Goal: Task Accomplishment & Management: Manage account settings

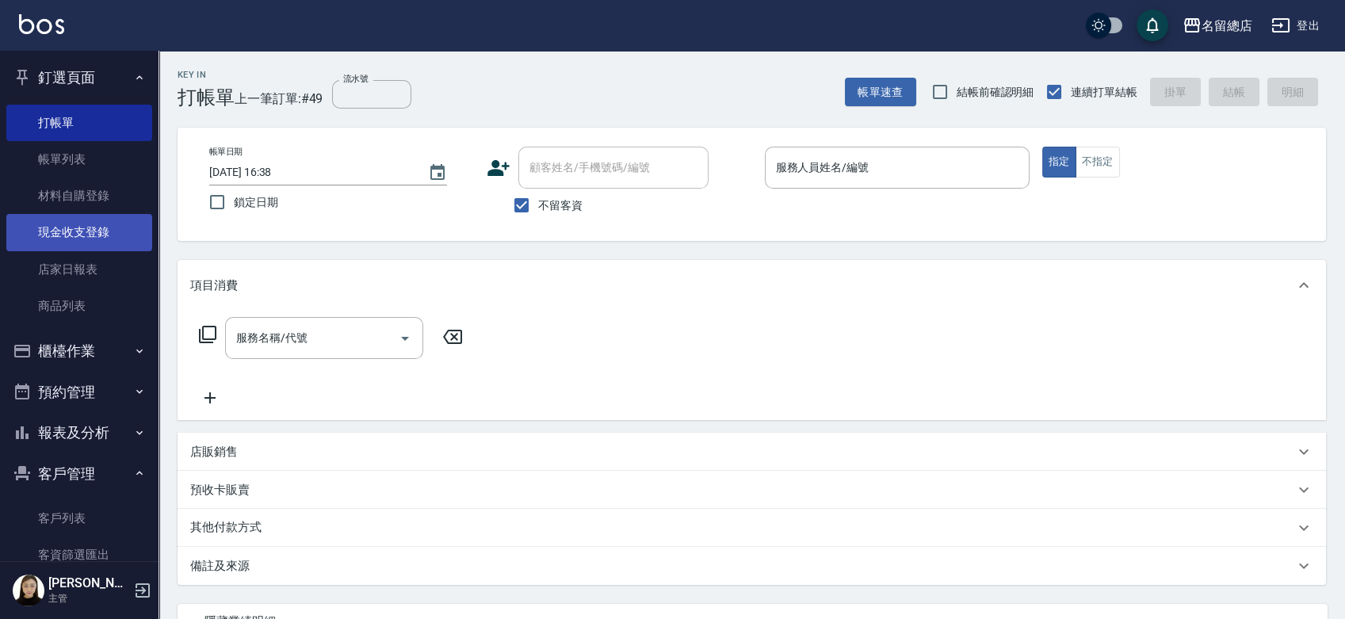
click at [44, 220] on link "現金收支登錄" at bounding box center [79, 232] width 146 height 36
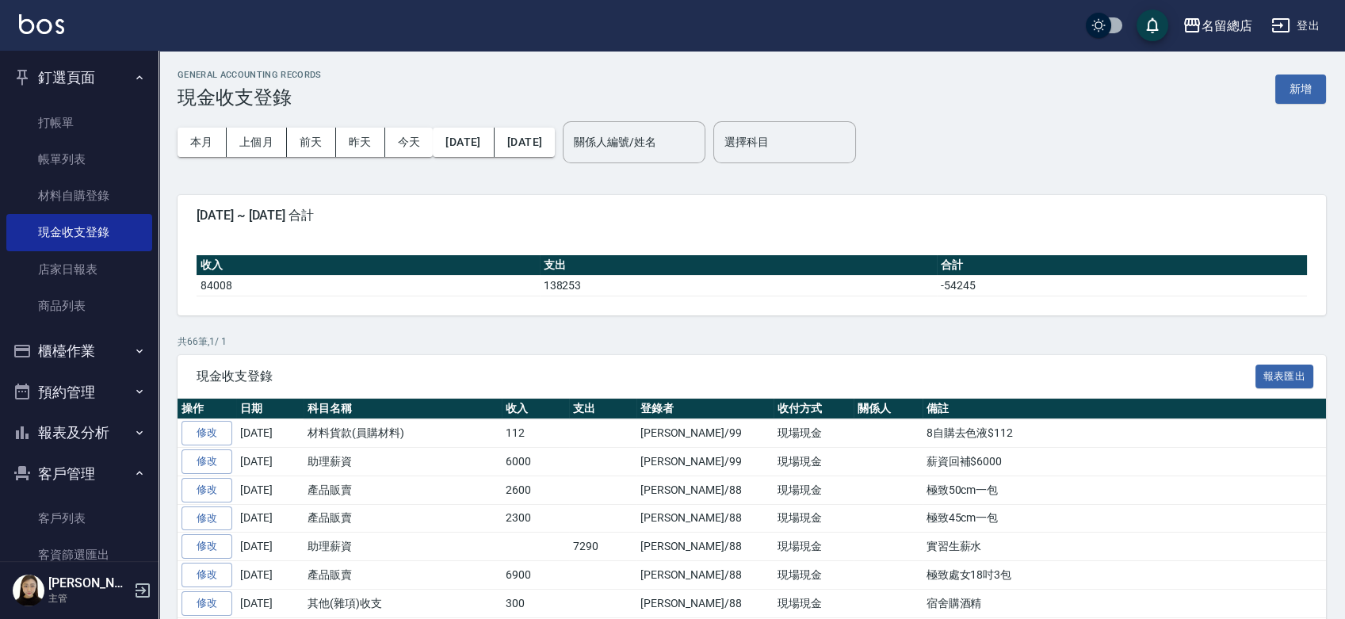
click at [1298, 124] on div "本月 上個月 前天 昨天 今天 2025/08/01 2025/08/18 關係人編號/姓名 關係人編號/姓名 選擇科目 選擇科目" at bounding box center [752, 142] width 1148 height 67
click at [1297, 98] on button "新增" at bounding box center [1300, 89] width 51 height 29
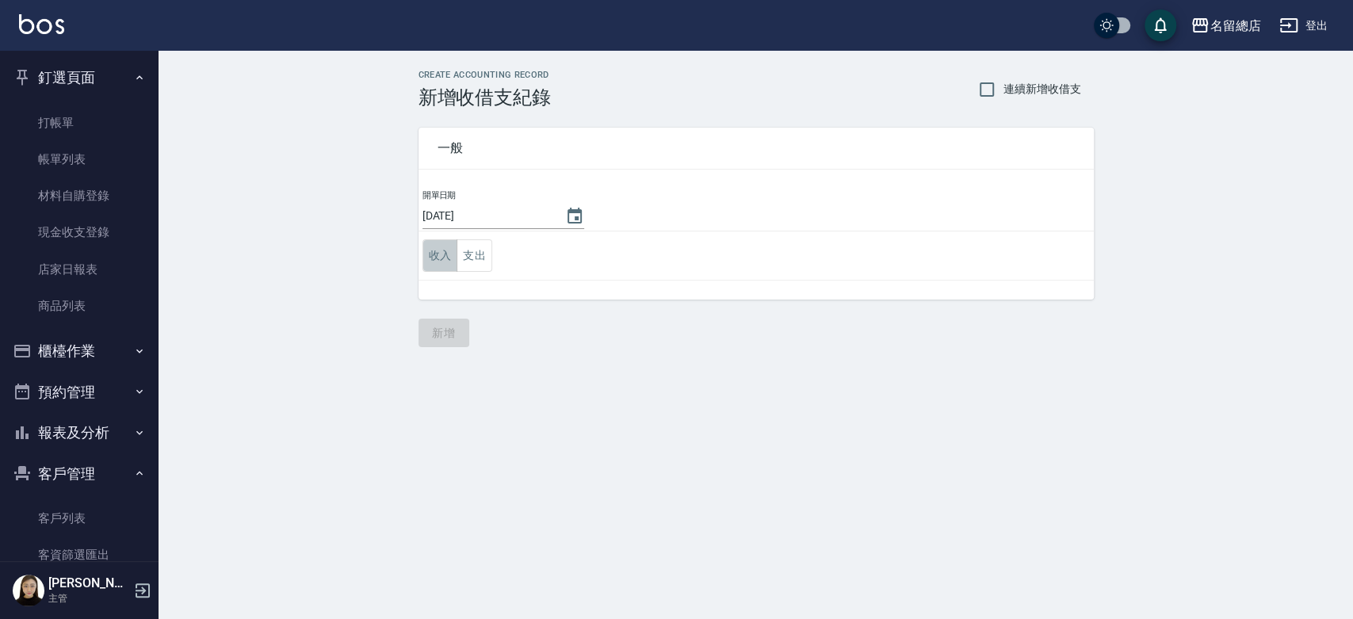
click at [424, 258] on button "收入" at bounding box center [440, 255] width 36 height 32
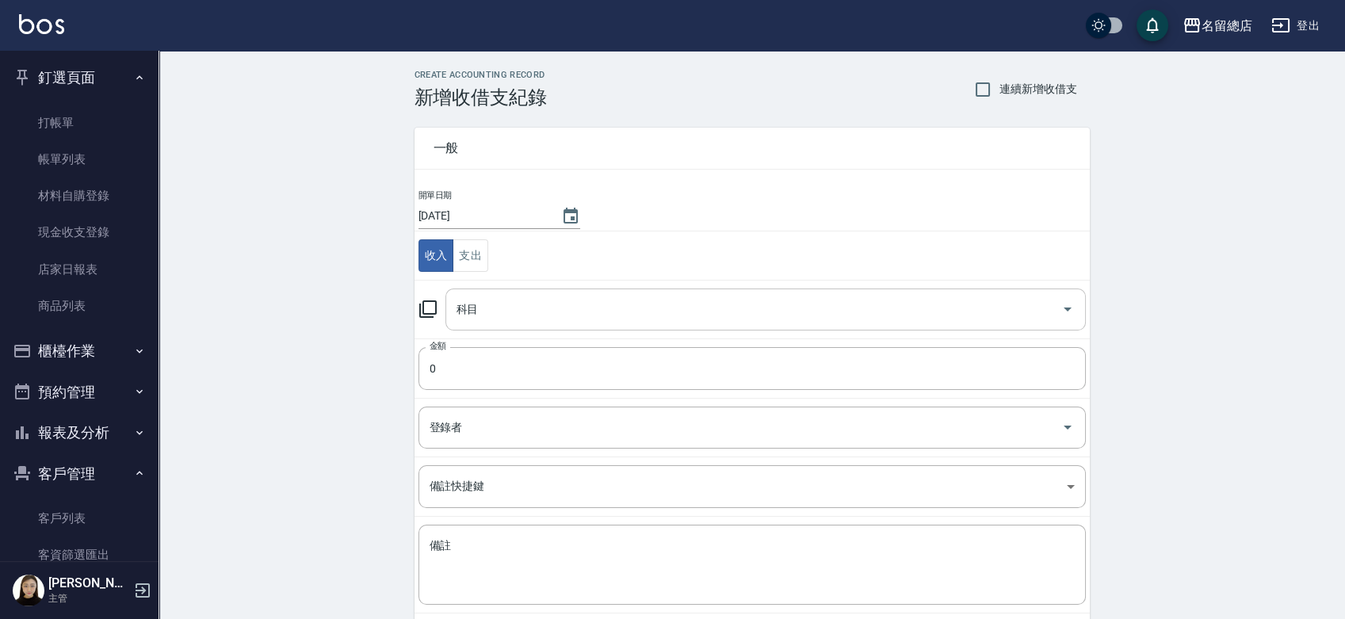
click at [504, 315] on input "科目" at bounding box center [754, 310] width 602 height 28
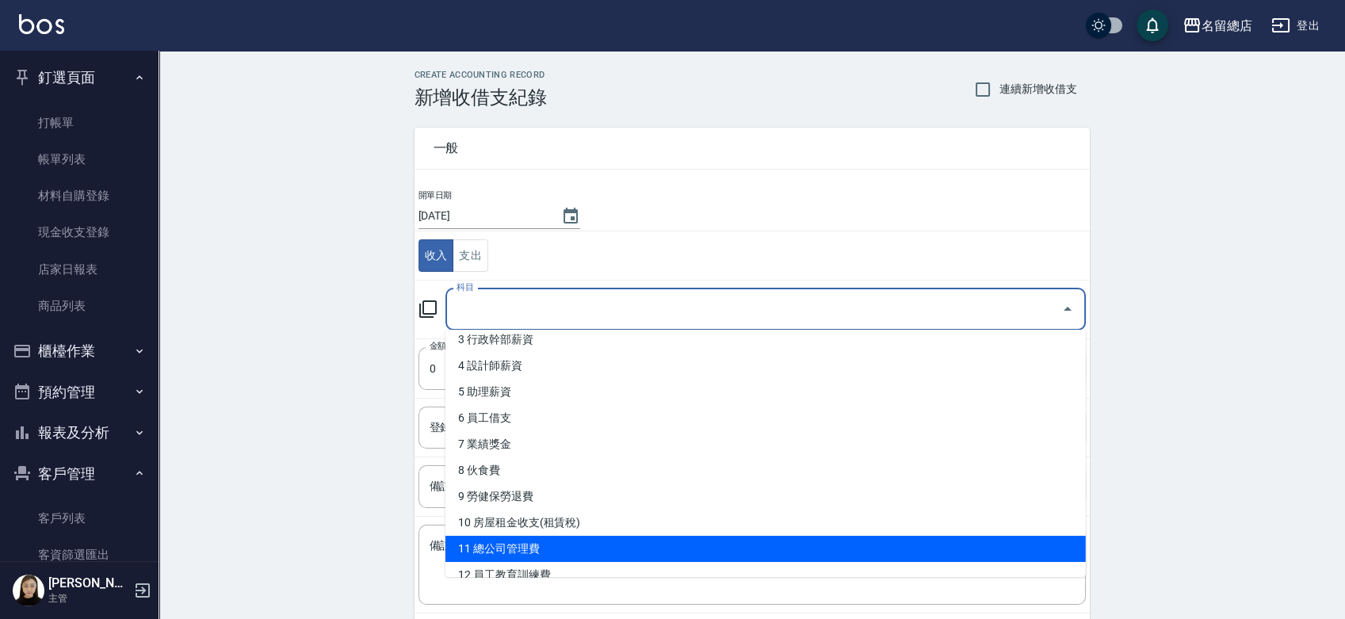
scroll to position [176, 0]
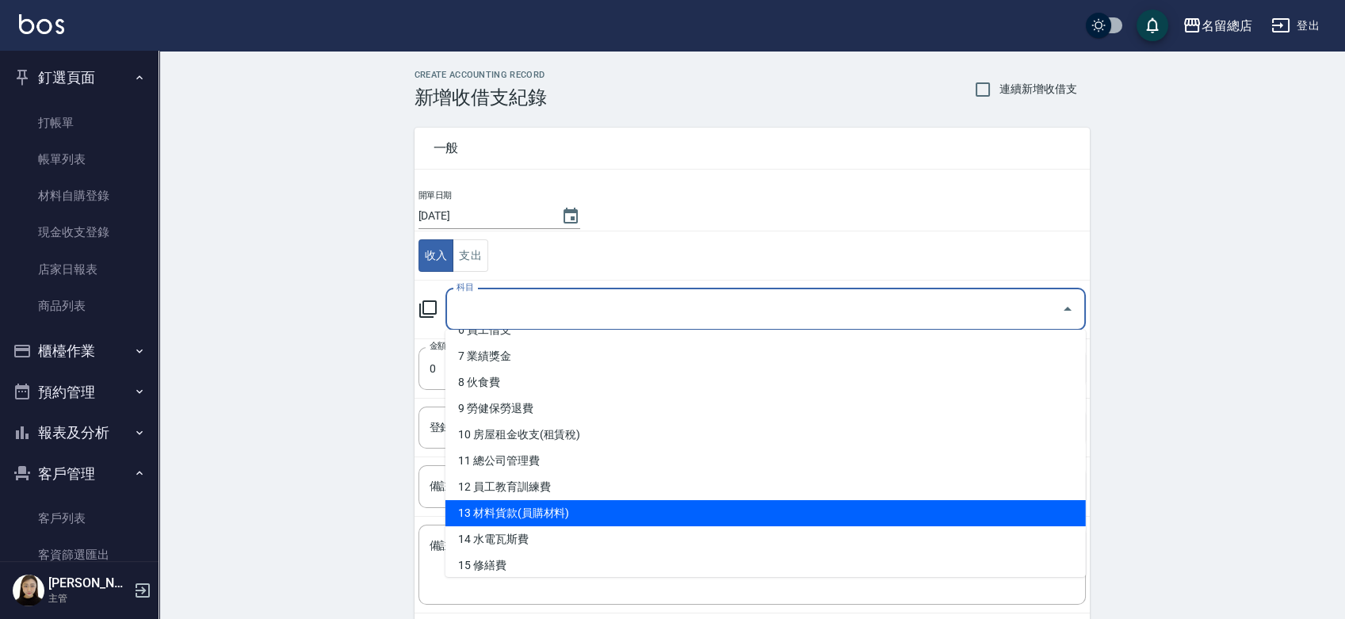
click at [552, 512] on li "13 材料貨款(員購材料)" at bounding box center [765, 513] width 640 height 26
type input "13 材料貨款(員購材料)"
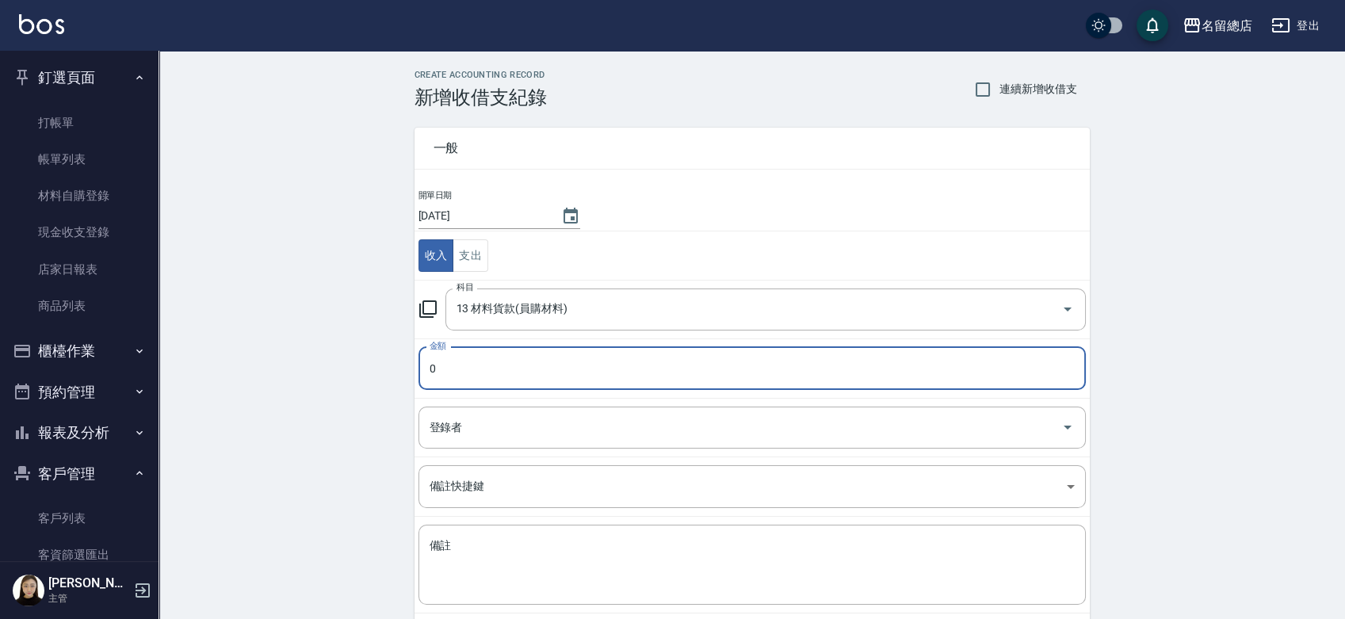
click at [504, 373] on input "0" at bounding box center [751, 368] width 667 height 43
type input "04820"
click at [476, 434] on input "登錄者" at bounding box center [740, 428] width 629 height 28
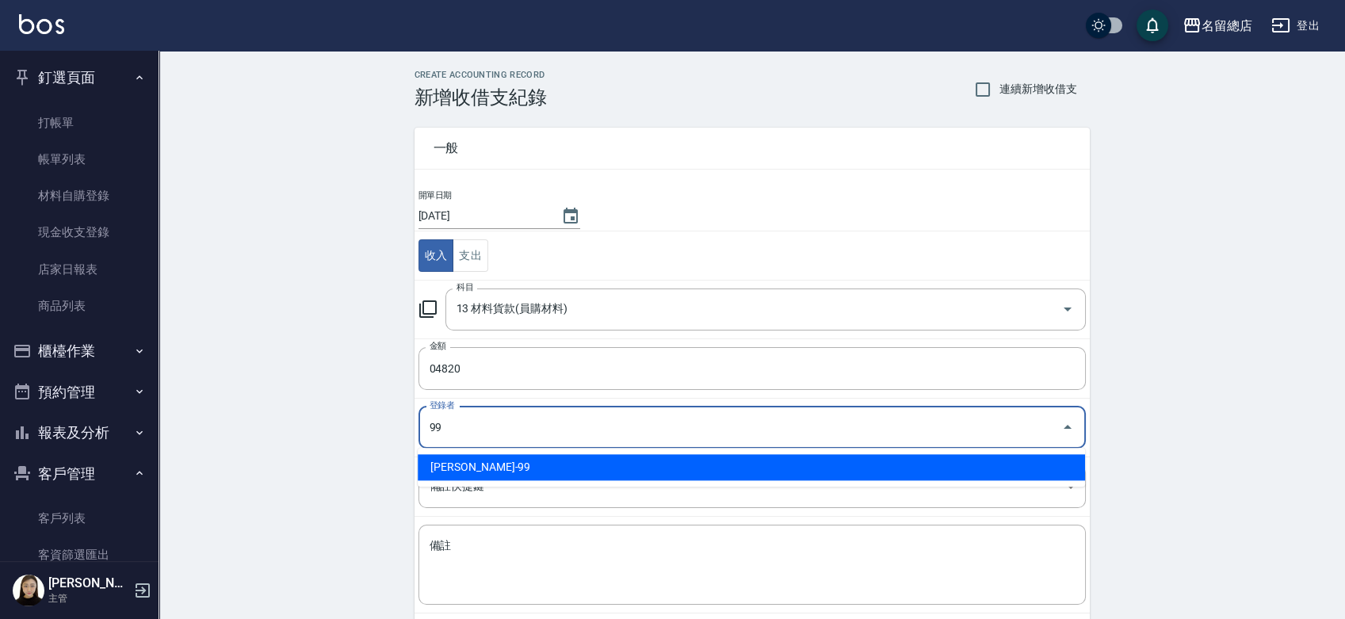
type input "洪嘉均-99"
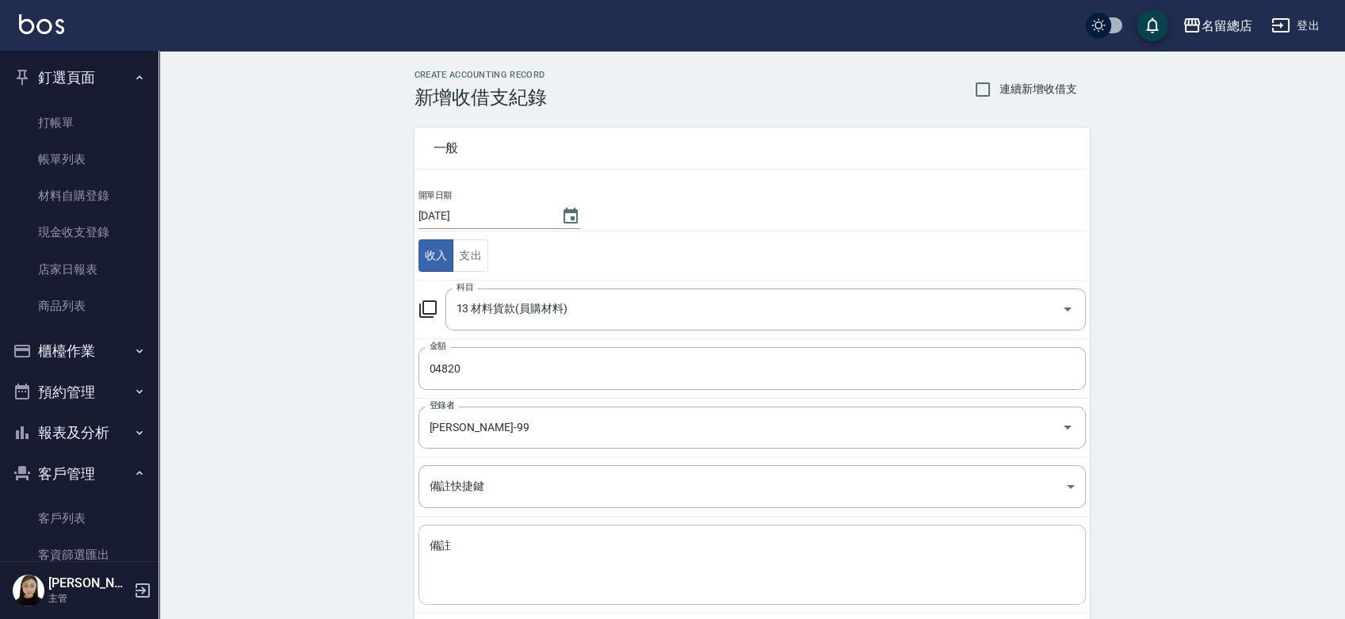
click at [482, 530] on div "x 備註" at bounding box center [751, 565] width 667 height 80
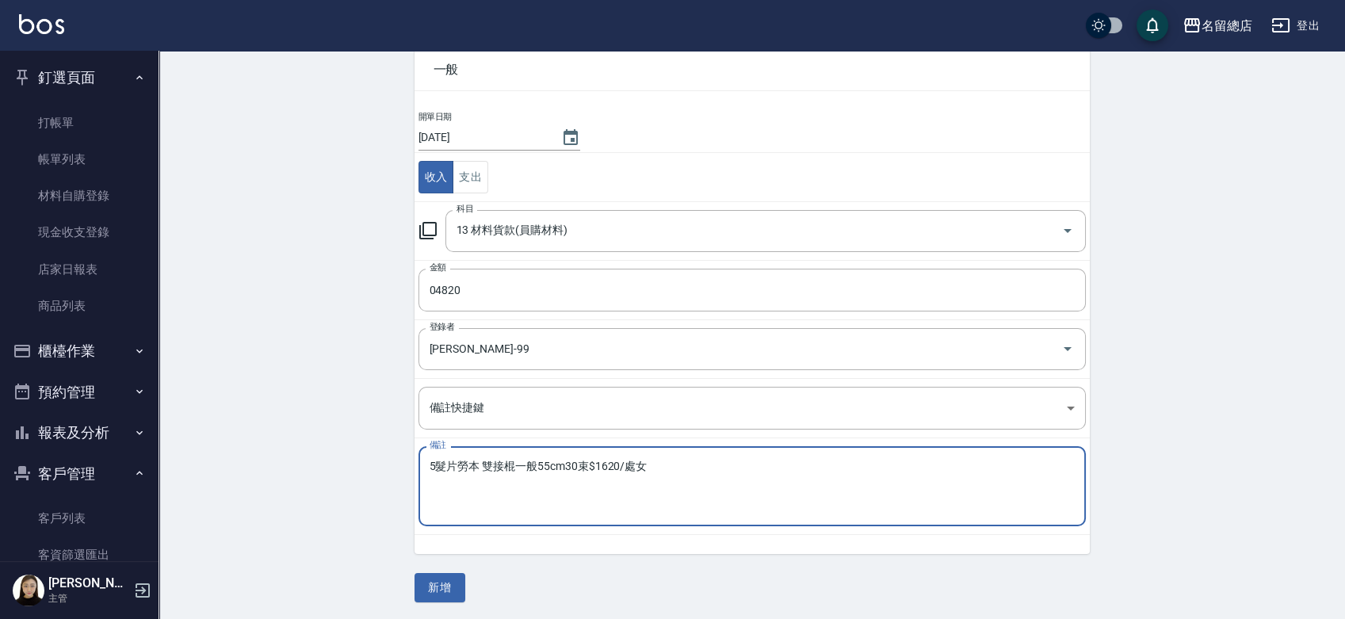
scroll to position [79, 0]
drag, startPoint x: 572, startPoint y: 449, endPoint x: 571, endPoint y: 466, distance: 17.5
click at [571, 466] on div "5 x 備註" at bounding box center [751, 485] width 667 height 80
click at [784, 455] on div "5髮片勞本 (雙接棍)一般55cm30束$1620/處女55cm50束$3200 x 備註" at bounding box center [751, 485] width 667 height 80
type textarea "5髮片勞本 (雙接棍)一般55cm30束$1620/處女55cm50束$3200"
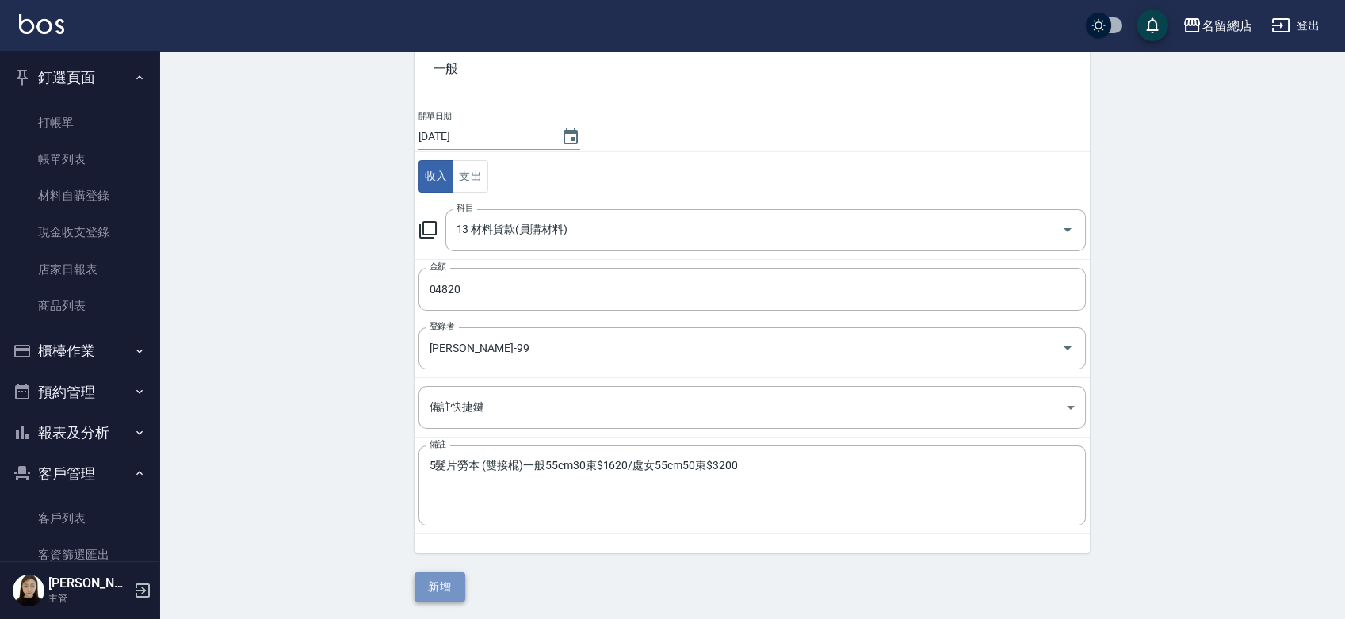
click at [449, 581] on button "新增" at bounding box center [440, 586] width 51 height 29
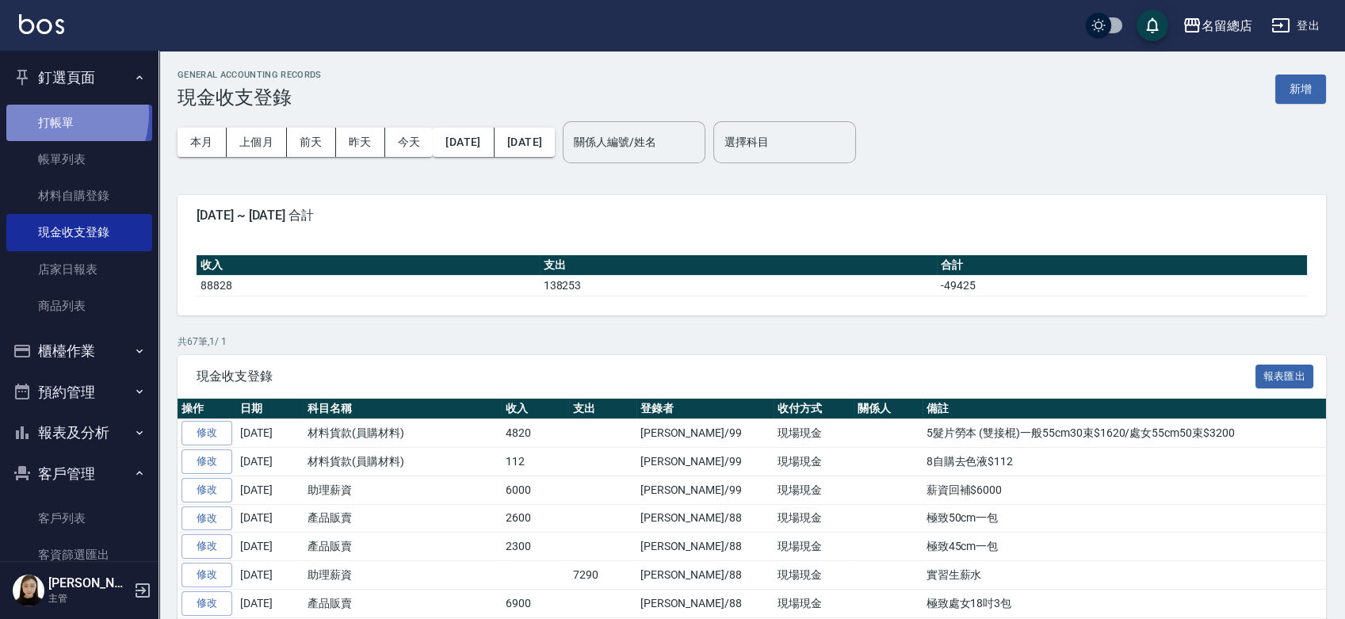
click at [55, 113] on link "打帳單" at bounding box center [79, 123] width 146 height 36
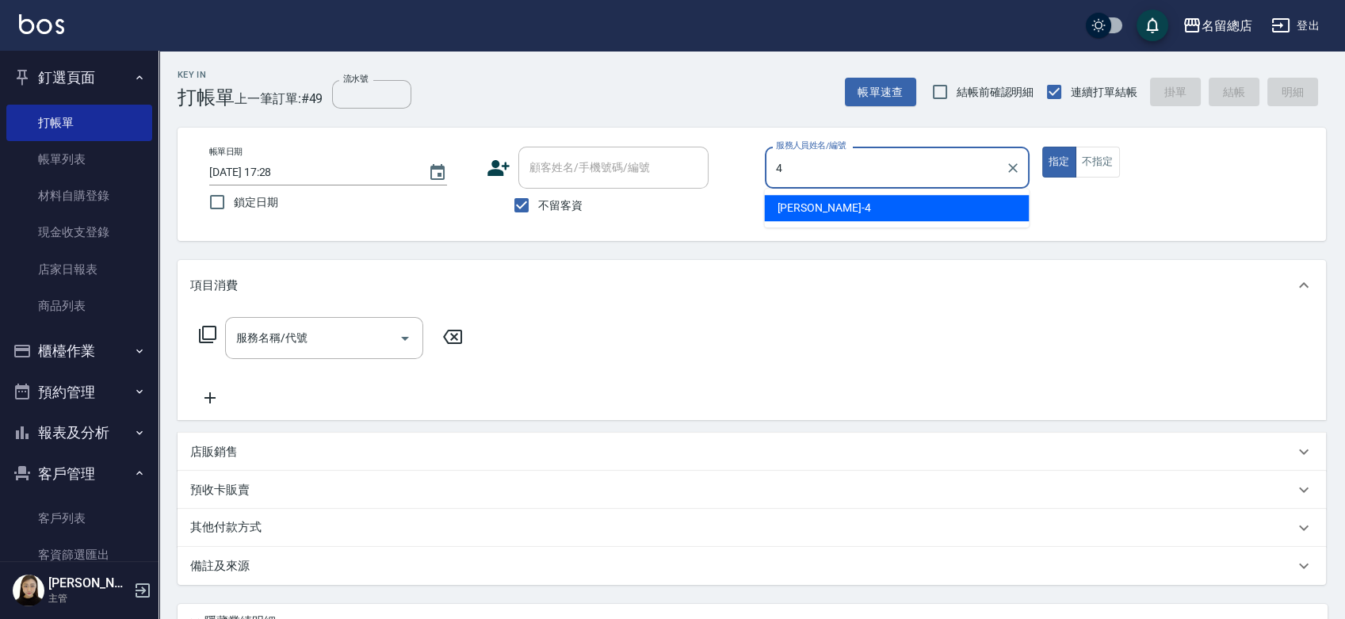
type input "[PERSON_NAME]-4"
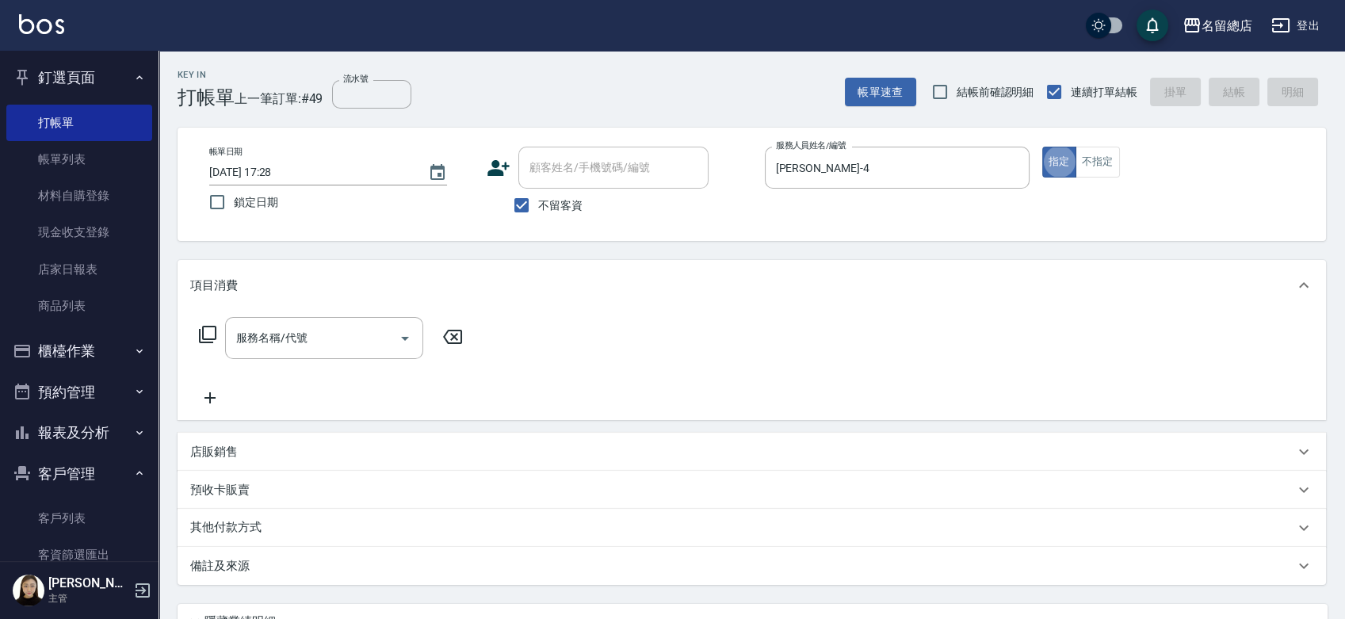
type button "true"
type input "5"
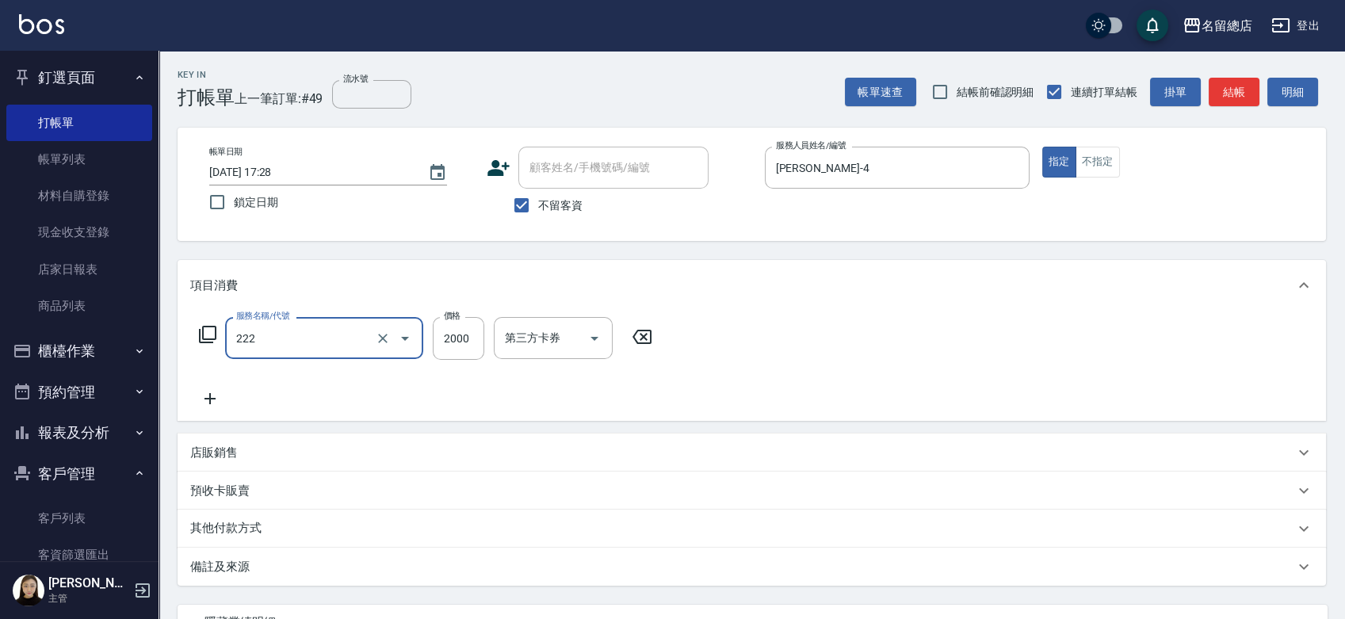
type input "燙髮2000以上(222)"
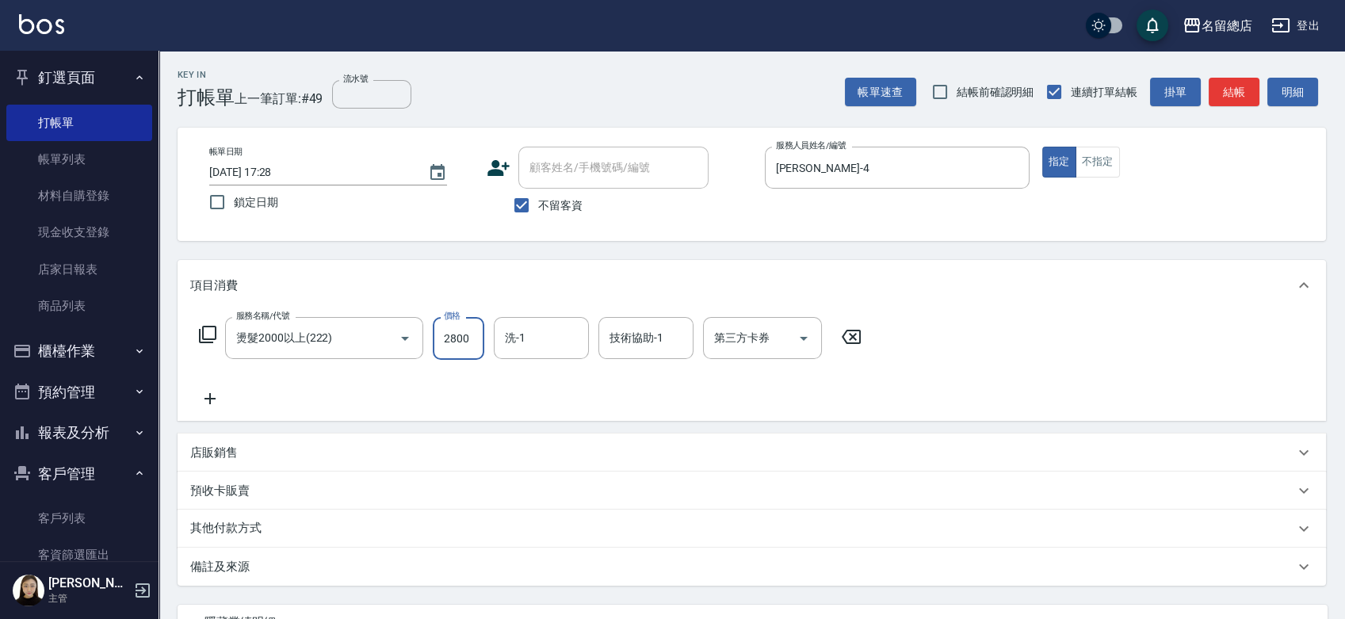
type input "2800"
type input "陳予歆-28"
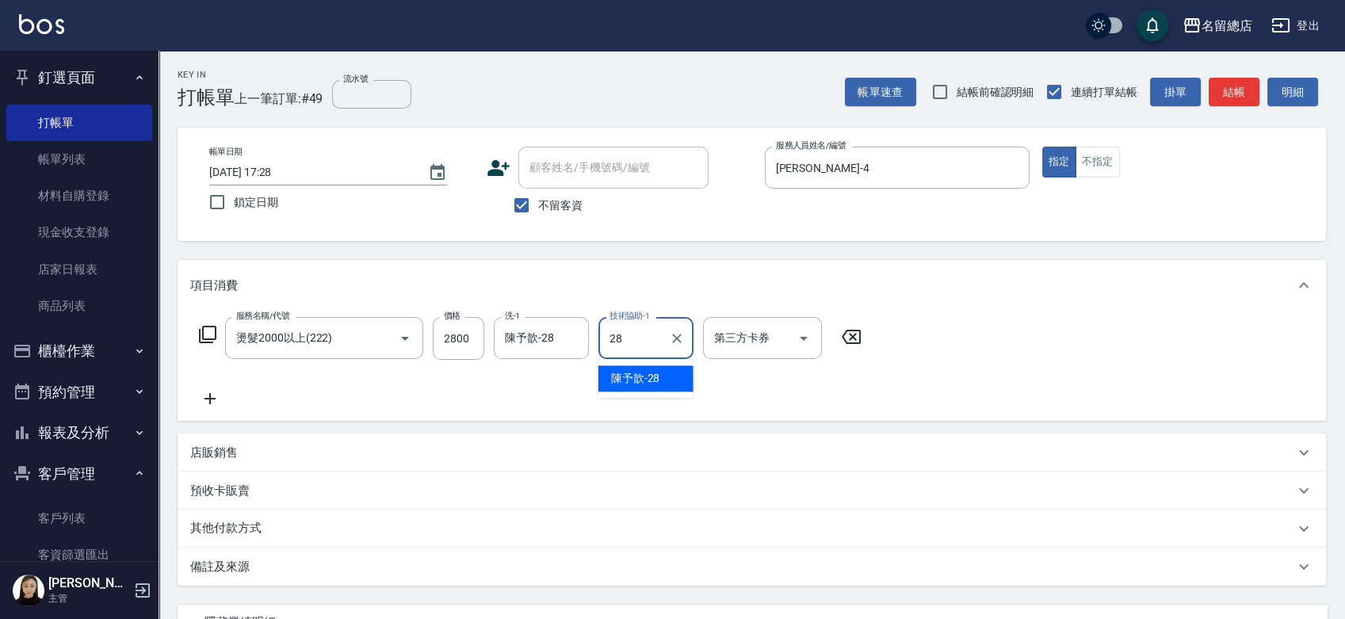
type input "陳予歆-28"
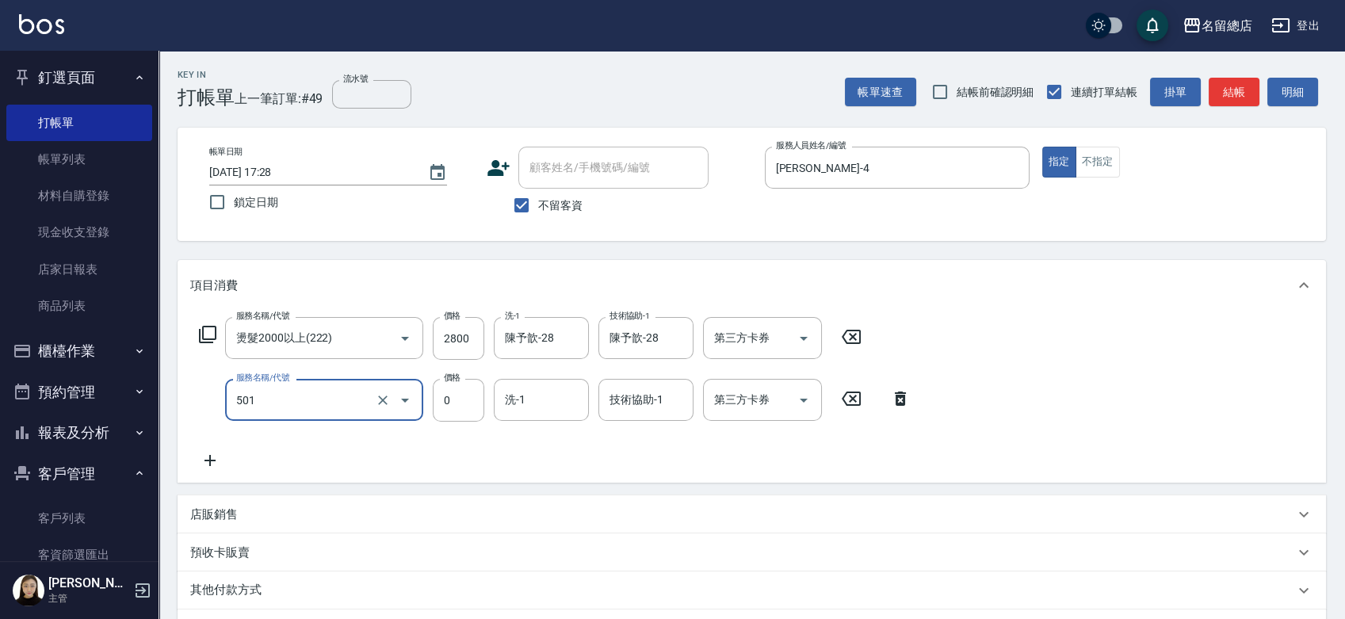
type input "2段蓋卡1300以上(501)"
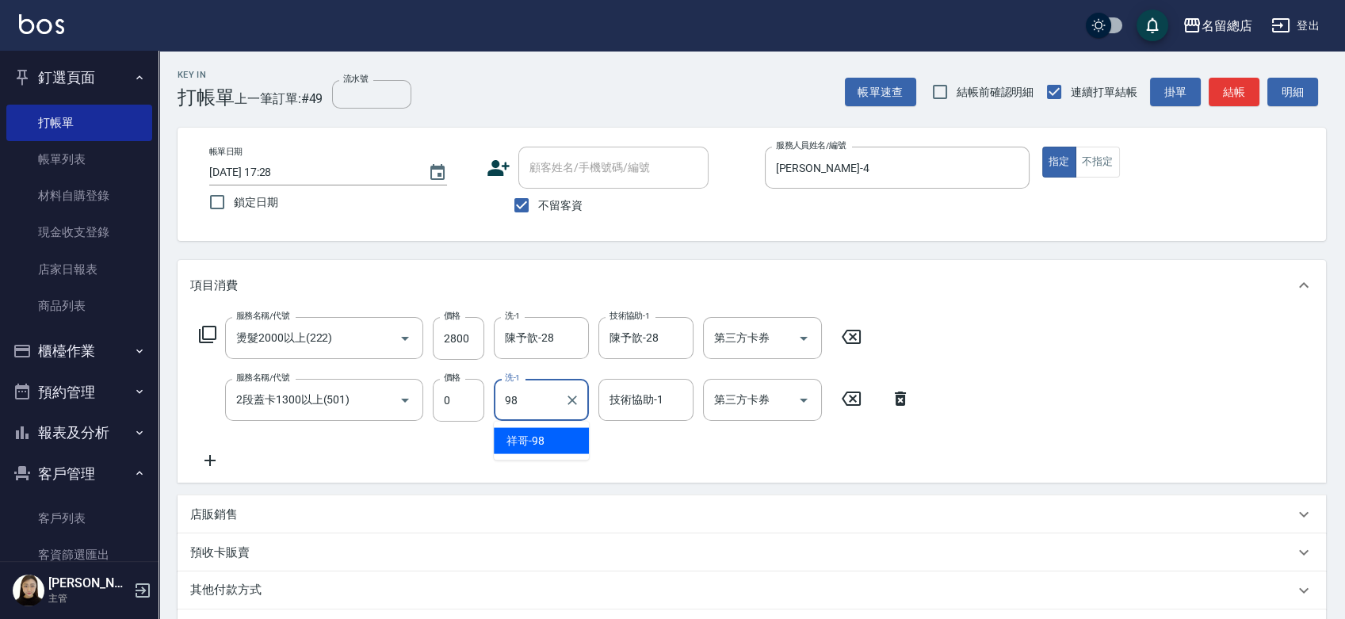
type input "祥哥-98"
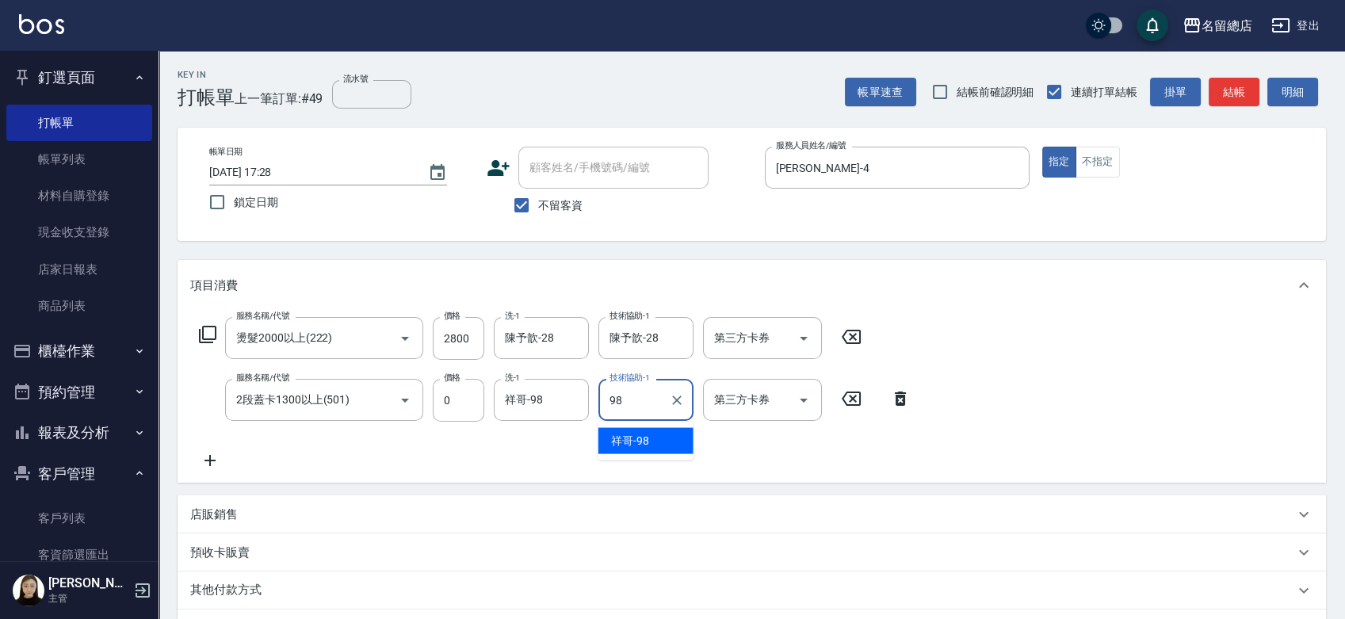
type input "祥哥-98"
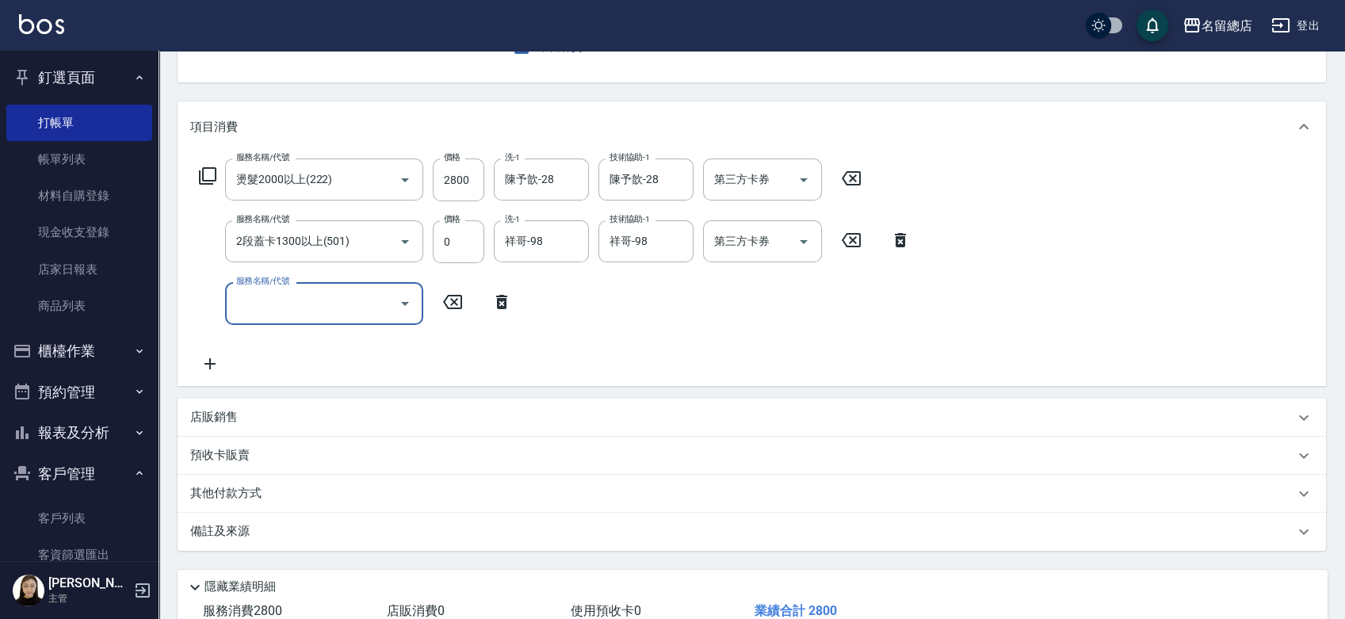
scroll to position [264, 0]
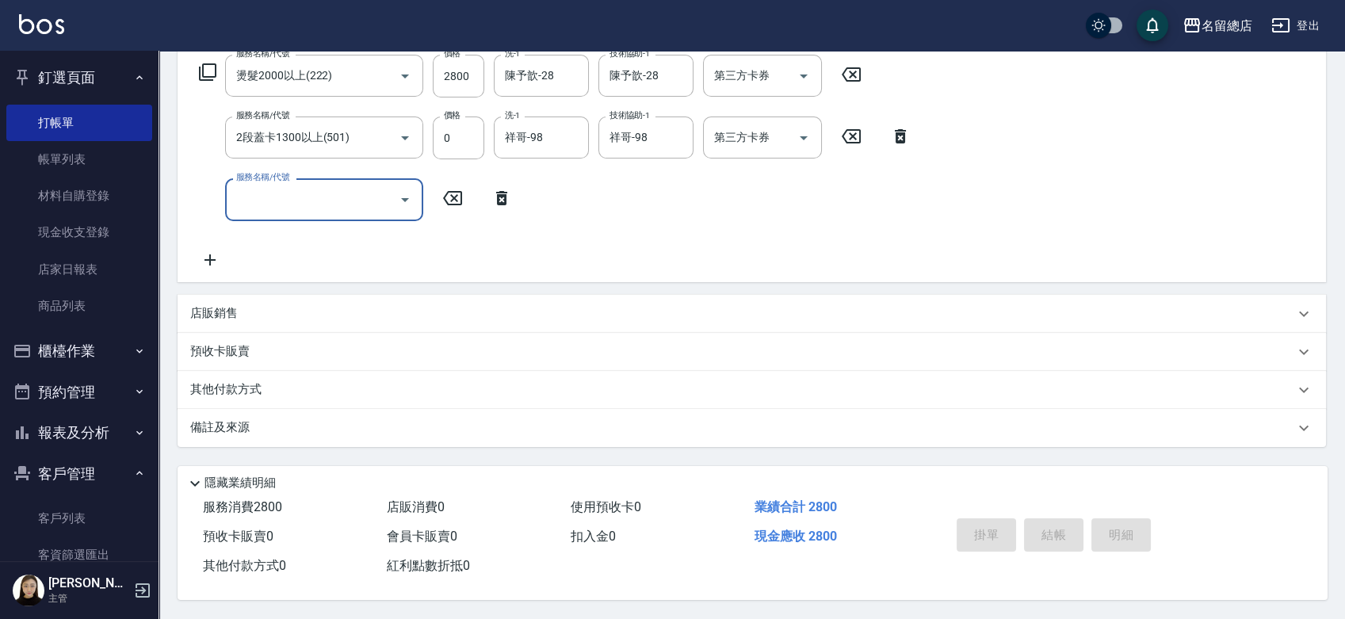
type input "2025/08/18 17:46"
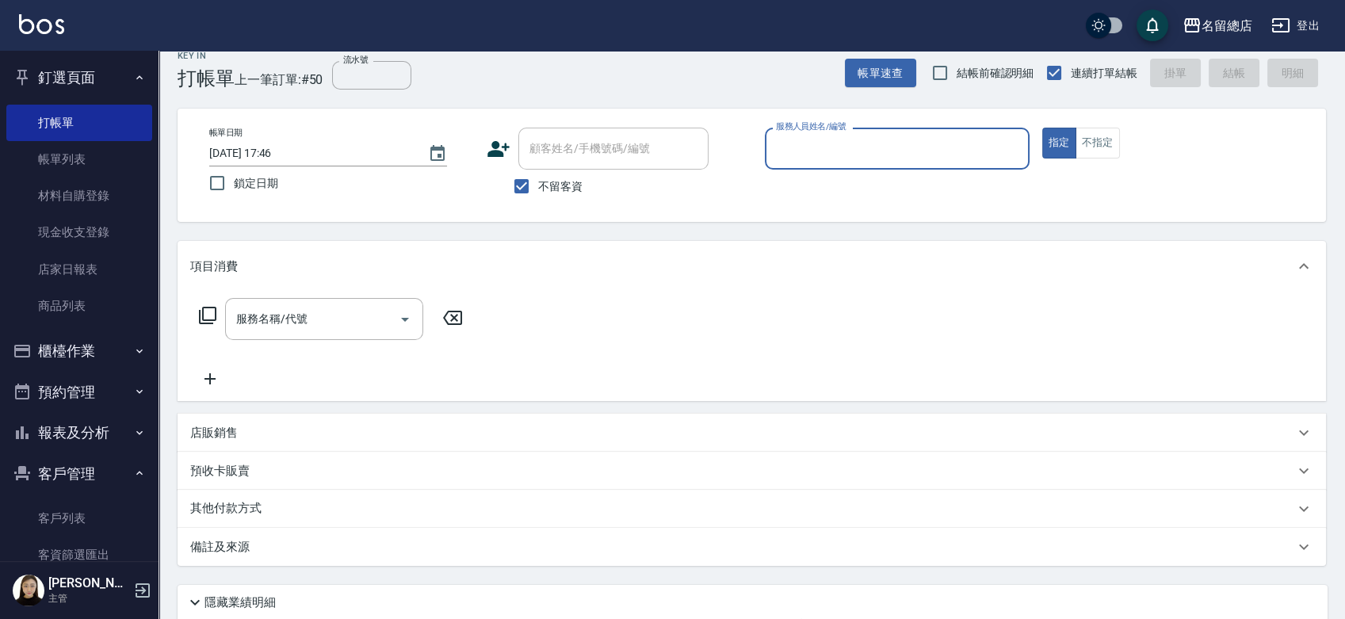
scroll to position [0, 0]
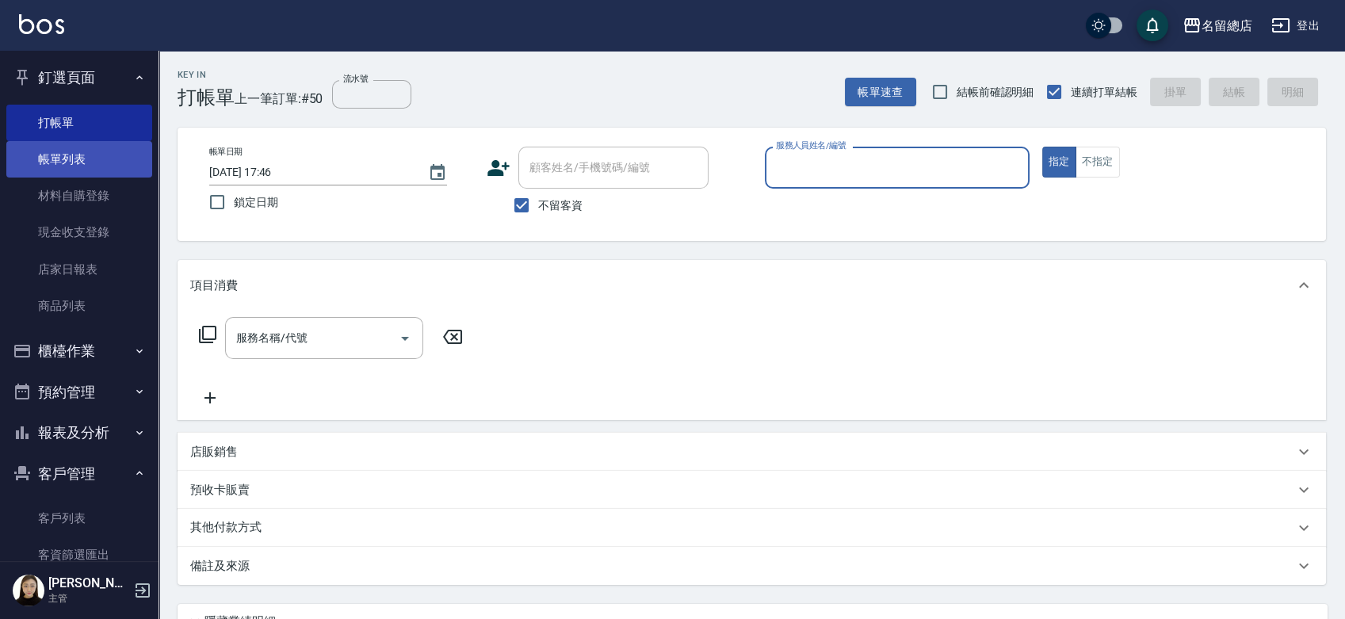
click at [80, 158] on link "帳單列表" at bounding box center [79, 159] width 146 height 36
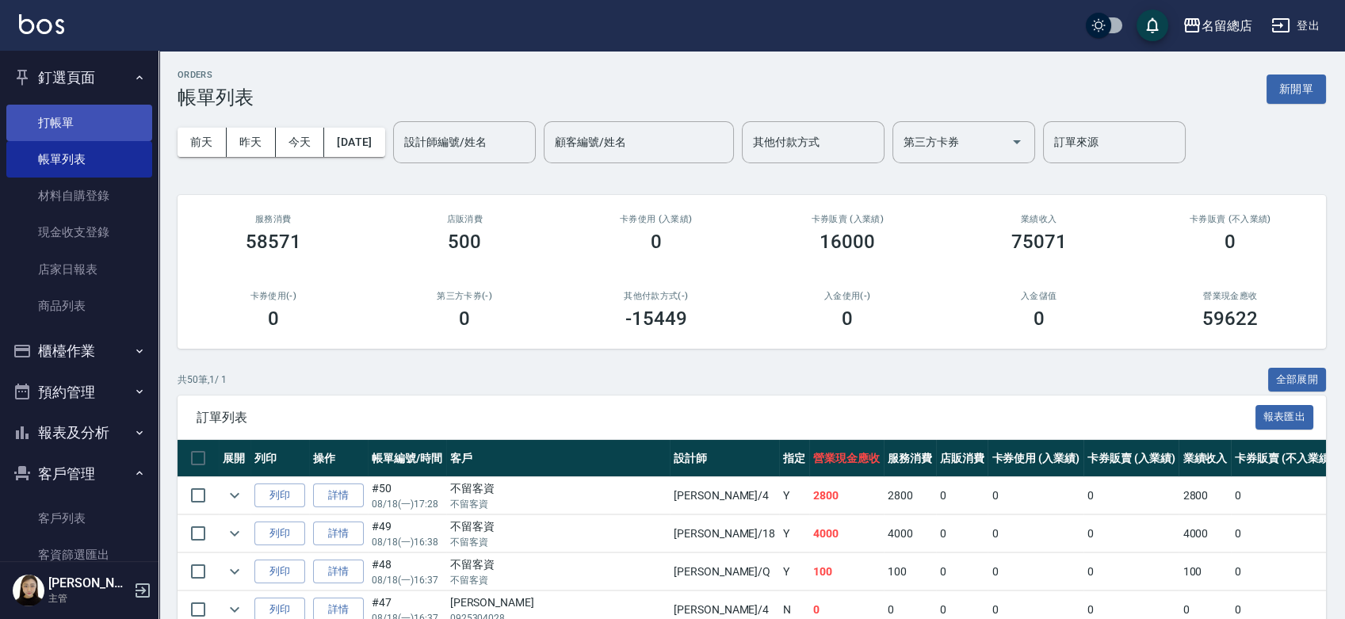
click at [56, 129] on link "打帳單" at bounding box center [79, 123] width 146 height 36
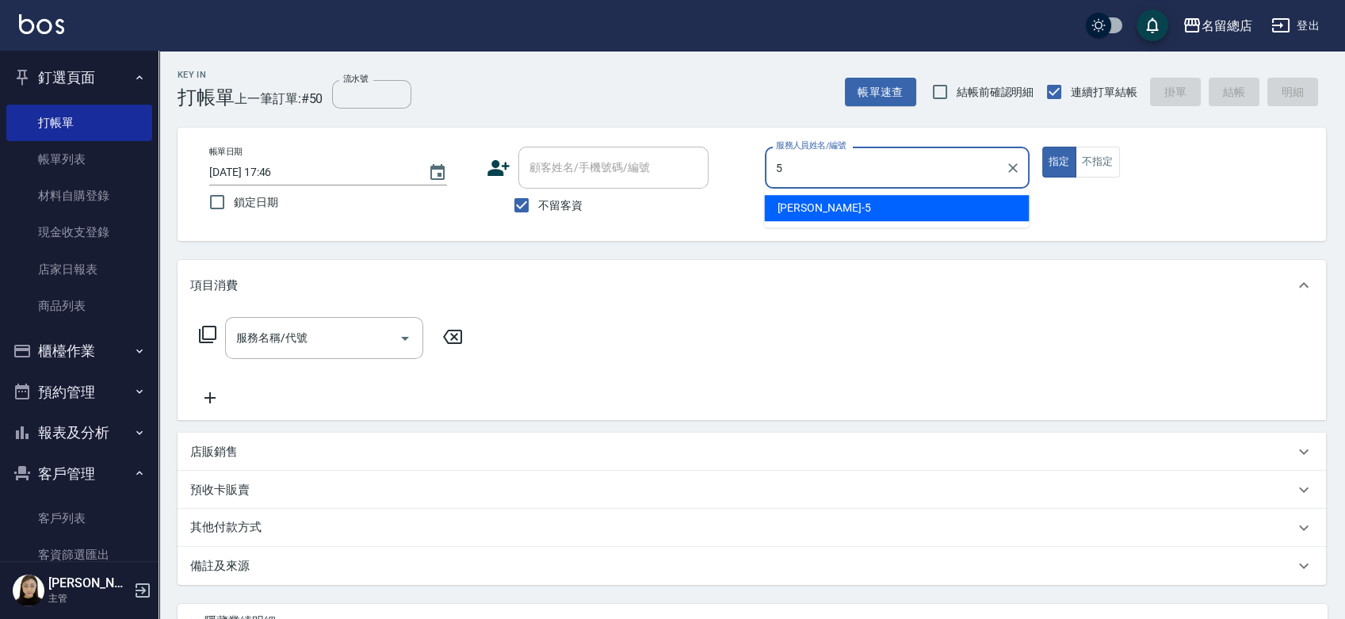
type input "Kelly-5"
type button "true"
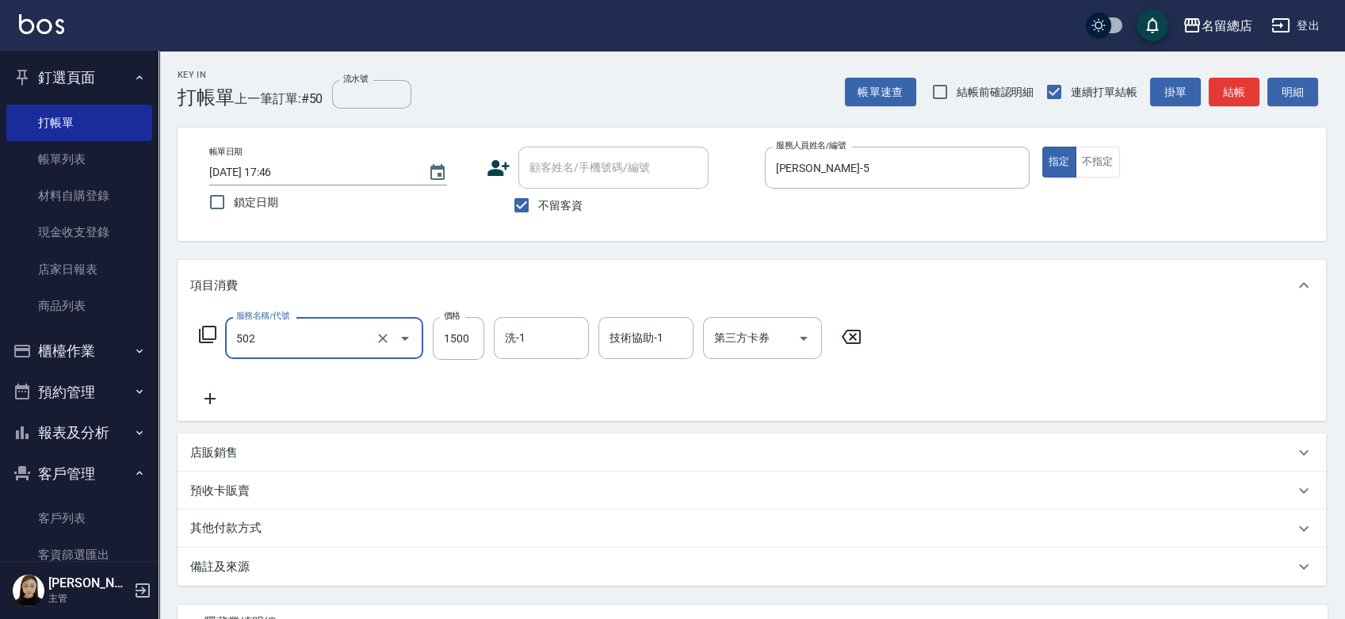
type input "染髮1500以上(502)"
type input "2000"
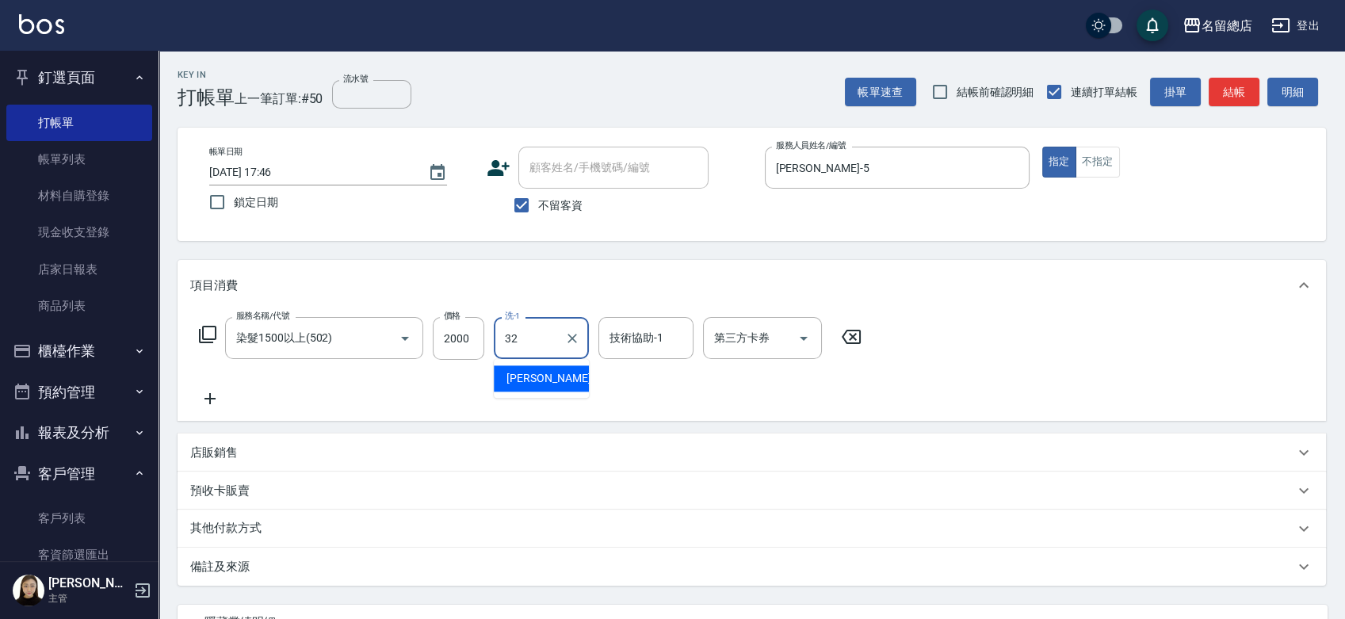
type input "王筱婷-32"
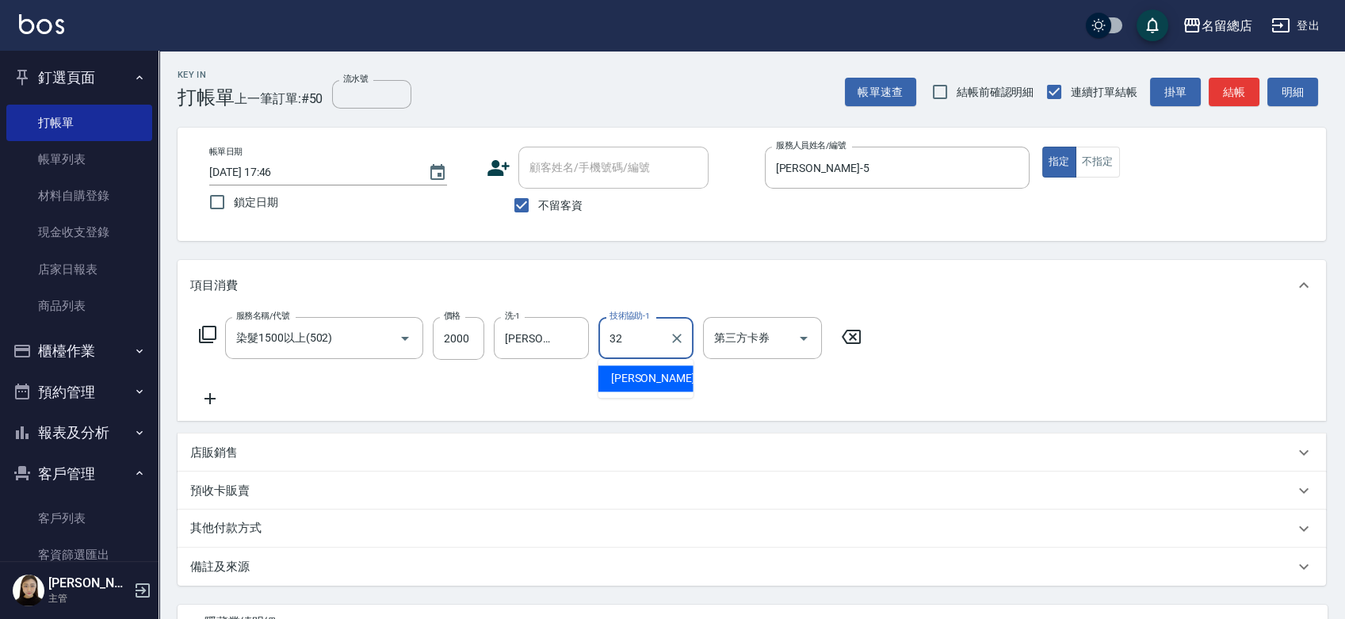
type input "王筱婷-32"
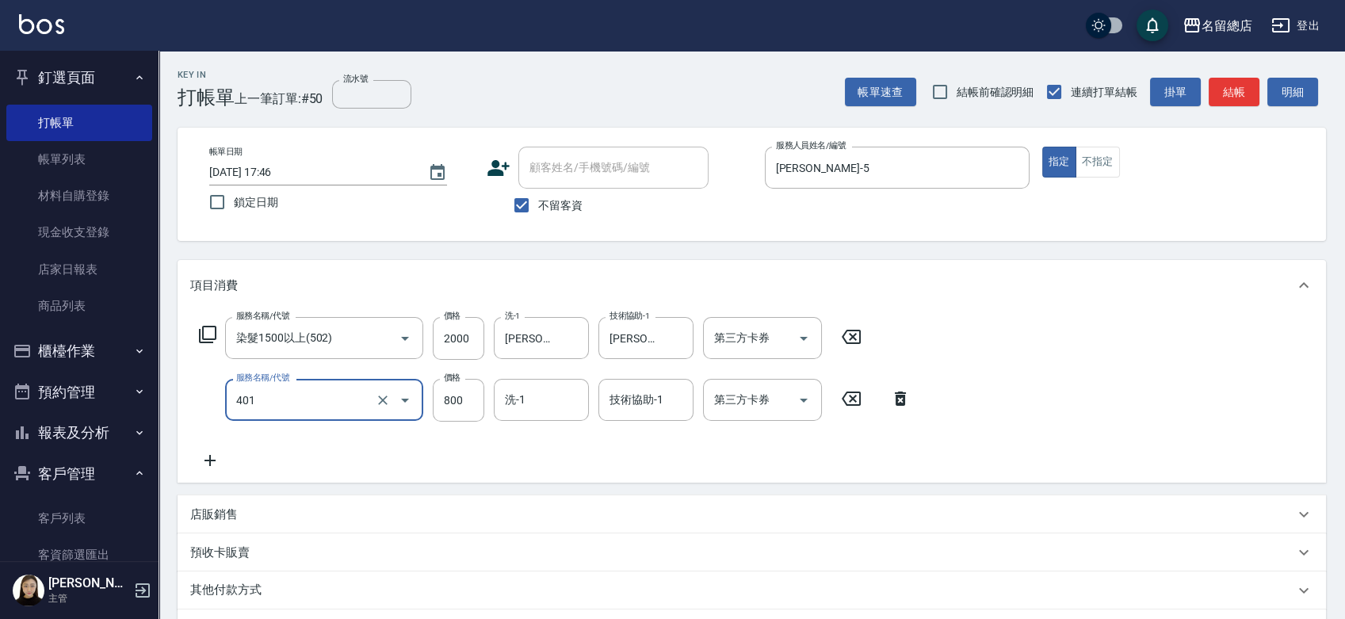
type input "自備護髮(401)"
type input "1000"
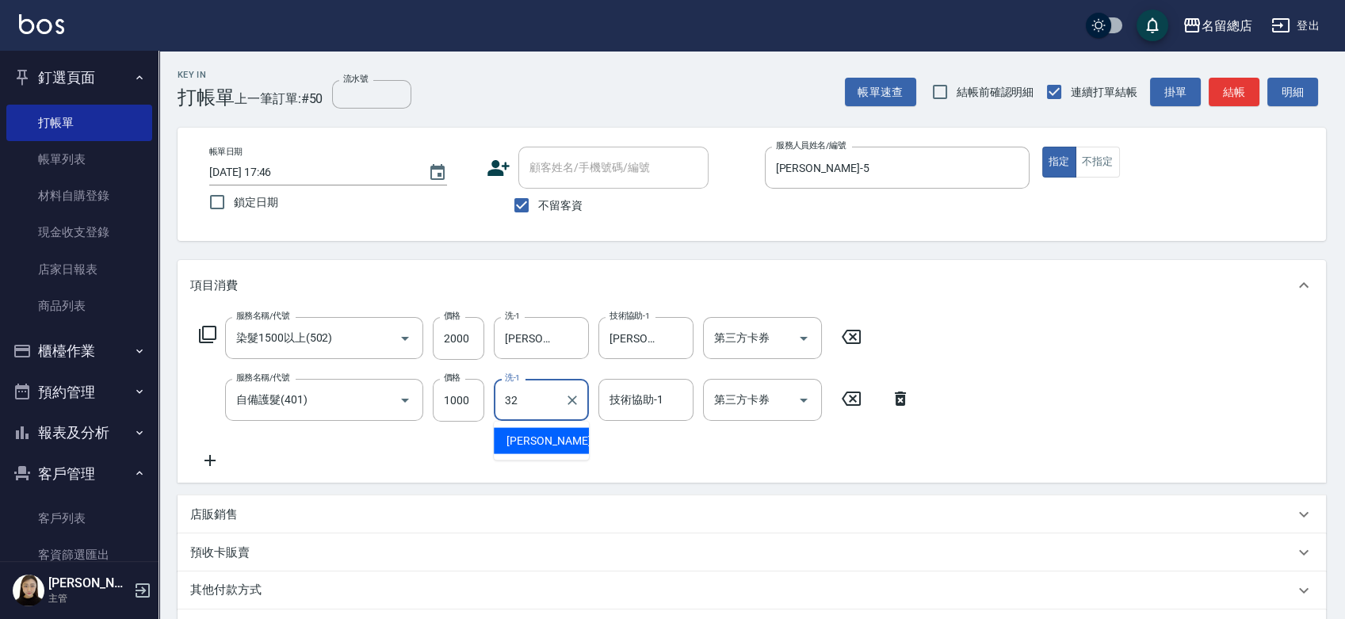
type input "王筱婷-32"
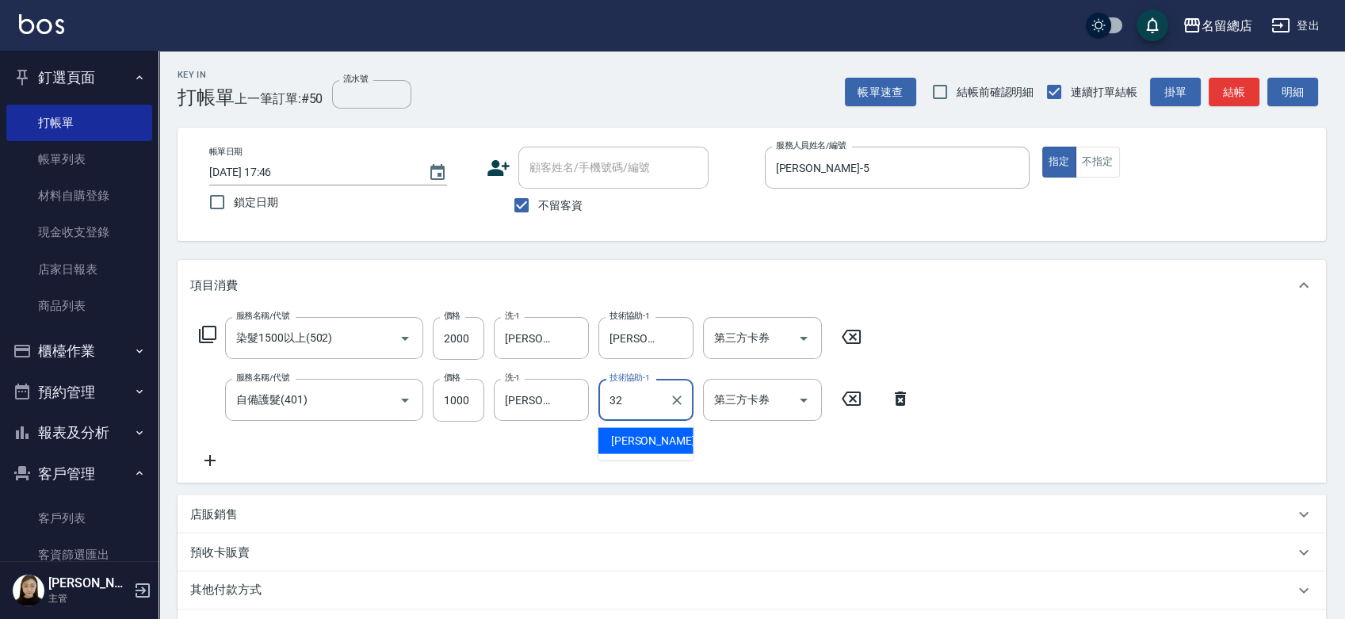
type input "王筱婷-32"
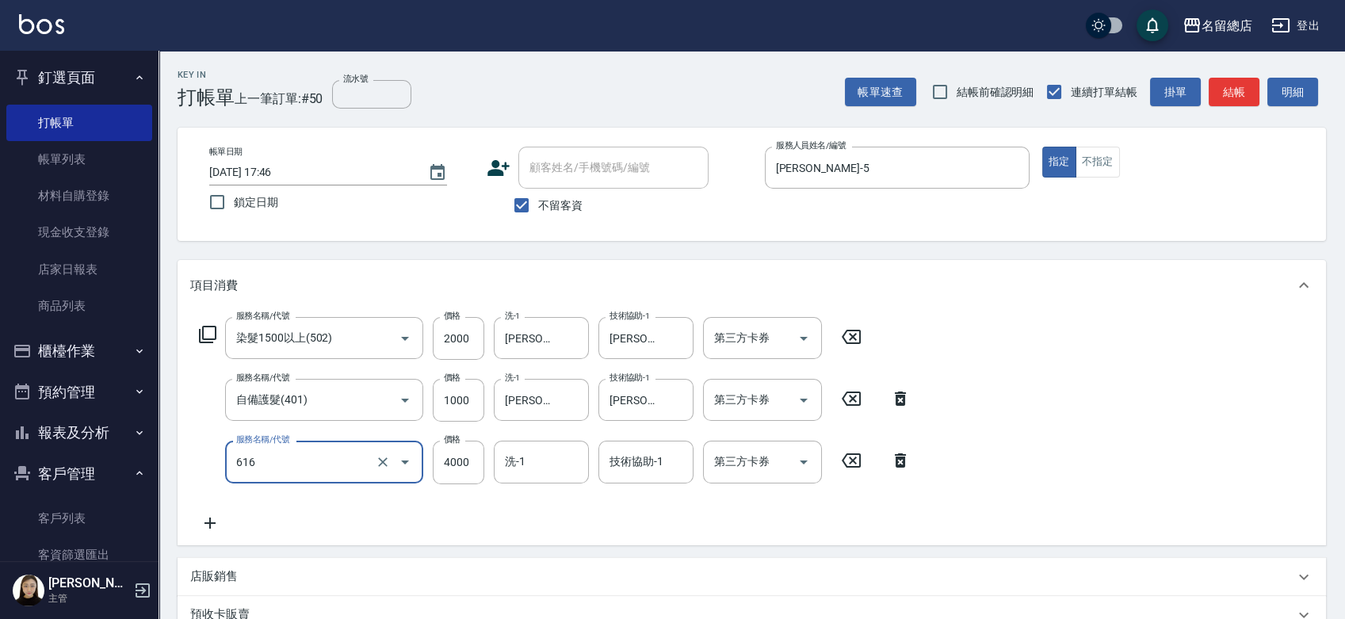
type input "自備接髮(616)"
type input "6080"
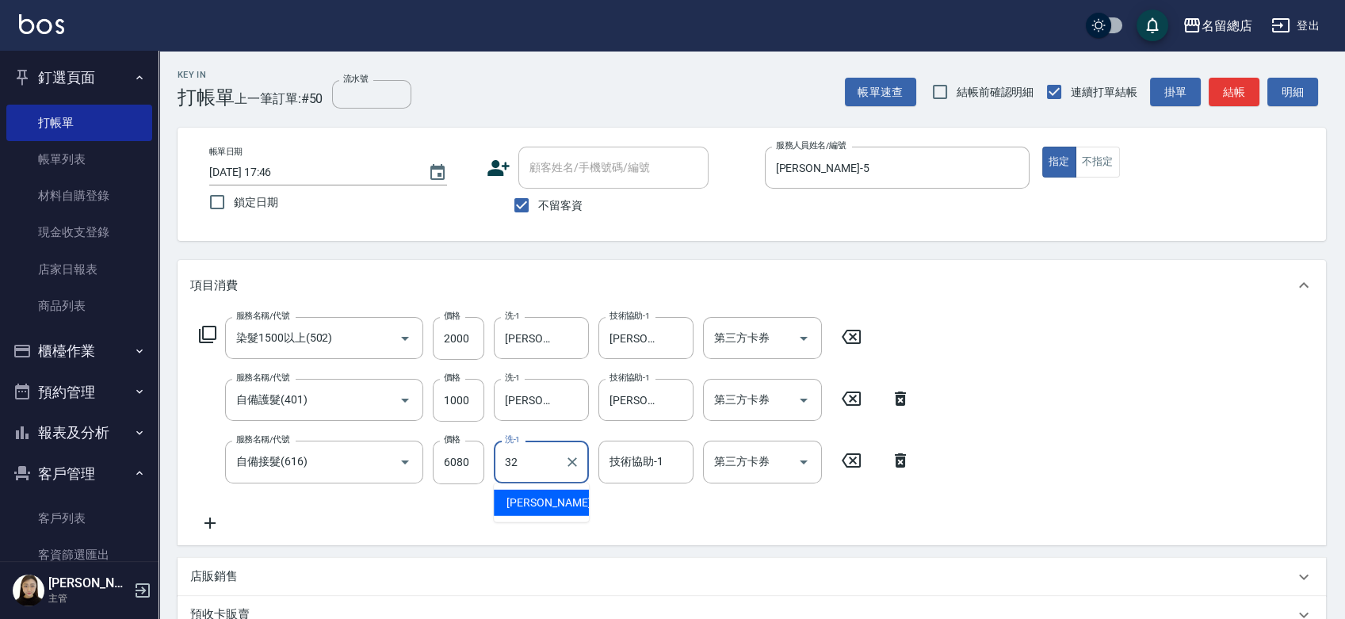
type input "王筱婷-32"
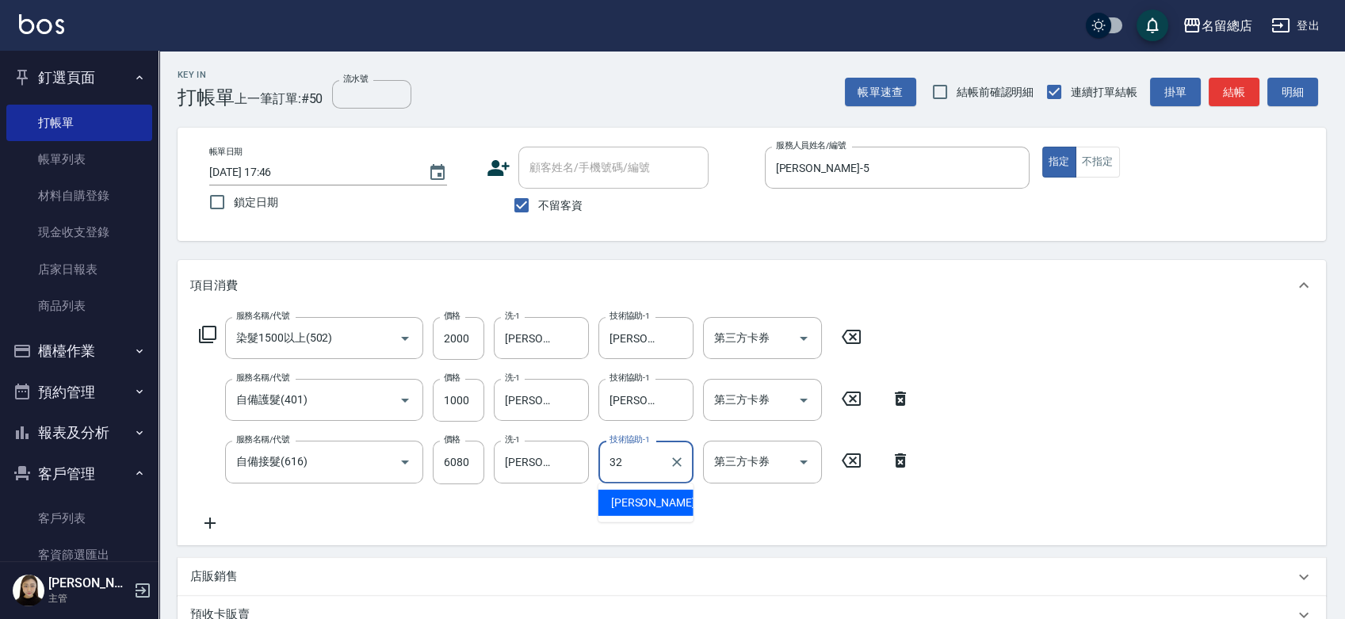
type input "王筱婷-32"
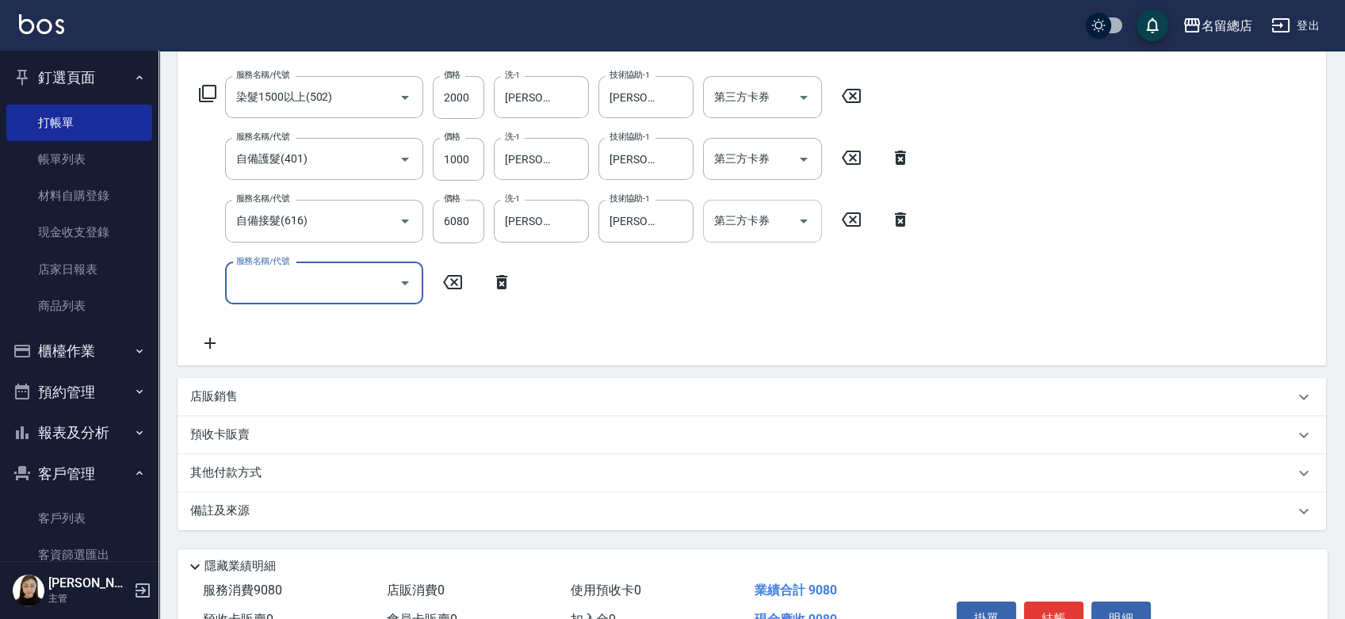
scroll to position [328, 0]
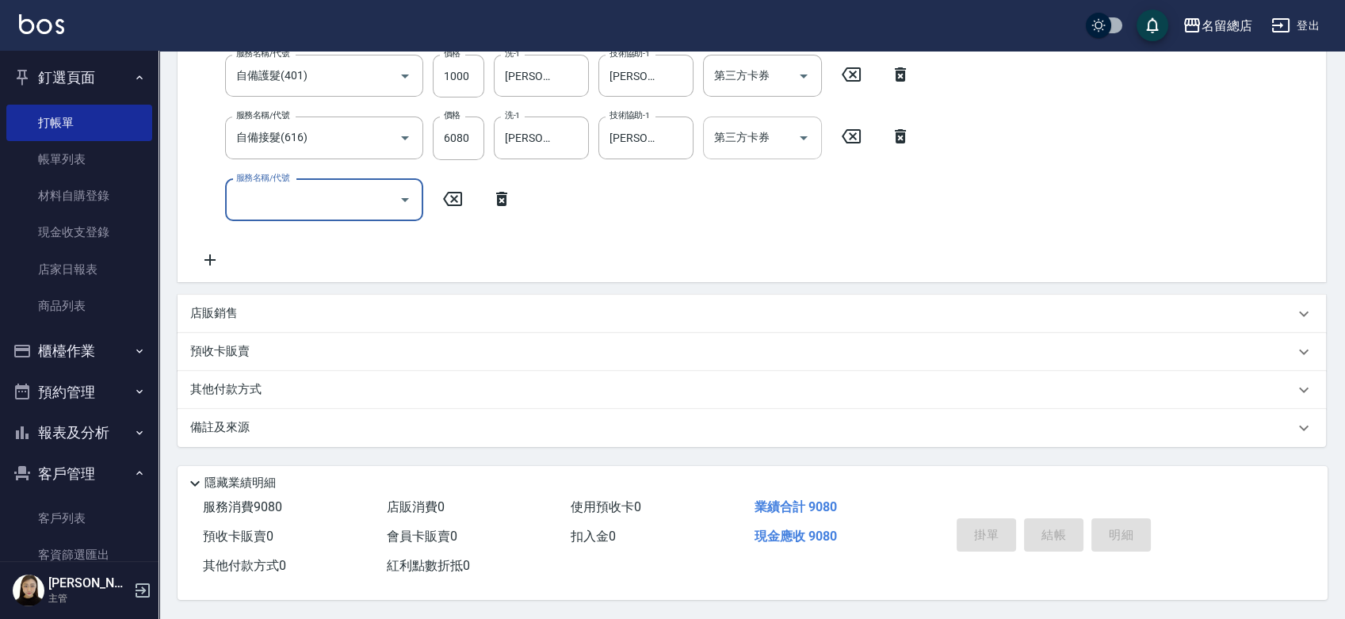
type input "2025/08/18 17:47"
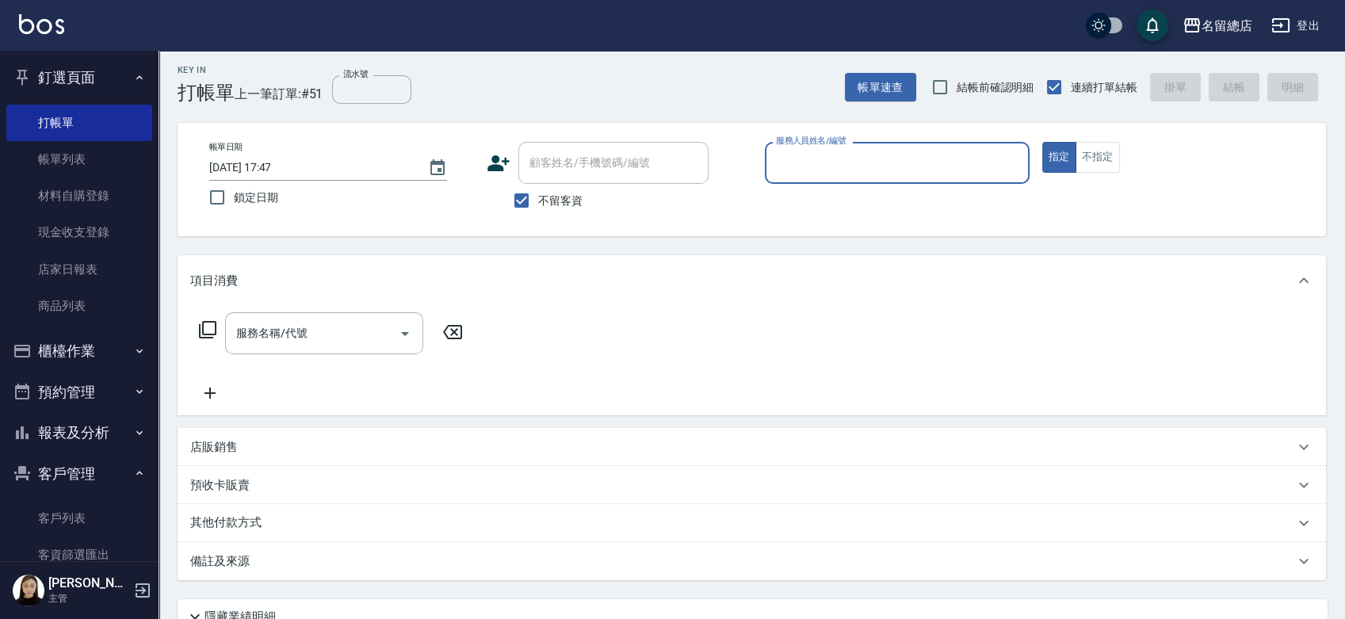
scroll to position [0, 0]
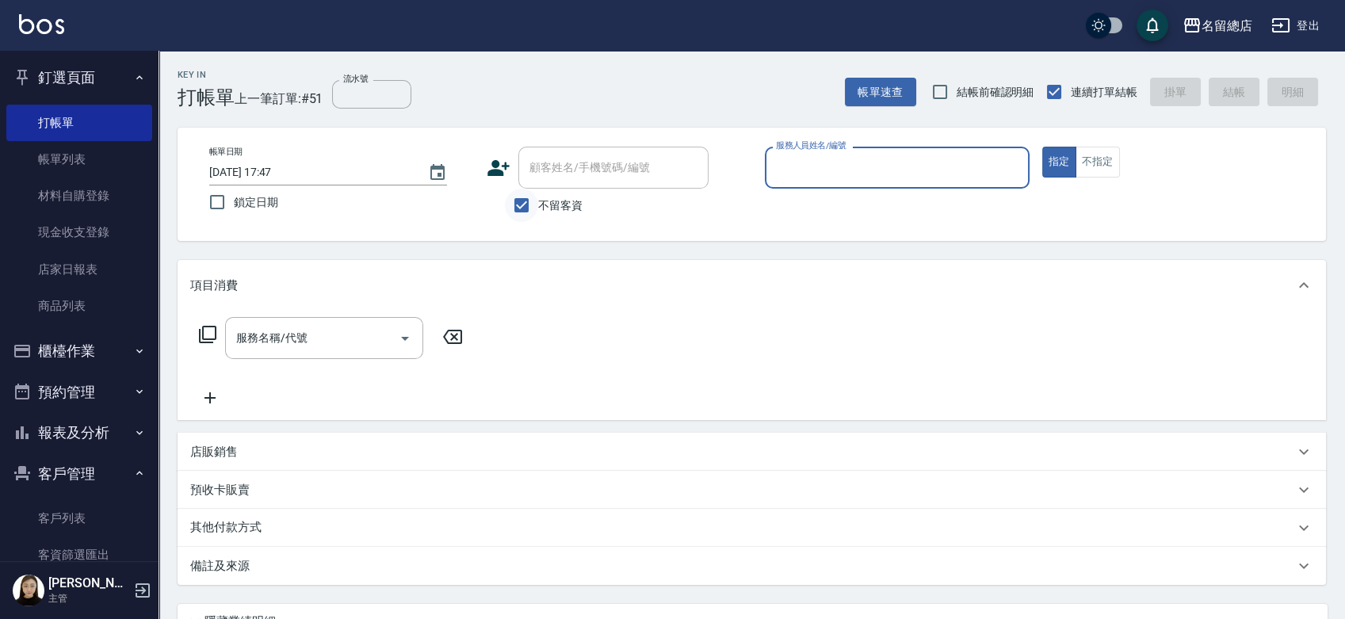
click at [526, 208] on input "不留客資" at bounding box center [521, 205] width 33 height 33
checkbox input "false"
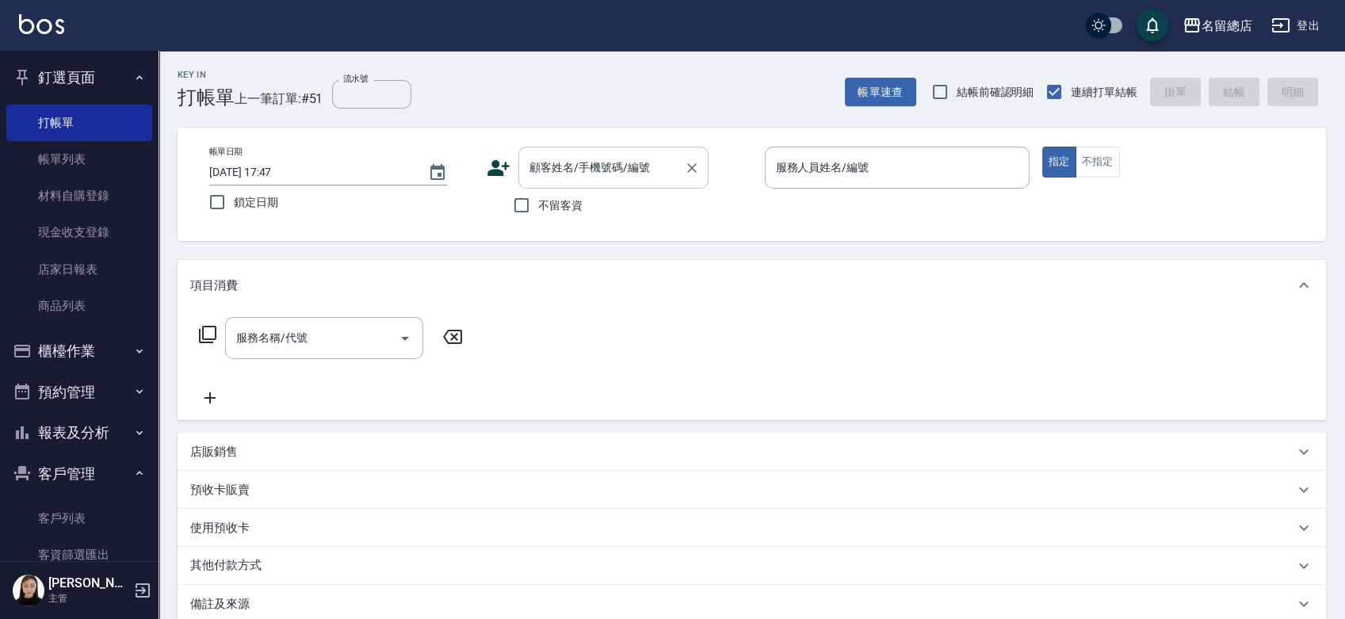
click at [602, 176] on input "顧客姓名/手機號碼/編號" at bounding box center [602, 168] width 152 height 28
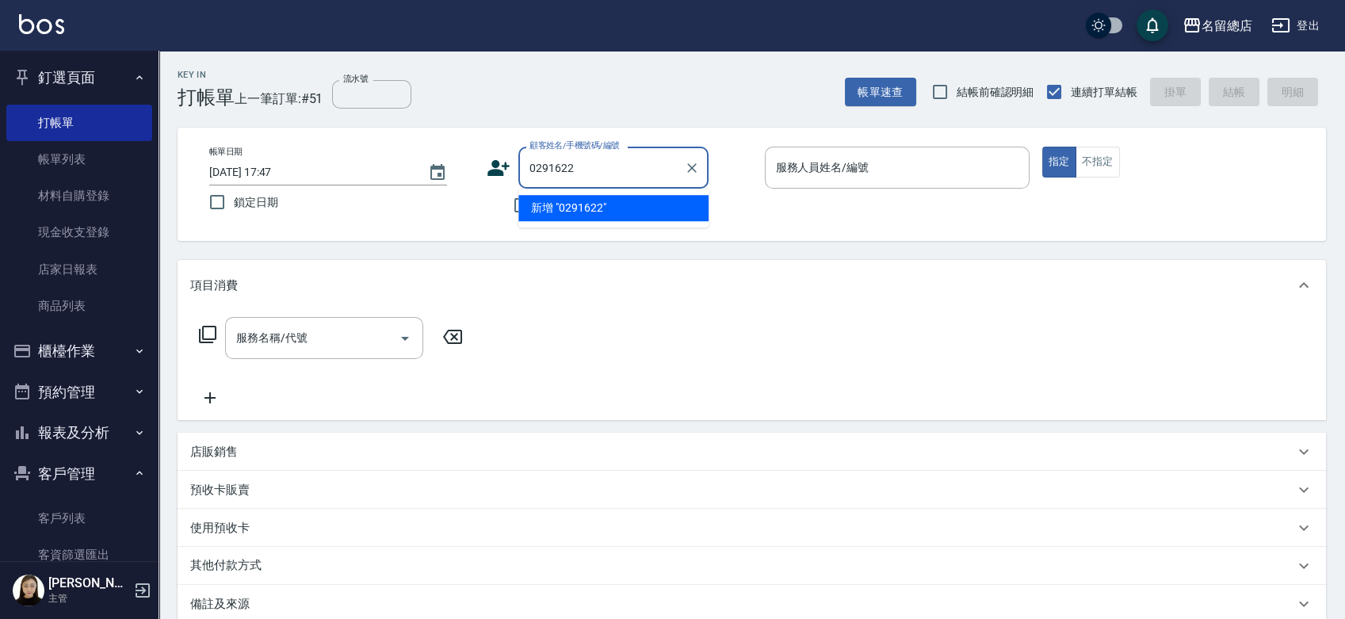
type input "02916229"
drag, startPoint x: 692, startPoint y: 161, endPoint x: 677, endPoint y: 125, distance: 38.7
click at [692, 158] on button "Clear" at bounding box center [692, 168] width 22 height 22
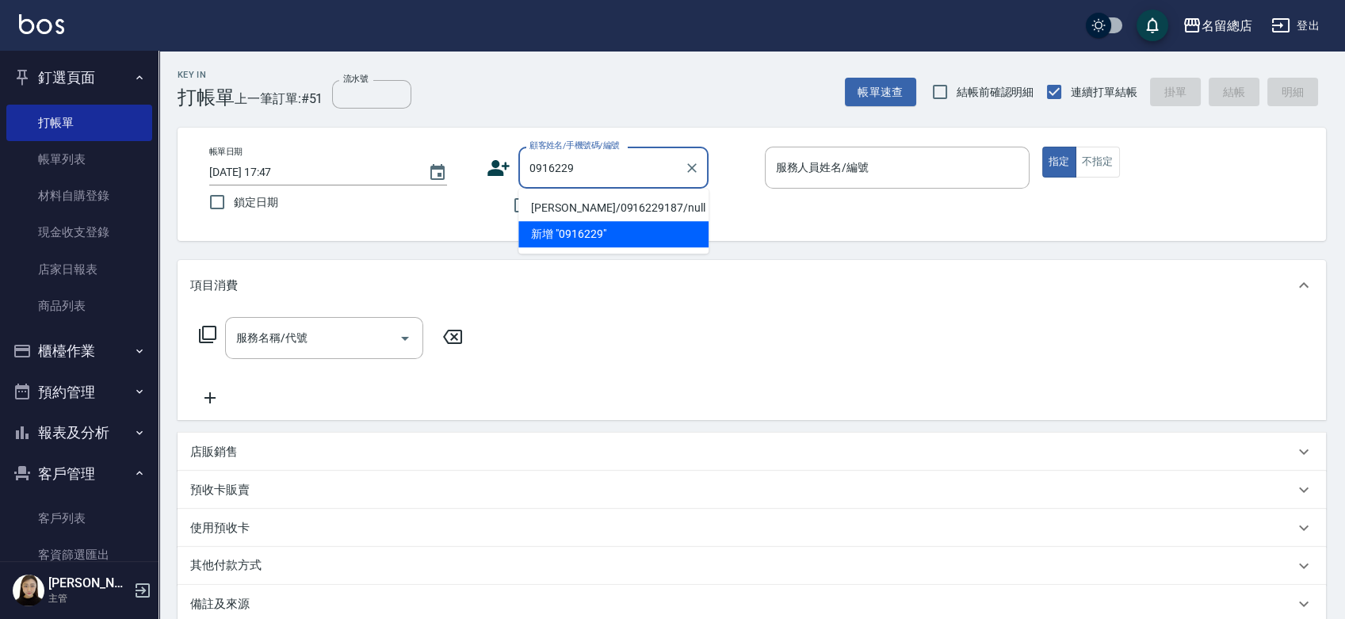
click at [652, 204] on li "陳俐臻/0916229187/null" at bounding box center [613, 208] width 190 height 26
type input "陳俐臻/0916229187/null"
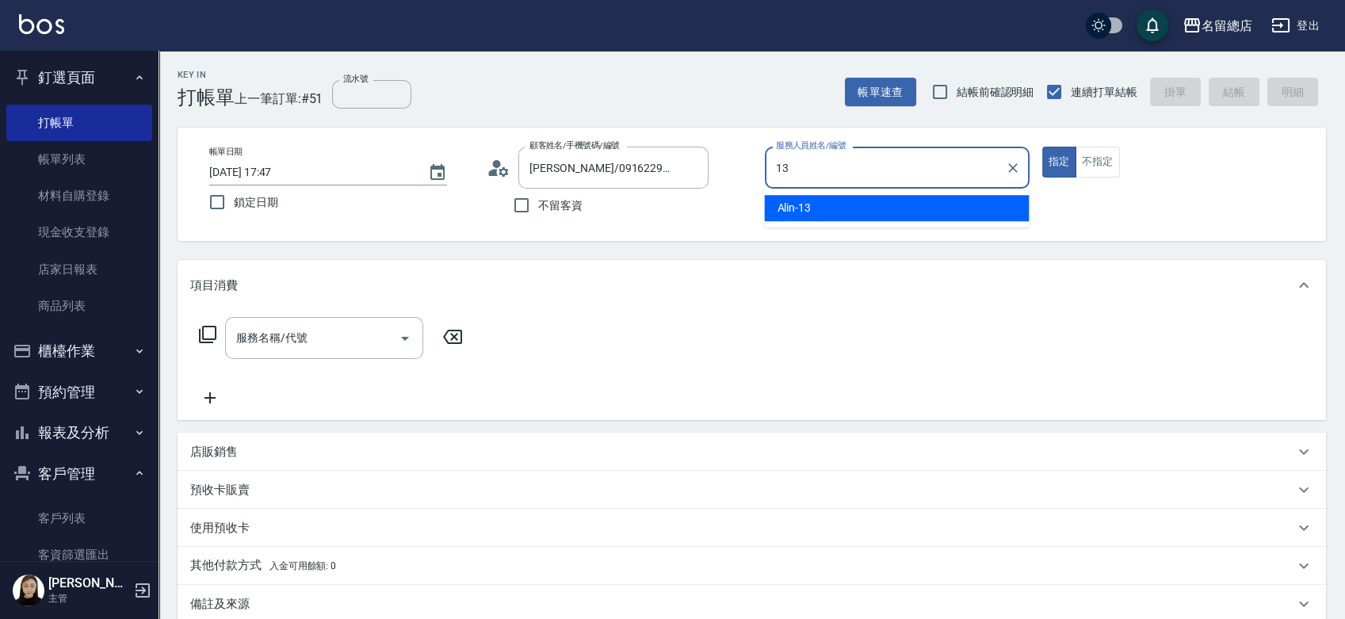
type input "Alin-13"
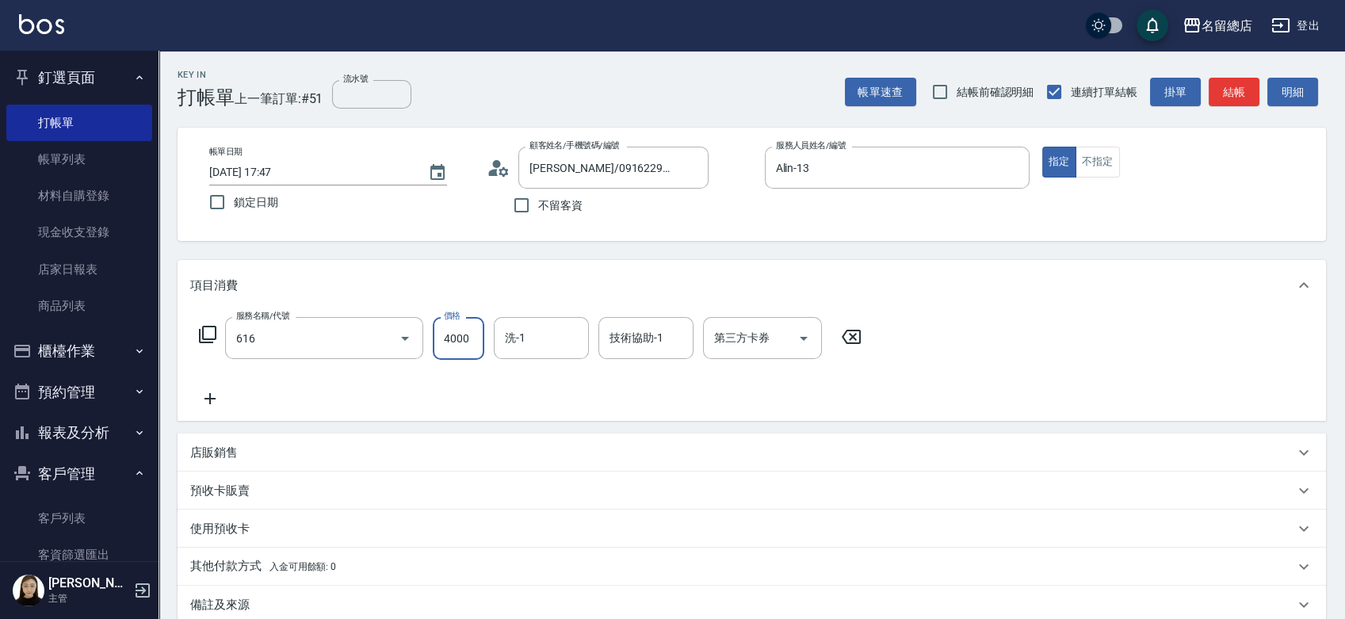
type input "自備接髮(616)"
type input "15000"
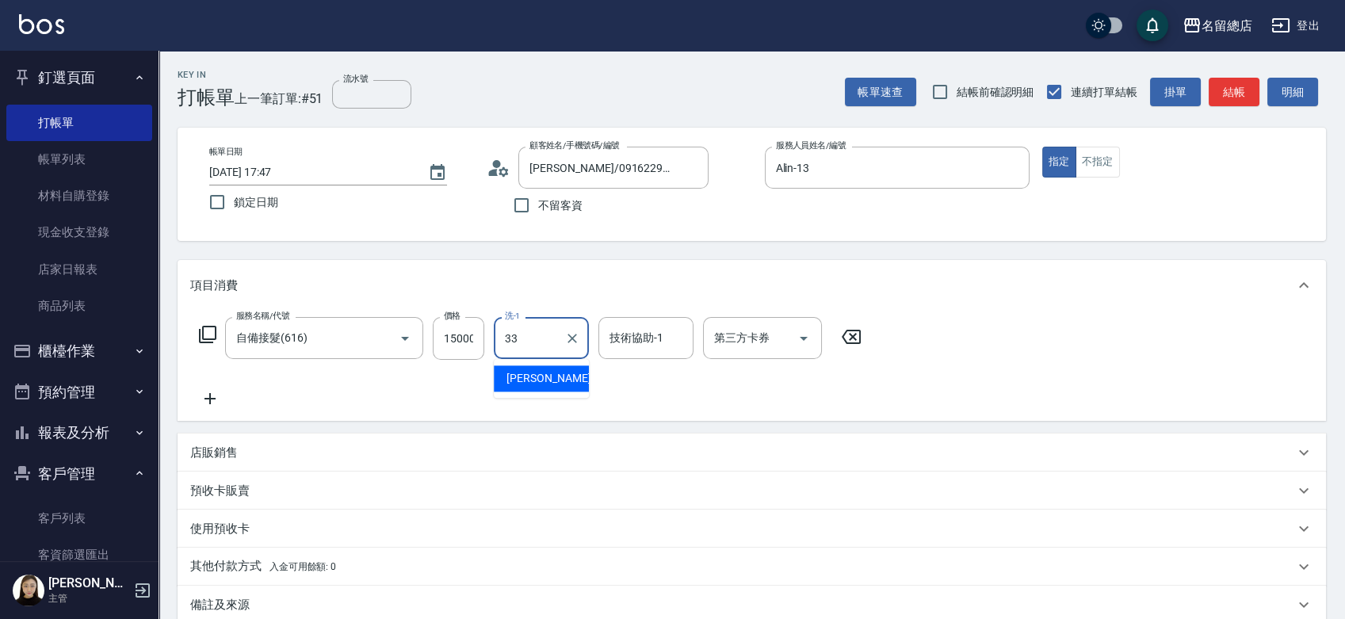
type input "蔡㚥晴-33"
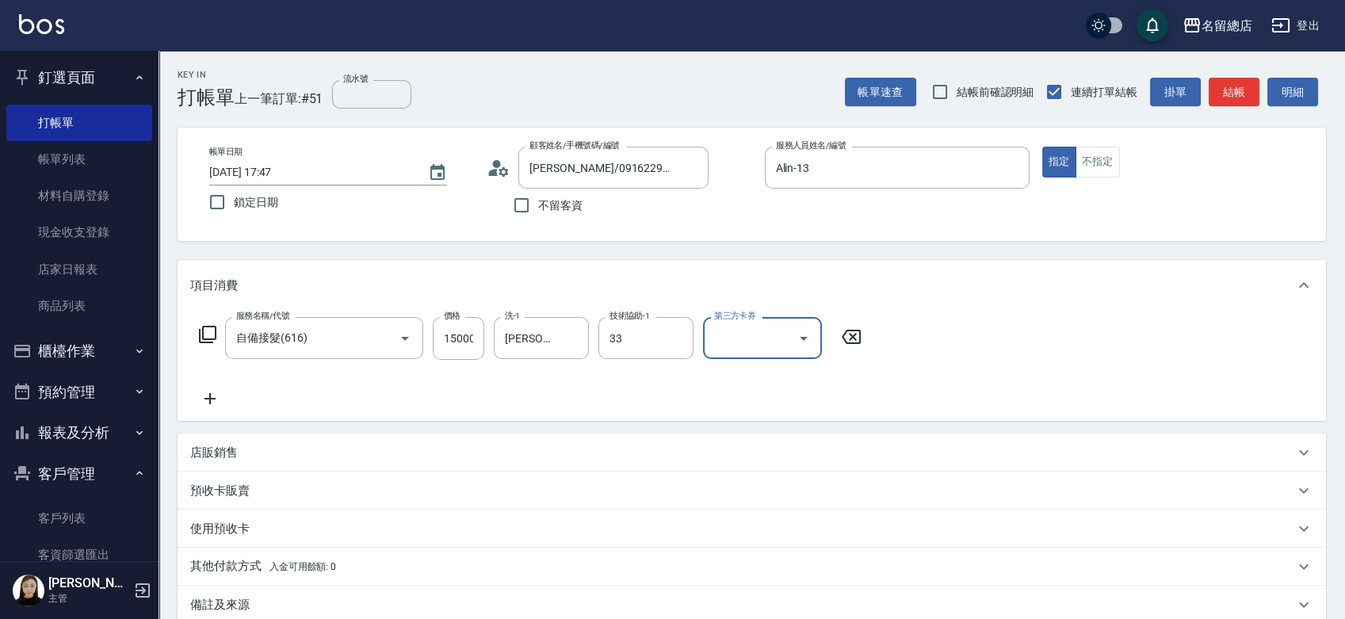
type input "蔡㚥晴-33"
click at [222, 491] on p "預收卡販賣" at bounding box center [219, 491] width 59 height 17
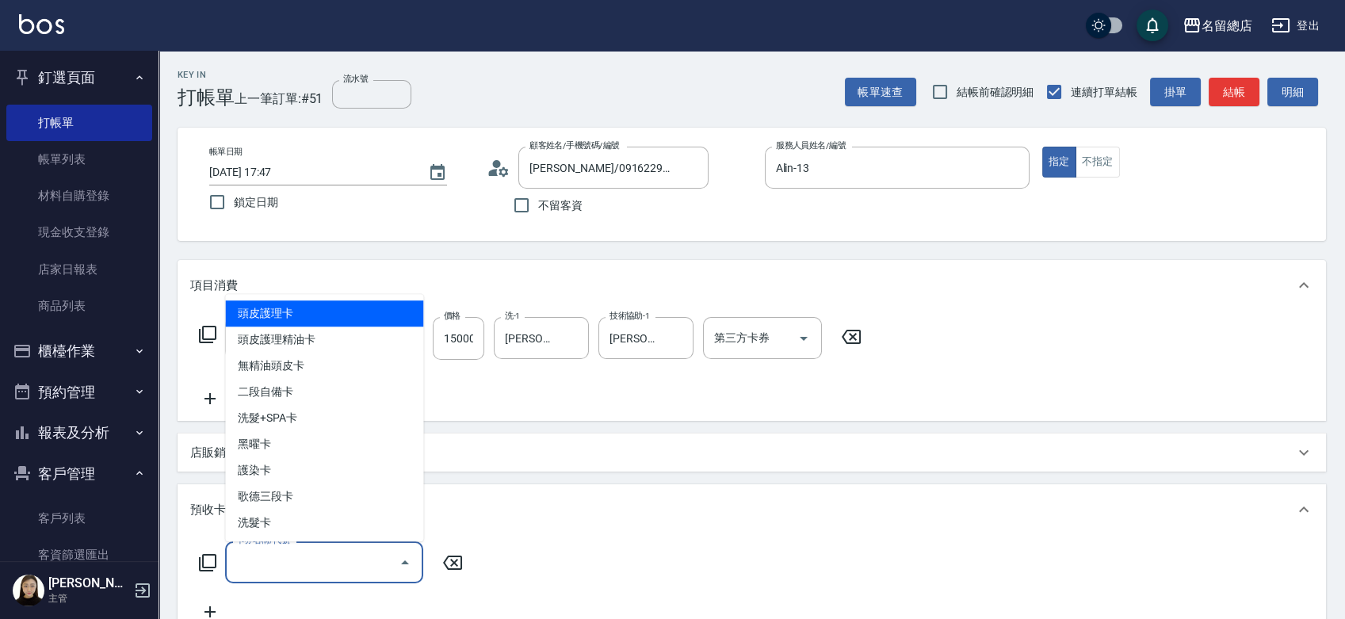
click at [277, 561] on input "卡券名稱/代號" at bounding box center [312, 562] width 160 height 28
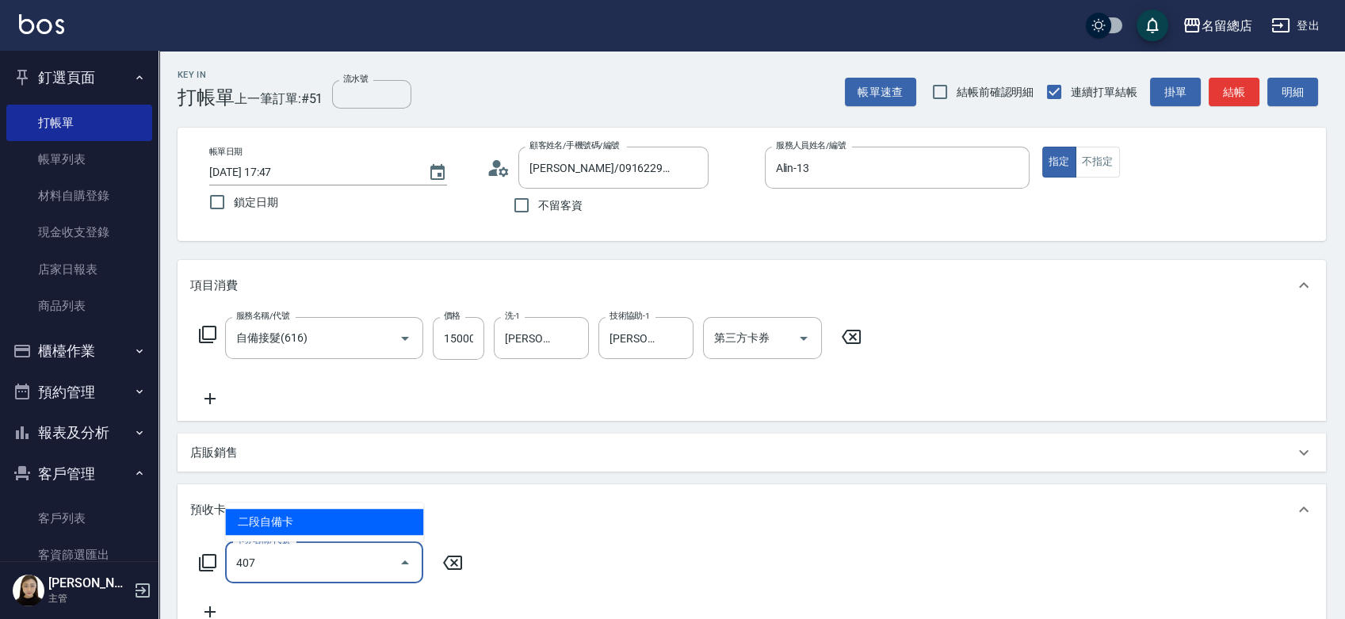
type input "二段自備卡(407)"
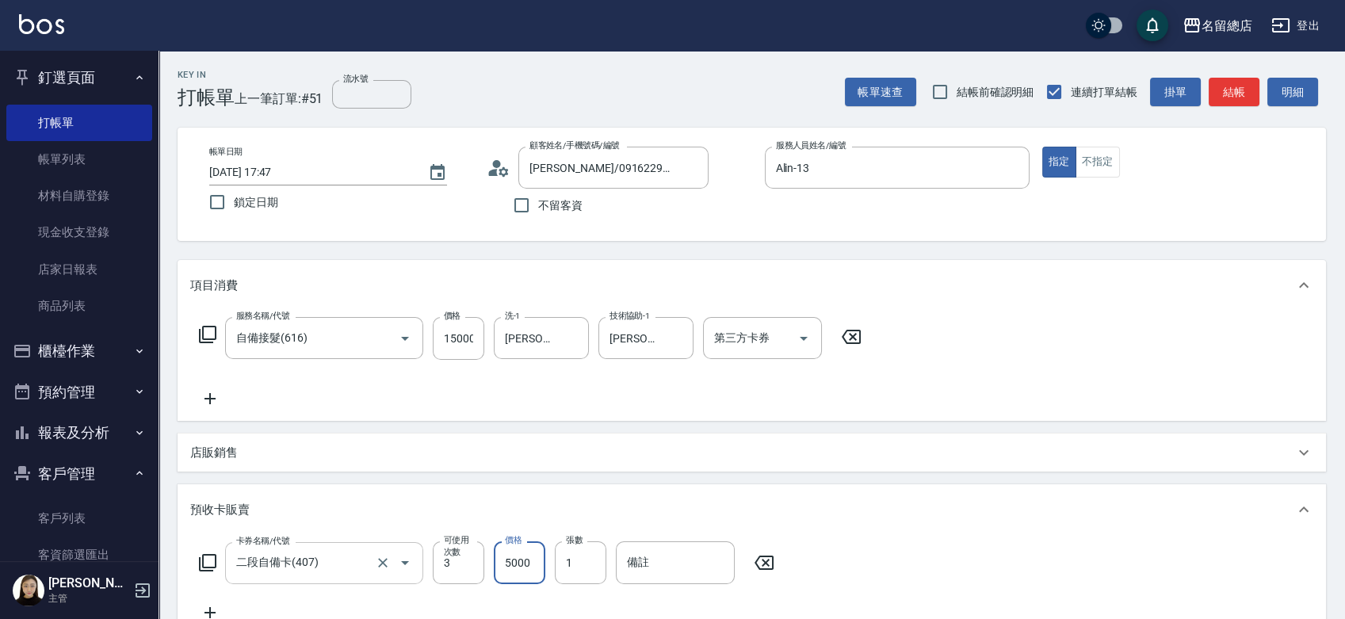
type input "5000"
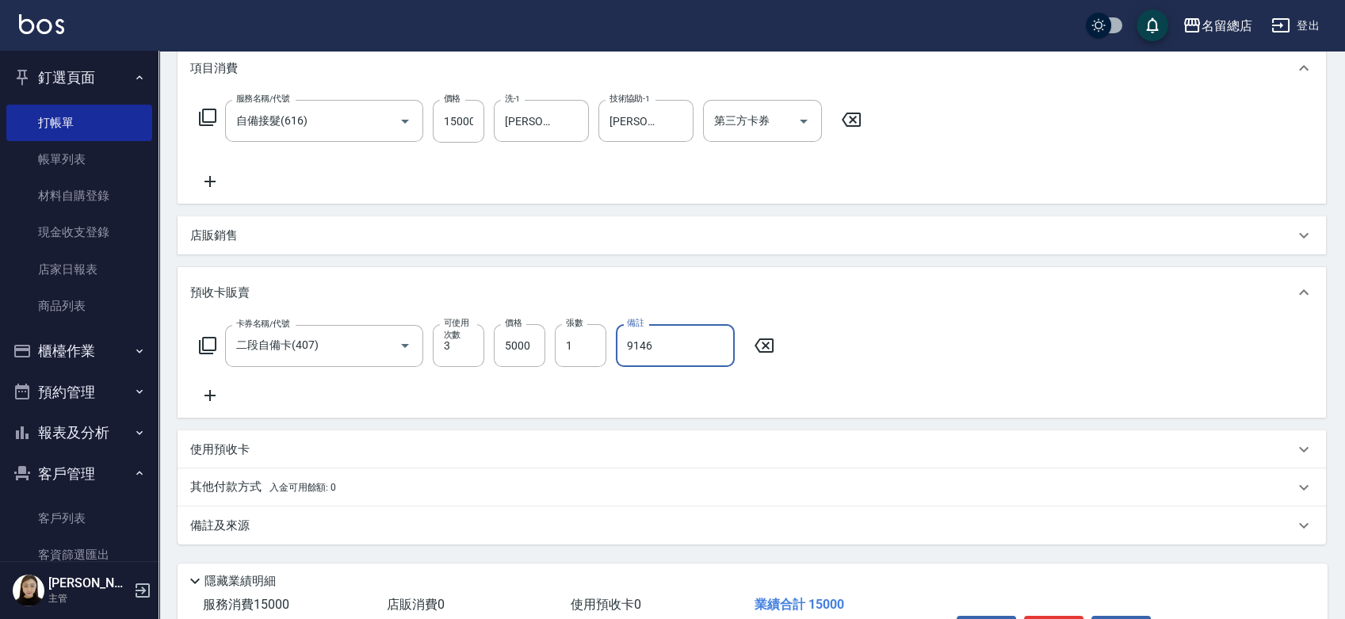
scroll to position [55, 0]
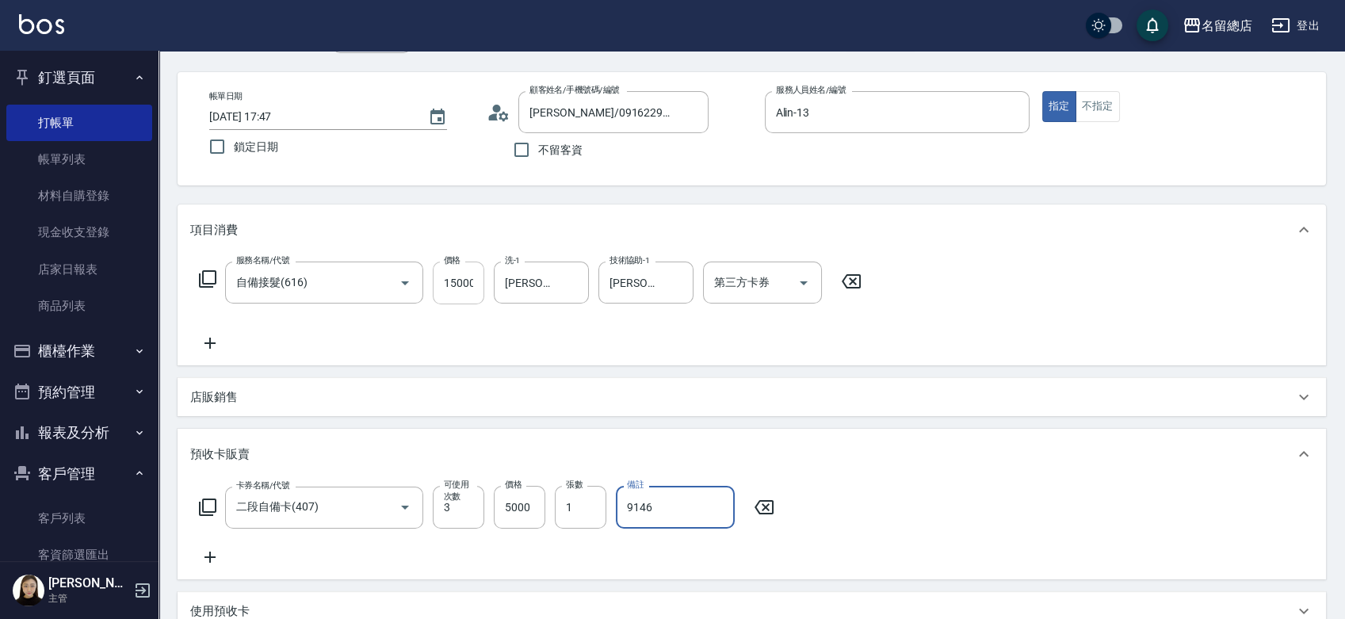
type input "9146"
click at [459, 284] on input "15000" at bounding box center [459, 283] width 52 height 43
click at [572, 346] on div "服務名稱/代號 自備接髮(616) 服務名稱/代號 價格 113600 價格 洗-1 蔡㚥晴-33 洗-1 技術協助-1 蔡㚥晴-33 技術協助-1 第三方卡…" at bounding box center [530, 307] width 681 height 91
click at [460, 283] on input "113600" at bounding box center [459, 283] width 52 height 43
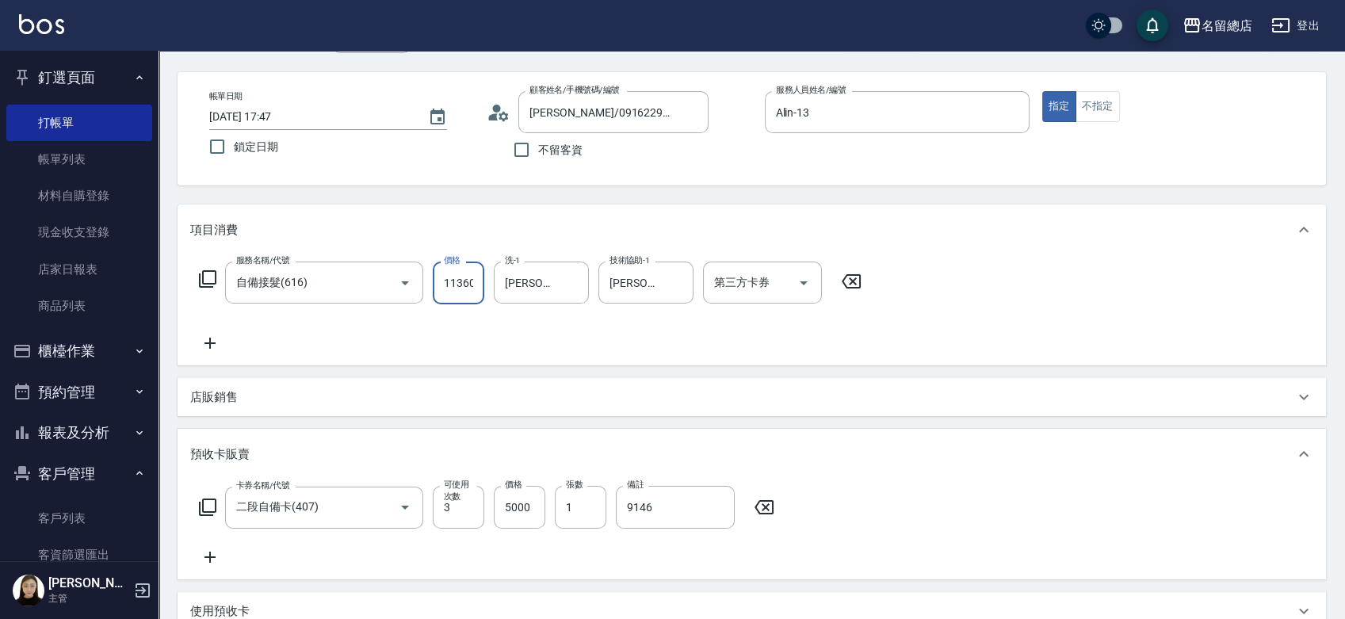
click at [453, 283] on input "113600" at bounding box center [459, 283] width 52 height 43
click at [529, 332] on div "服務名稱/代號 自備接髮(616) 服務名稱/代號 價格 13600 價格 洗-1 蔡㚥晴-33 洗-1 技術協助-1 蔡㚥晴-33 技術協助-1 第三方卡券…" at bounding box center [530, 307] width 681 height 91
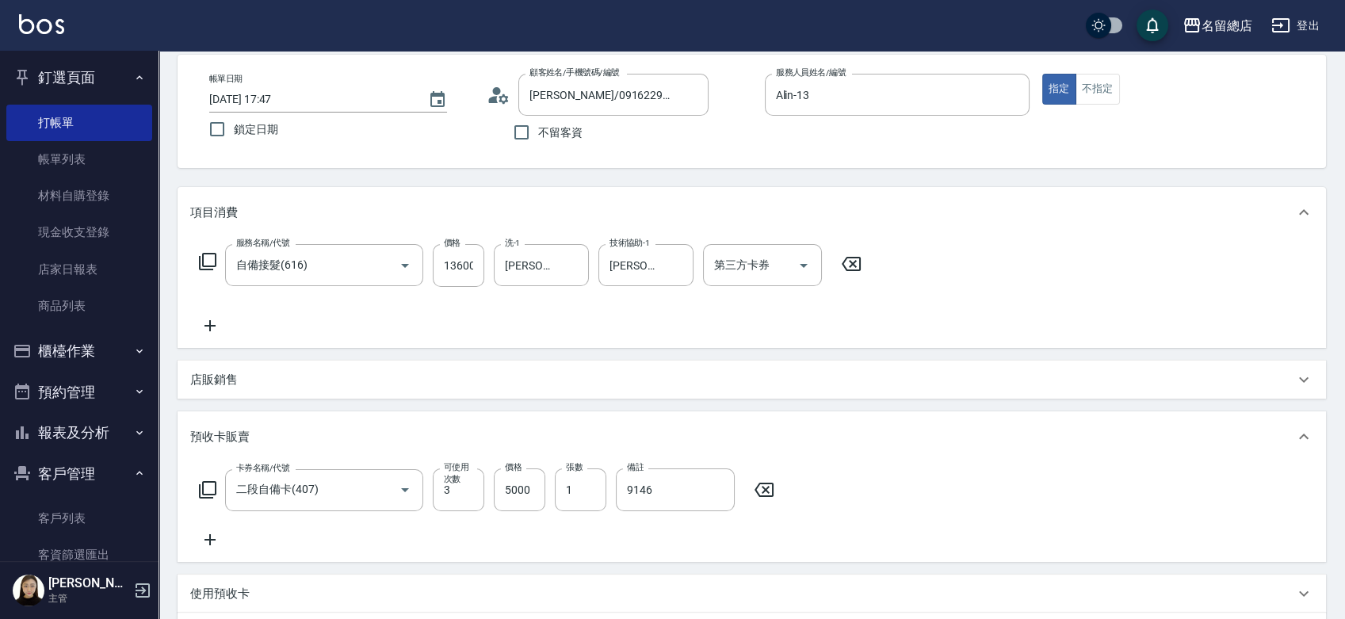
scroll to position [55, 0]
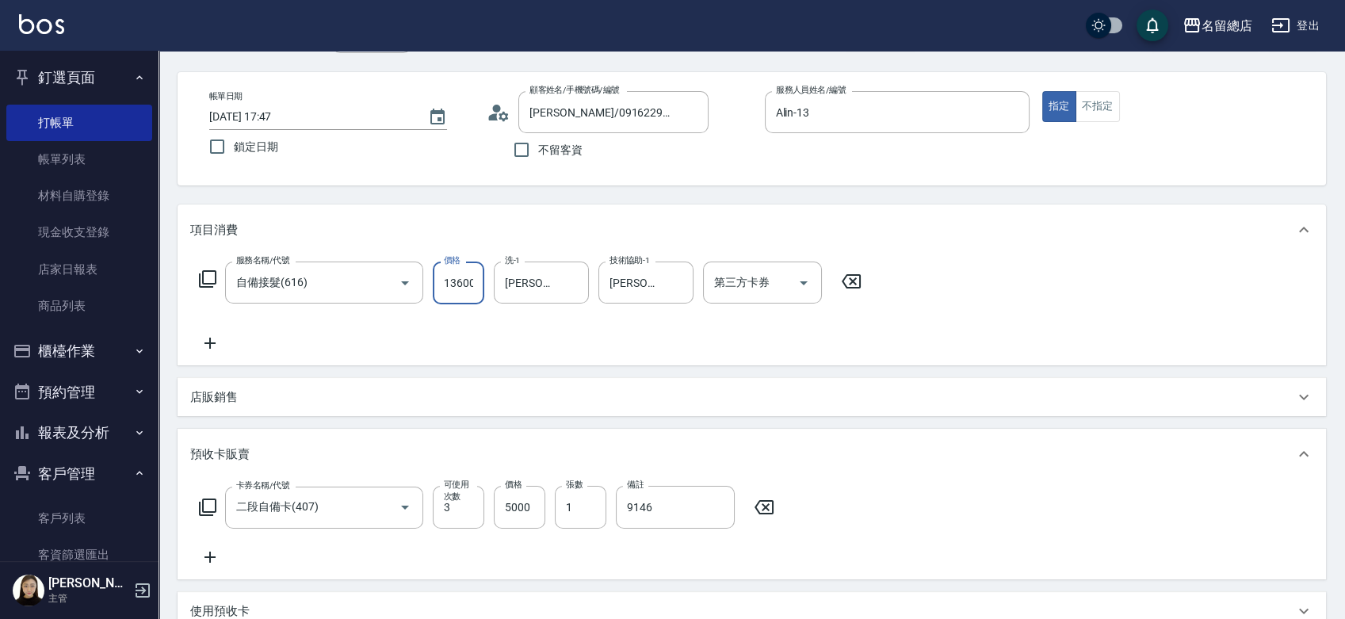
click at [461, 285] on input "13600" at bounding box center [459, 283] width 52 height 43
type input "8600"
click at [643, 337] on div "服務名稱/代號 自備接髮(616) 服務名稱/代號 價格 8600 價格 洗-1 蔡㚥晴-33 洗-1 技術協助-1 蔡㚥晴-33 技術協助-1 第三方卡券 …" at bounding box center [530, 307] width 681 height 91
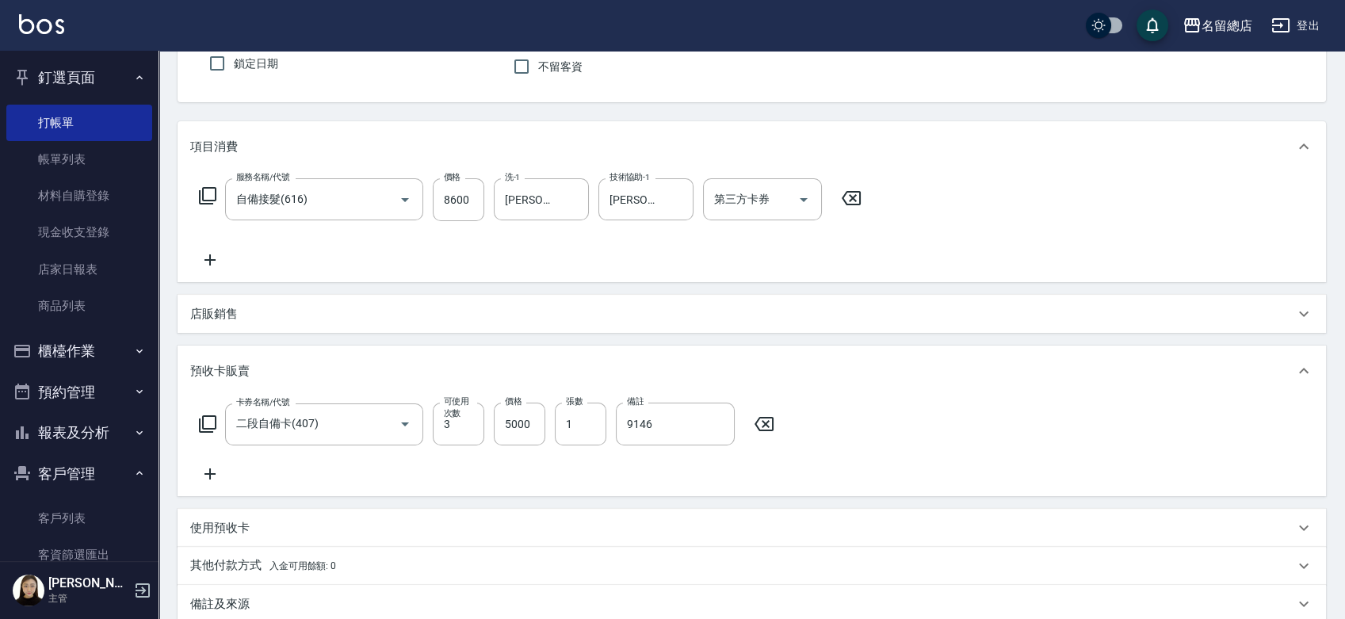
scroll to position [319, 0]
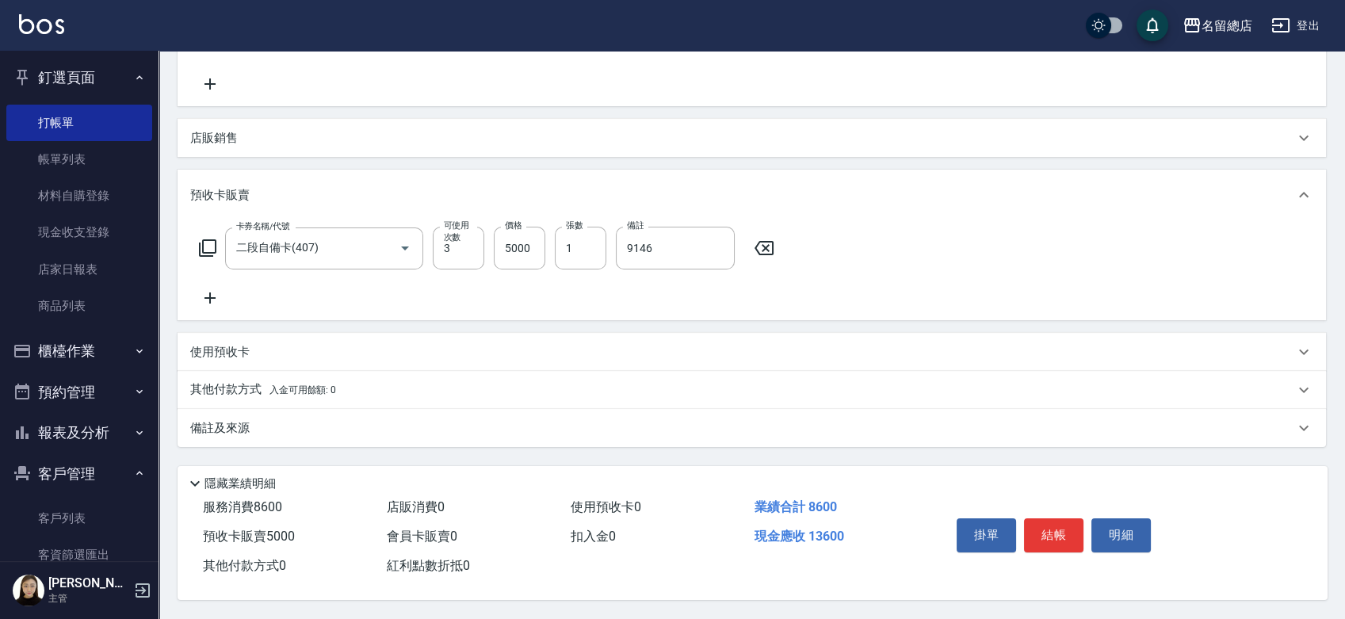
click at [227, 381] on p "其他付款方式 入金可用餘額: 0" at bounding box center [263, 389] width 146 height 17
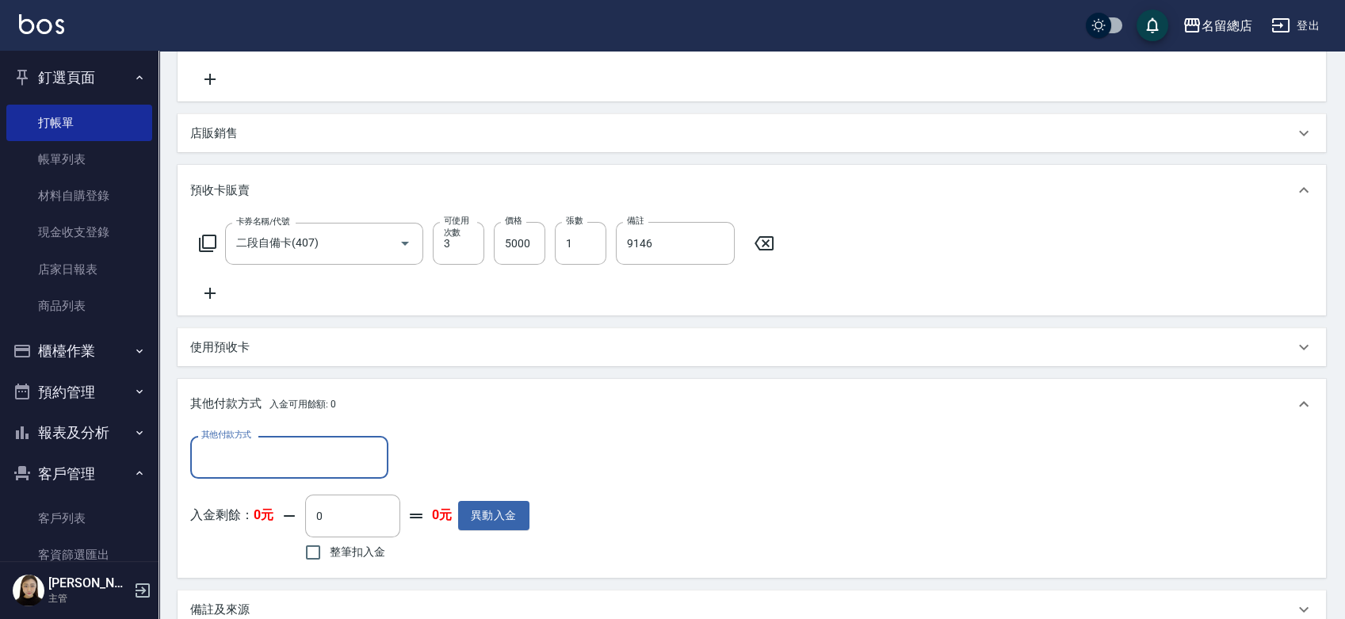
scroll to position [0, 0]
click at [244, 450] on input "其他付款方式" at bounding box center [289, 457] width 184 height 28
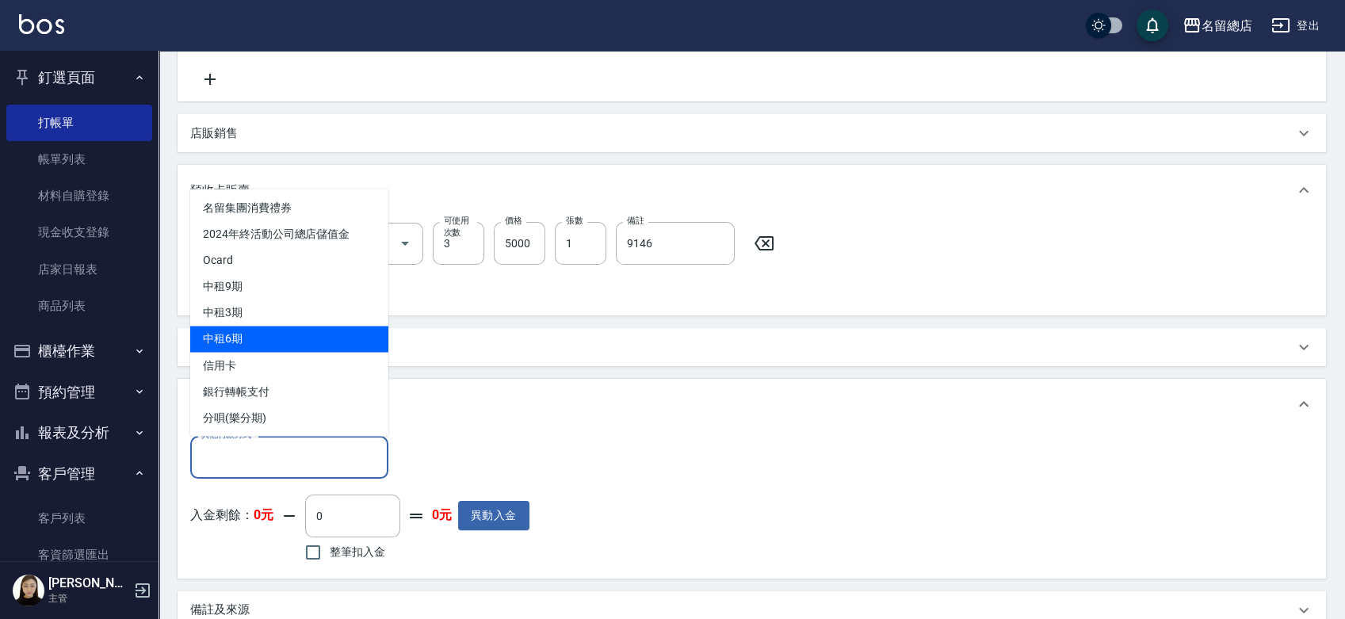
click at [544, 290] on div "卡券名稱/代號 二段自備卡(407) 卡券名稱/代號 可使用次數 3 可使用次數 價格 5000 價格 張數 1 張數 備註 9146 備註" at bounding box center [751, 262] width 1123 height 81
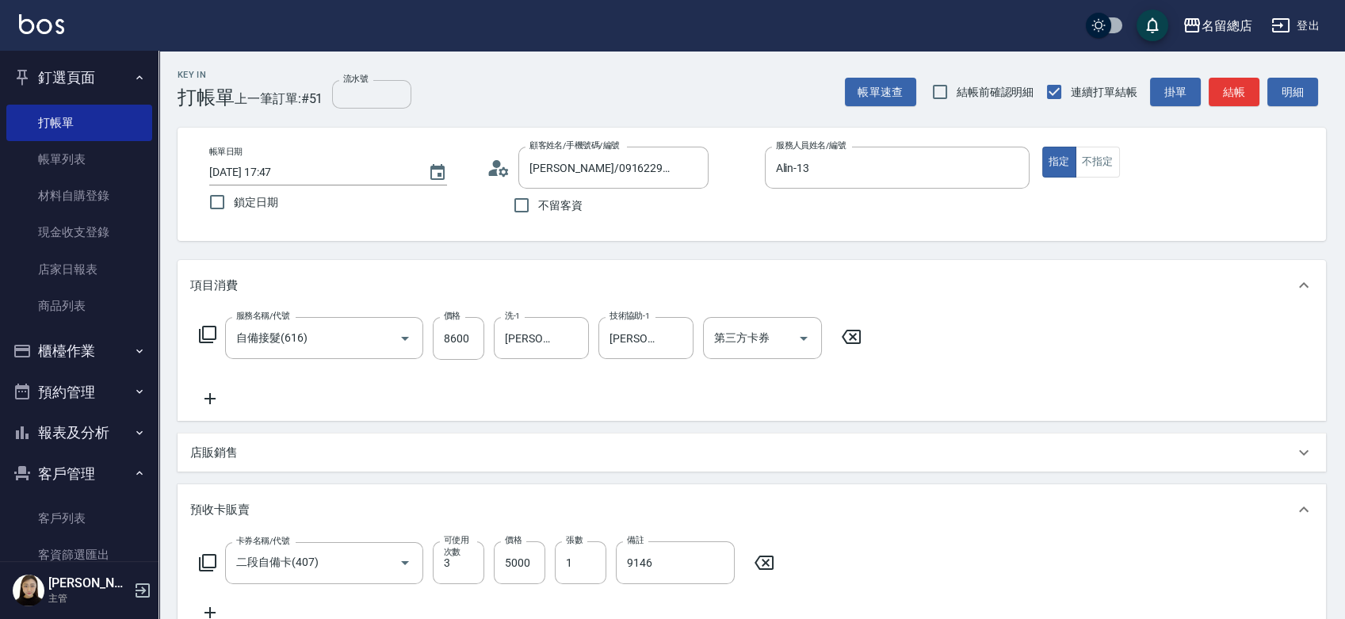
click at [342, 100] on input "流水號" at bounding box center [371, 94] width 79 height 29
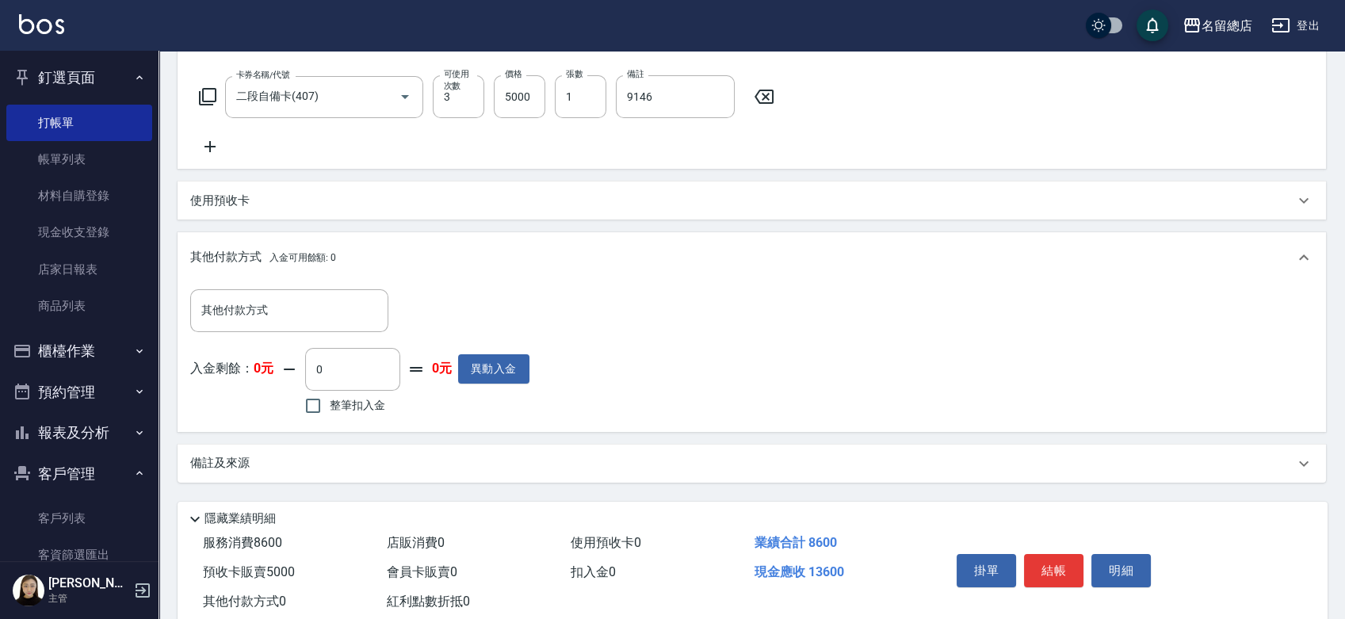
scroll to position [506, 0]
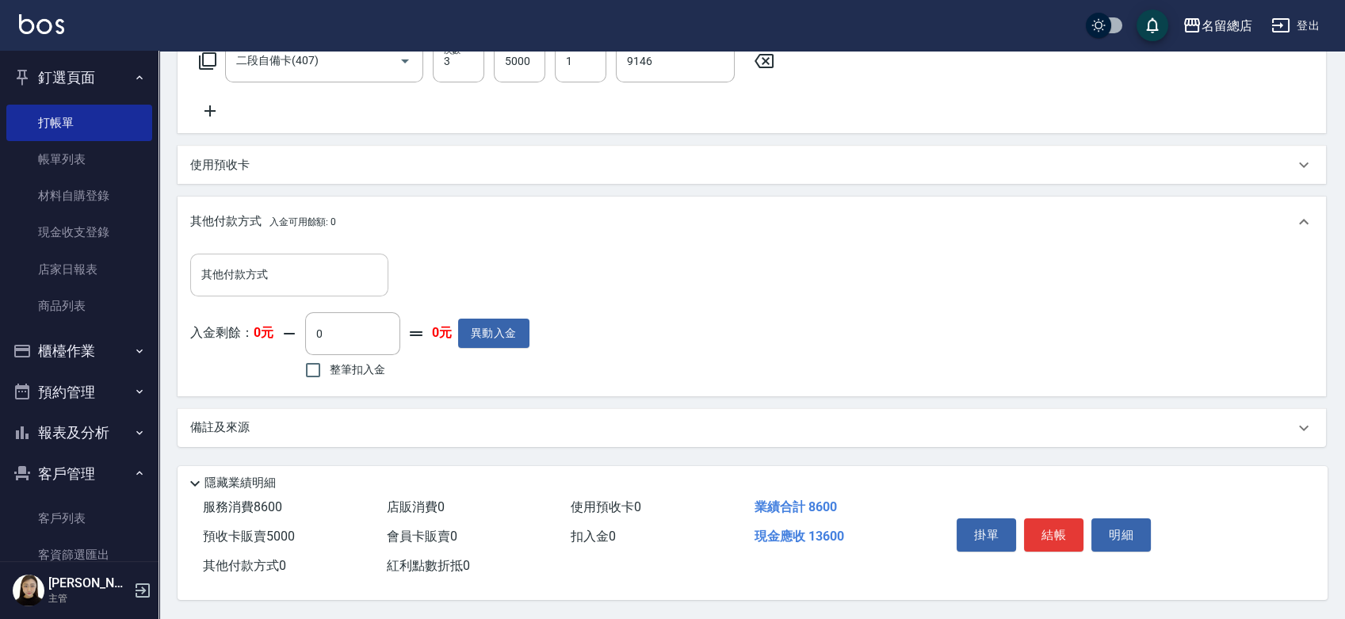
type input "9146"
click at [286, 275] on input "其他付款方式" at bounding box center [289, 275] width 184 height 28
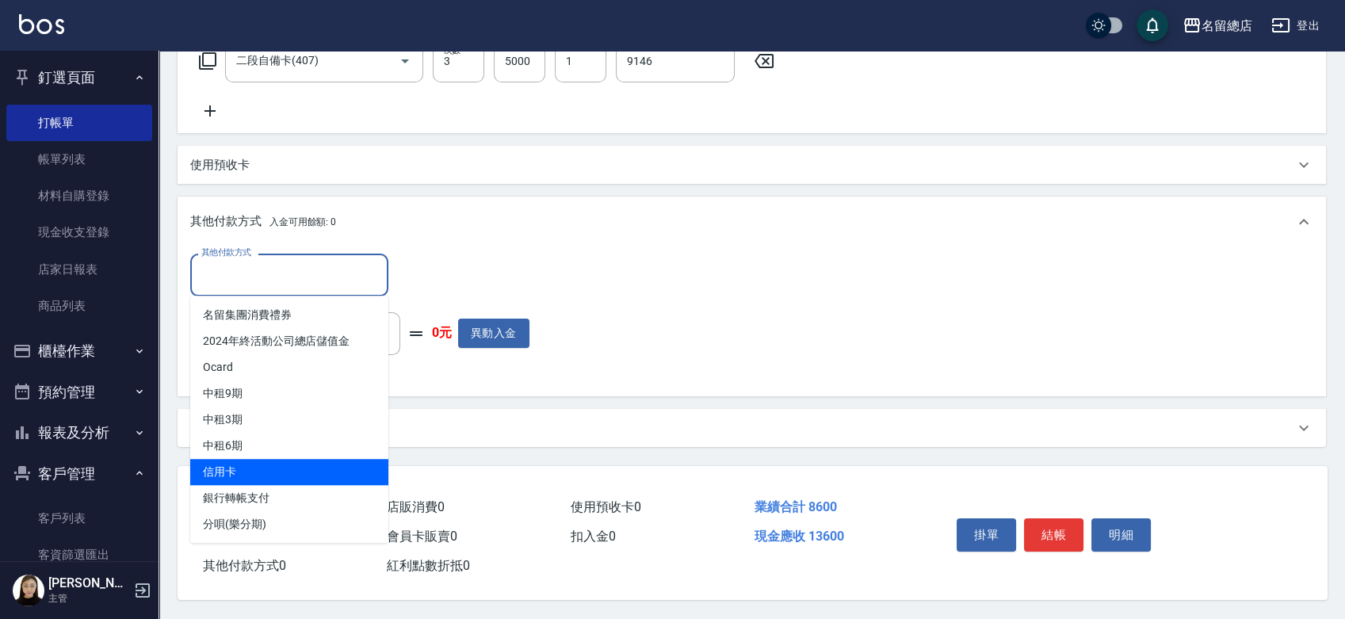
click at [250, 468] on span "信用卡" at bounding box center [289, 472] width 198 height 26
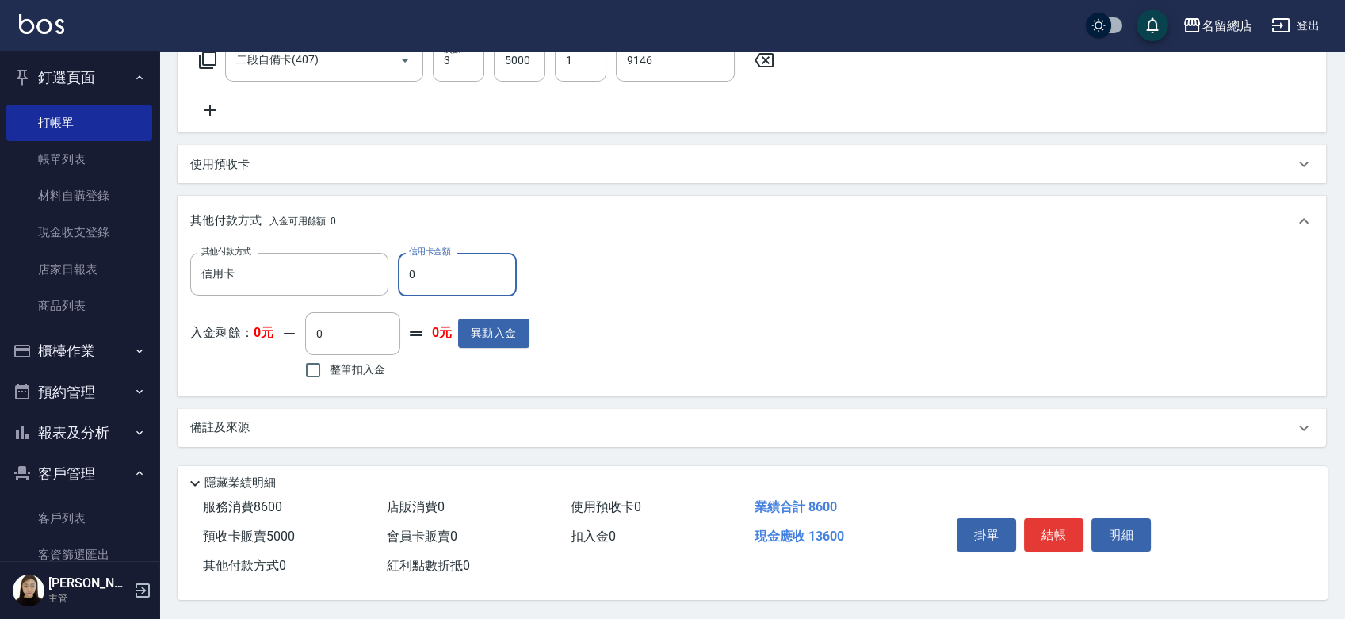
type input "信用卡"
type input "13600"
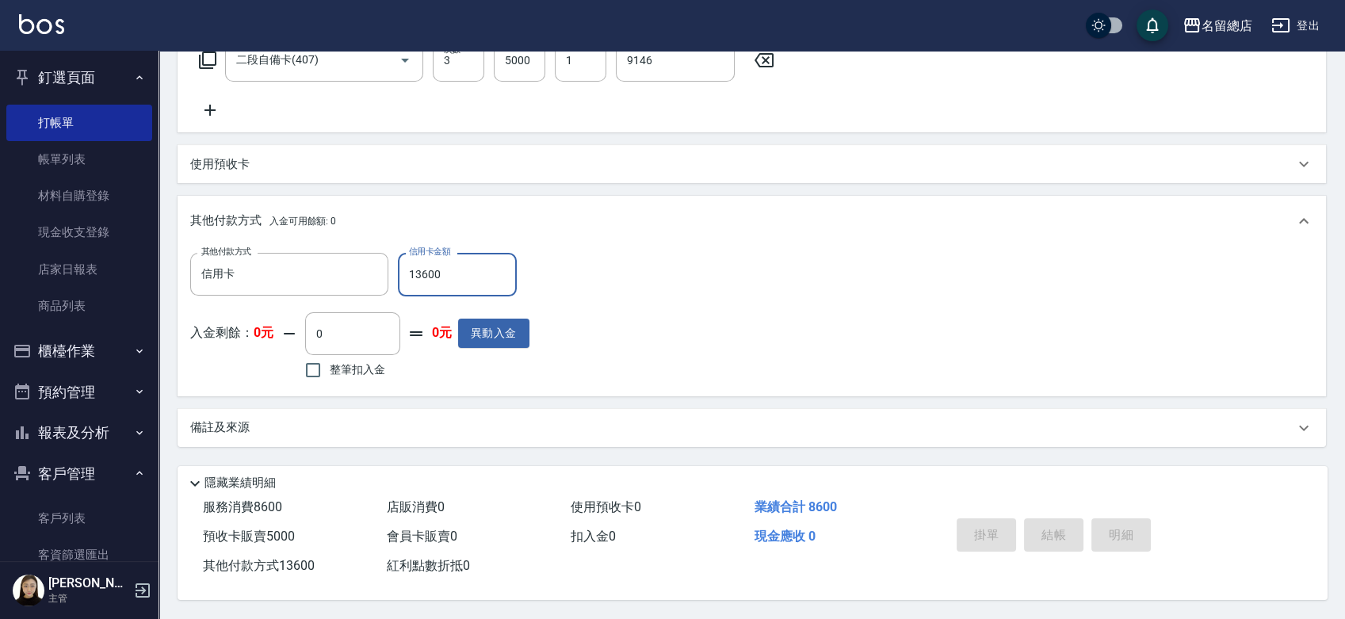
type input "2025/08/18 17:53"
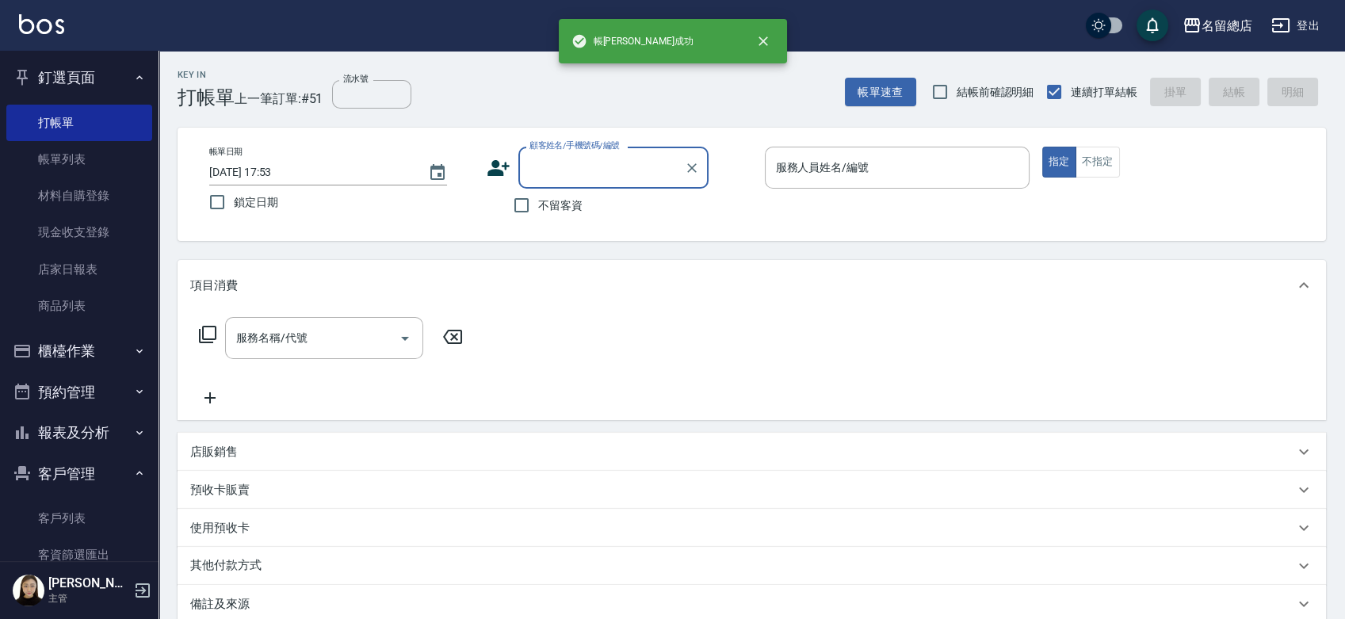
scroll to position [0, 0]
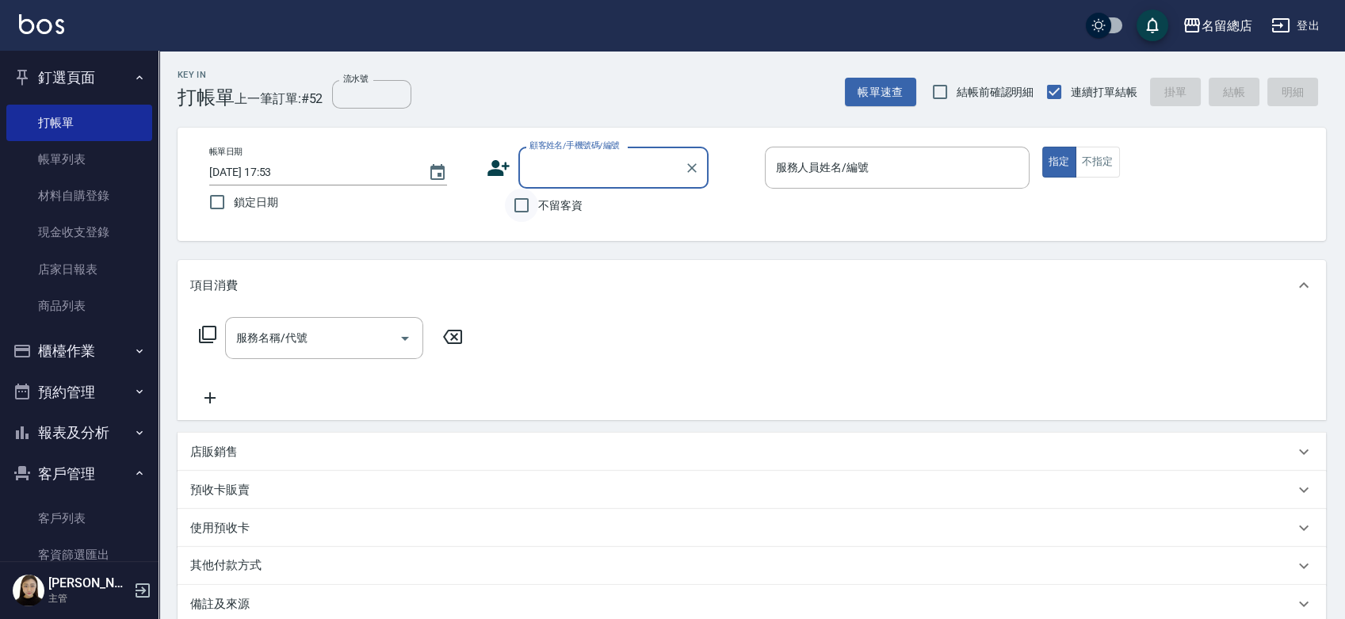
click at [529, 197] on input "不留客資" at bounding box center [521, 205] width 33 height 33
checkbox input "true"
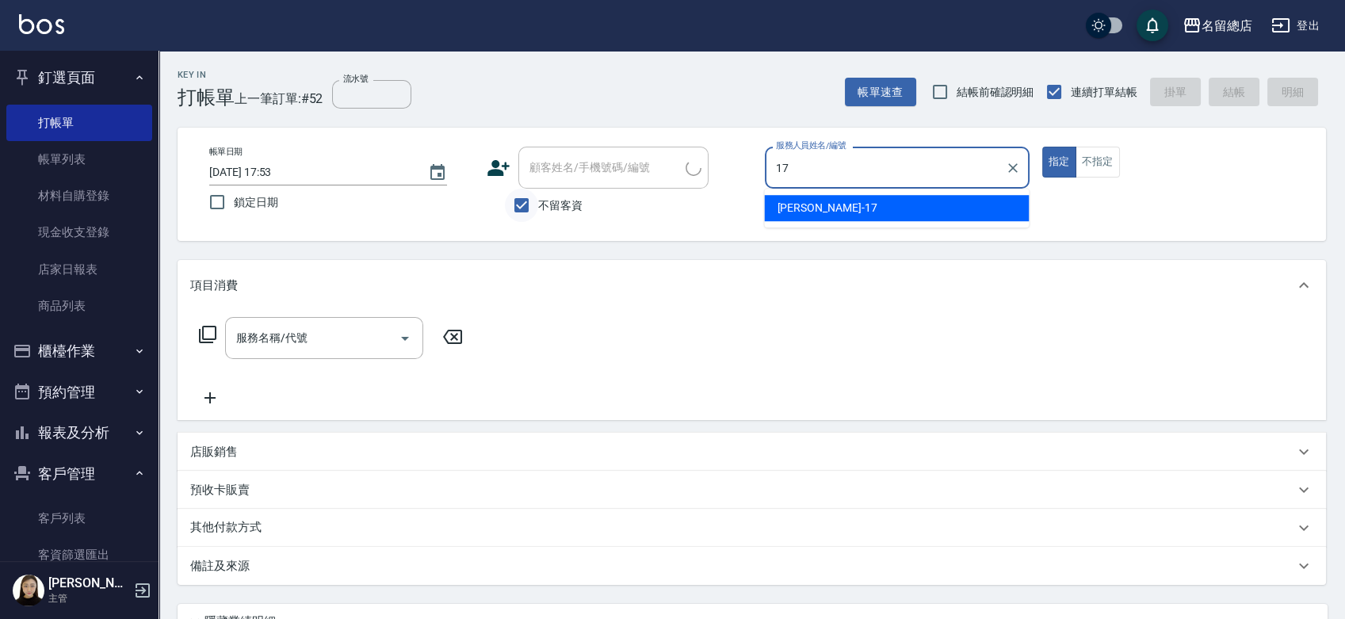
type input "Peter-17"
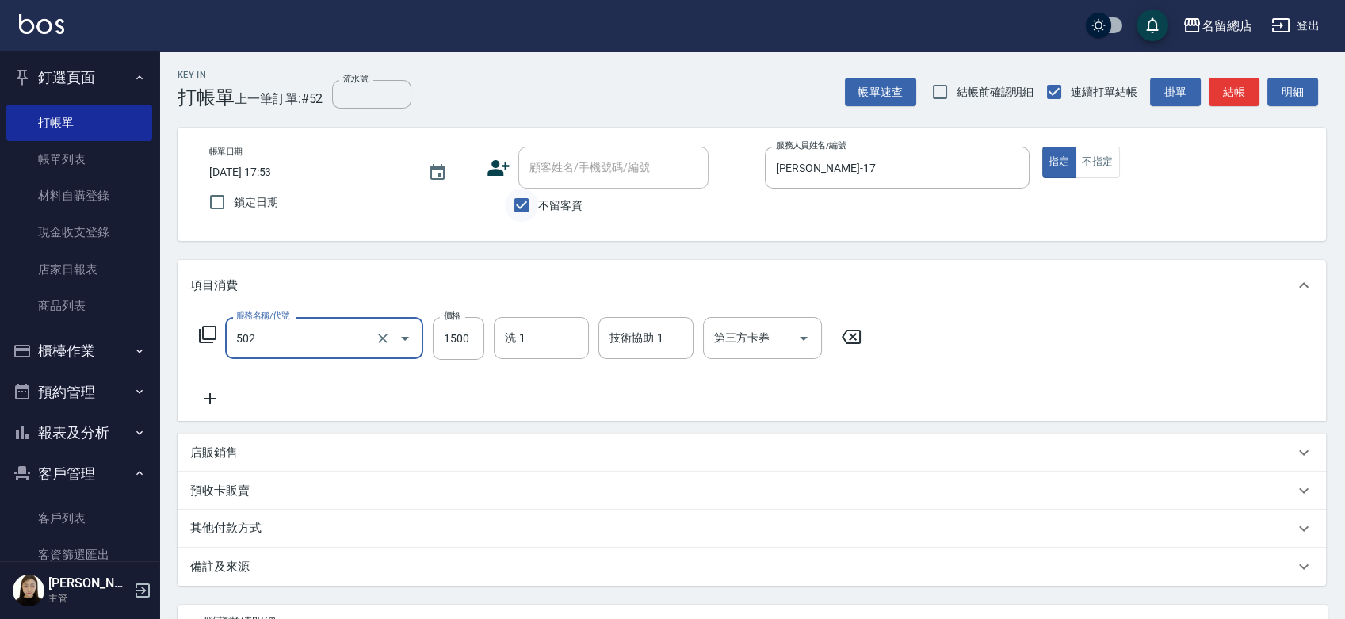
type input "染髮1500以上(502)"
type input "2000"
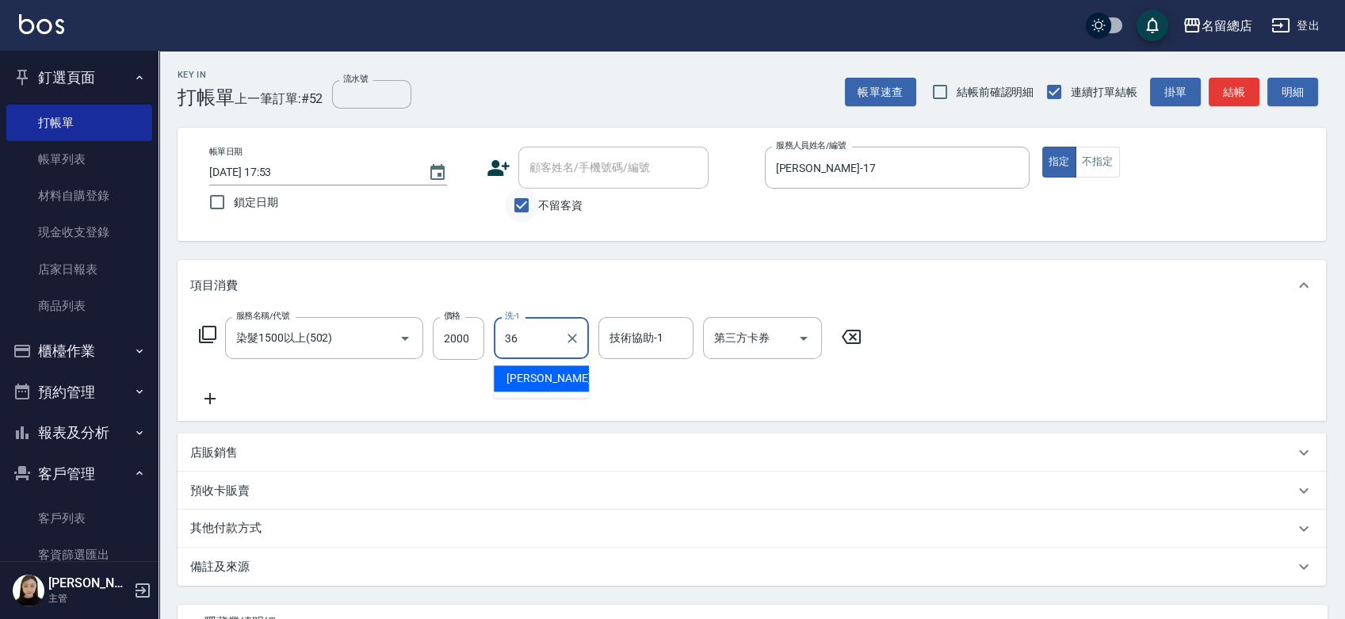
type input "吳爭錡-36"
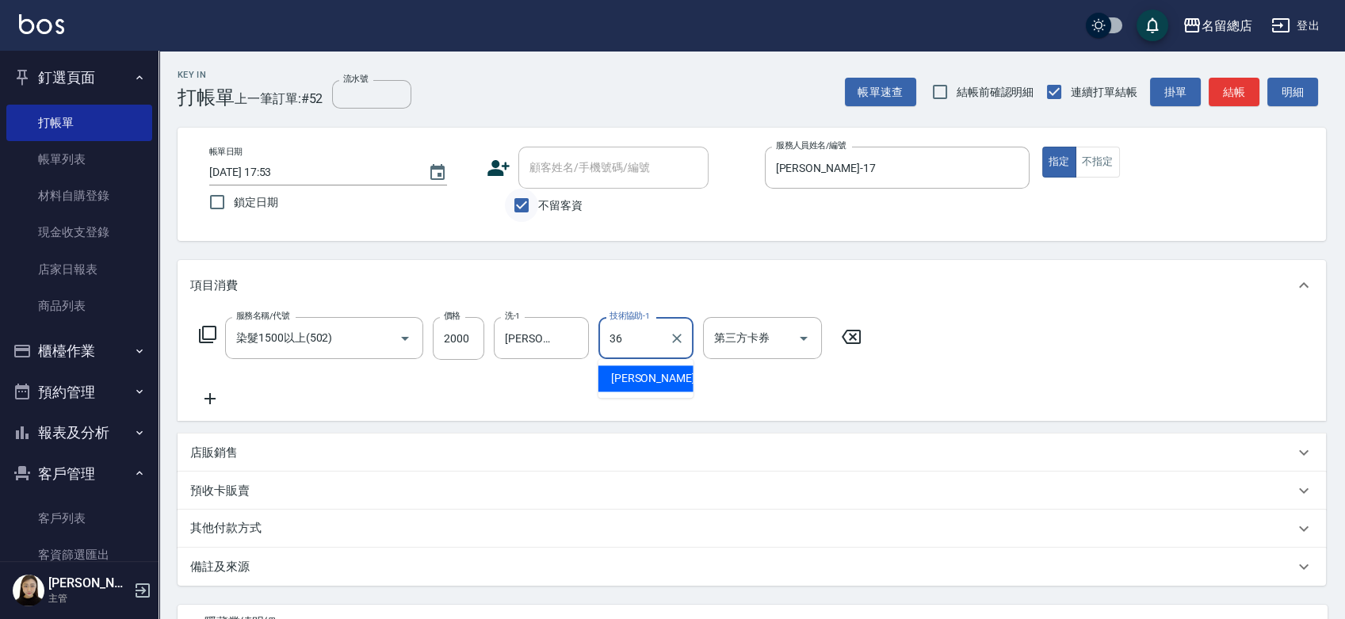
type input "吳爭錡-36"
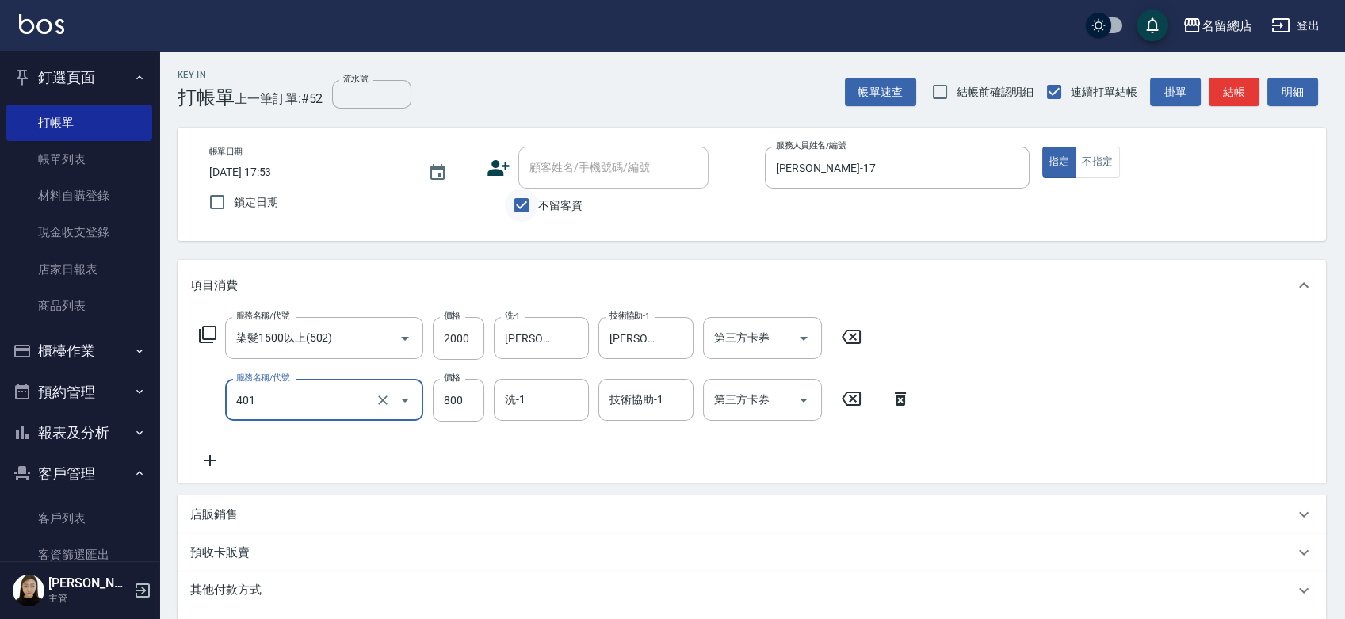
type input "自備護髮(401)"
type input "1500"
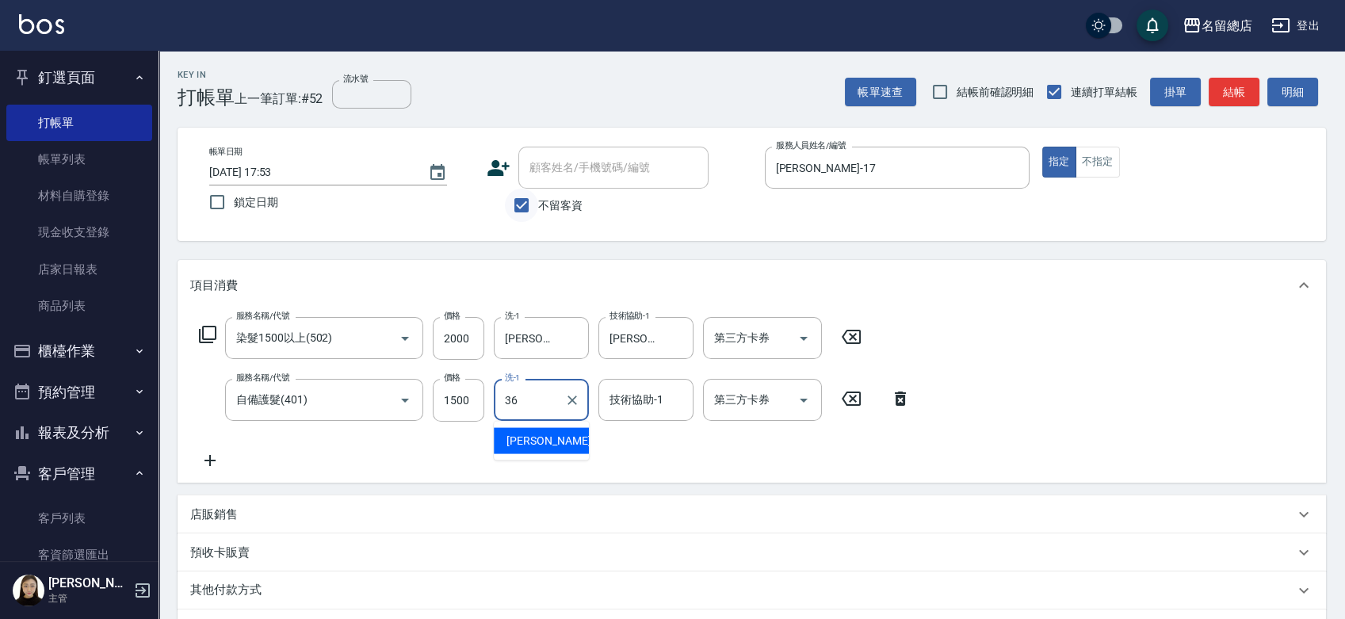
type input "吳爭錡-36"
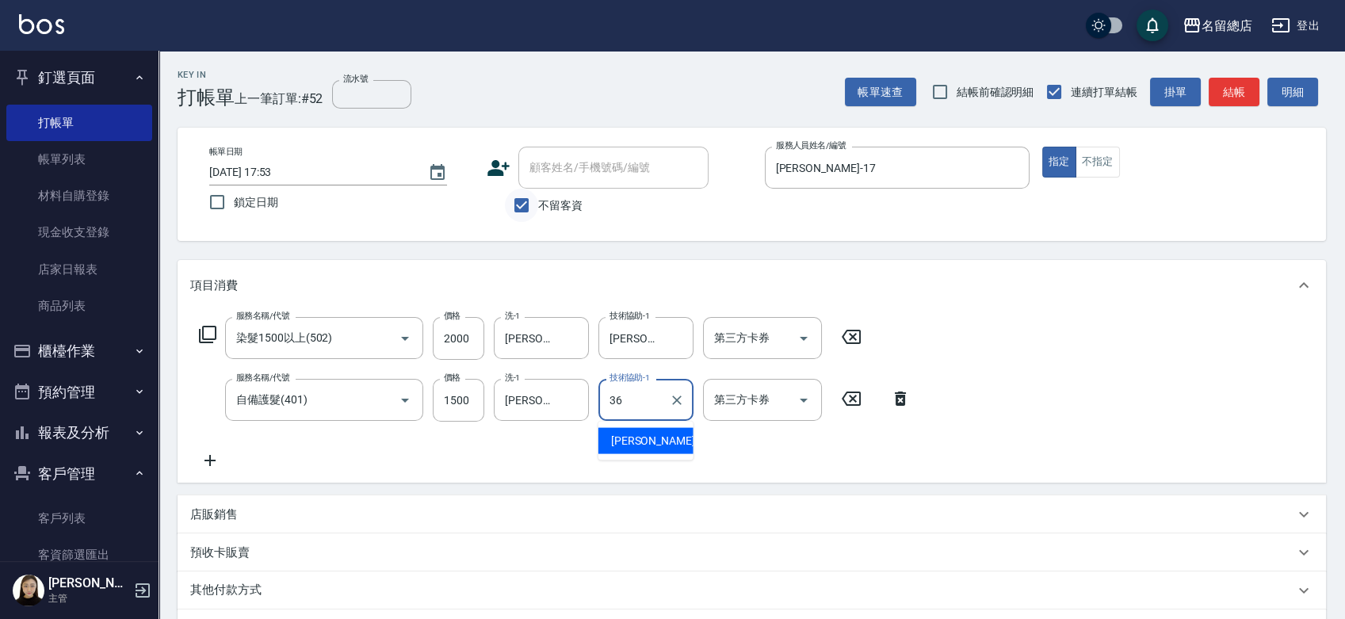
type input "吳爭錡-36"
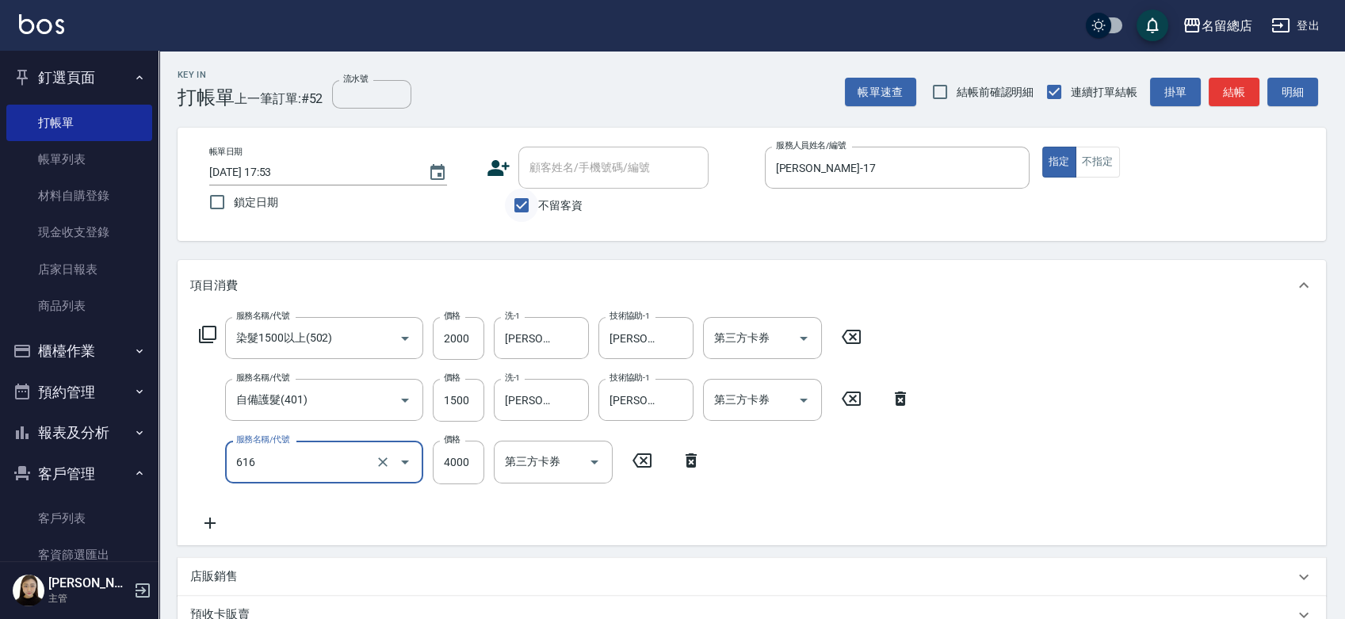
type input "自備接髮(616)"
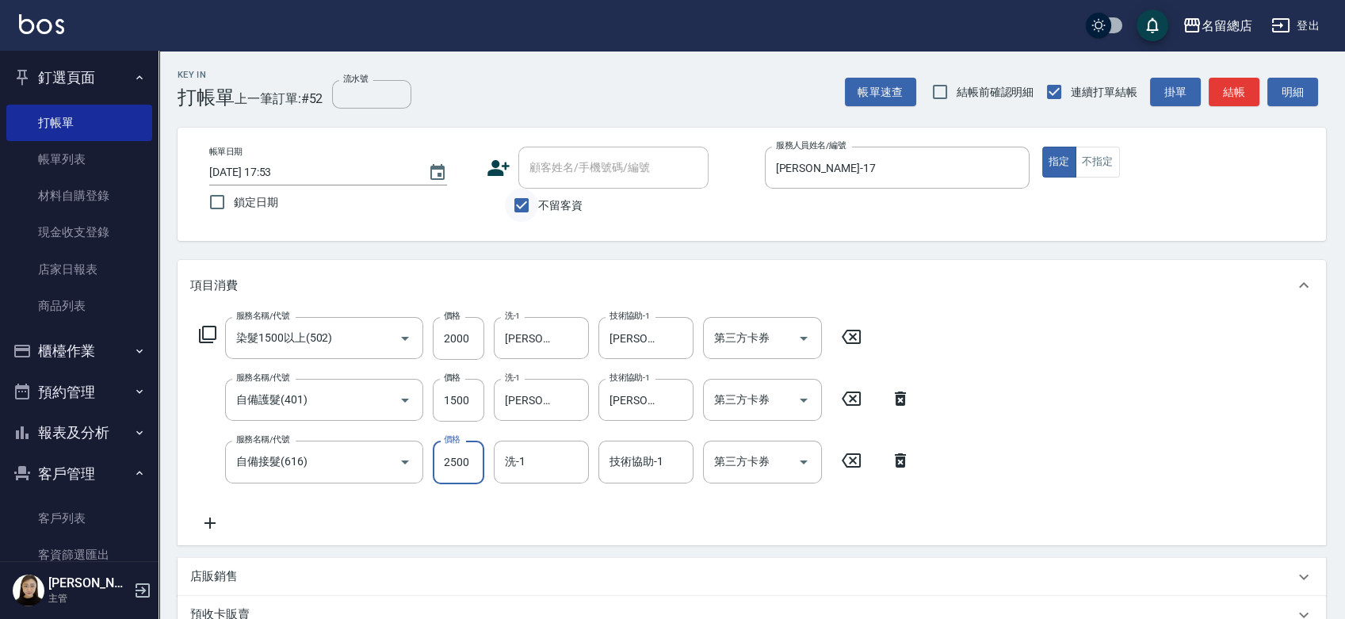
type input "2500"
type input "吳爭錡-36"
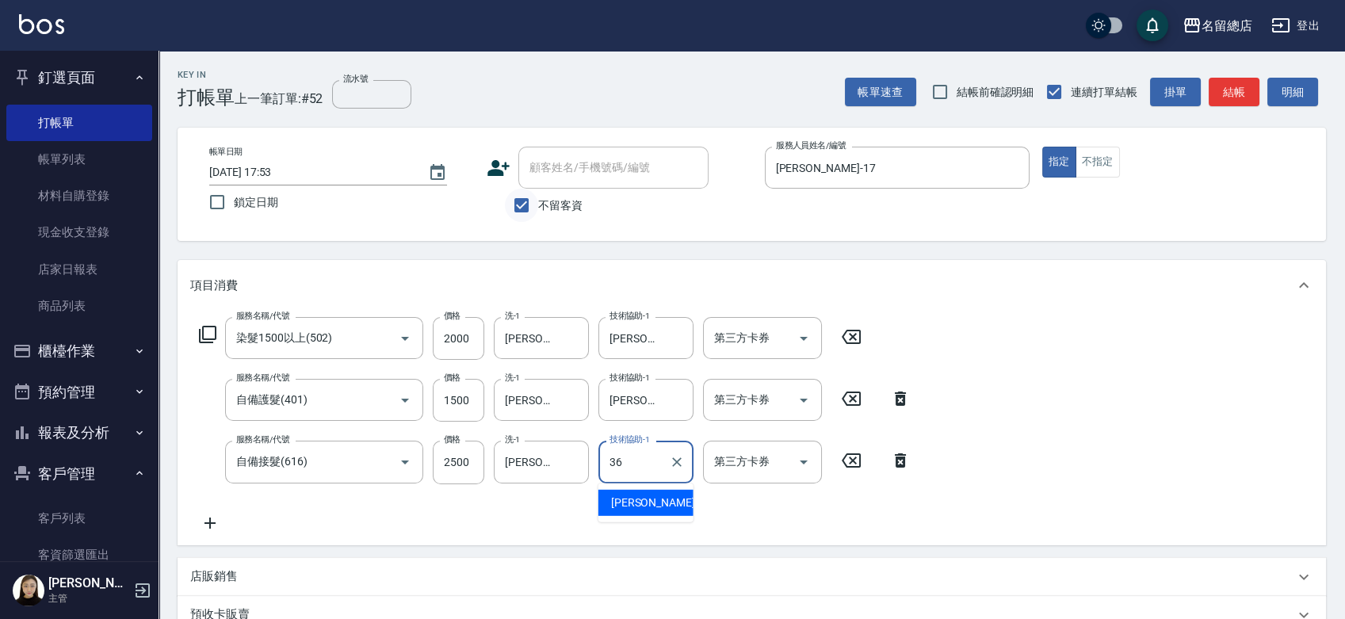
type input "吳爭錡-36"
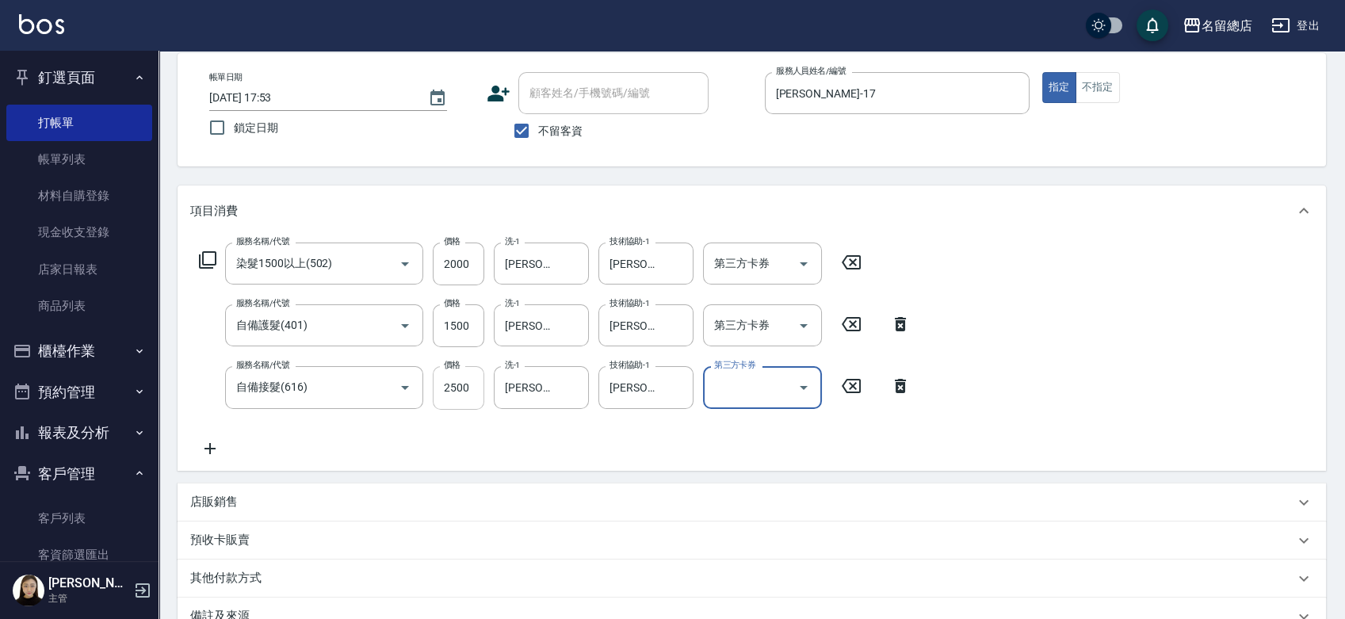
scroll to position [176, 0]
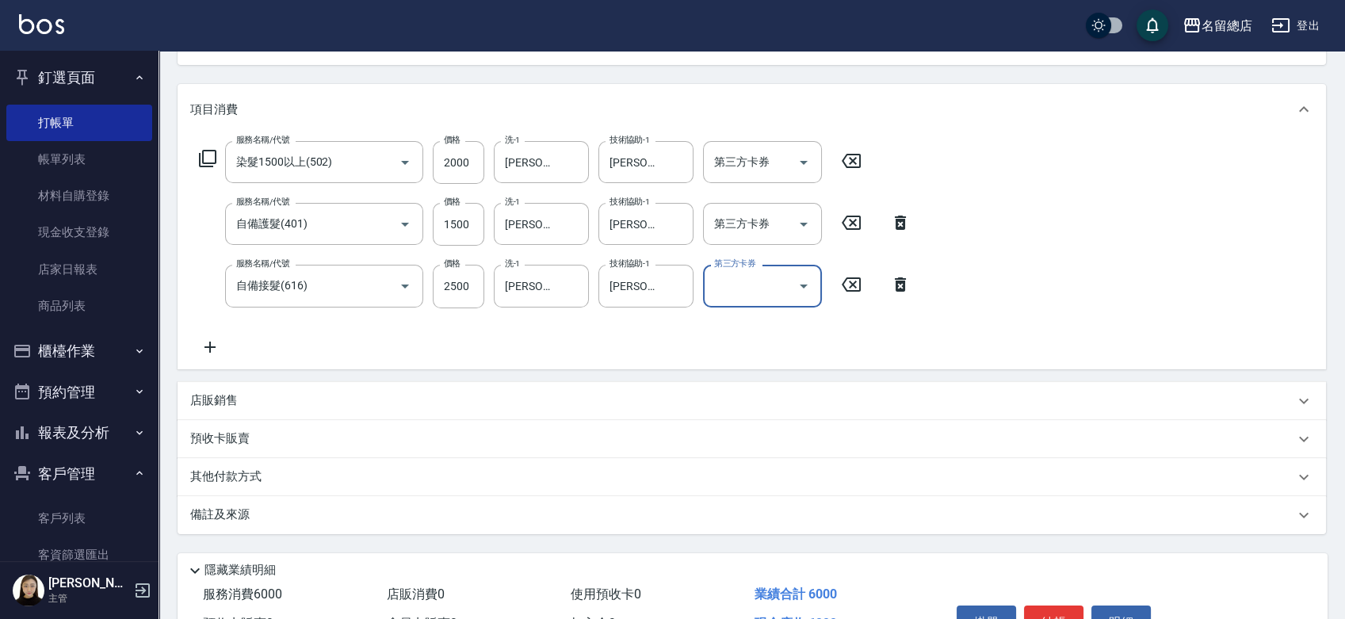
click at [203, 481] on p "其他付款方式" at bounding box center [229, 476] width 79 height 17
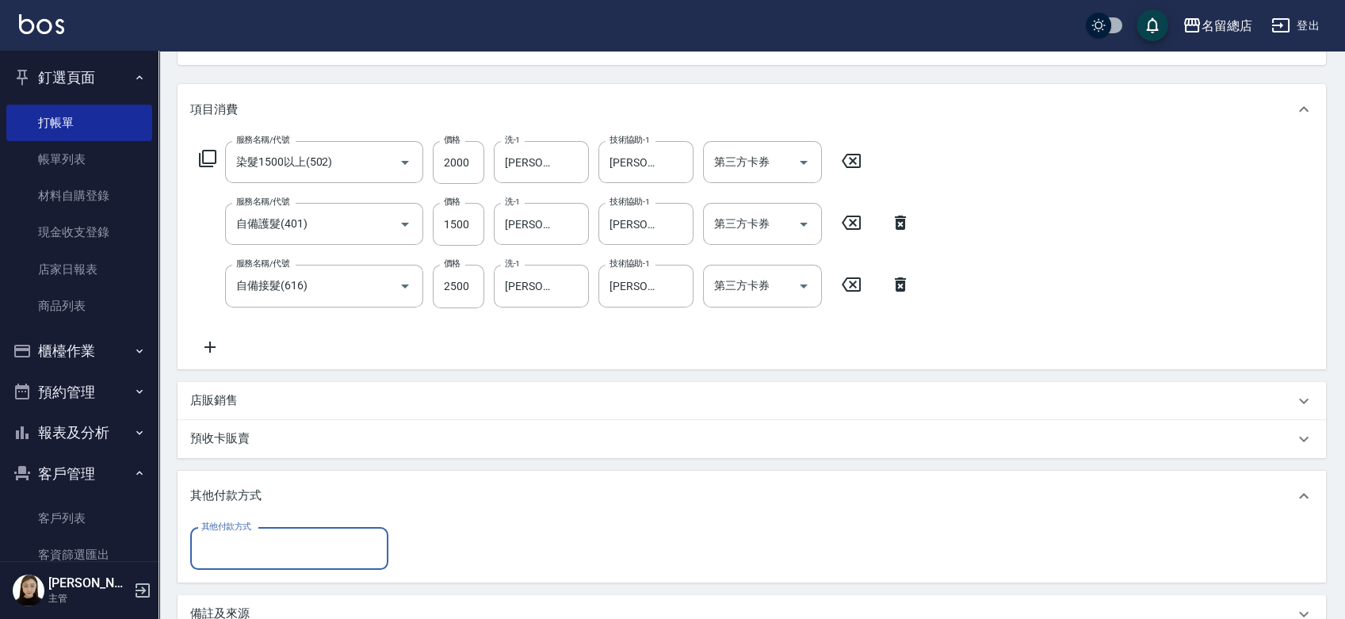
scroll to position [0, 0]
click at [243, 550] on input "其他付款方式" at bounding box center [289, 549] width 184 height 28
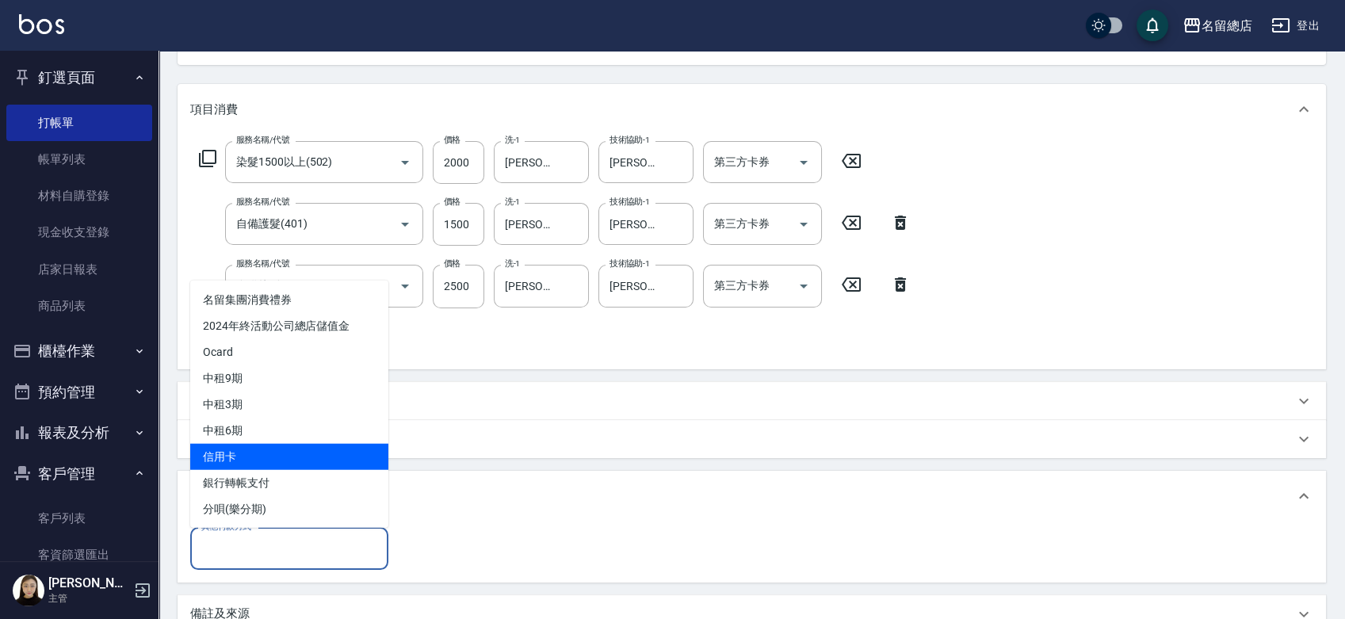
click at [254, 444] on span "信用卡" at bounding box center [289, 456] width 198 height 26
type input "信用卡"
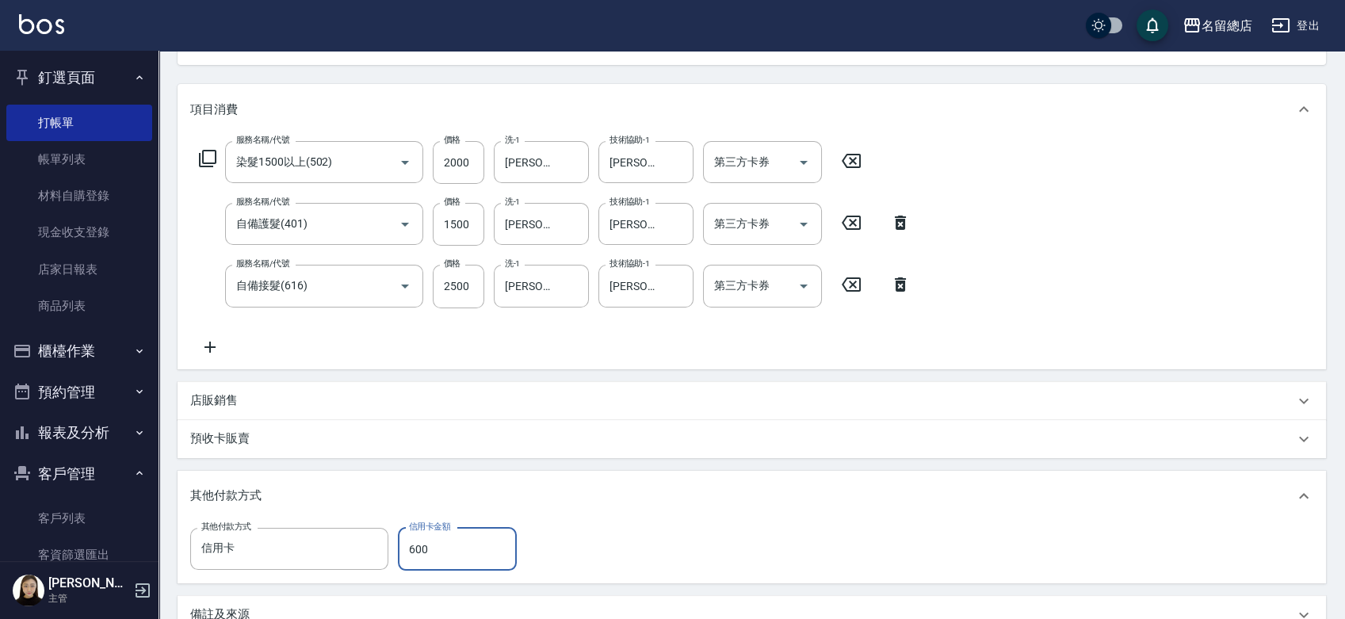
type input "6000"
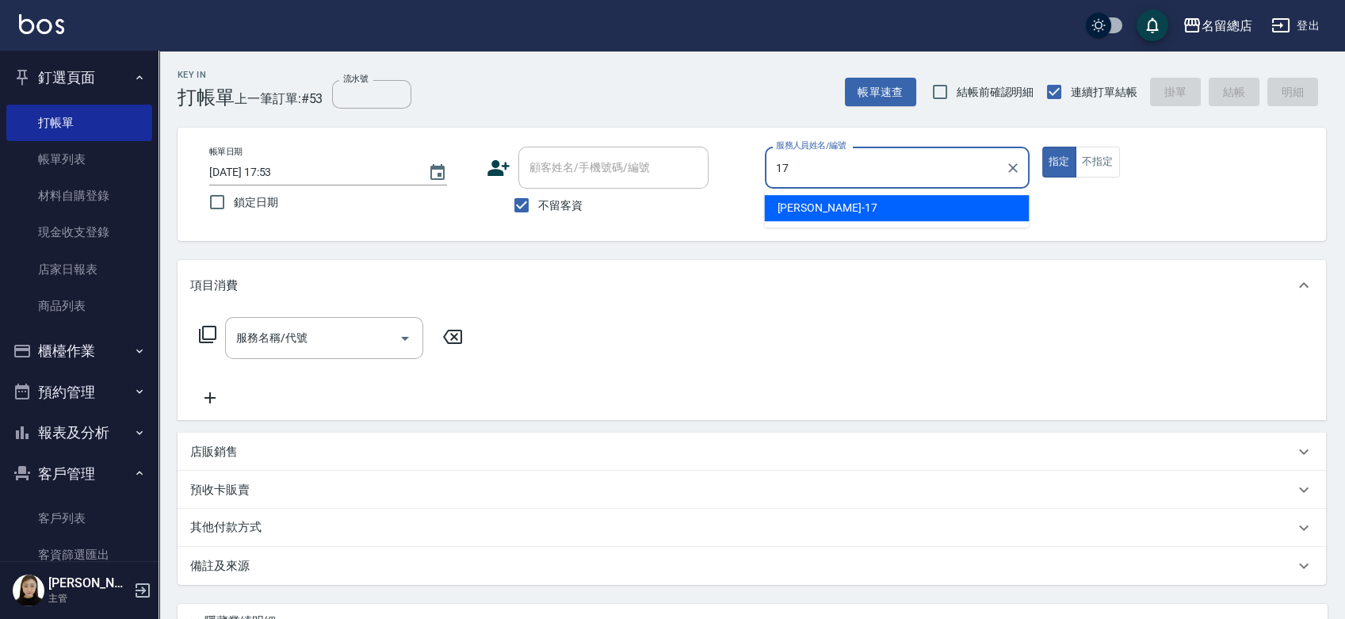
type input "Peter-17"
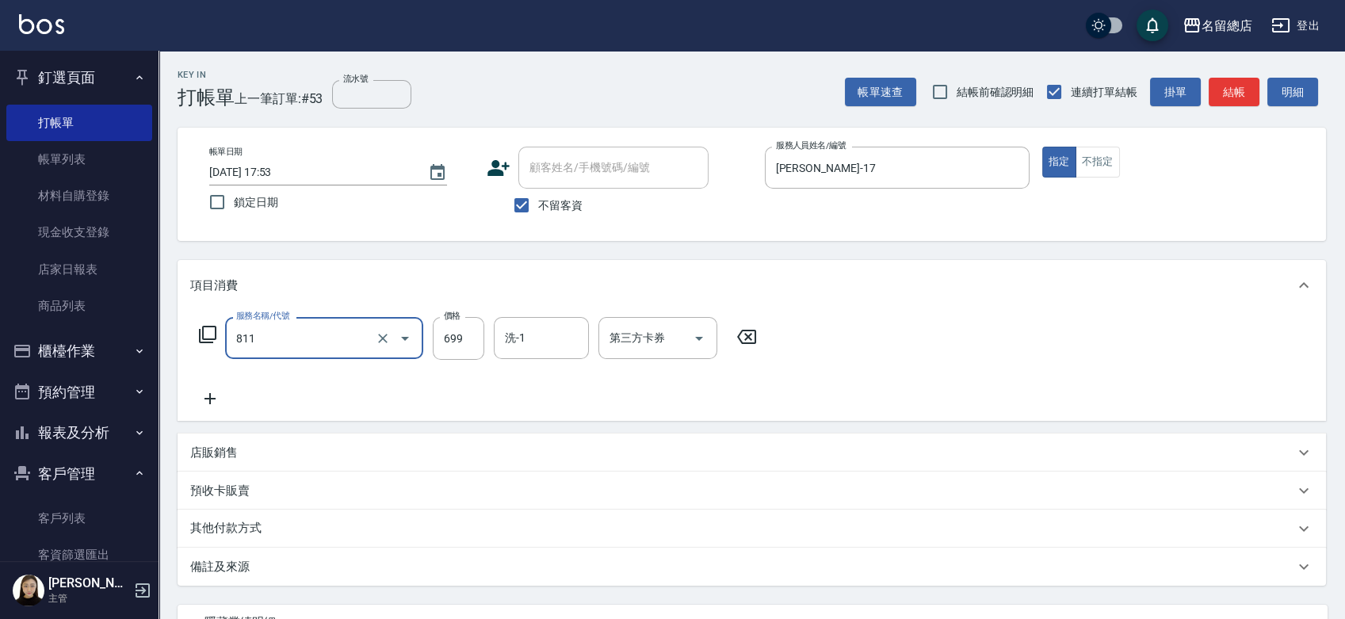
type input "洗+剪(811)"
type input "500"
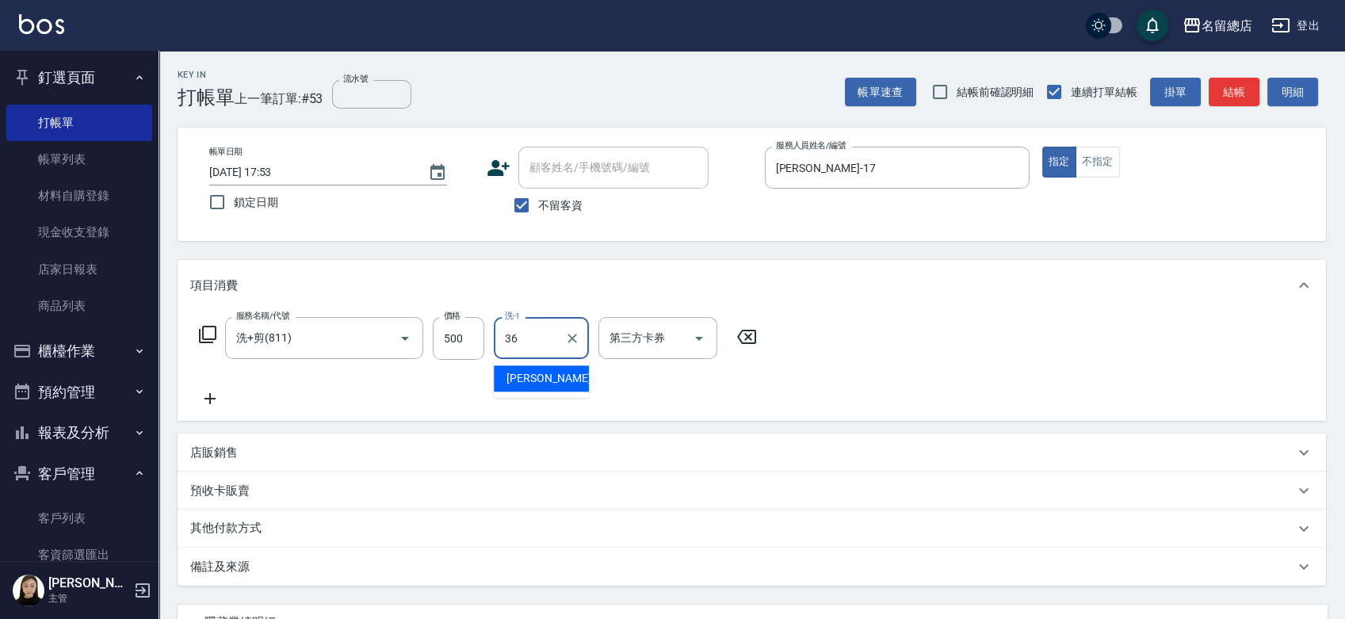
type input "吳爭錡-36"
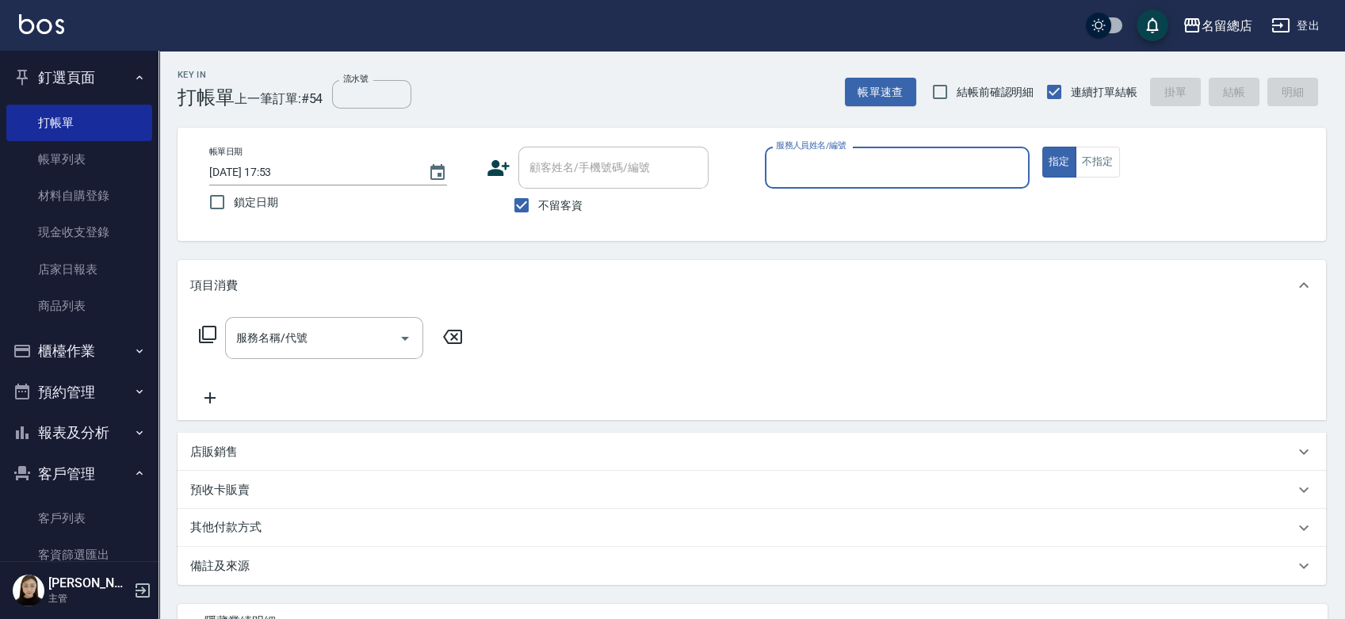
type input "ㄆ"
type input "Joyce-Q"
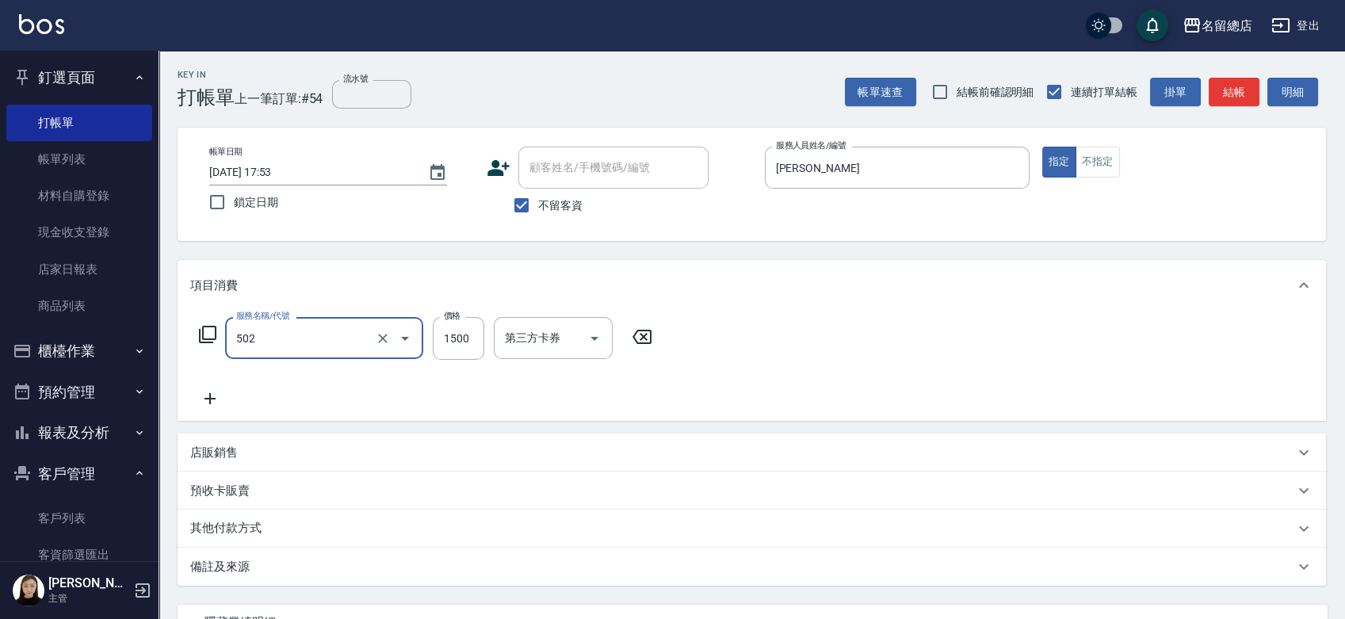
type input "染髮1500以上(502)"
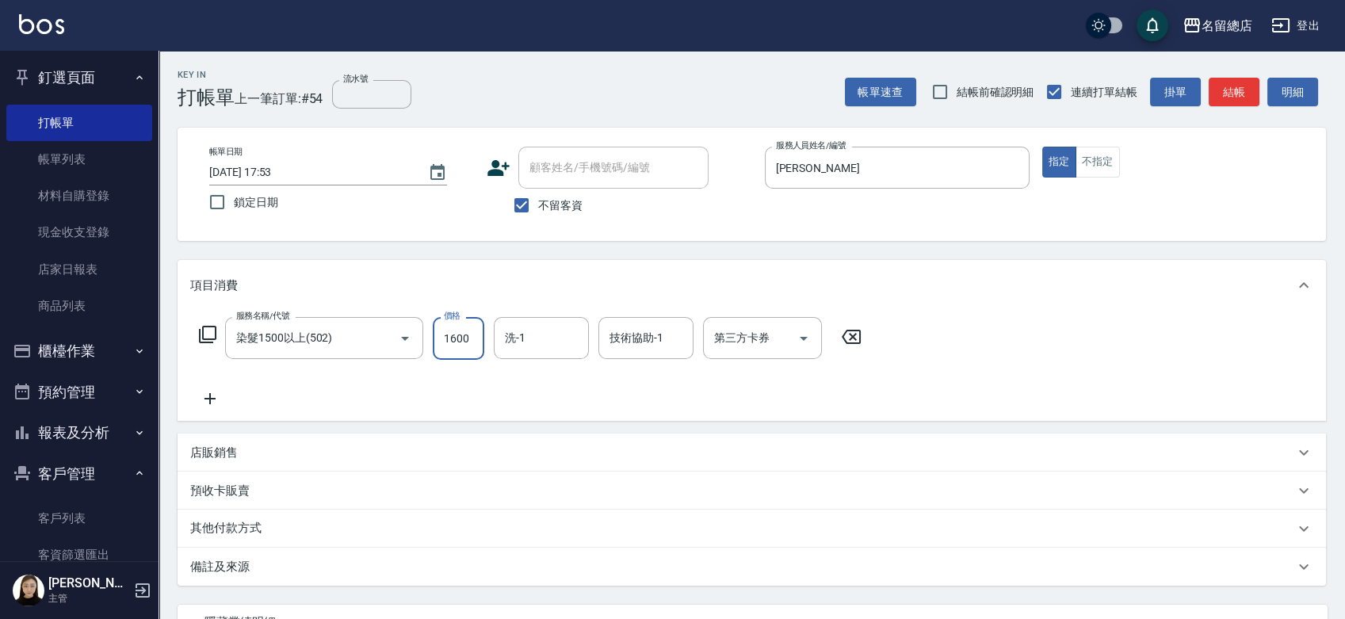
type input "1600"
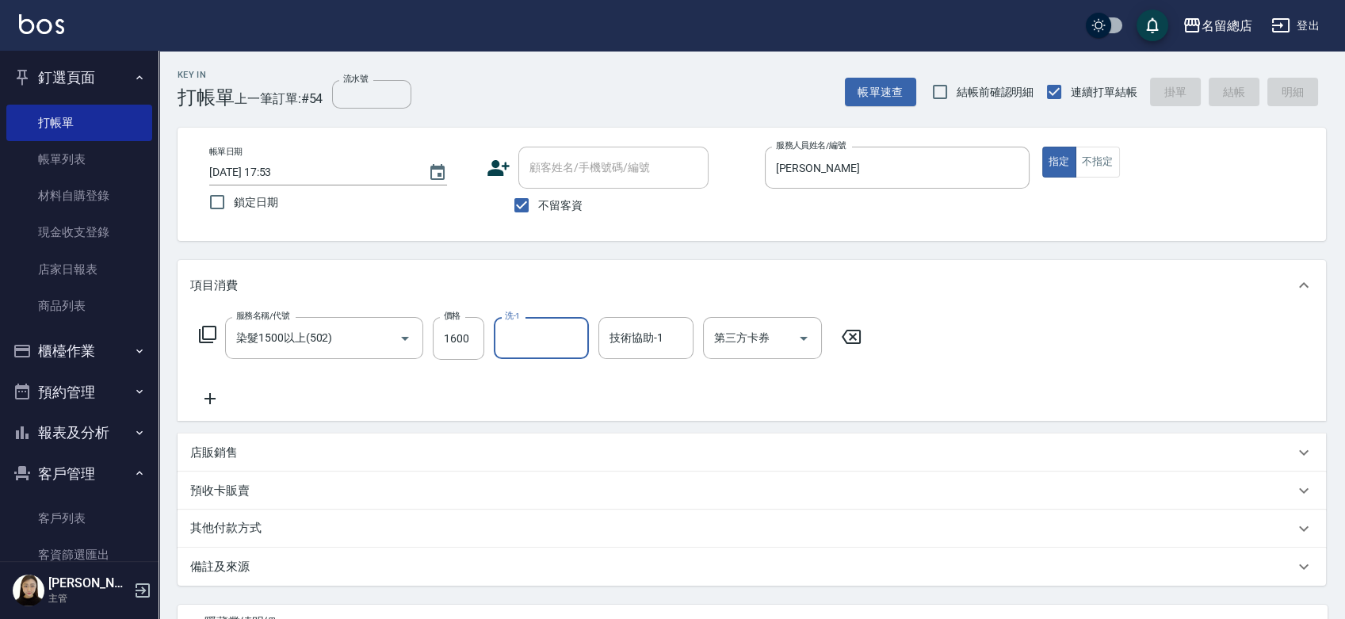
type input "2025/08/18 17:54"
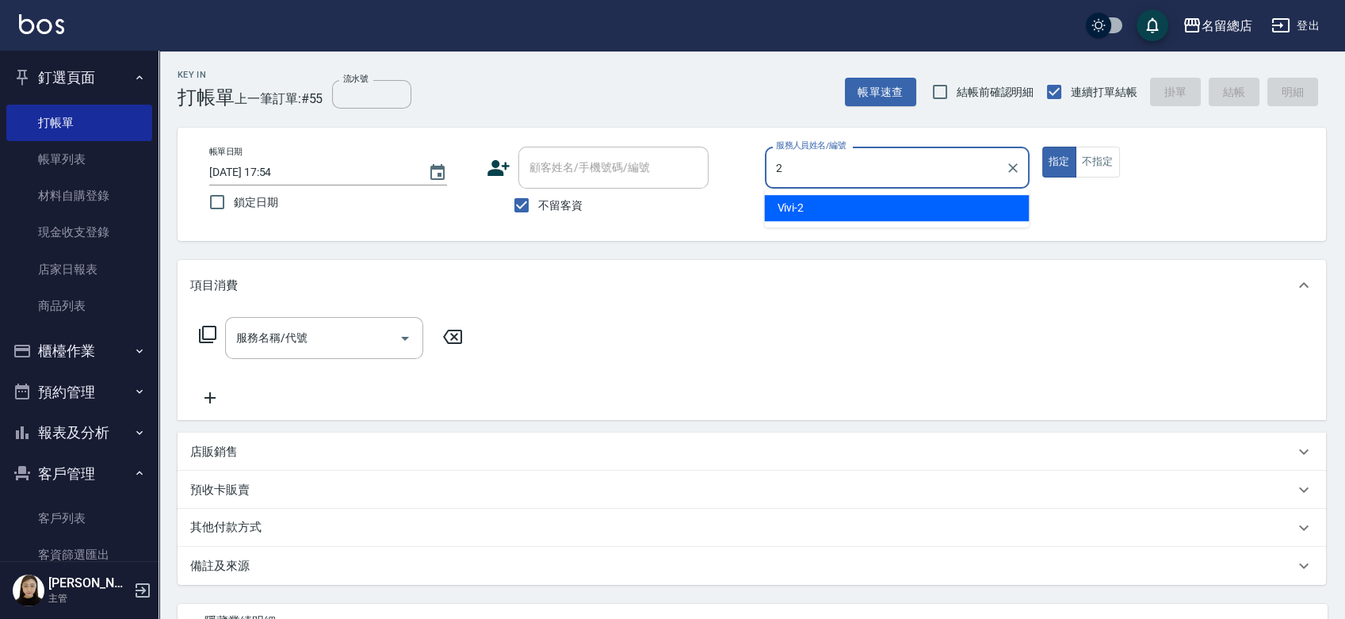
type input "Vivi-2"
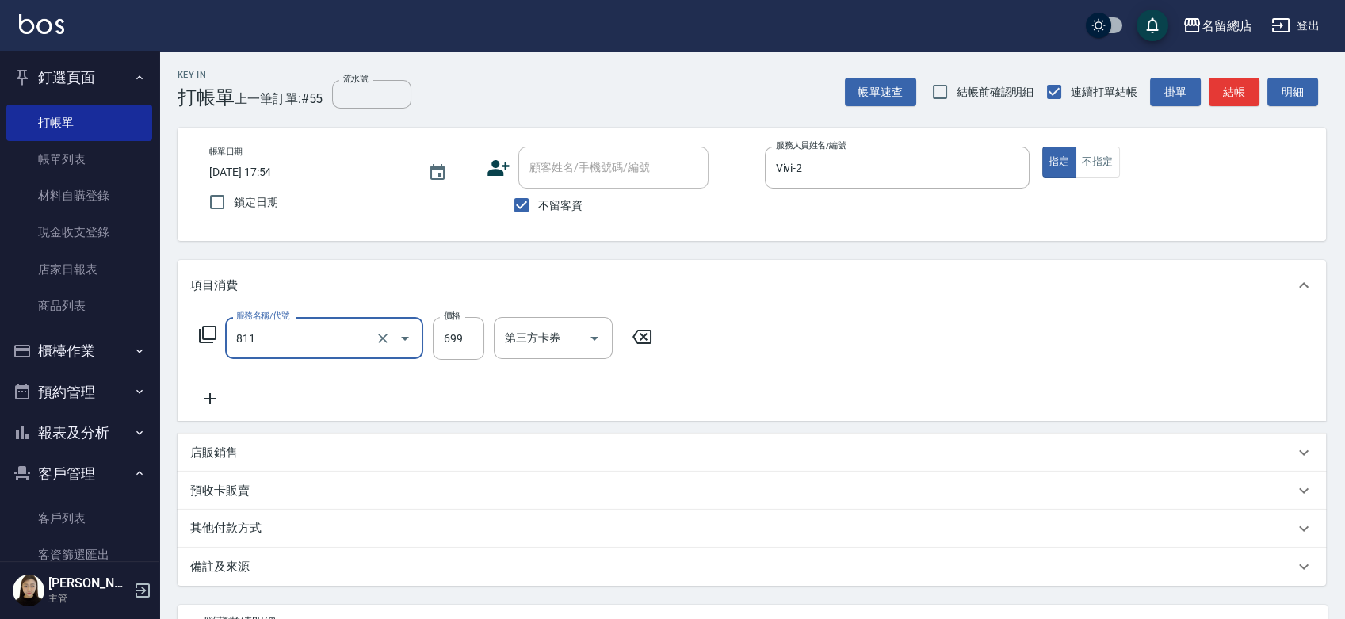
type input "洗+剪(811)"
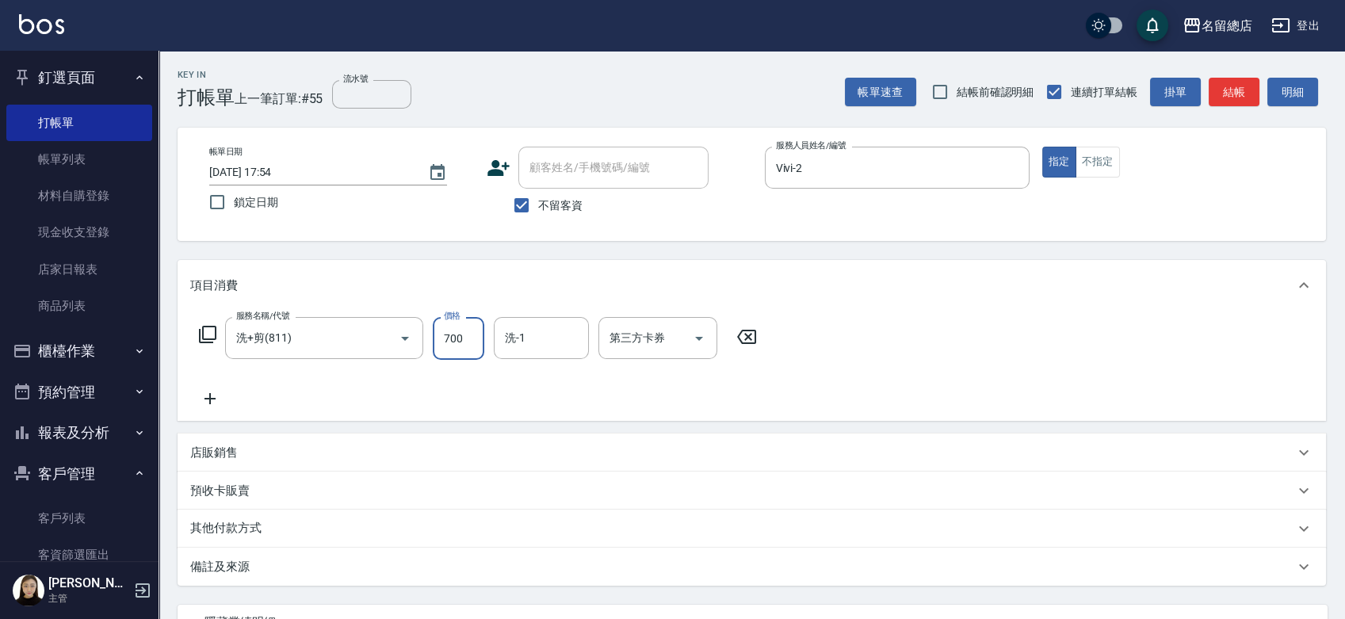
type input "700"
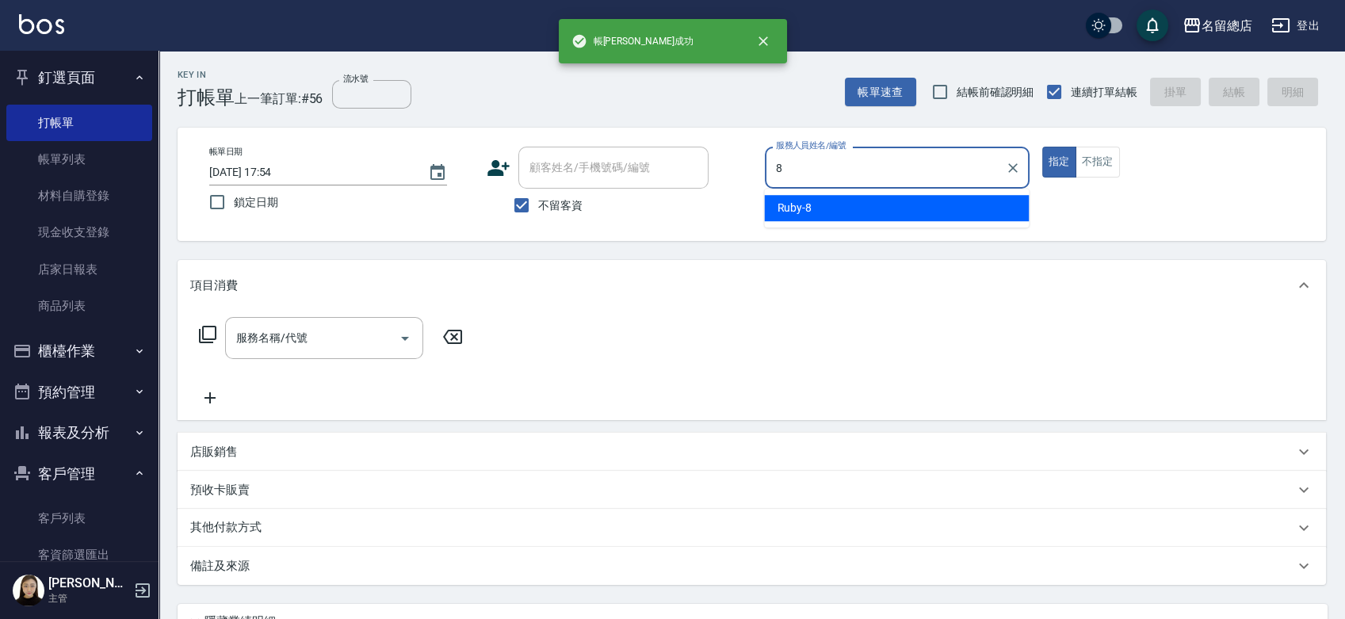
type input "Ruby-8"
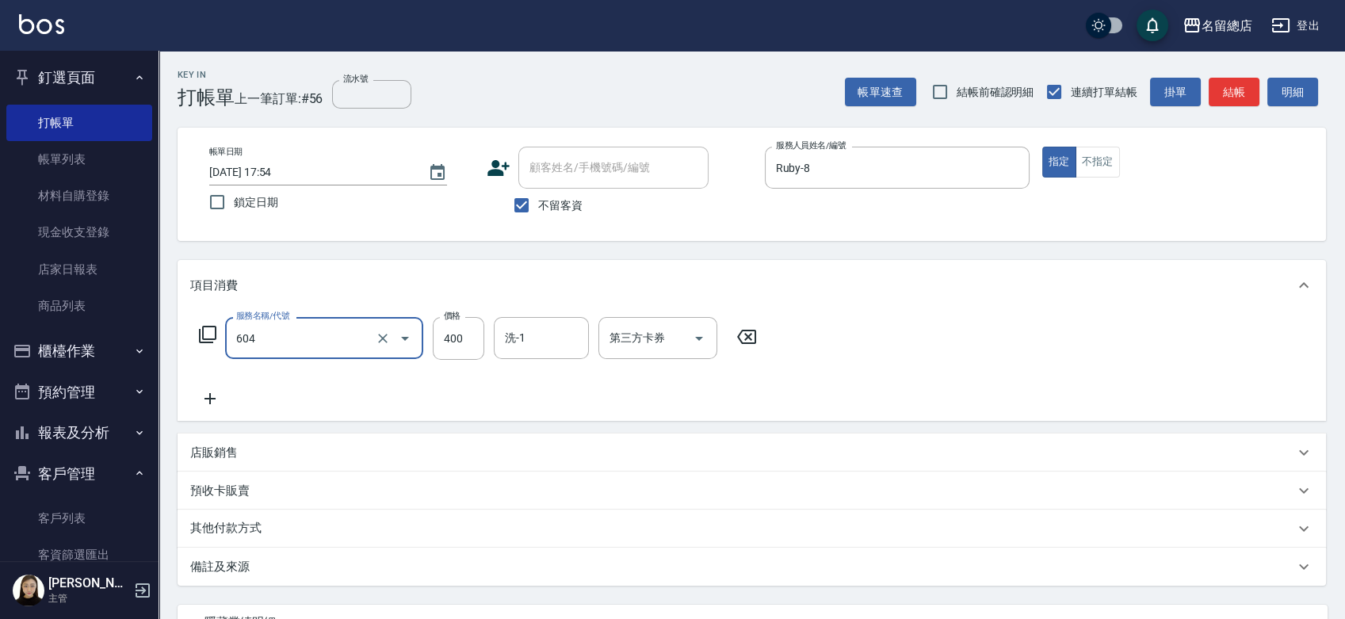
type input "健康洗髮(604)"
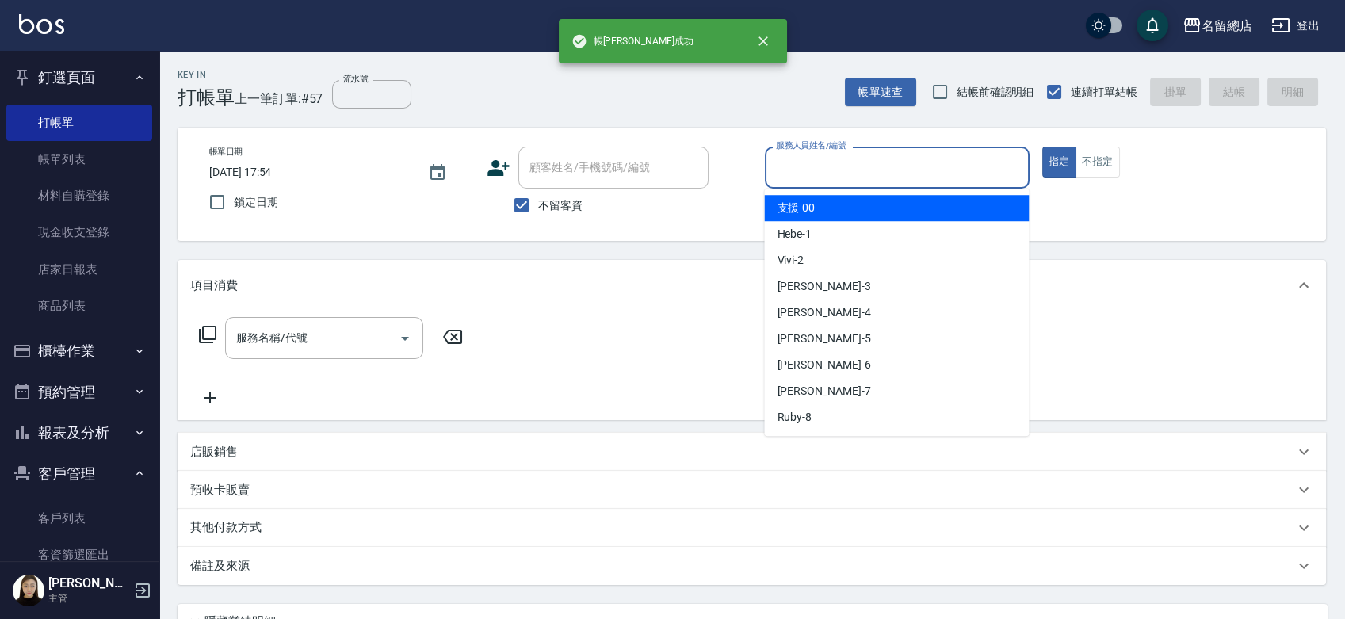
click at [882, 177] on input "服務人員姓名/編號" at bounding box center [897, 168] width 250 height 28
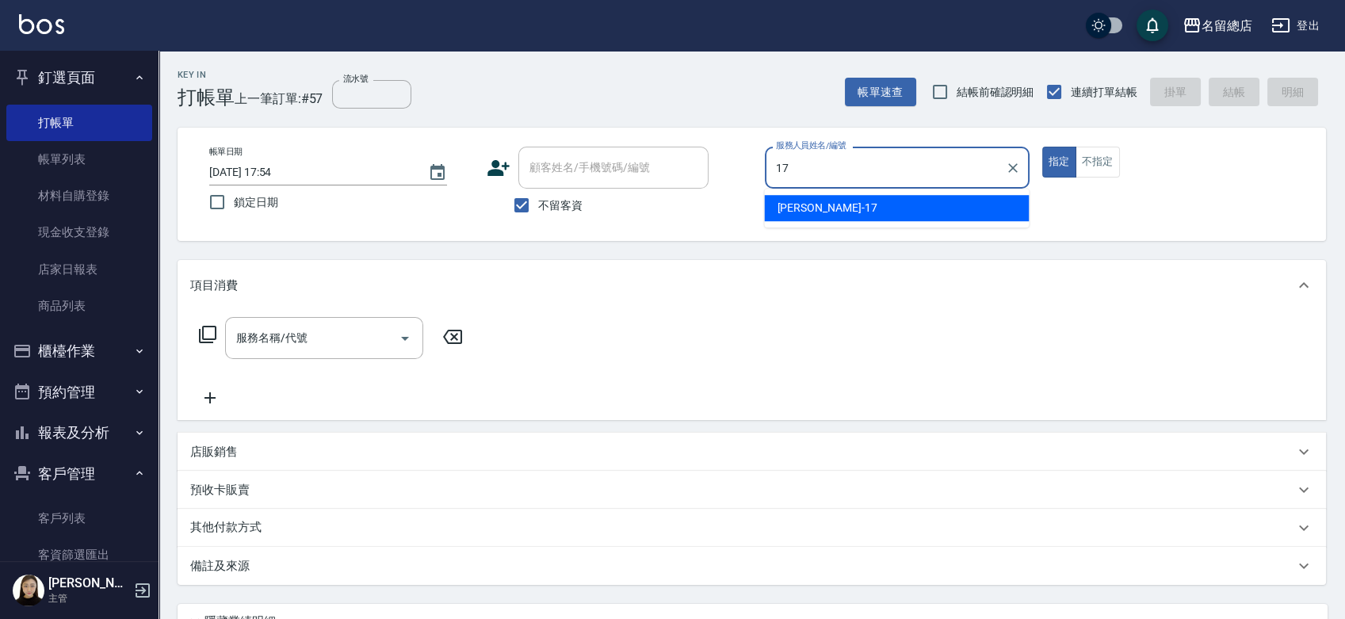
type input "Peter-17"
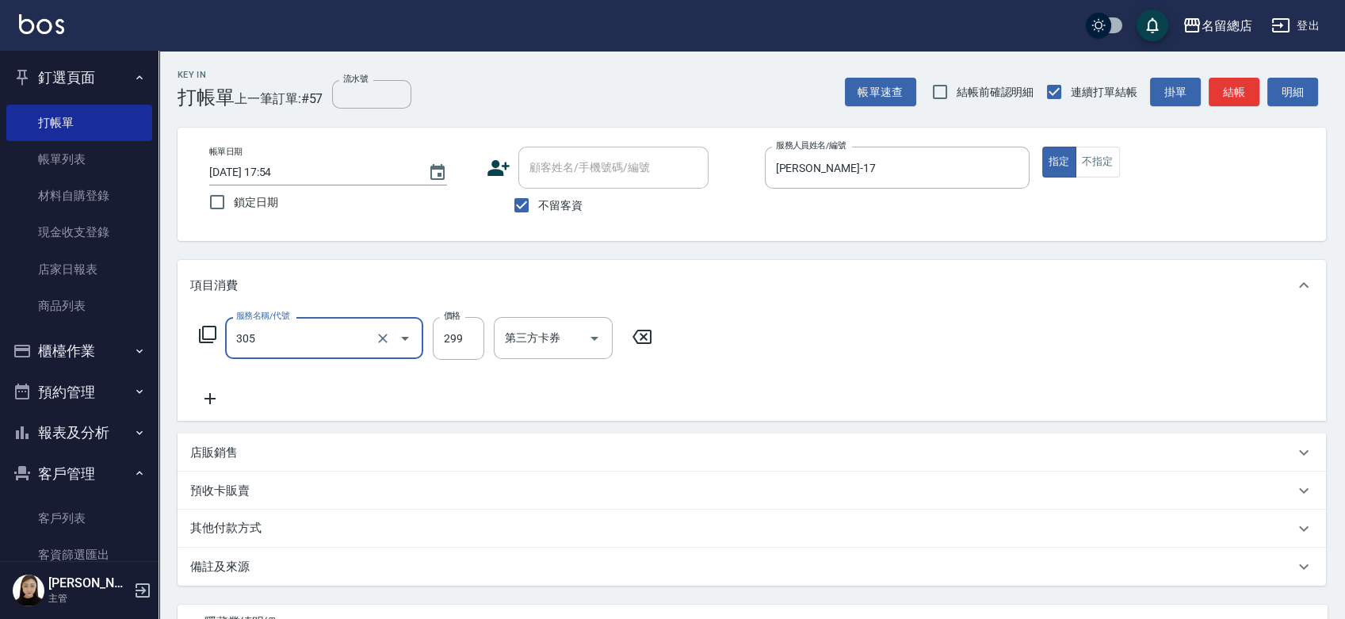
type input "剪髮(305)"
type input "300"
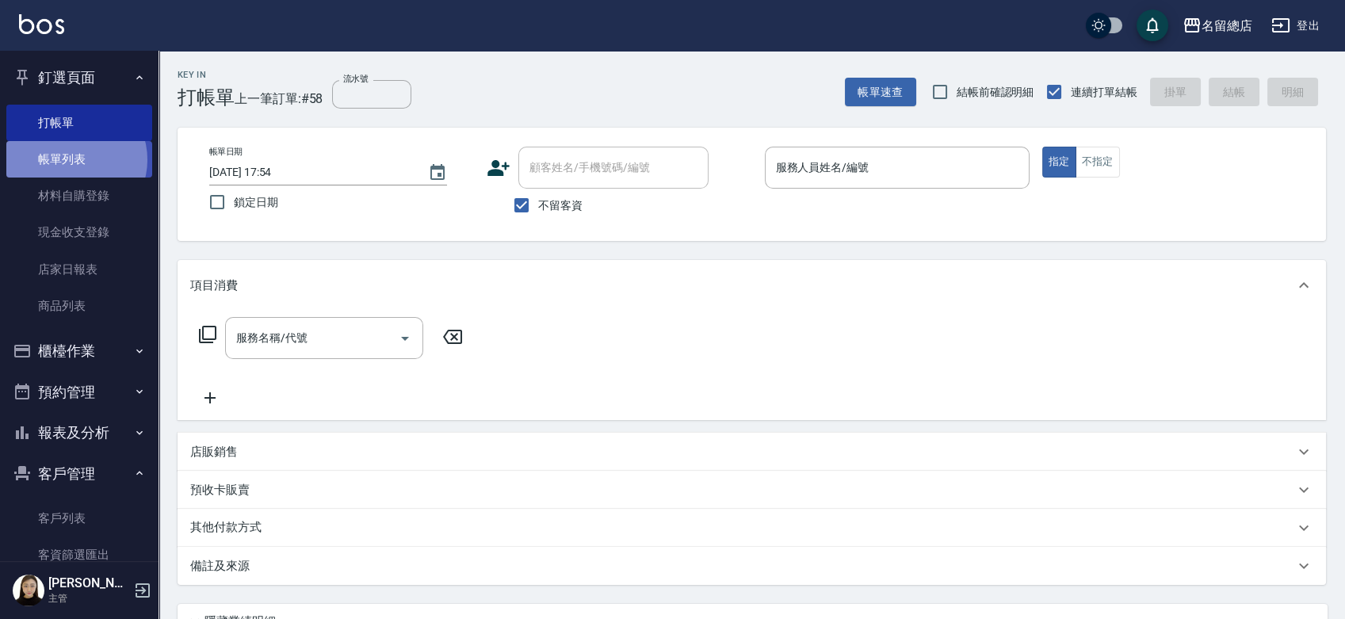
click at [75, 159] on link "帳單列表" at bounding box center [79, 159] width 146 height 36
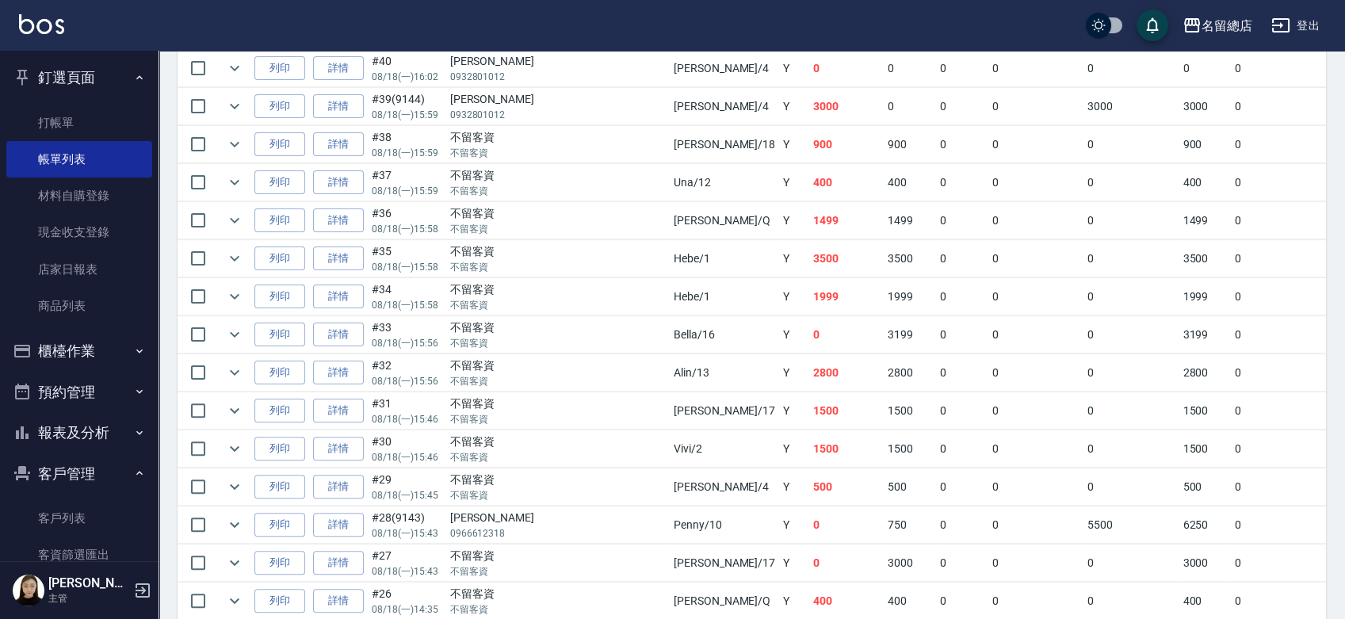
scroll to position [1233, 0]
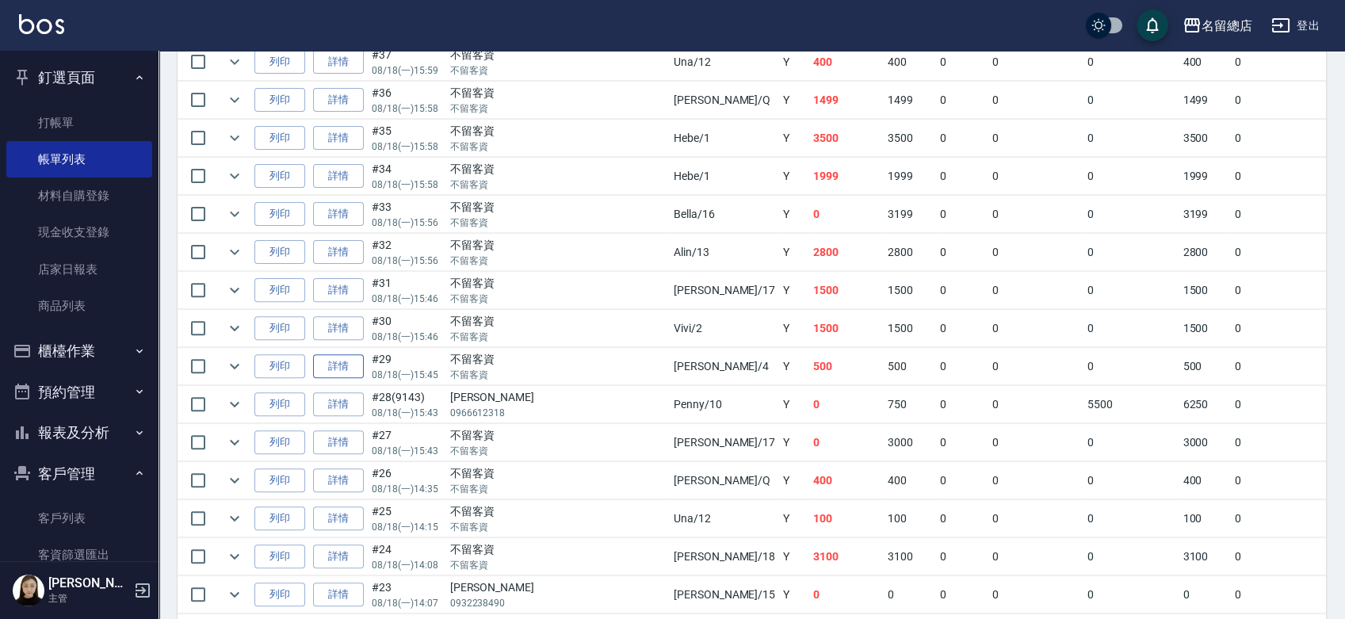
click at [331, 365] on link "詳情" at bounding box center [338, 366] width 51 height 25
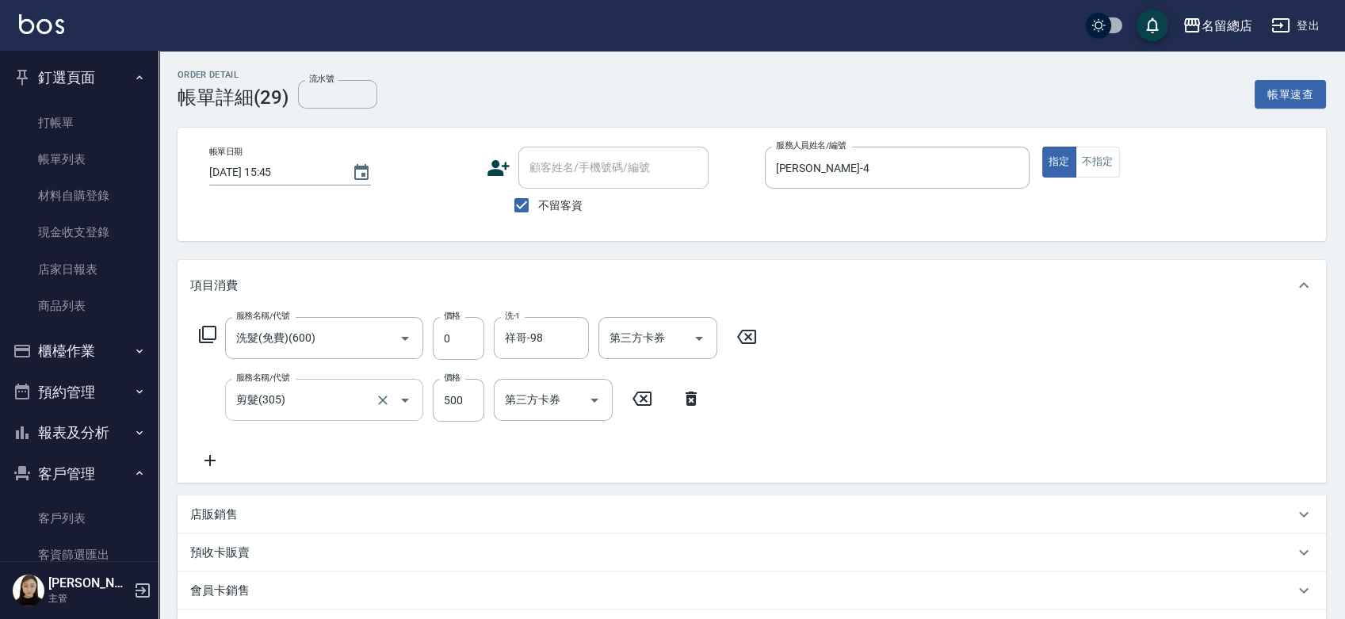
click at [323, 403] on input "剪髮(305)" at bounding box center [301, 400] width 139 height 28
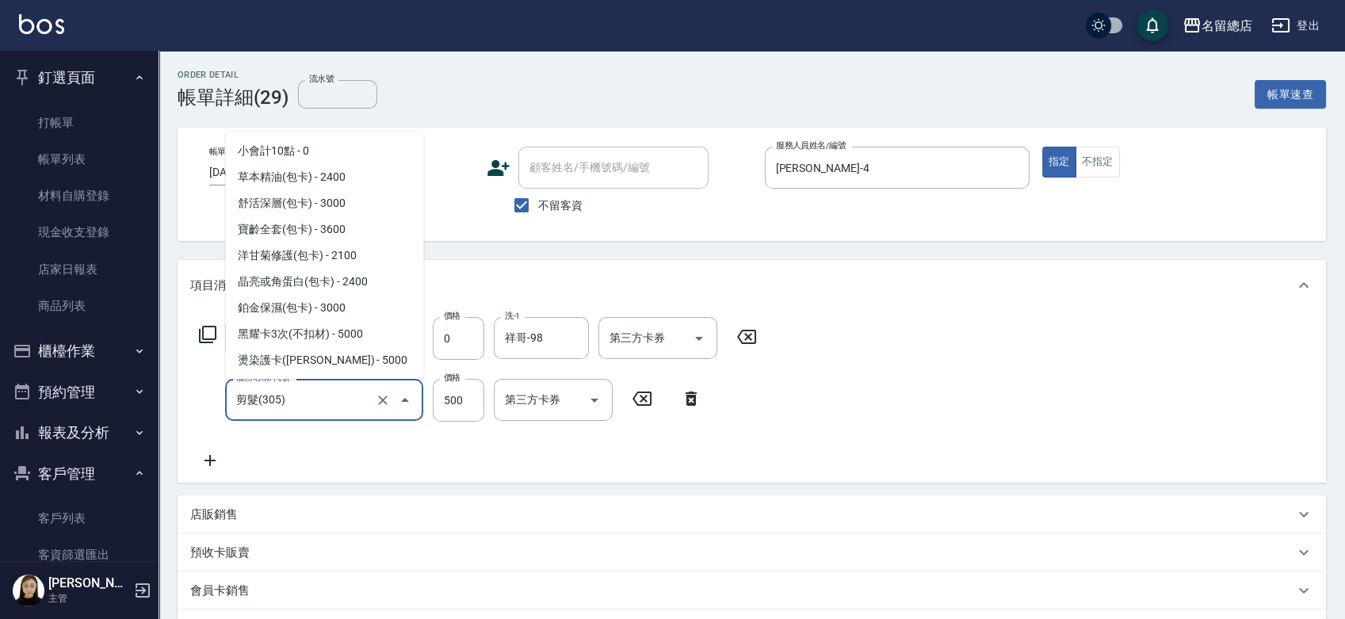
scroll to position [805, 0]
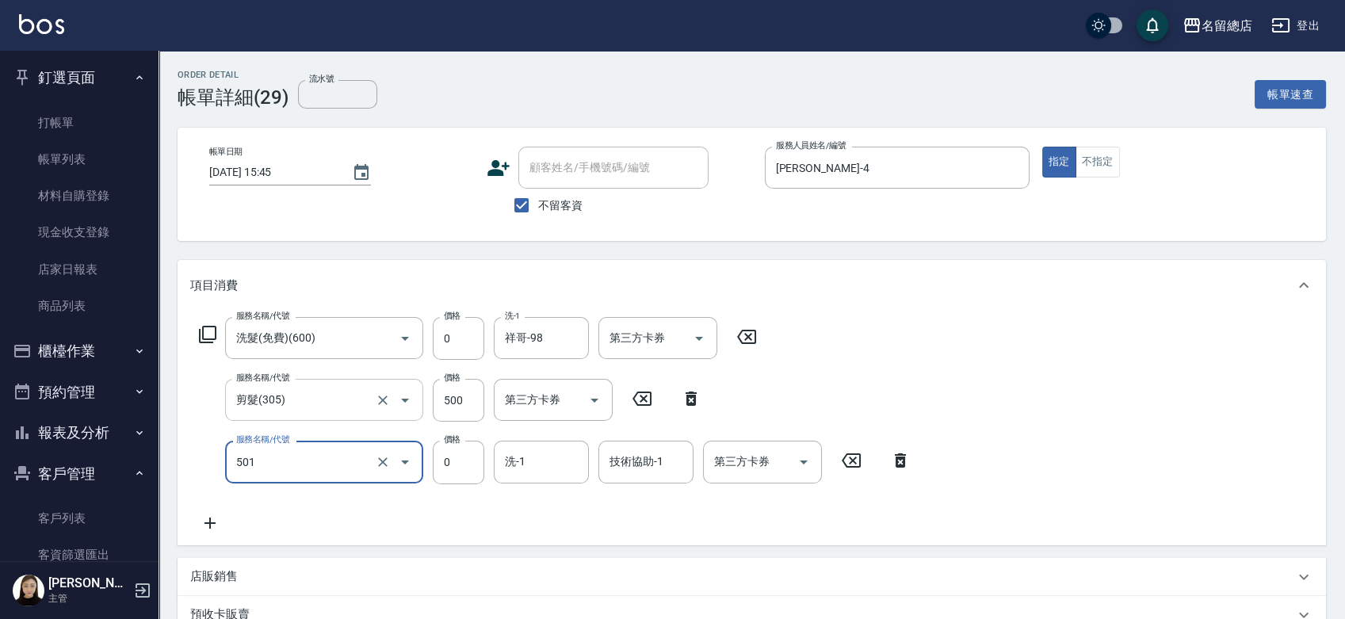
type input "2段蓋卡1300以上(501)"
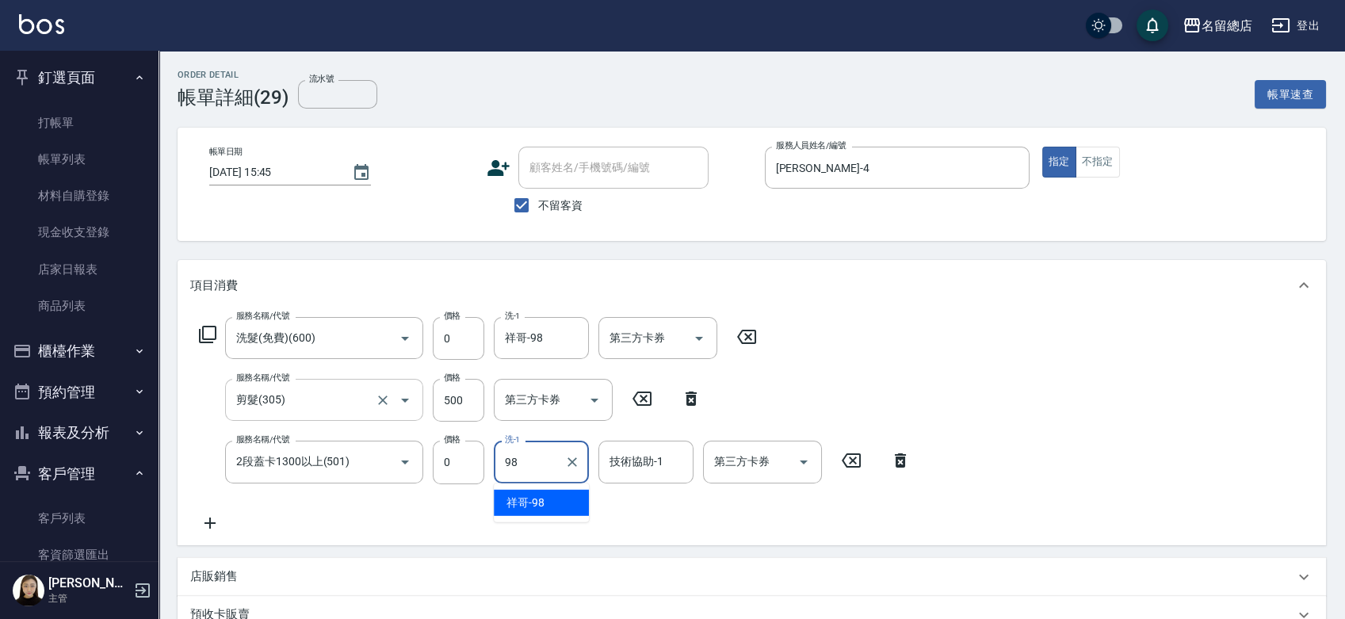
type input "祥哥-98"
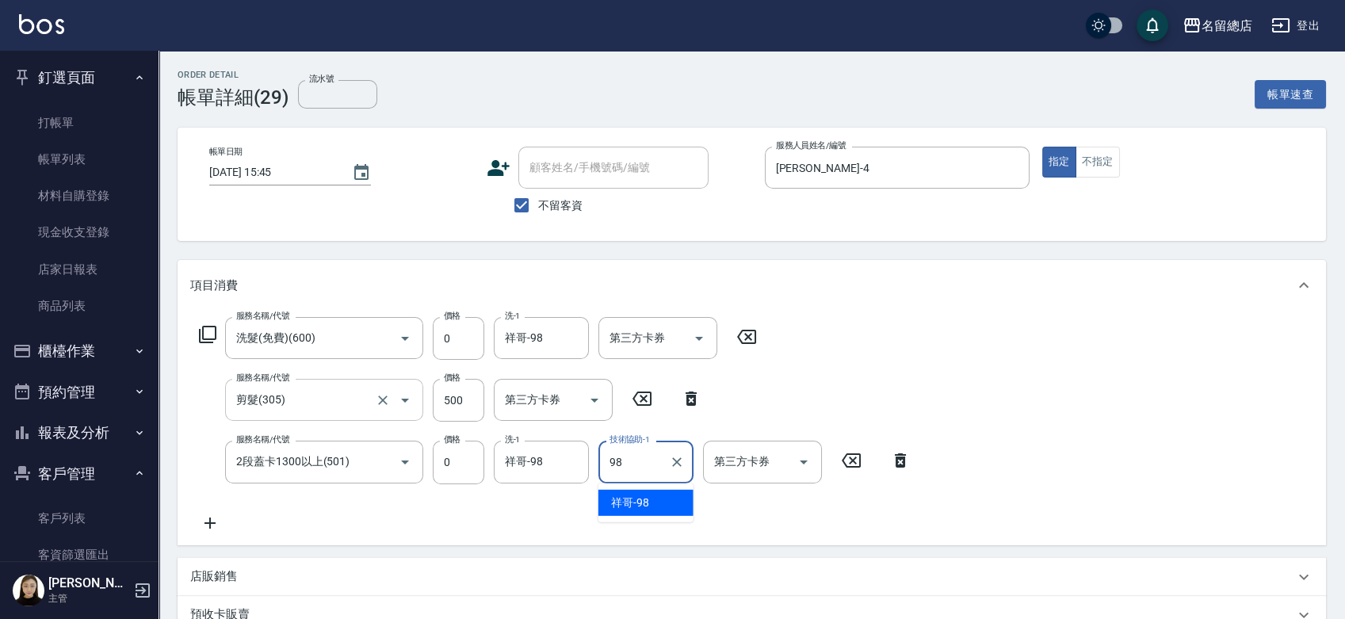
type input "祥哥-98"
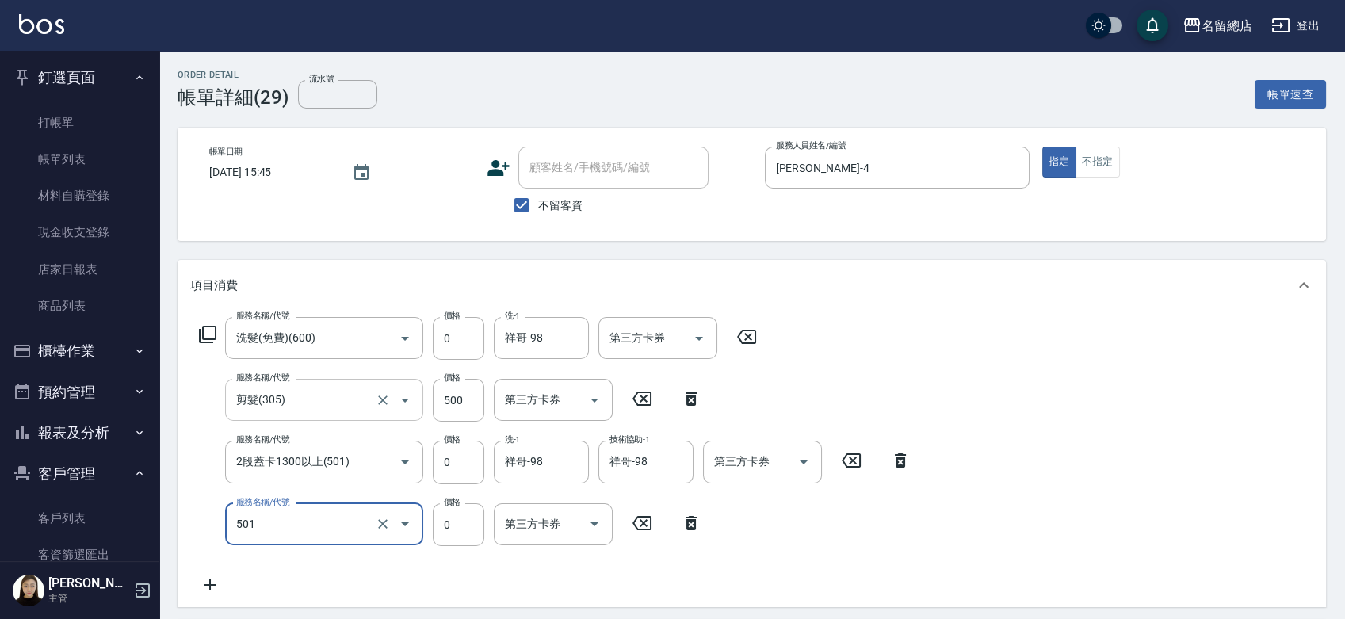
type input "2段蓋卡1300以上(501)"
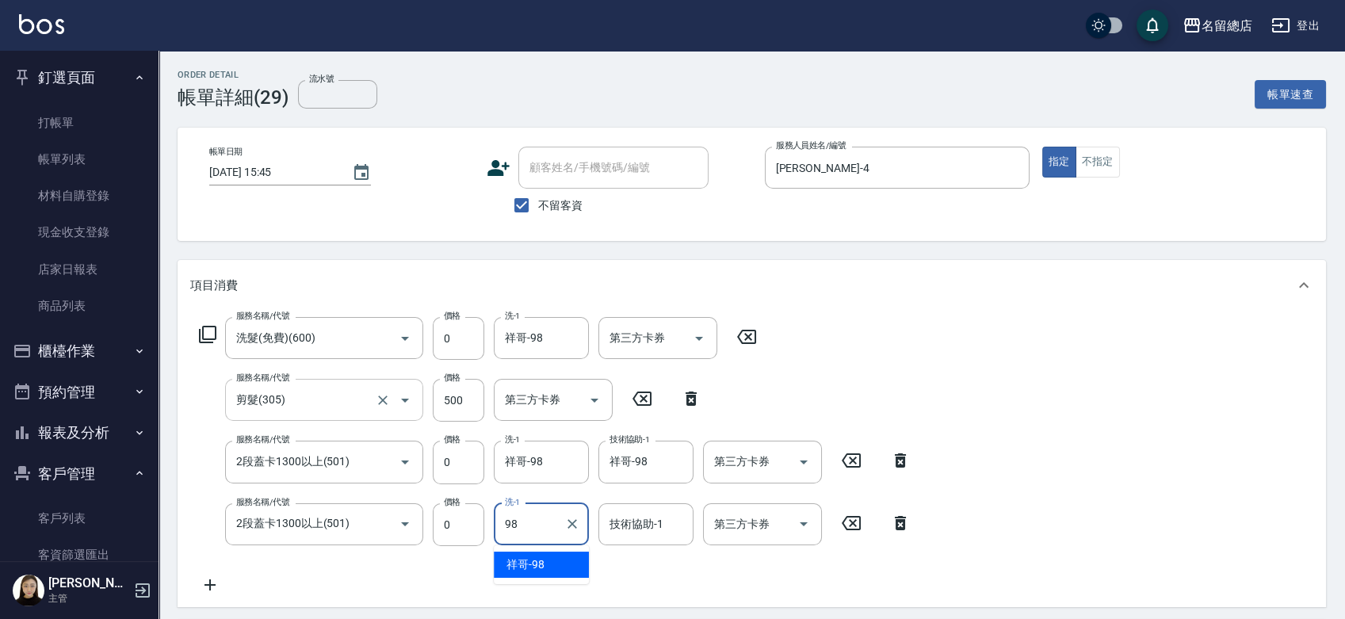
type input "祥哥-98"
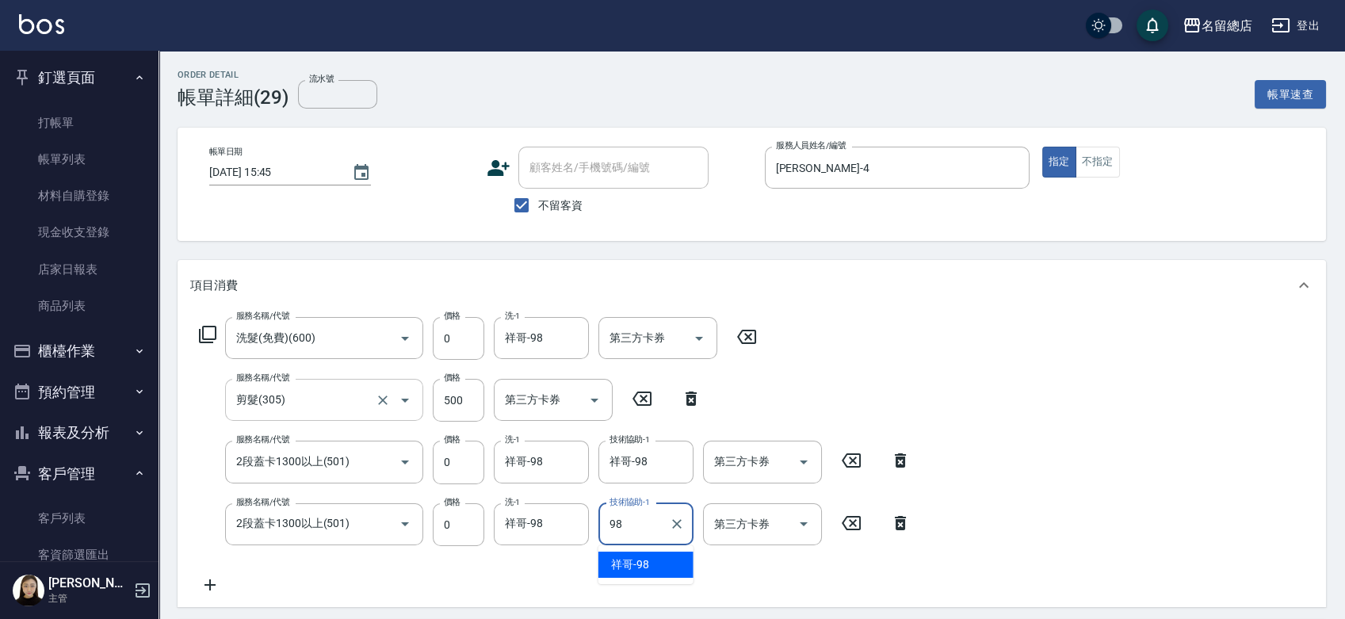
type input "祥哥-98"
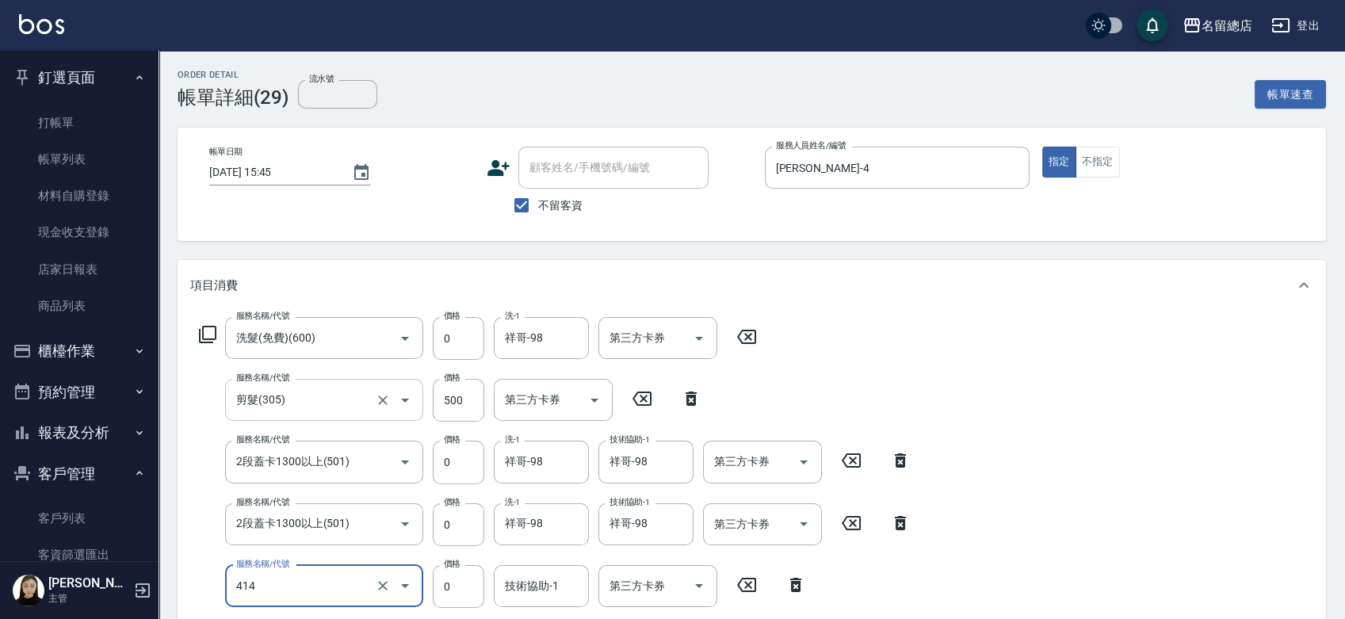
type input "護染蓋卡1000~1499(414)"
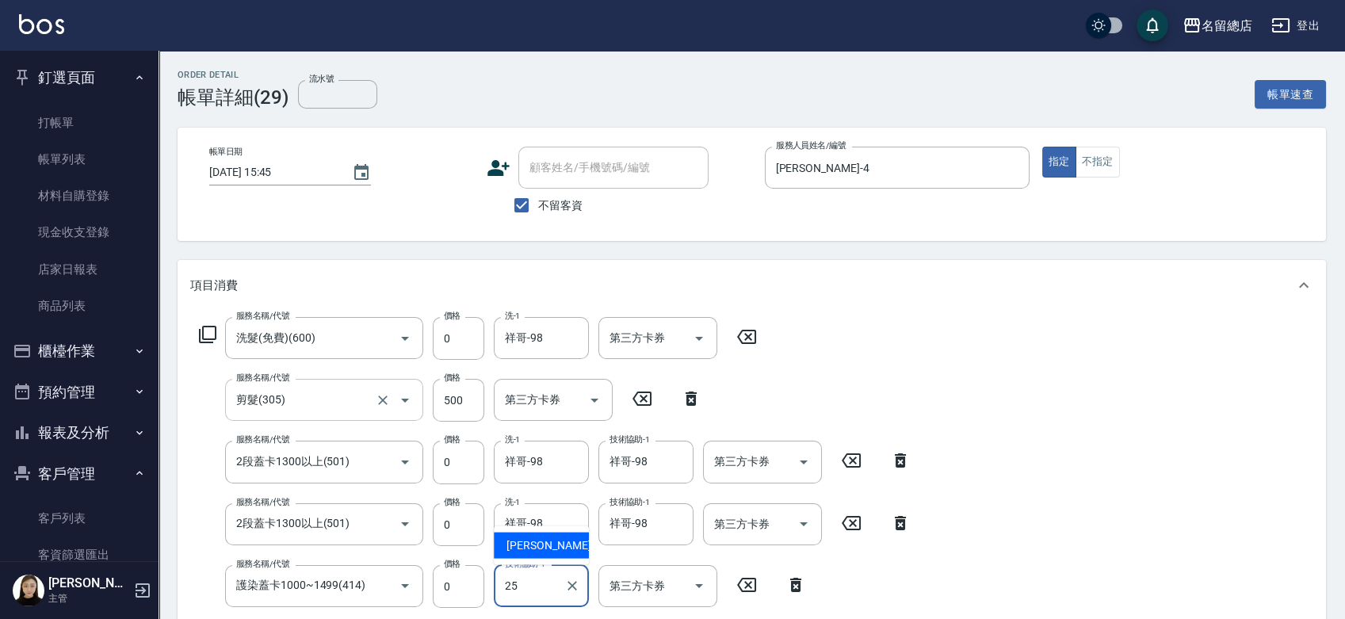
type input "王娟-25"
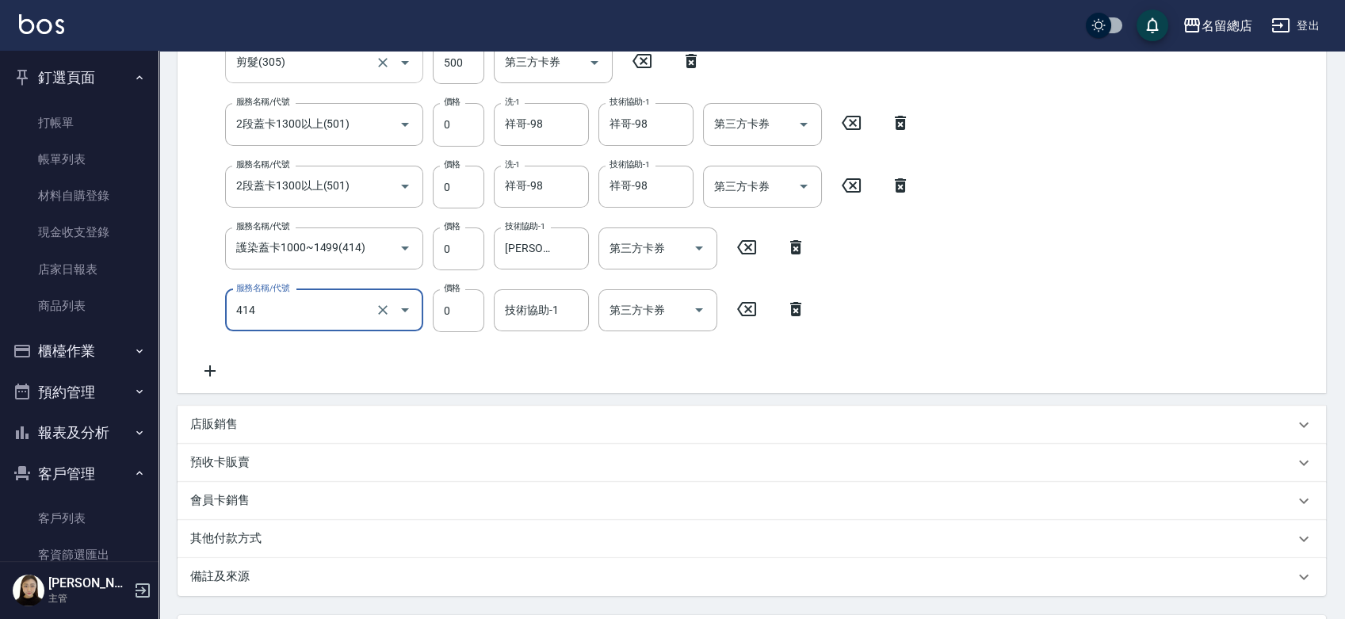
type input "護染蓋卡1000~1499(414)"
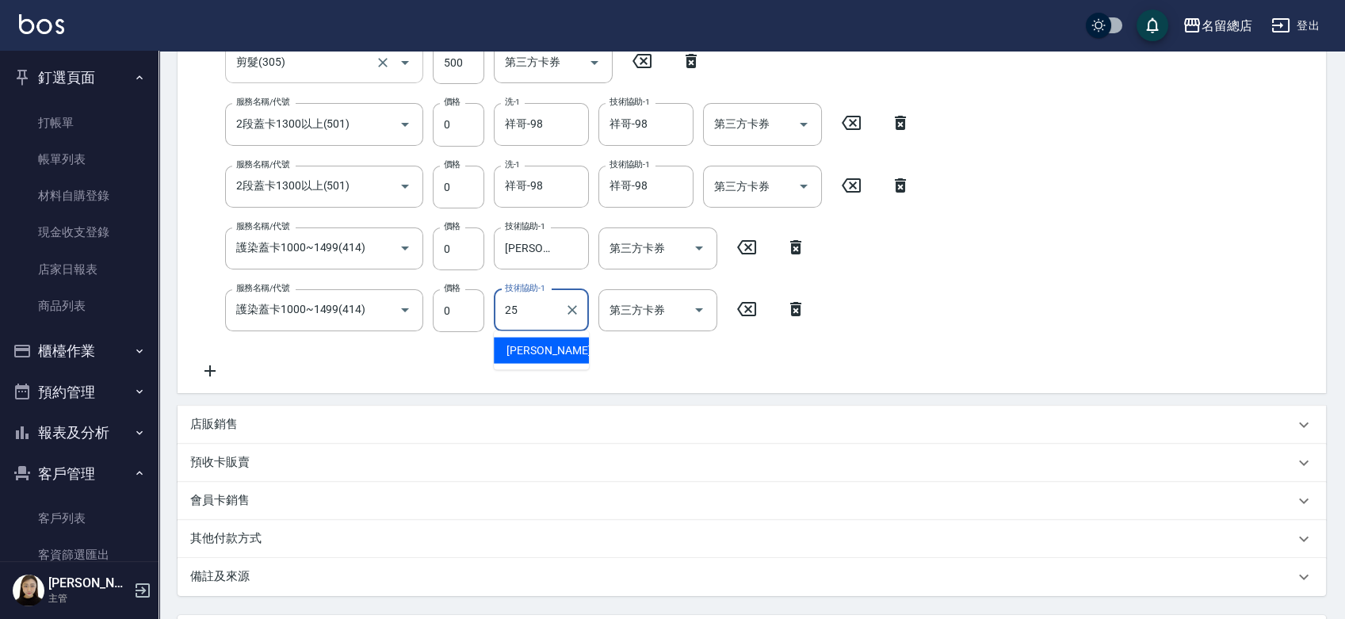
type input "王娟-25"
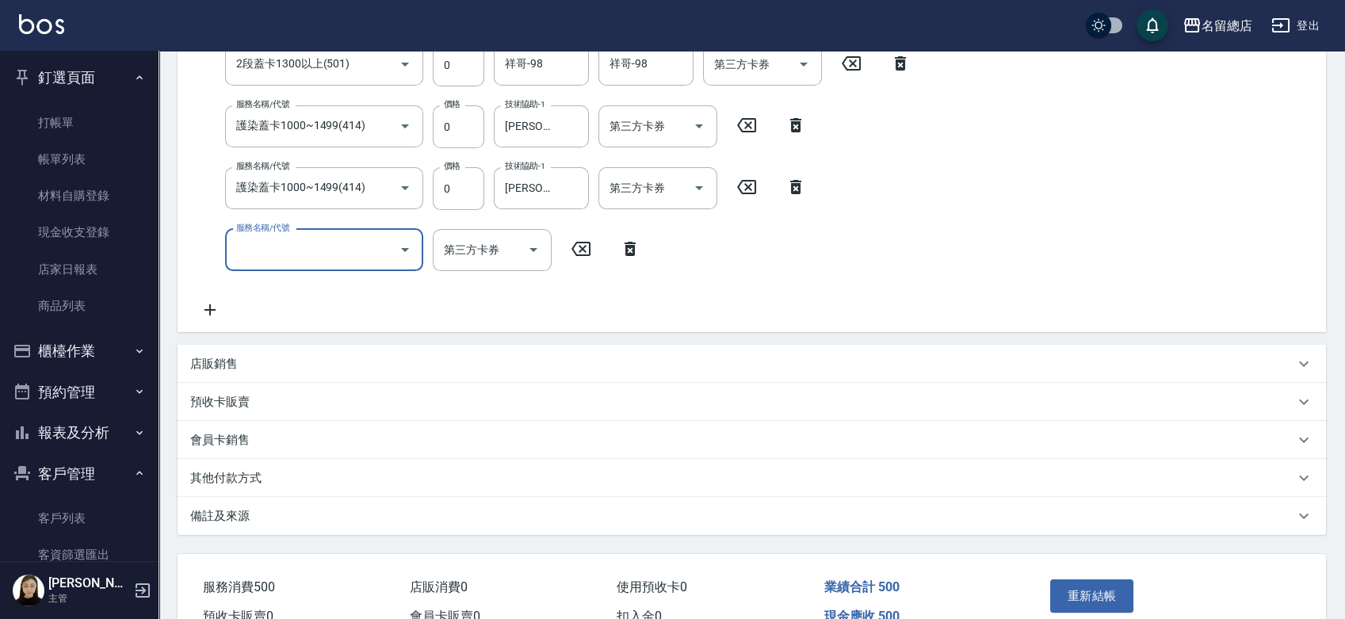
scroll to position [545, 0]
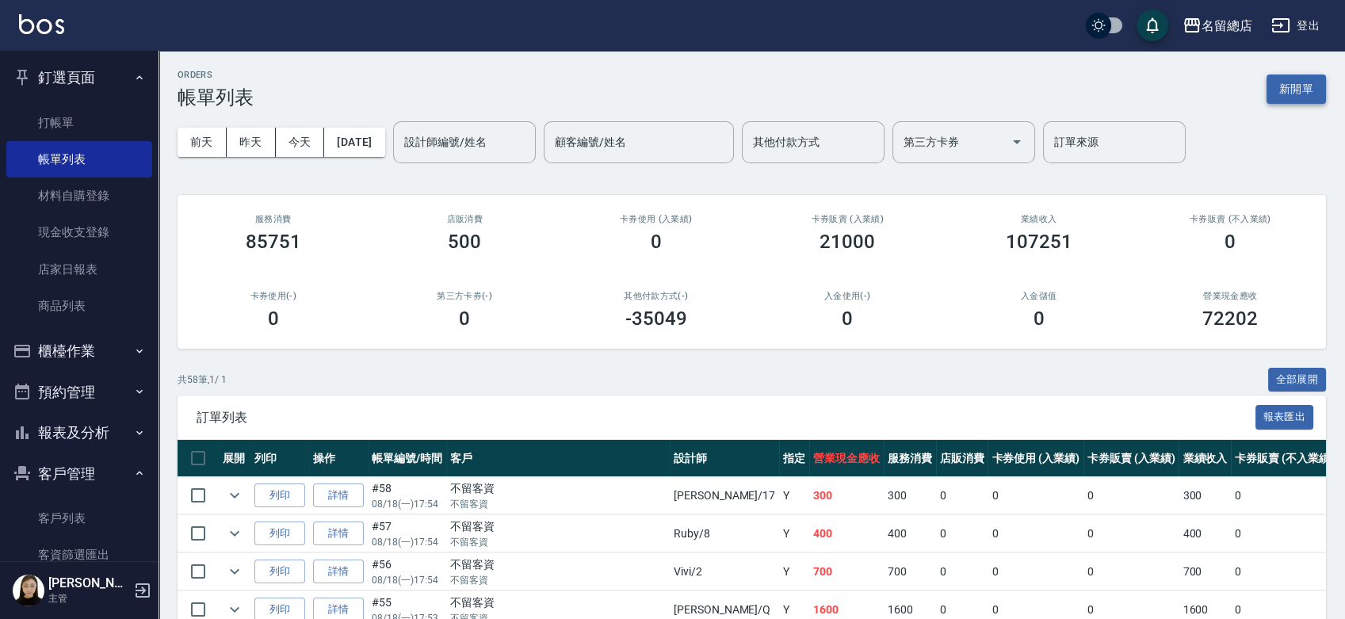
click at [1278, 92] on button "新開單" at bounding box center [1296, 89] width 59 height 29
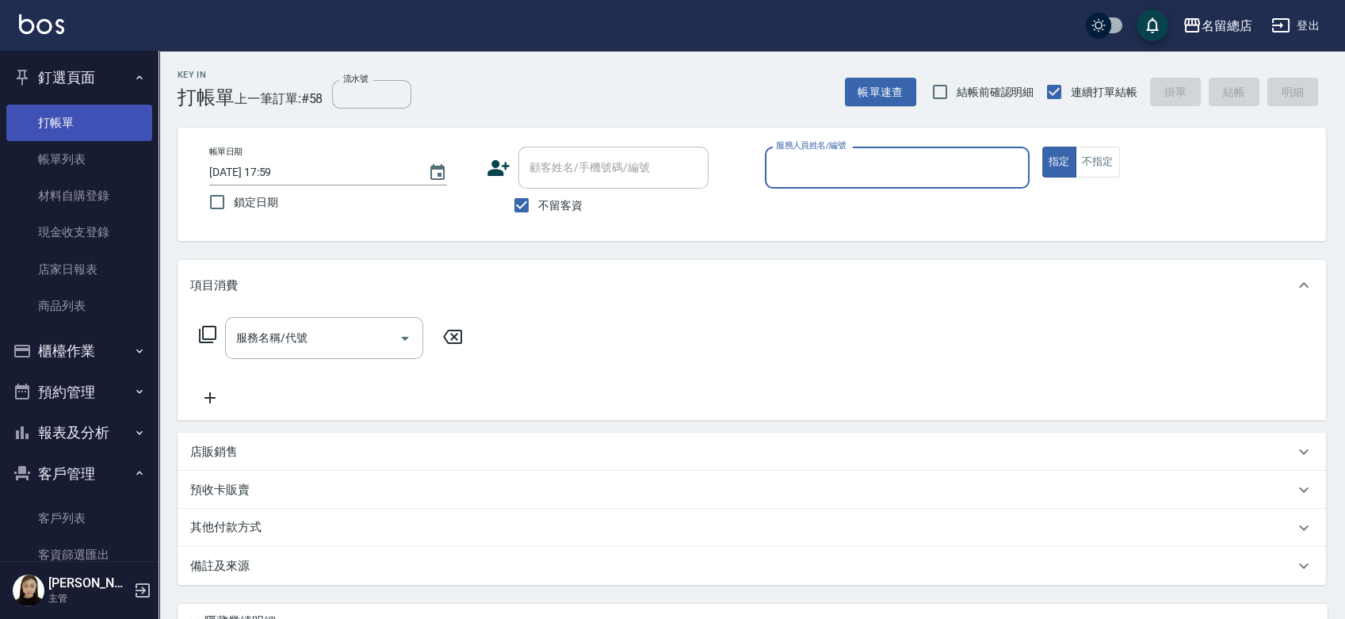
click at [39, 133] on link "打帳單" at bounding box center [79, 123] width 146 height 36
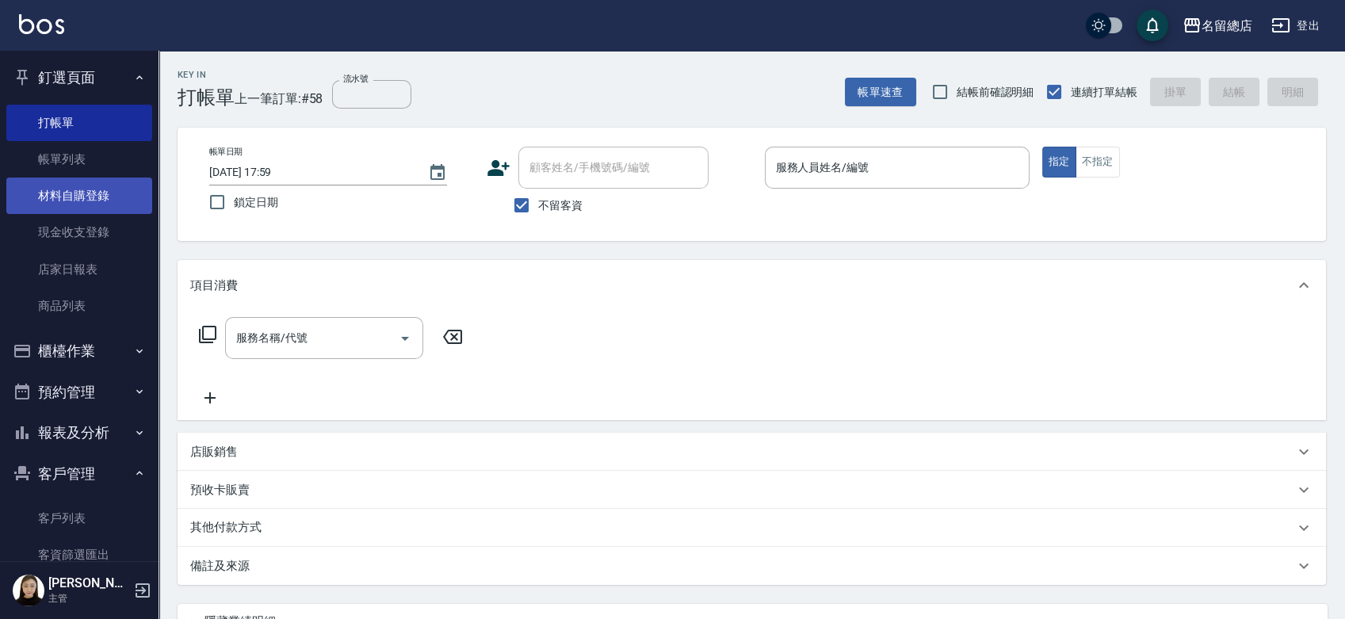
click at [101, 204] on link "材料自購登錄" at bounding box center [79, 196] width 146 height 36
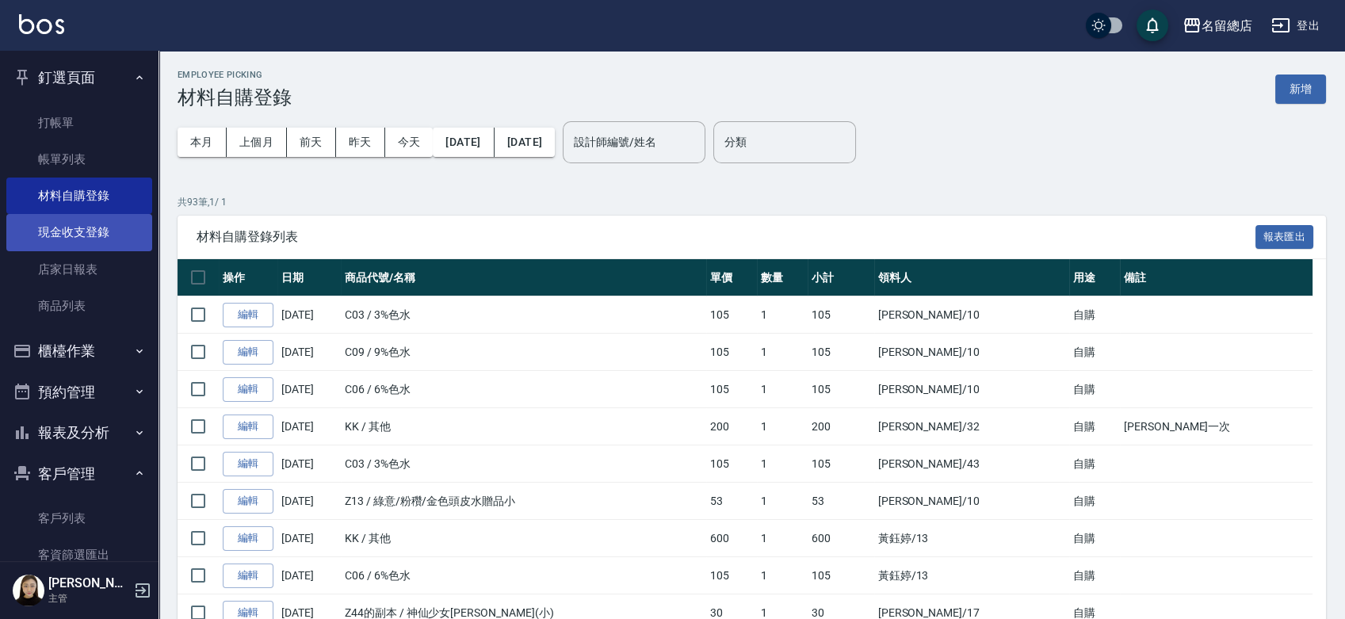
click at [76, 233] on link "現金收支登錄" at bounding box center [79, 232] width 146 height 36
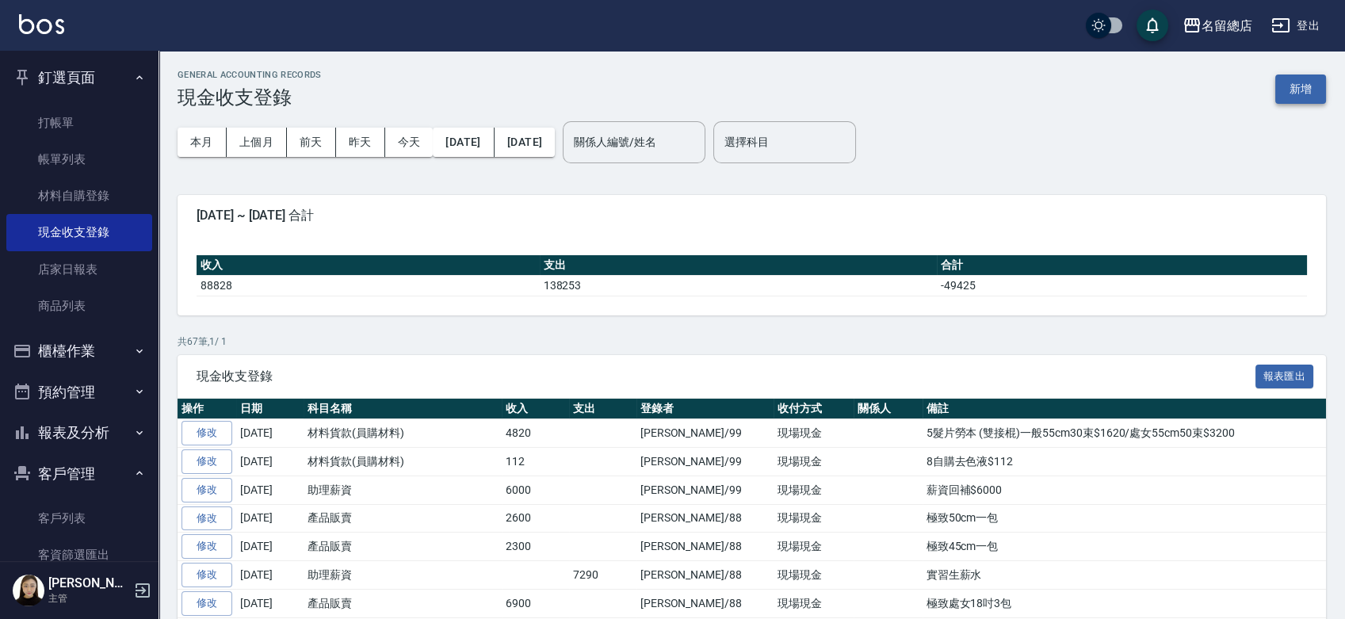
click at [1307, 87] on button "新增" at bounding box center [1300, 89] width 51 height 29
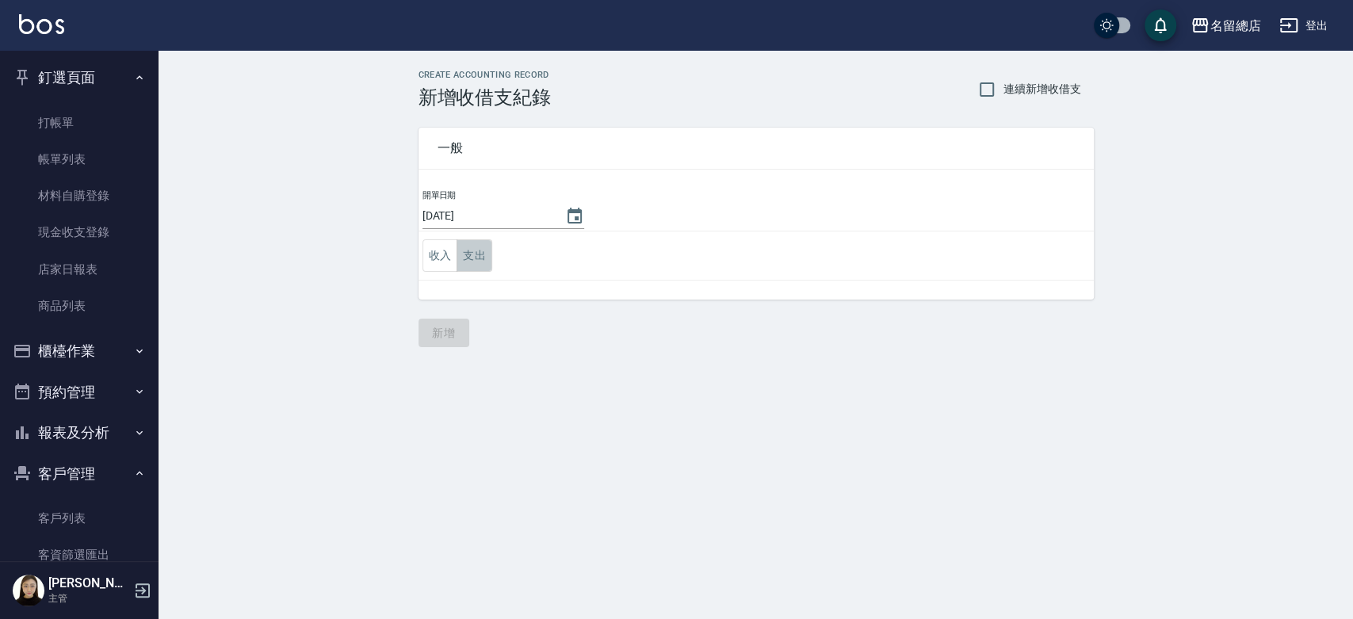
click at [480, 247] on button "支出" at bounding box center [475, 255] width 36 height 32
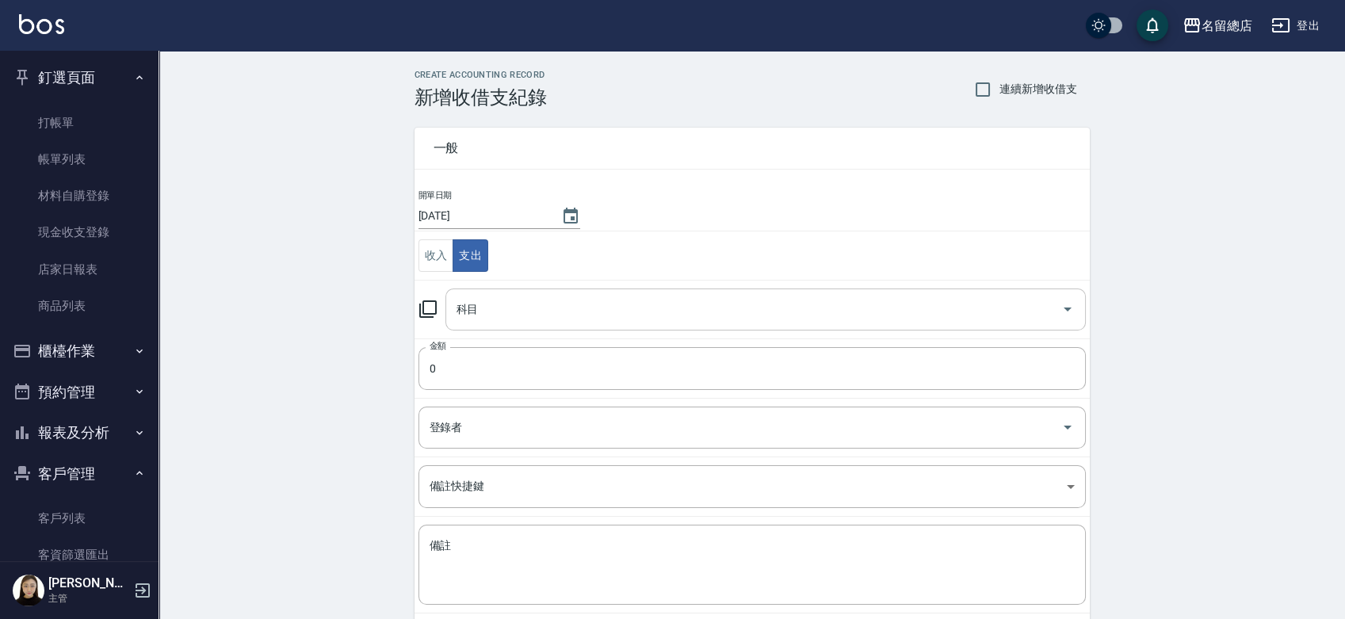
click at [510, 314] on input "科目" at bounding box center [754, 310] width 602 height 28
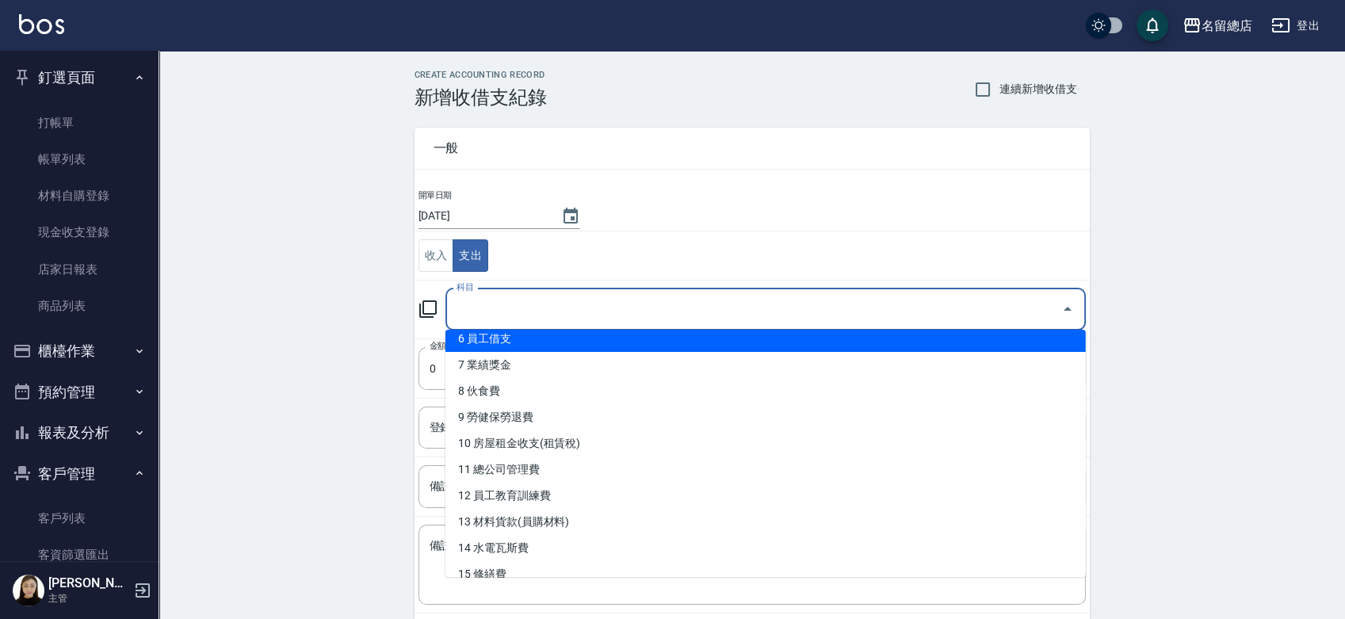
scroll to position [176, 0]
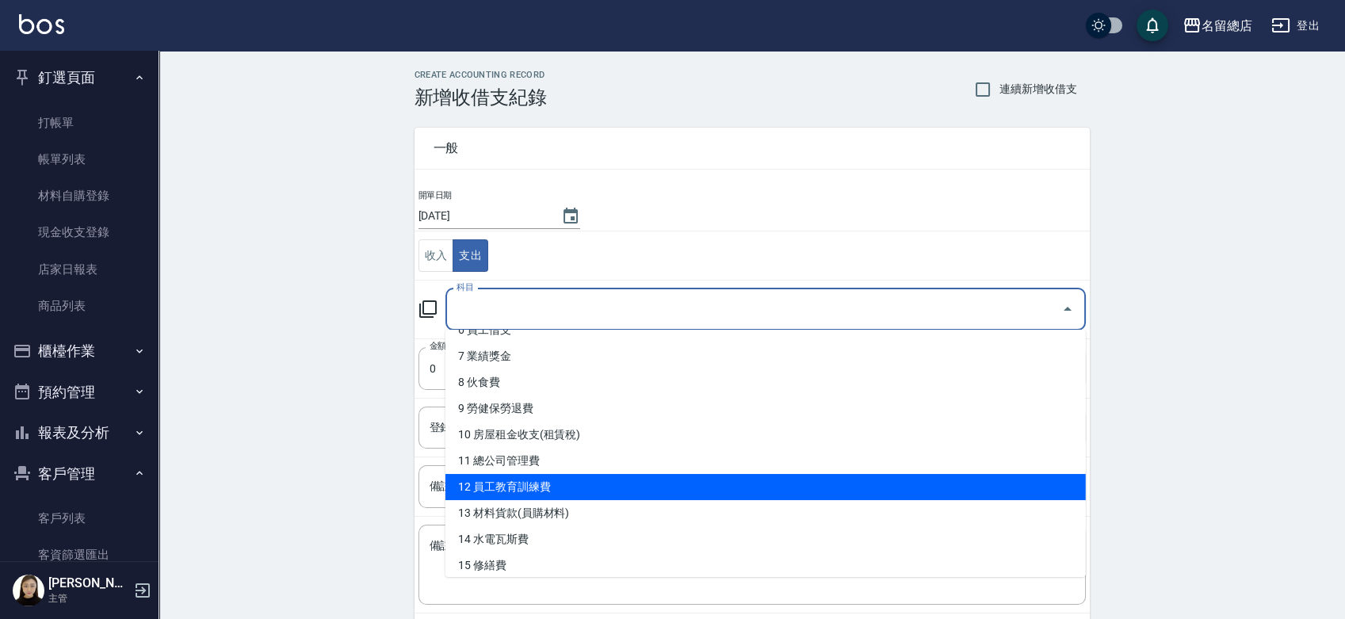
click at [495, 487] on li "12 員工教育訓練費" at bounding box center [765, 487] width 640 height 26
type input "12 員工教育訓練費"
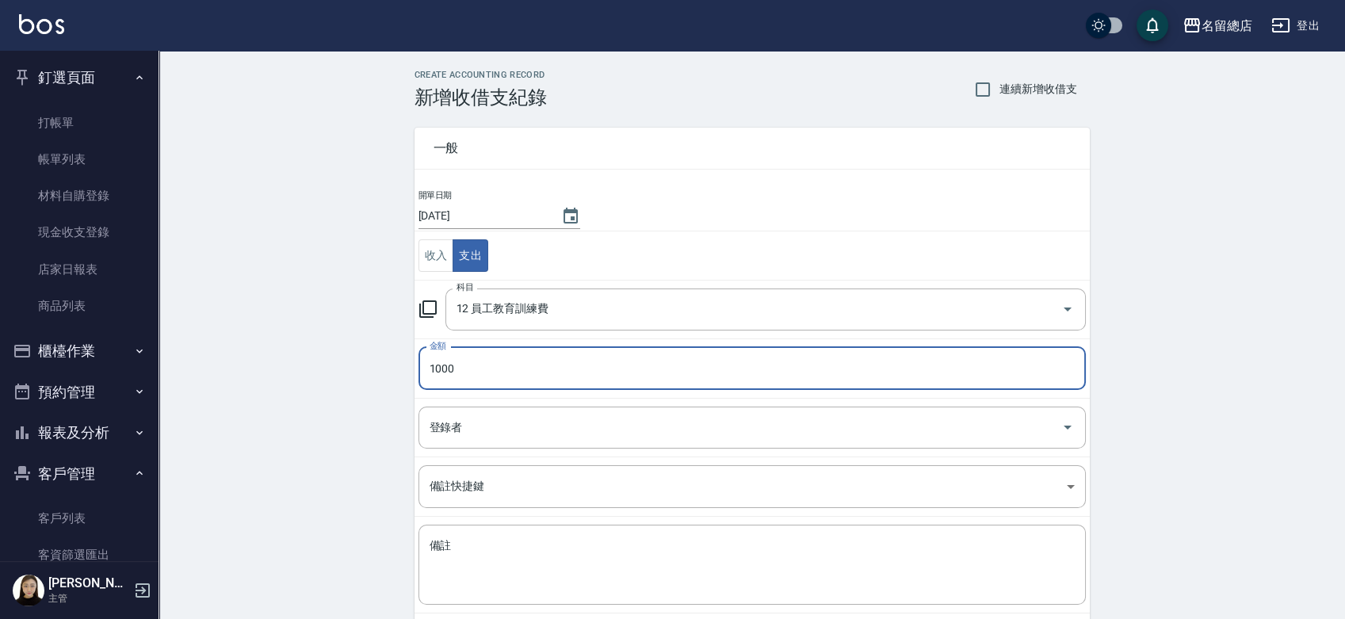
type input "1000"
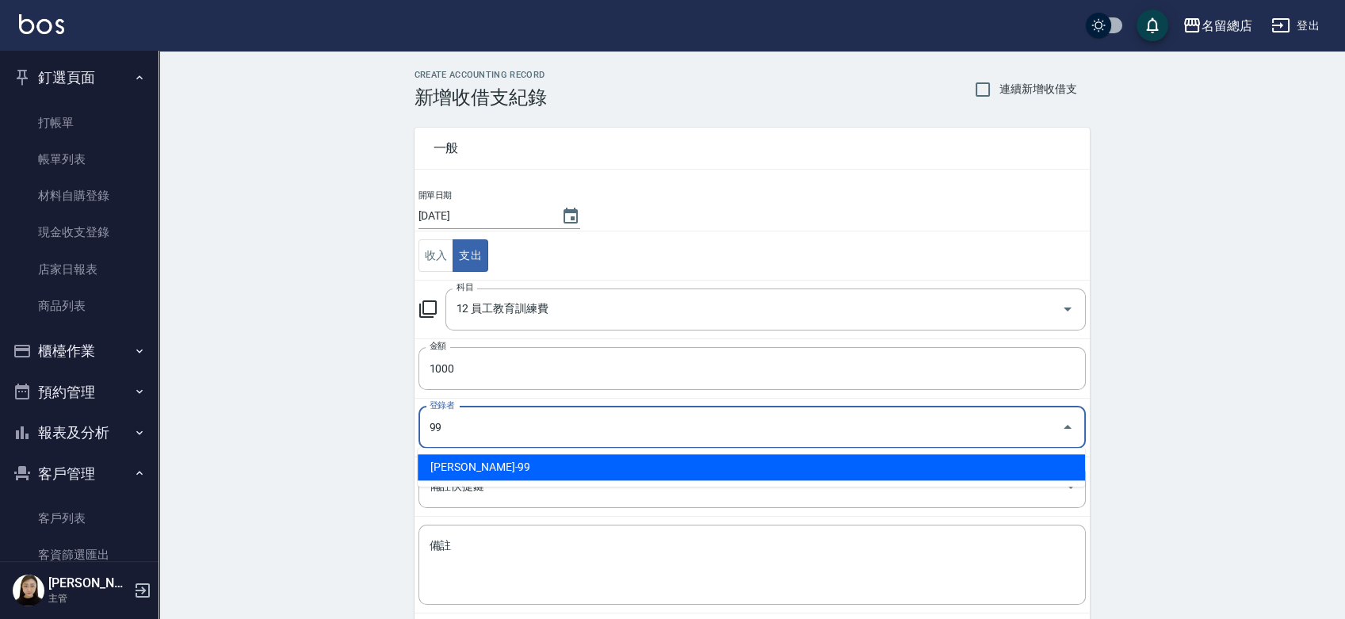
click at [697, 462] on li "洪嘉均-99" at bounding box center [751, 467] width 667 height 26
type input "洪嘉均-99"
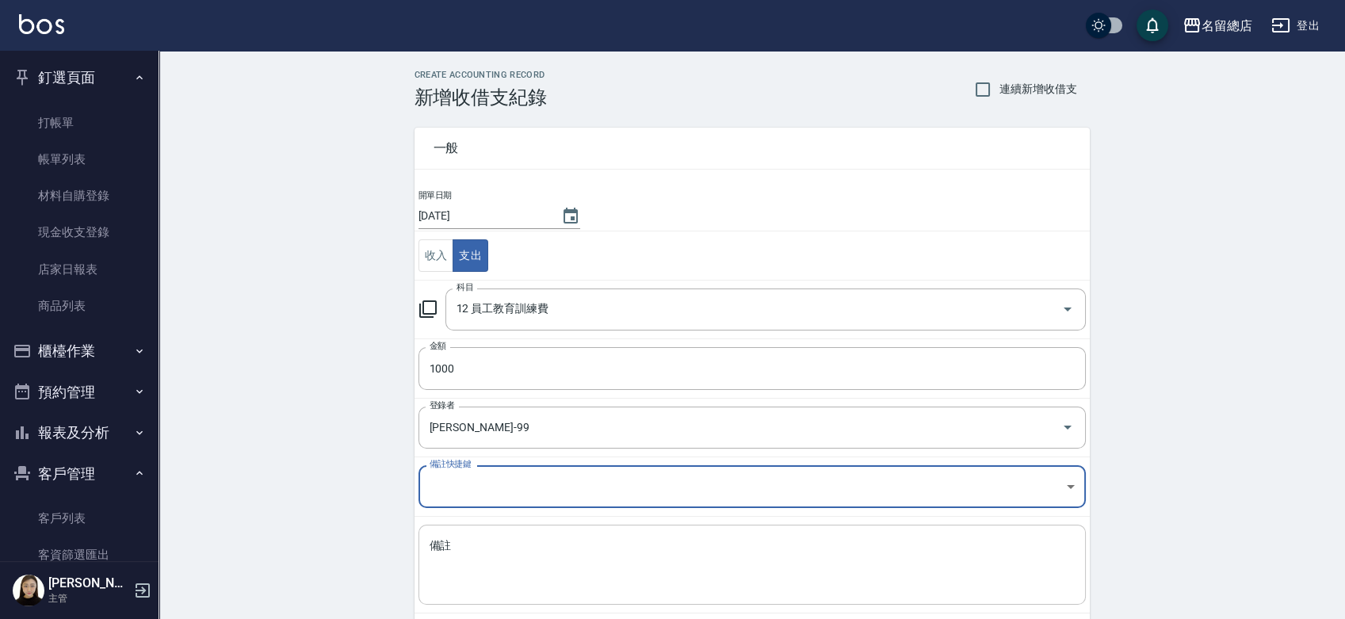
click at [514, 573] on textarea "備註" at bounding box center [752, 565] width 645 height 54
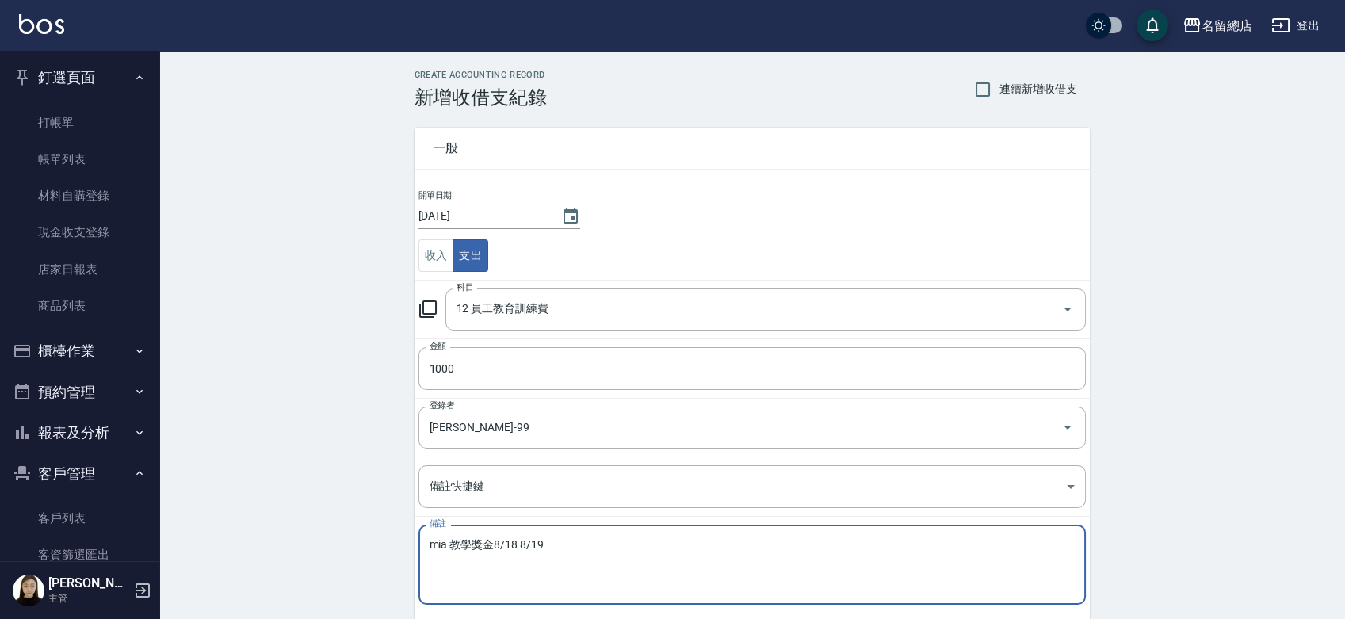
click at [522, 542] on textarea "mia 教學獎金8/18 8/19" at bounding box center [752, 565] width 645 height 54
click at [522, 540] on textarea "mia 教學獎金8/18- 8/19" at bounding box center [752, 565] width 645 height 54
click at [520, 545] on textarea "mia 教學獎金8/18- 8/19" at bounding box center [752, 565] width 645 height 54
click at [571, 541] on textarea "mia 教學獎金8/18 - 8/19" at bounding box center [752, 565] width 645 height 54
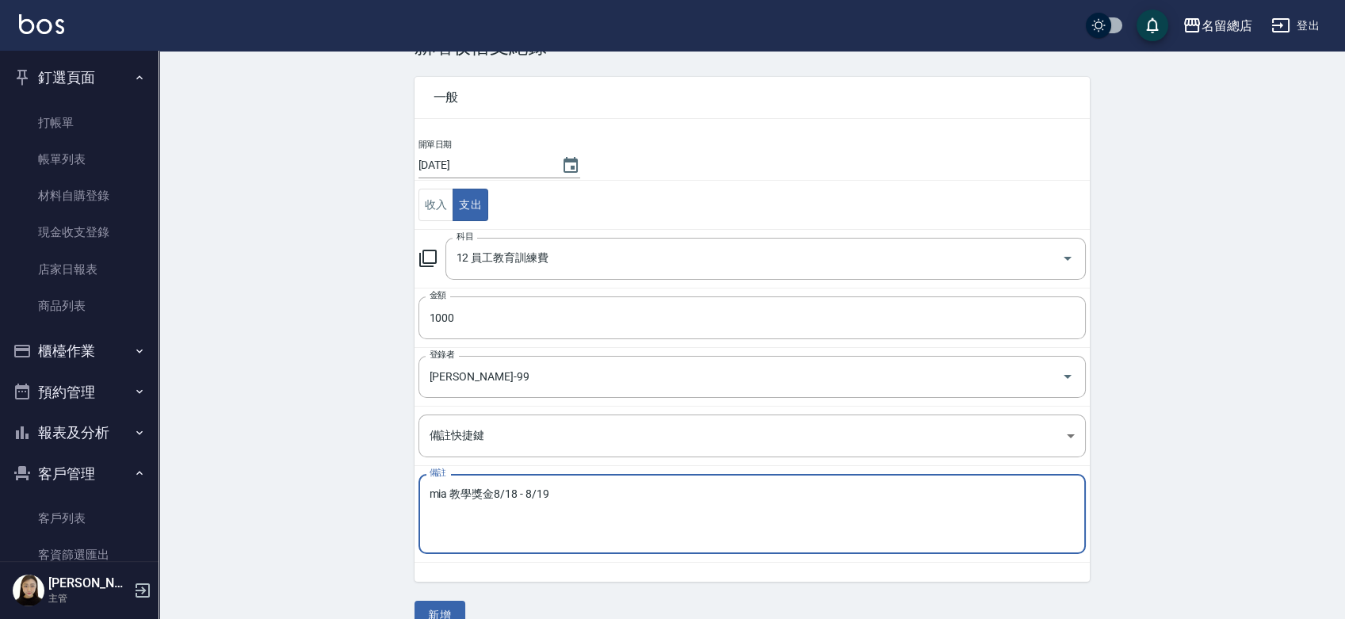
scroll to position [79, 0]
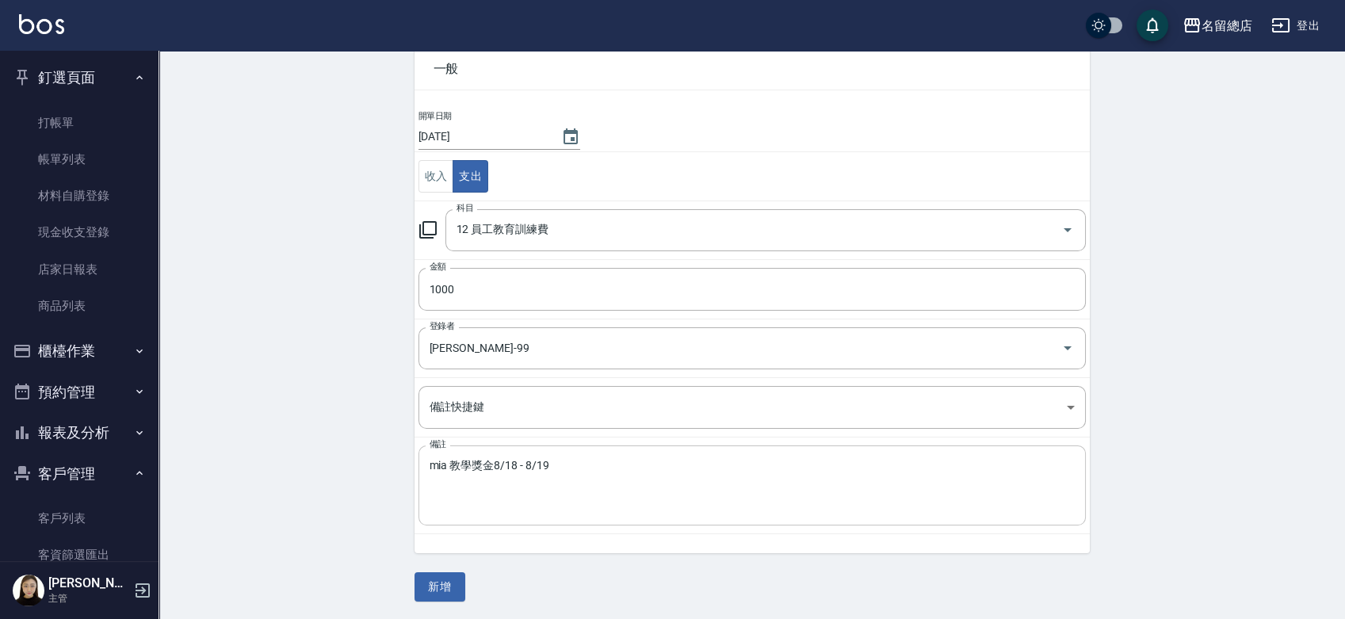
click at [424, 461] on div "mia 教學獎金8/18 - 8/19 x 備註" at bounding box center [751, 485] width 667 height 80
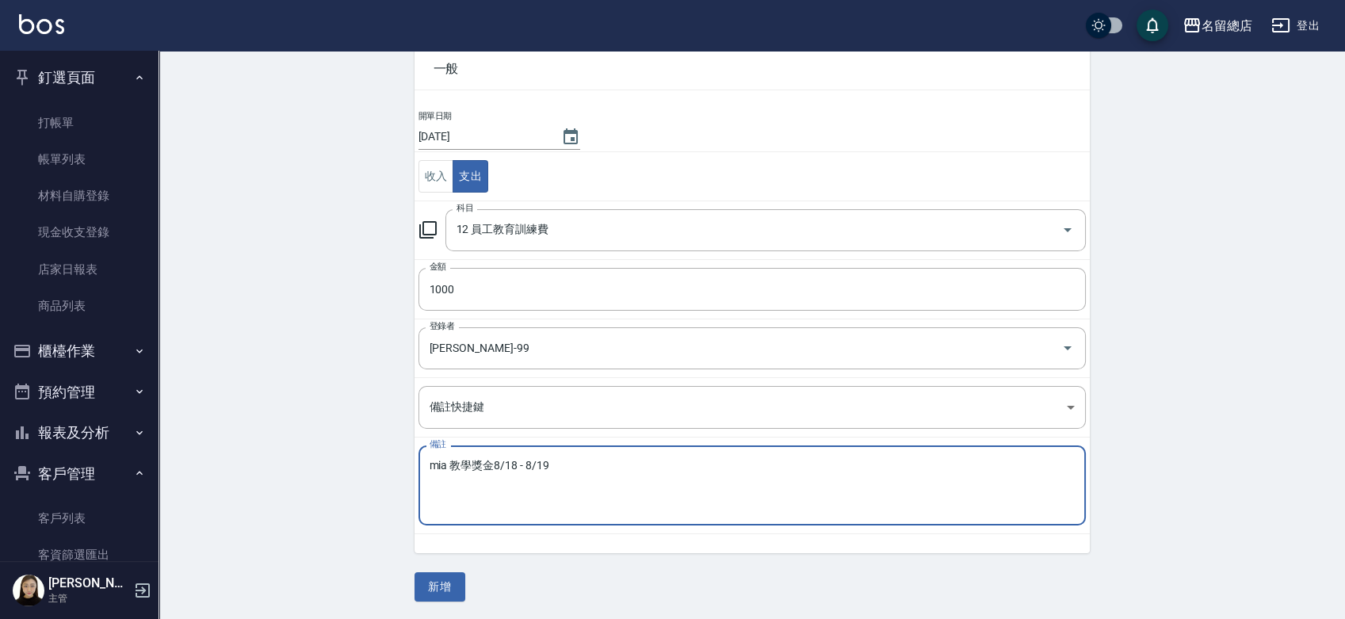
click at [430, 462] on textarea "mia 教學獎金8/18 - 8/19" at bounding box center [752, 486] width 645 height 54
click at [608, 459] on textarea "37mia 教學獎金8/18 - 8/19" at bounding box center [752, 486] width 645 height 54
click at [448, 461] on textarea "37mia 教學獎金8/18 - 8/19" at bounding box center [752, 486] width 645 height 54
click at [631, 459] on textarea "37Mia 教學獎金8/18 - 8/19" at bounding box center [752, 486] width 645 height 54
type textarea "37Mia 教學獎金8/18 - 8/19"
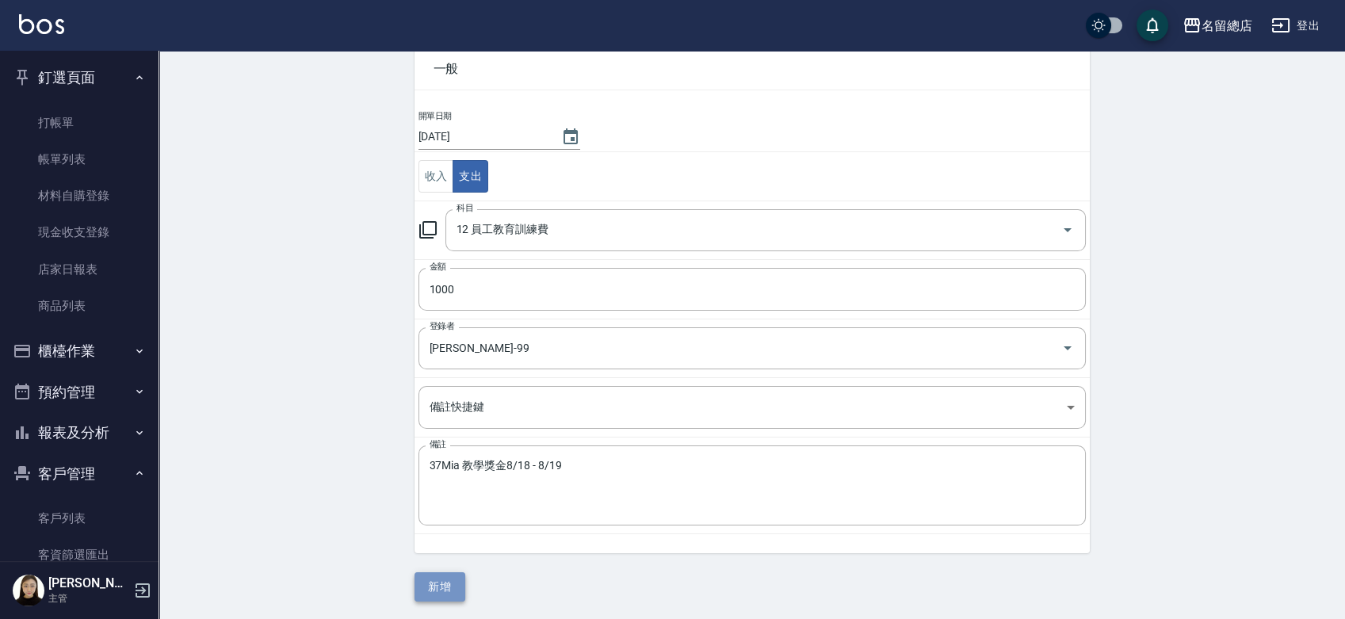
click at [452, 582] on button "新增" at bounding box center [440, 586] width 51 height 29
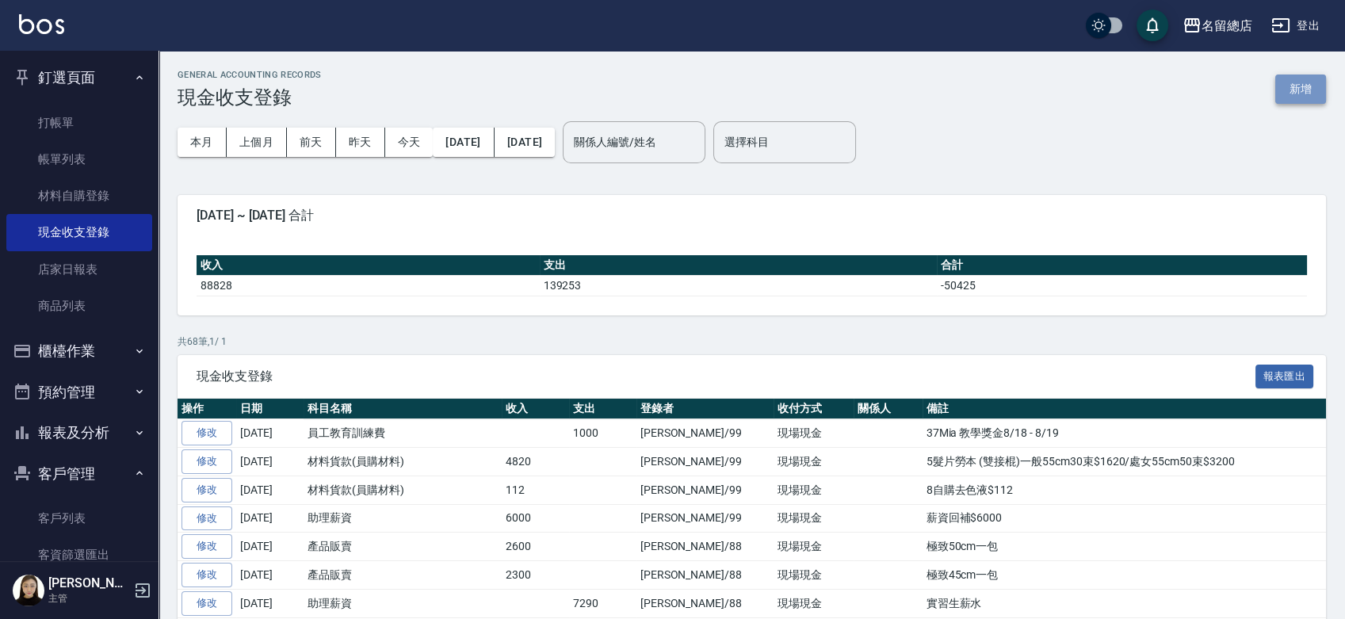
click at [1287, 83] on button "新增" at bounding box center [1300, 89] width 51 height 29
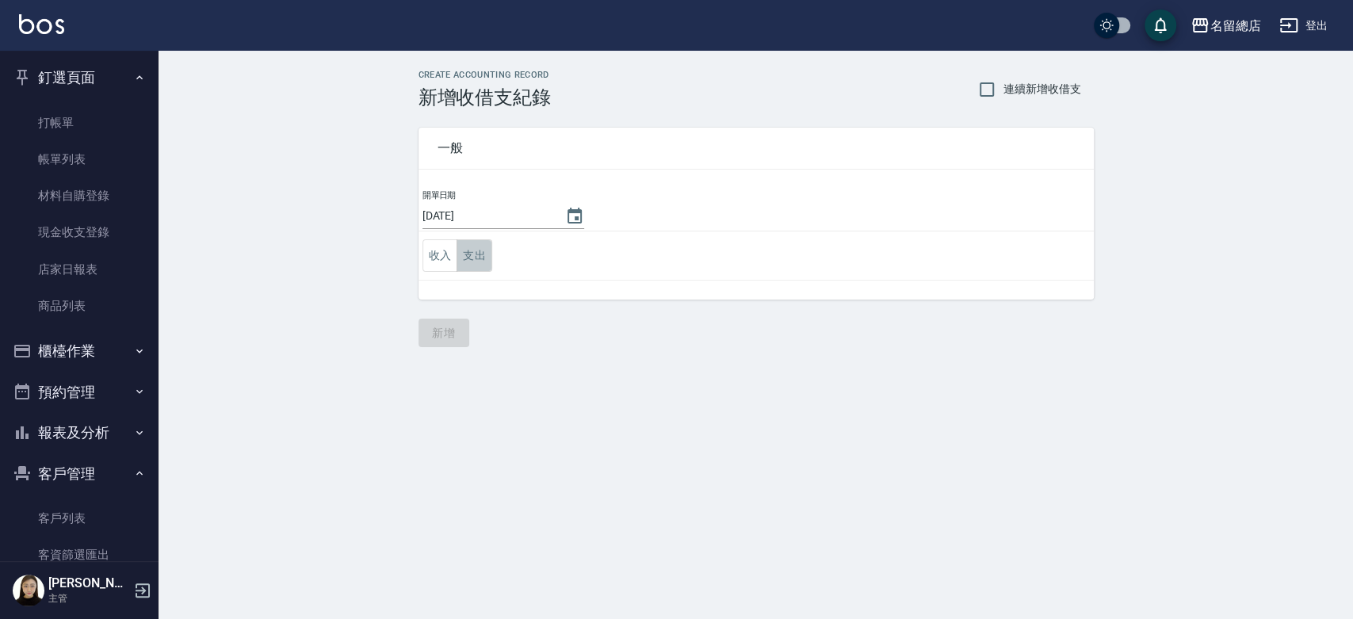
click at [476, 258] on button "支出" at bounding box center [475, 255] width 36 height 32
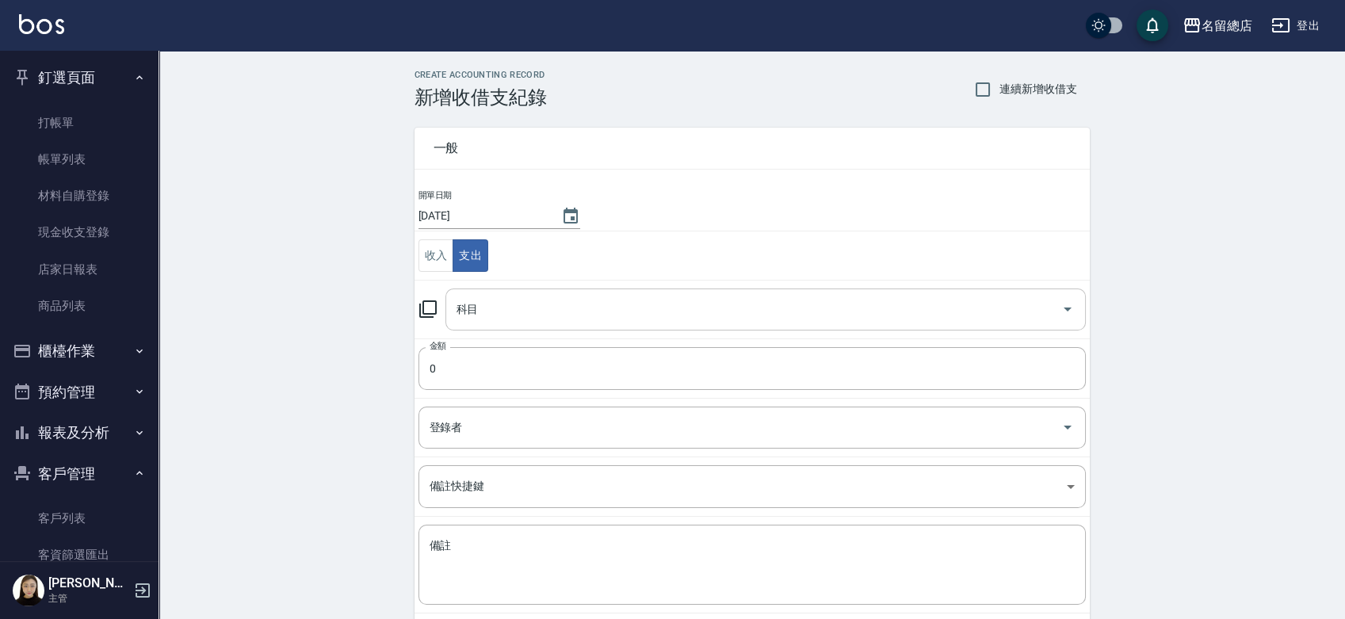
click at [523, 300] on input "科目" at bounding box center [754, 310] width 602 height 28
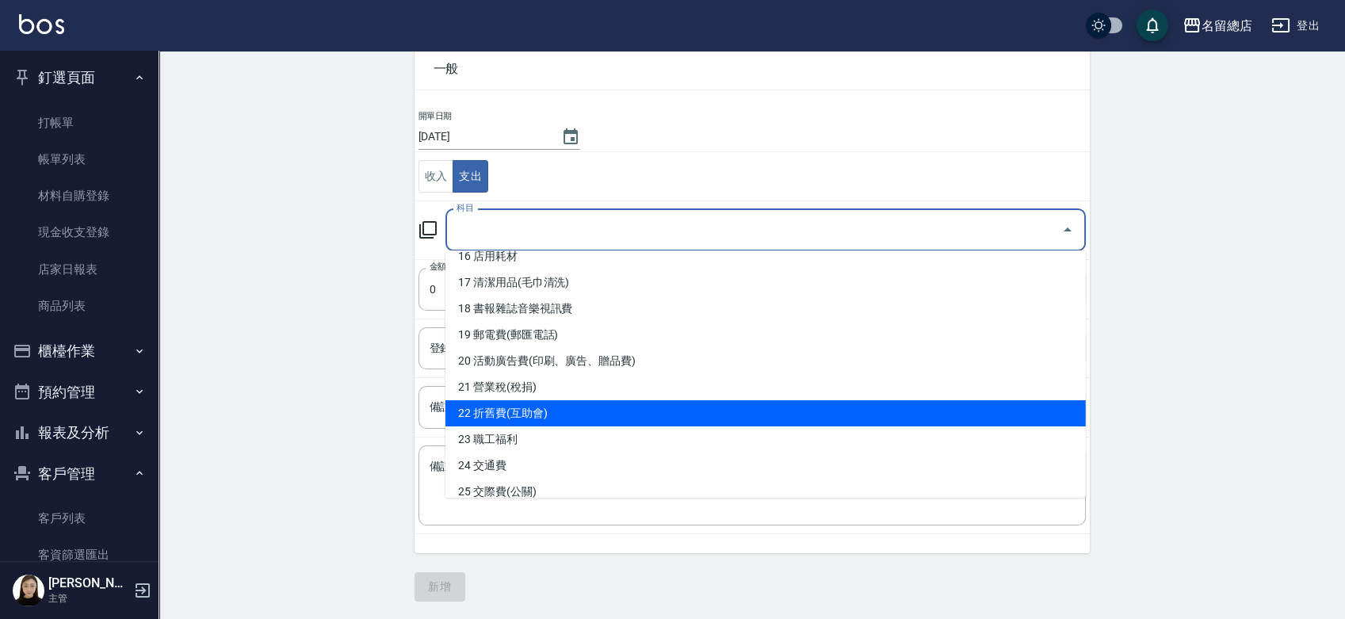
scroll to position [344, 0]
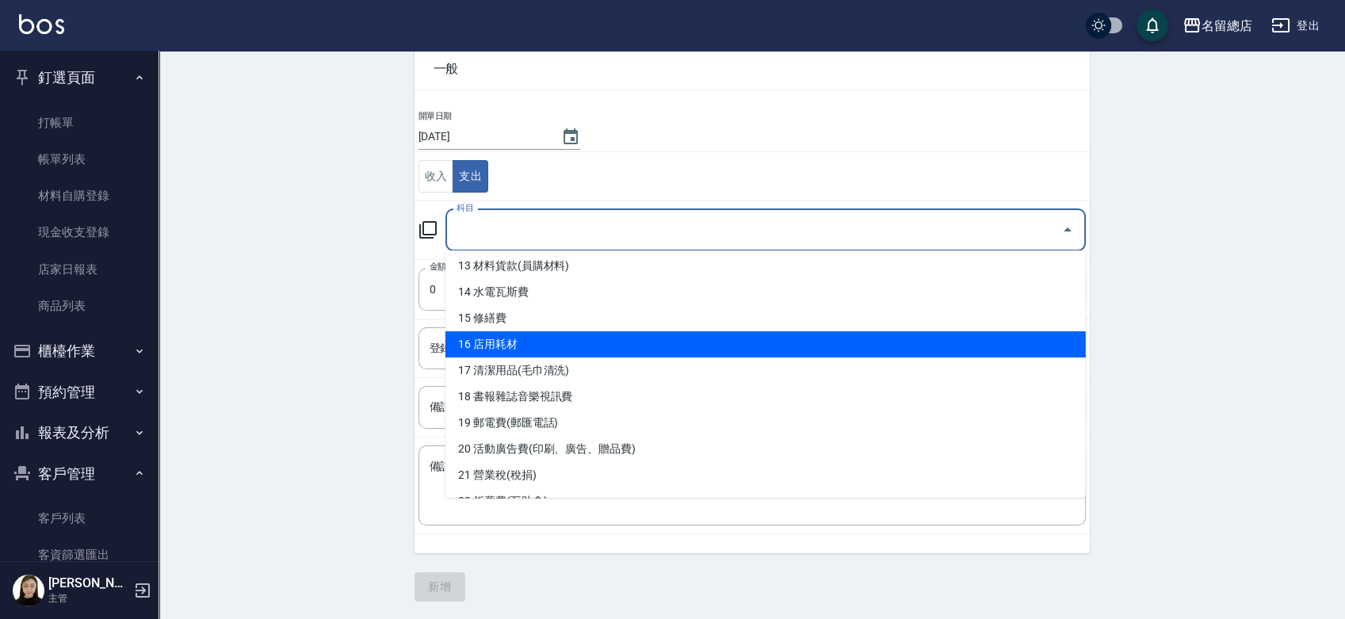
click at [499, 335] on li "16 店用耗材" at bounding box center [765, 344] width 640 height 26
type input "16 店用耗材"
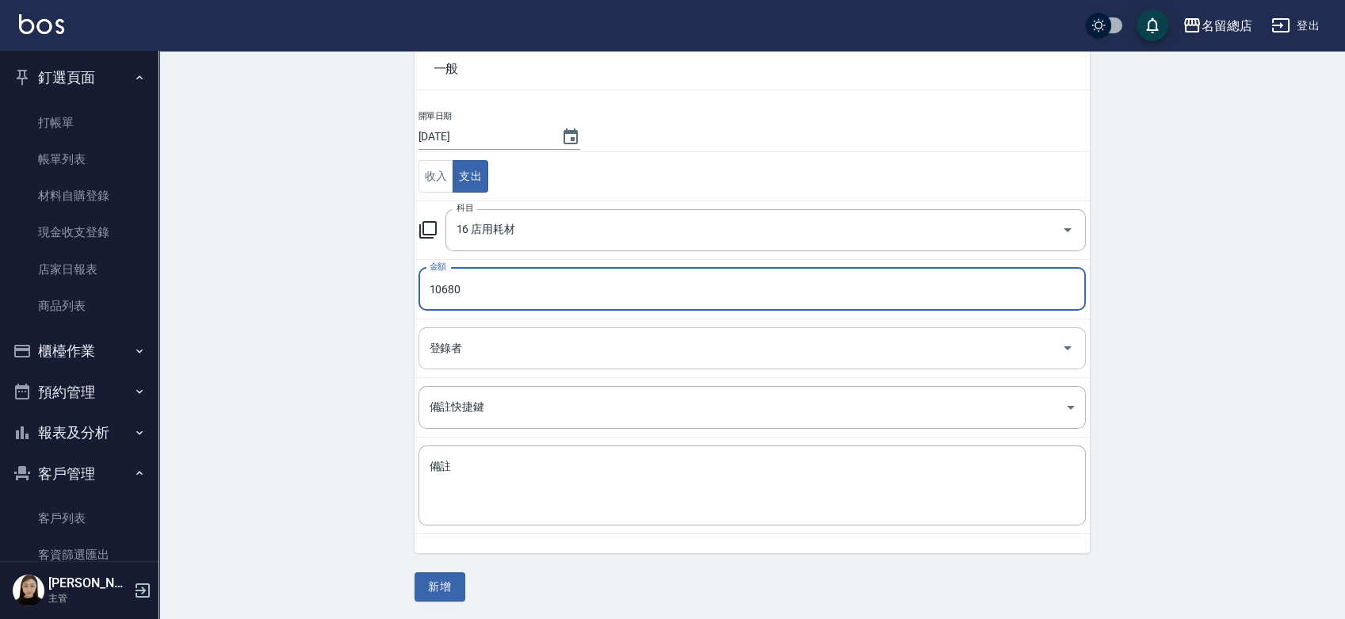
drag, startPoint x: 558, startPoint y: 329, endPoint x: 549, endPoint y: 350, distance: 23.1
click at [549, 350] on div "登錄者" at bounding box center [751, 348] width 667 height 42
type input "10680"
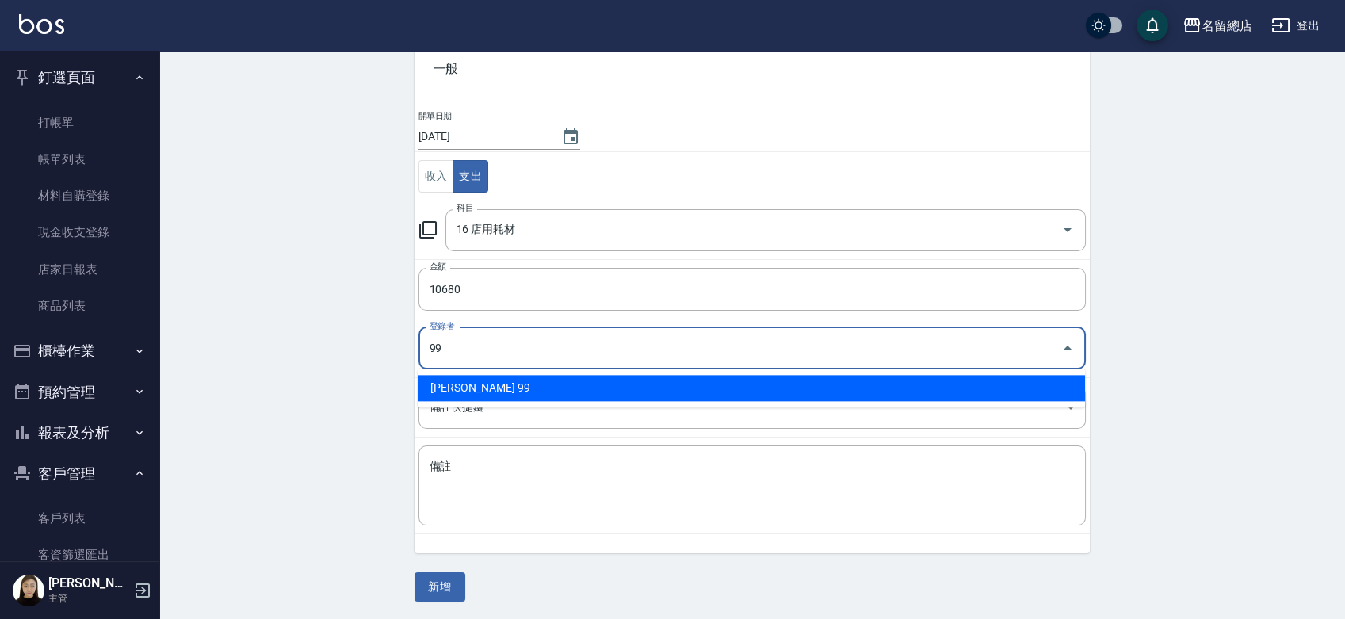
click at [547, 383] on li "洪嘉均-99" at bounding box center [751, 388] width 667 height 26
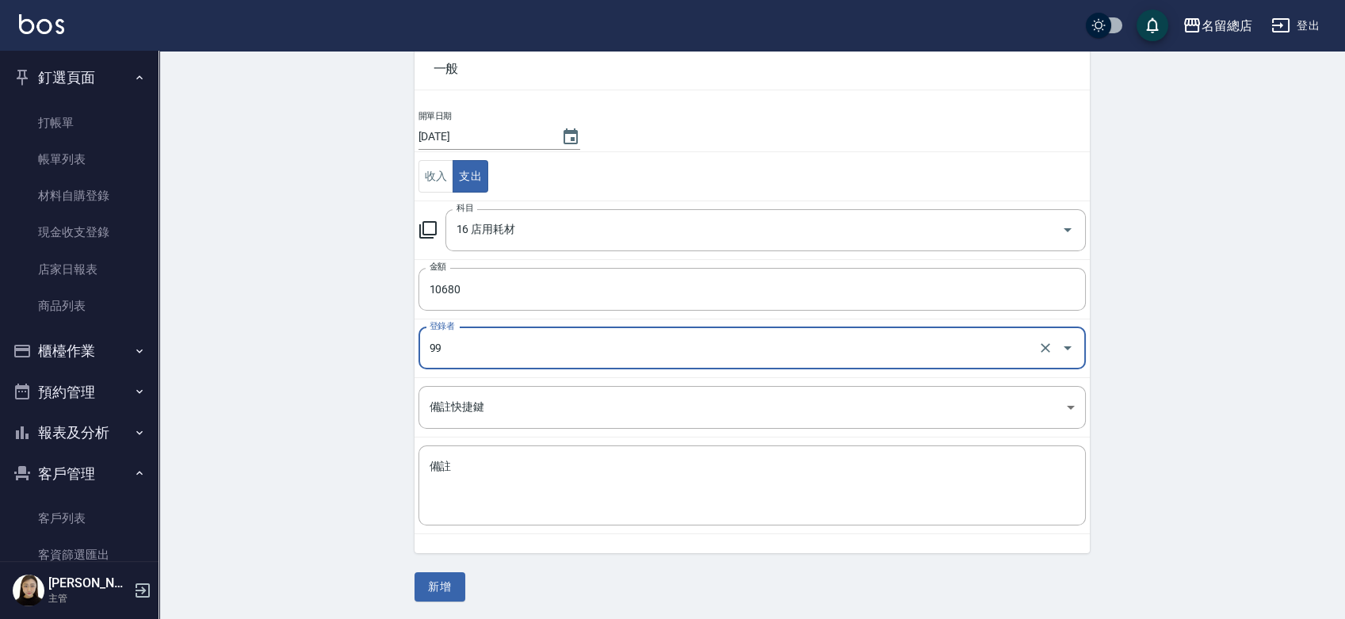
type input "洪嘉均-99"
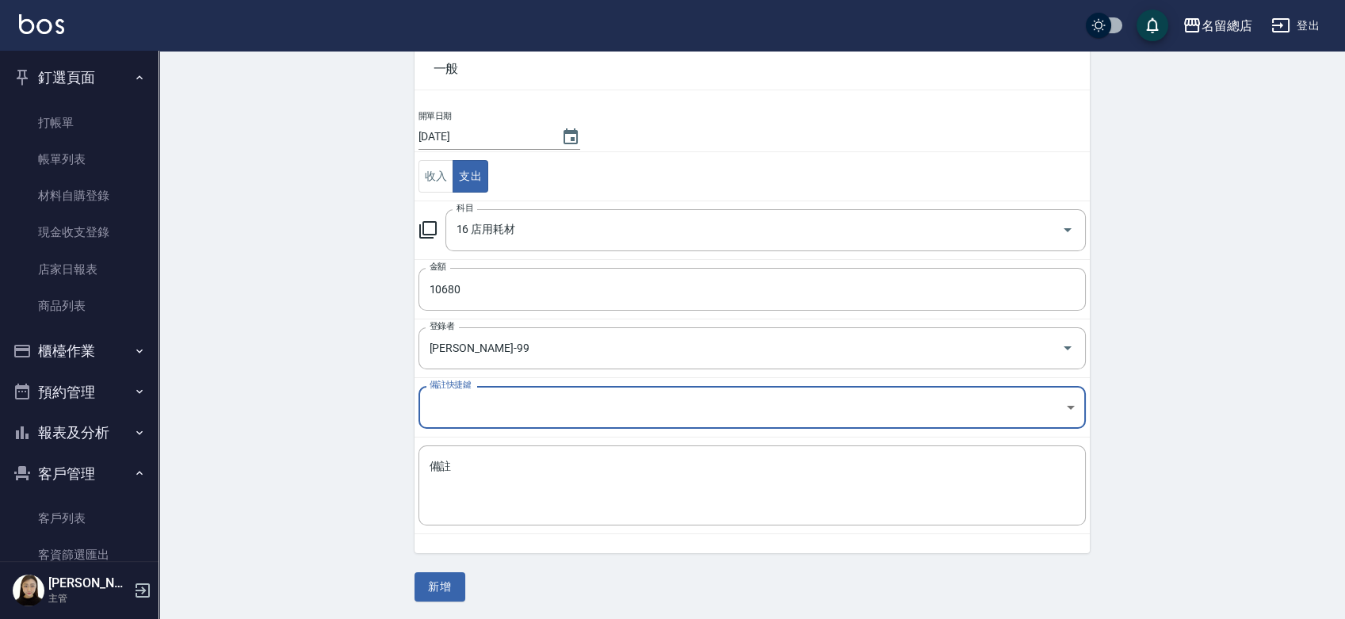
click at [524, 402] on body "名留總店 登出 釘選頁面 打帳單 帳單列表 材料自購登錄 現金收支登錄 店家日報表 商品列表 櫃檯作業 打帳單 帳單列表 掛單列表 營業儀表板 現金收支登錄 …" at bounding box center [672, 271] width 1345 height 700
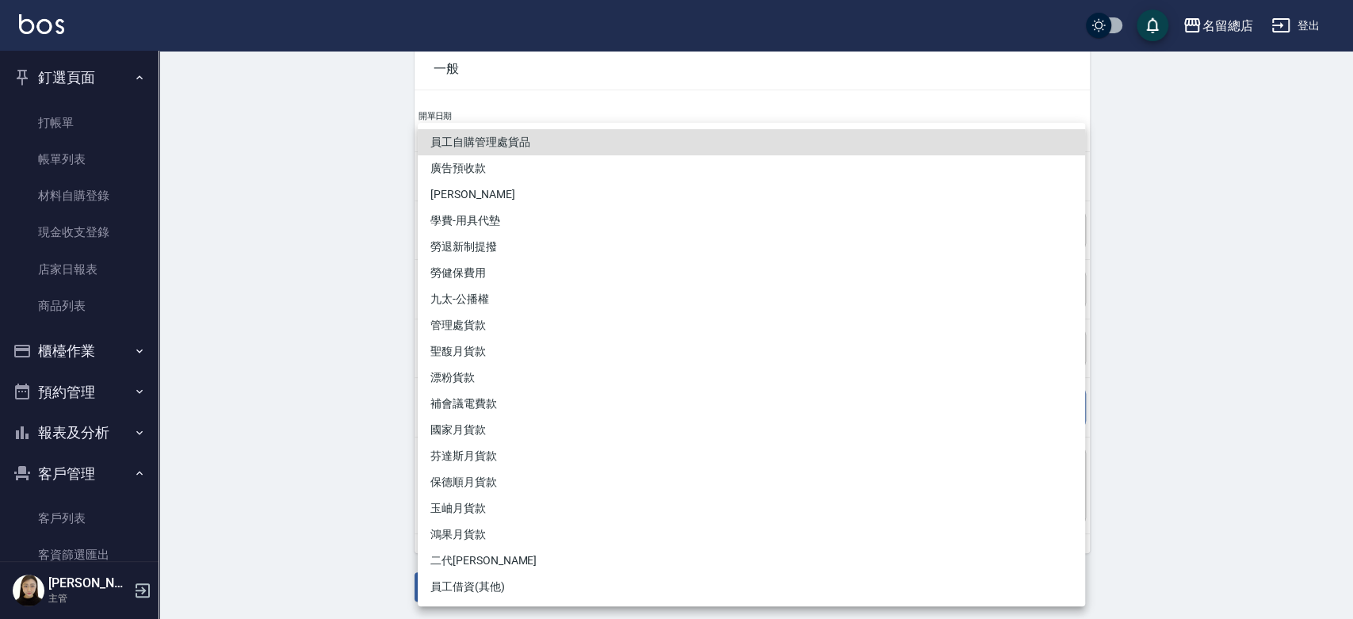
click at [342, 460] on div at bounding box center [676, 309] width 1353 height 619
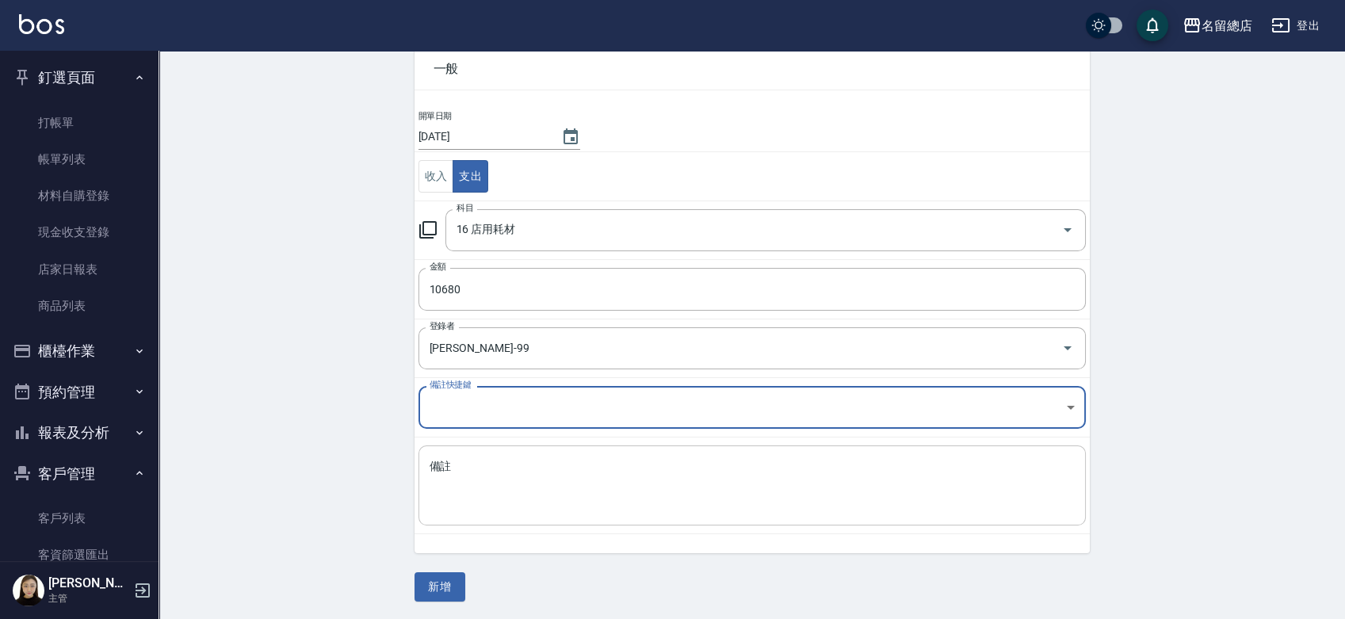
click at [476, 464] on textarea "備註" at bounding box center [752, 486] width 645 height 54
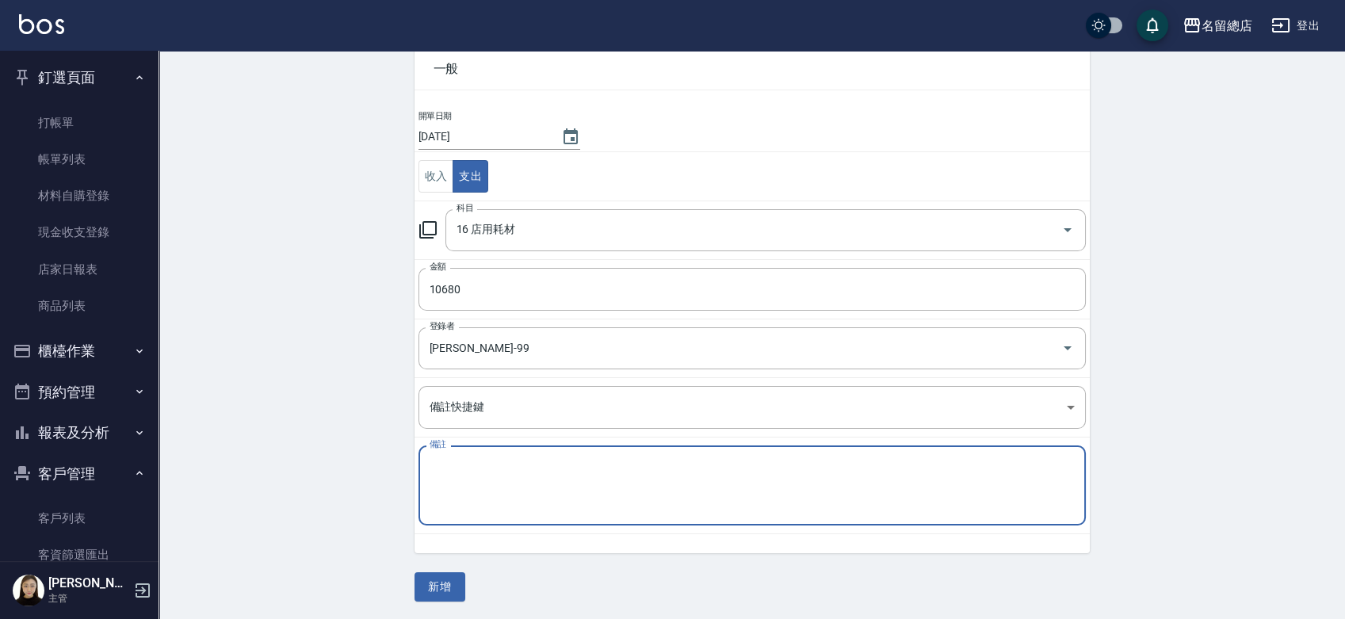
type textarea "5"
click at [463, 459] on textarea "真爽牌貨款$10680" at bounding box center [752, 486] width 645 height 54
type textarea "真爽牌洗髮精貨款$10680"
click at [434, 582] on button "新增" at bounding box center [440, 586] width 51 height 29
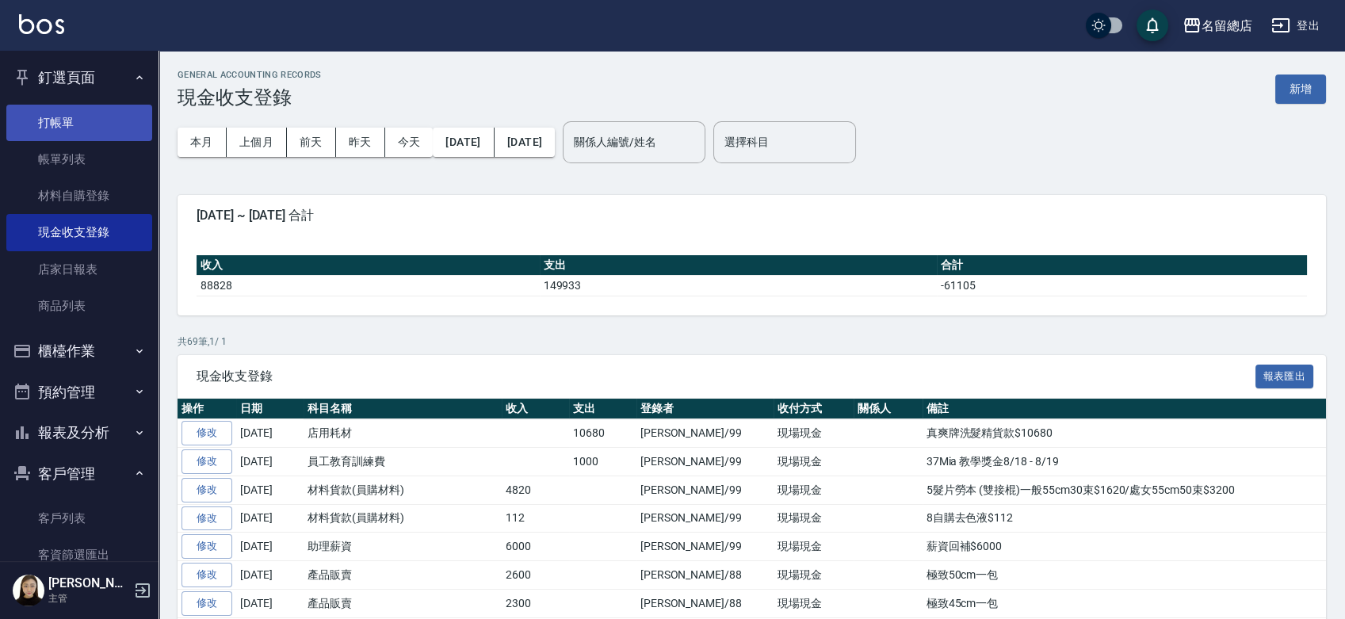
click at [48, 121] on link "打帳單" at bounding box center [79, 123] width 146 height 36
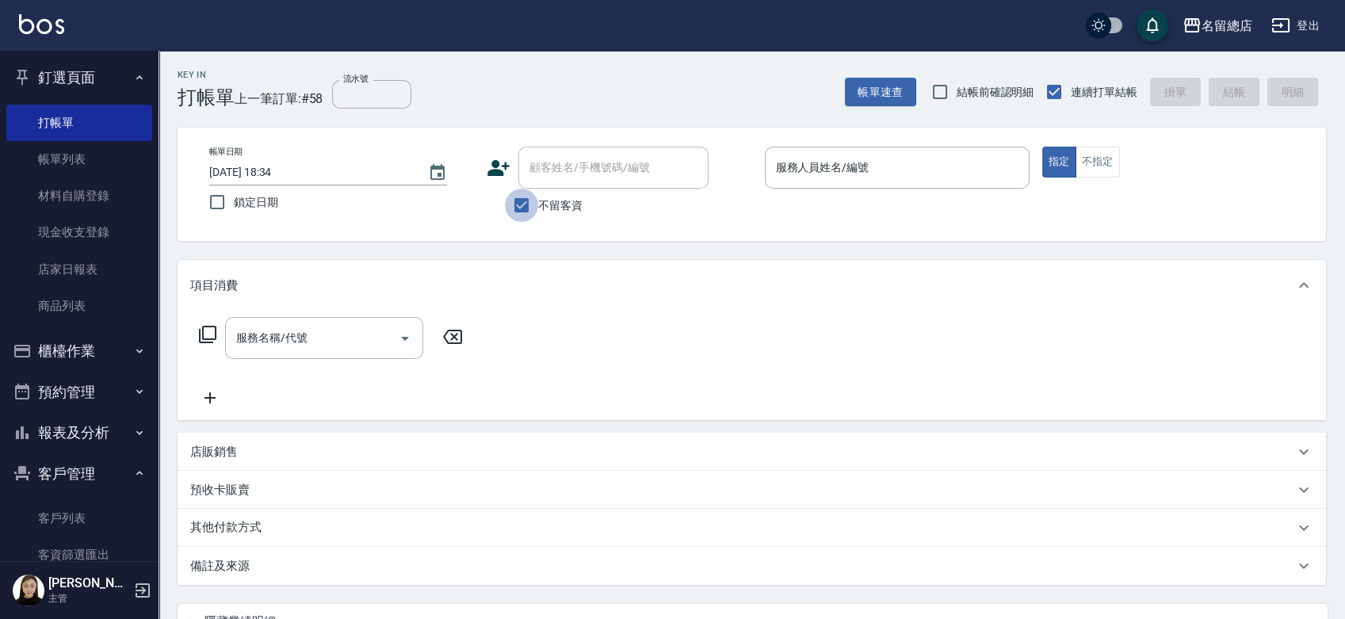
click at [524, 204] on input "不留客資" at bounding box center [521, 205] width 33 height 33
checkbox input "false"
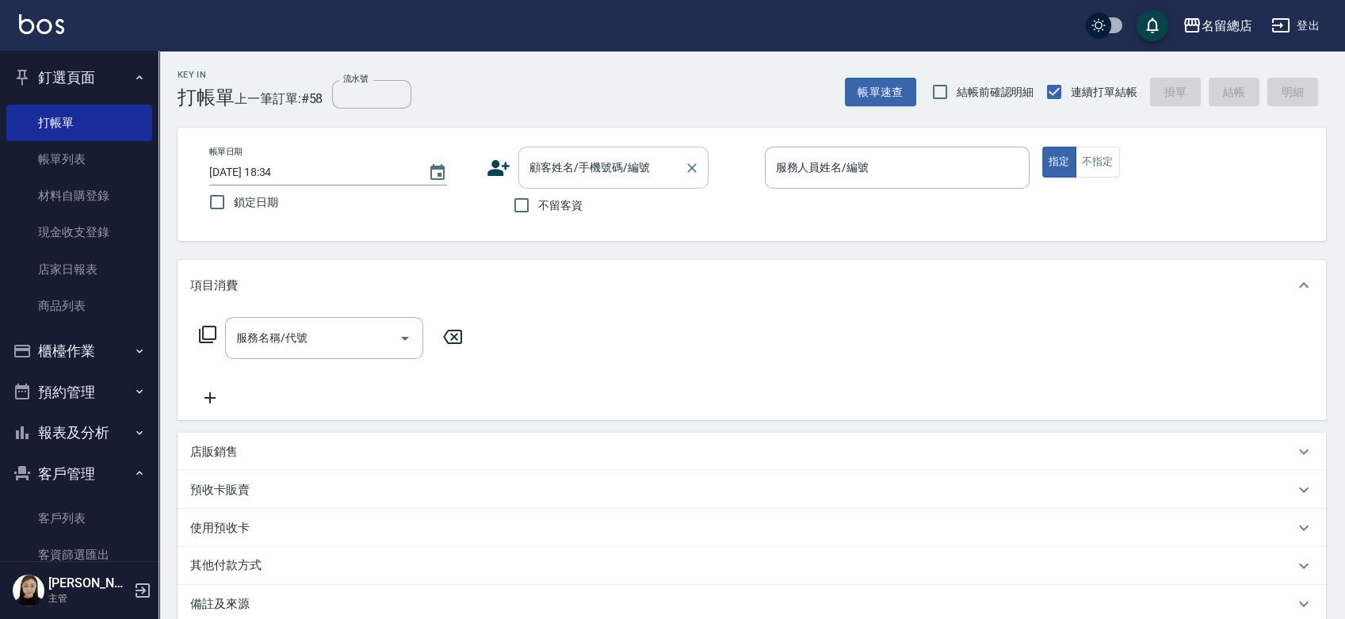
click at [558, 177] on input "顧客姓名/手機號碼/編號" at bounding box center [602, 168] width 152 height 28
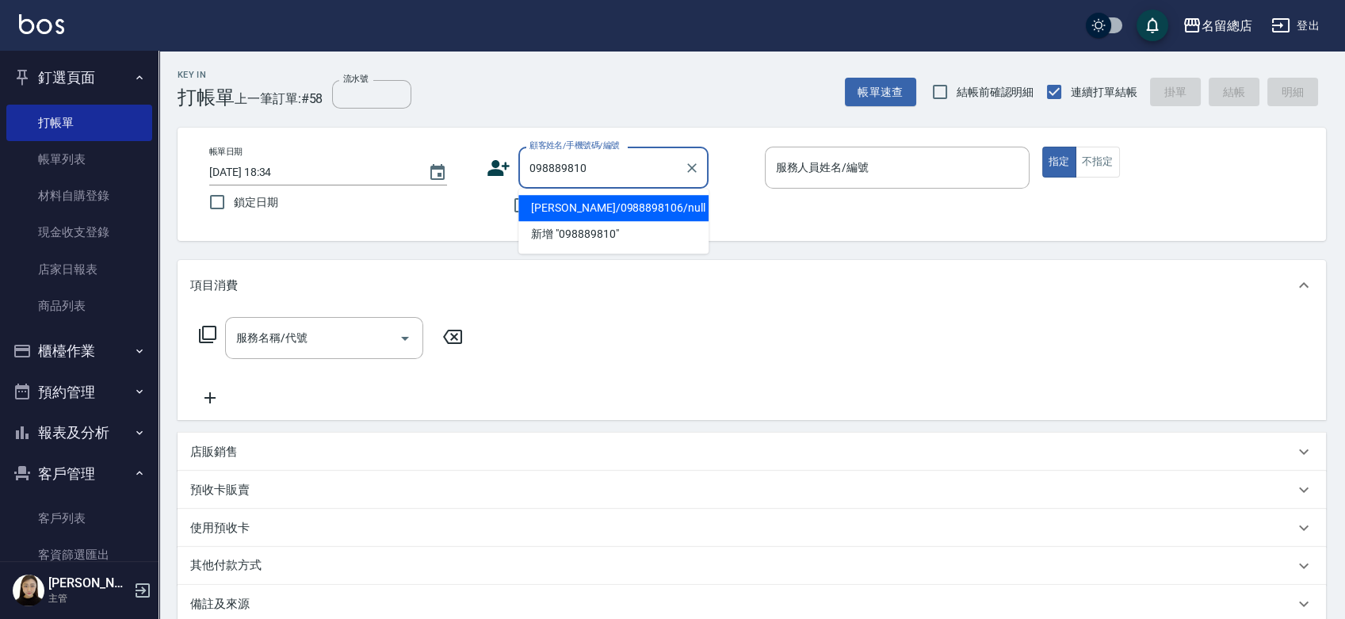
type input "0988898106"
click at [694, 167] on icon "Clear" at bounding box center [692, 168] width 16 height 16
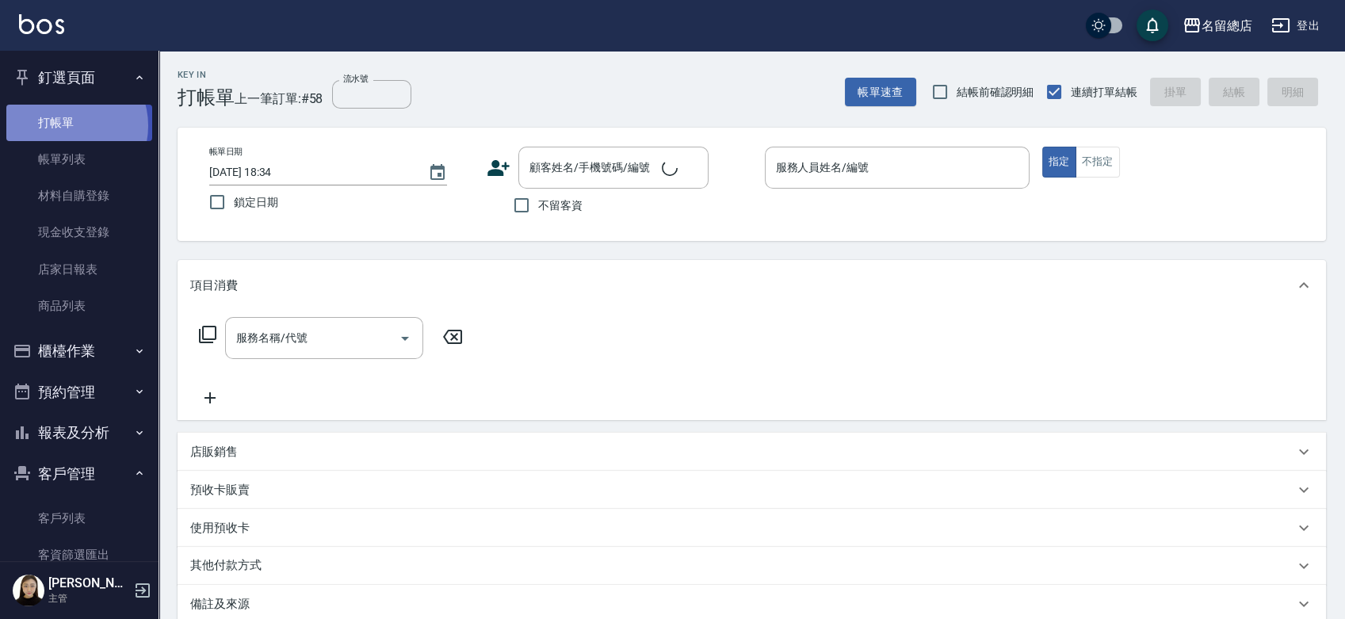
click at [70, 125] on link "打帳單" at bounding box center [79, 123] width 146 height 36
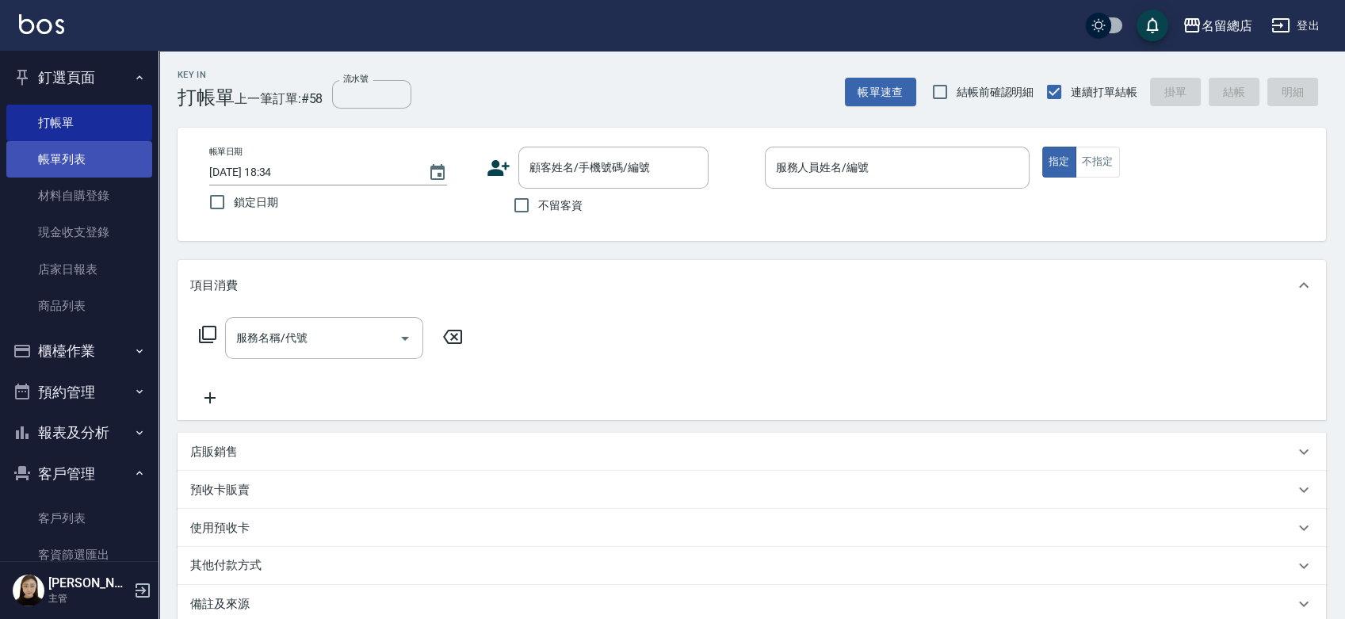
click at [74, 156] on link "帳單列表" at bounding box center [79, 159] width 146 height 36
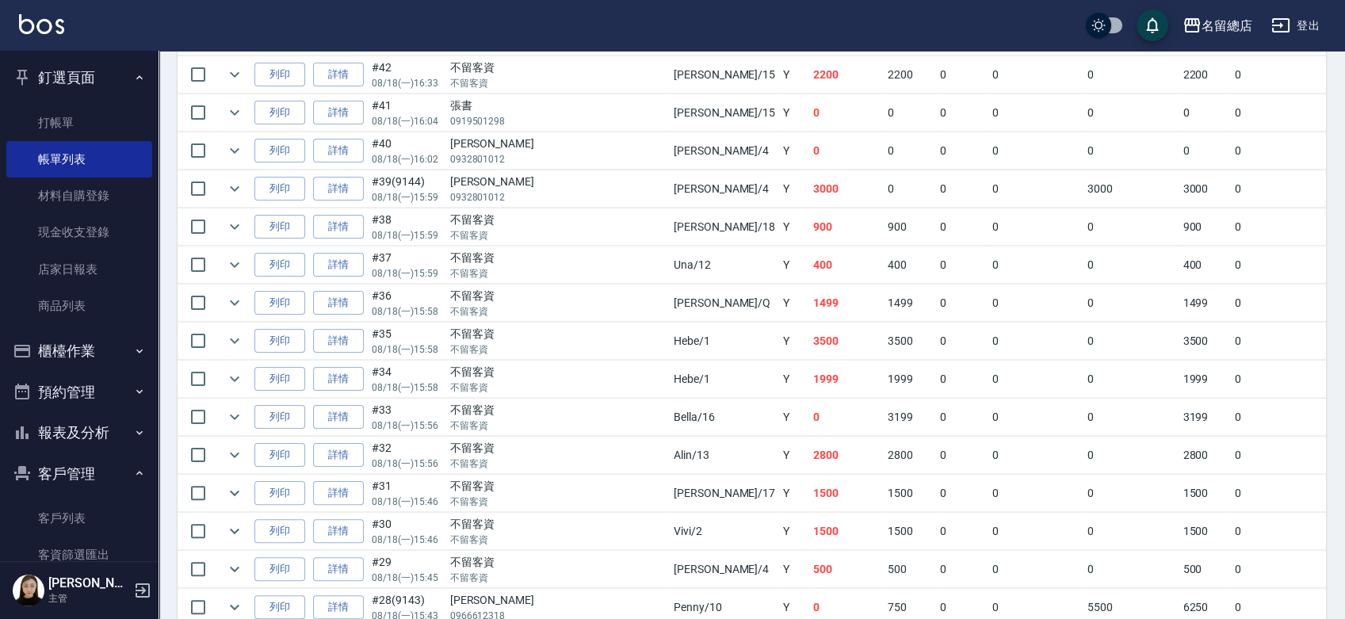
scroll to position [1057, 0]
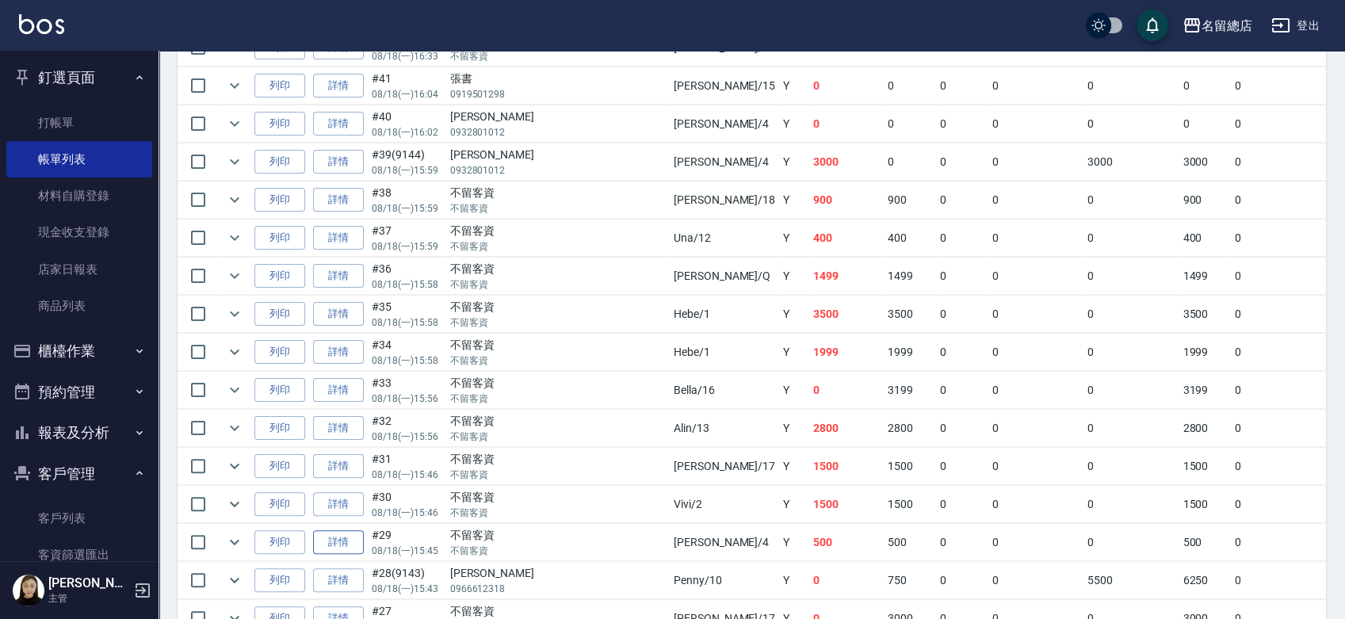
click at [331, 530] on link "詳情" at bounding box center [338, 542] width 51 height 25
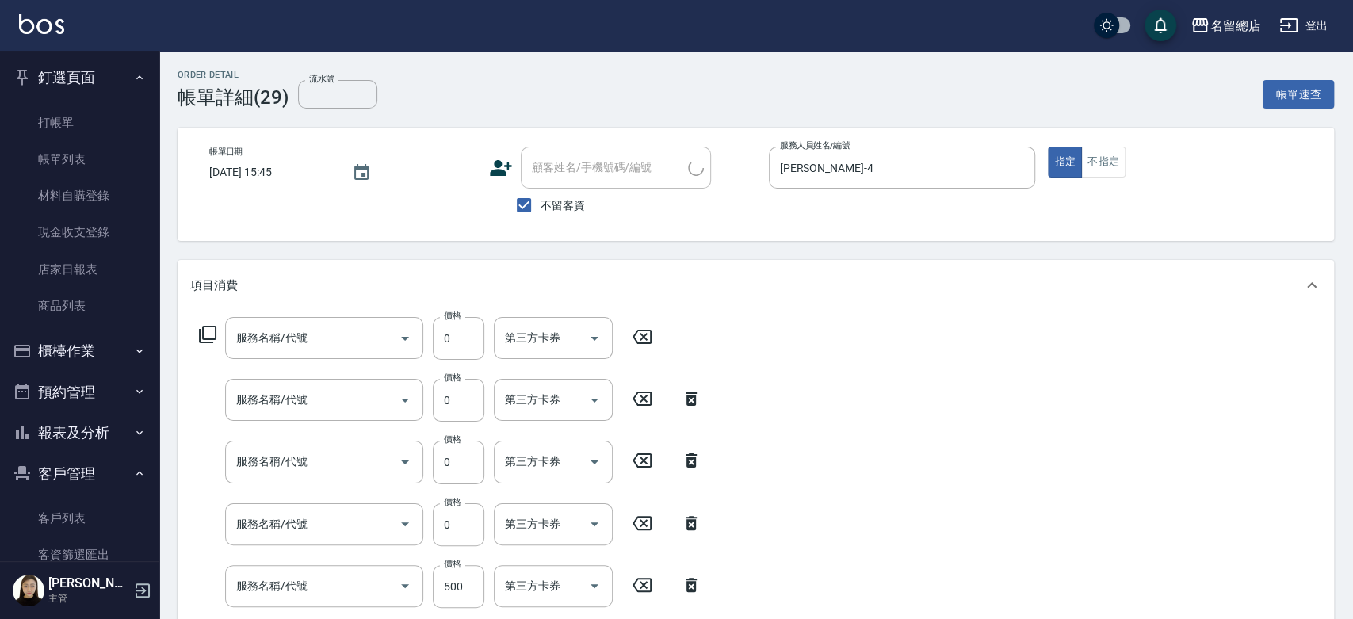
type input "2025/08/18 15:45"
checkbox input "true"
type input "Amy-4"
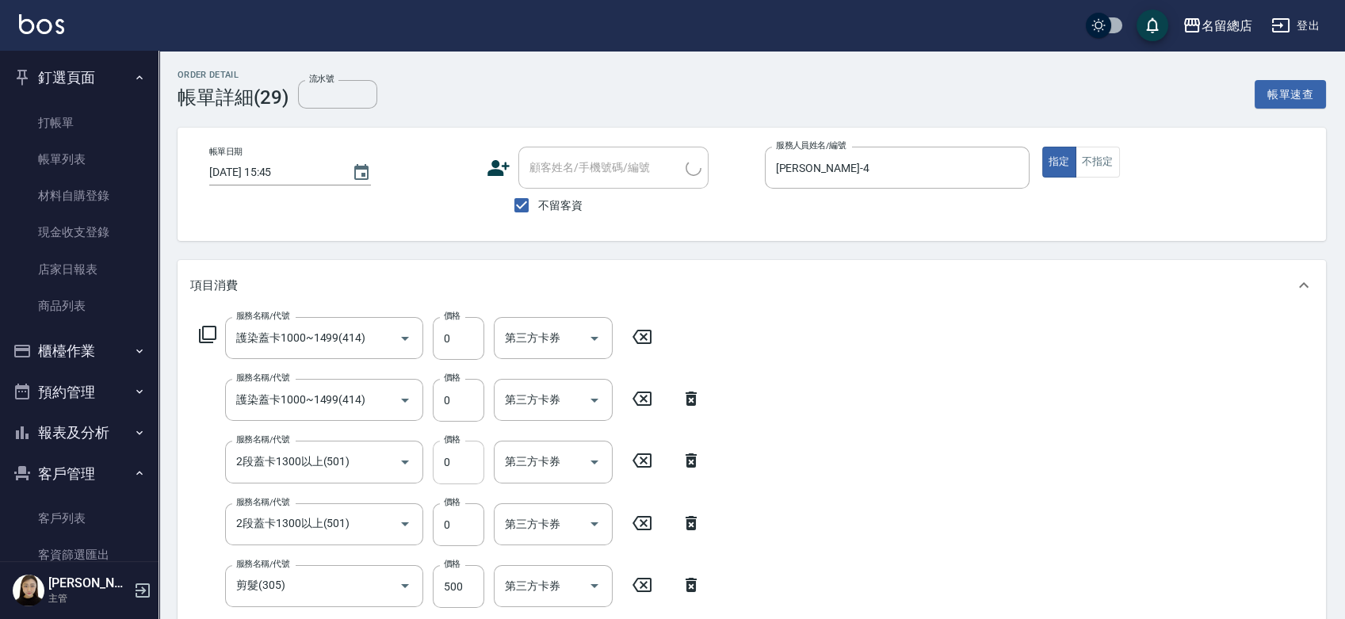
type input "護染蓋卡1000~1499(414)"
type input "2段蓋卡1300以上(501)"
type input "剪髮(305)"
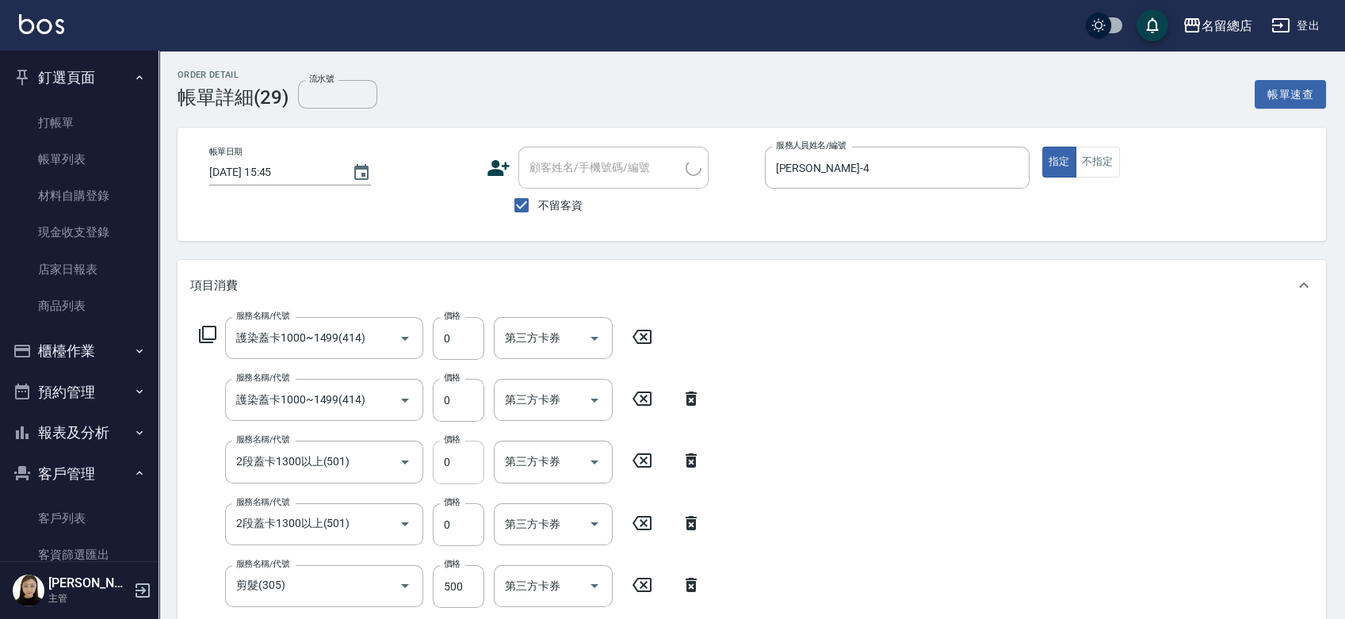
type input "洗髮(免費)(600)"
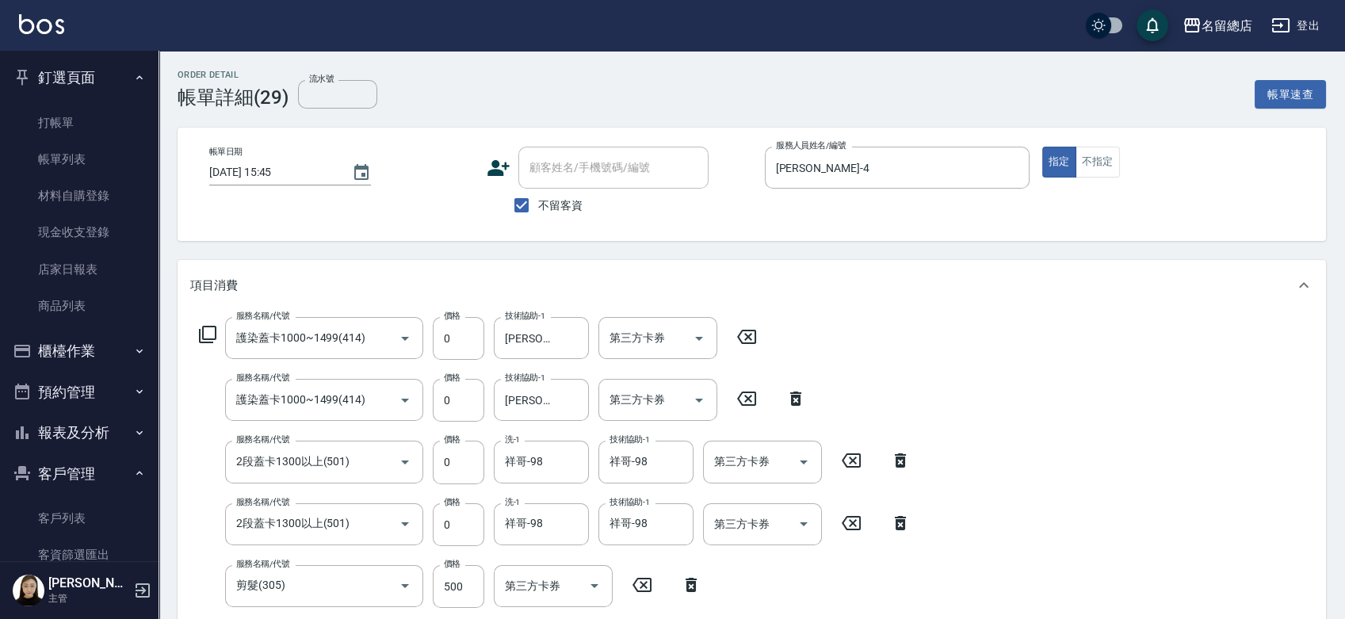
scroll to position [440, 0]
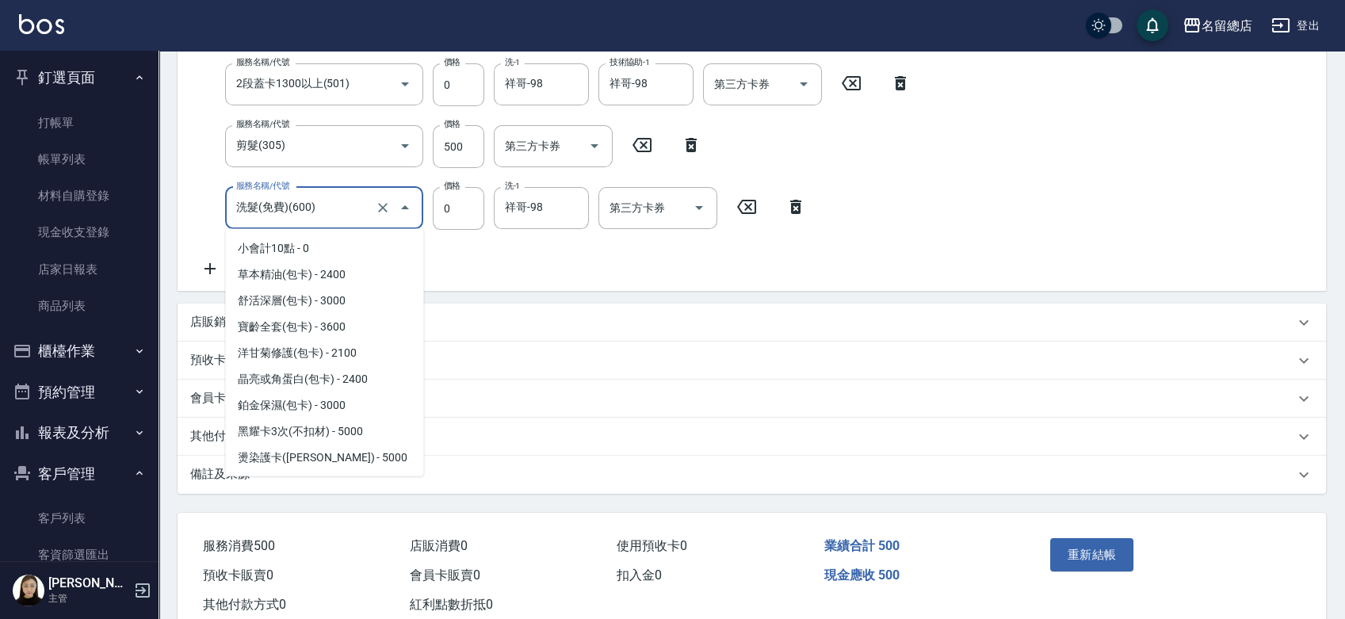
click at [339, 212] on input "洗髮(免費)(600)" at bounding box center [301, 208] width 139 height 28
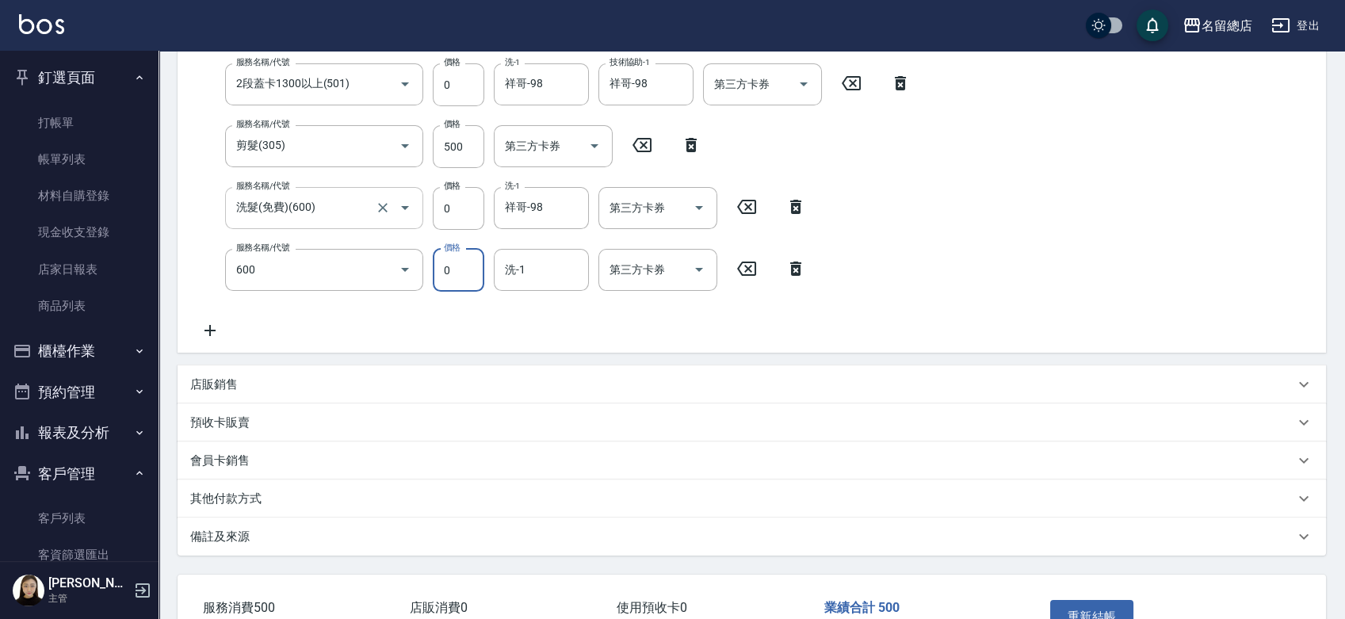
type input "洗髮(免費)(600)"
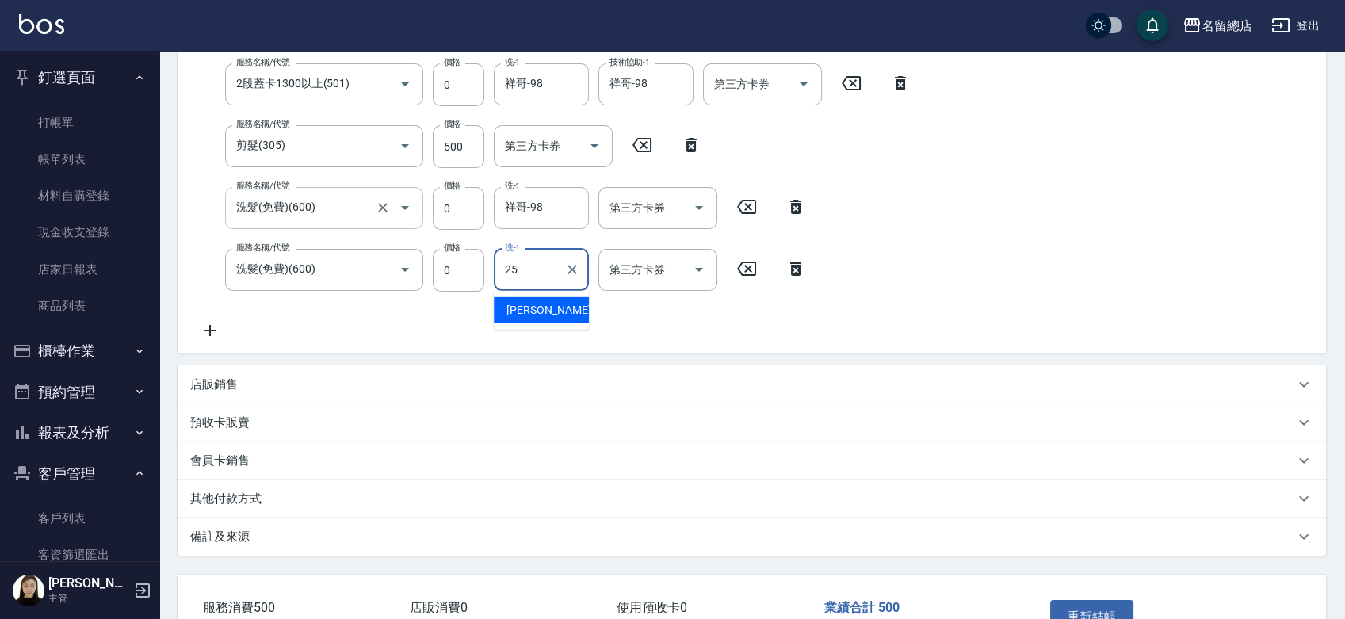
type input "王娟-25"
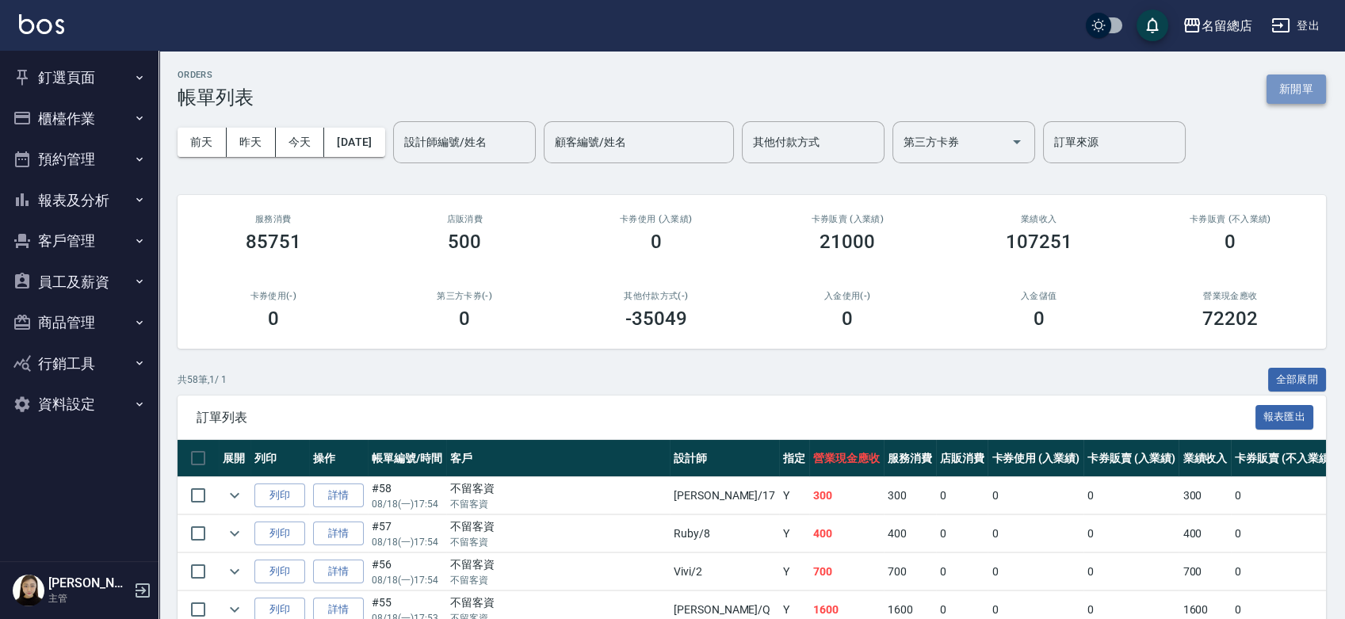
click at [1298, 87] on button "新開單" at bounding box center [1296, 89] width 59 height 29
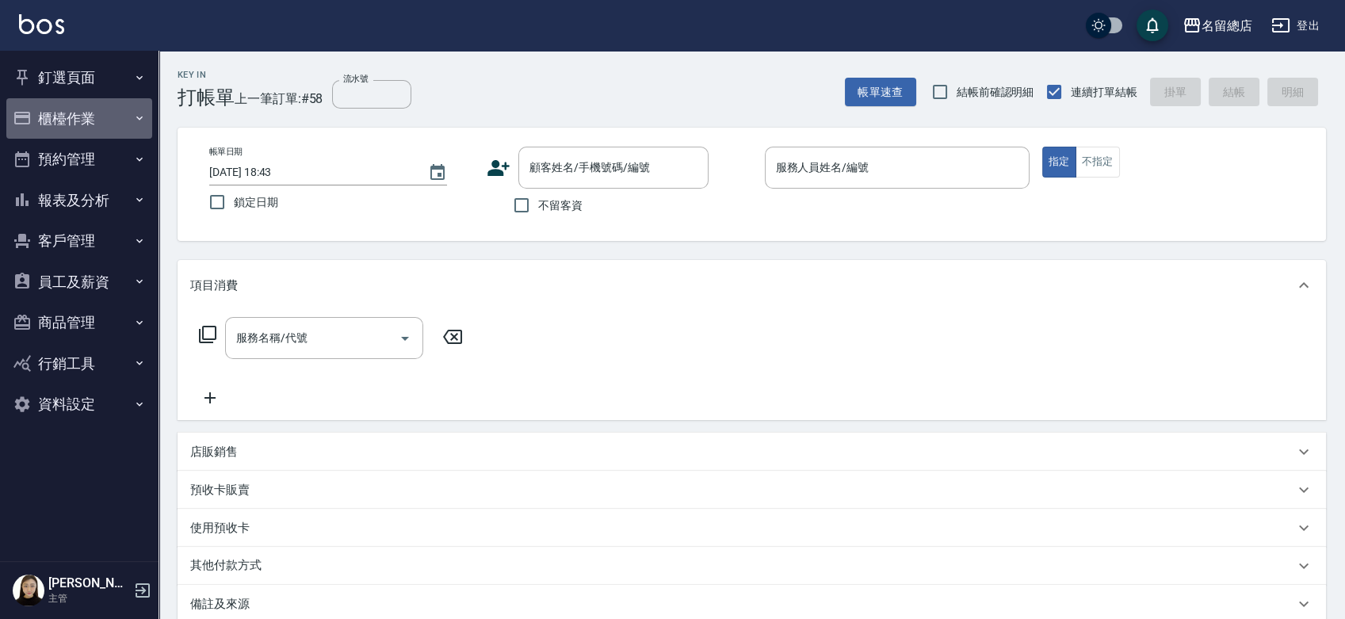
click at [75, 115] on button "櫃檯作業" at bounding box center [79, 118] width 146 height 41
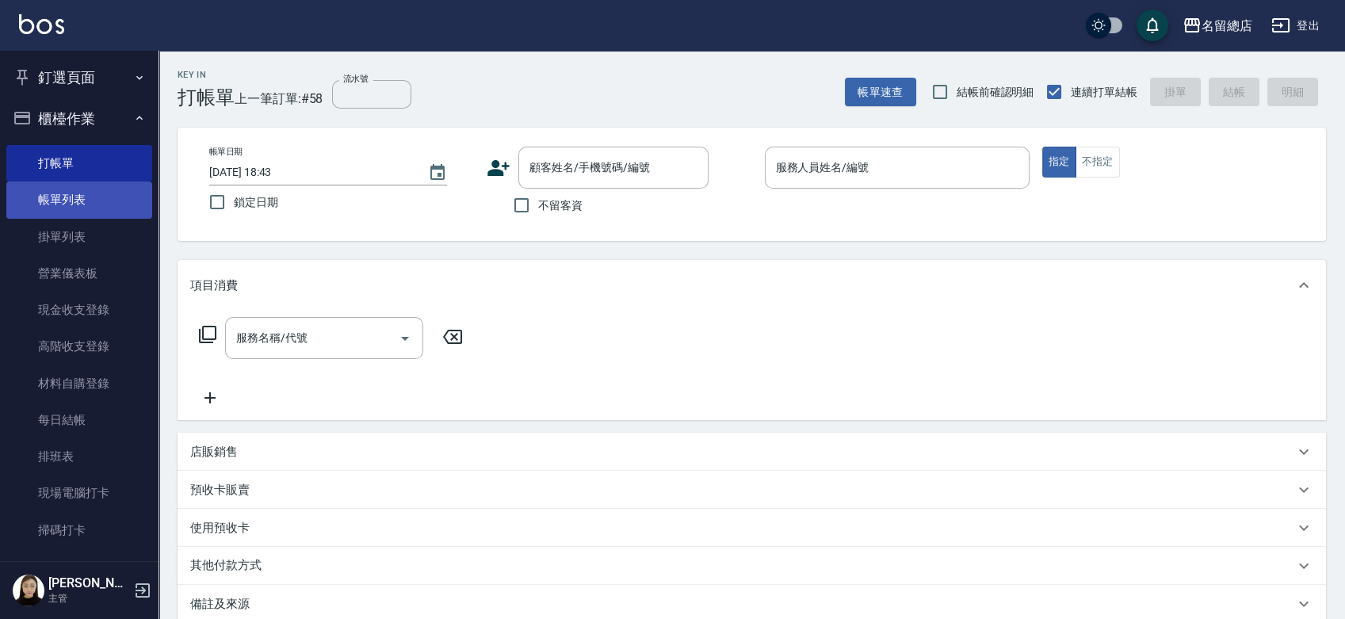
click at [85, 212] on link "帳單列表" at bounding box center [79, 200] width 146 height 36
click at [32, 202] on link "帳單列表" at bounding box center [79, 200] width 146 height 36
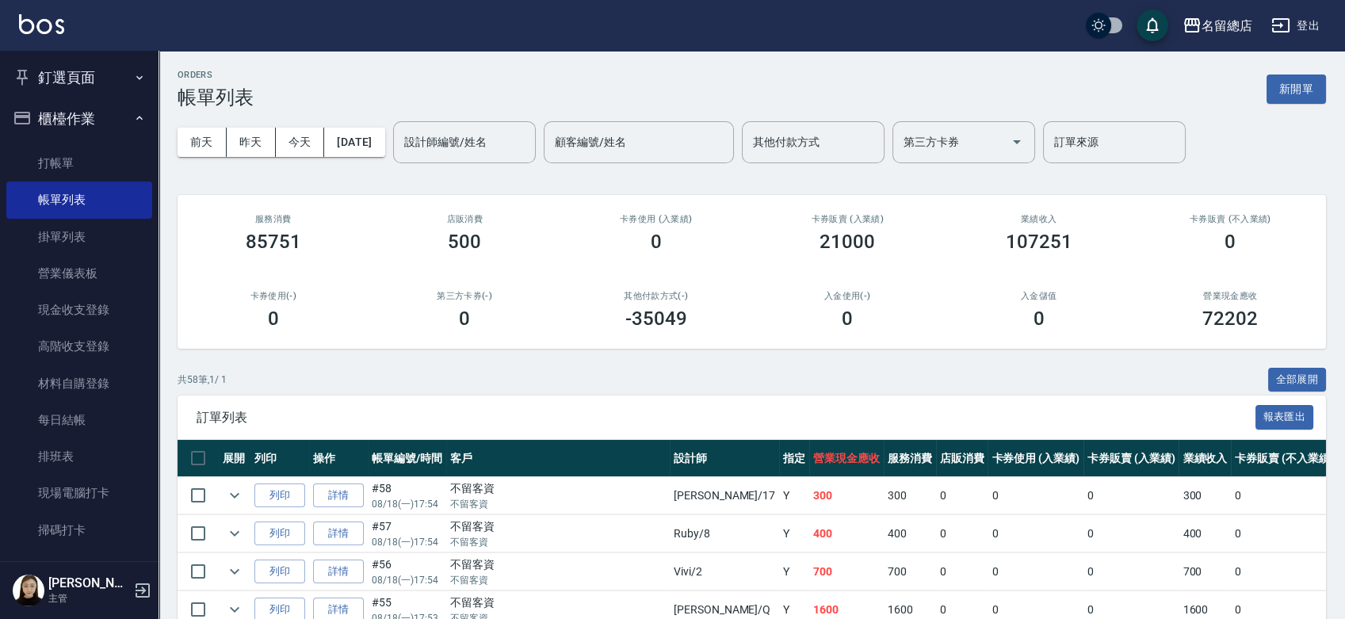
click at [1304, 89] on button "新開單" at bounding box center [1296, 89] width 59 height 29
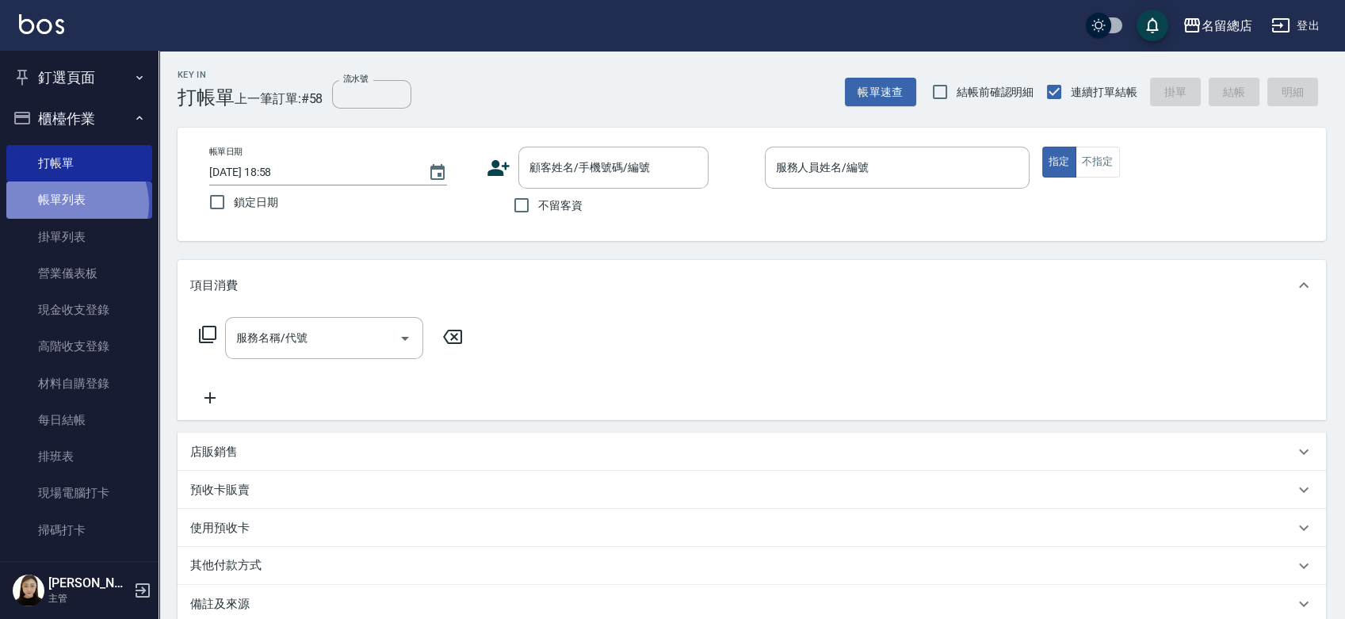
click at [74, 204] on link "帳單列表" at bounding box center [79, 200] width 146 height 36
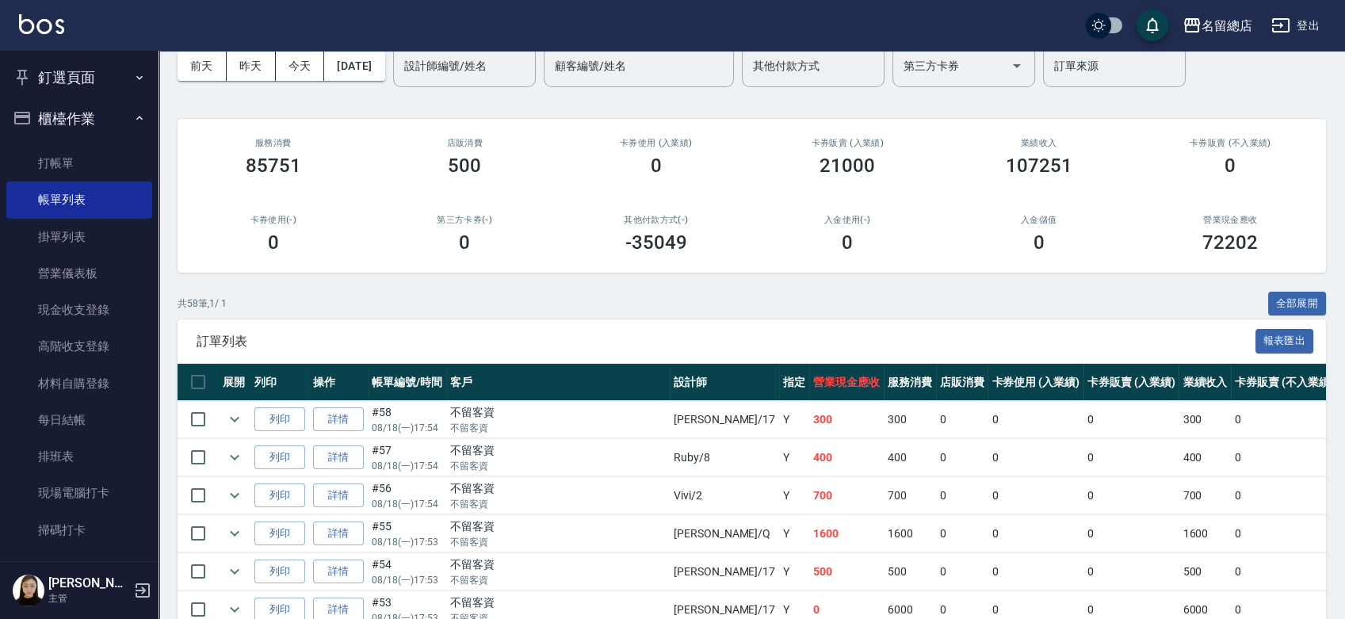
scroll to position [176, 0]
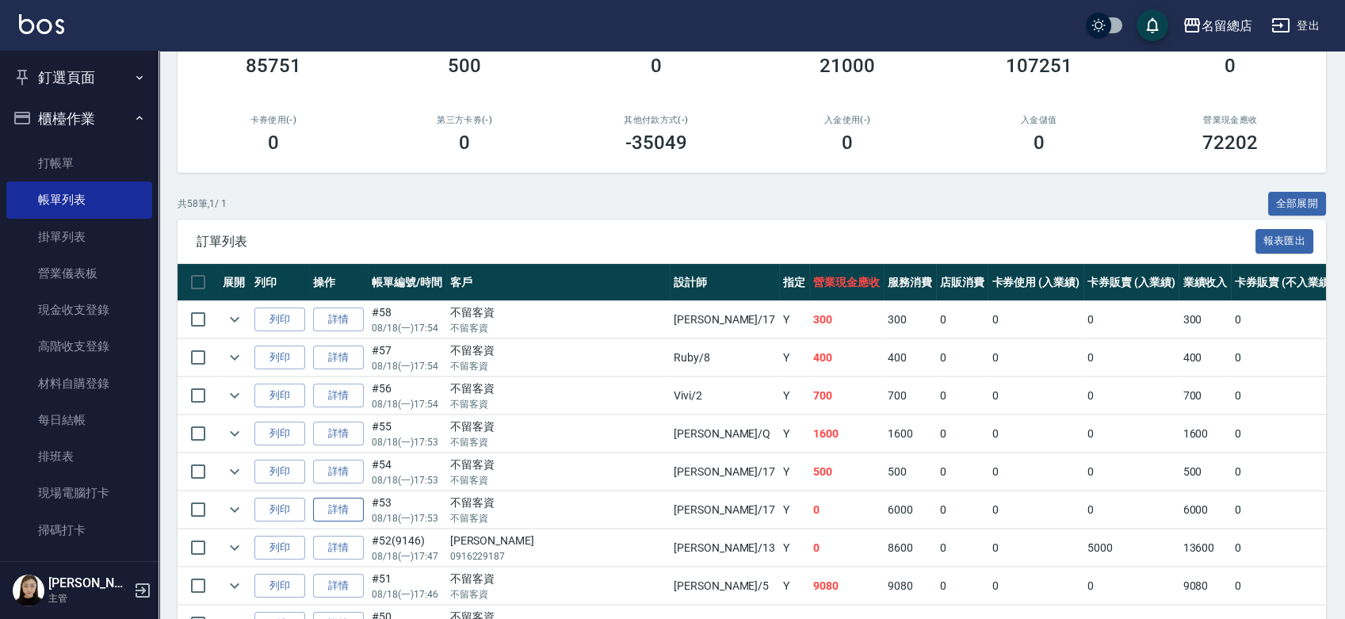
click at [324, 514] on link "詳情" at bounding box center [338, 510] width 51 height 25
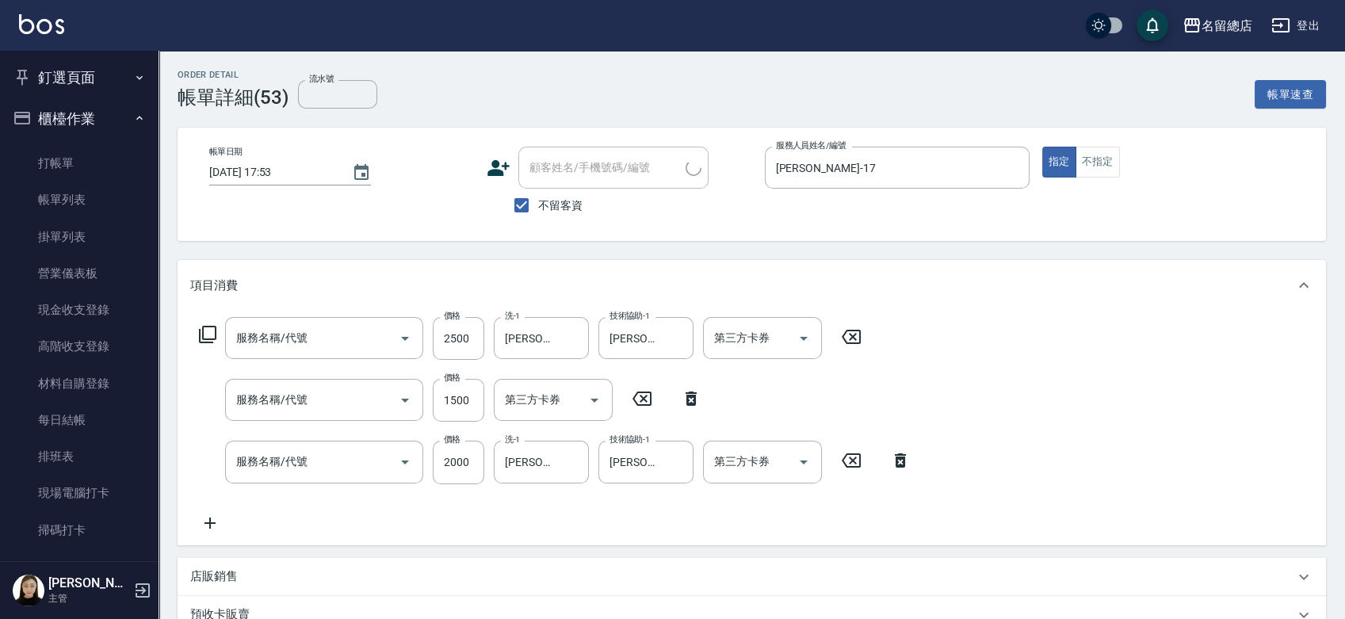
type input "2025/08/18 17:53"
checkbox input "true"
type input "Peter-17"
type input "自備接髮(616)"
type input "自備護髮(401)"
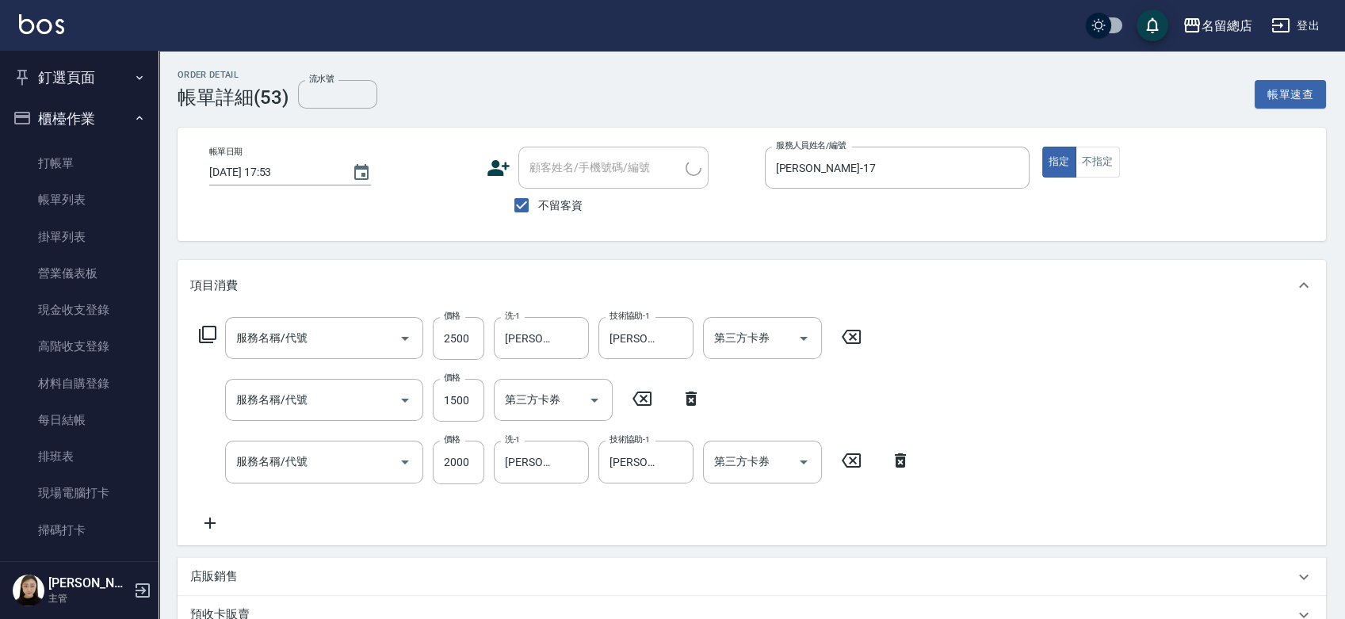
type input "染髮1500以上(502)"
click at [1016, 170] on icon "Clear" at bounding box center [1013, 168] width 16 height 16
click at [858, 335] on icon at bounding box center [851, 336] width 40 height 19
type input "0"
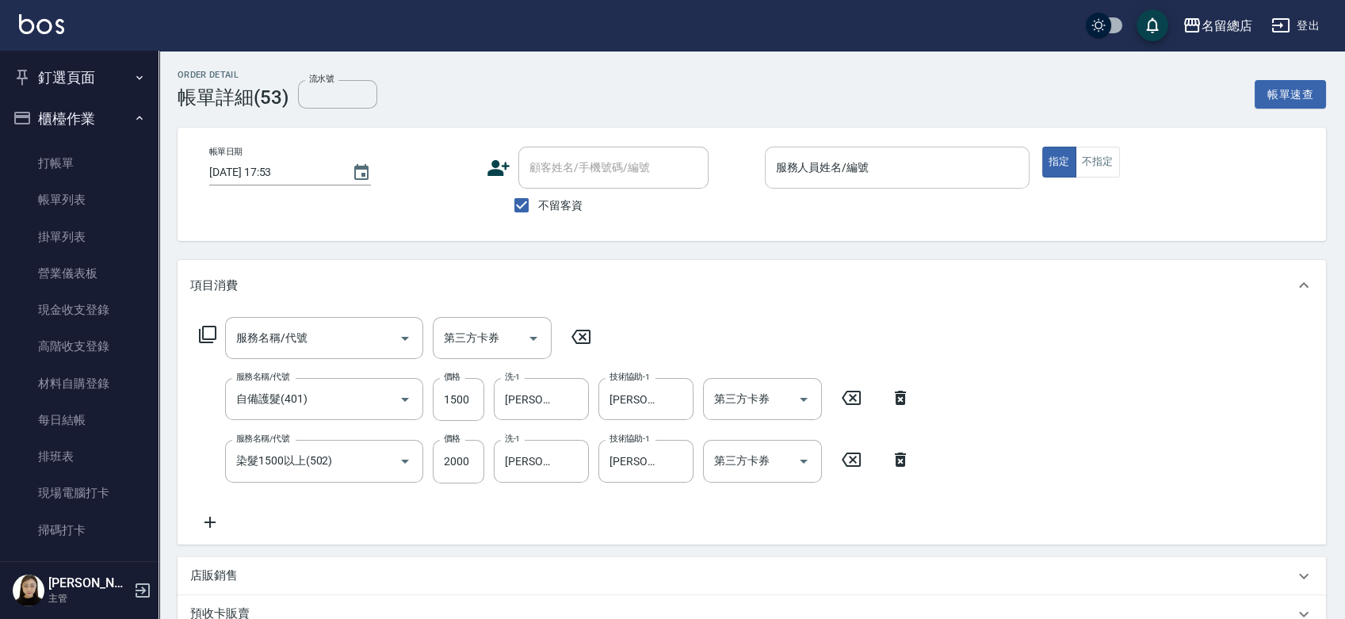
click at [894, 392] on icon at bounding box center [901, 397] width 40 height 19
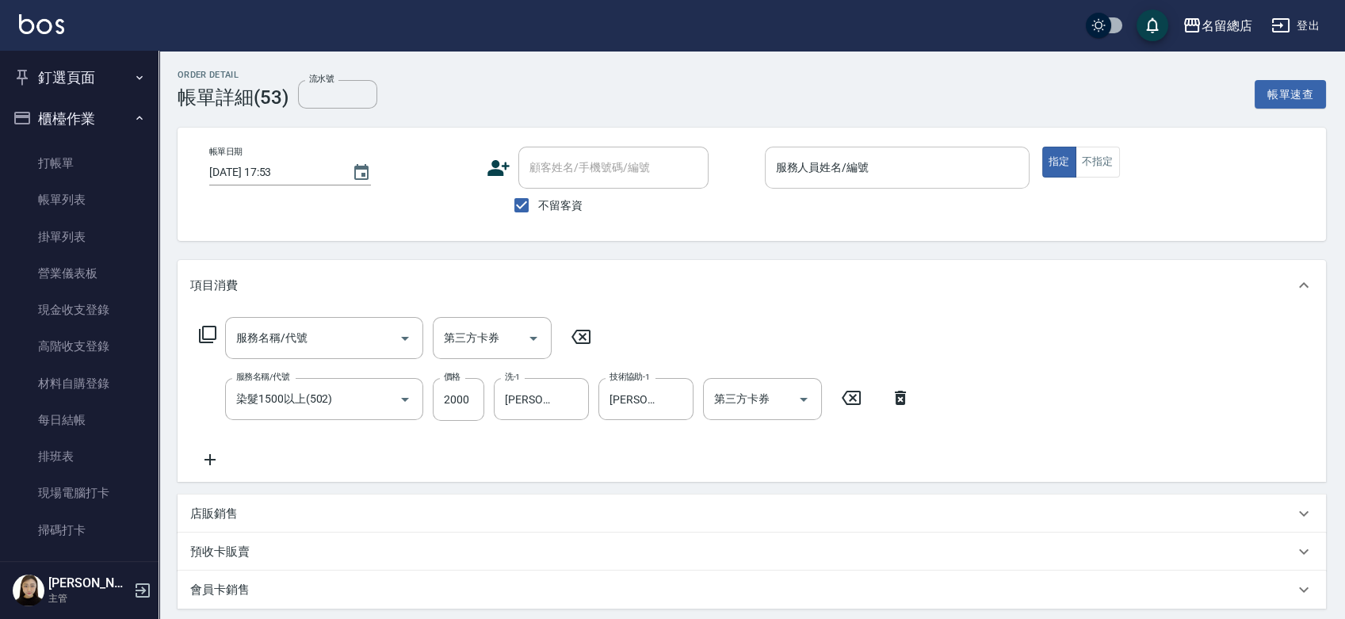
click at [895, 394] on icon at bounding box center [901, 397] width 40 height 19
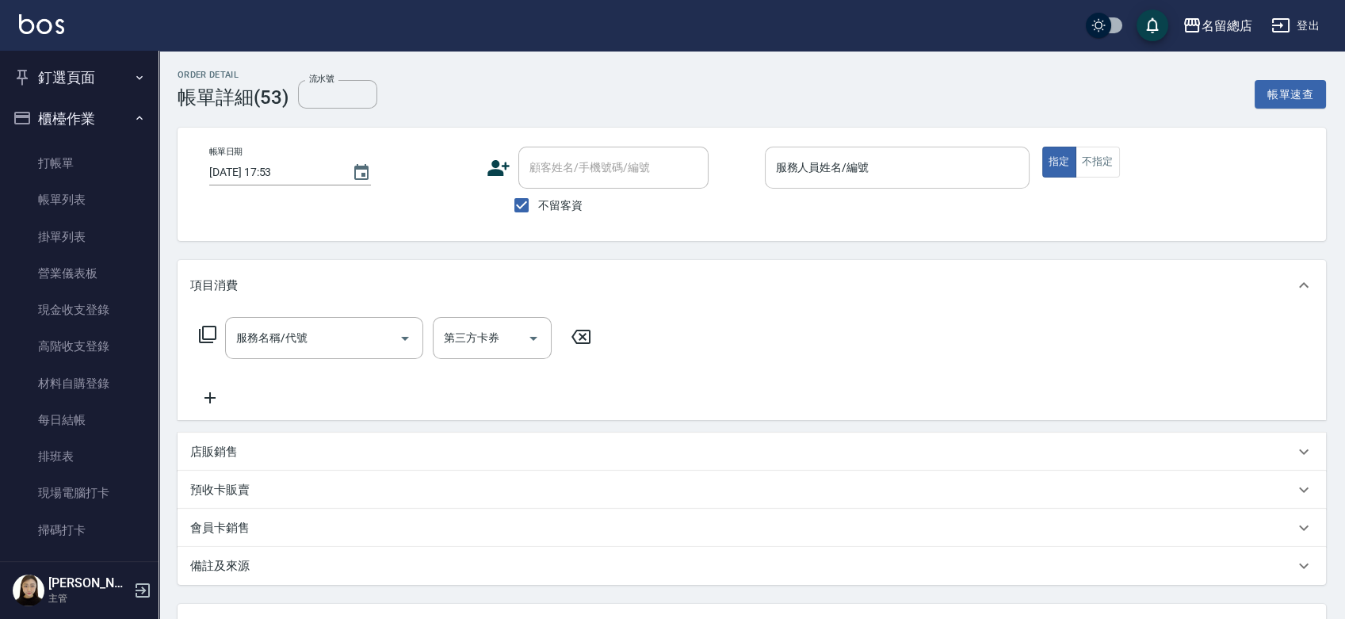
click at [871, 160] on input "服務人員姓名/編號" at bounding box center [897, 168] width 250 height 28
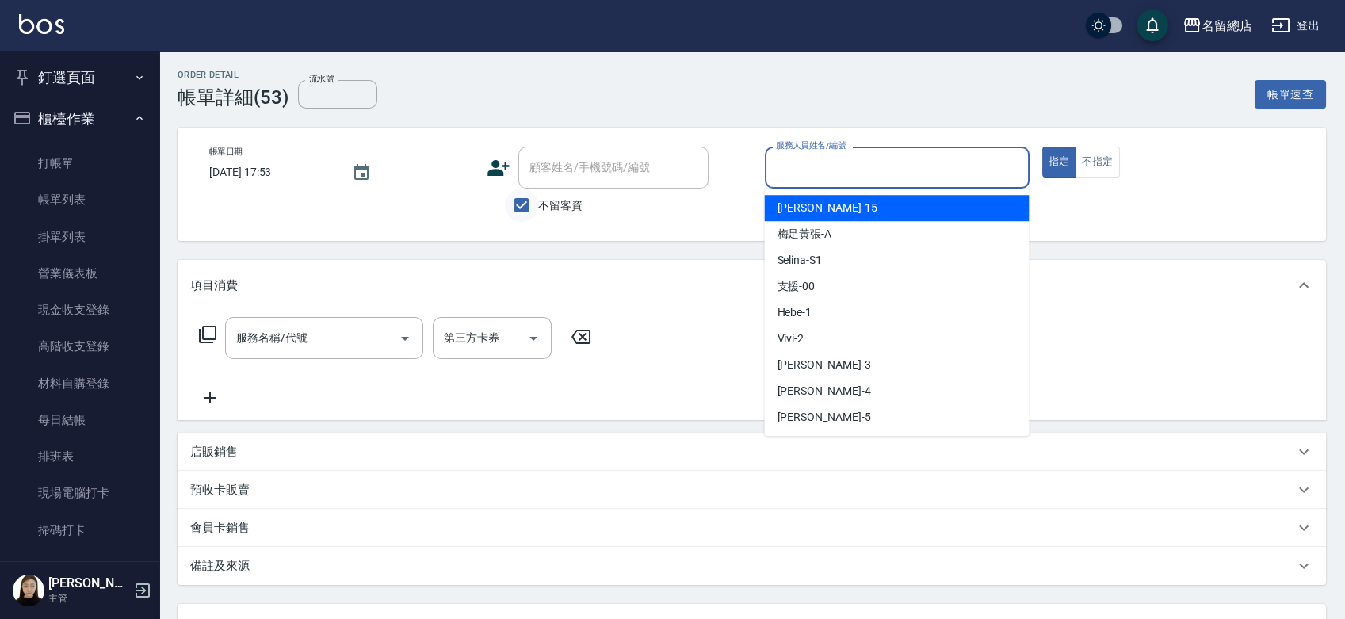
click at [529, 208] on input "不留客資" at bounding box center [521, 205] width 33 height 33
checkbox input "false"
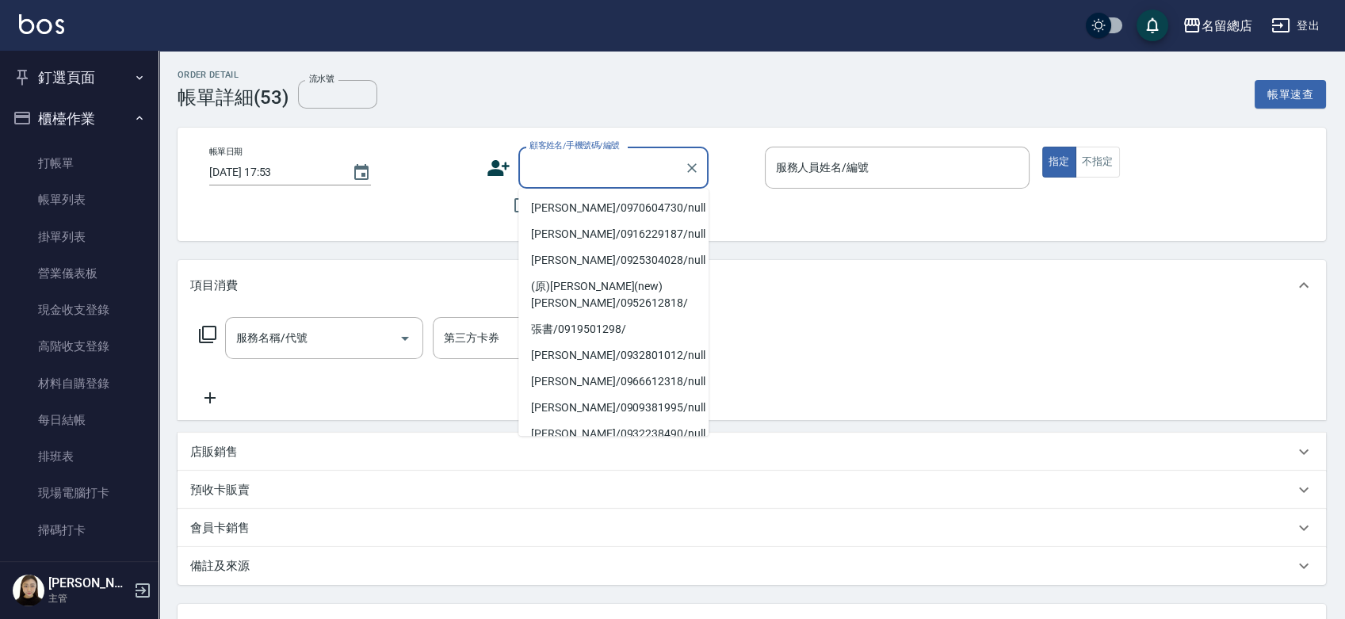
click at [551, 169] on input "顧客姓名/手機號碼/編號" at bounding box center [602, 168] width 152 height 28
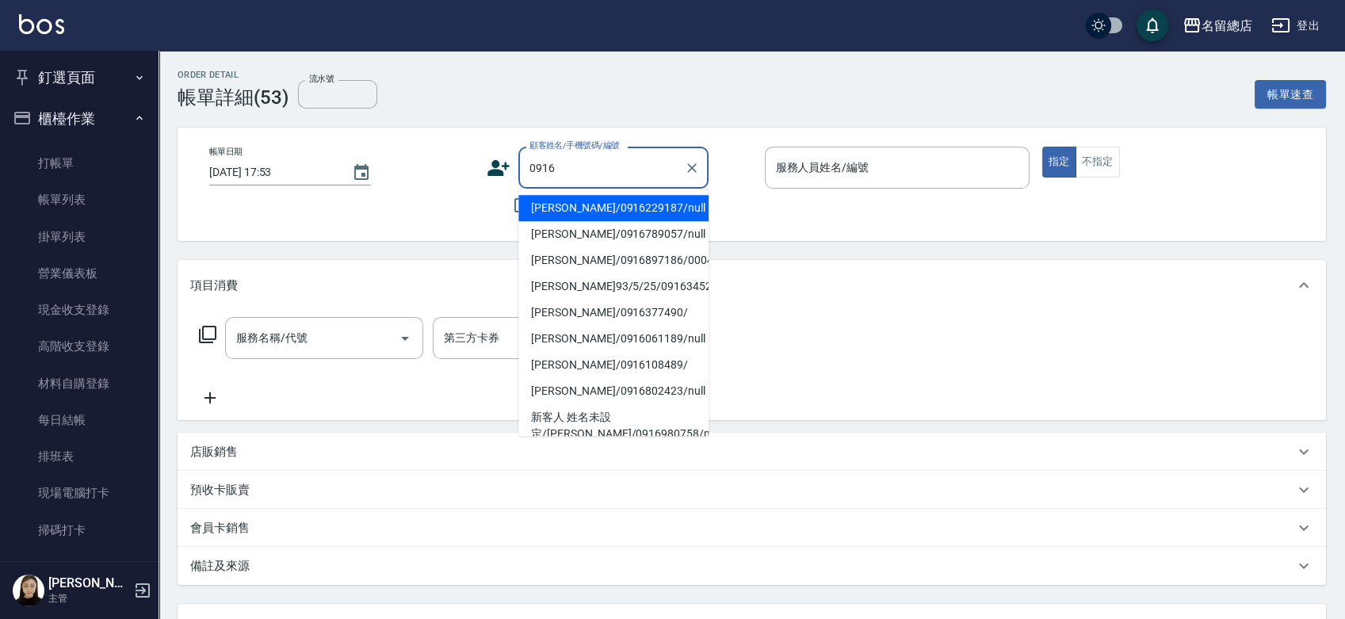
click at [615, 216] on li "陳俐臻/0916229187/null" at bounding box center [613, 208] width 190 height 26
type input "陳俐臻/0916229187/null"
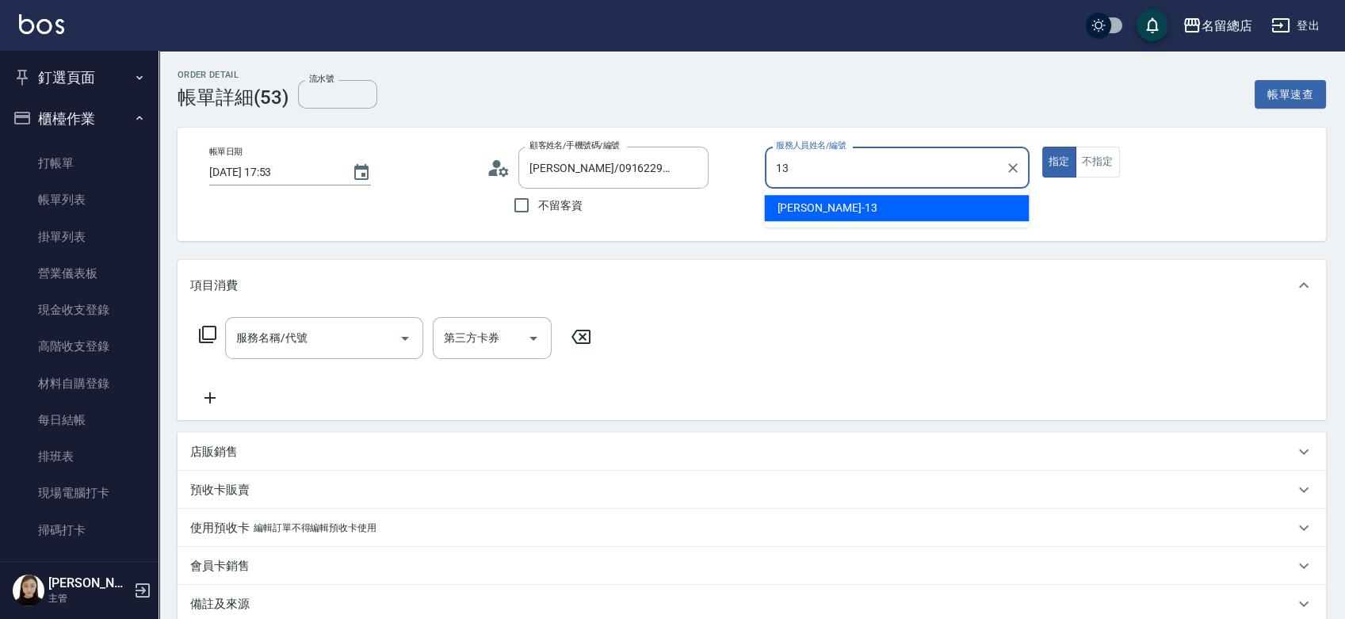
type input "Alin-13"
type button "true"
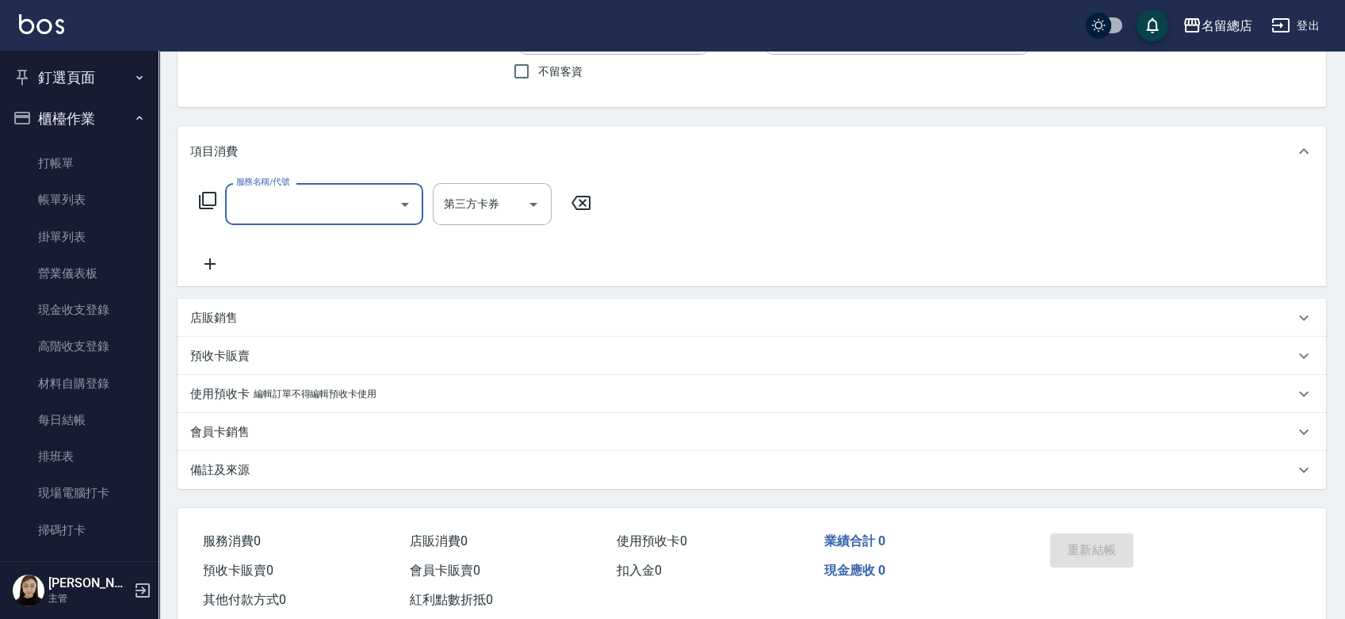
scroll to position [173, 0]
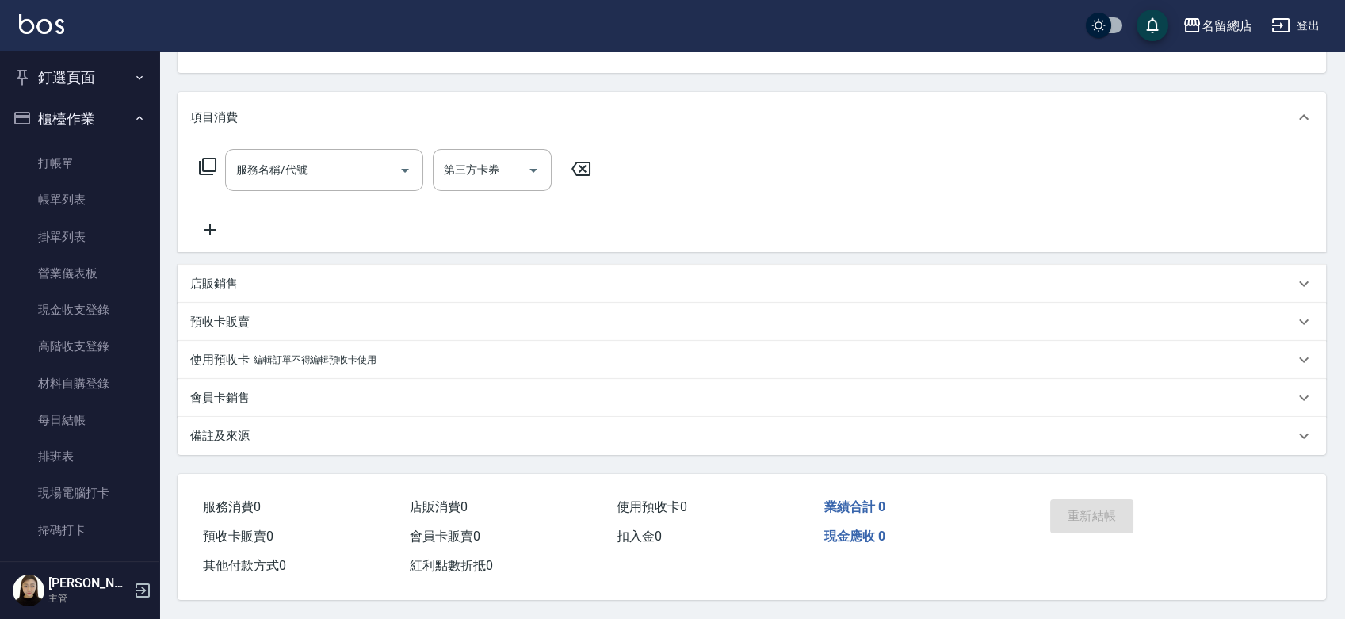
click at [231, 356] on p "使用預收卡" at bounding box center [219, 360] width 59 height 17
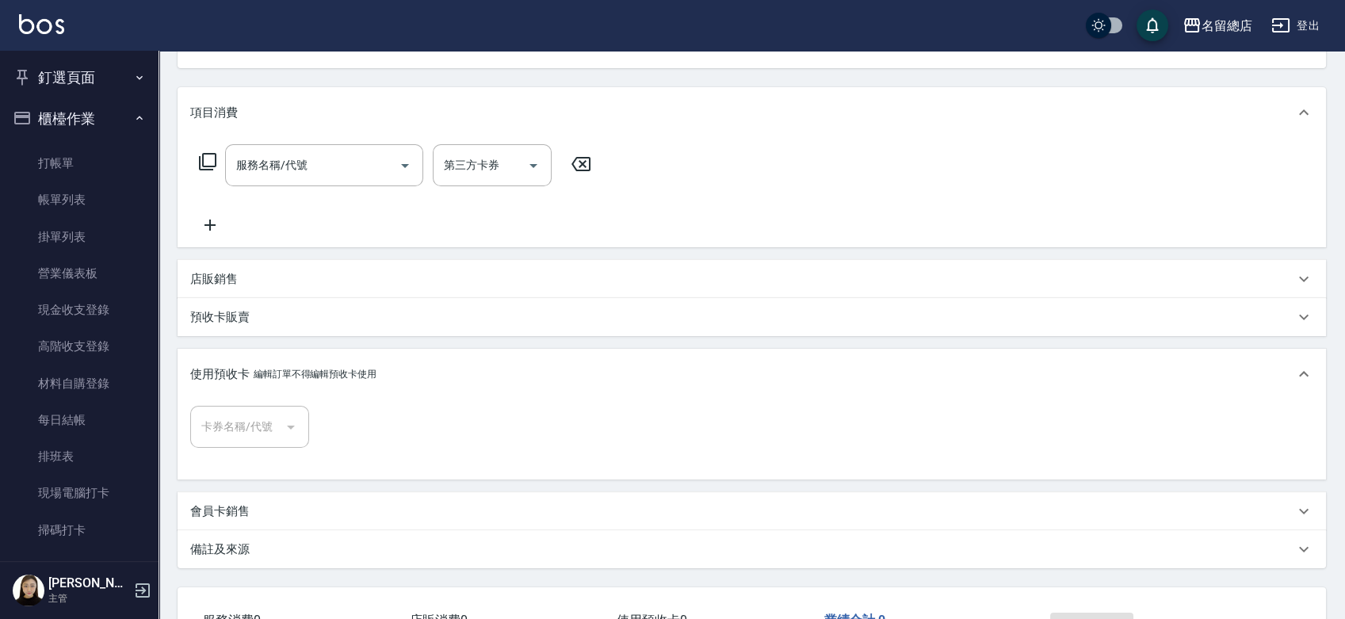
click at [724, 151] on div "服務名稱/代號 服務名稱/代號 第三方卡券 第三方卡券" at bounding box center [752, 192] width 1148 height 109
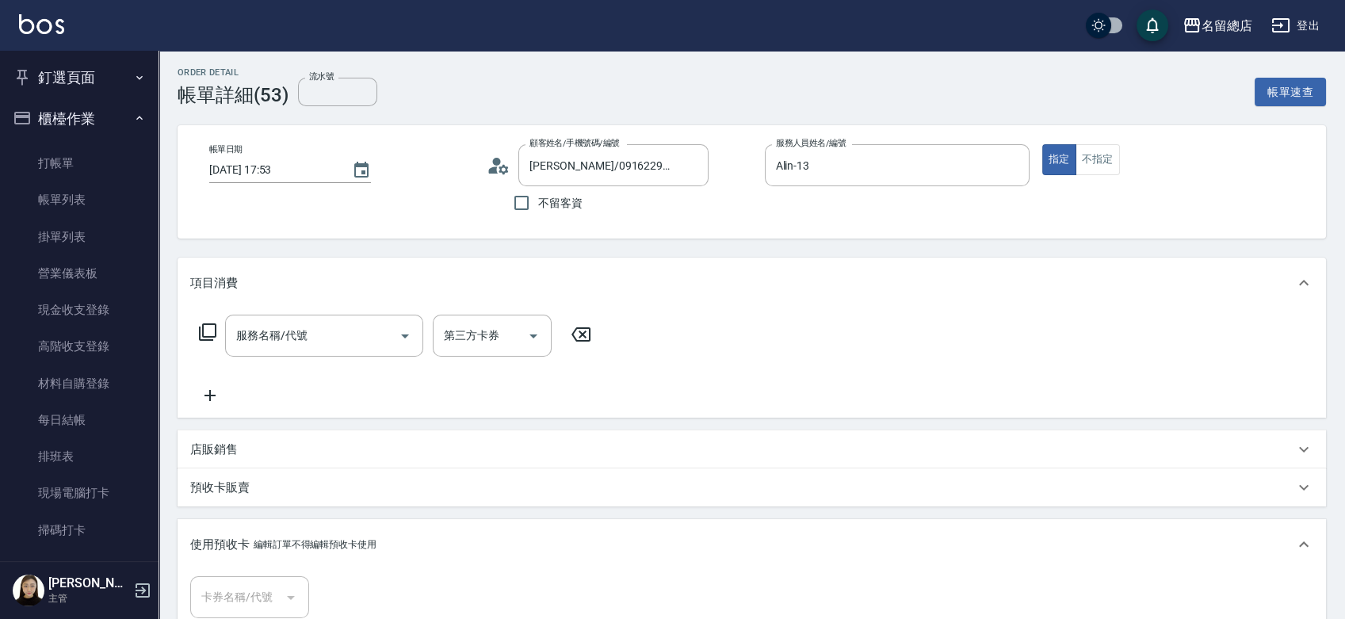
scroll to position [0, 0]
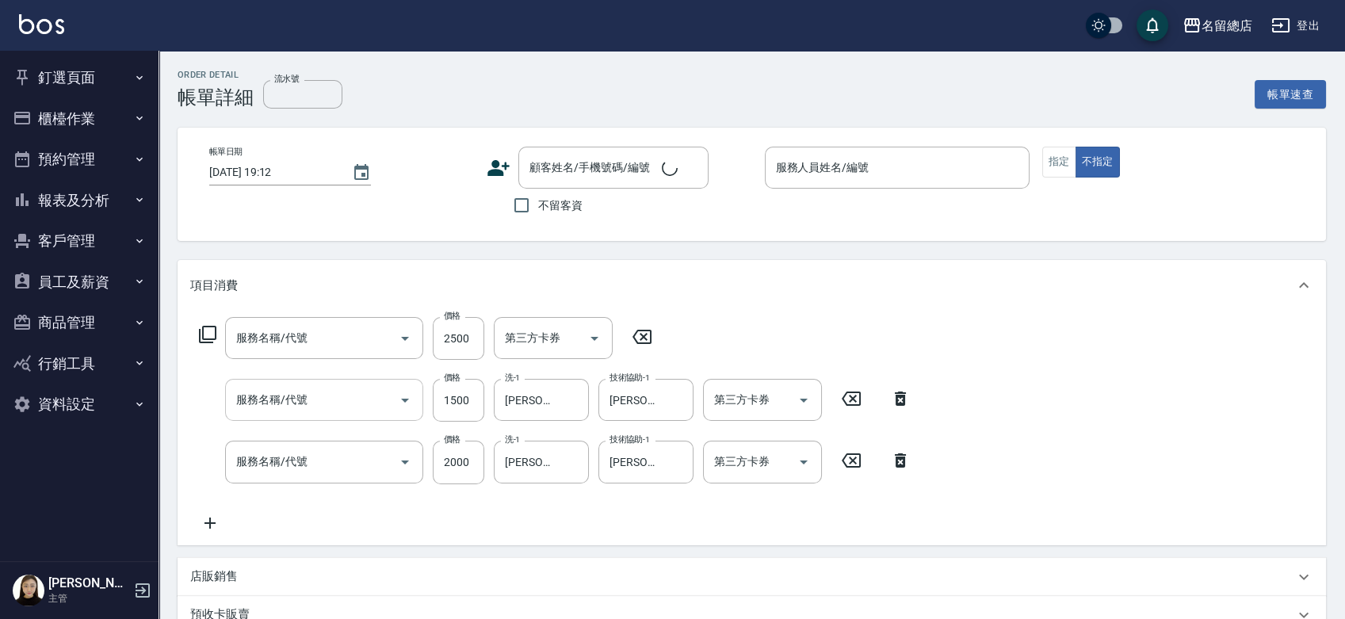
type input "[DATE] 17:53"
checkbox input "true"
type input "[PERSON_NAME]-17"
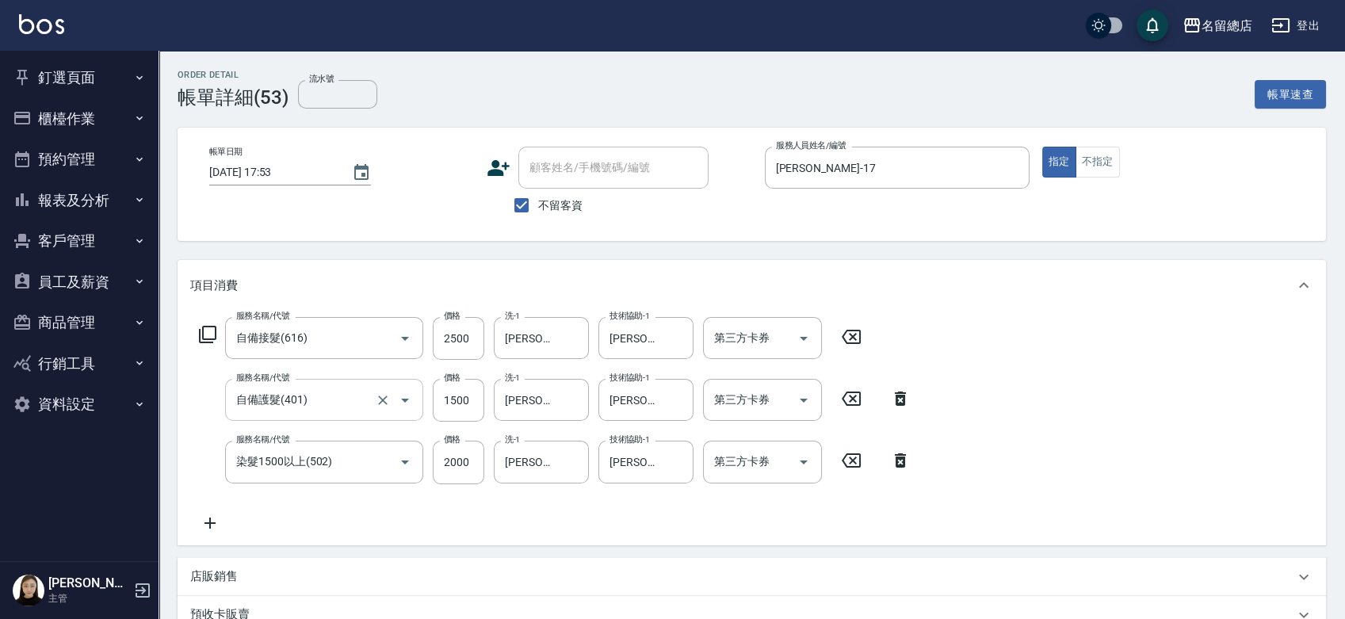
type input "自備接髮(616)"
type input "自備護髮(401)"
type input "染髮1500以上(502)"
type input "信用卡"
click at [94, 63] on button "釘選頁面" at bounding box center [79, 77] width 146 height 41
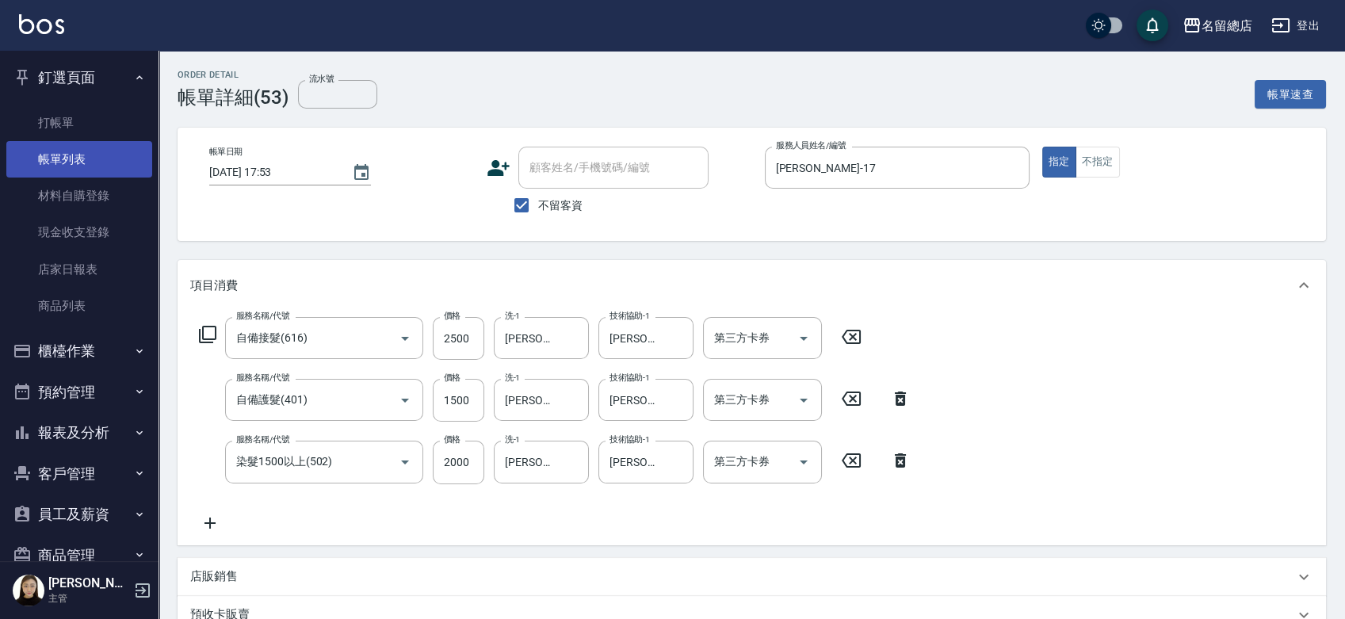
click at [60, 161] on link "帳單列表" at bounding box center [79, 159] width 146 height 36
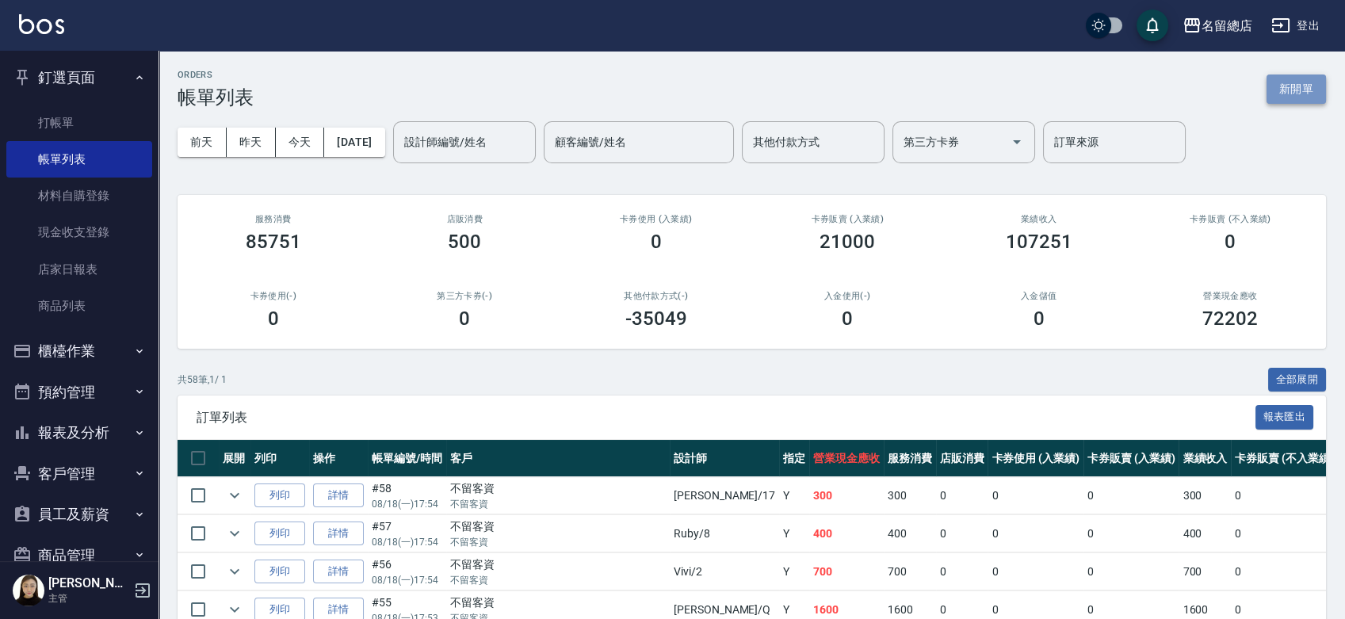
click at [1314, 95] on button "新開單" at bounding box center [1296, 89] width 59 height 29
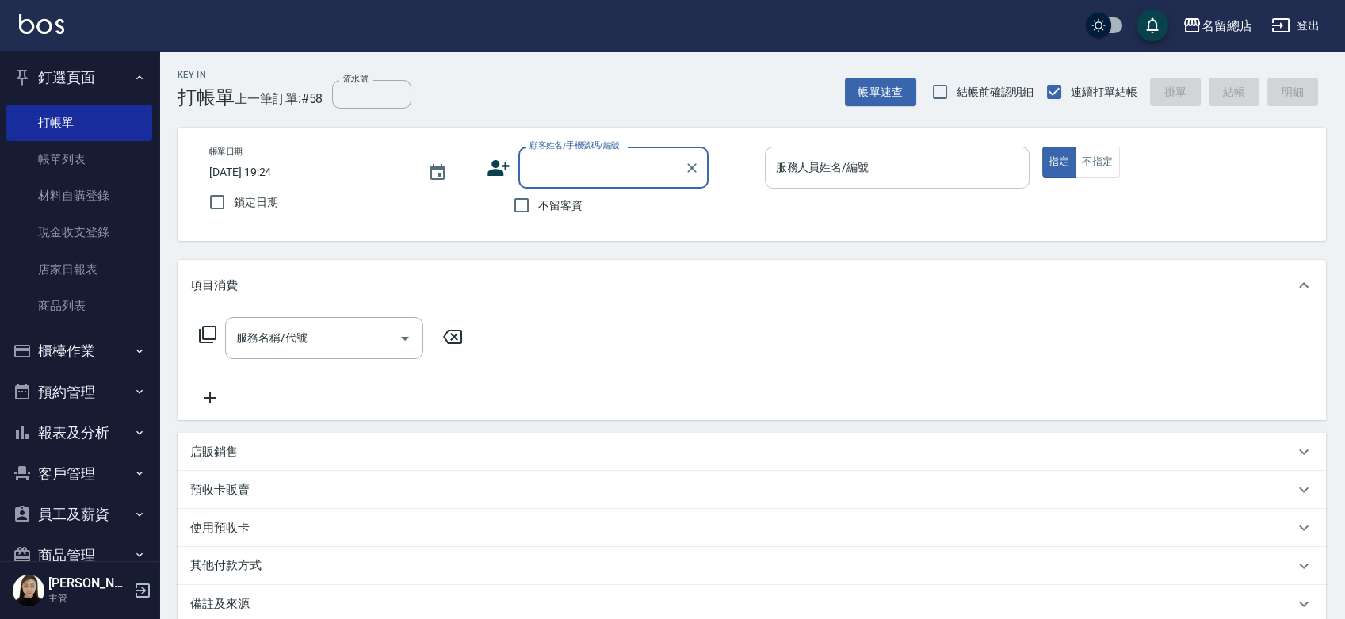
click at [905, 166] on input "服務人員姓名/編號" at bounding box center [897, 168] width 250 height 28
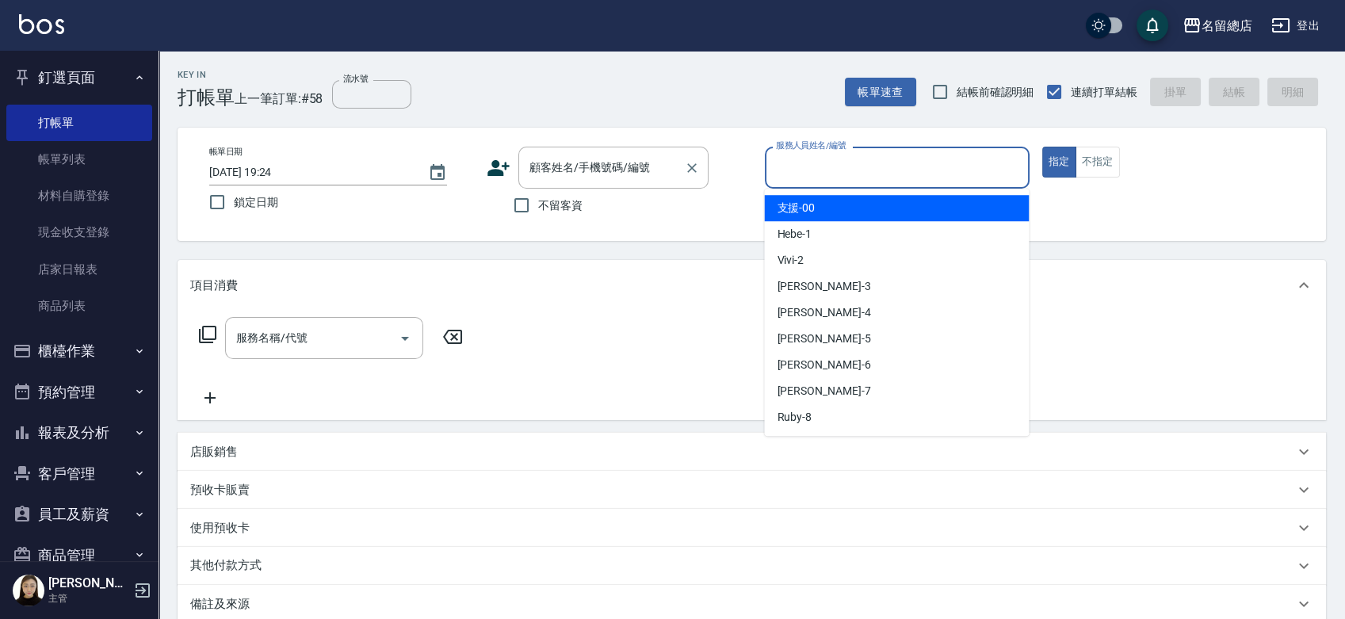
click at [548, 171] on input "顧客姓名/手機號碼/編號" at bounding box center [602, 168] width 152 height 28
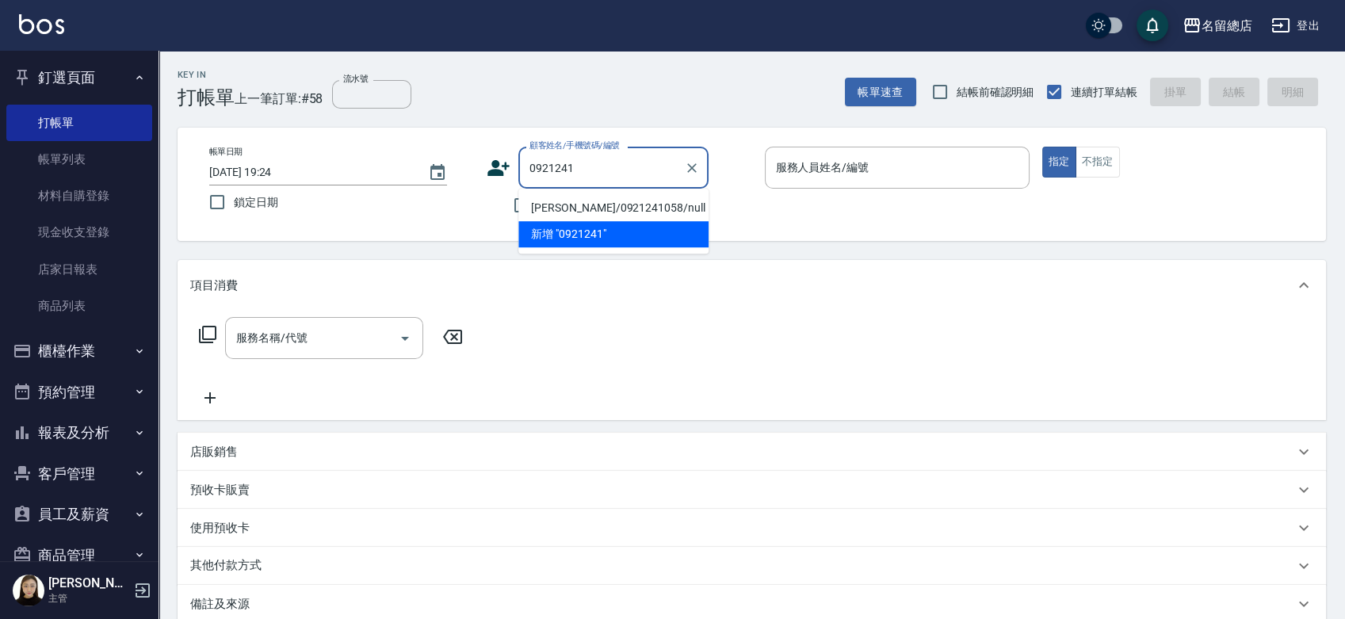
click at [574, 208] on li "[PERSON_NAME]/0921241058/null" at bounding box center [613, 208] width 190 height 26
type input "[PERSON_NAME]/0921241058/null"
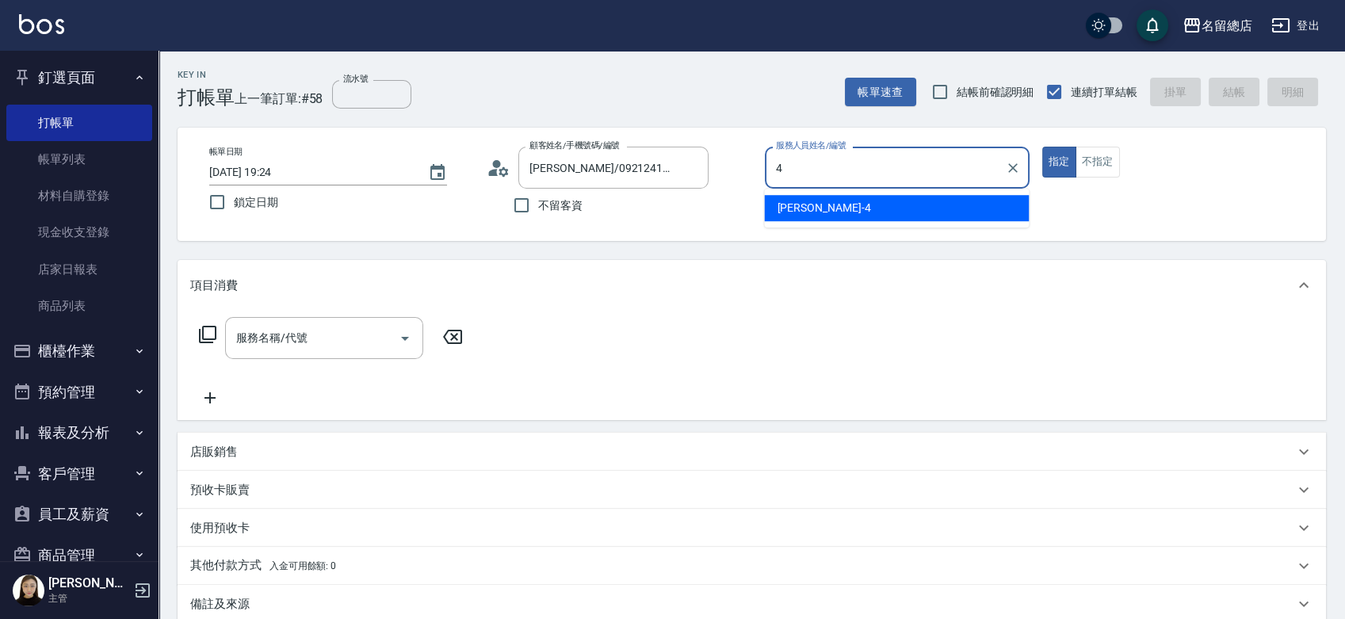
type input "[PERSON_NAME]-4"
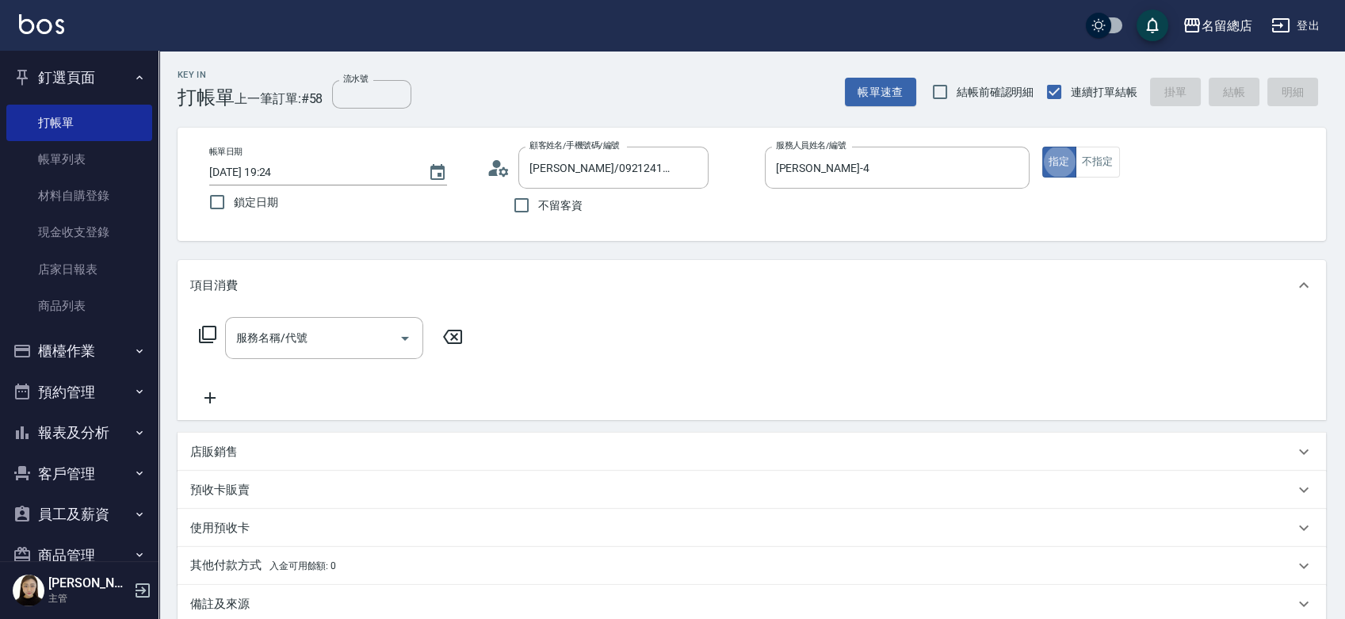
type button "true"
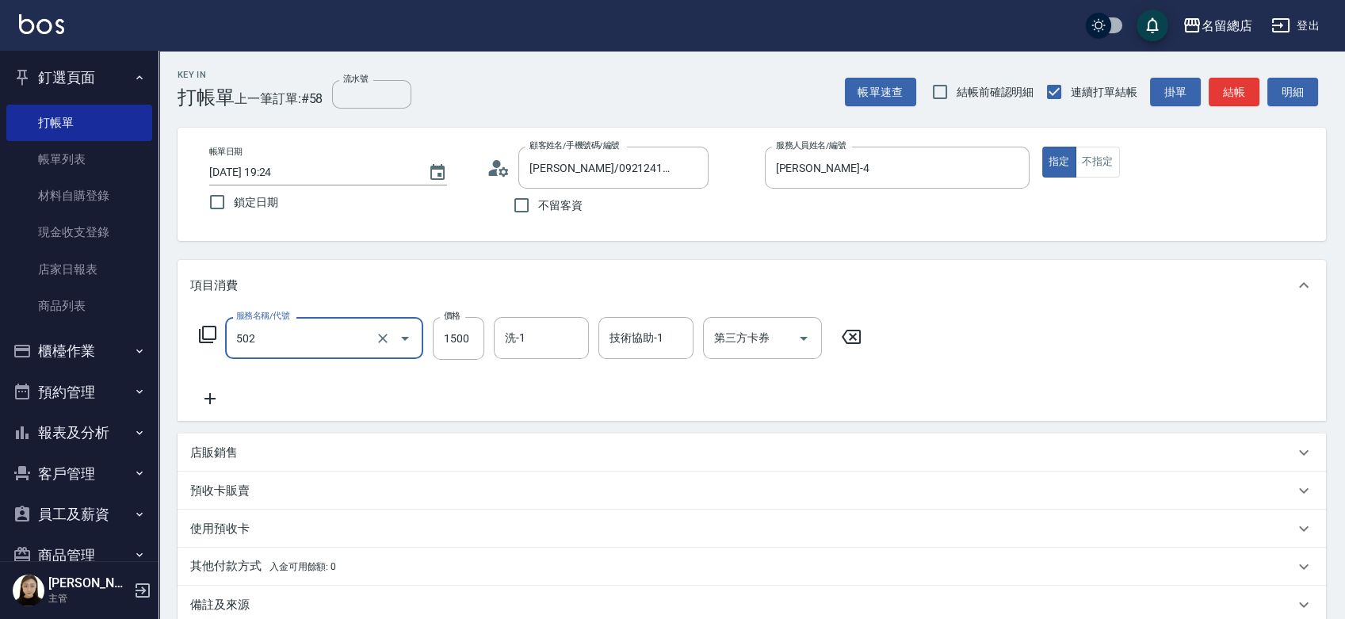
type input "染髮1500以上(502)"
type input "1700"
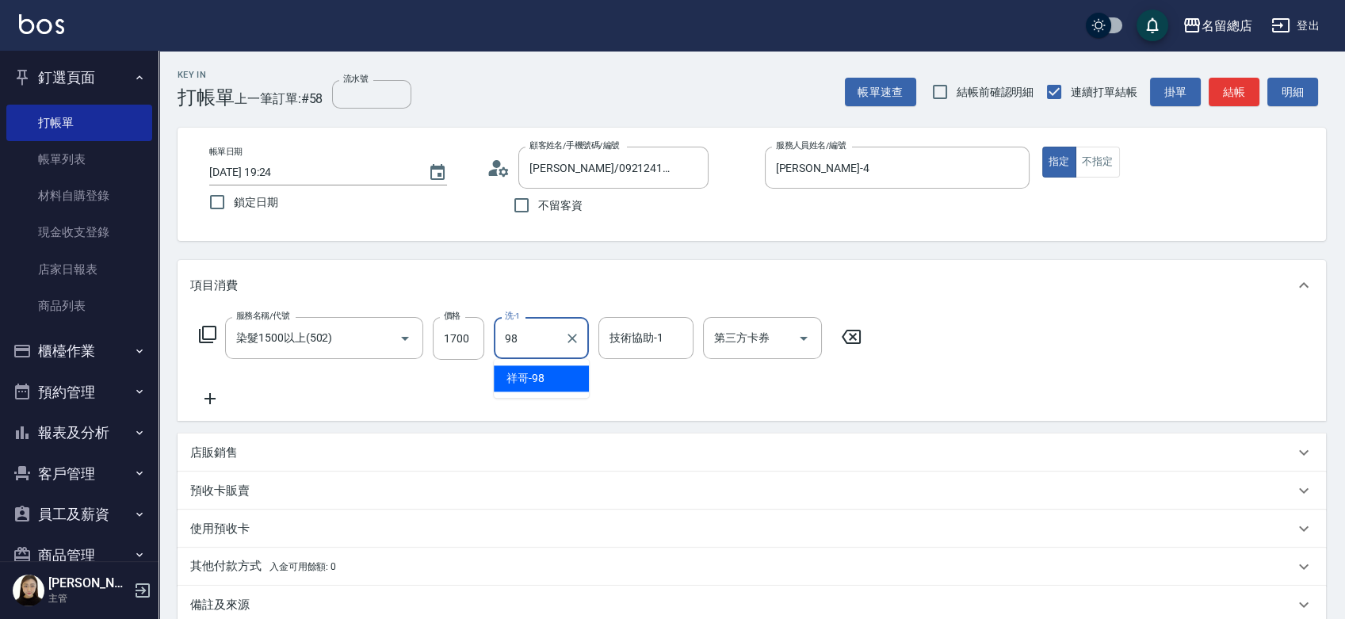
type input "祥哥-98"
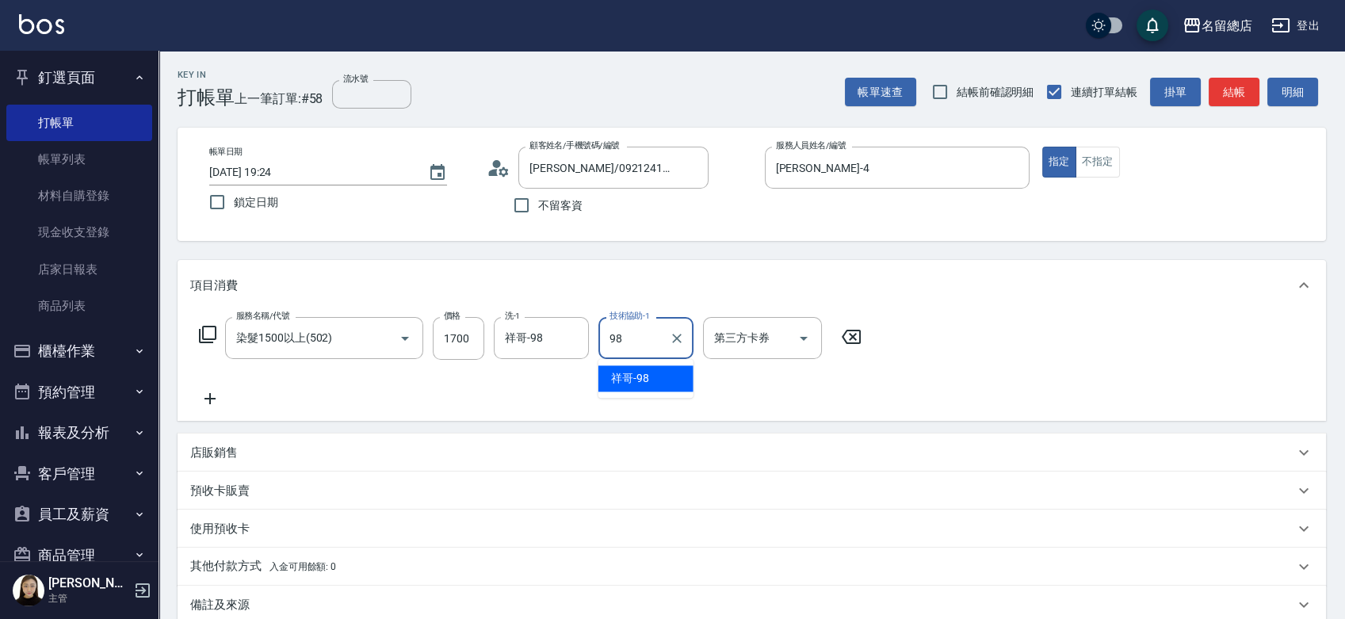
type input "祥哥-98"
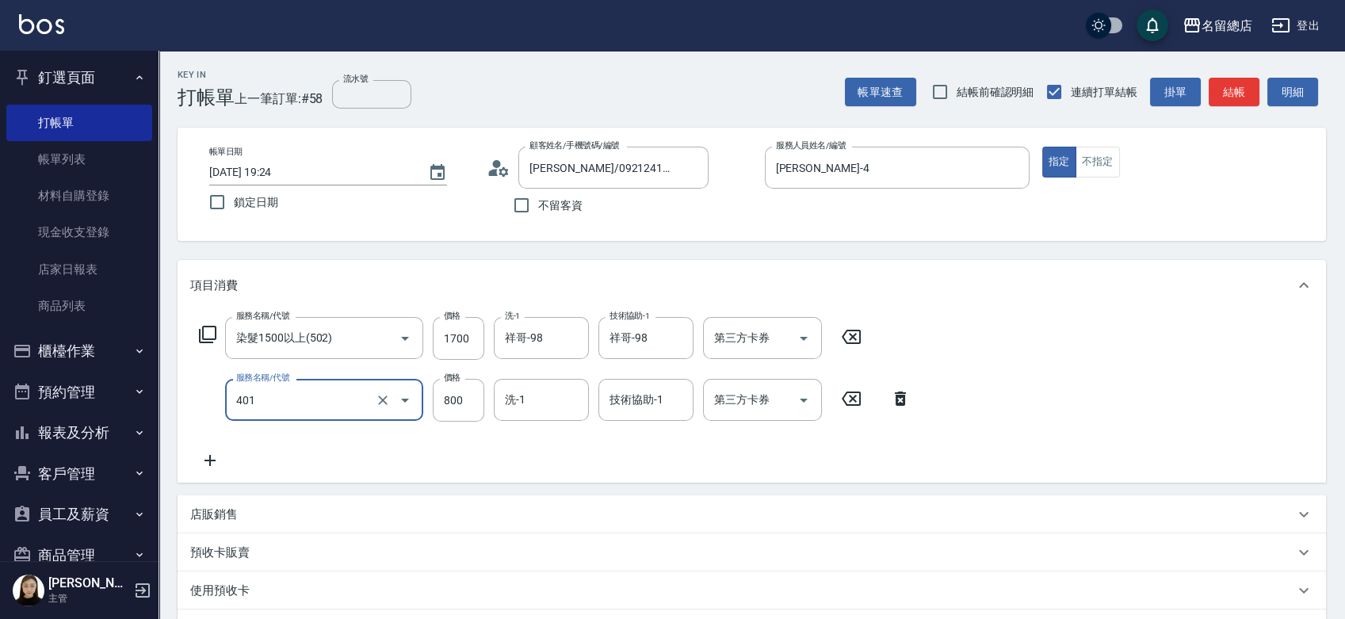
type input "自備護髮(401)"
type input "1700"
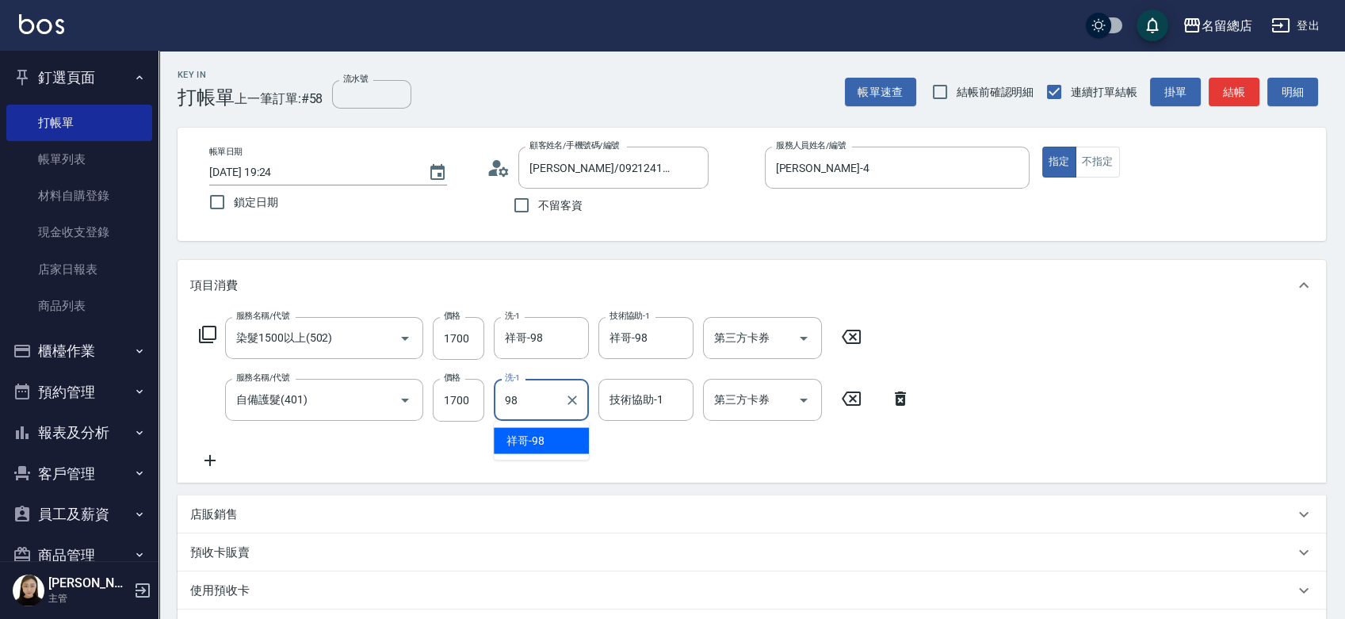
type input "祥哥-98"
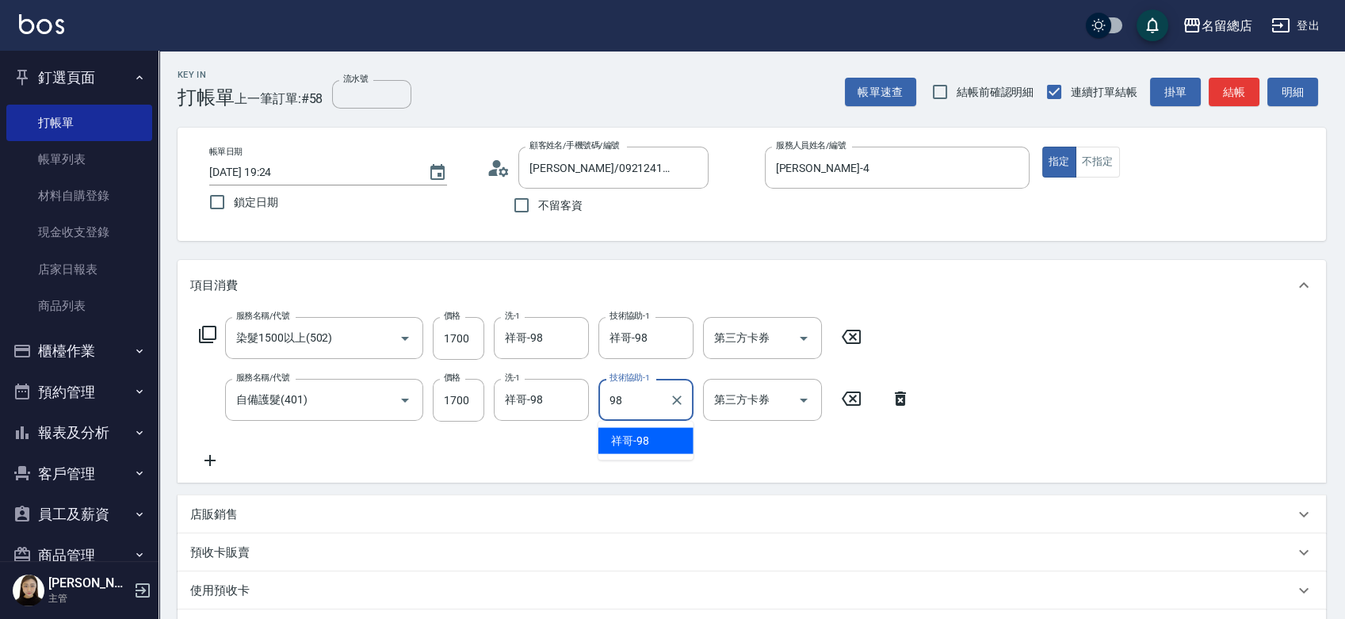
type input "祥哥-98"
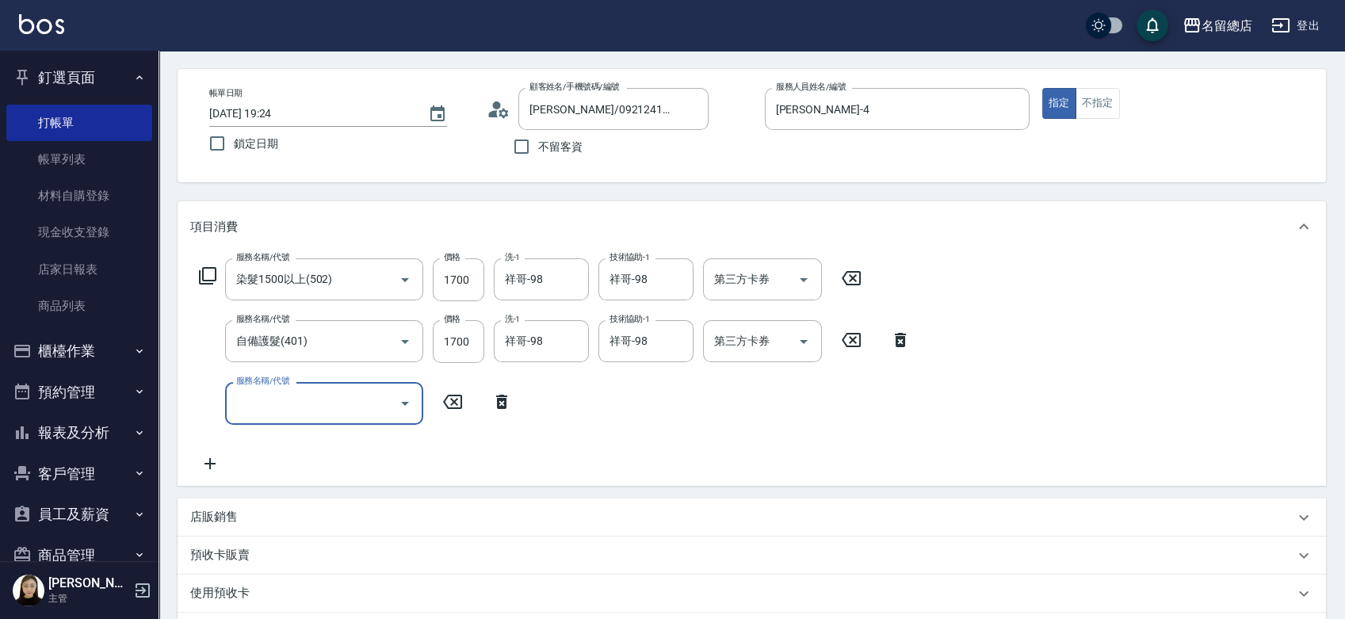
scroll to position [88, 0]
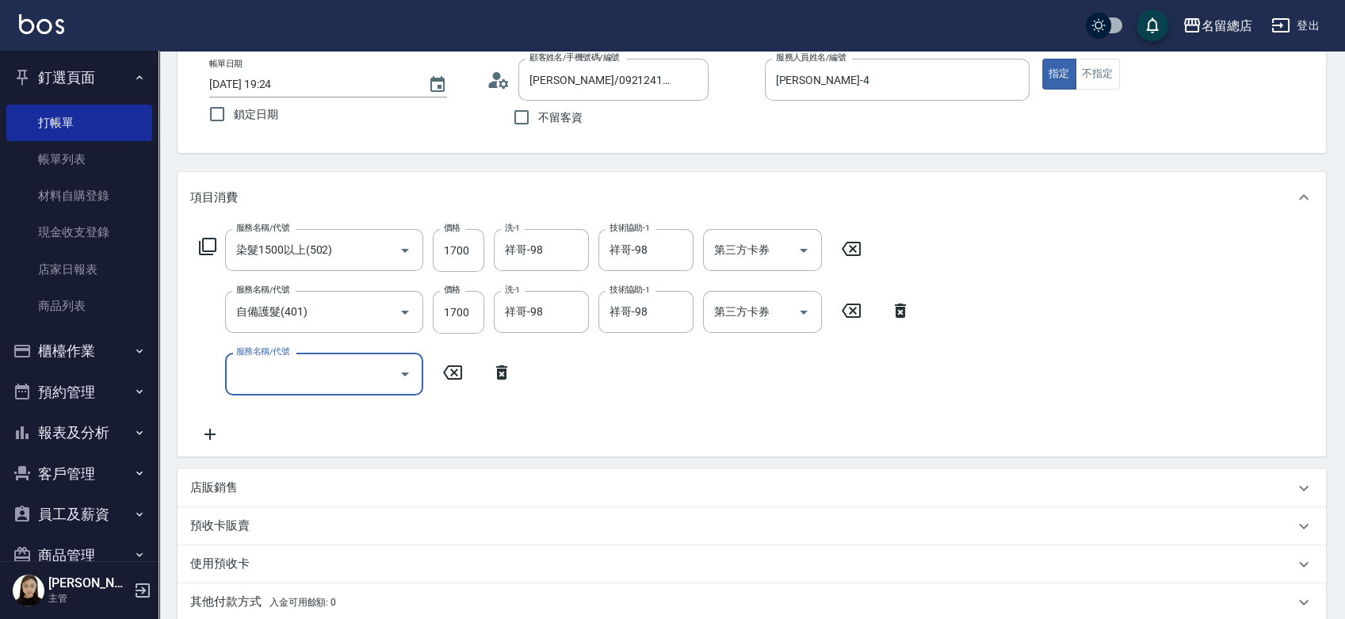
click at [204, 524] on p "預收卡販賣" at bounding box center [219, 526] width 59 height 17
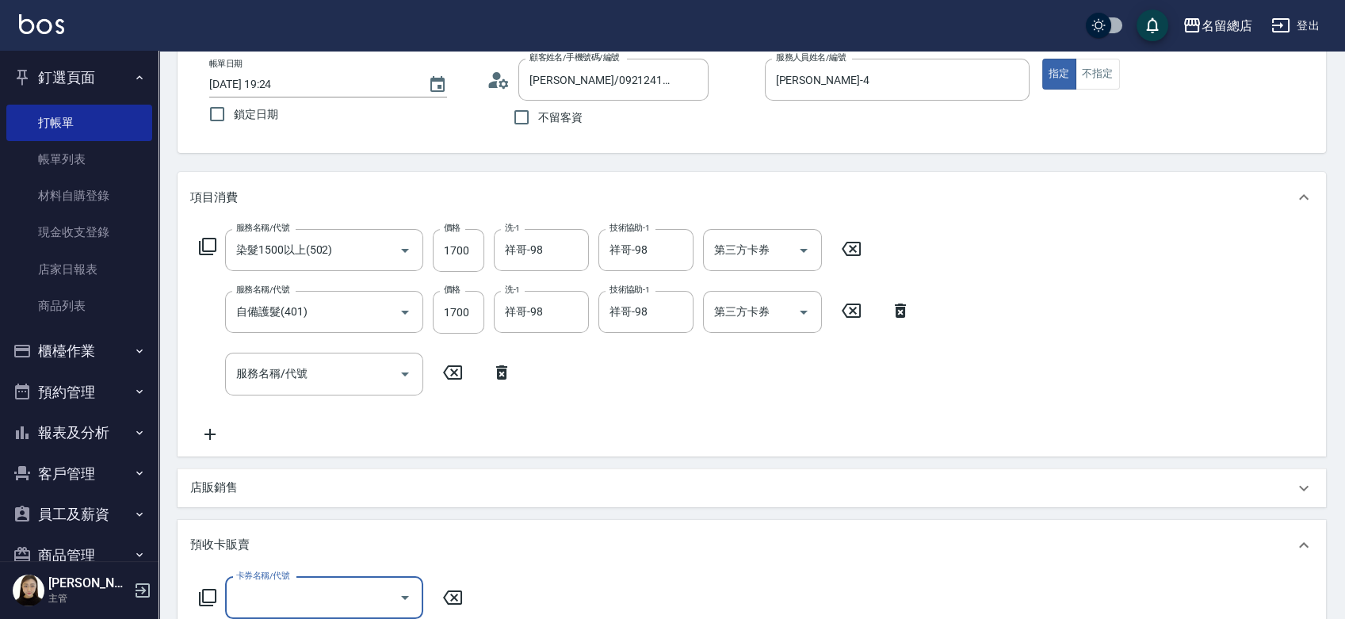
scroll to position [0, 0]
click at [288, 588] on input "卡券名稱/代號" at bounding box center [312, 598] width 160 height 28
type input "二段自備卡(407)"
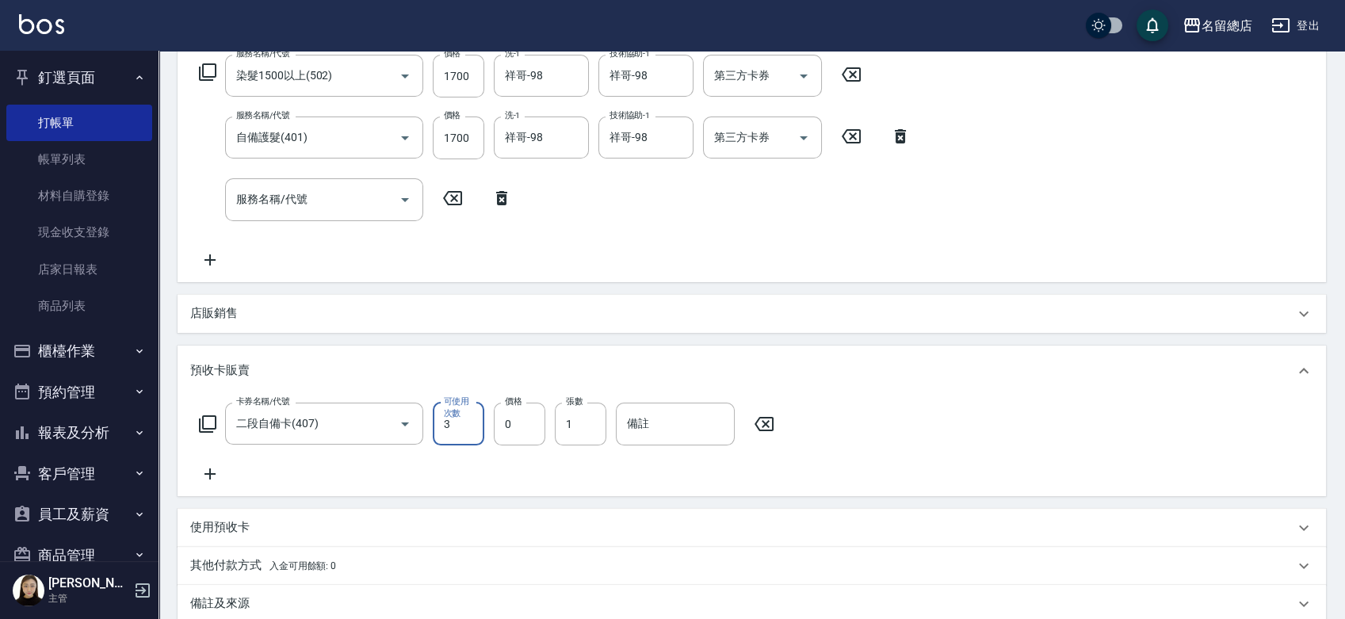
scroll to position [264, 0]
type input "4000"
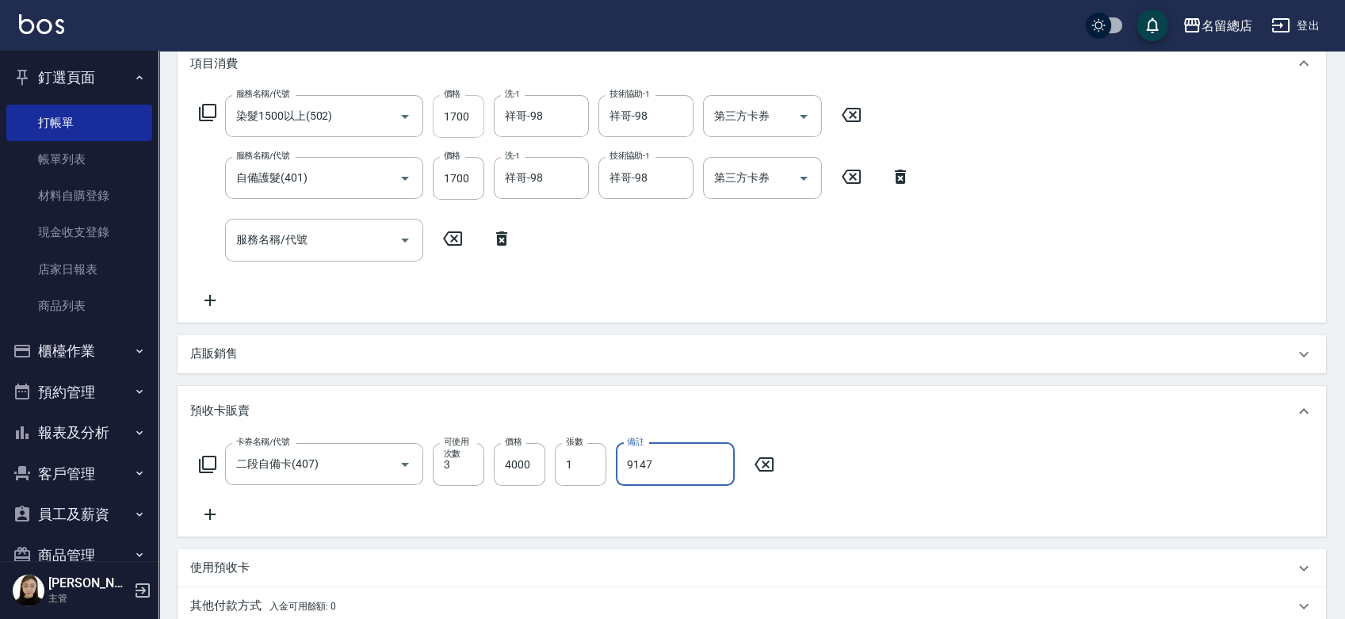
scroll to position [0, 0]
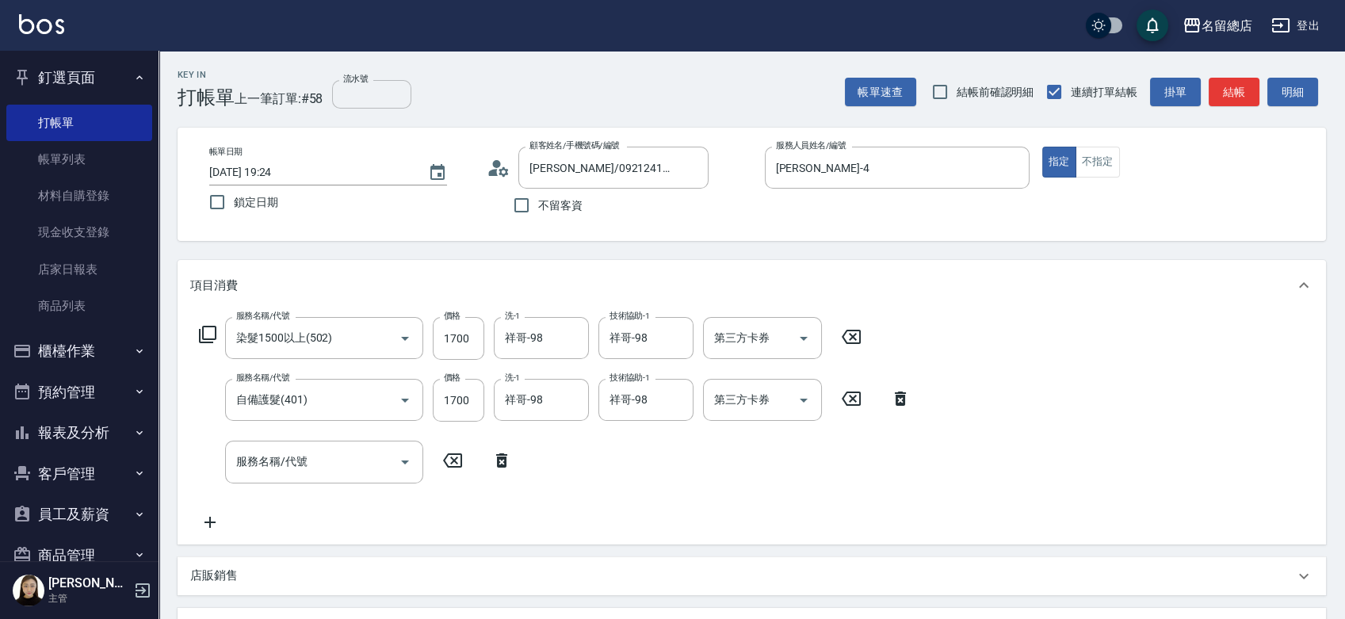
type input "9147"
click at [377, 104] on input "流水號" at bounding box center [371, 94] width 79 height 29
type input "9147"
click at [938, 333] on div "服務名稱/代號 染髮1500以上(502) 服務名稱/代號 價格 1700 價格 洗-1 祥哥-98 洗-1 技術協助-1 祥哥-98 技術協助-1 第三方卡…" at bounding box center [752, 427] width 1148 height 233
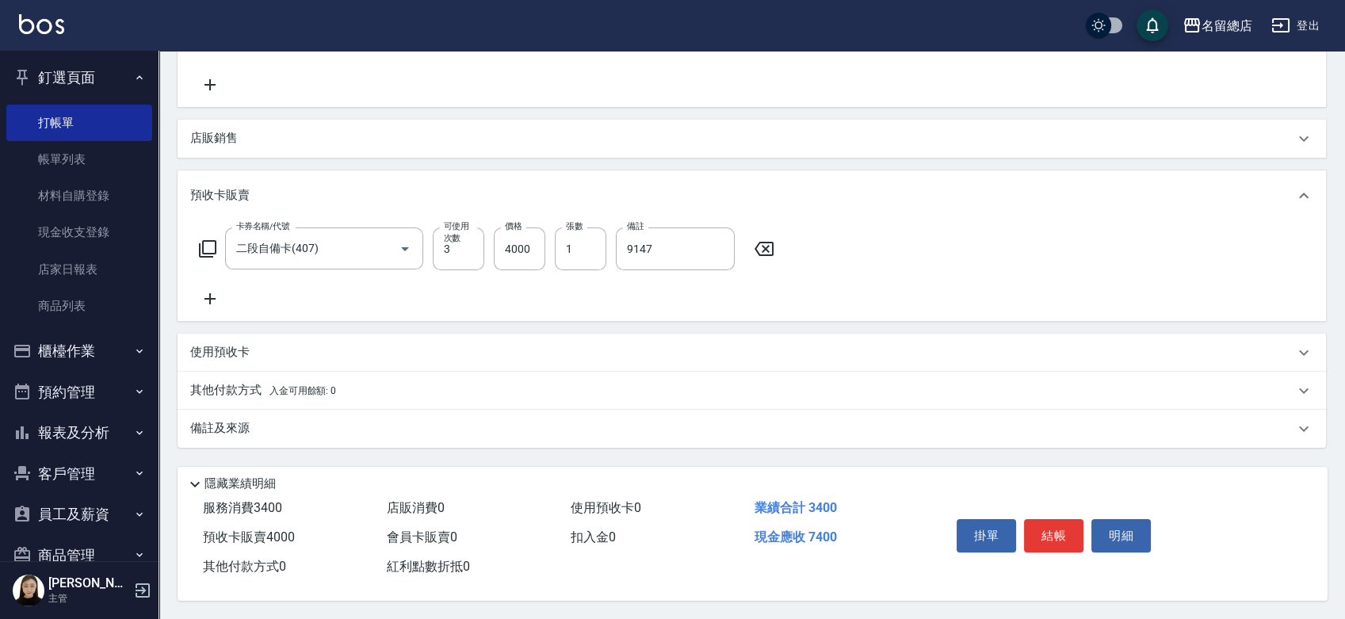
scroll to position [442, 0]
click at [212, 391] on p "其他付款方式 入金可用餘額: 0" at bounding box center [263, 389] width 146 height 17
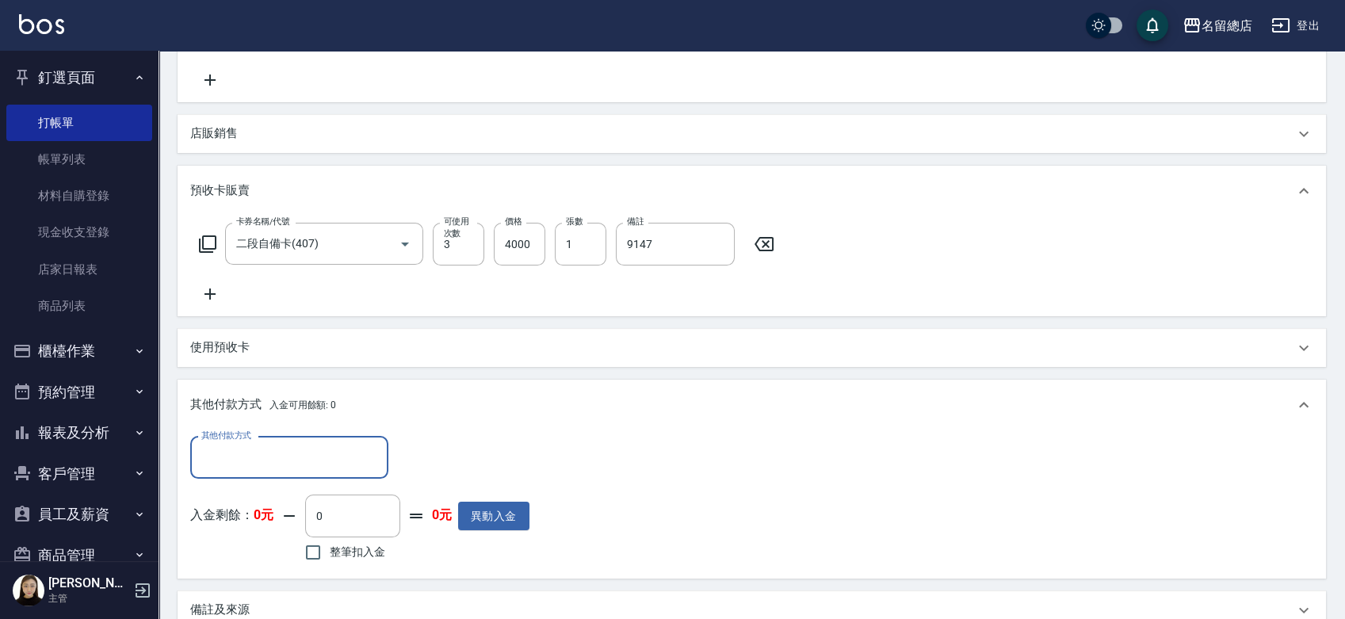
scroll to position [0, 0]
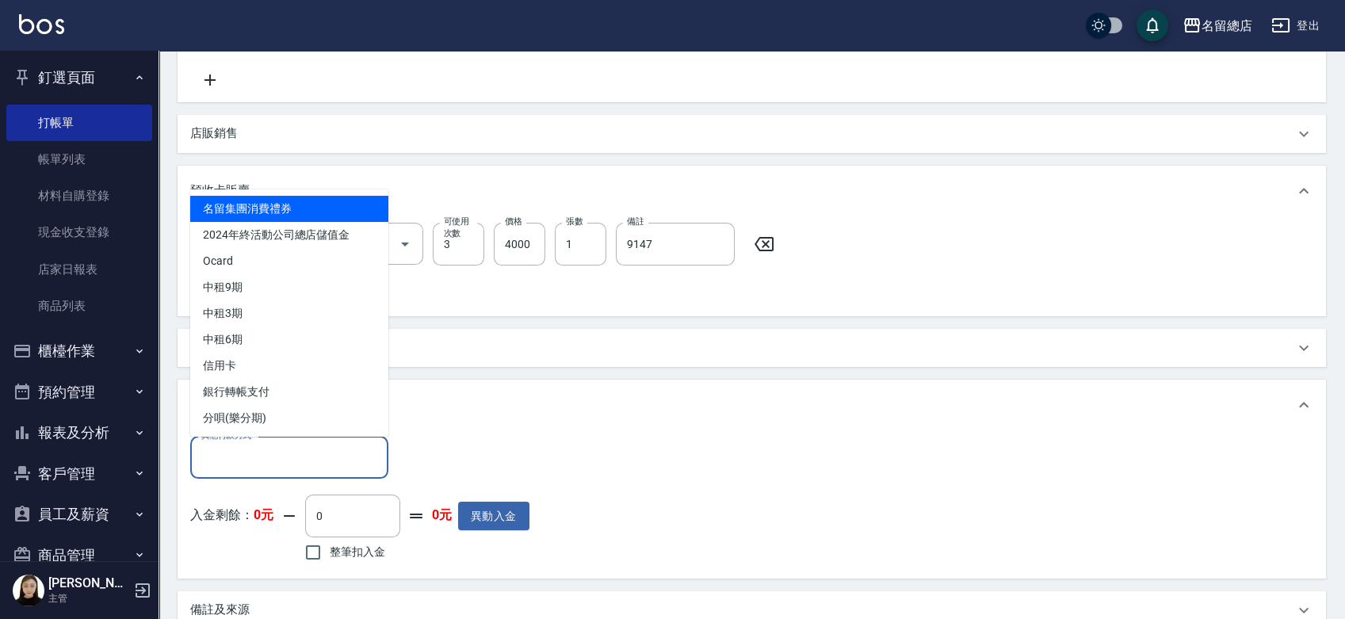
click at [230, 460] on input "其他付款方式" at bounding box center [289, 458] width 184 height 28
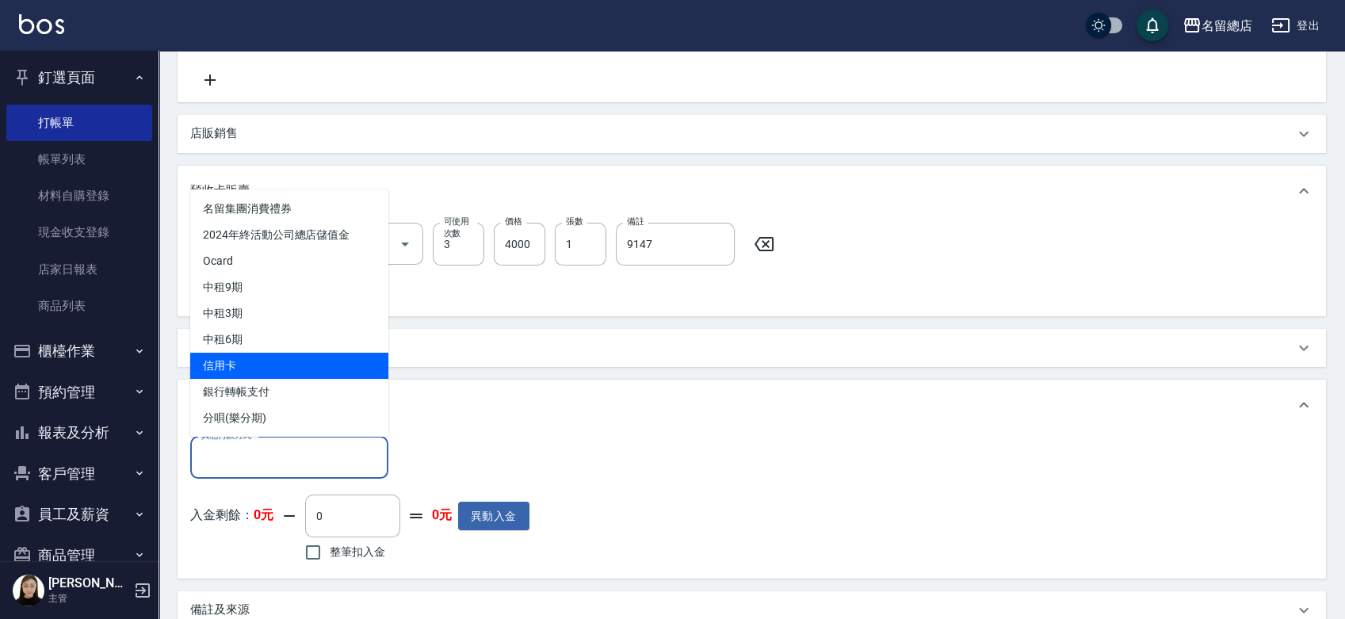
click at [233, 361] on span "信用卡" at bounding box center [289, 366] width 198 height 26
type input "信用卡"
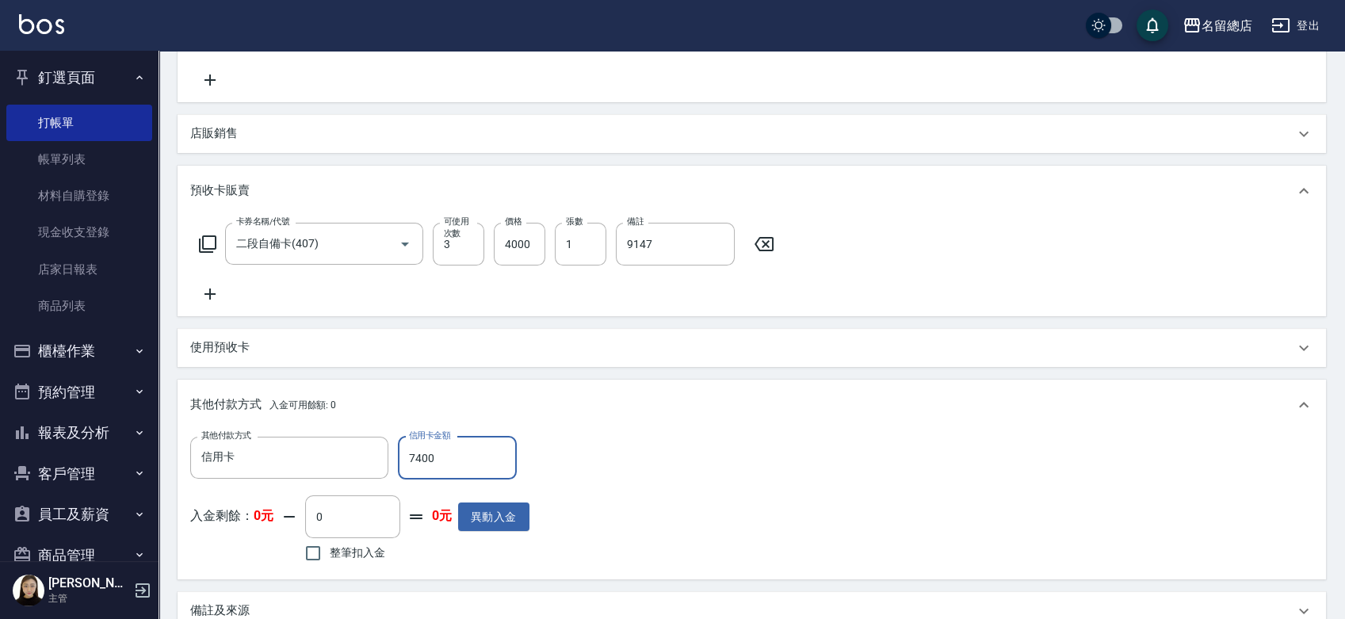
type input "7400"
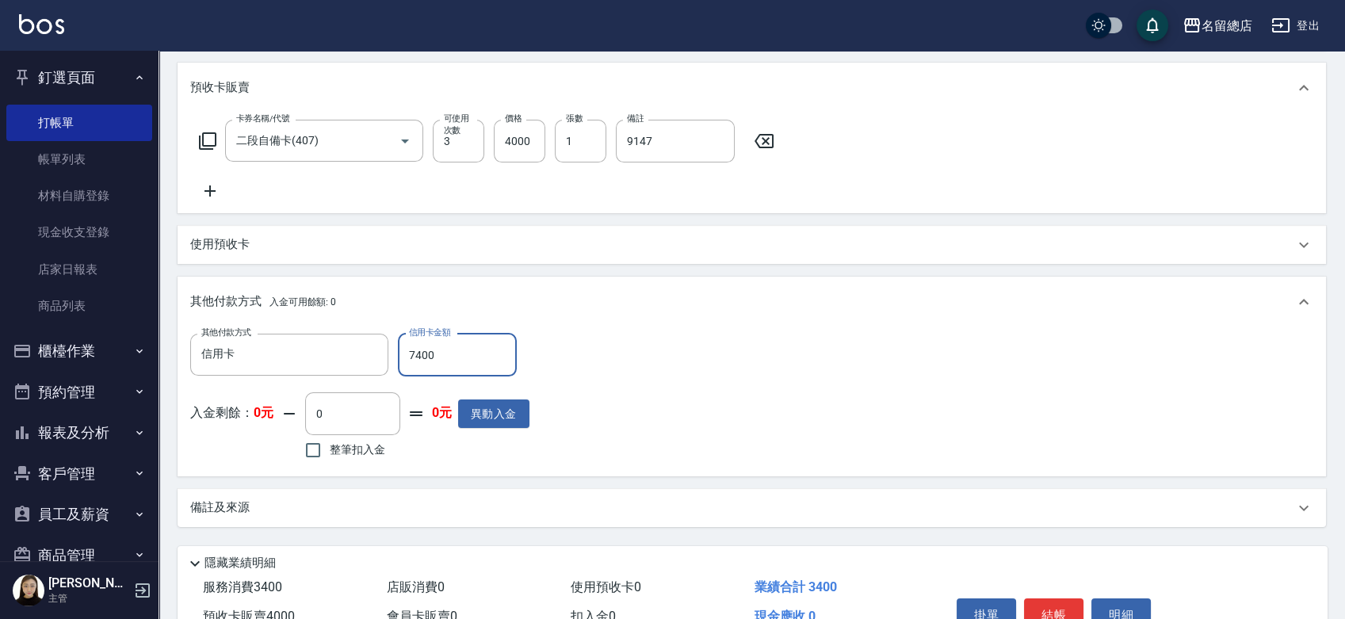
scroll to position [629, 0]
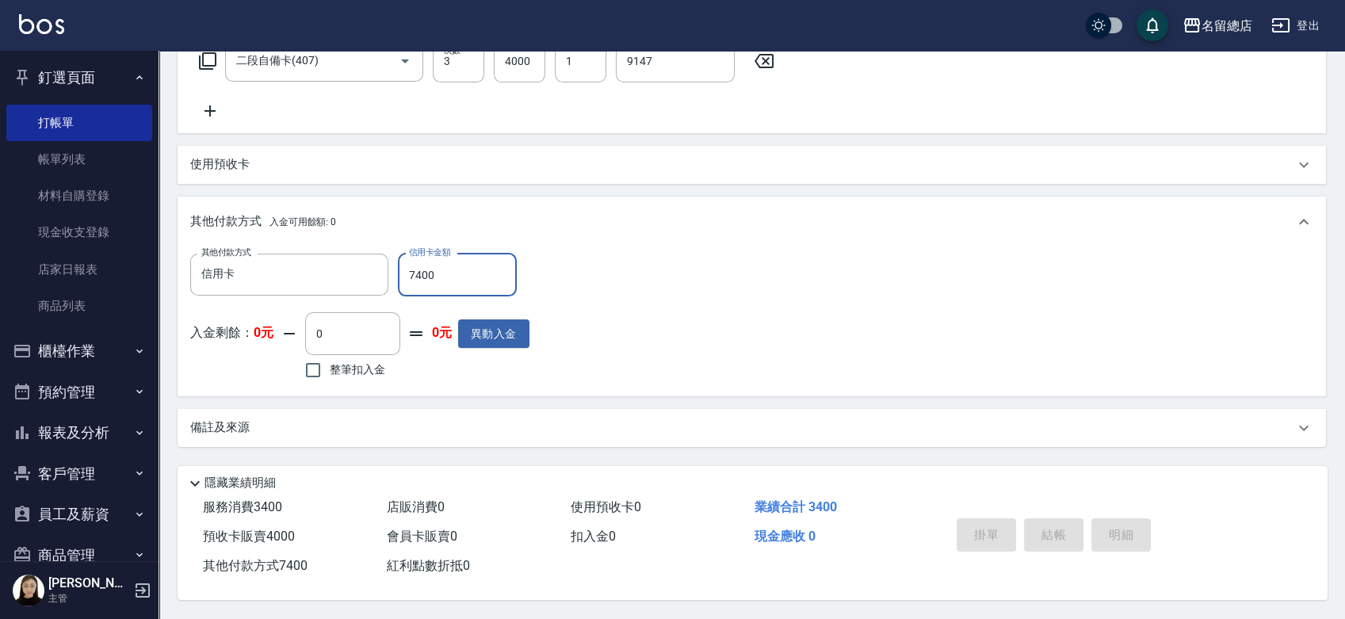
type input "2025/08/18 19:26"
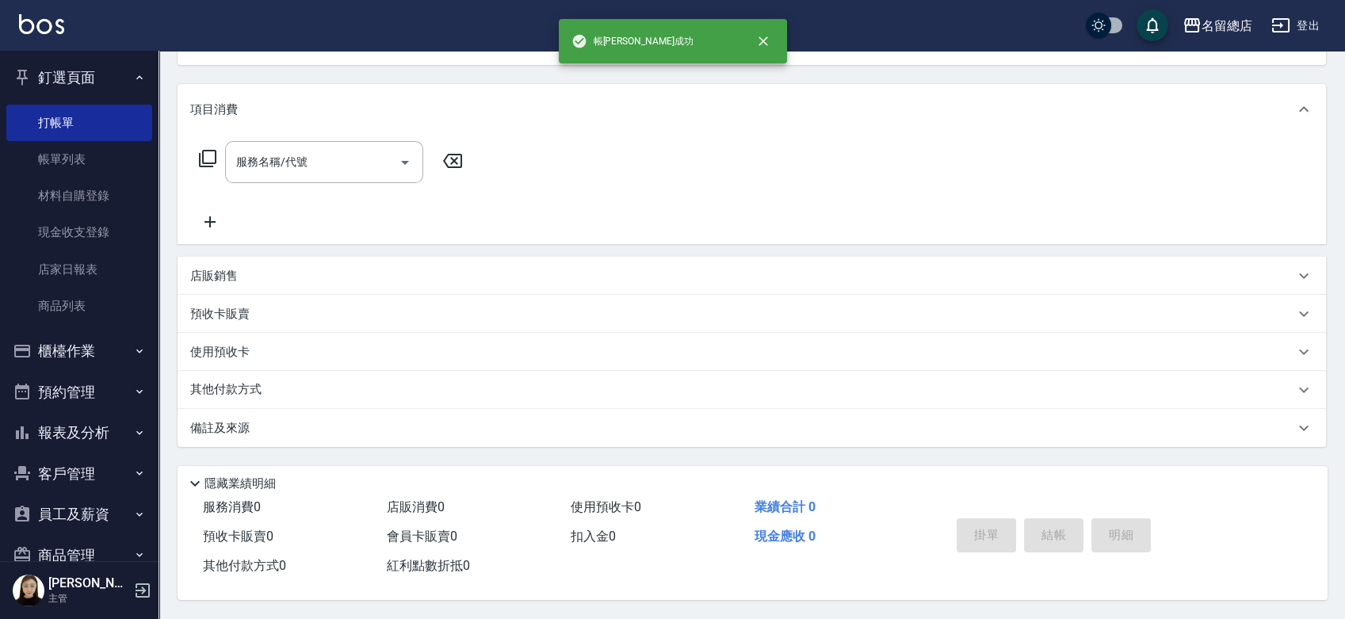
scroll to position [0, 0]
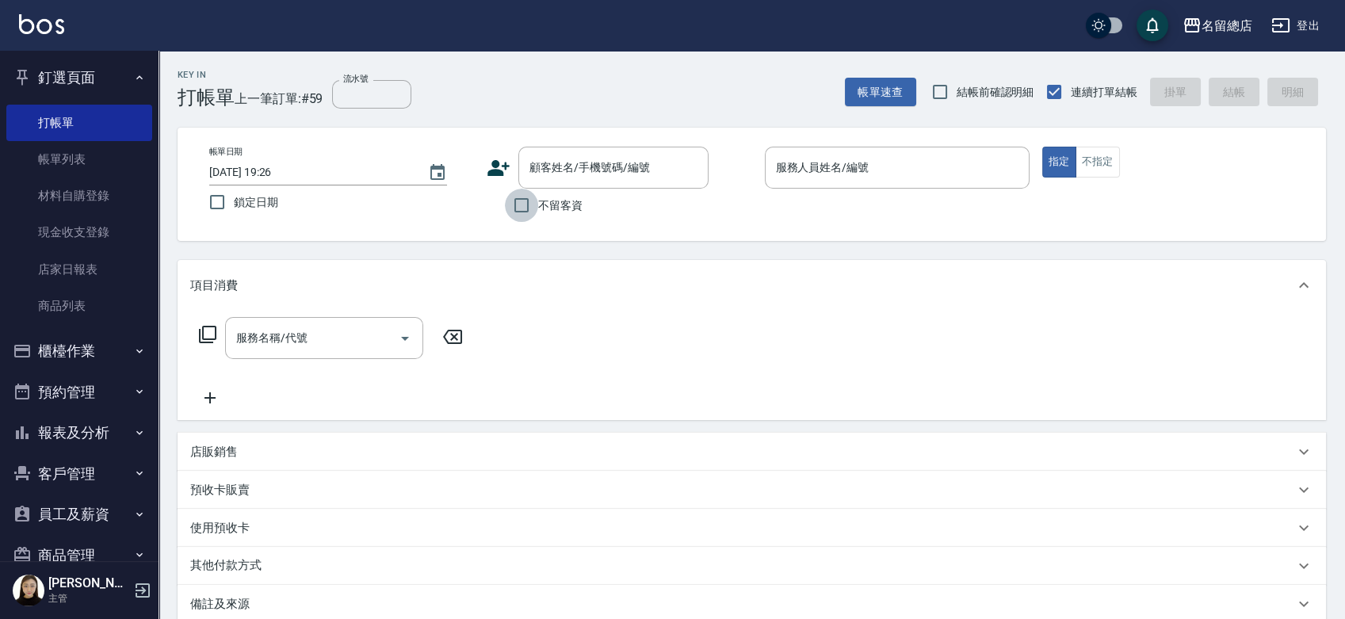
click at [529, 205] on input "不留客資" at bounding box center [521, 205] width 33 height 33
checkbox input "true"
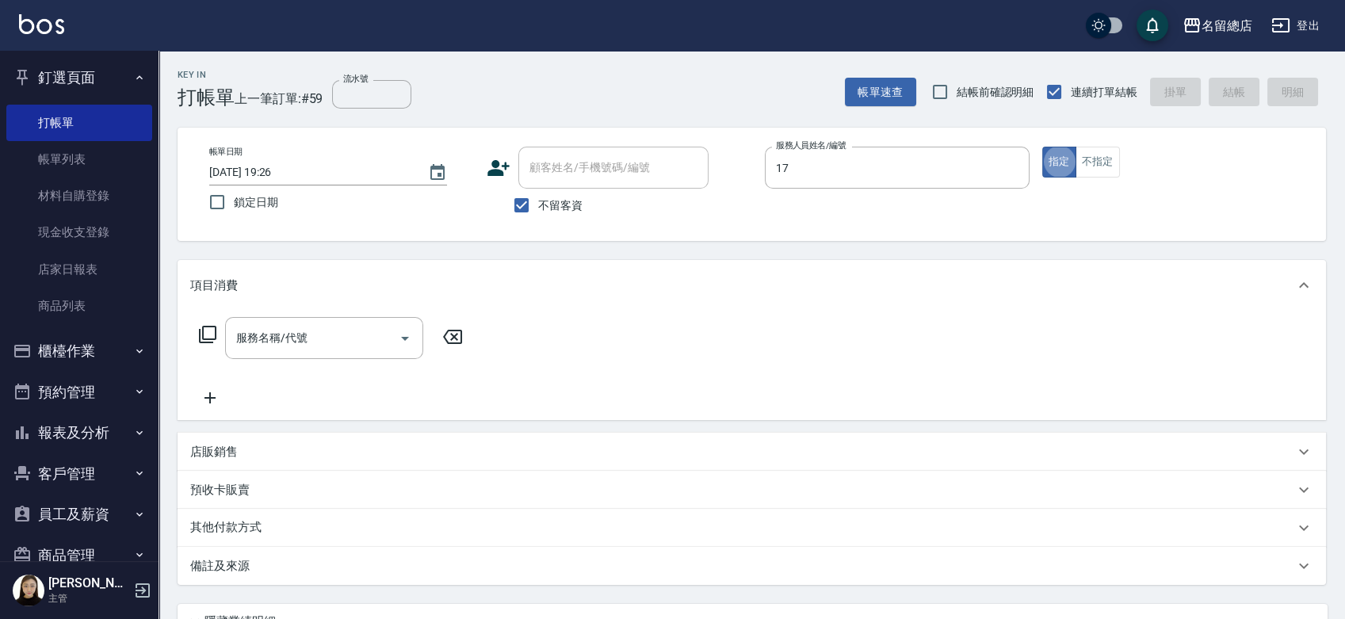
type input "Peter-17"
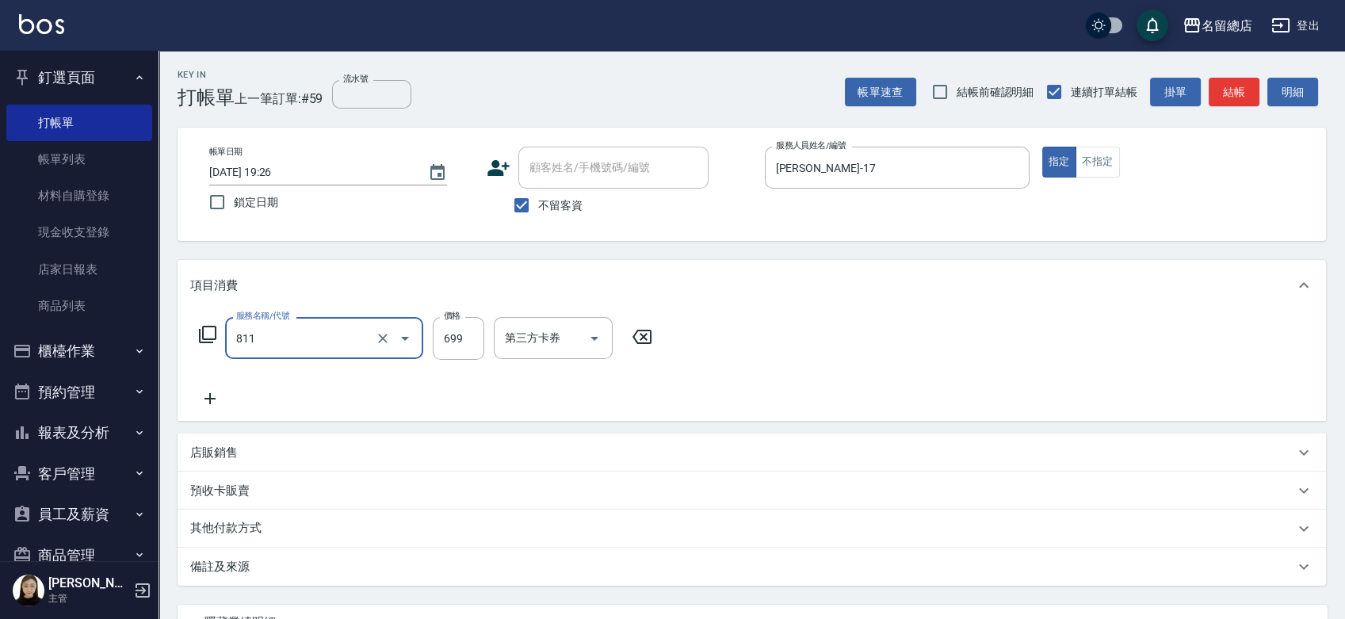
type input "洗+剪(811)"
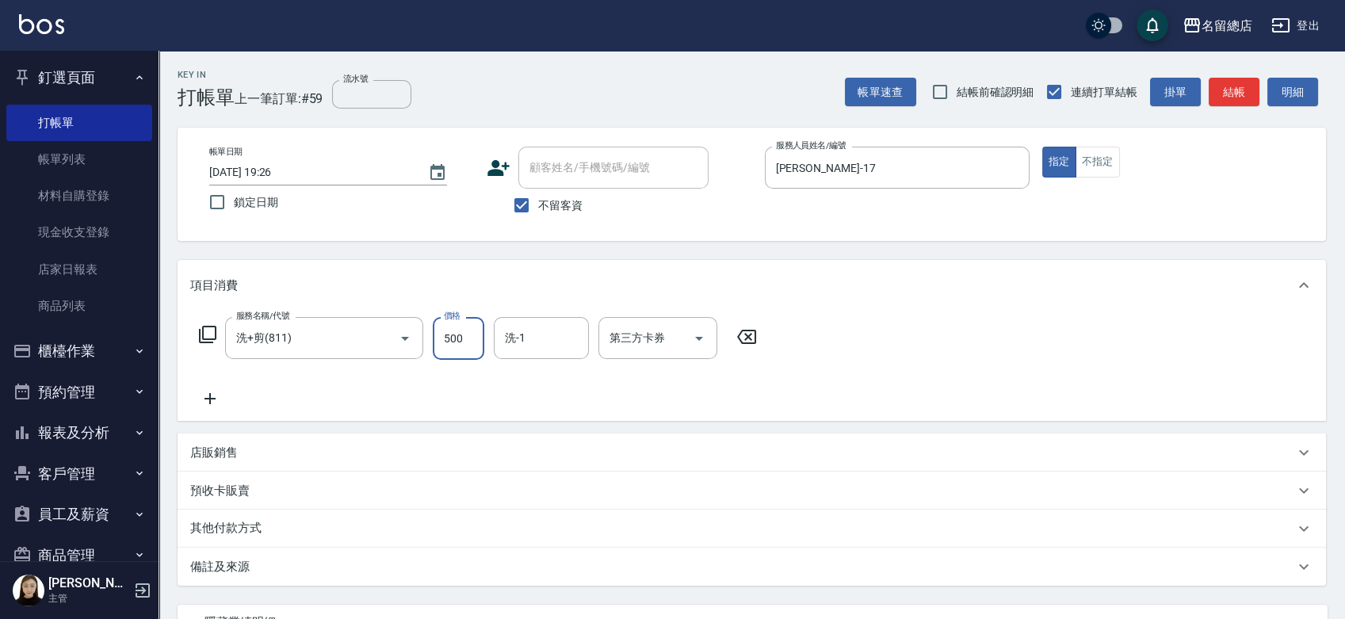
type input "500"
type input "吳爭錡-36"
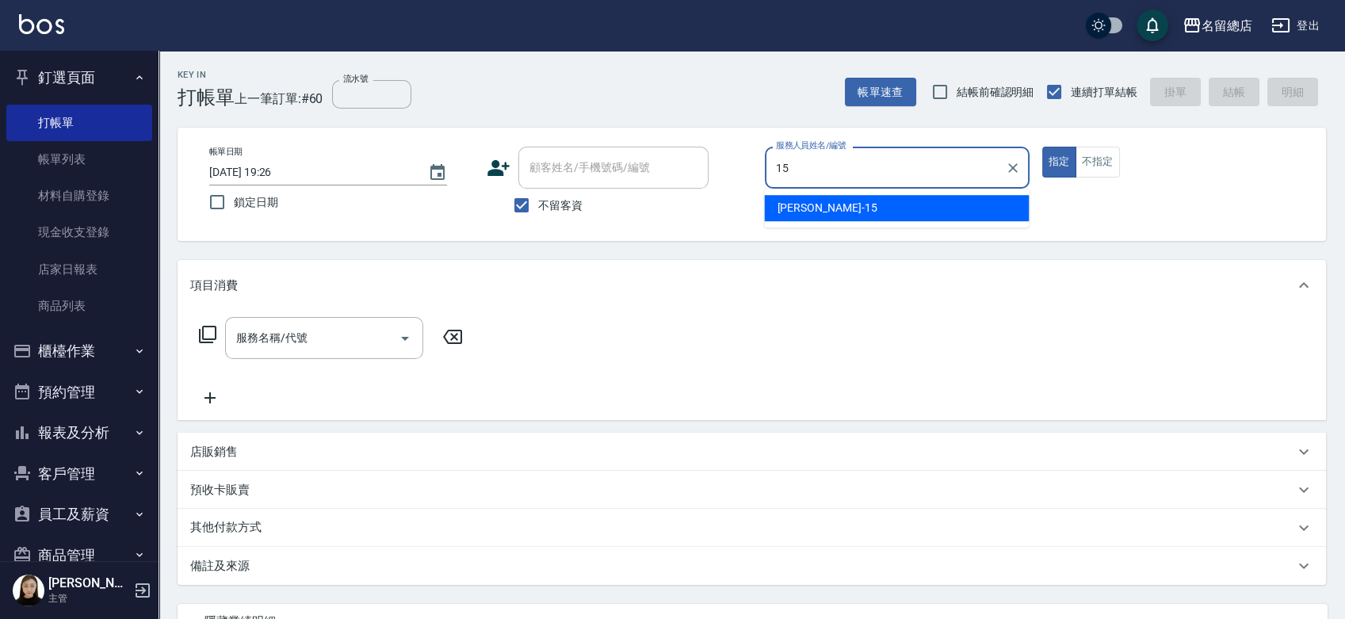
type input "Michelle-15"
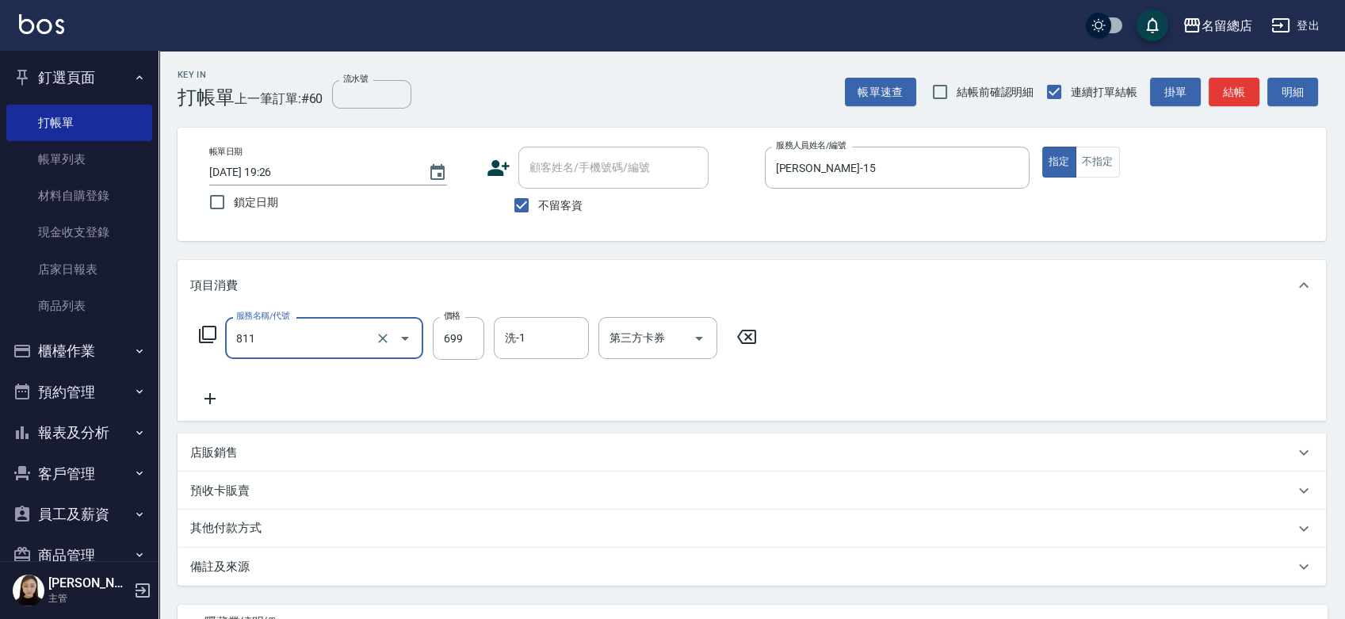
type input "洗+剪(811)"
type input "850"
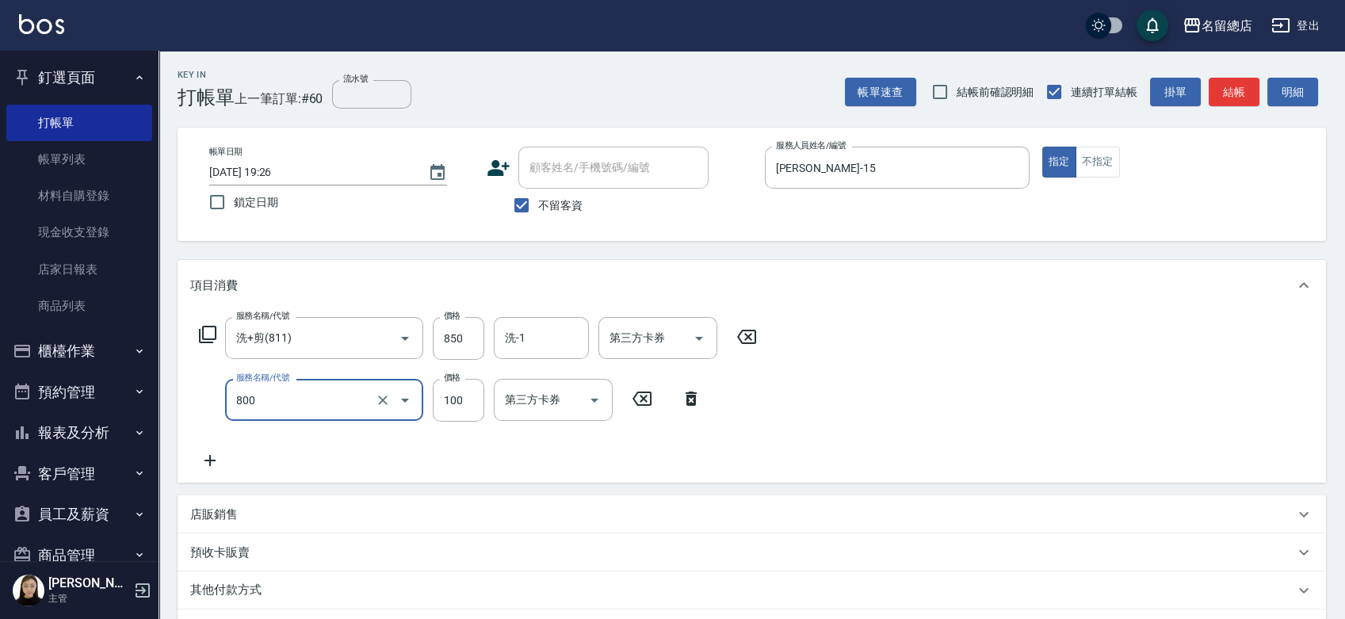
type input "梳髮(800)"
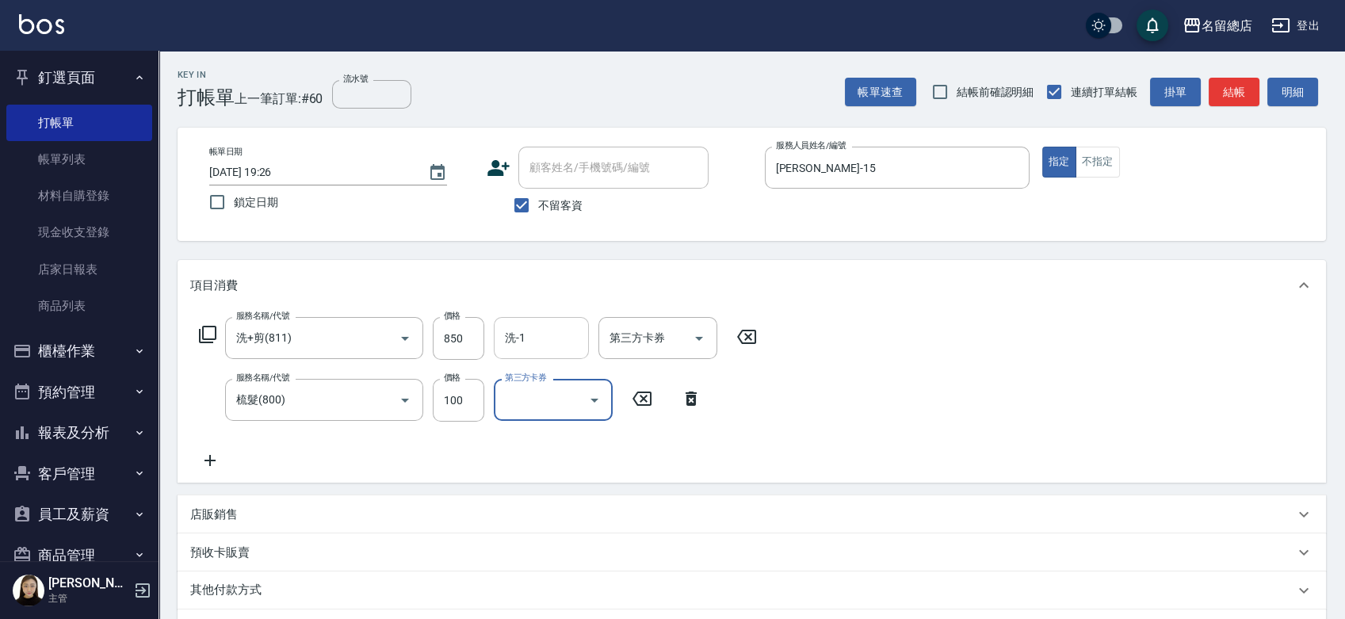
click at [552, 342] on input "洗-1" at bounding box center [541, 338] width 81 height 28
type input "游之語-48"
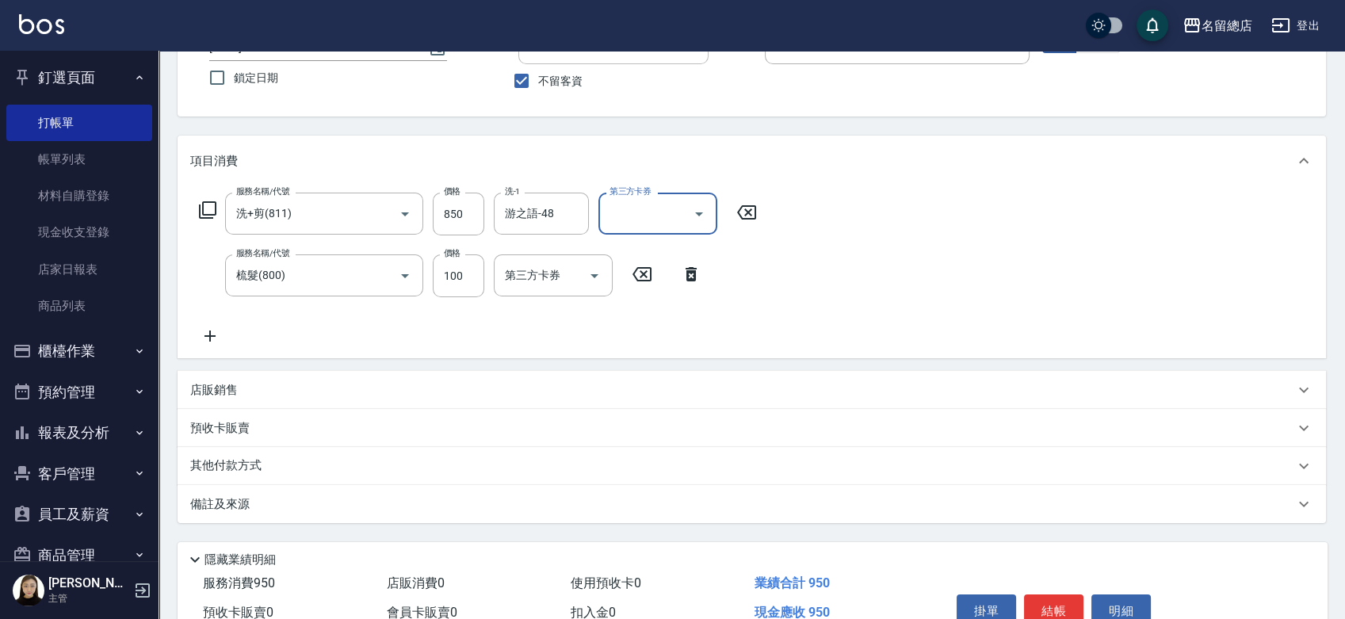
scroll to position [205, 0]
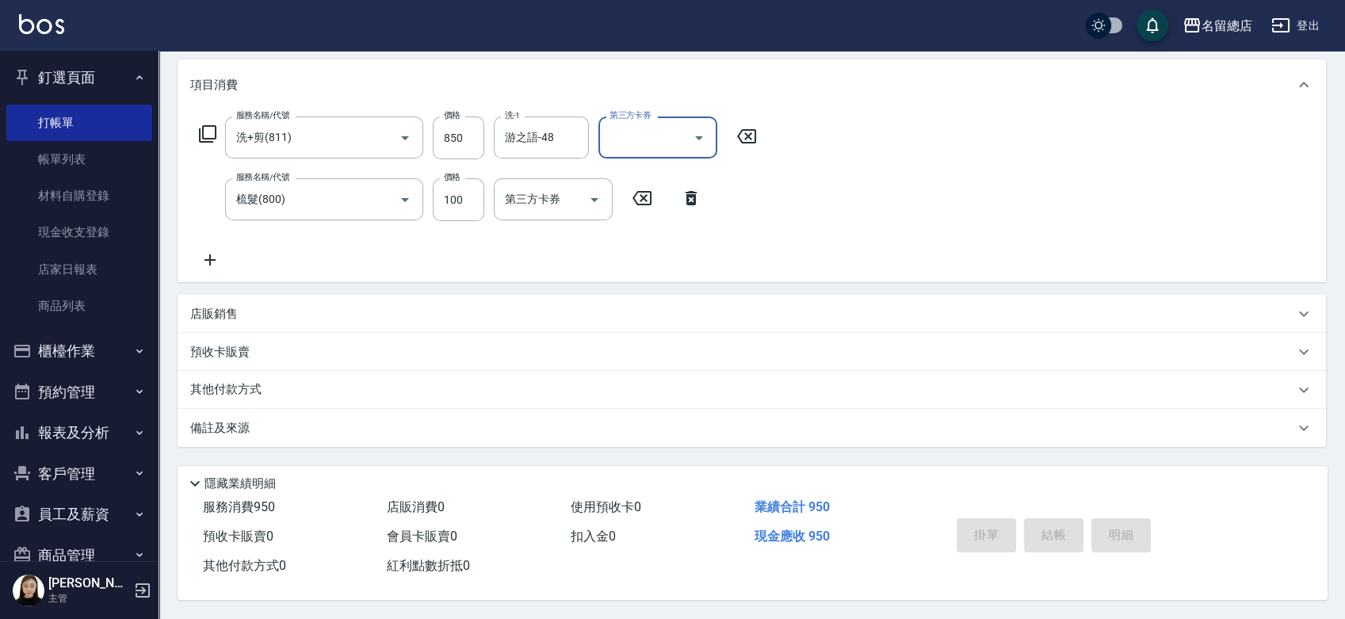
type input "2025/08/18 19:27"
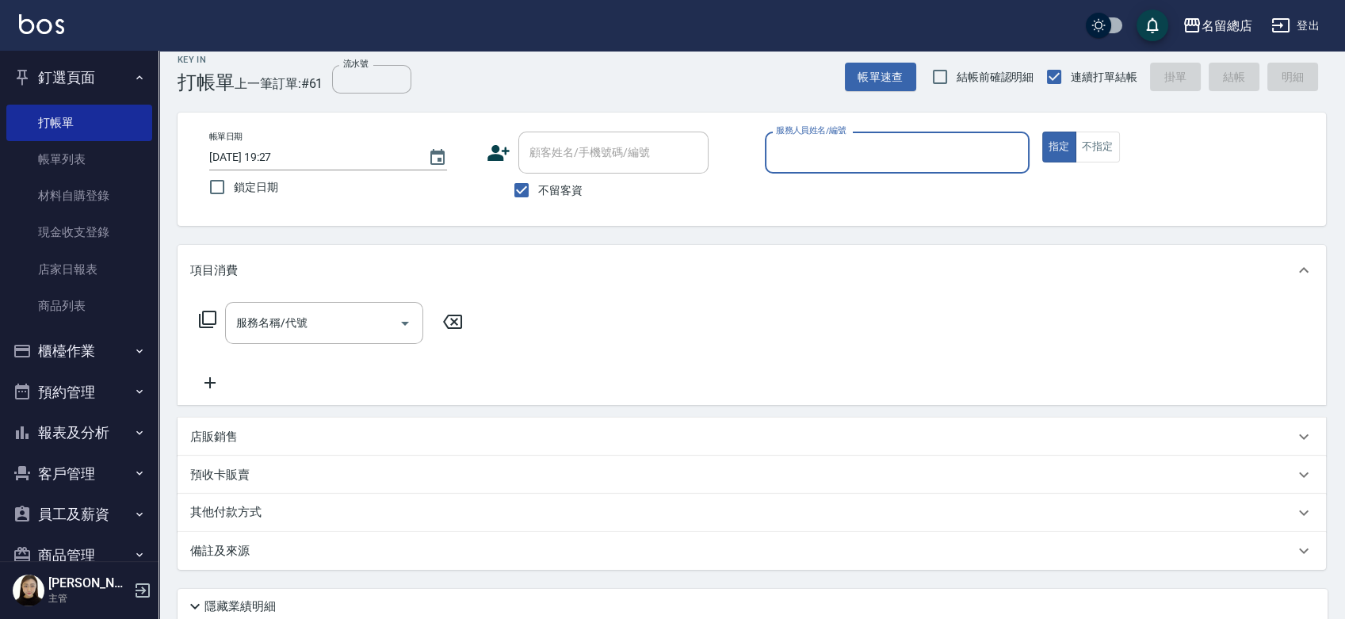
scroll to position [0, 0]
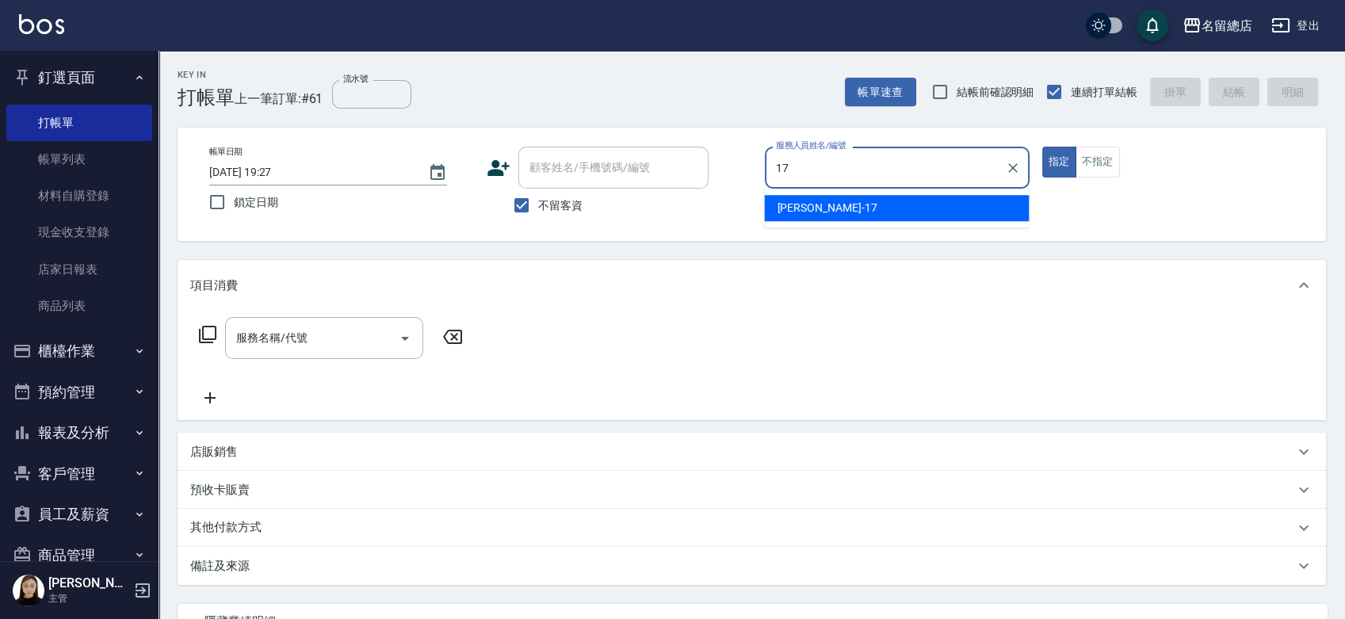
type input "Peter-17"
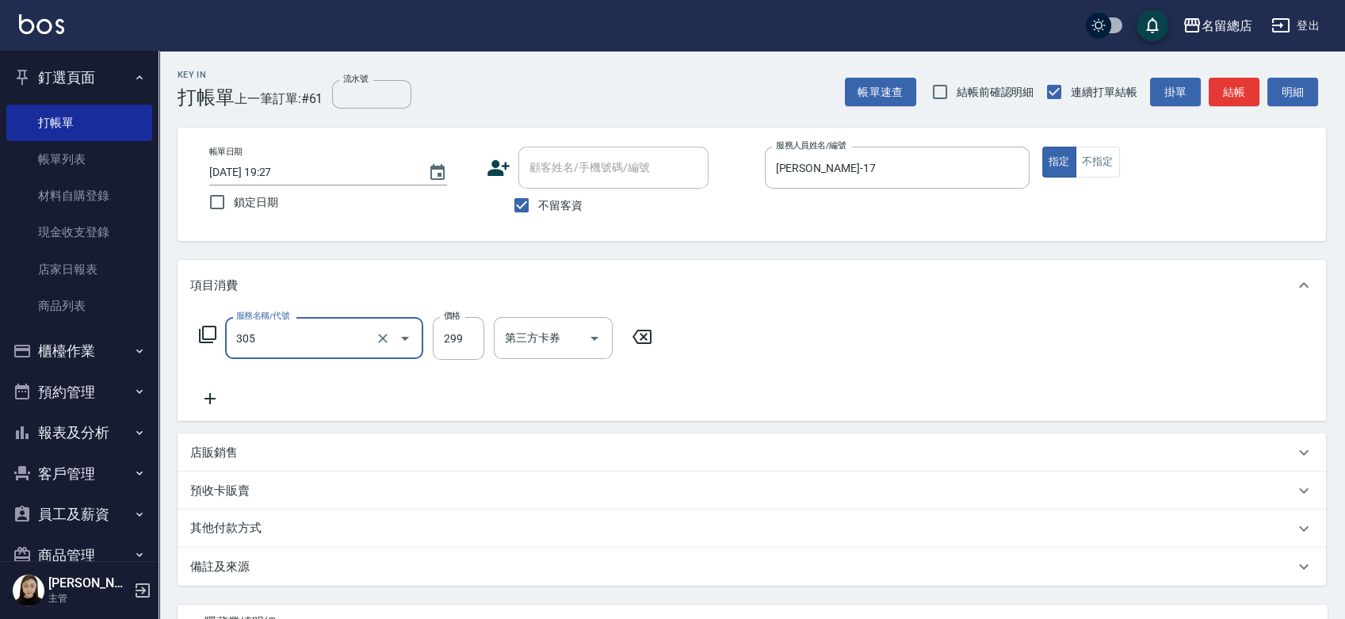
type input "剪髮(305)"
type input "300"
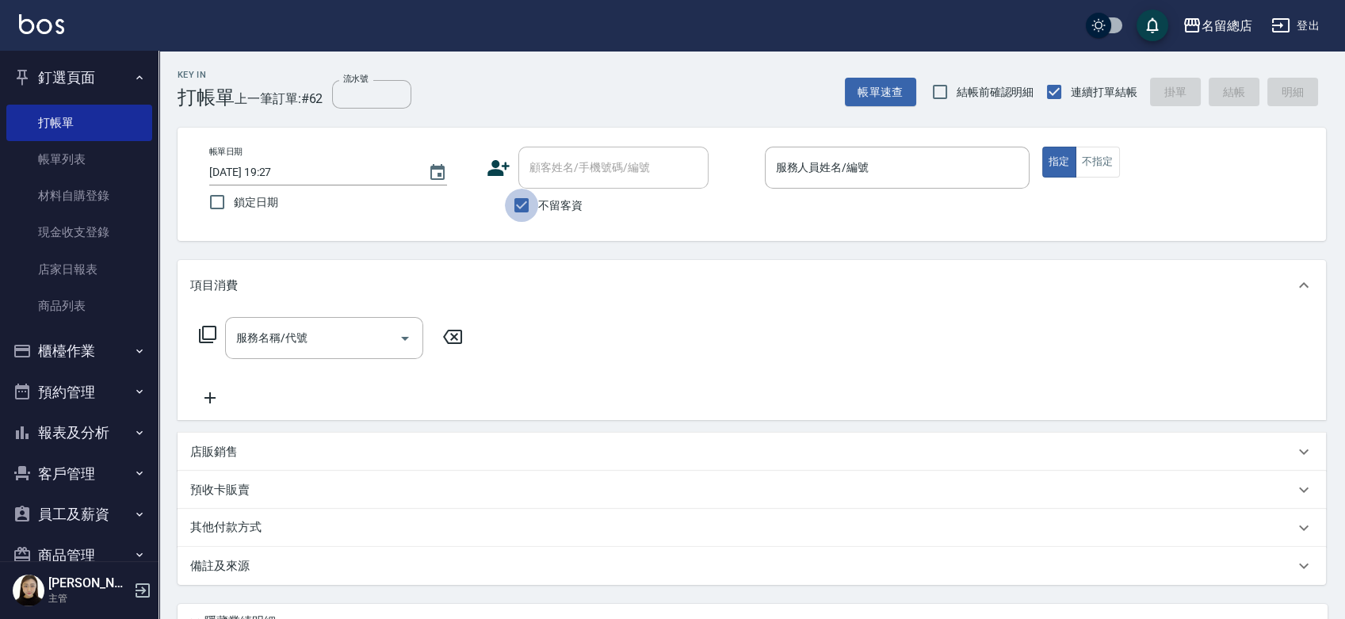
click at [523, 202] on input "不留客資" at bounding box center [521, 205] width 33 height 33
checkbox input "false"
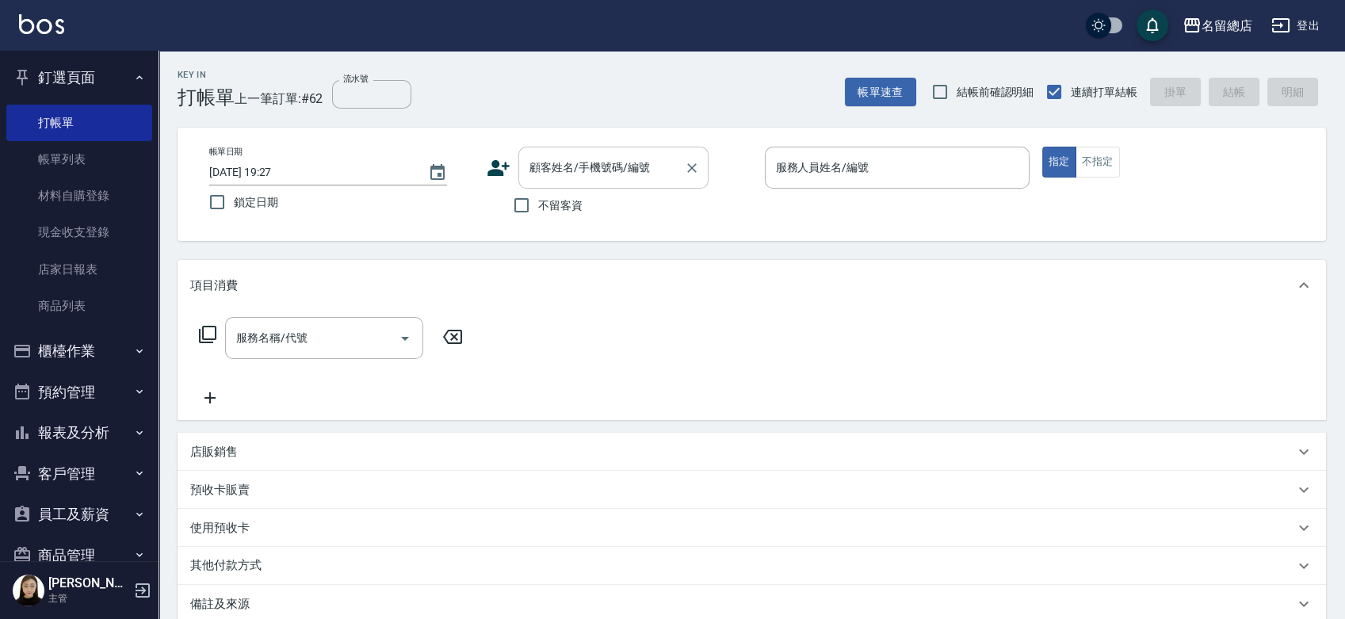
click at [548, 162] on input "顧客姓名/手機號碼/編號" at bounding box center [602, 168] width 152 height 28
click at [659, 208] on li "林麗卿/0988898106/null" at bounding box center [613, 208] width 190 height 26
type input "林麗卿/0988898106/null"
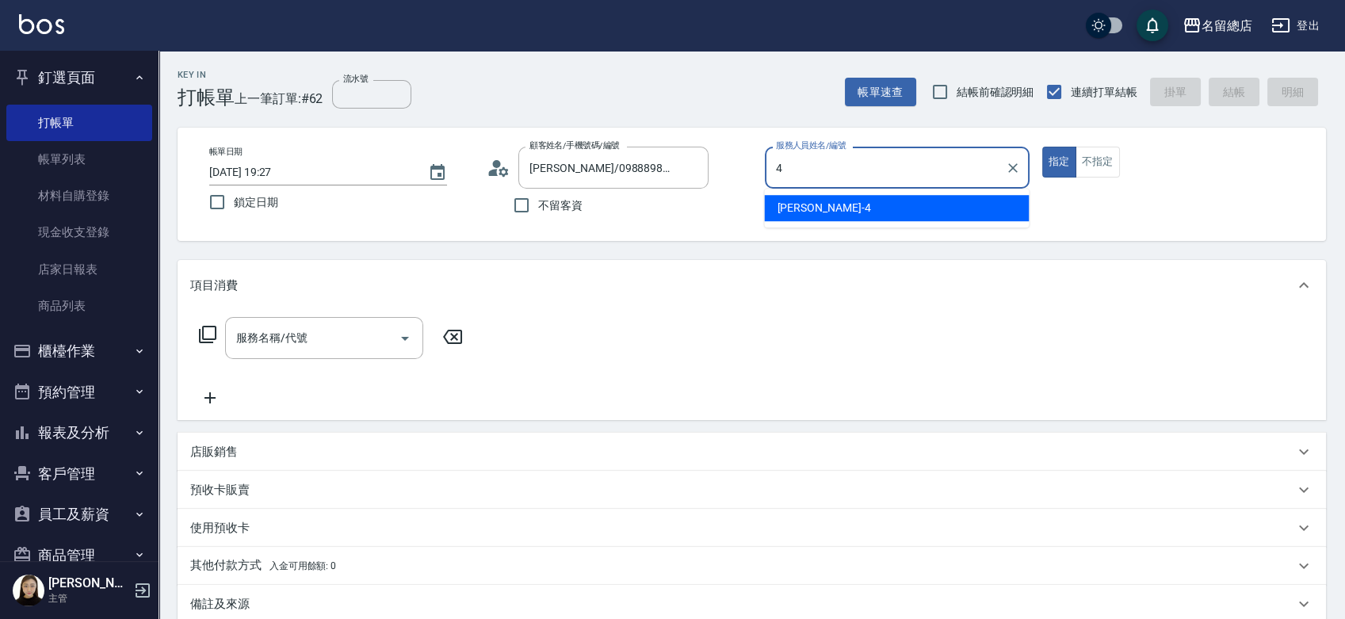
type input "Amy-4"
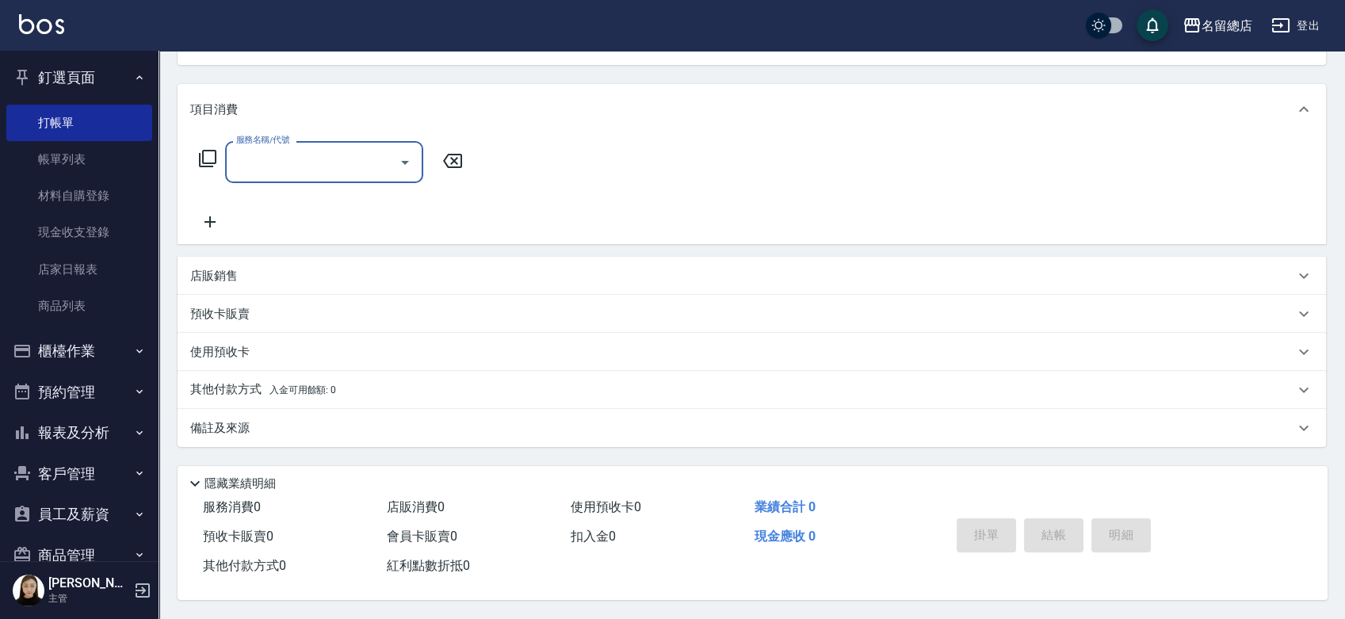
scroll to position [181, 0]
click at [229, 311] on p "預收卡販賣" at bounding box center [219, 314] width 59 height 17
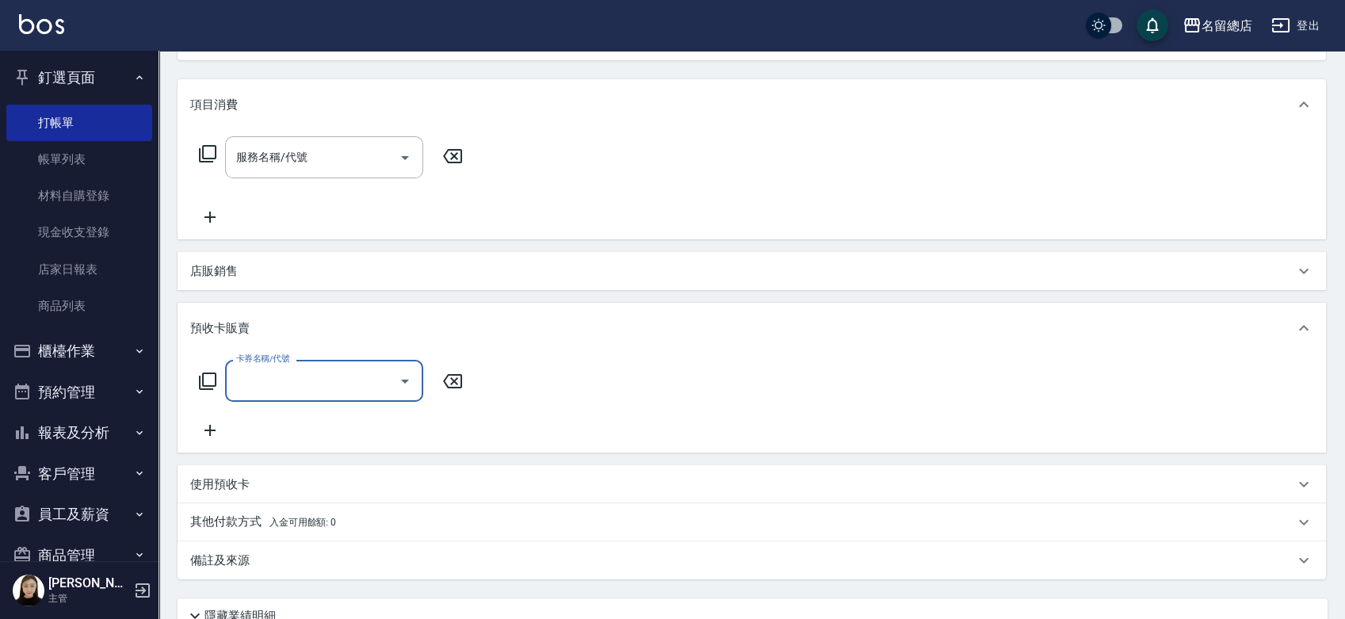
scroll to position [0, 0]
type input "二段自備卡(407)"
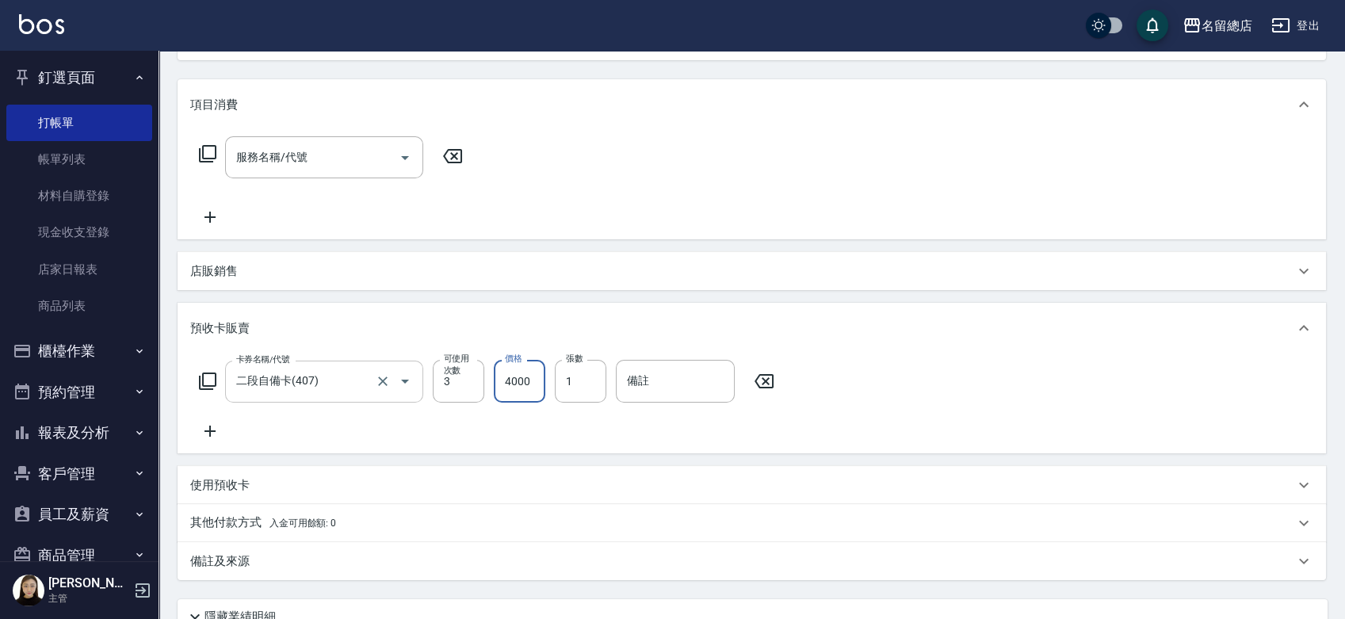
type input "4000"
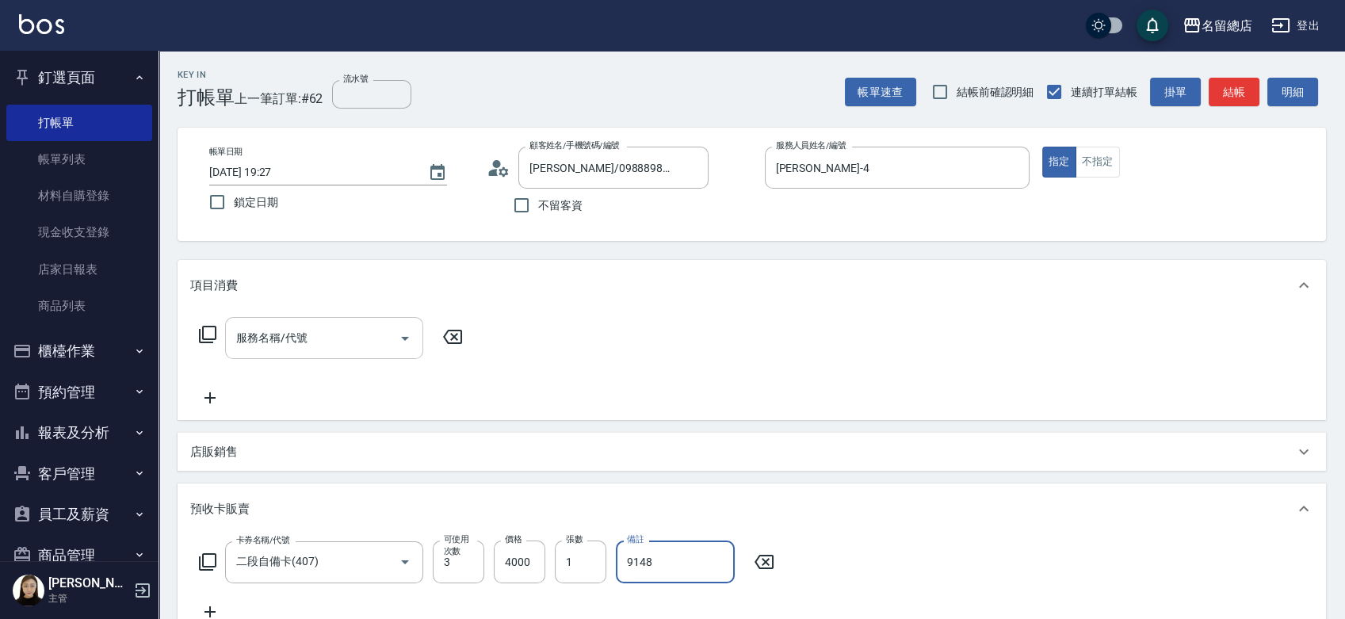
type input "9148"
click at [340, 337] on input "服務名稱/代號" at bounding box center [312, 338] width 160 height 28
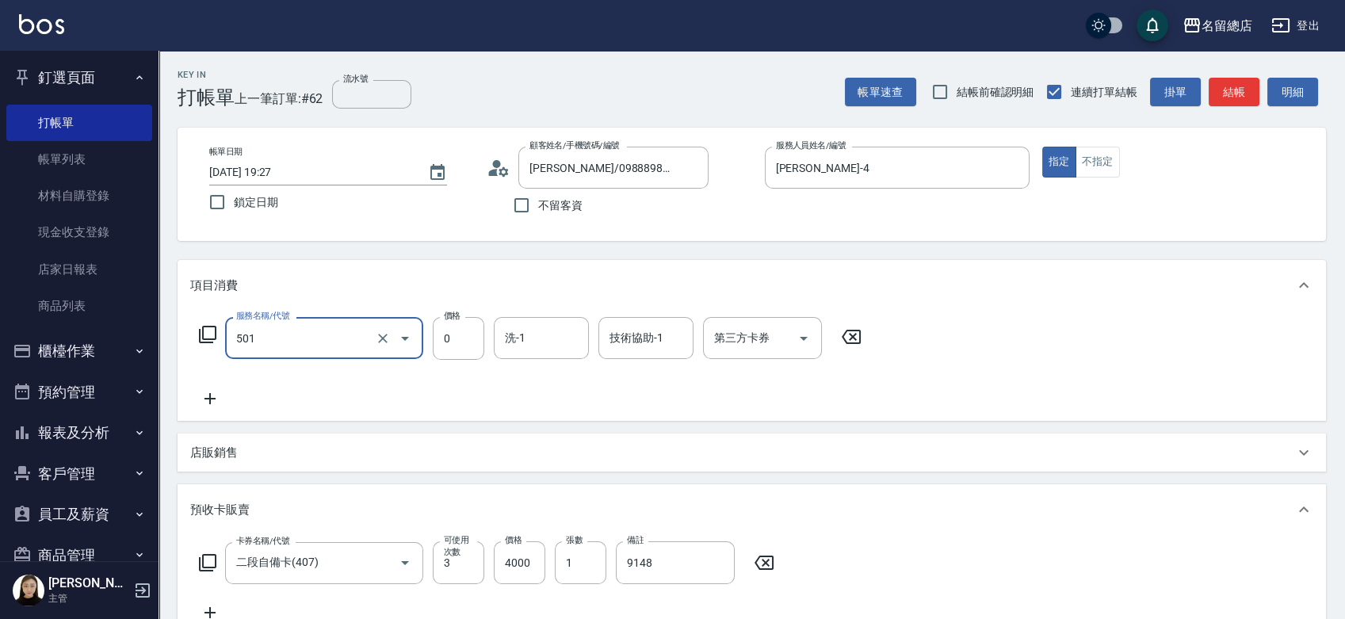
type input "2段蓋卡1300以上(501)"
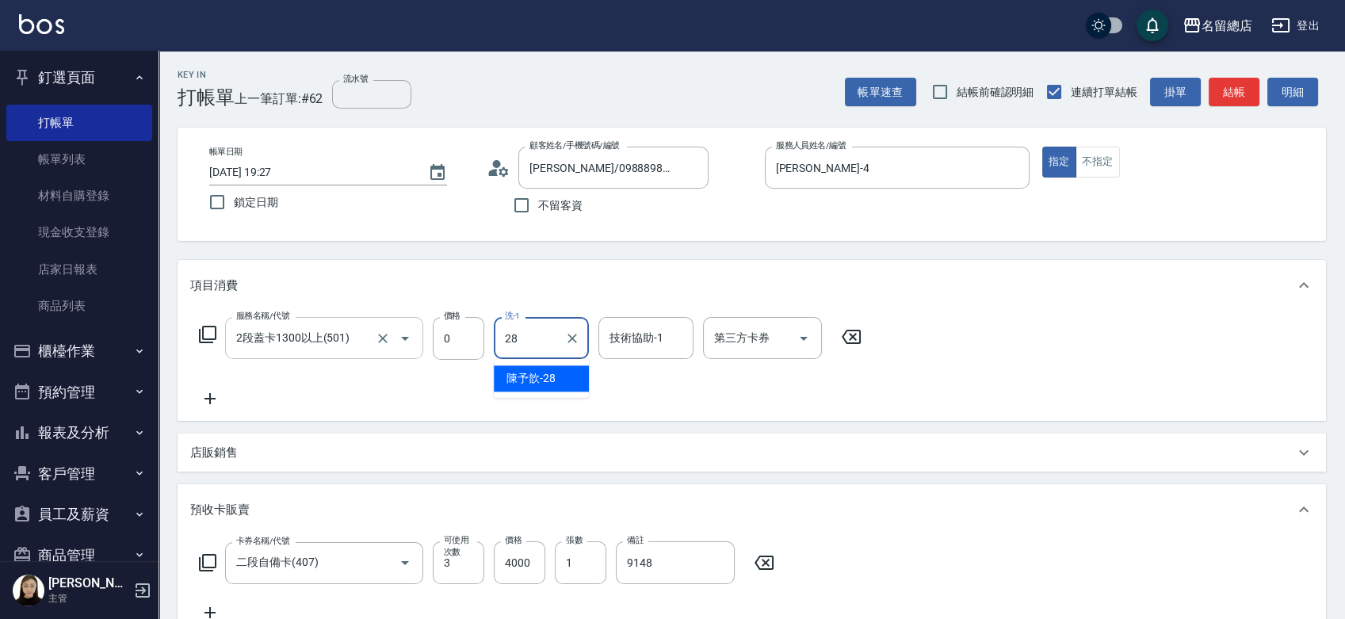
type input "陳予歆-28"
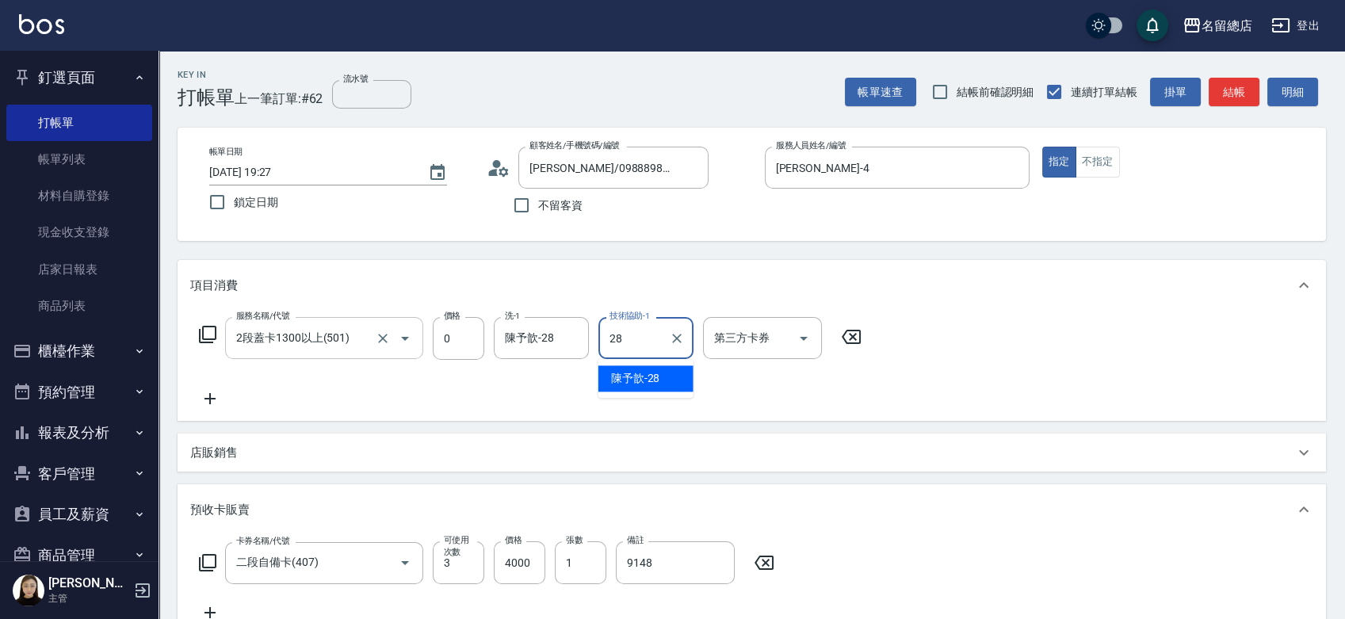
type input "陳予歆-28"
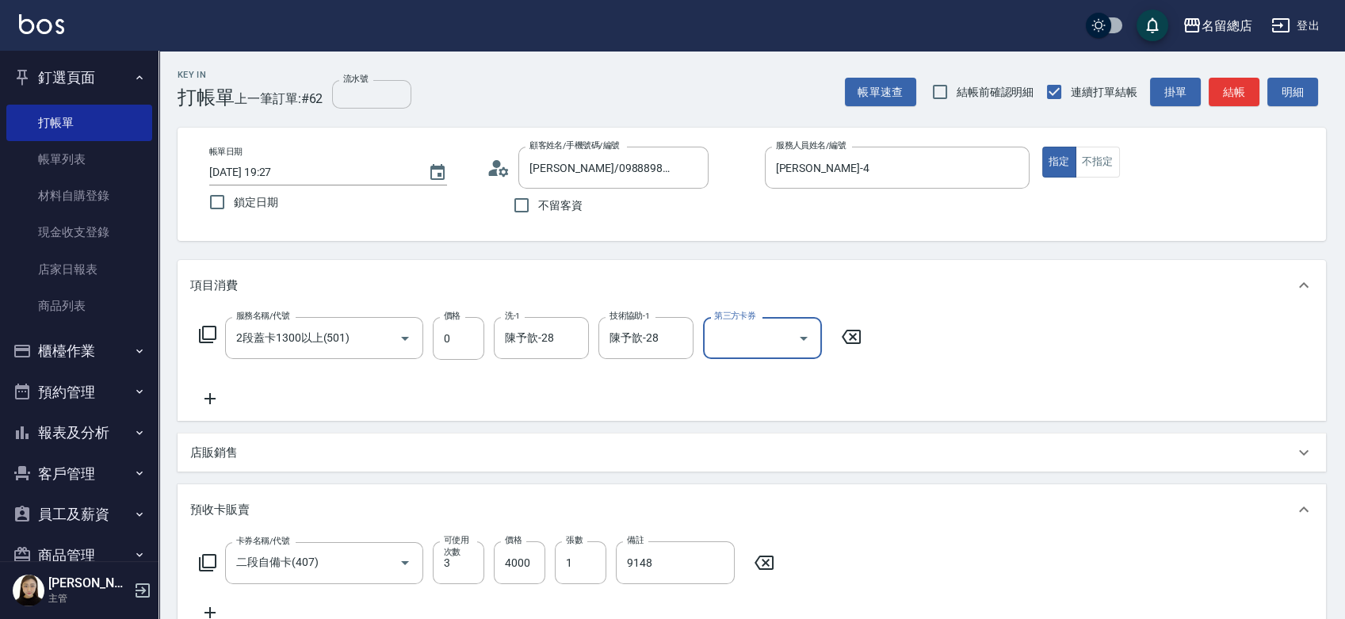
click at [389, 89] on input "流水號" at bounding box center [371, 94] width 79 height 29
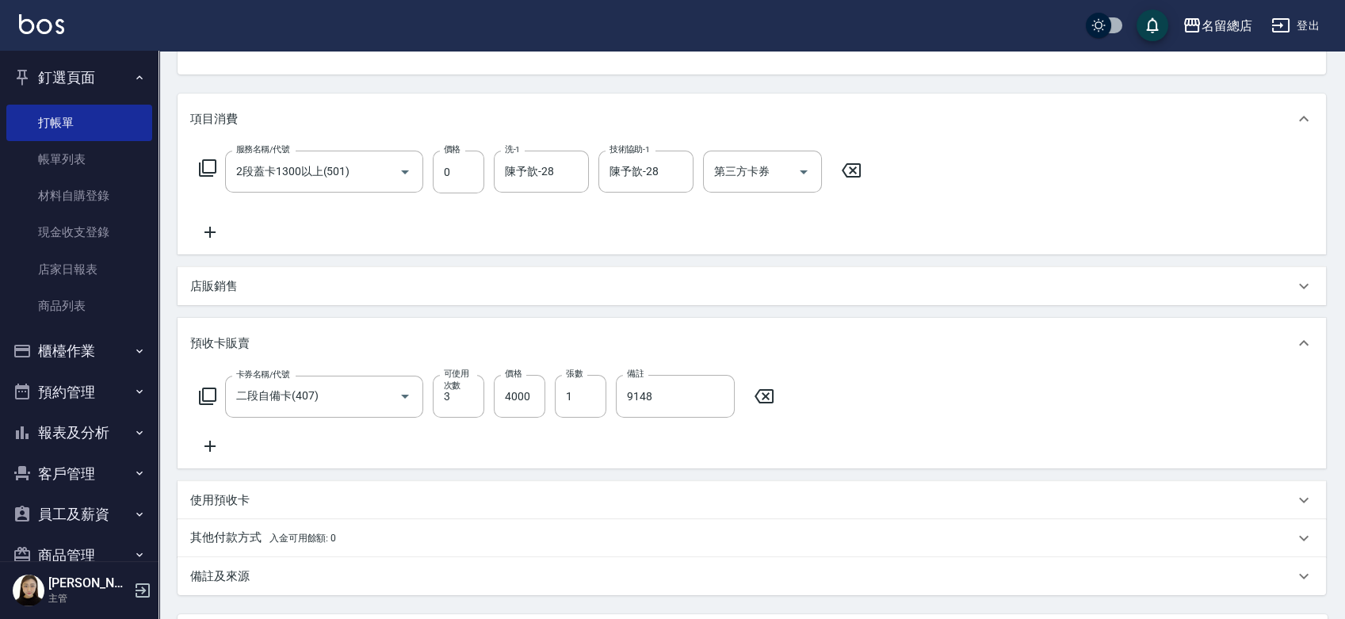
scroll to position [319, 0]
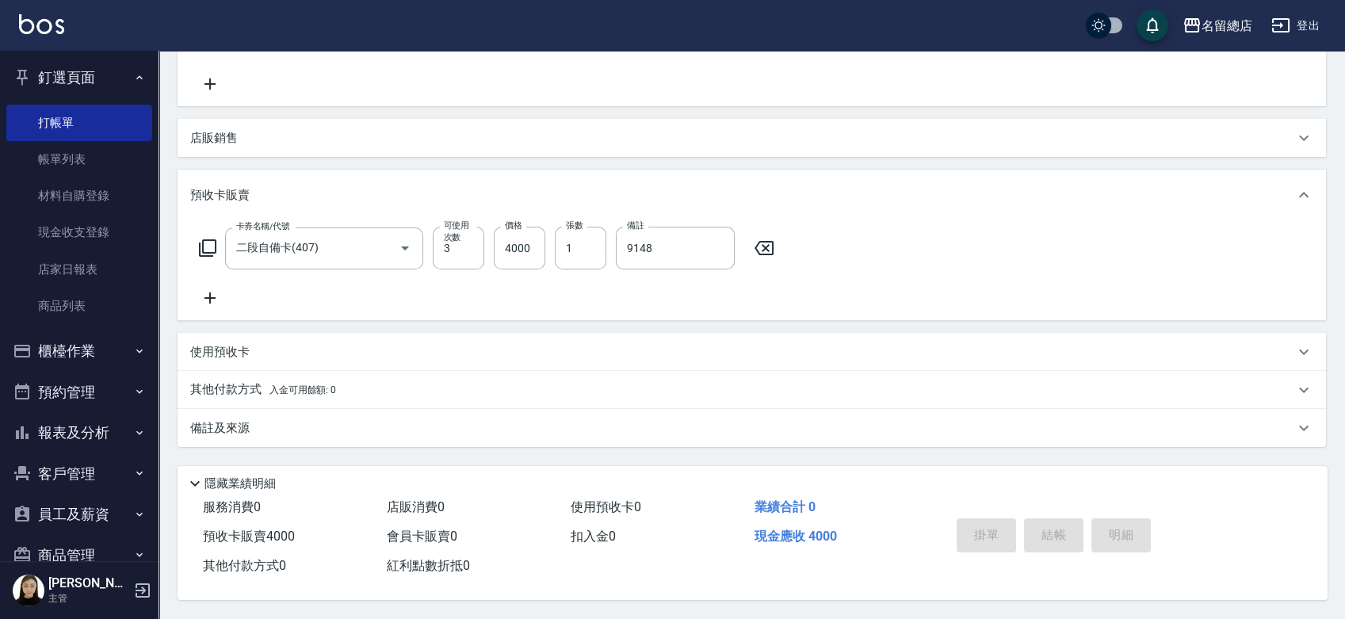
type input "9148"
type input "2025/08/18 19:28"
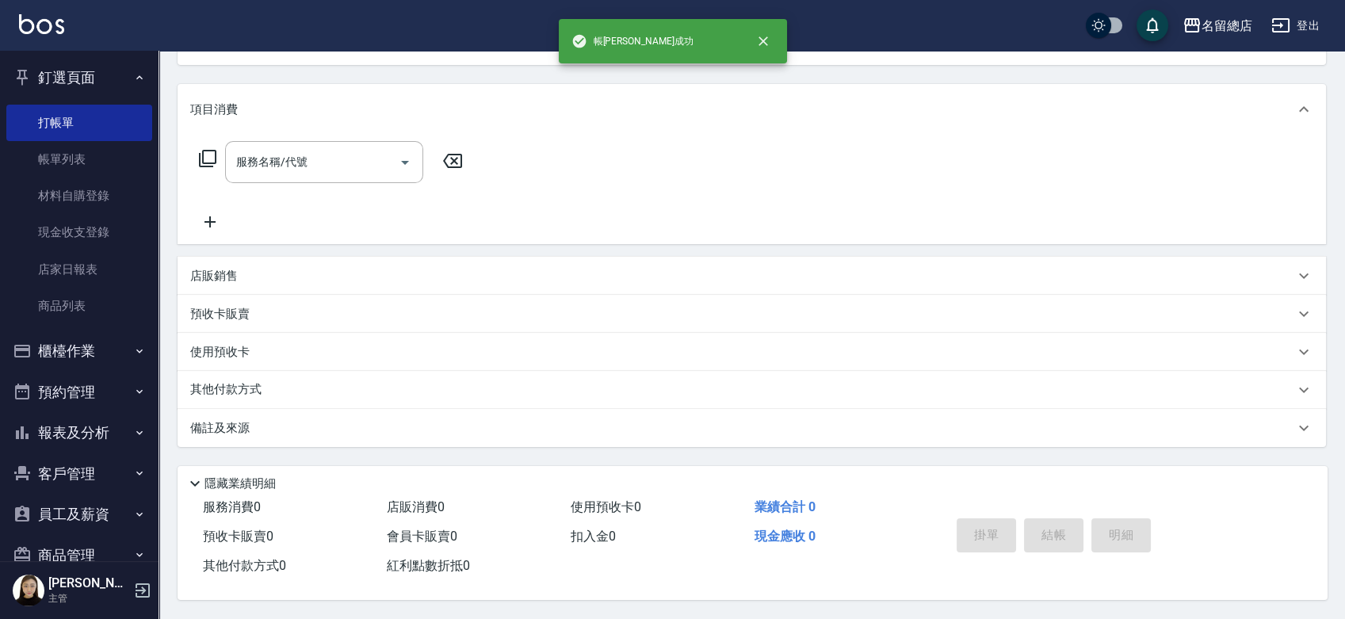
scroll to position [0, 0]
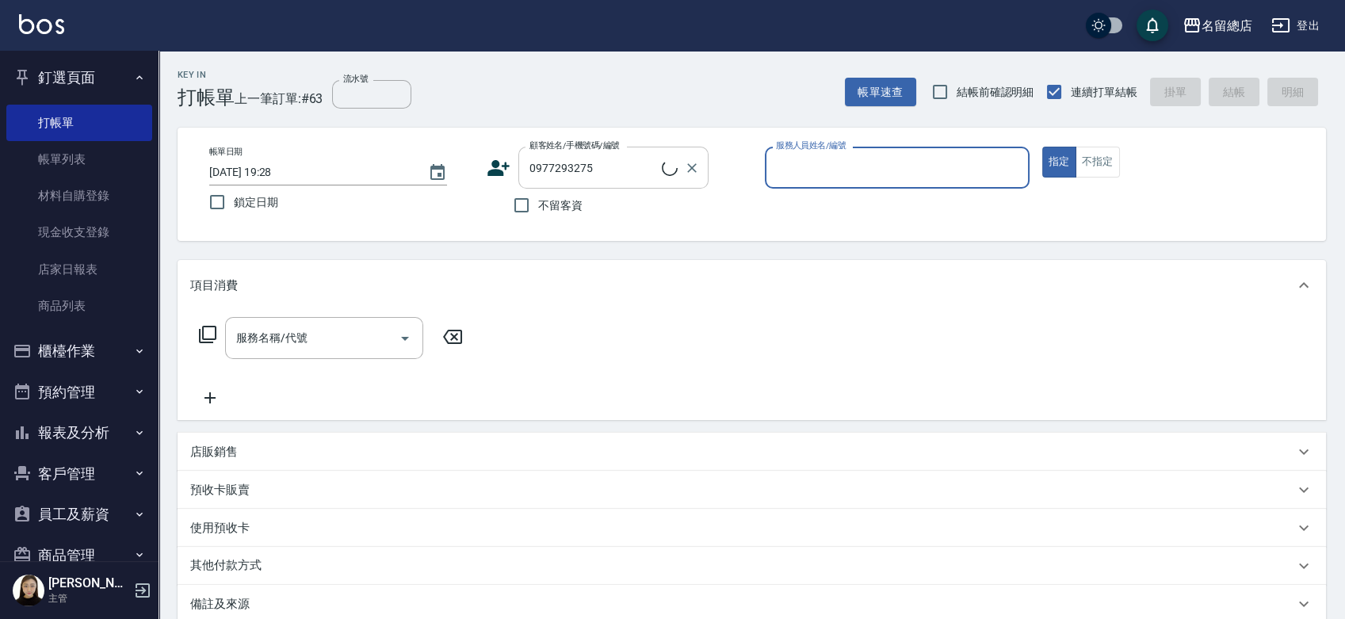
type input "羅萱庭 10/27/0977293275/null"
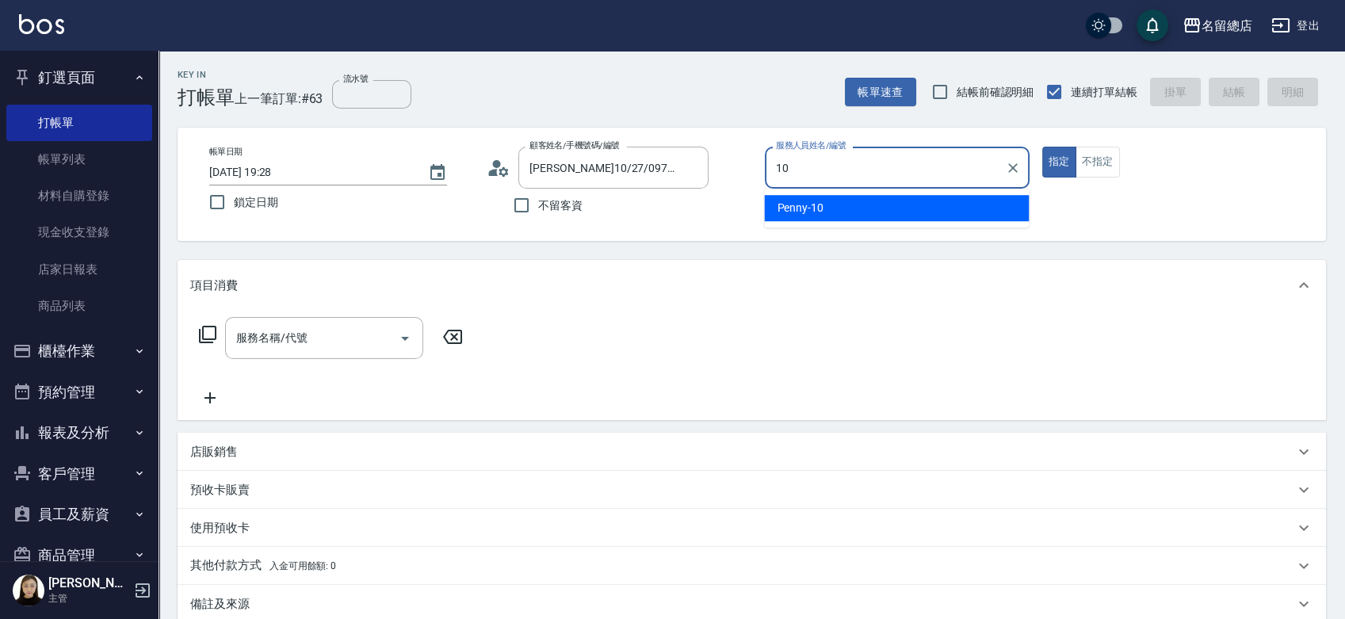
type input "Penny-10"
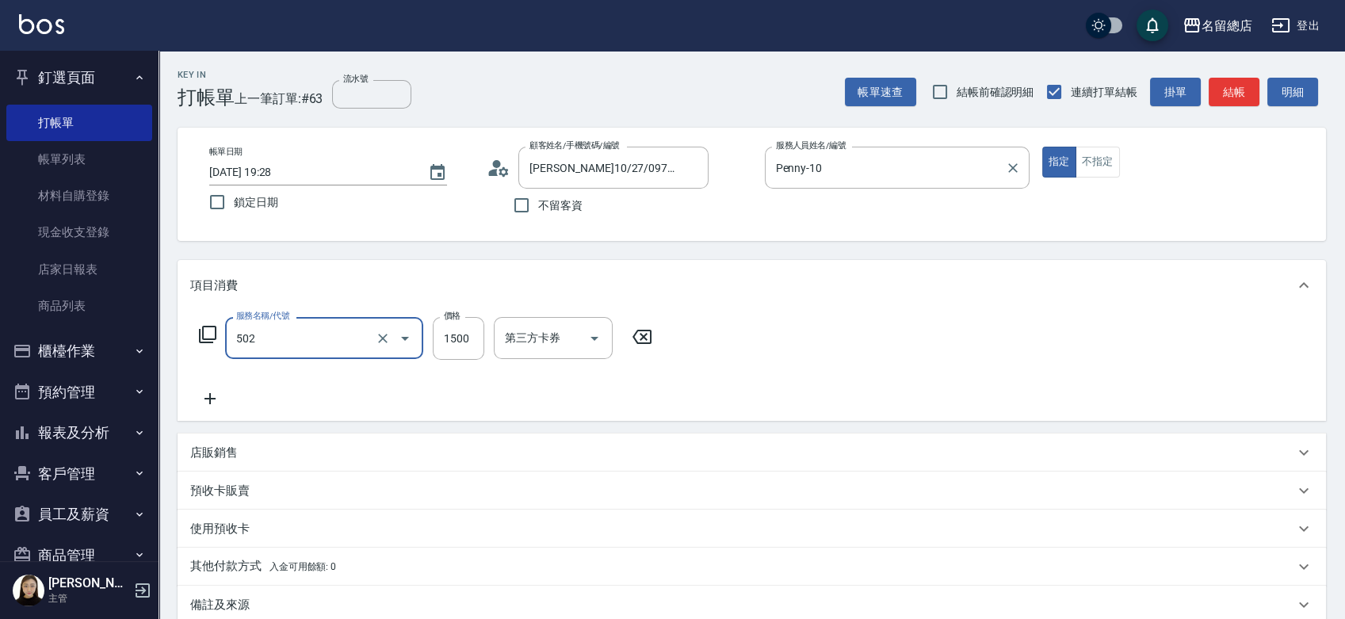
type input "染髮1500以上(502)"
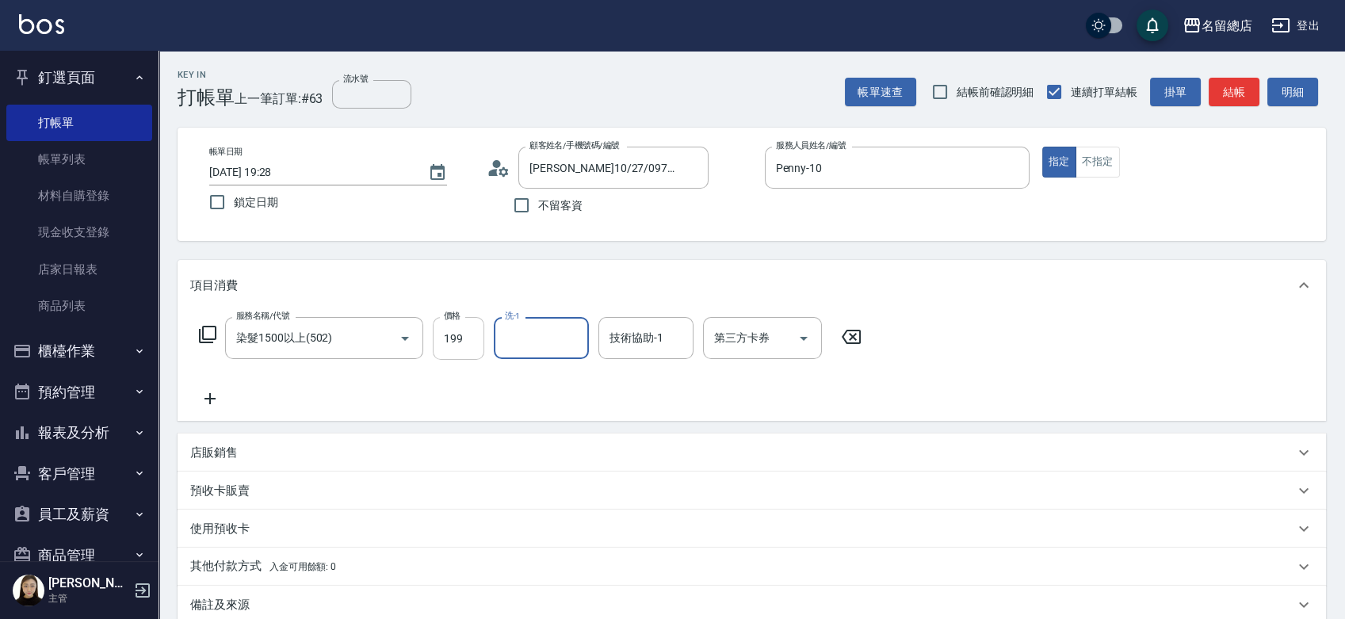
click at [469, 341] on input "199" at bounding box center [459, 338] width 52 height 43
type input "1799"
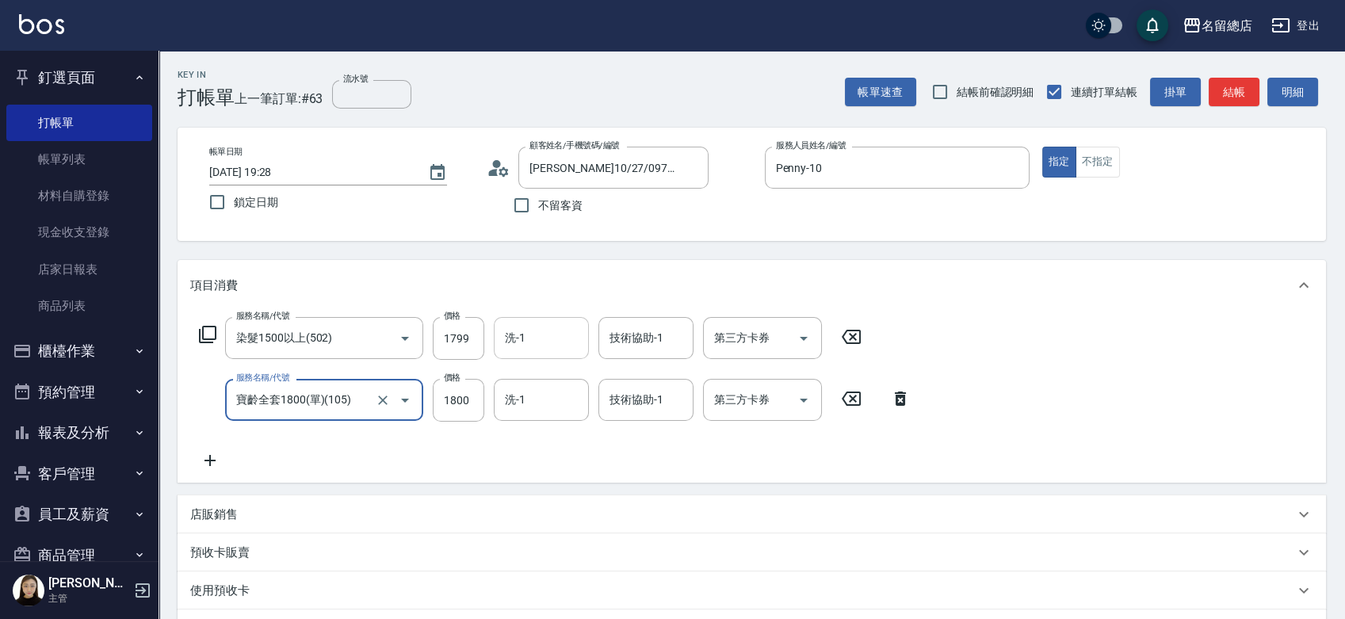
type input "寶齡全套1800(單)(105)"
type input "1800"
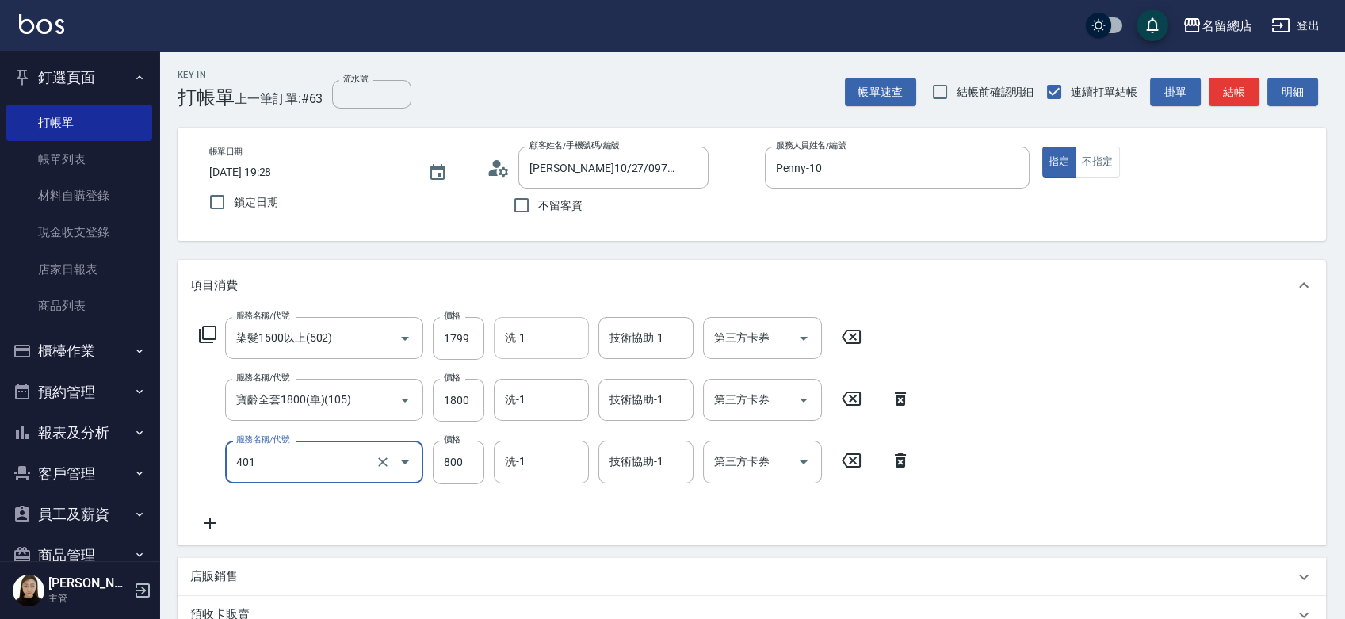
type input "自備護髮(401)"
type input "1000"
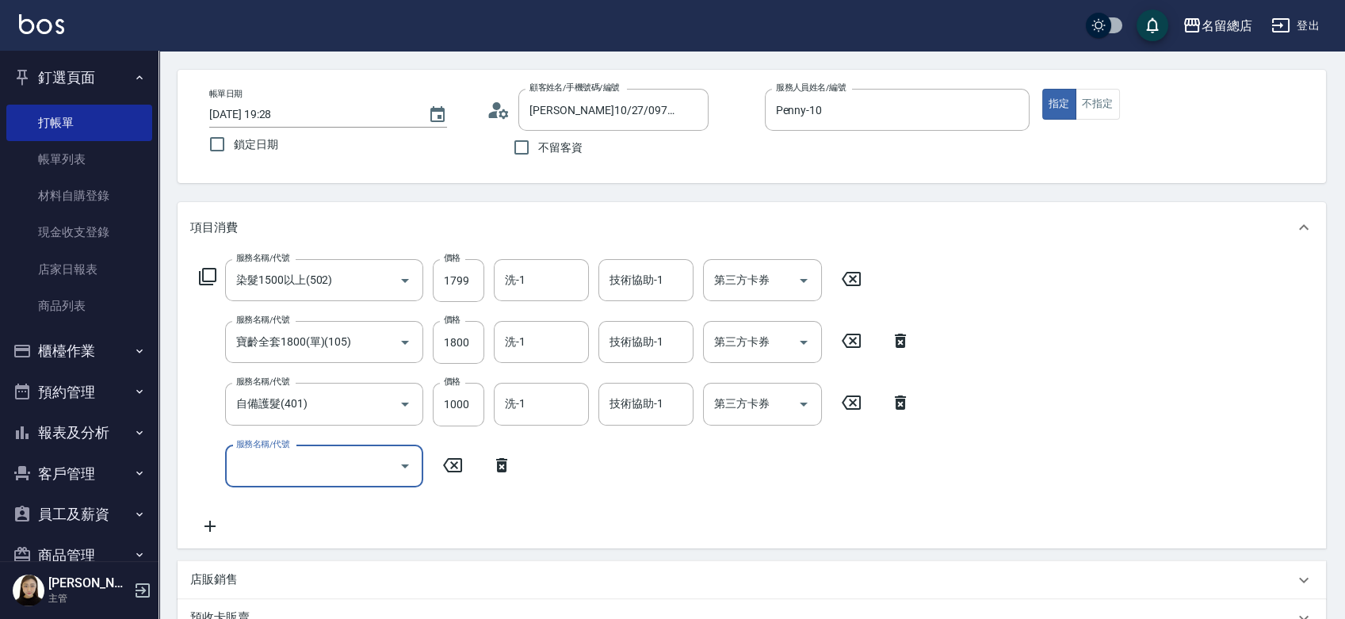
scroll to position [88, 0]
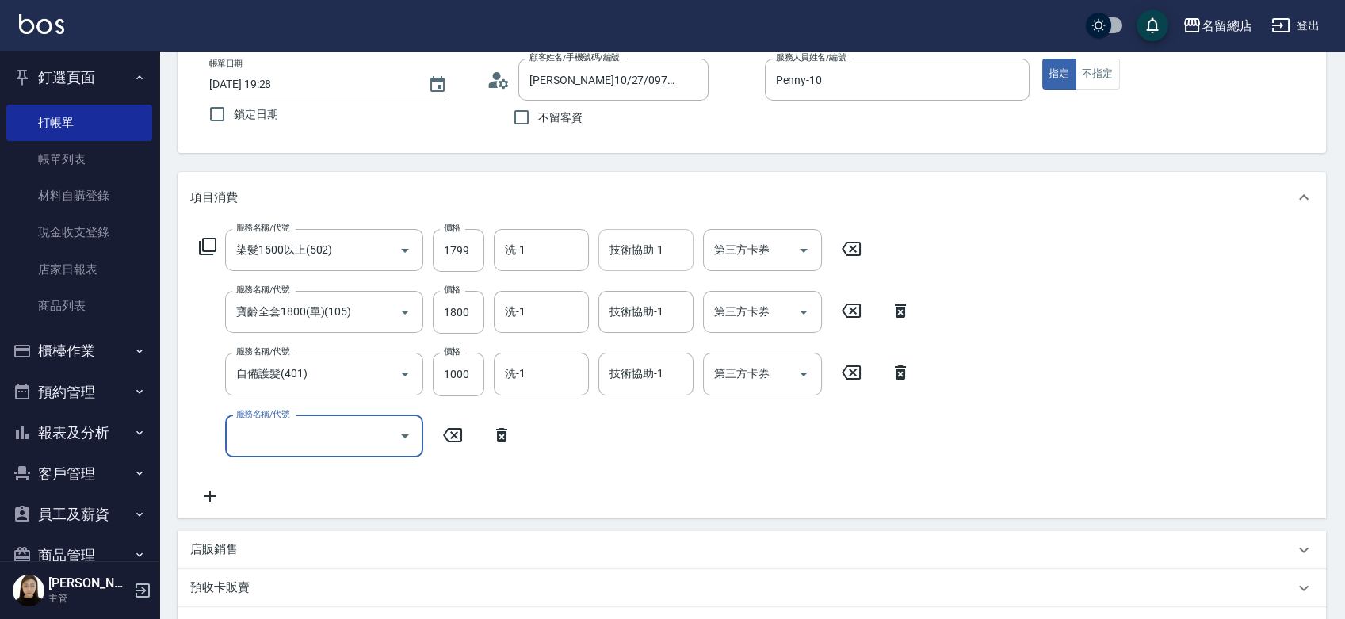
click at [617, 243] on div "技術協助-1 技術協助-1" at bounding box center [645, 250] width 95 height 42
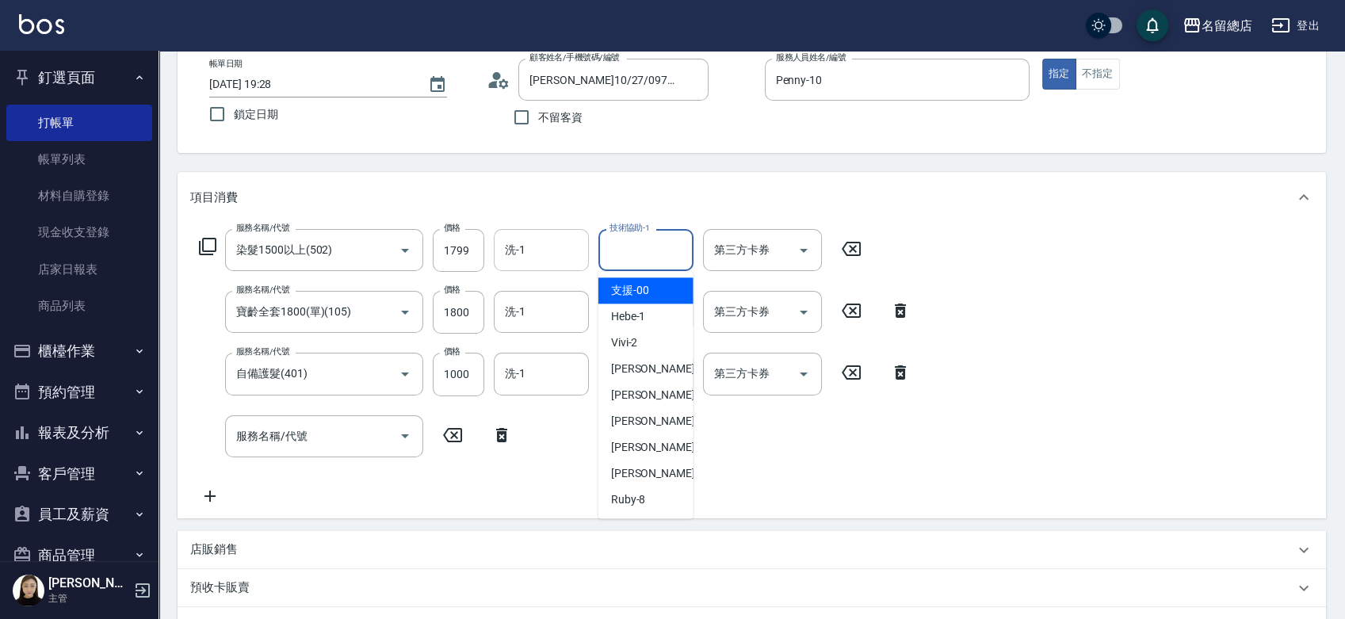
click at [520, 245] on input "洗-1" at bounding box center [541, 250] width 81 height 28
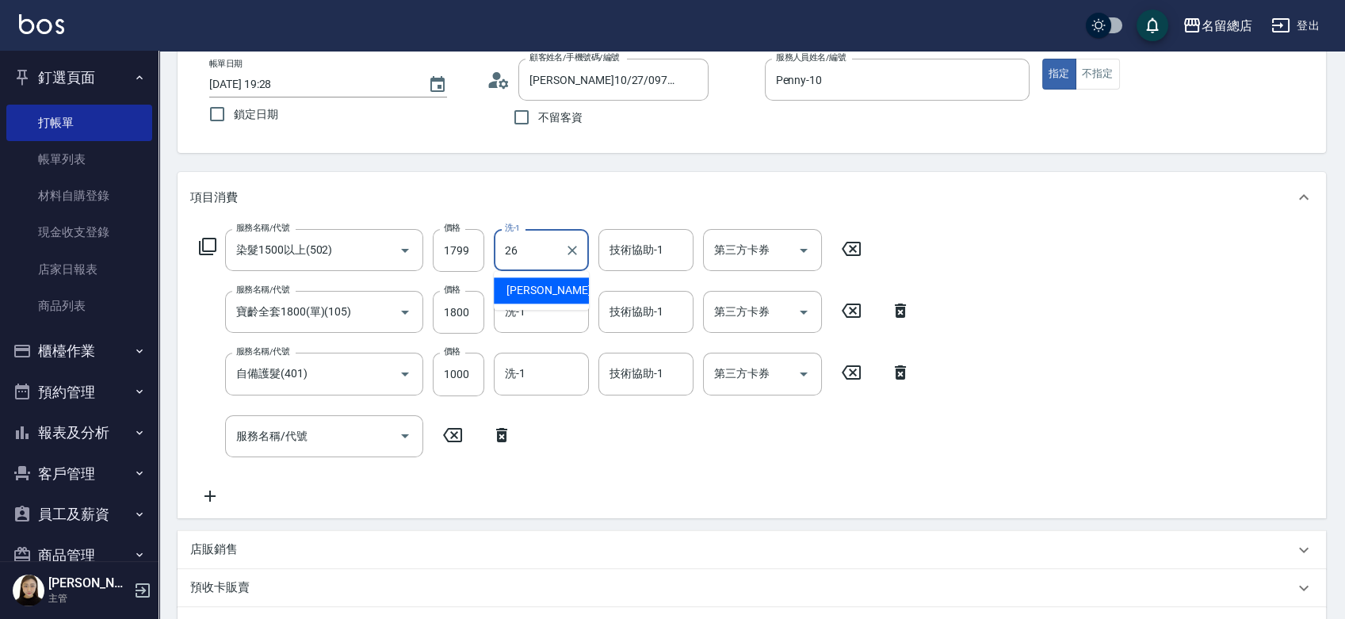
type input "謝雅筑-26"
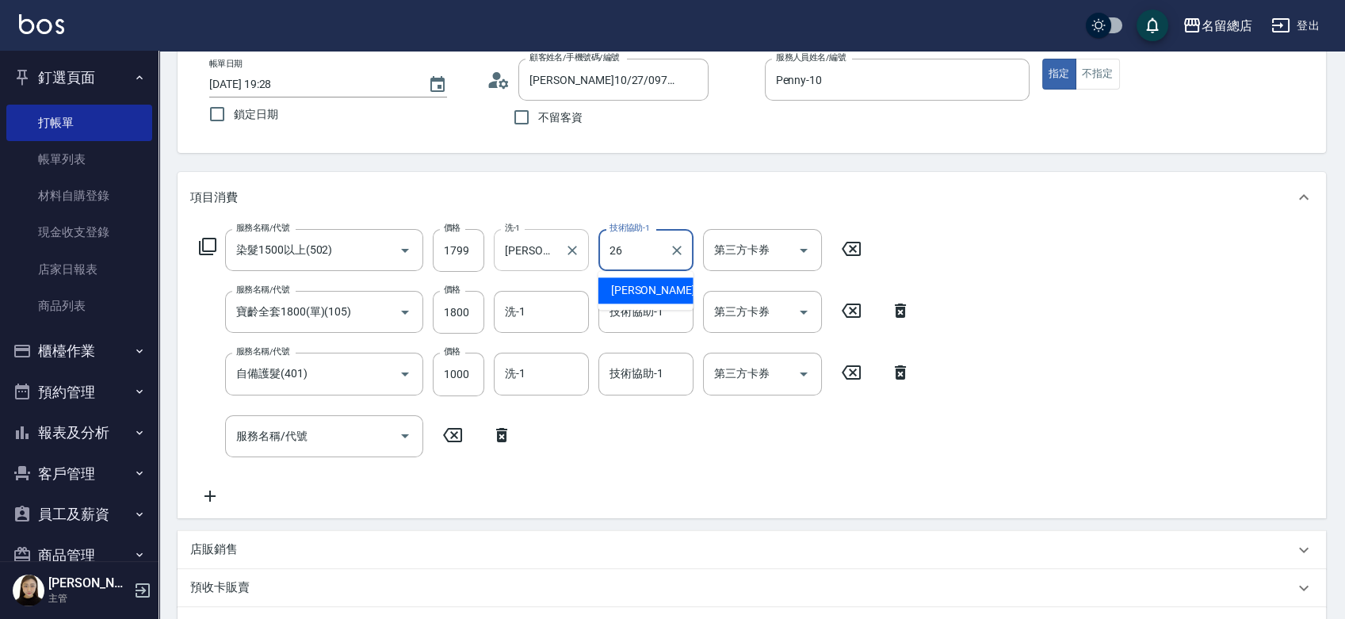
type input "26."
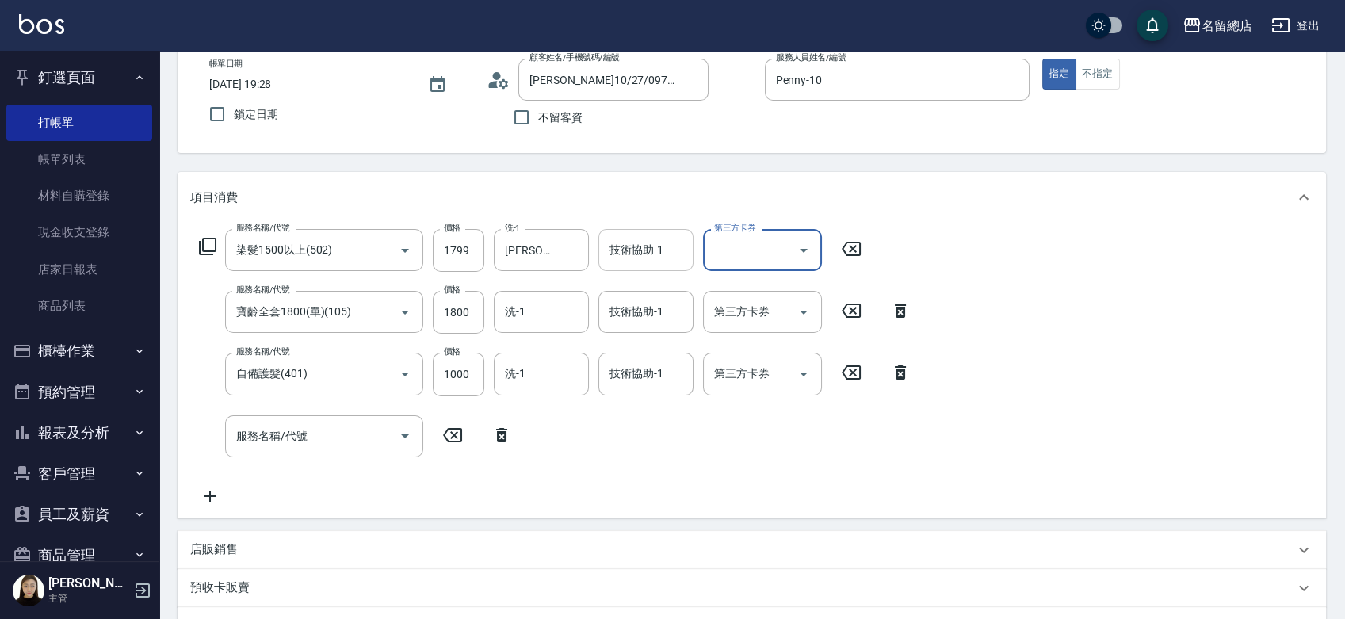
click at [624, 250] on input "技術協助-1" at bounding box center [646, 250] width 81 height 28
type input "謝雅筑-26"
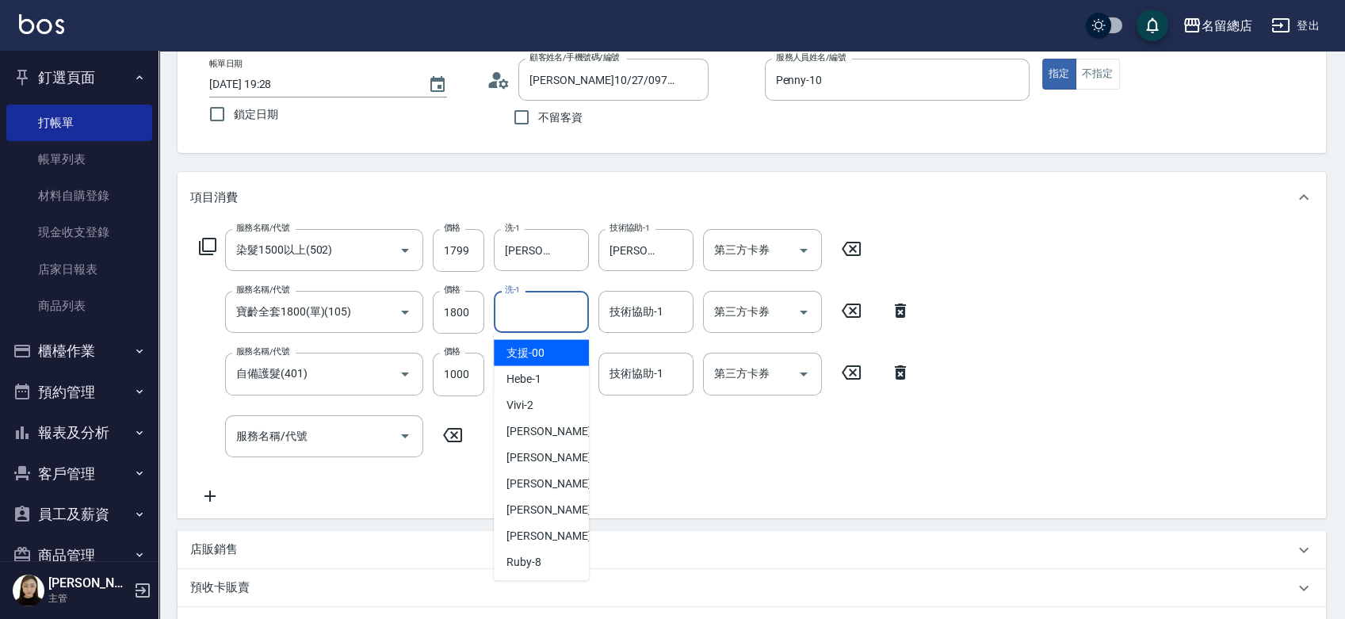
click at [520, 322] on input "洗-1" at bounding box center [541, 312] width 81 height 28
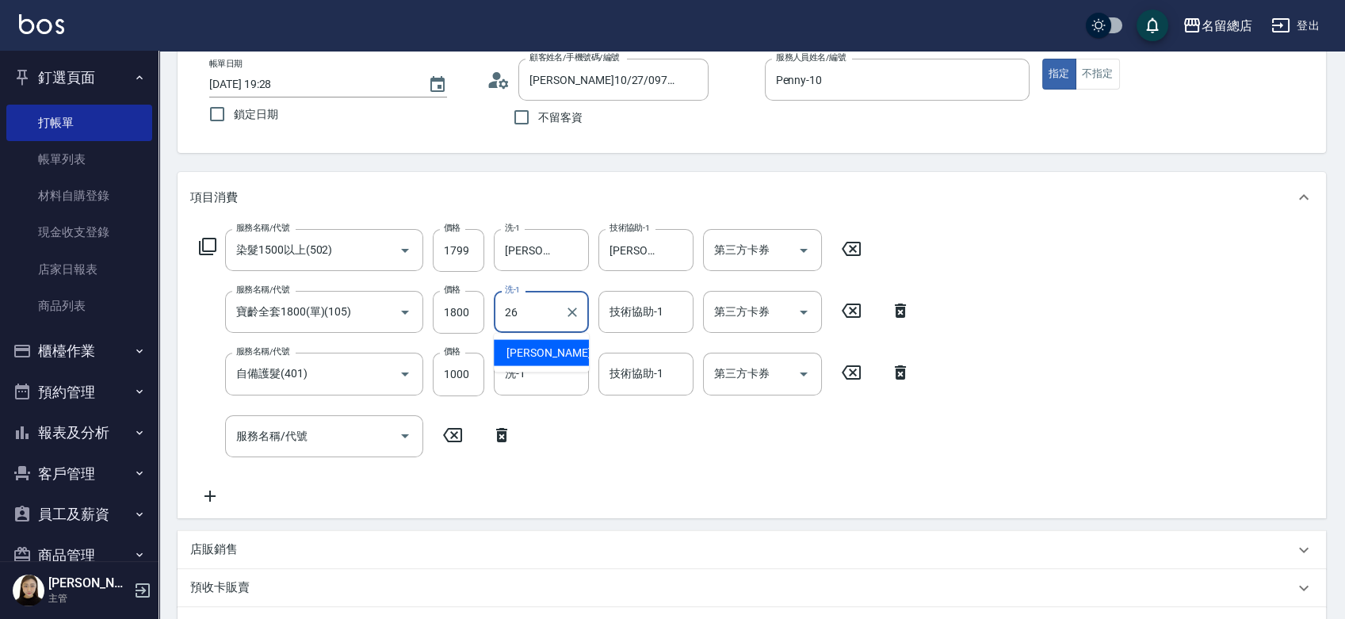
type input "謝雅筑-26"
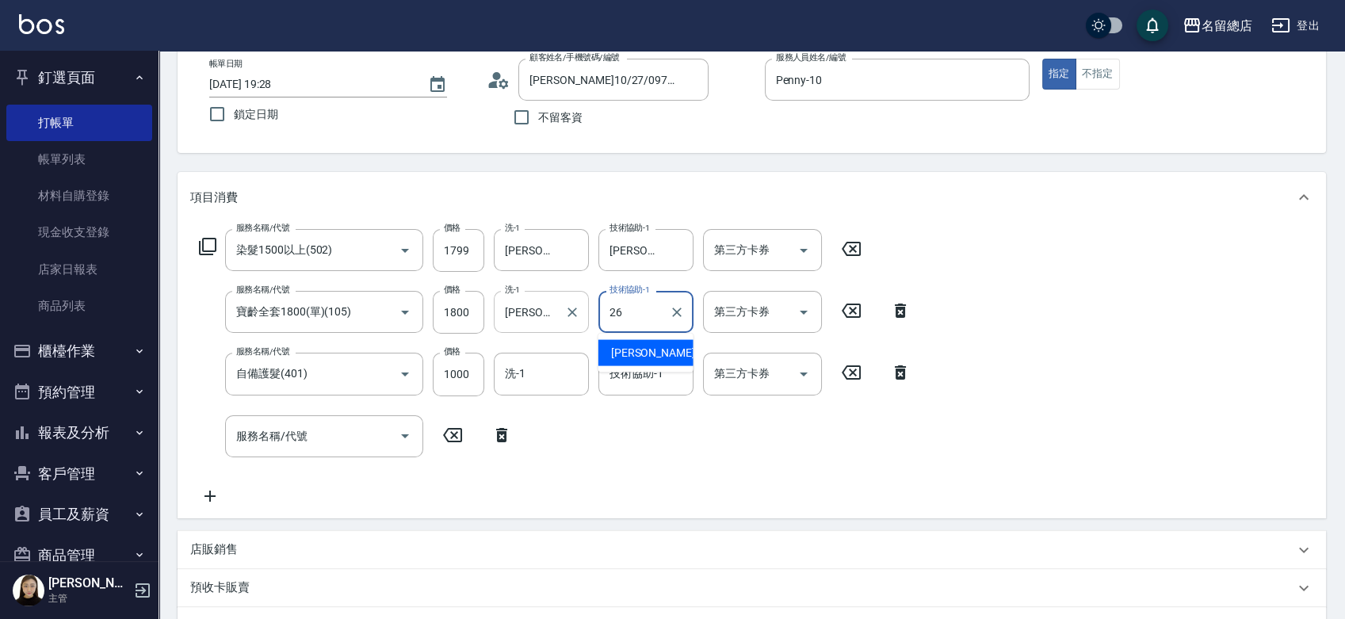
type input "謝雅筑-26"
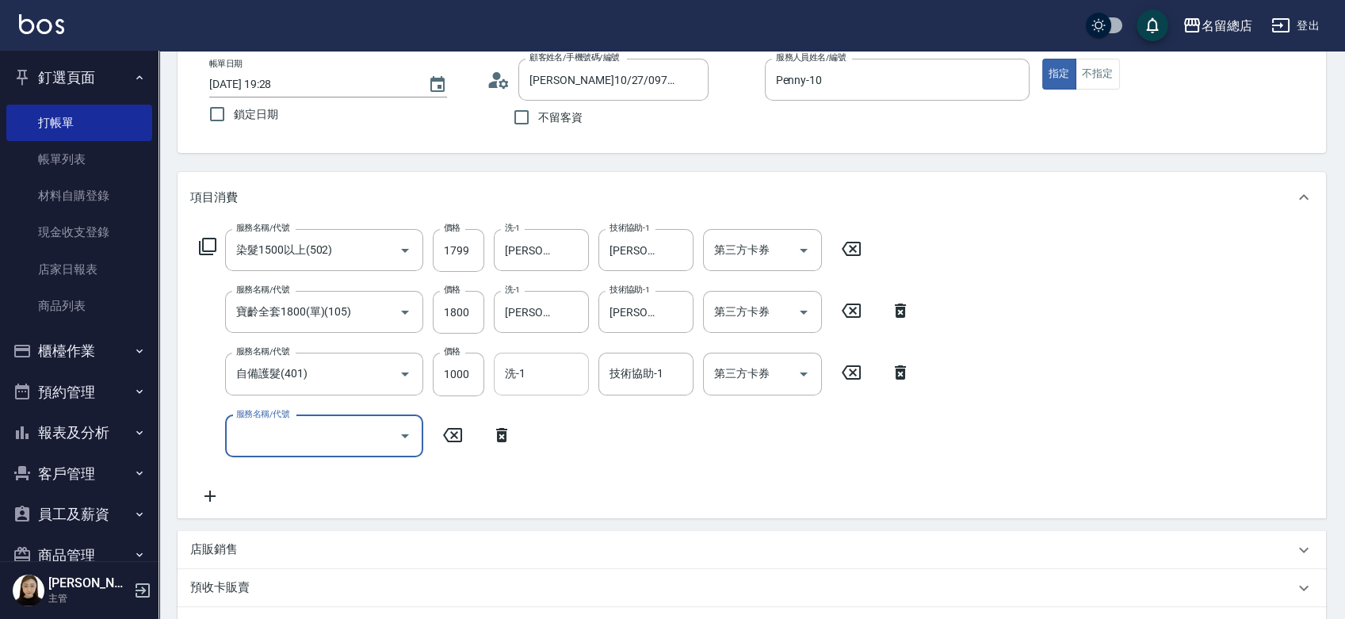
click at [520, 371] on input "洗-1" at bounding box center [541, 374] width 81 height 28
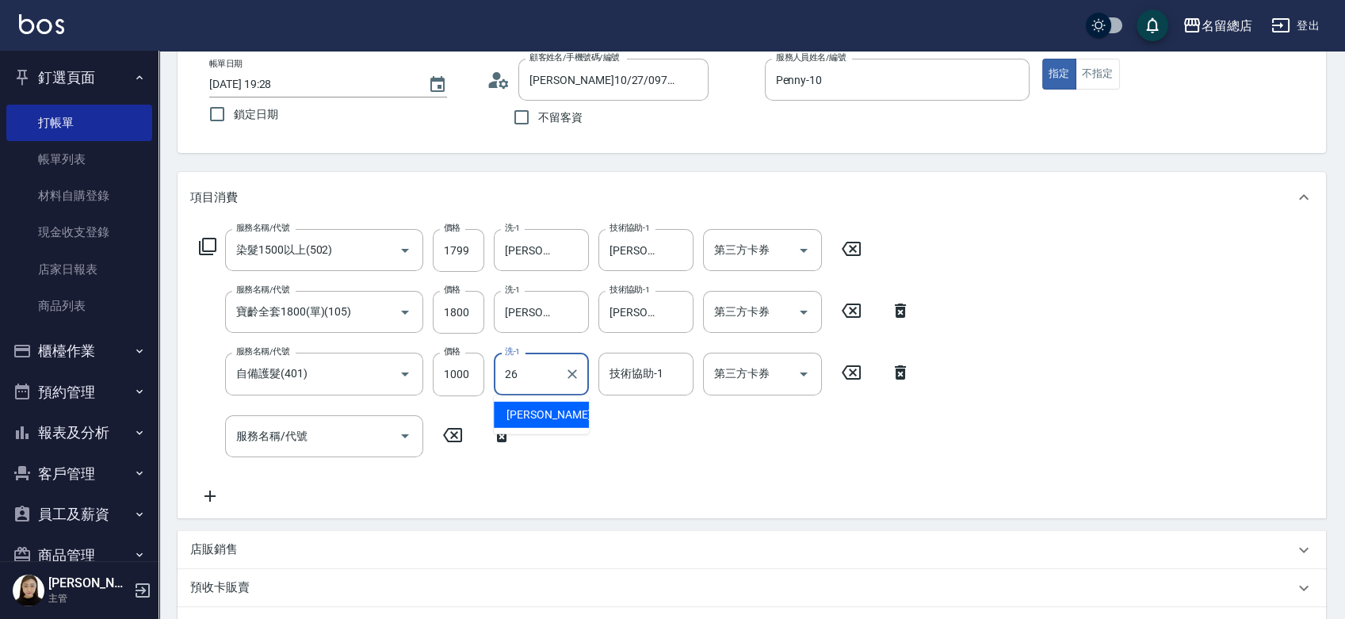
type input "謝雅筑-26"
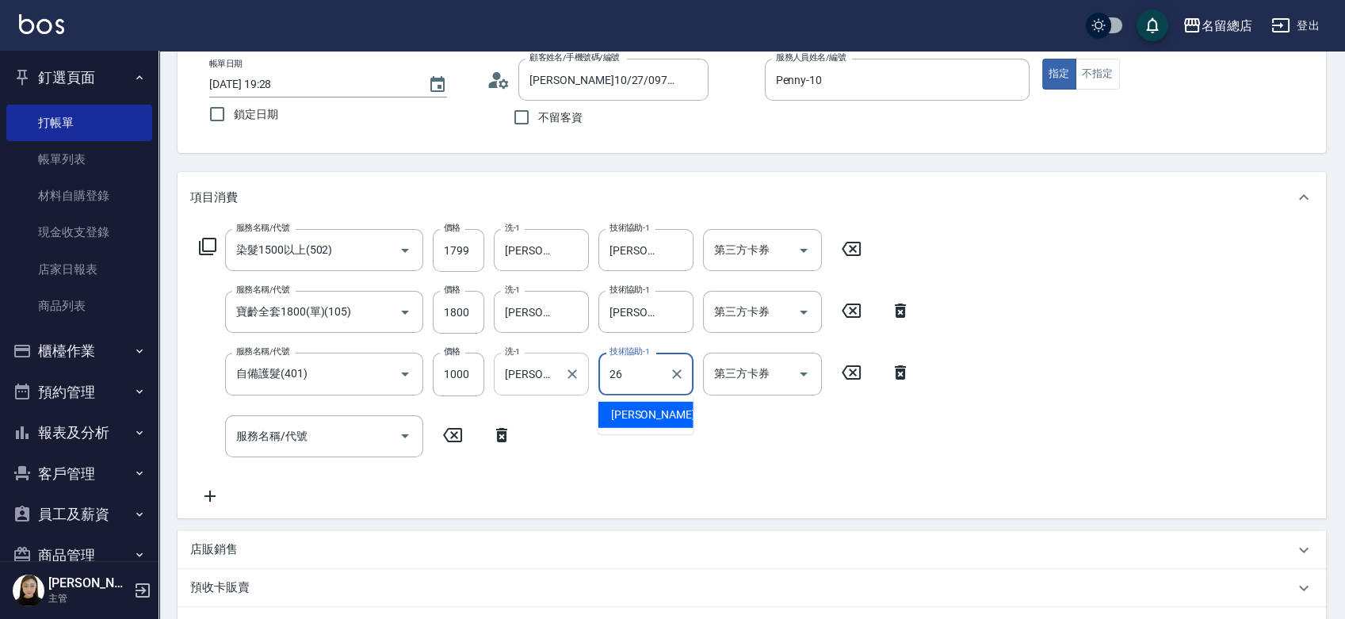
type input "謝雅筑-26"
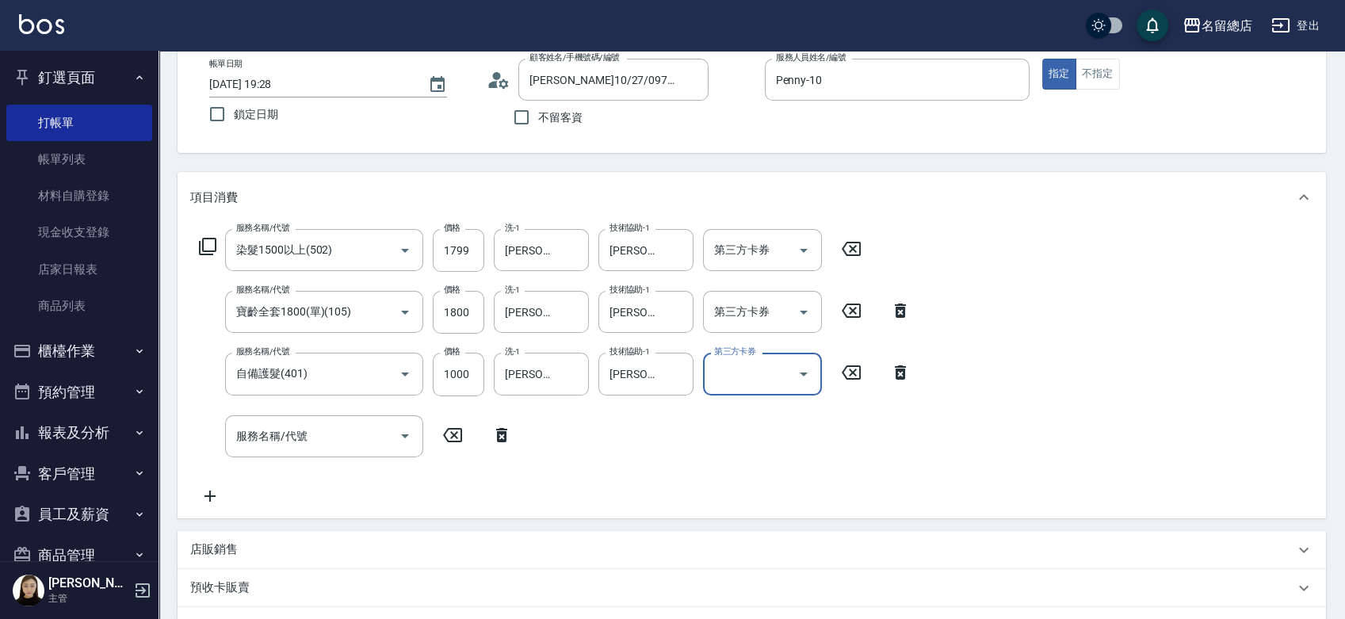
click at [685, 459] on div "服務名稱/代號 染髮1500以上(502) 服務名稱/代號 價格 1799 價格 洗-1 謝雅筑-26 洗-1 技術協助-1 謝雅筑-26 技術協助-1 第三…" at bounding box center [555, 367] width 730 height 277
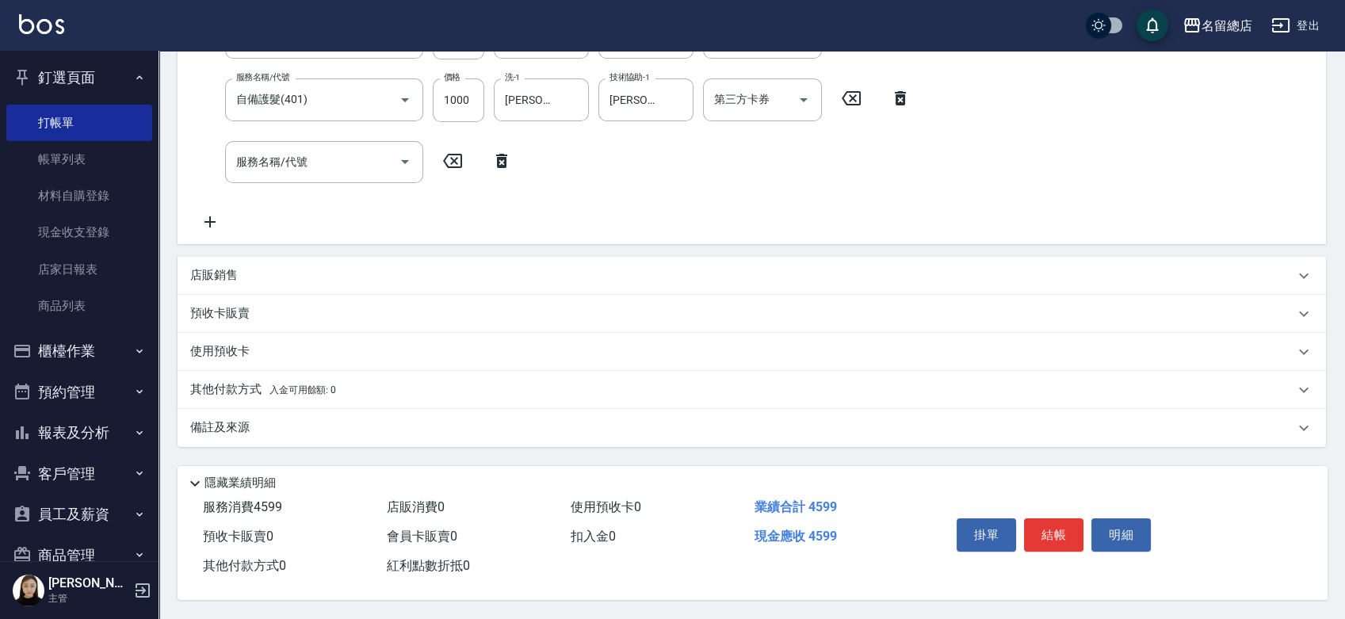
scroll to position [366, 0]
type input "2025/08/18 19:32"
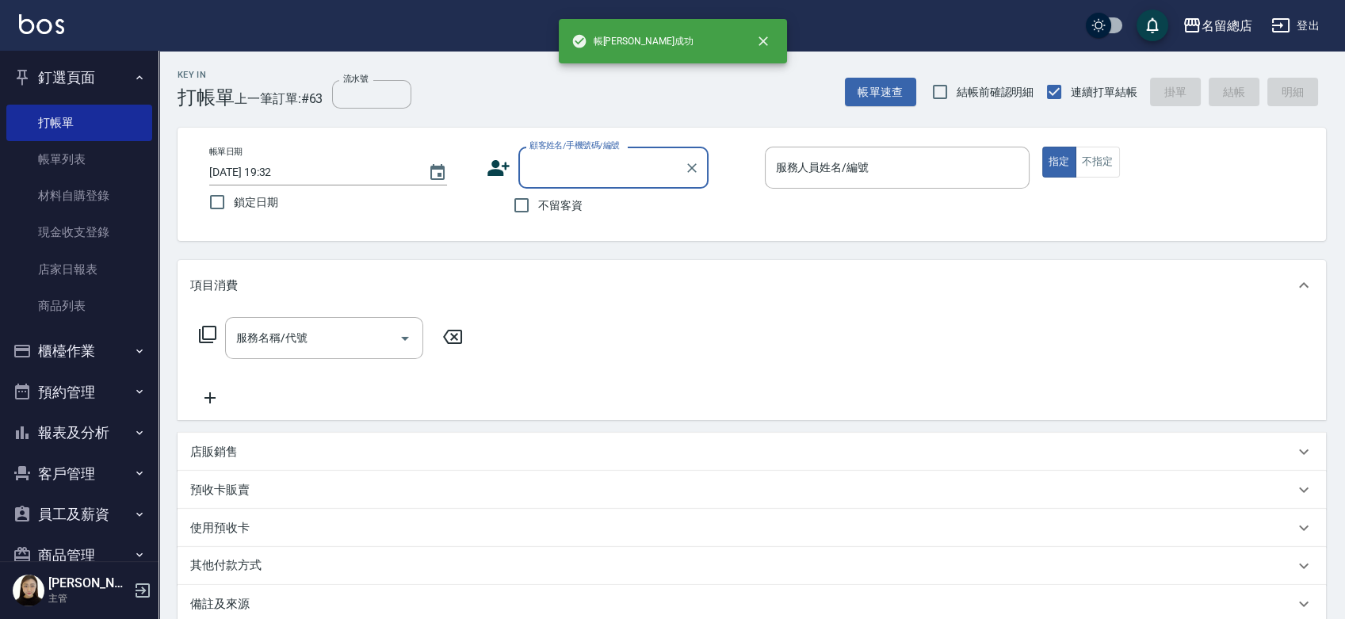
scroll to position [0, 0]
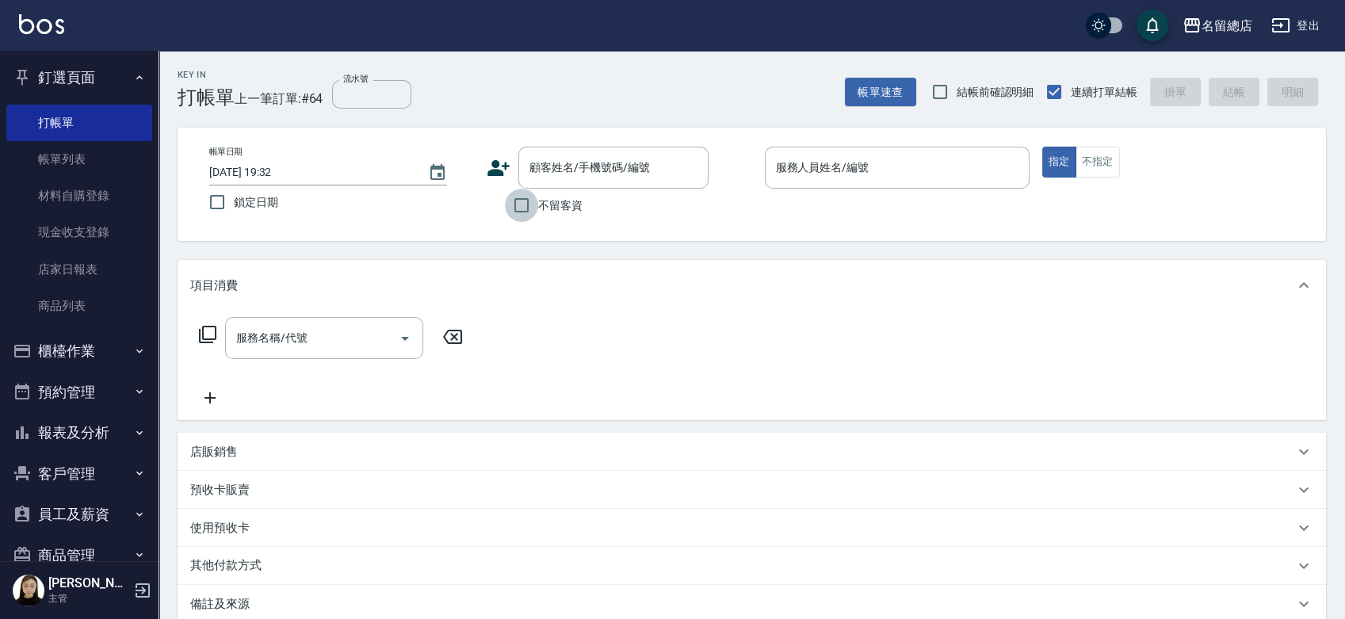
click at [522, 207] on input "不留客資" at bounding box center [521, 205] width 33 height 33
checkbox input "true"
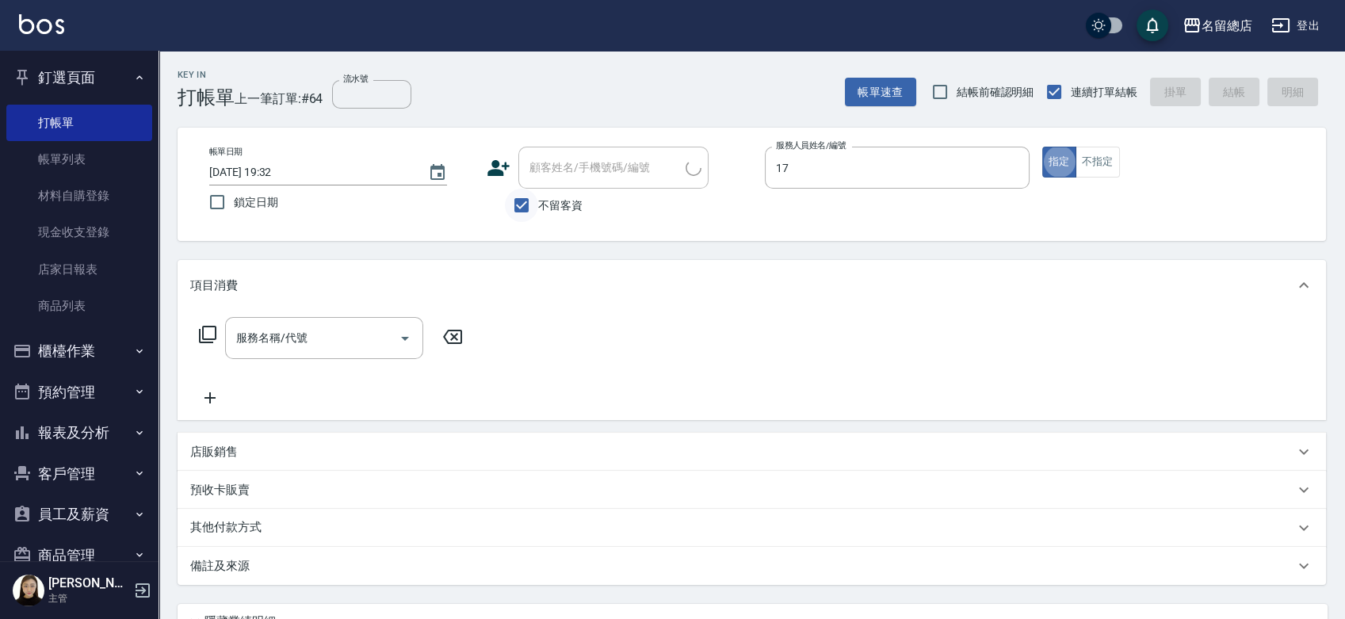
type input "Peter-17"
type input "陳怡君/0919930820/"
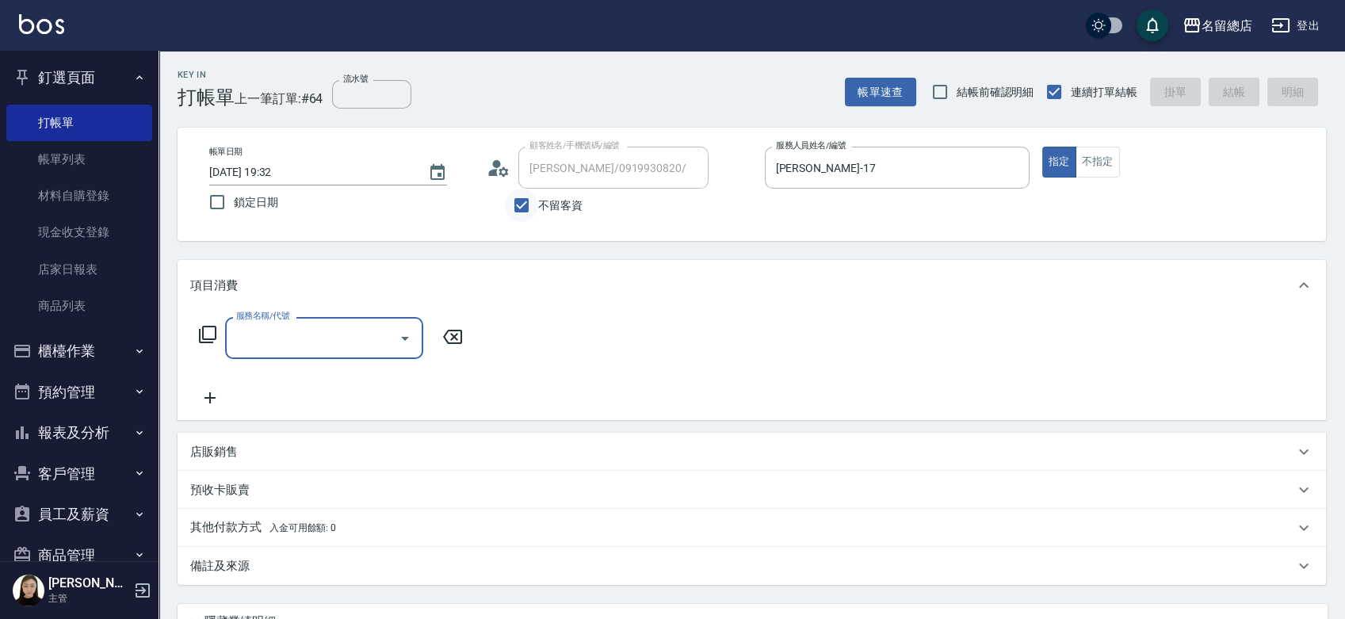
type input "6"
type input "剪髮(305)"
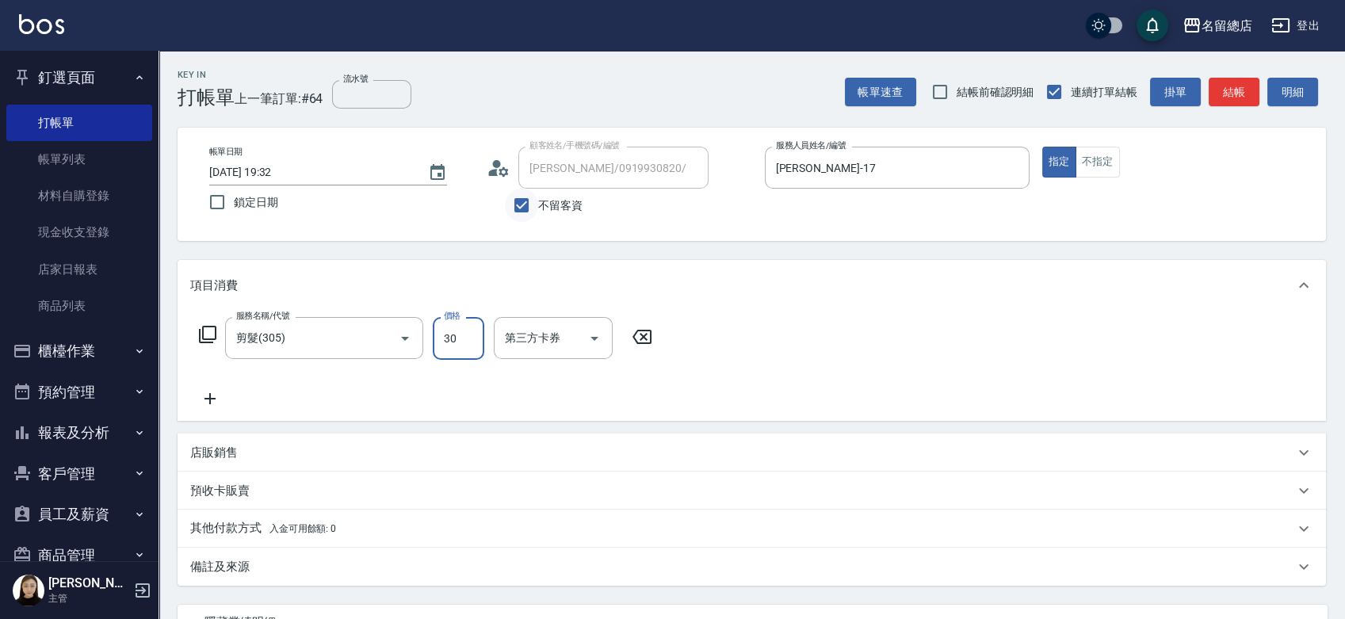
type input "300"
type input "2025/08/18 19:33"
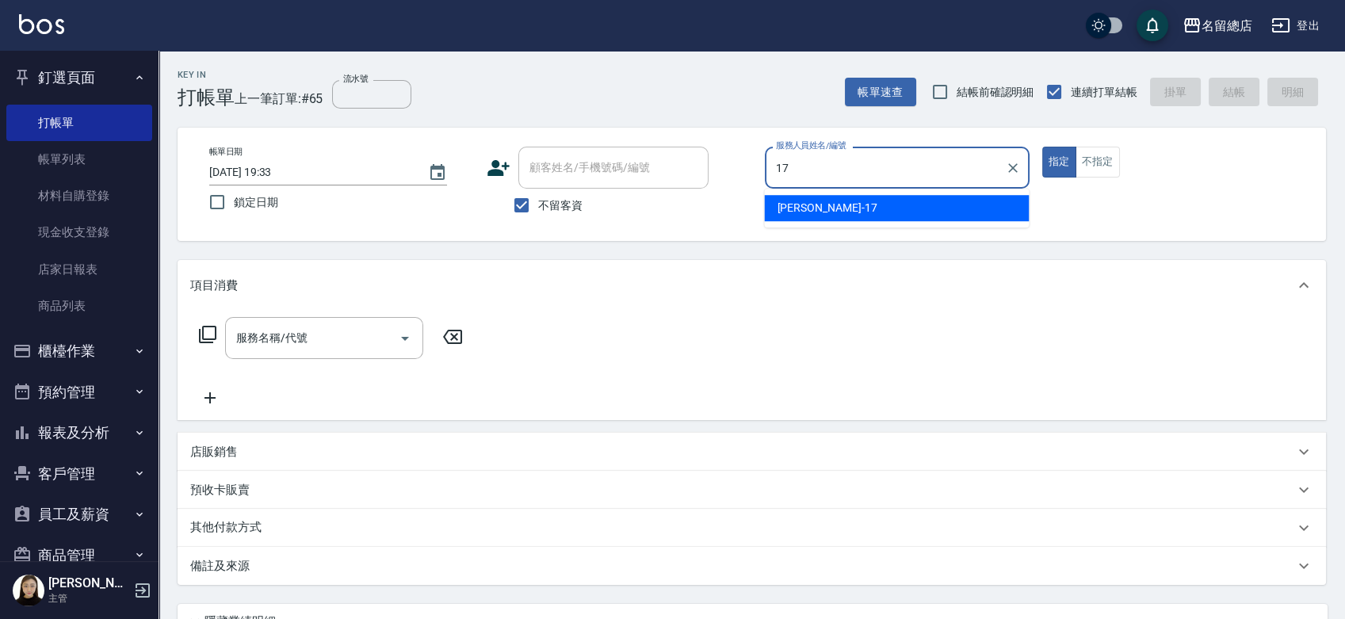
type input "Peter-17"
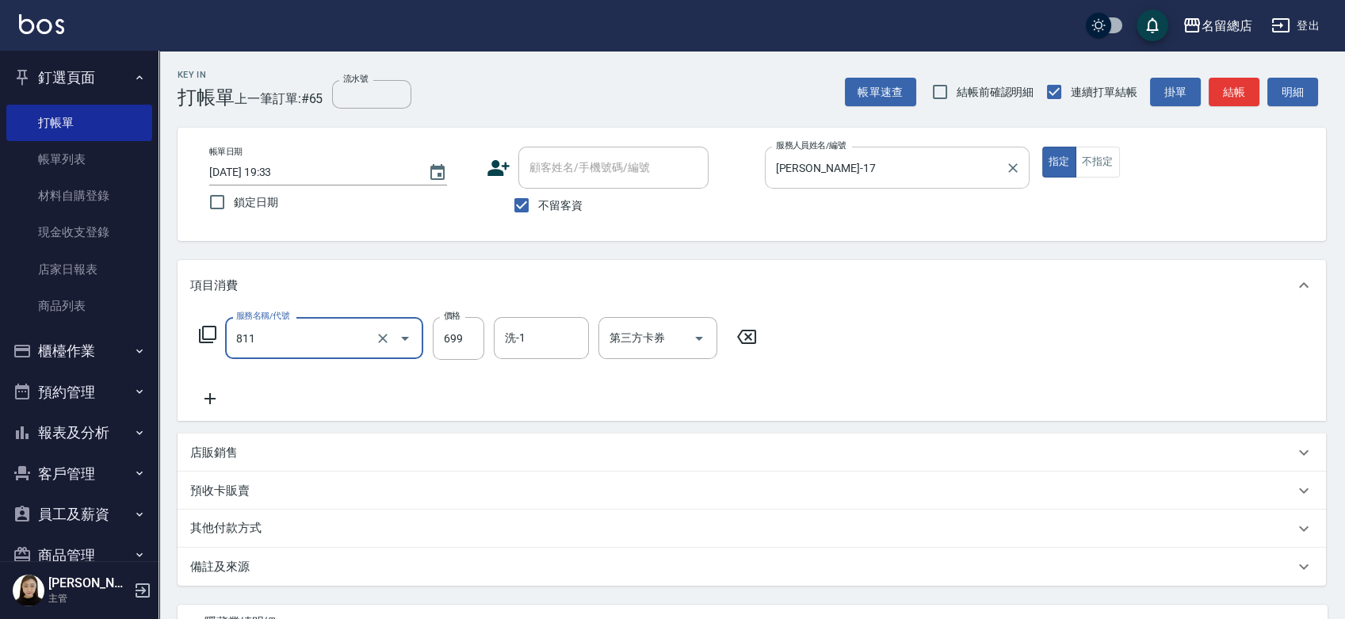
type input "洗+剪(811)"
type input "300"
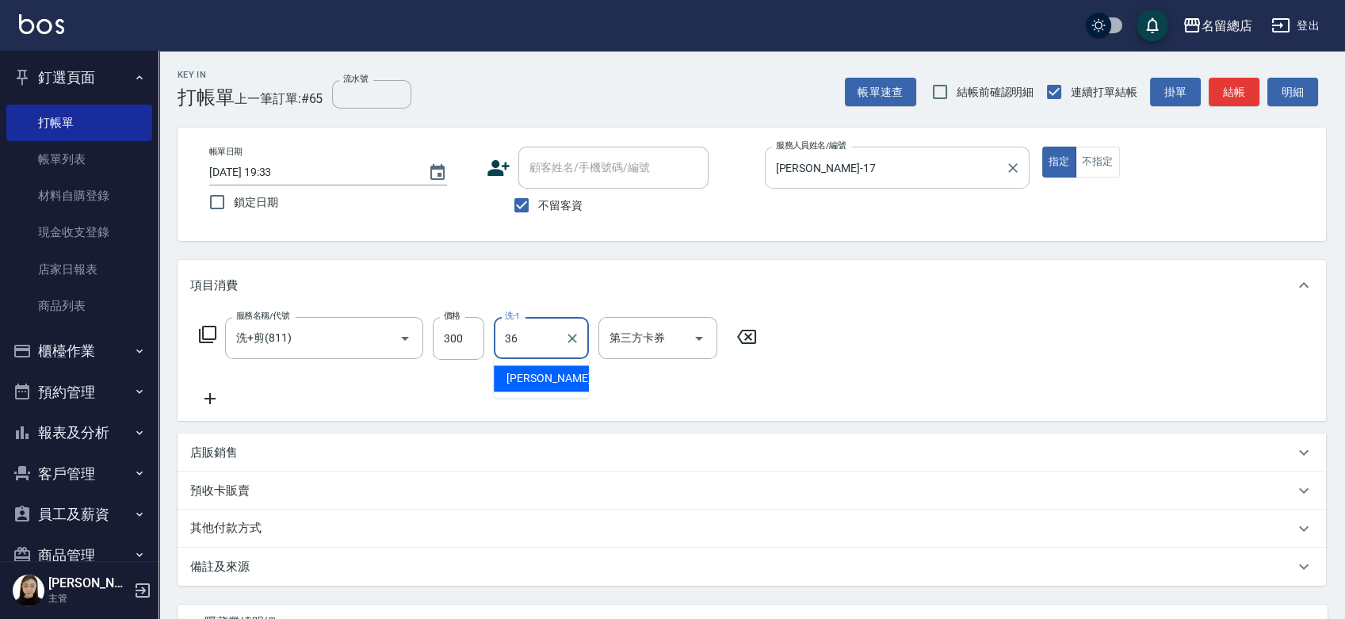
type input "吳爭錡-36"
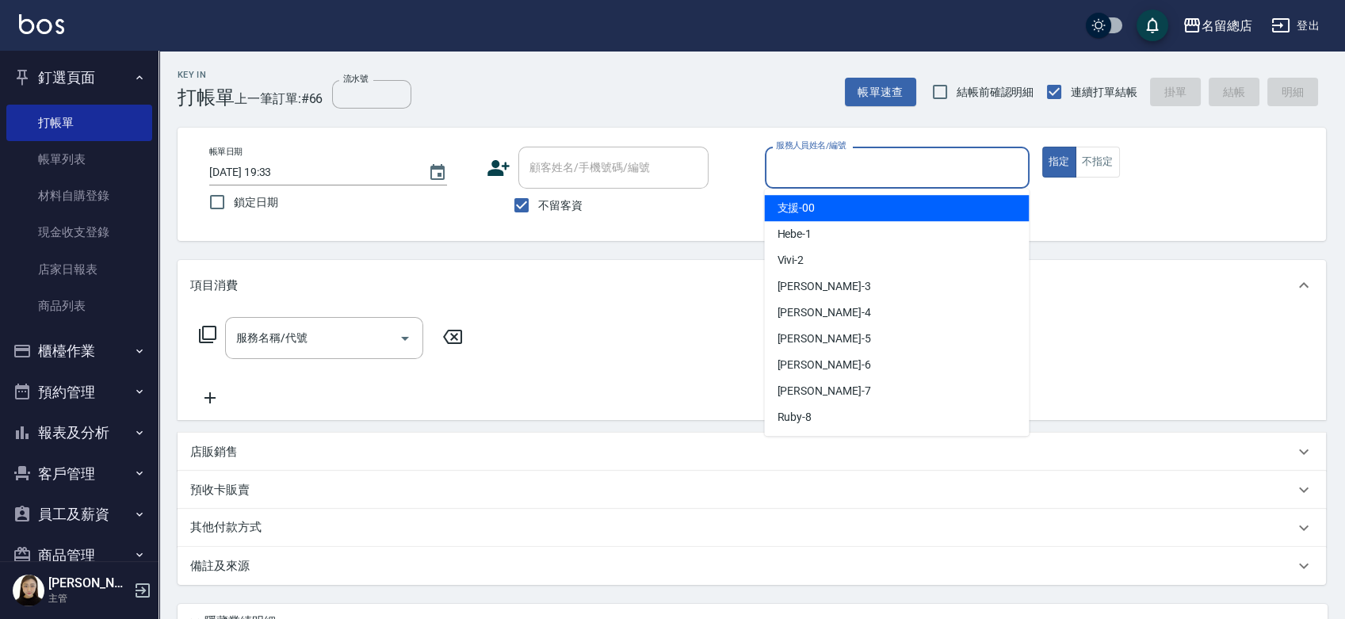
click at [847, 157] on input "服務人員姓名/編號" at bounding box center [897, 168] width 250 height 28
click at [522, 200] on input "不留客資" at bounding box center [521, 205] width 33 height 33
checkbox input "false"
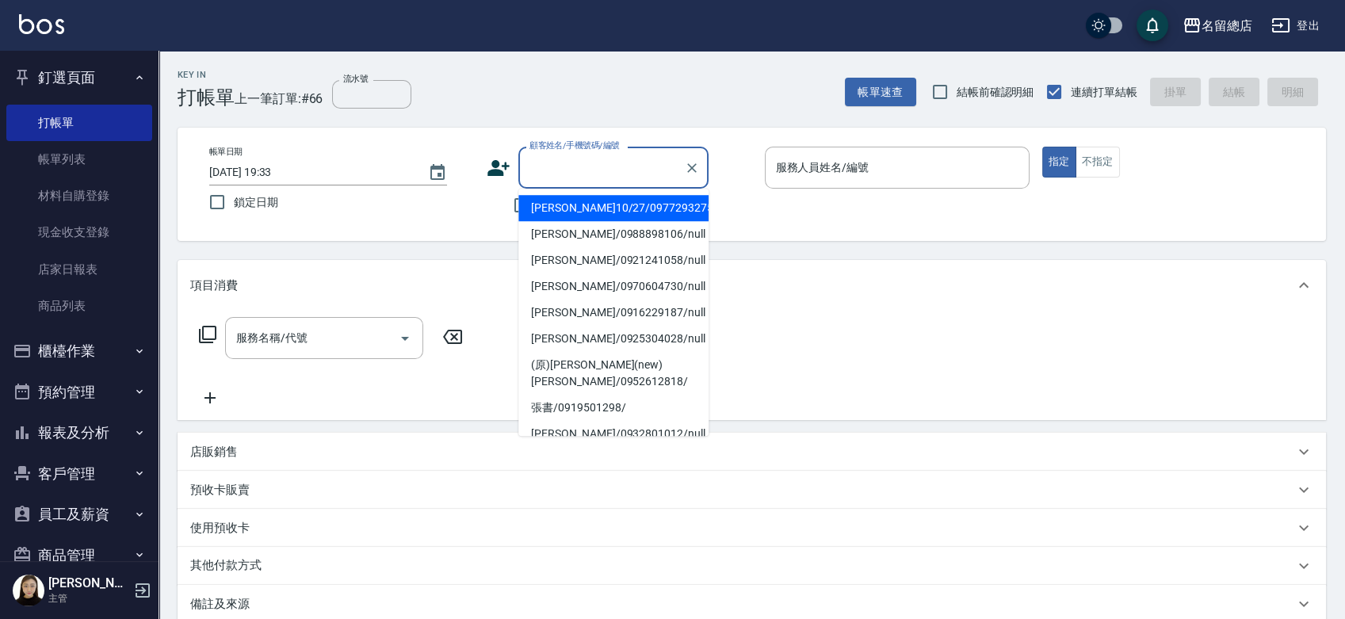
click at [551, 164] on input "顧客姓名/手機號碼/編號" at bounding box center [602, 168] width 152 height 28
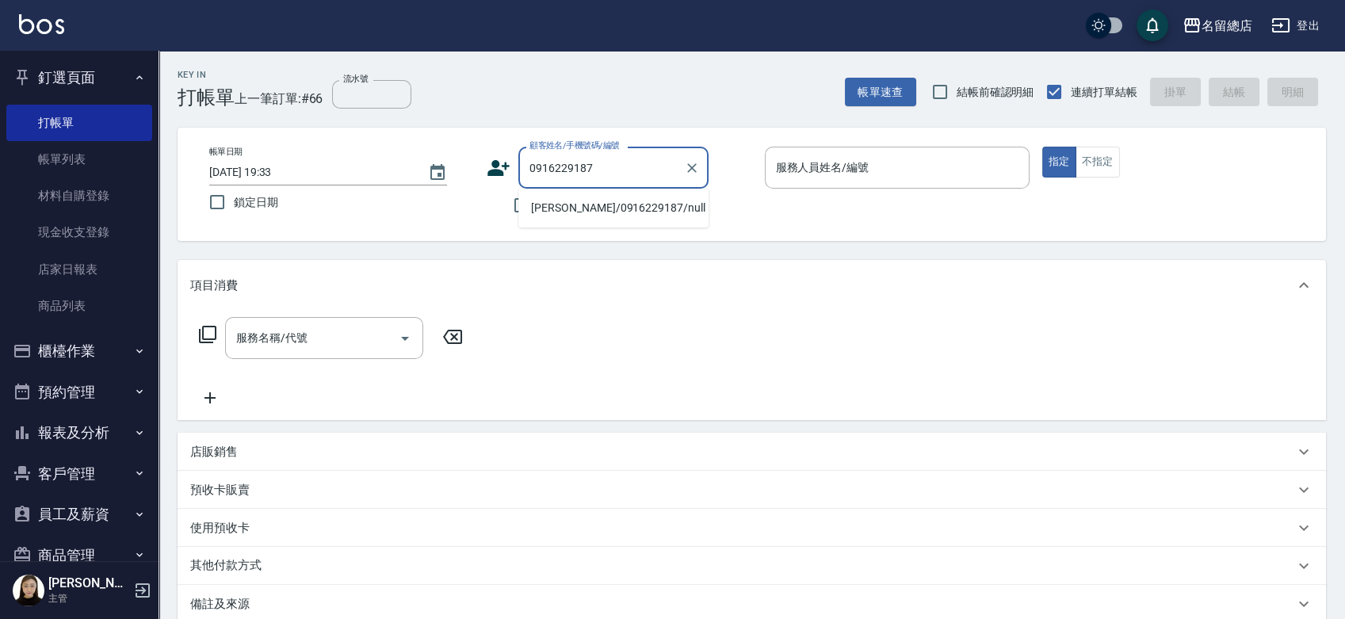
click at [600, 211] on li "陳俐臻/0916229187/null" at bounding box center [613, 208] width 190 height 26
type input "陳俐臻/0916229187/null"
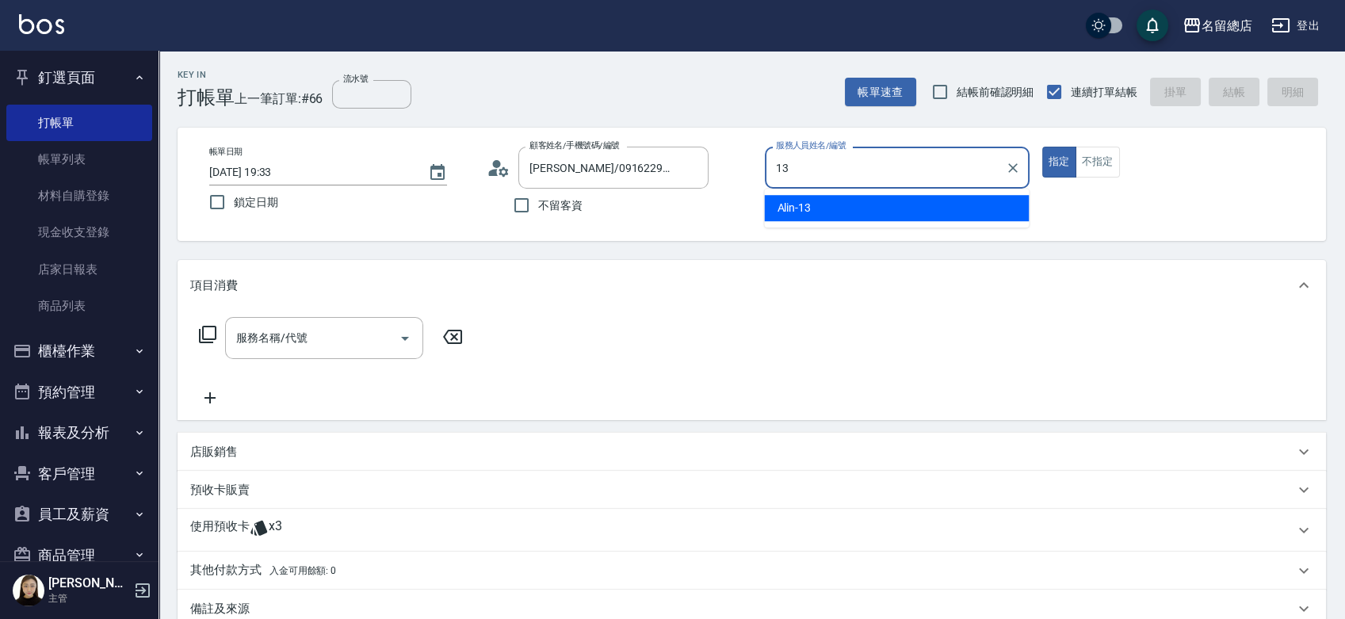
type input "Alin-13"
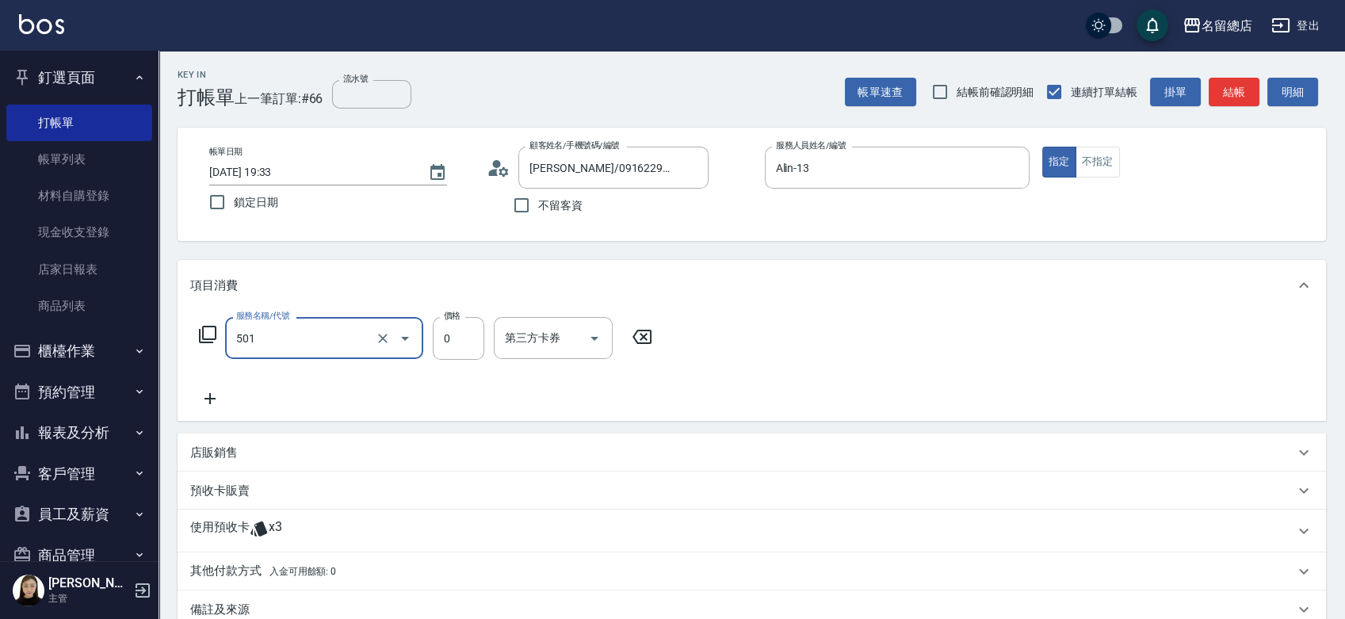
type input "2段蓋卡1300以上(501)"
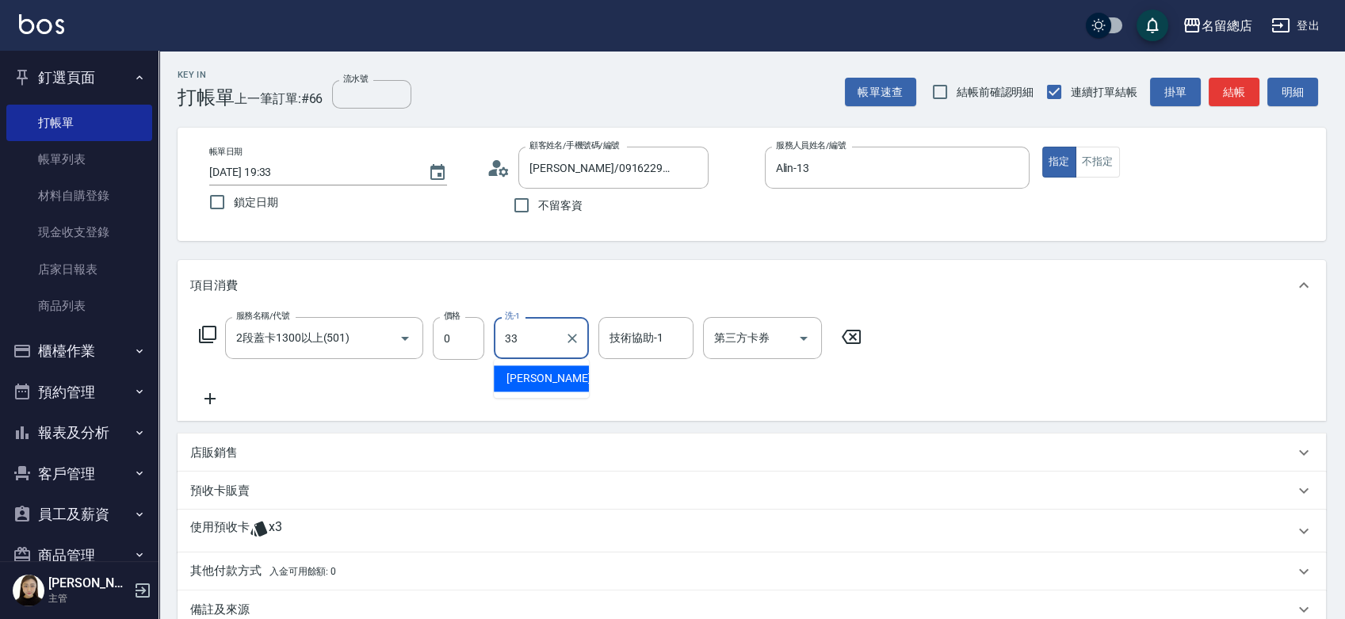
type input "蔡㚥晴-33"
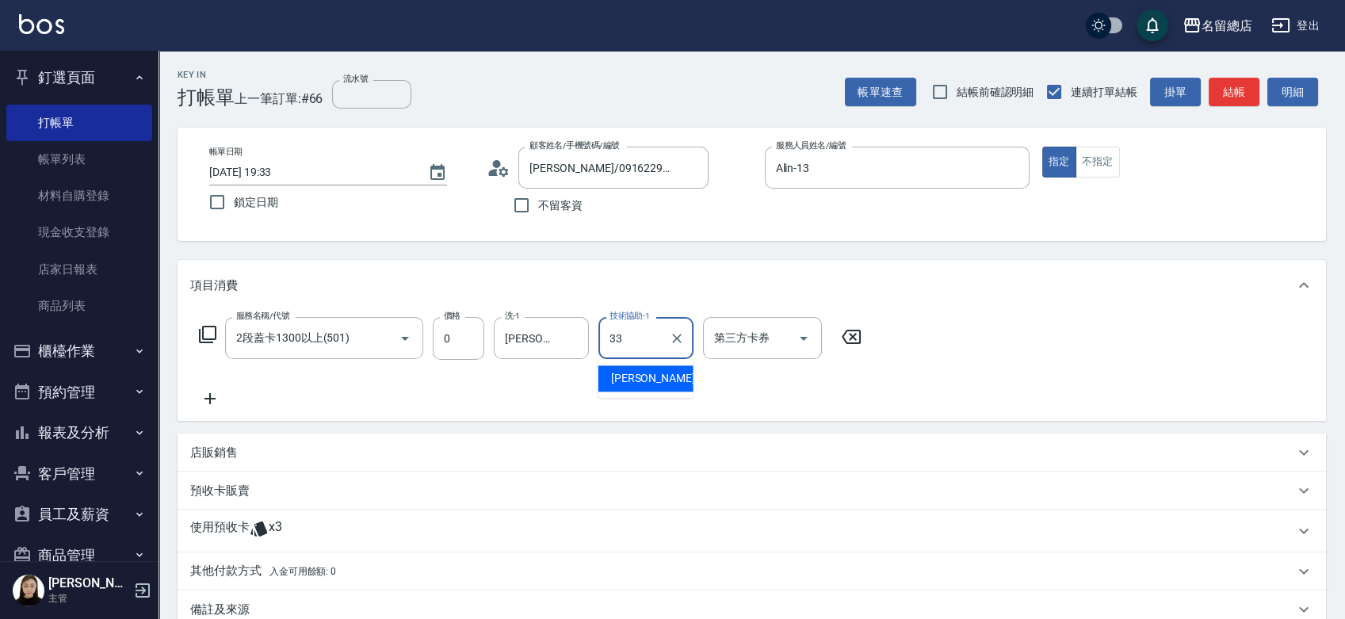
type input "蔡㚥晴-33"
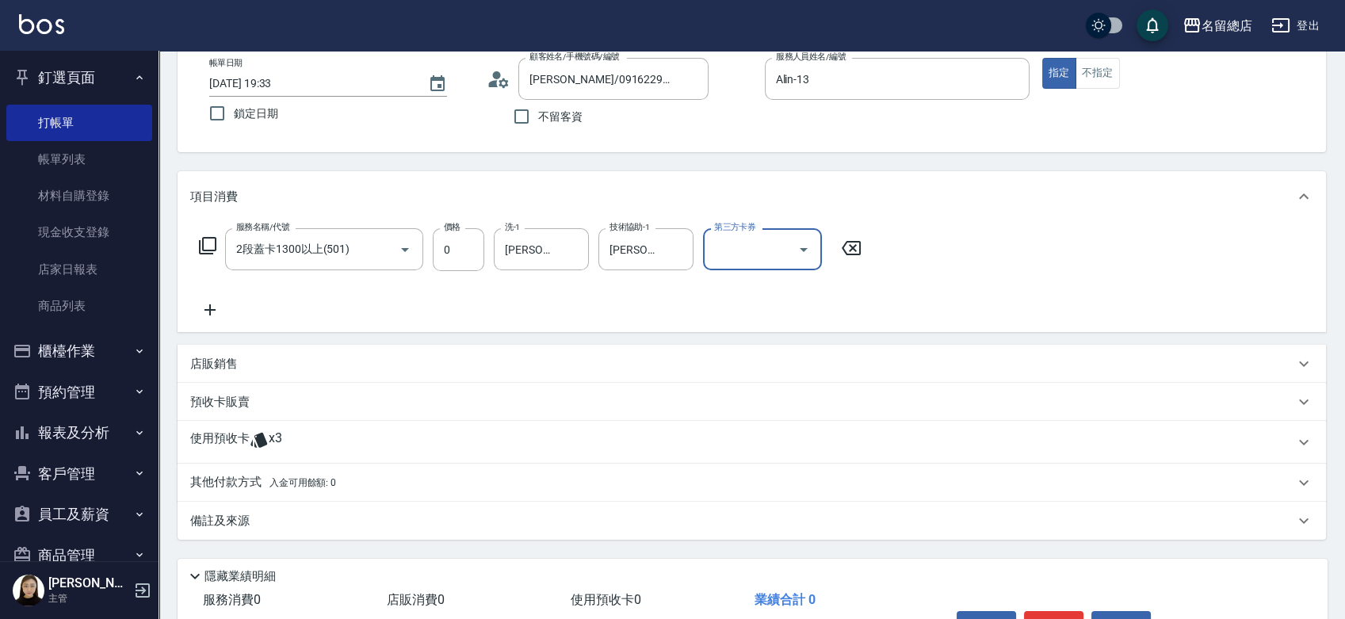
scroll to position [186, 0]
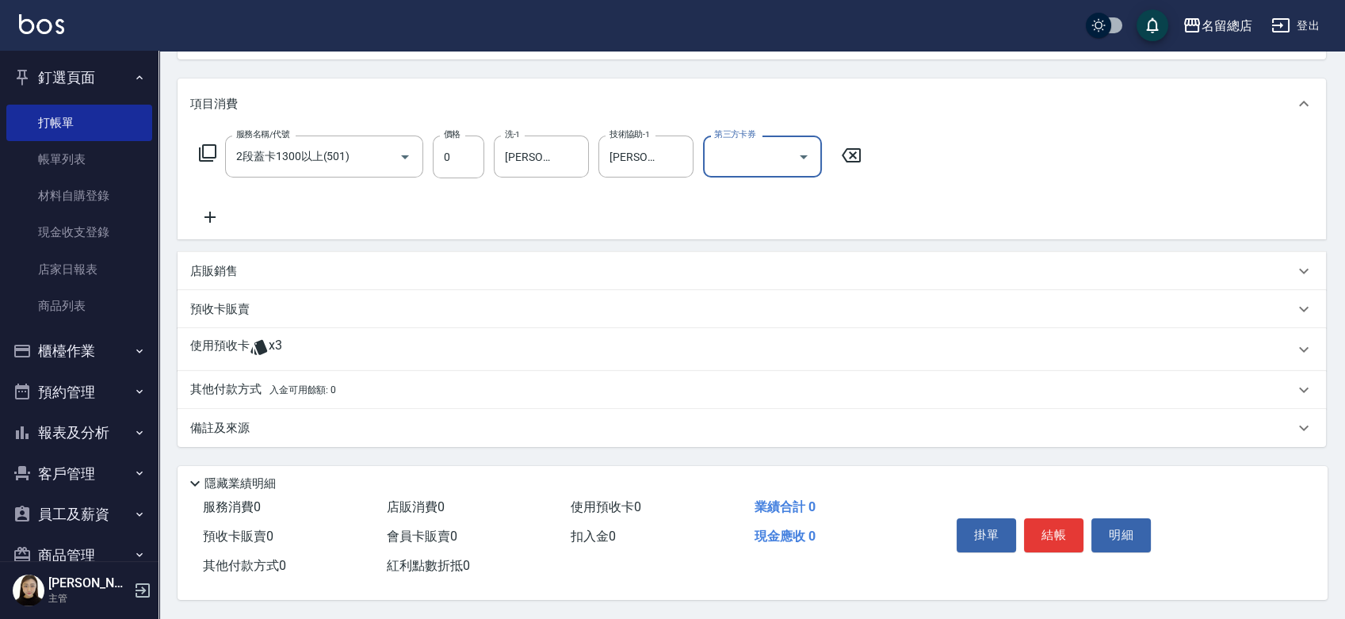
click at [230, 338] on p "使用預收卡" at bounding box center [219, 350] width 59 height 24
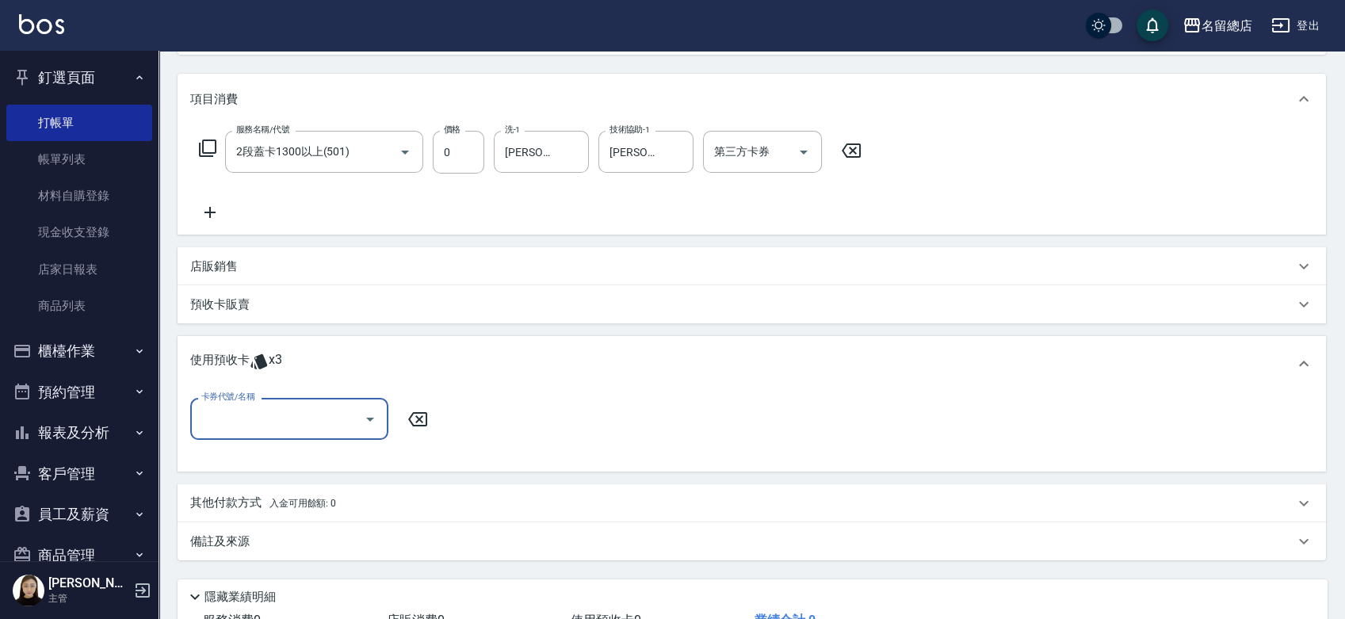
scroll to position [0, 0]
click at [304, 414] on input "卡券代號/名稱" at bounding box center [277, 419] width 160 height 28
click at [292, 467] on div "二段自備卡 剩餘3張 9146" at bounding box center [289, 459] width 198 height 26
type input "二段自備卡 9146"
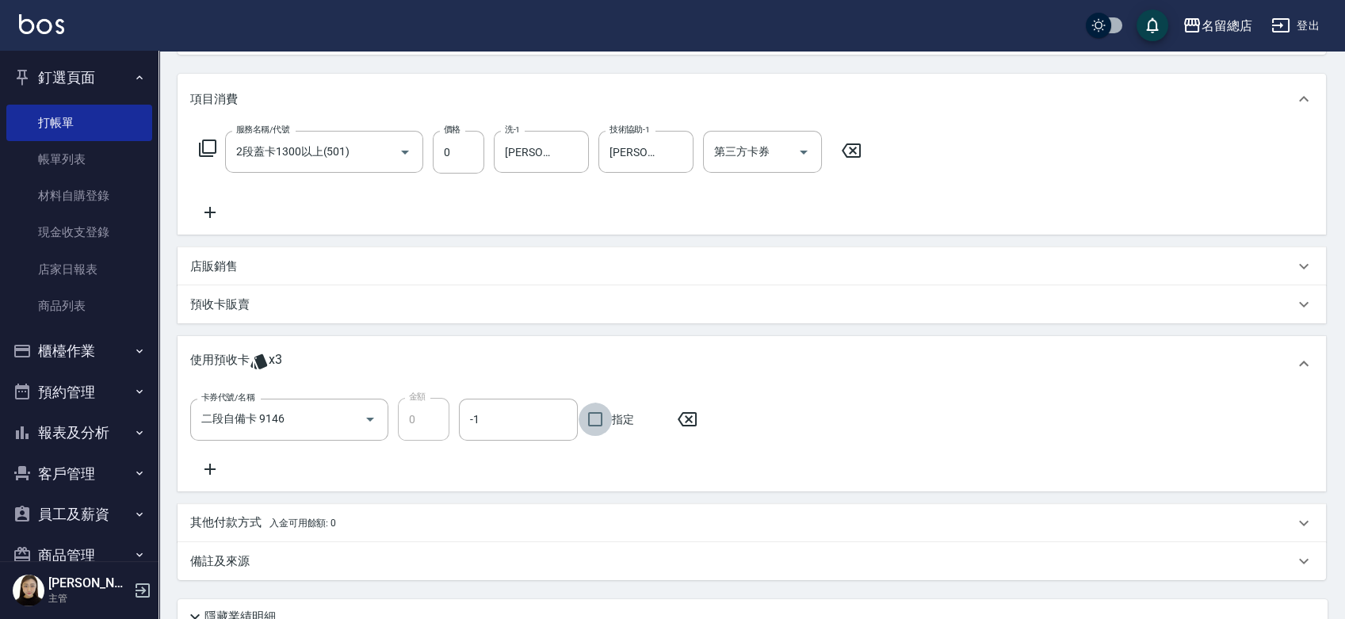
click at [592, 414] on input "指定" at bounding box center [595, 419] width 33 height 33
checkbox input "true"
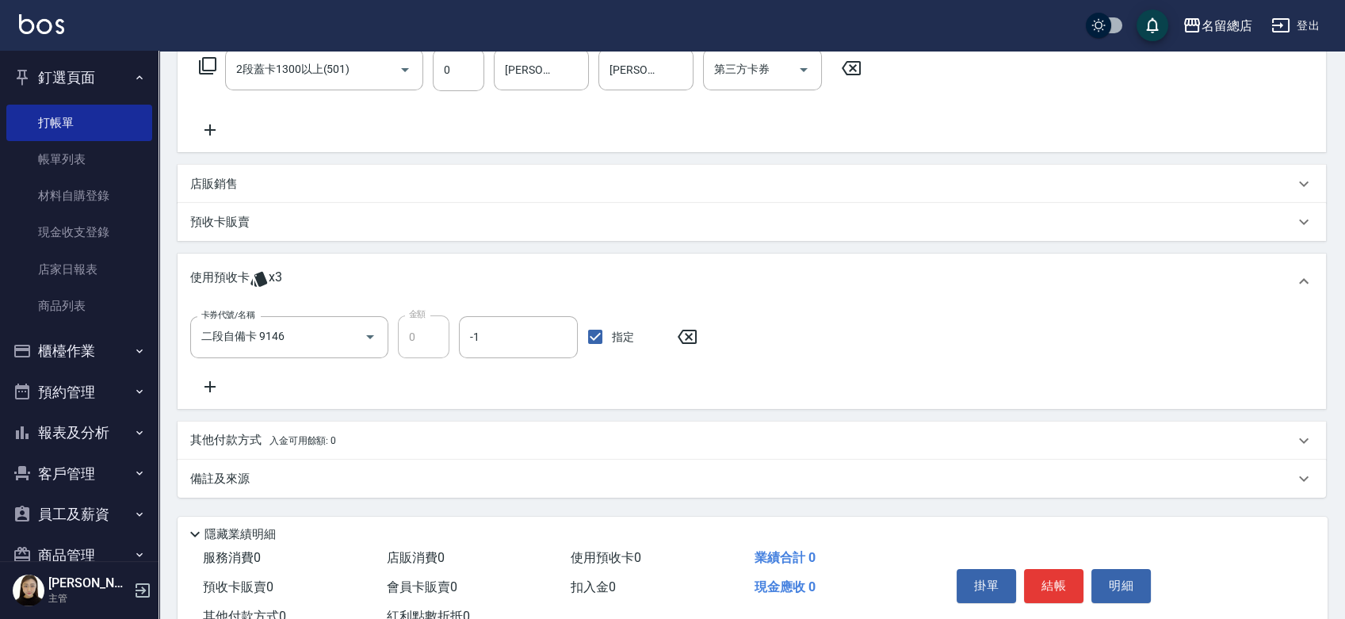
scroll to position [323, 0]
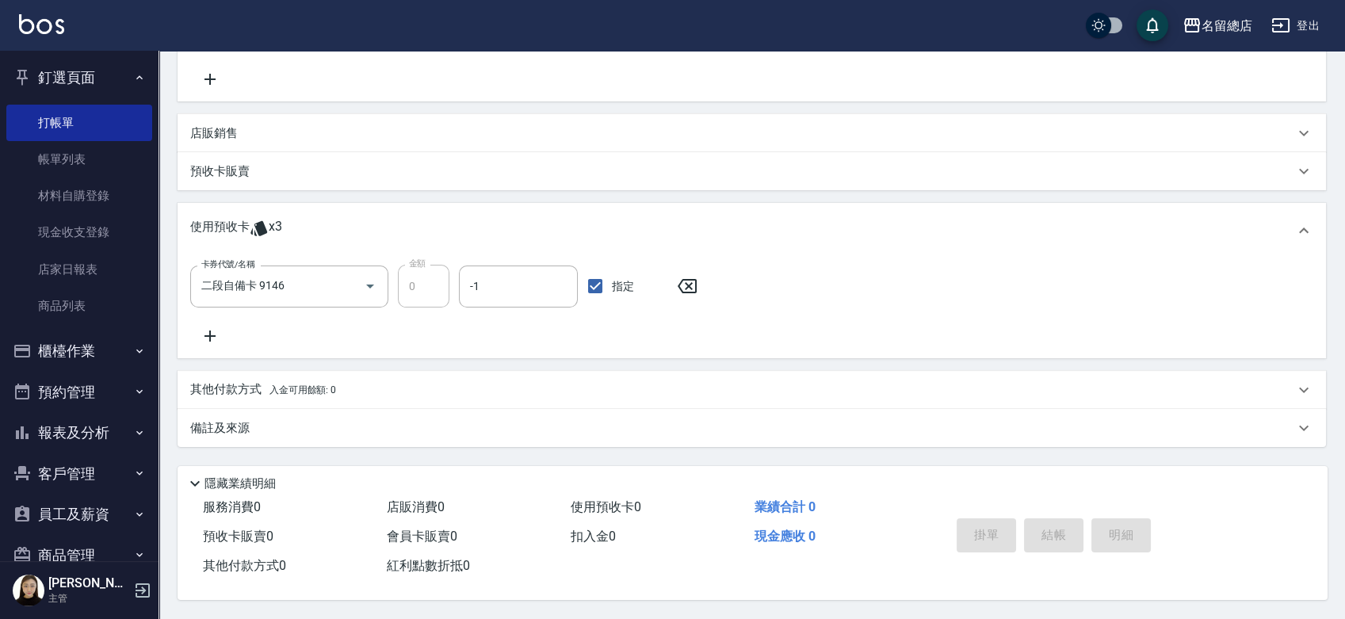
type input "2025/08/18 19:34"
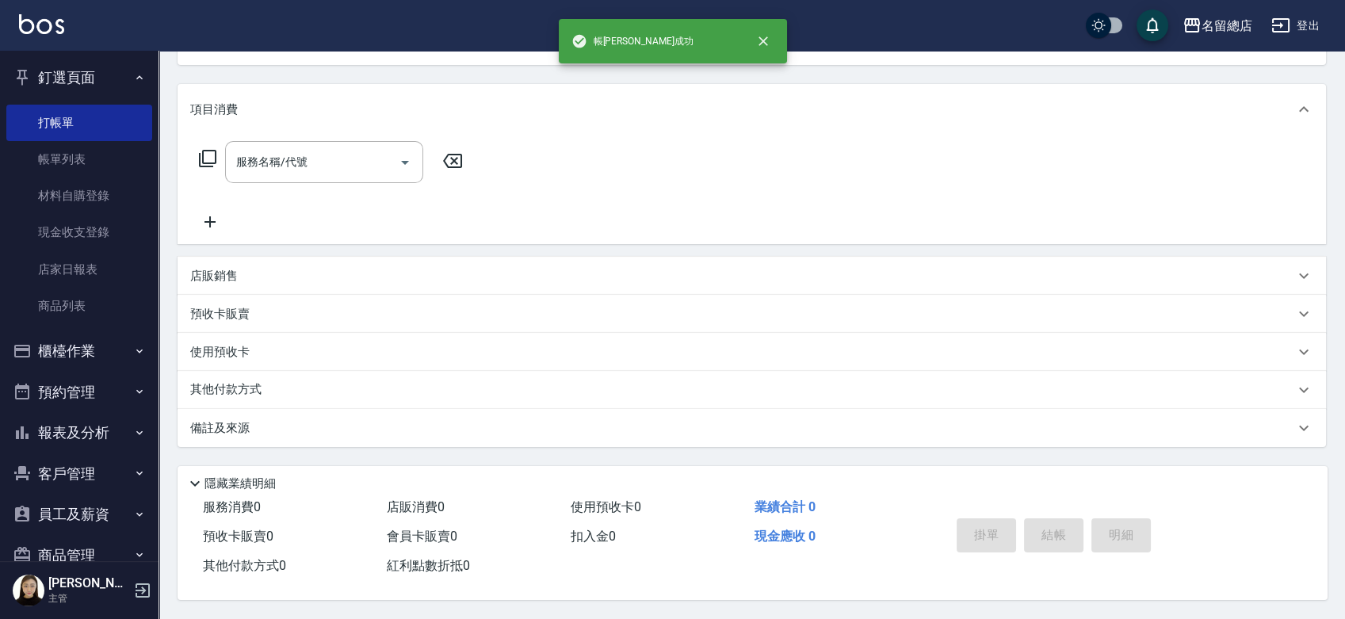
scroll to position [0, 0]
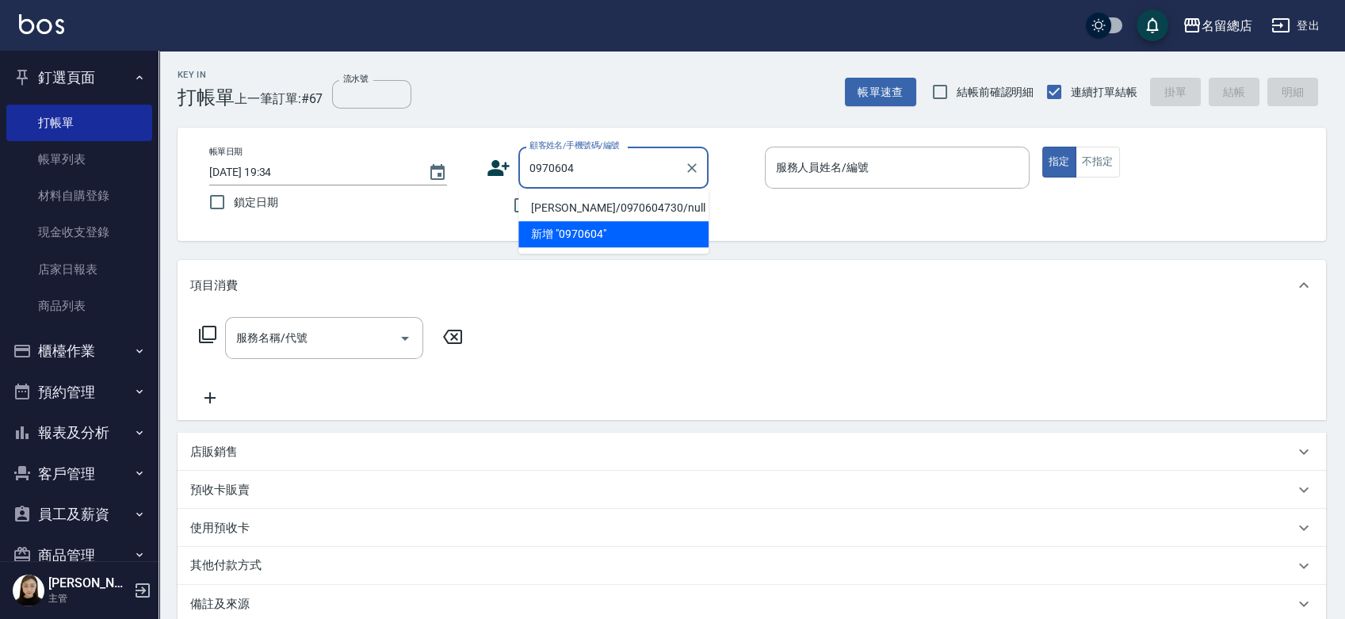
click at [603, 197] on li "紀筱眉/0970604730/null" at bounding box center [613, 208] width 190 height 26
type input "紀筱眉/0970604730/null"
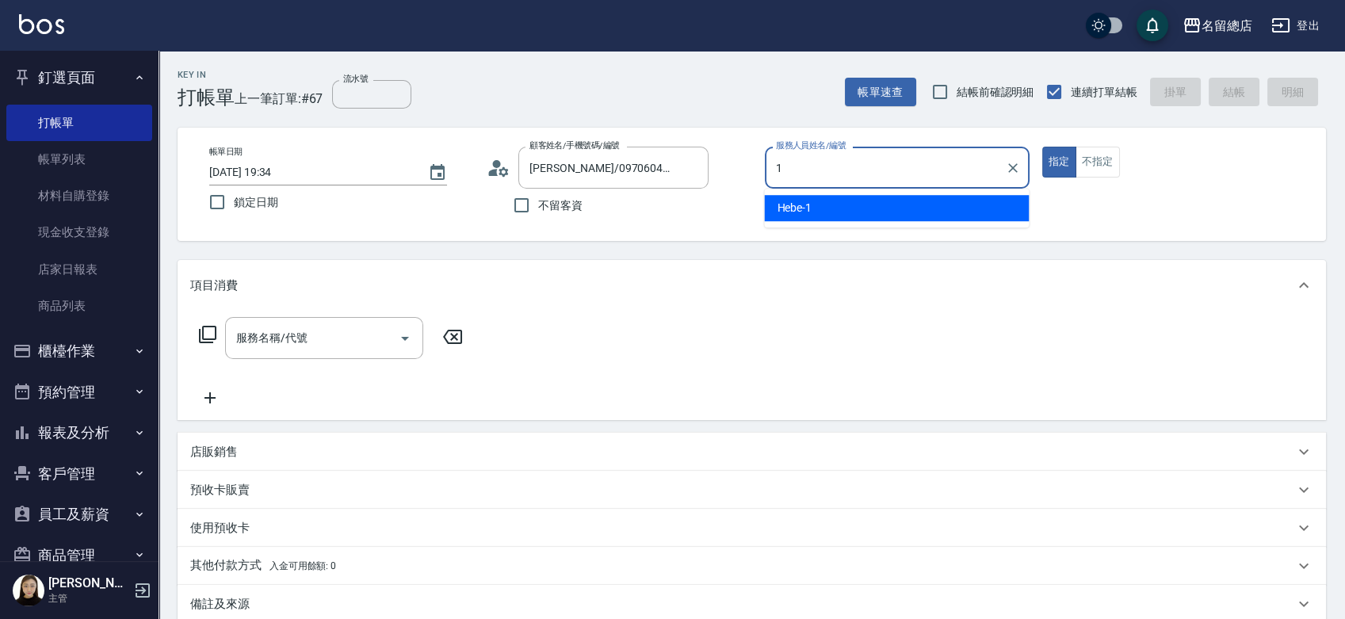
type input "Hebe-1"
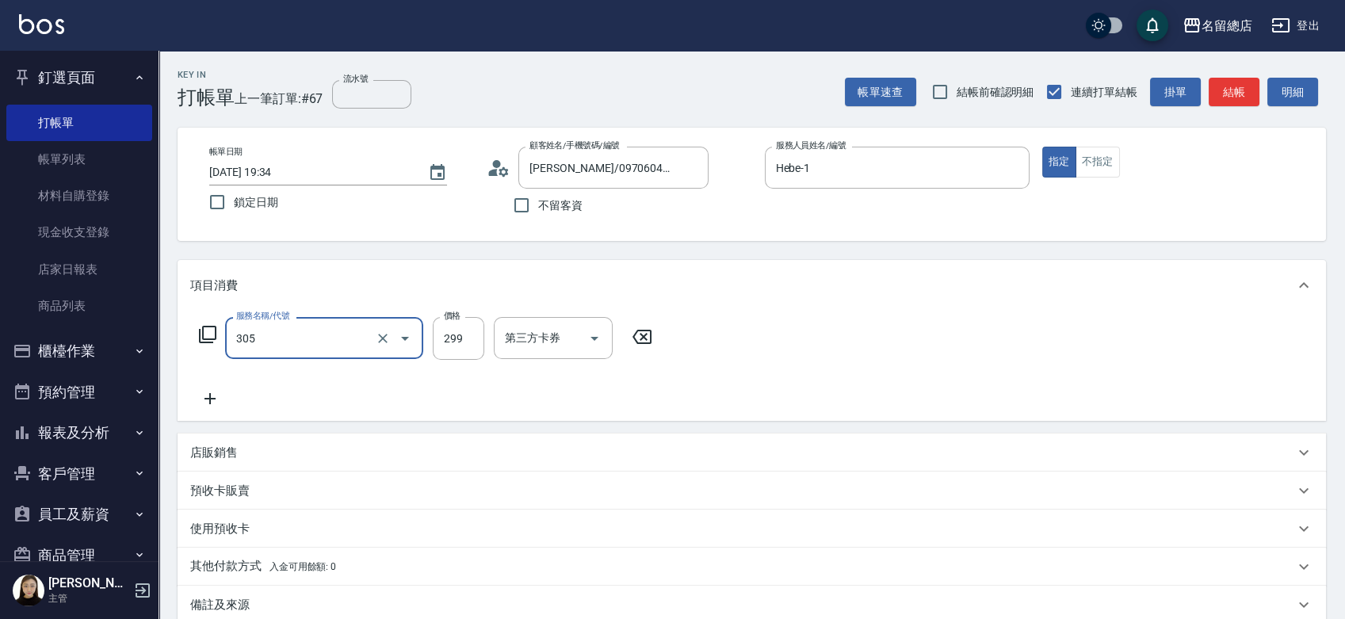
type input "剪髮(305)"
type input "400"
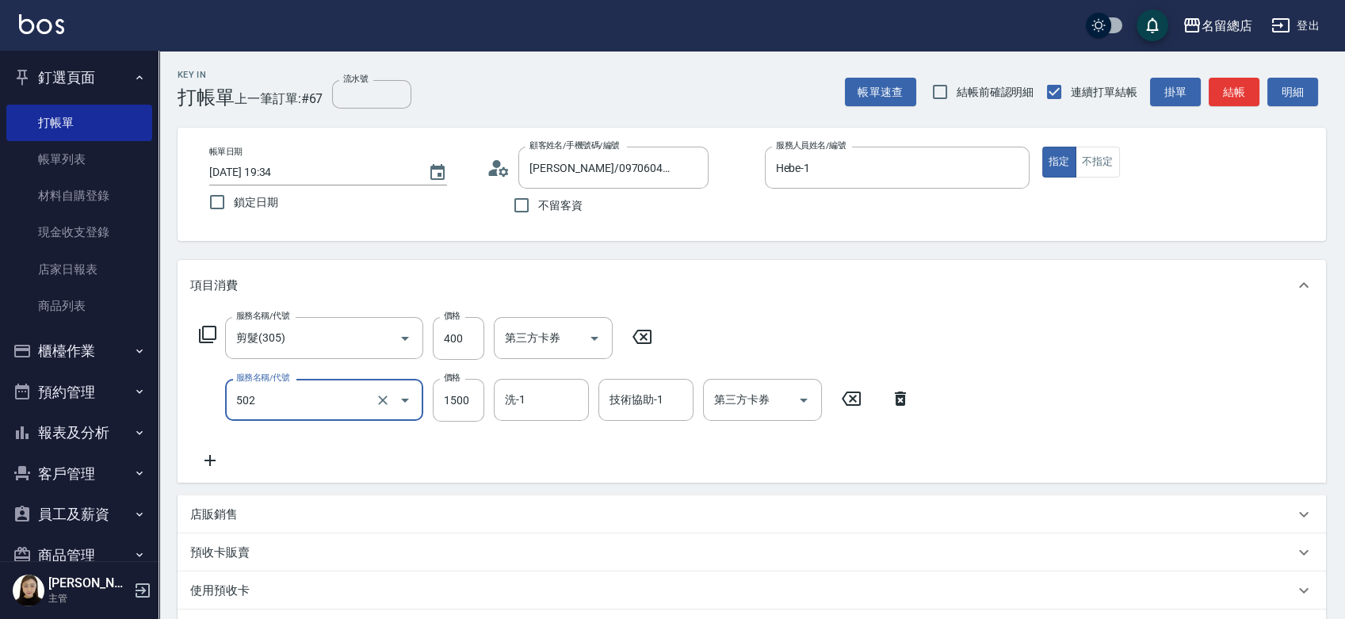
type input "染髮1500以上(502)"
type input "2997"
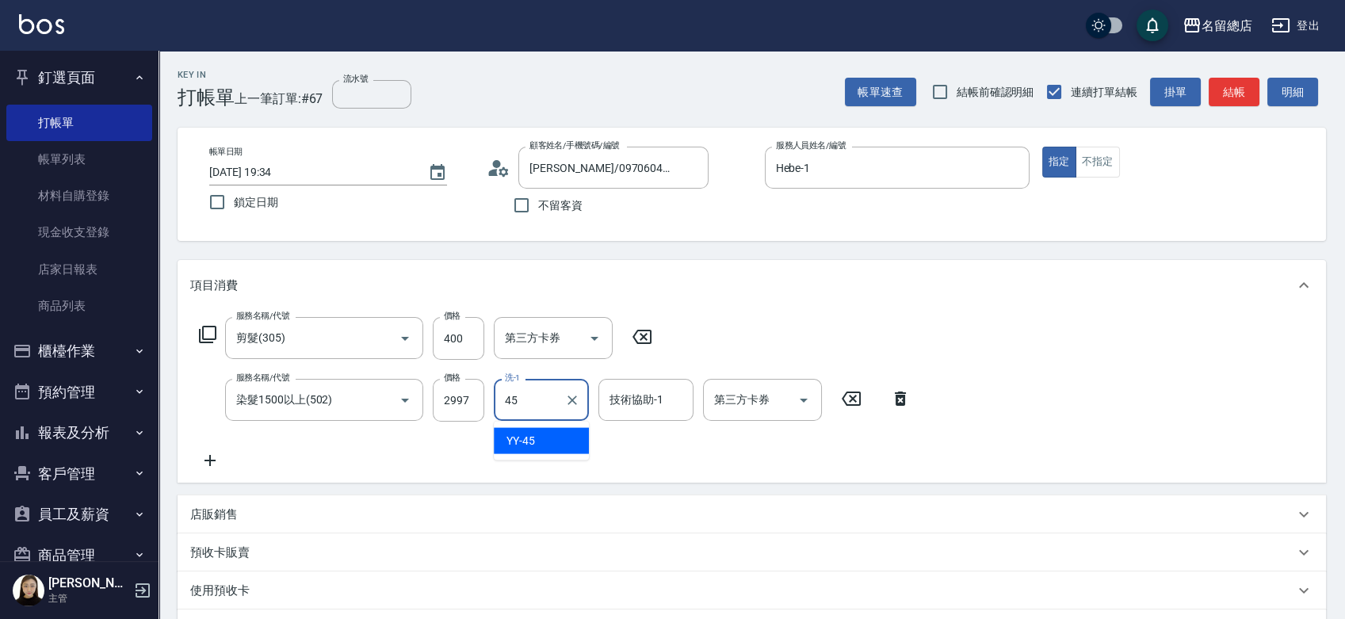
type input "YY-45"
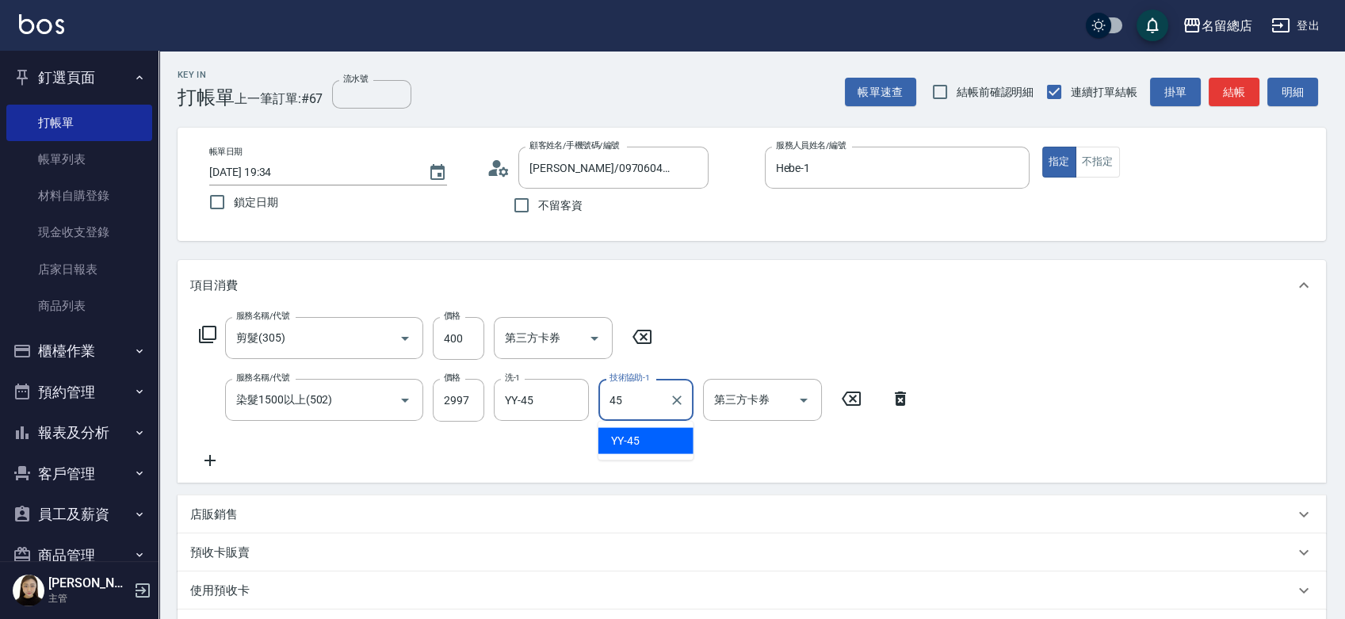
type input "YY-45"
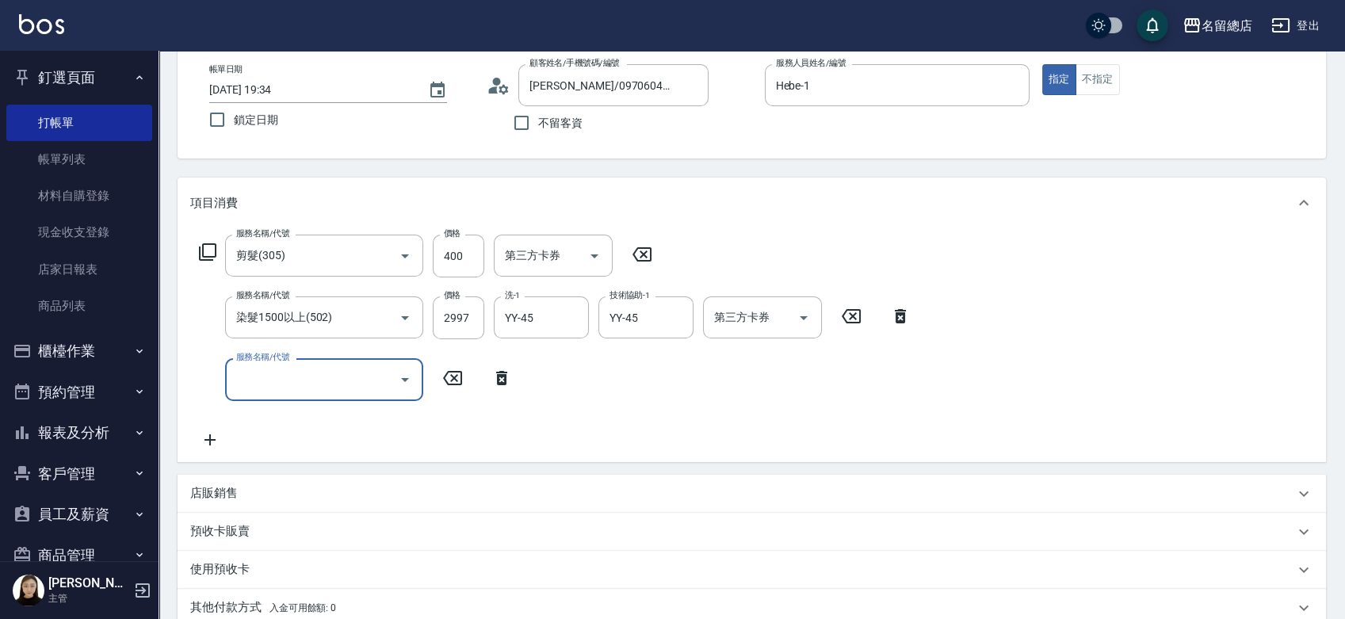
scroll to position [264, 0]
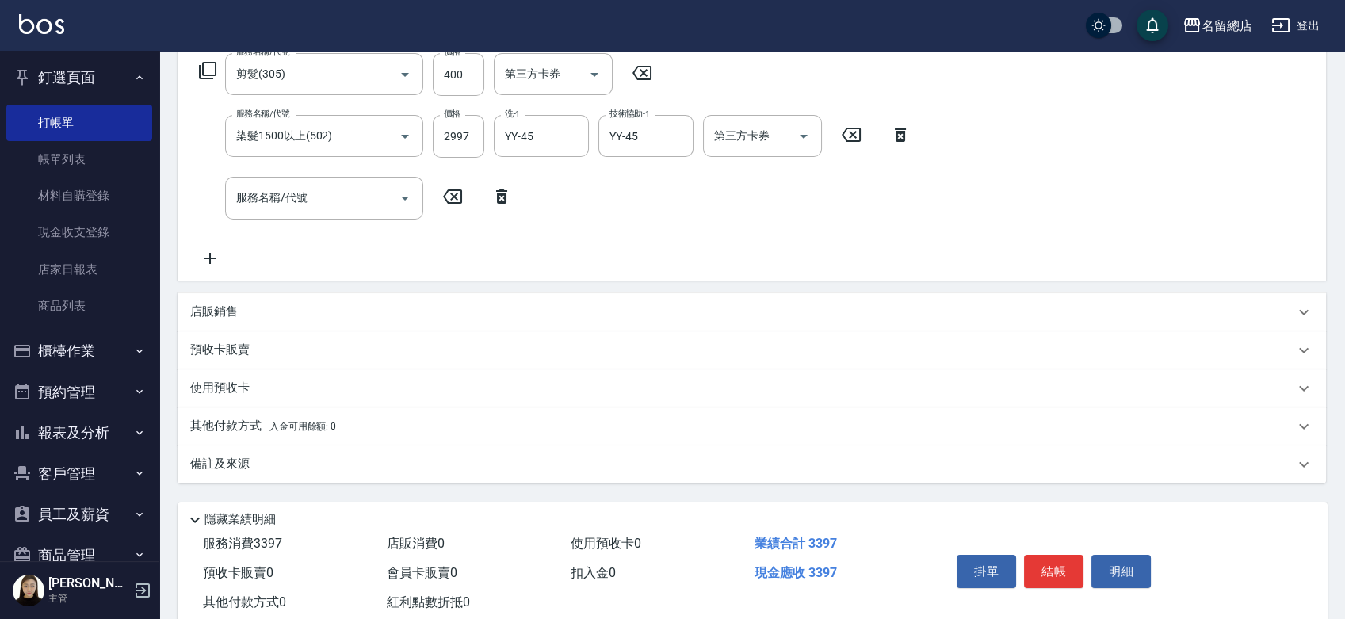
click at [222, 347] on p "預收卡販賣" at bounding box center [219, 350] width 59 height 17
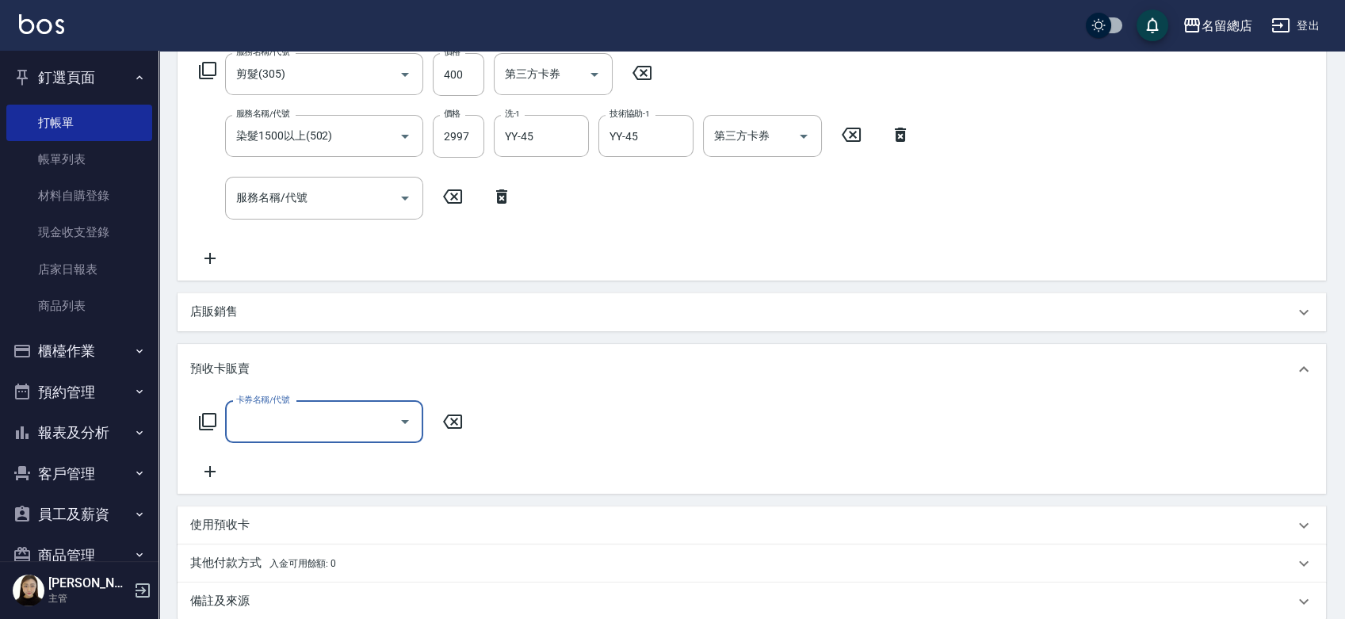
scroll to position [0, 0]
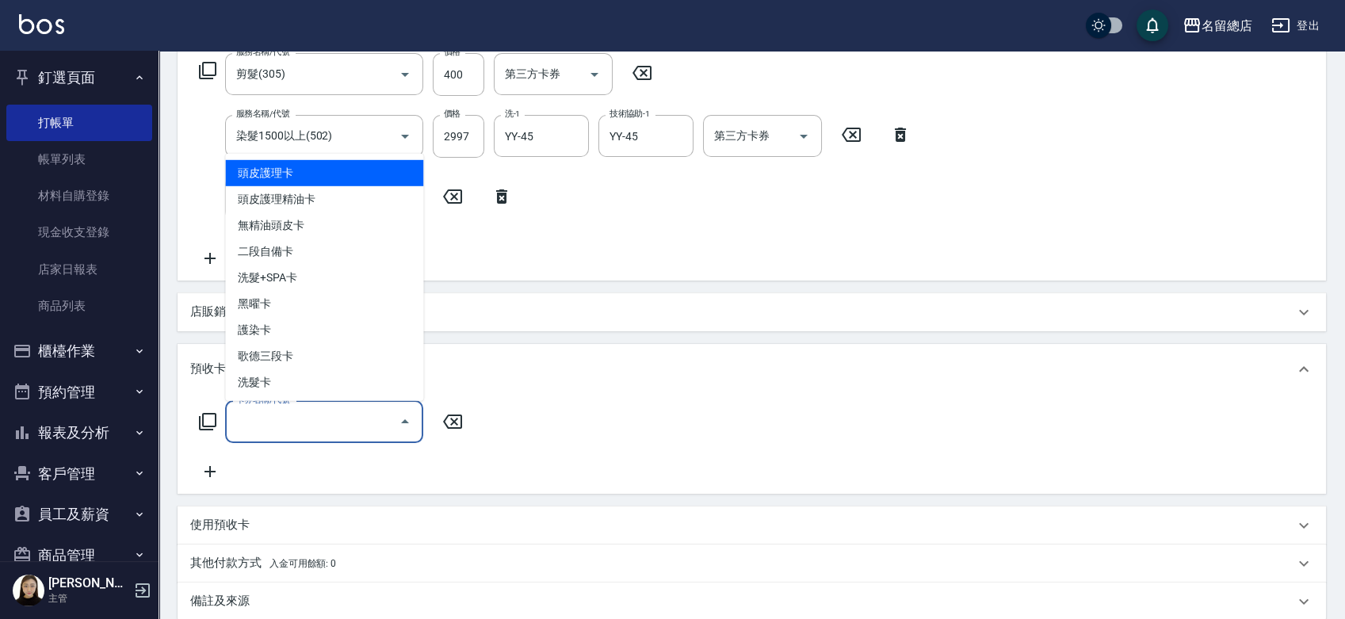
click at [251, 421] on input "卡券名稱/代號" at bounding box center [312, 422] width 160 height 28
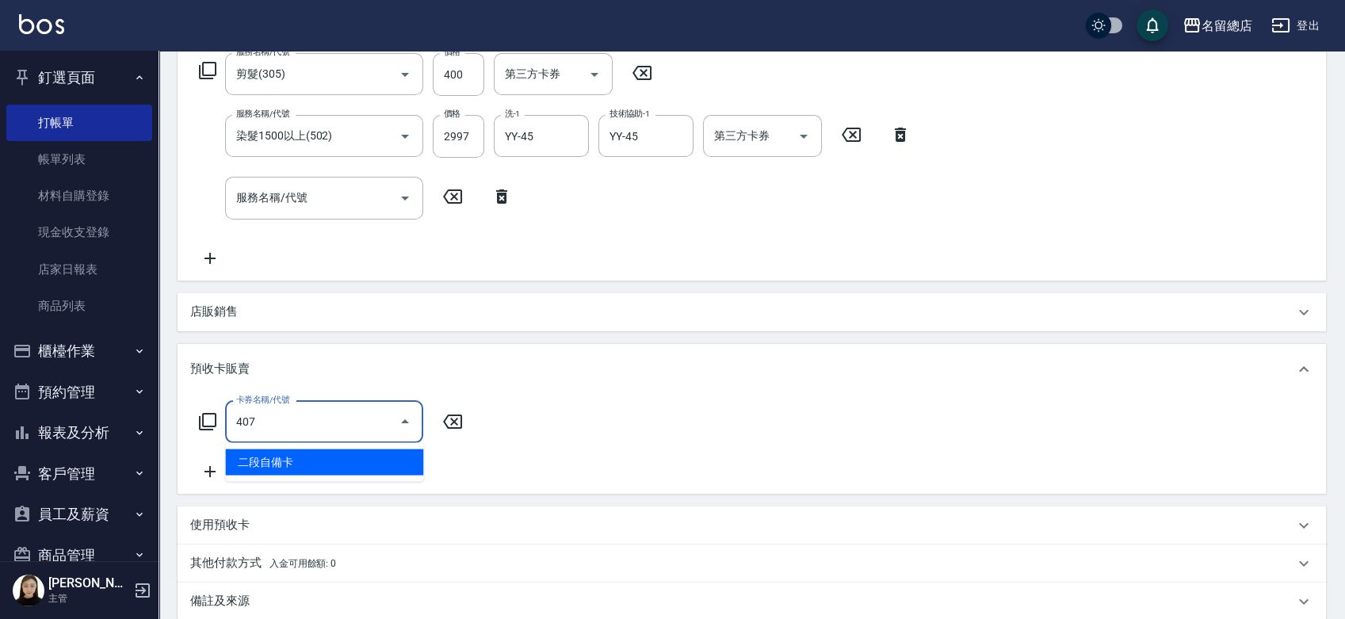
type input "二段自備卡(407)"
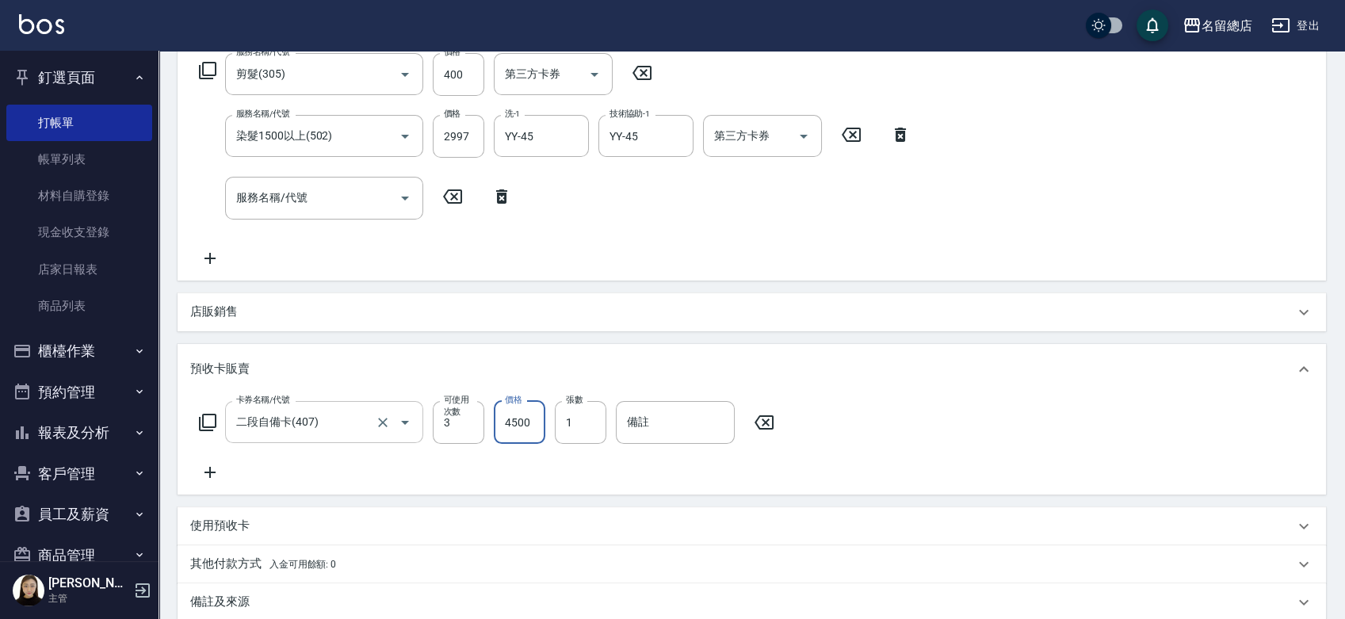
type input "4500"
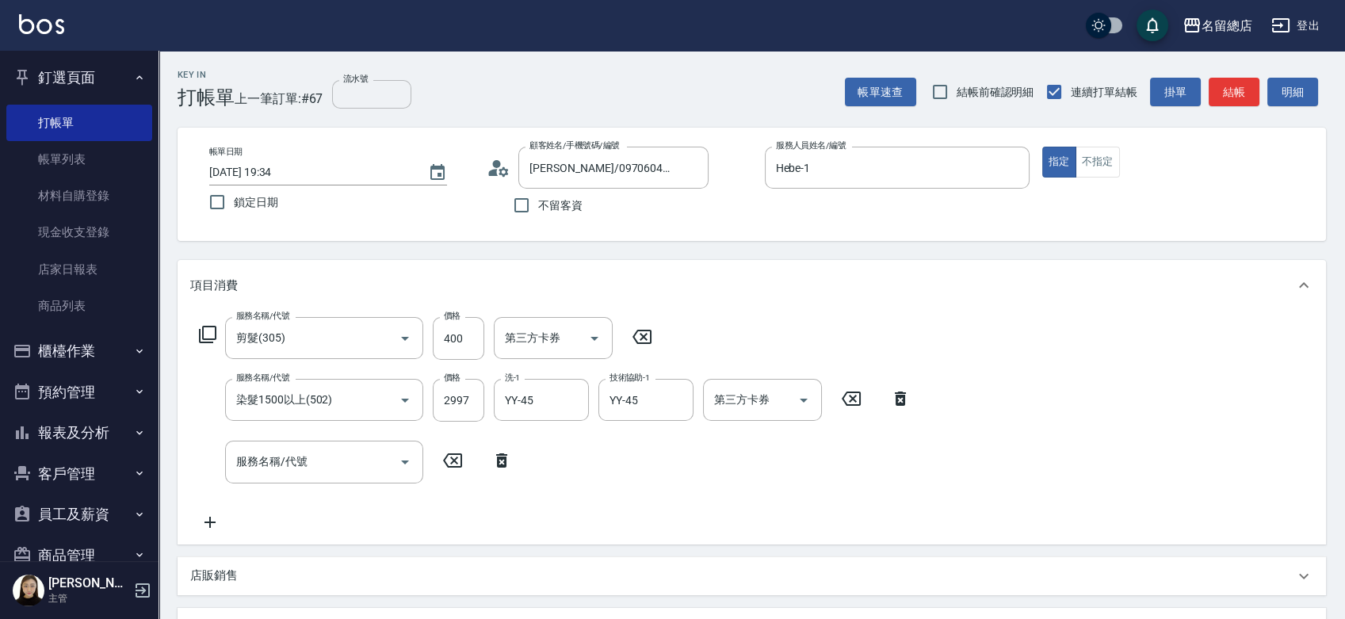
type input "9149"
drag, startPoint x: 357, startPoint y: 101, endPoint x: 328, endPoint y: 103, distance: 29.4
click at [354, 100] on input "流水號" at bounding box center [371, 94] width 79 height 29
type input "9149"
type input "2025/08/18 19:36"
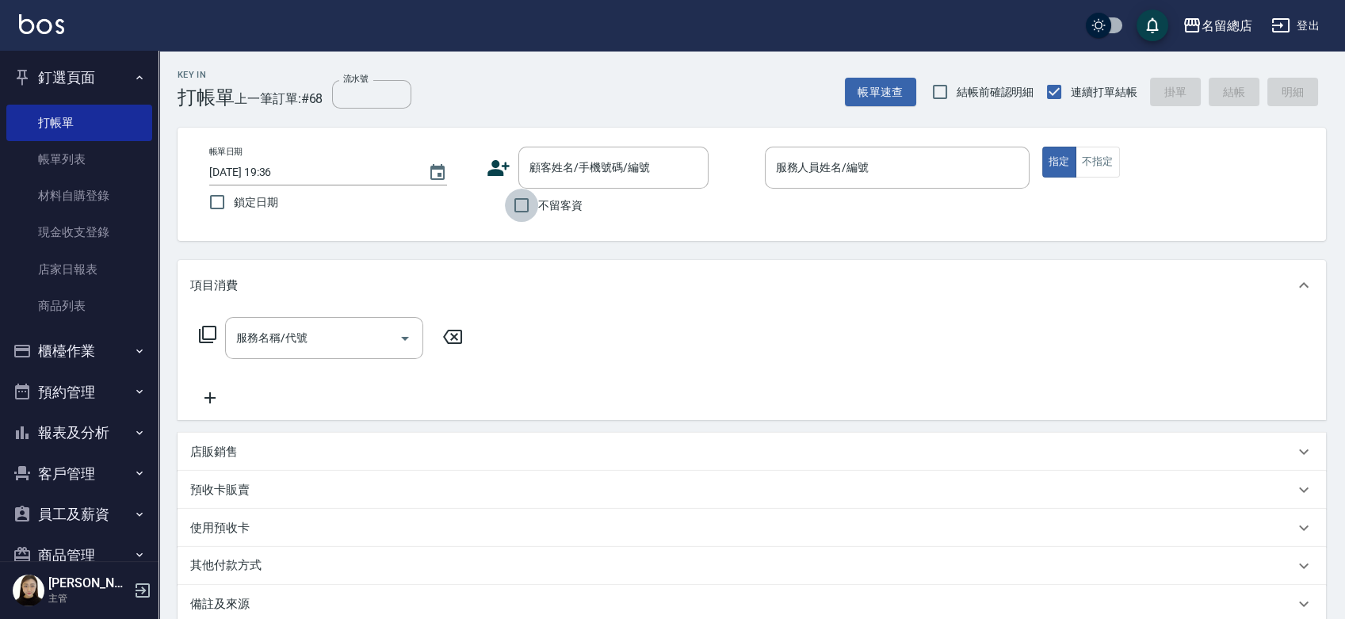
click at [519, 204] on input "不留客資" at bounding box center [521, 205] width 33 height 33
checkbox input "true"
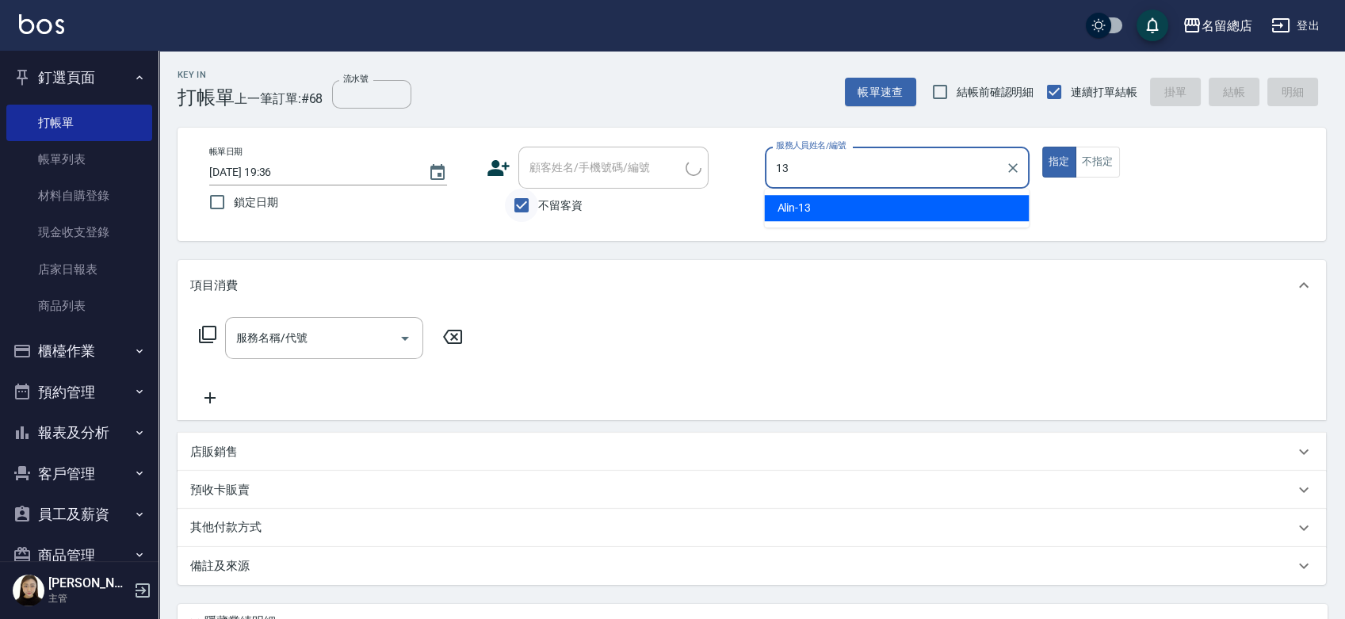
type input "Alin-13"
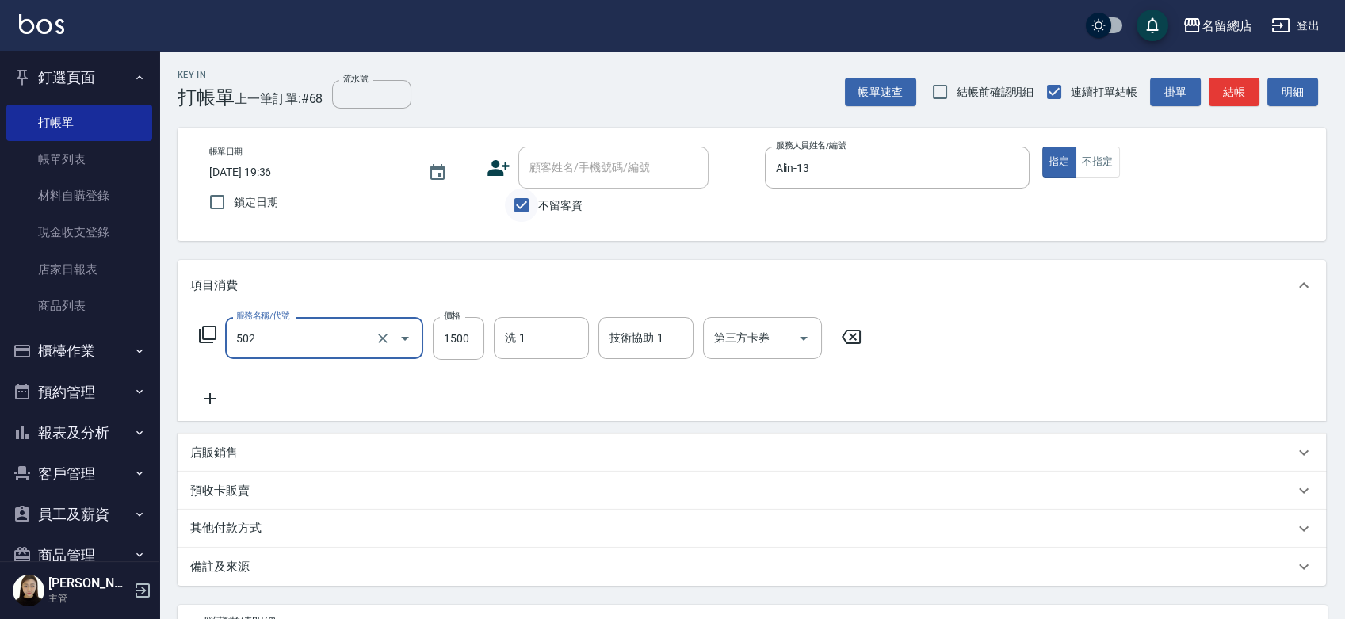
type input "染髮1500以上(502)"
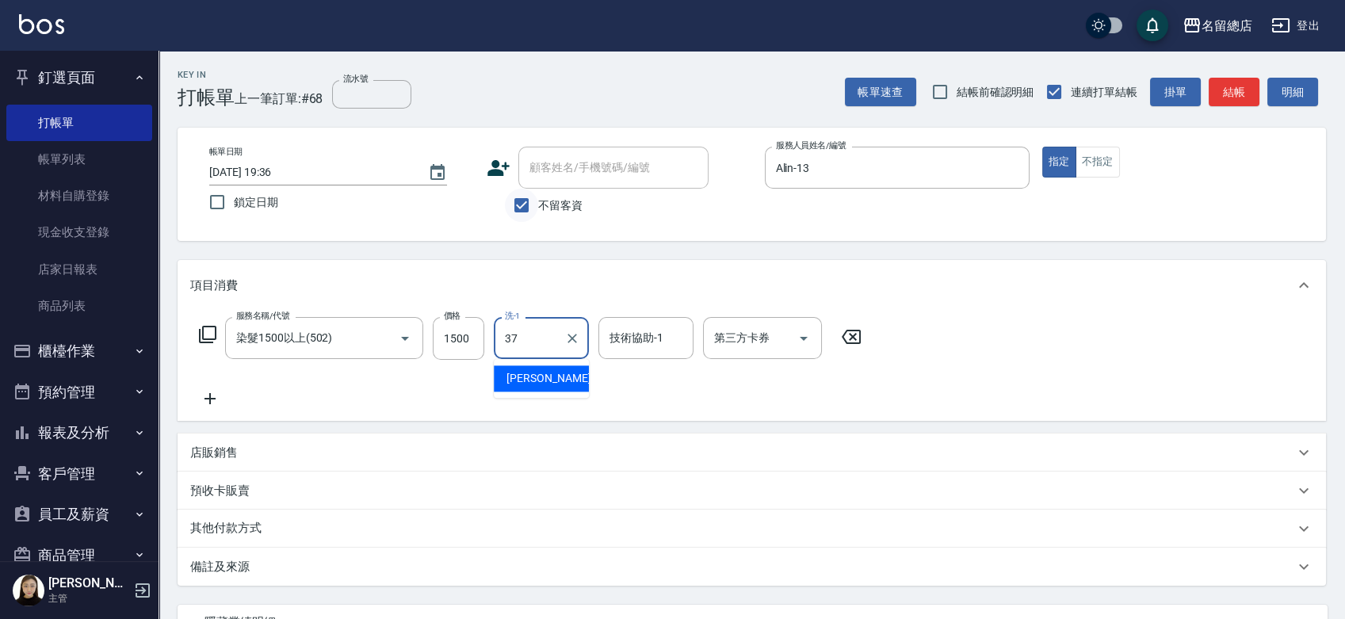
type input "梁㨗雯-37"
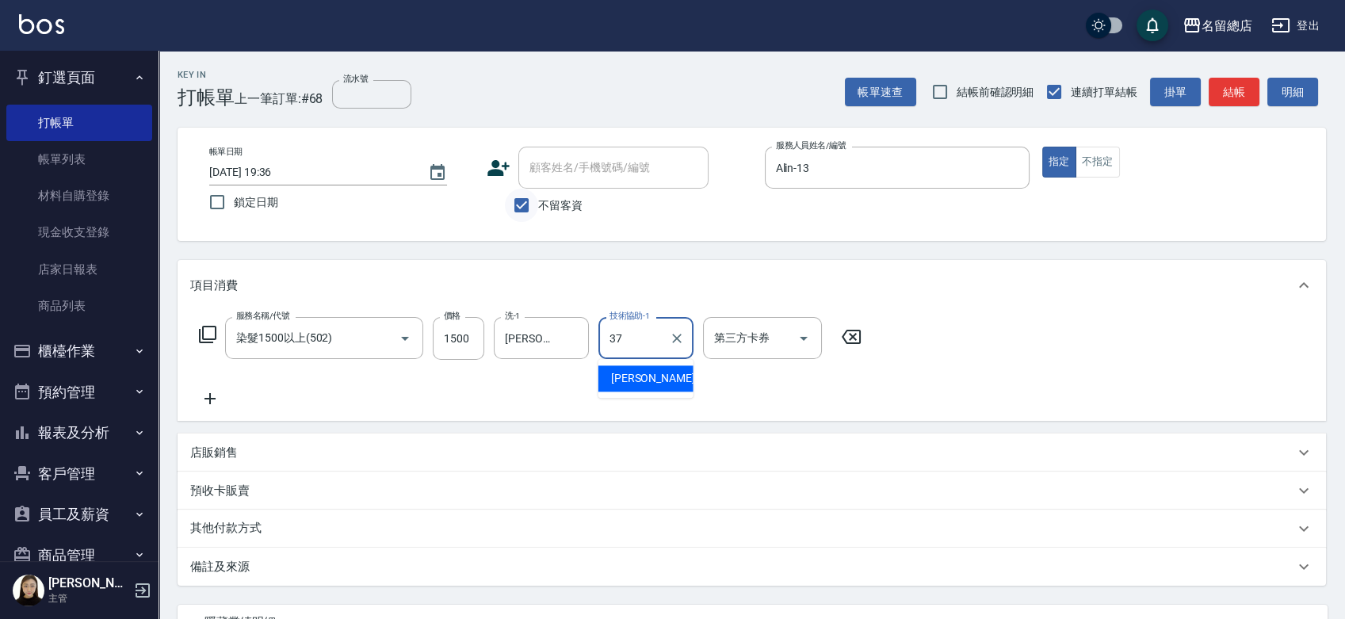
type input "梁㨗雯-37"
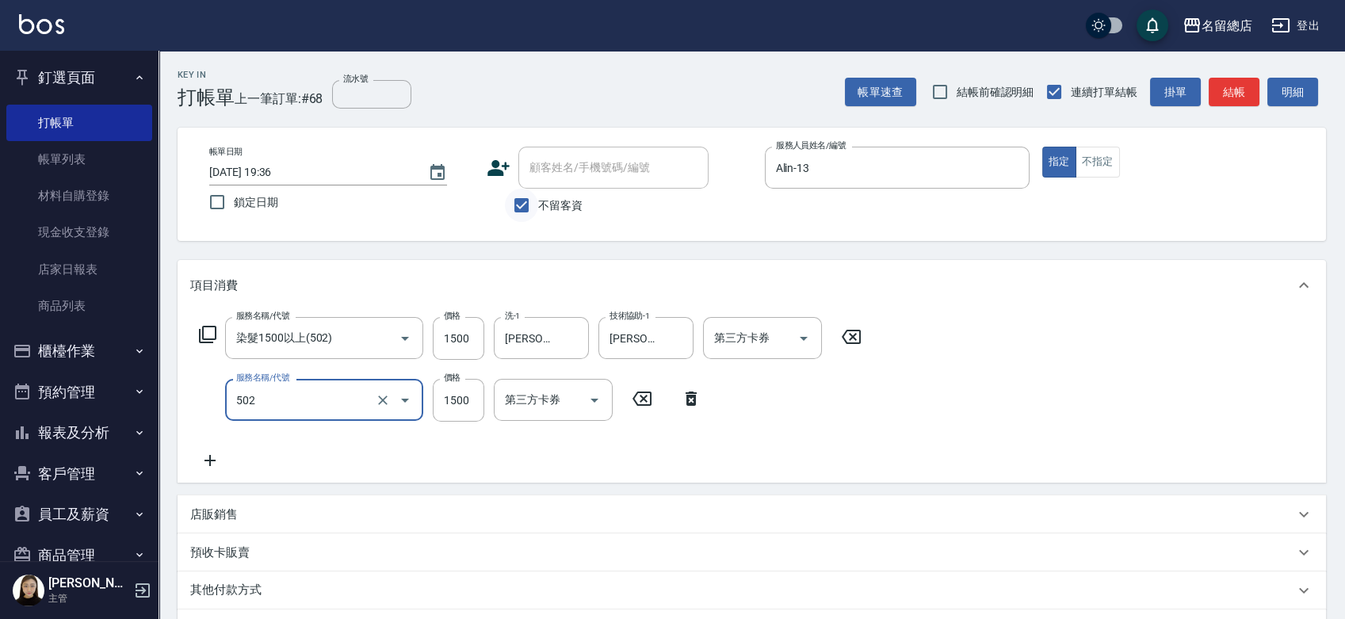
type input "染髮1500以上(502)"
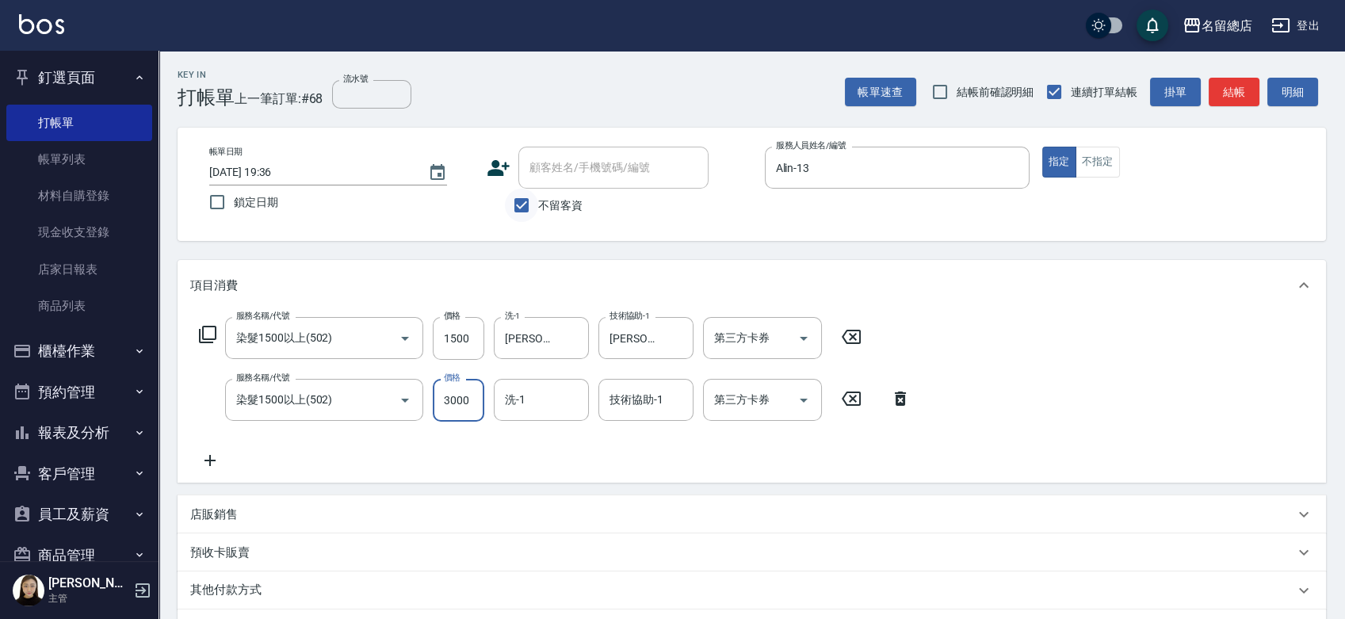
type input "3000"
type input "蔡㚥晴-33"
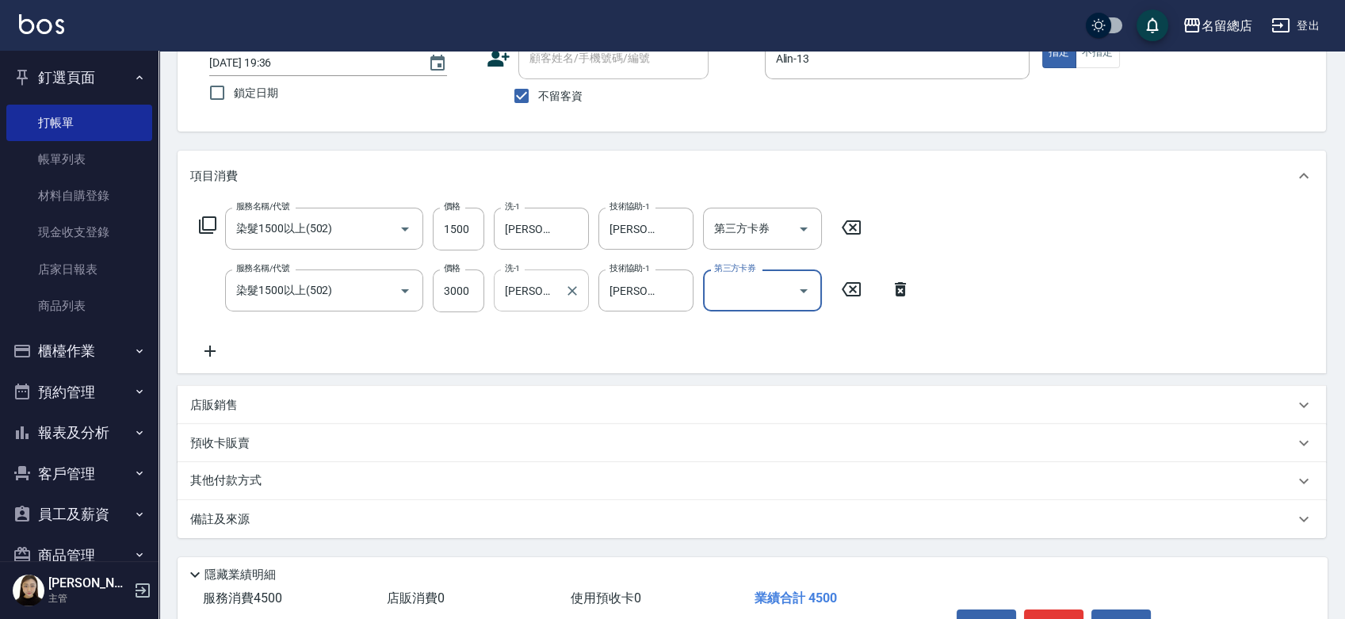
scroll to position [205, 0]
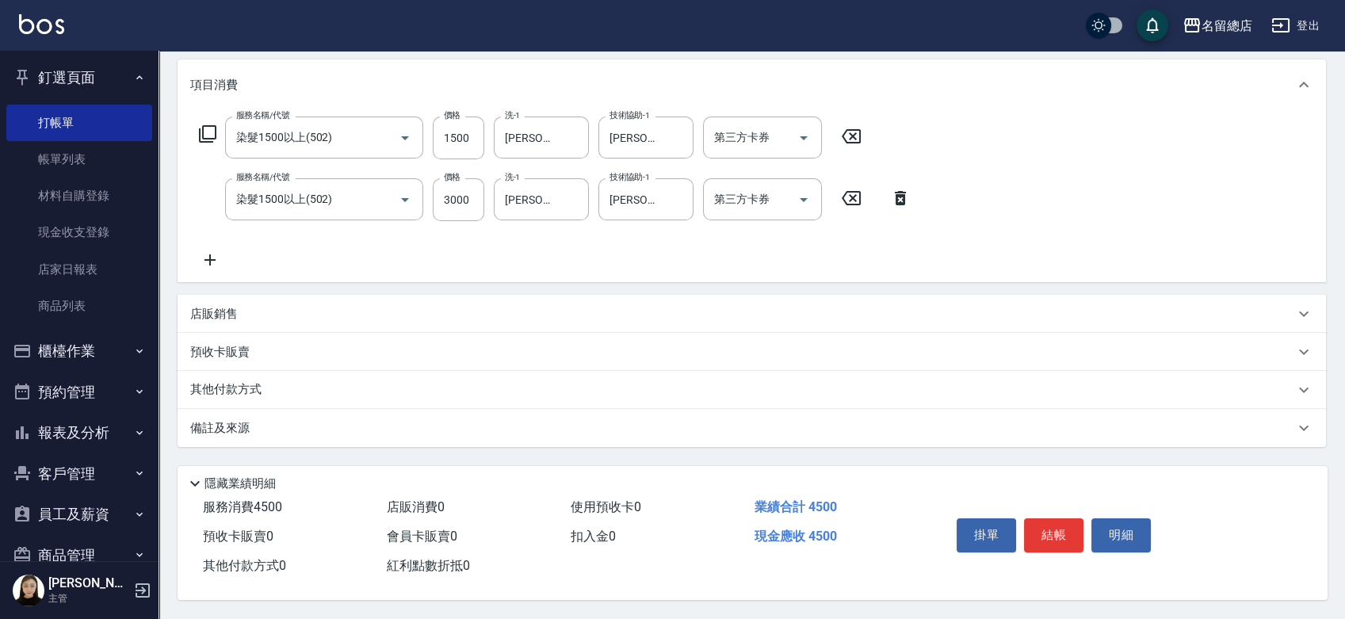
click at [231, 386] on p "其他付款方式" at bounding box center [229, 389] width 79 height 17
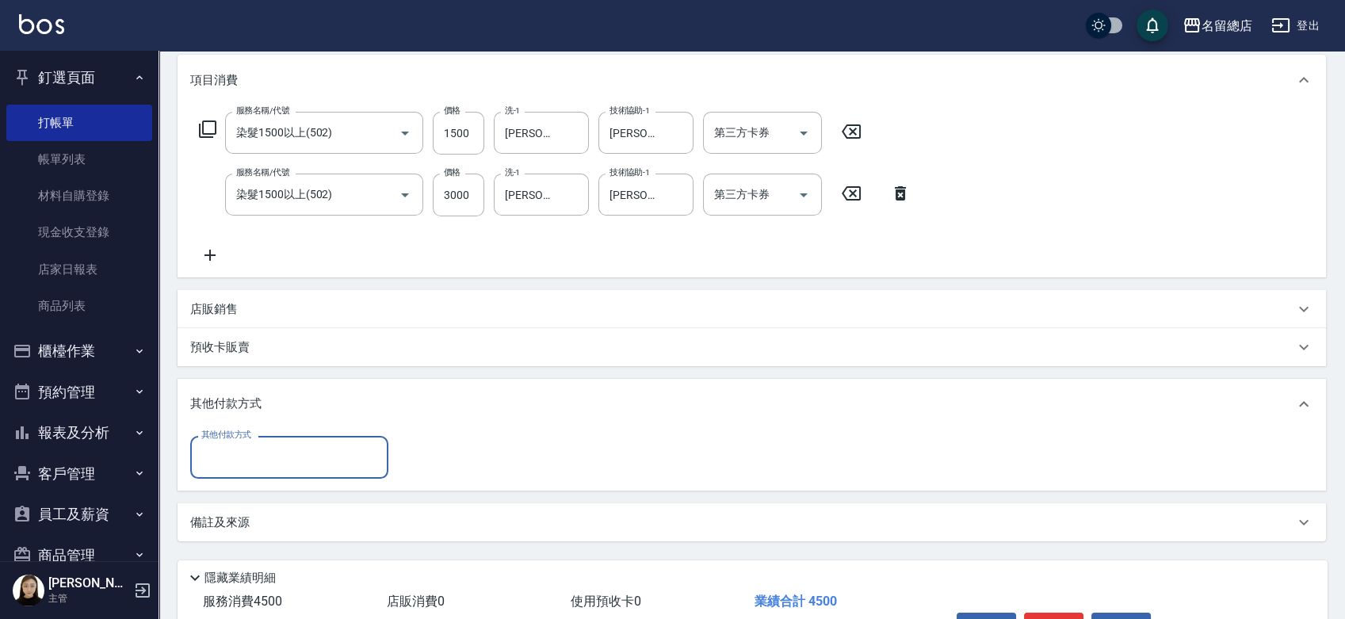
scroll to position [0, 0]
click at [232, 458] on input "其他付款方式" at bounding box center [289, 457] width 184 height 28
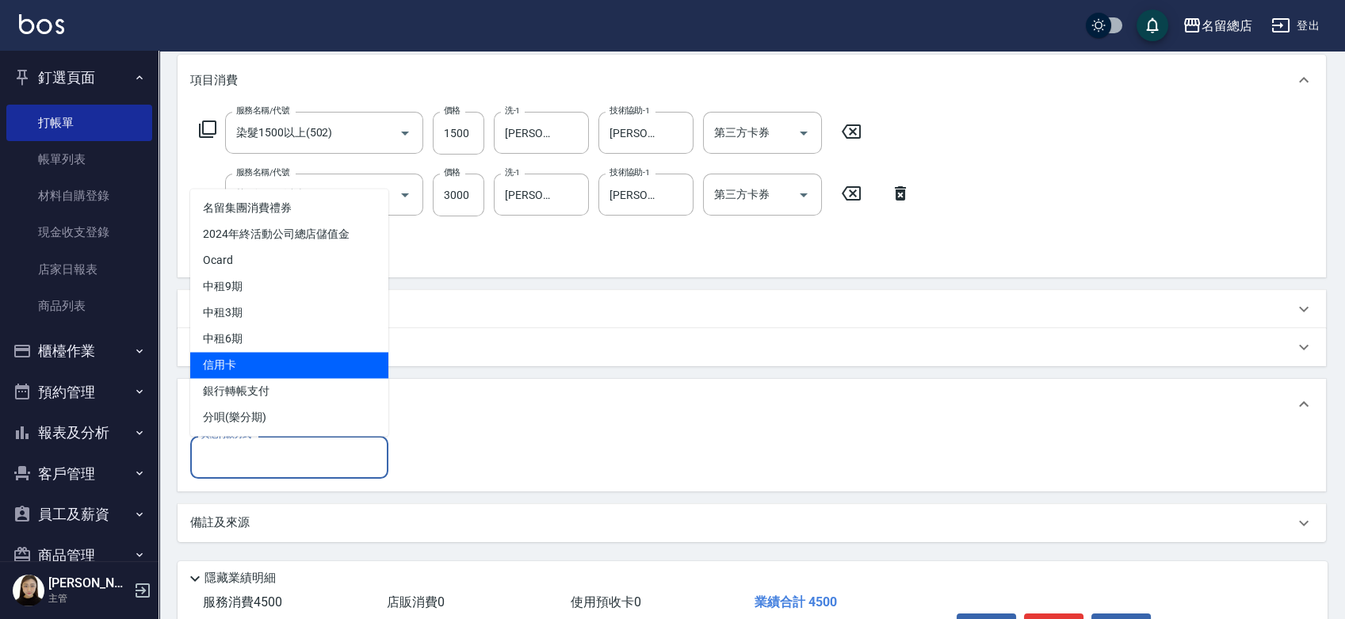
click at [248, 354] on span "信用卡" at bounding box center [289, 365] width 198 height 26
type input "信用卡"
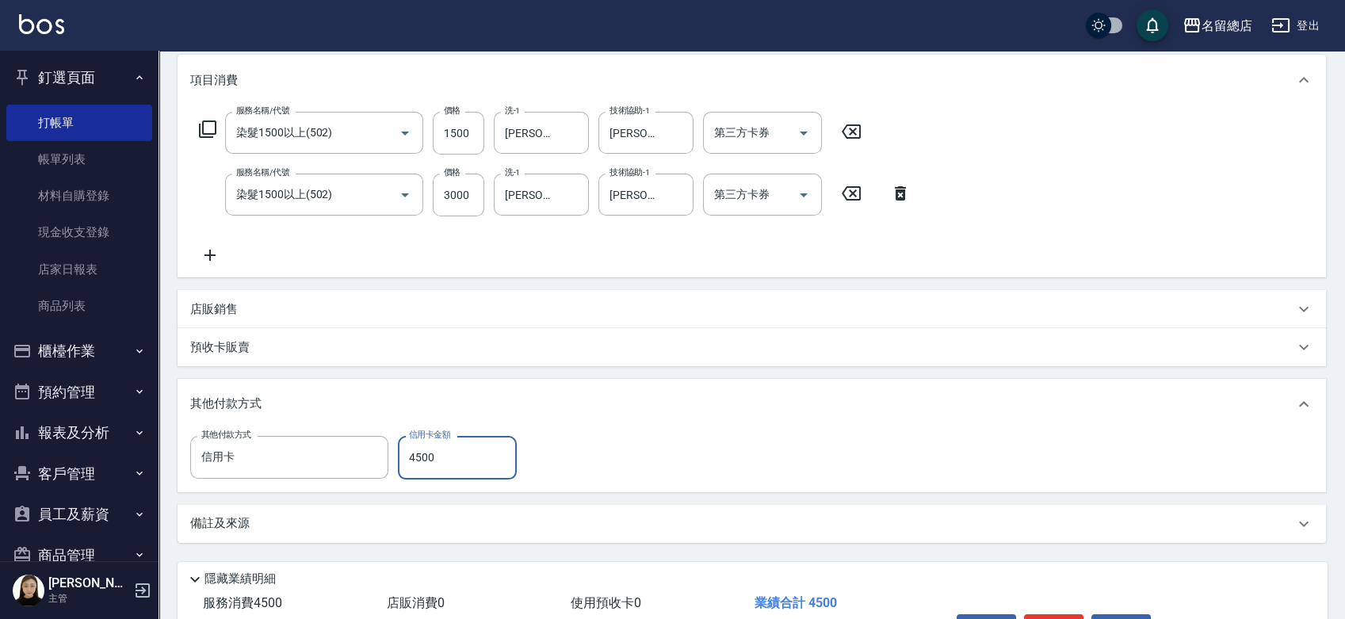
type input "4500"
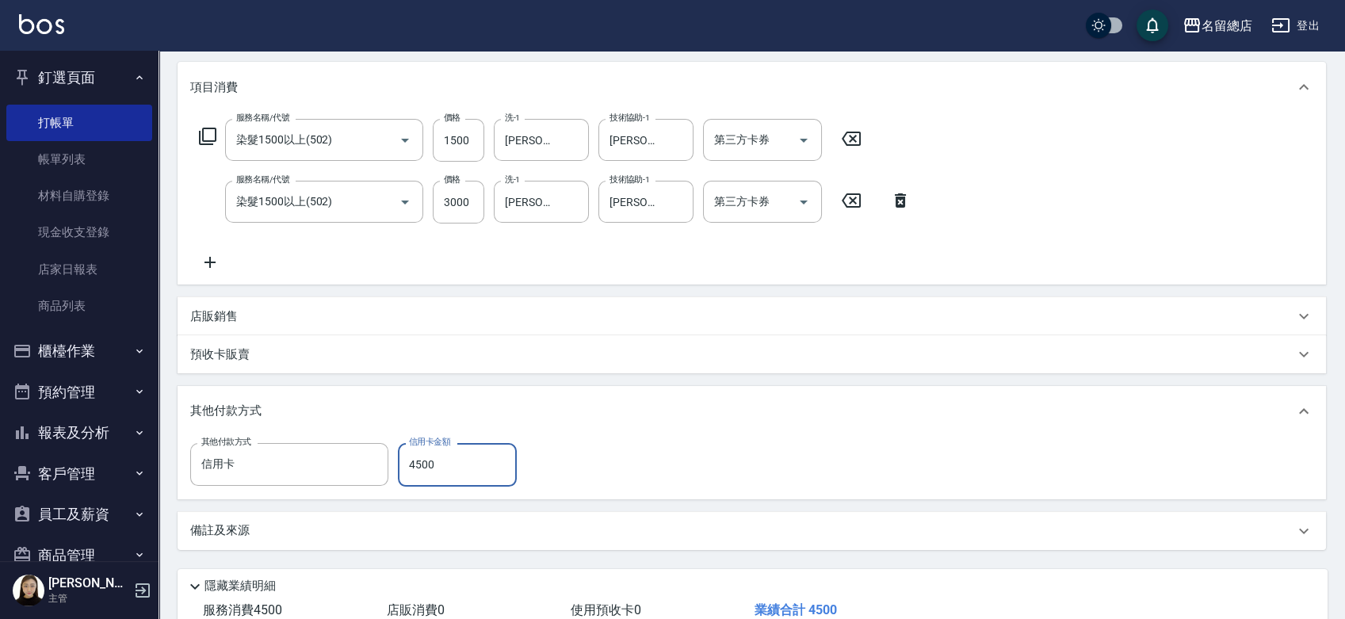
scroll to position [305, 0]
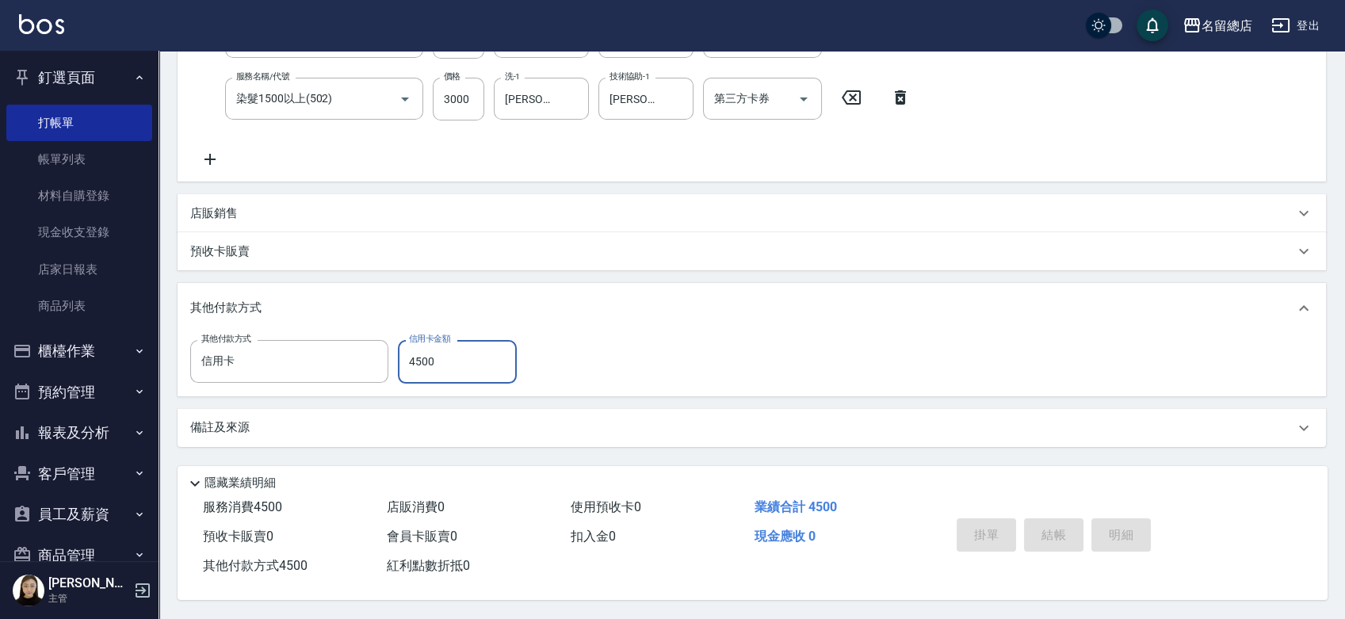
type input "2025/08/18 19:37"
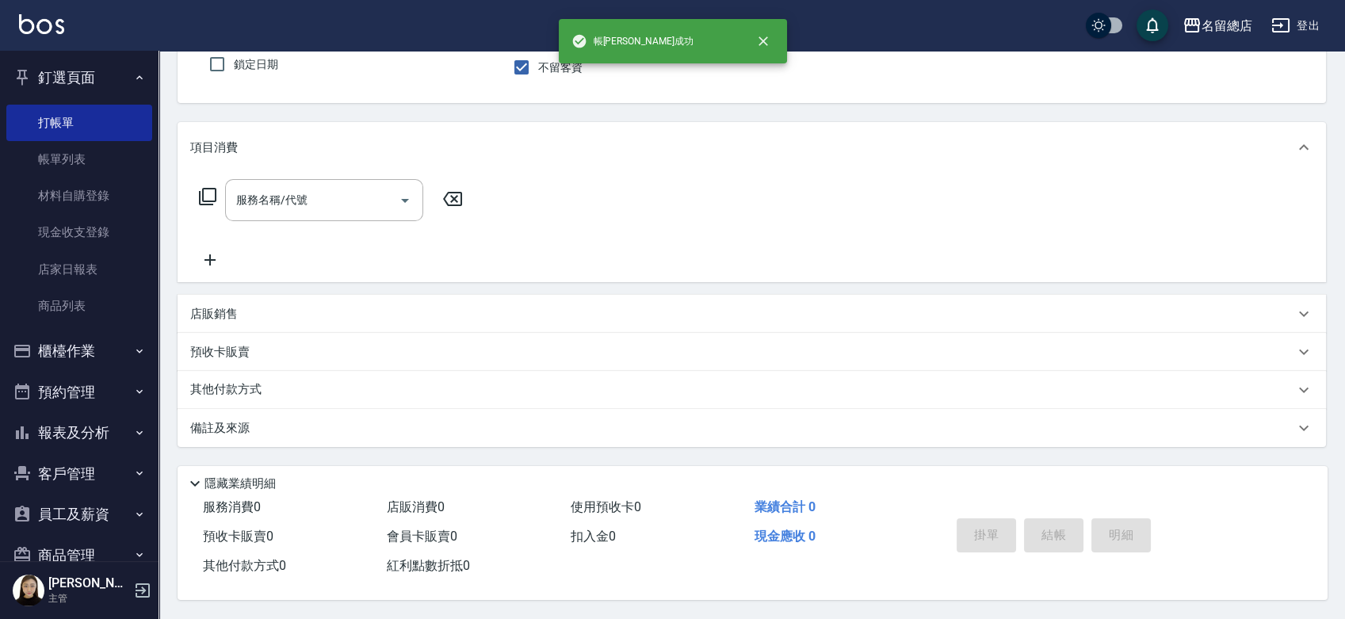
scroll to position [0, 0]
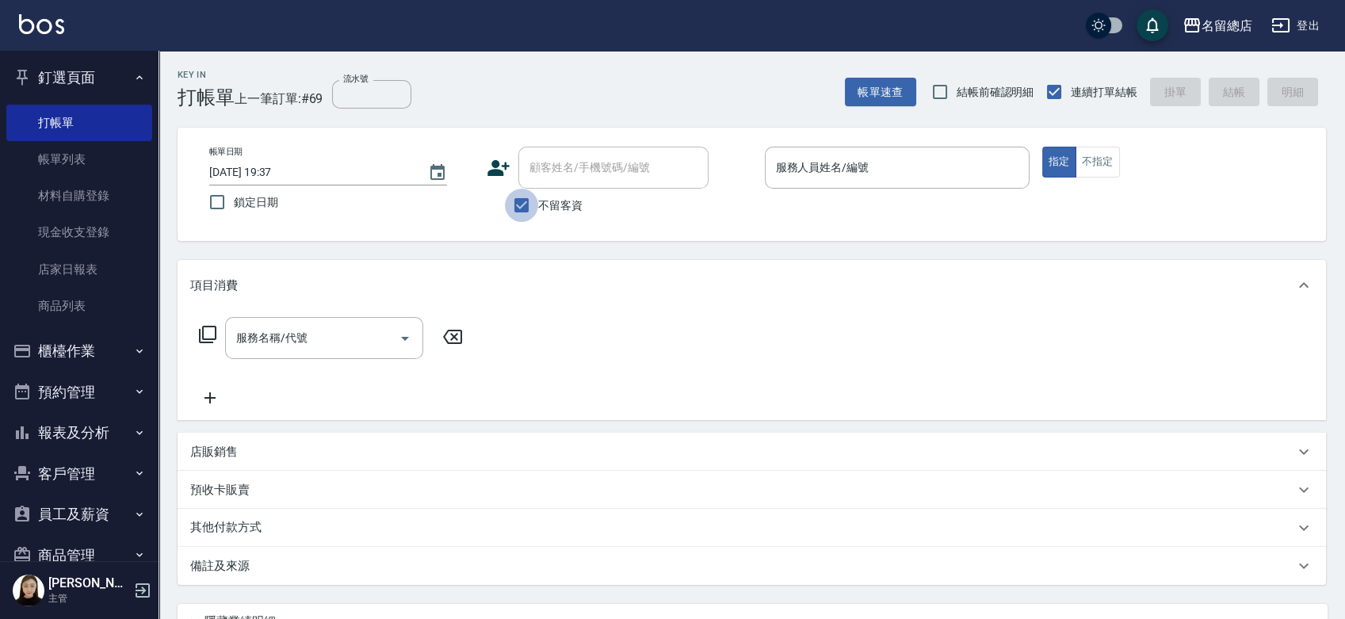
click at [510, 204] on input "不留客資" at bounding box center [521, 205] width 33 height 33
checkbox input "false"
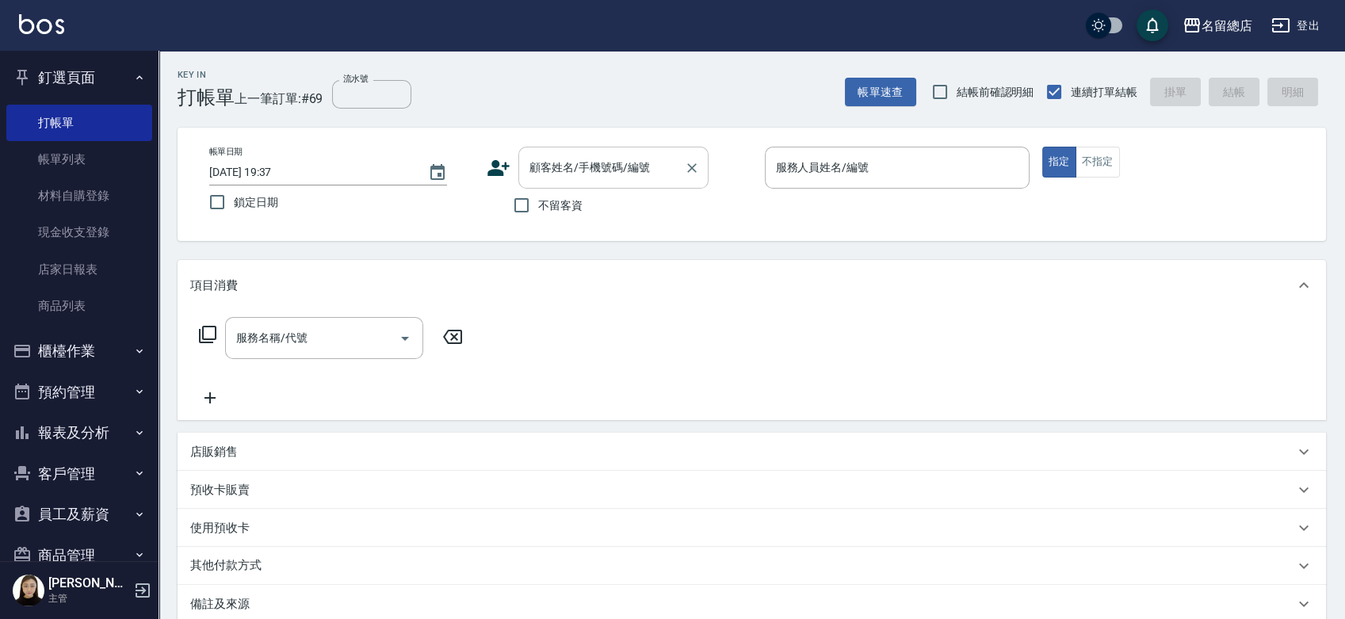
click at [575, 167] on input "顧客姓名/手機號碼/編號" at bounding box center [602, 168] width 152 height 28
click at [560, 202] on li "王靜華/0922545558/null" at bounding box center [613, 208] width 190 height 26
type input "王靜華/0922545558/null"
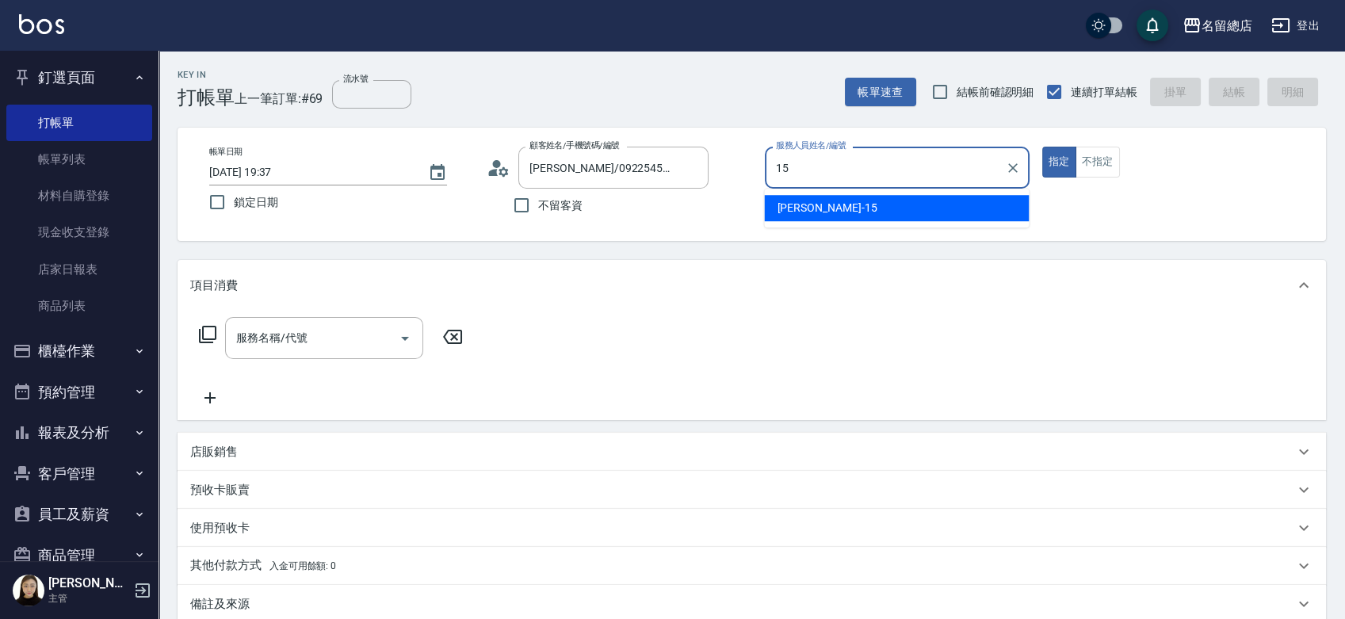
type input "Michelle-15"
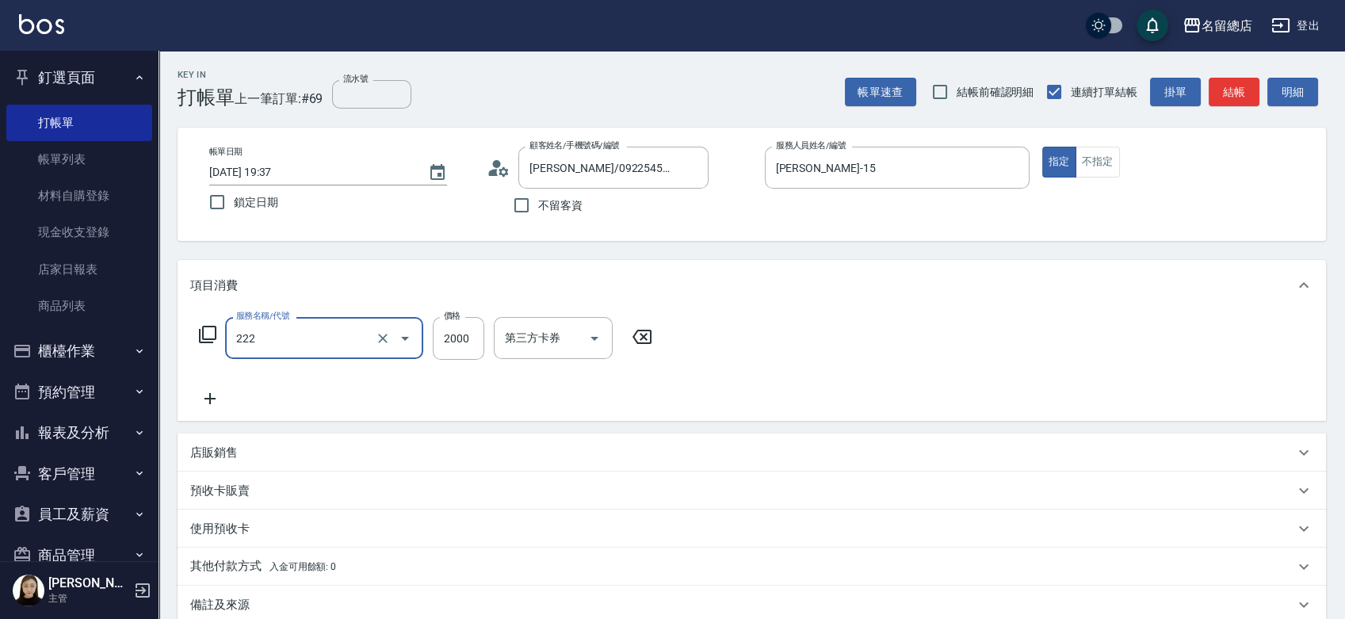
type input "燙髮2000以上(222)"
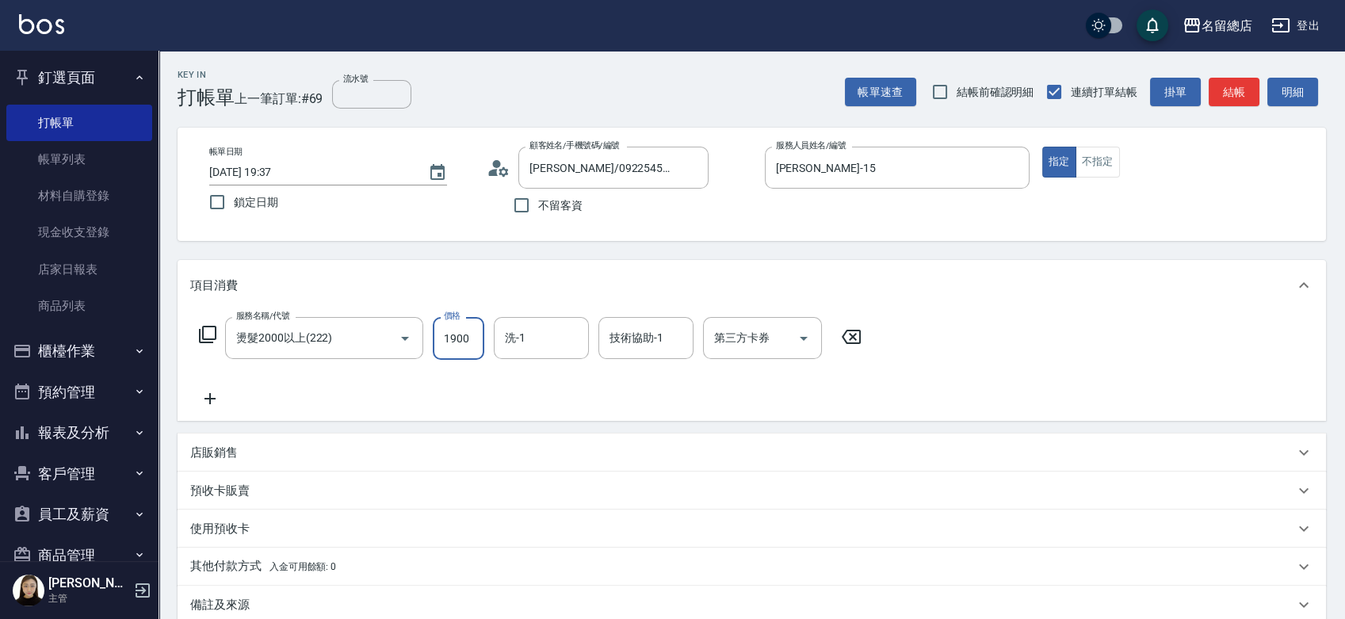
type input "1900"
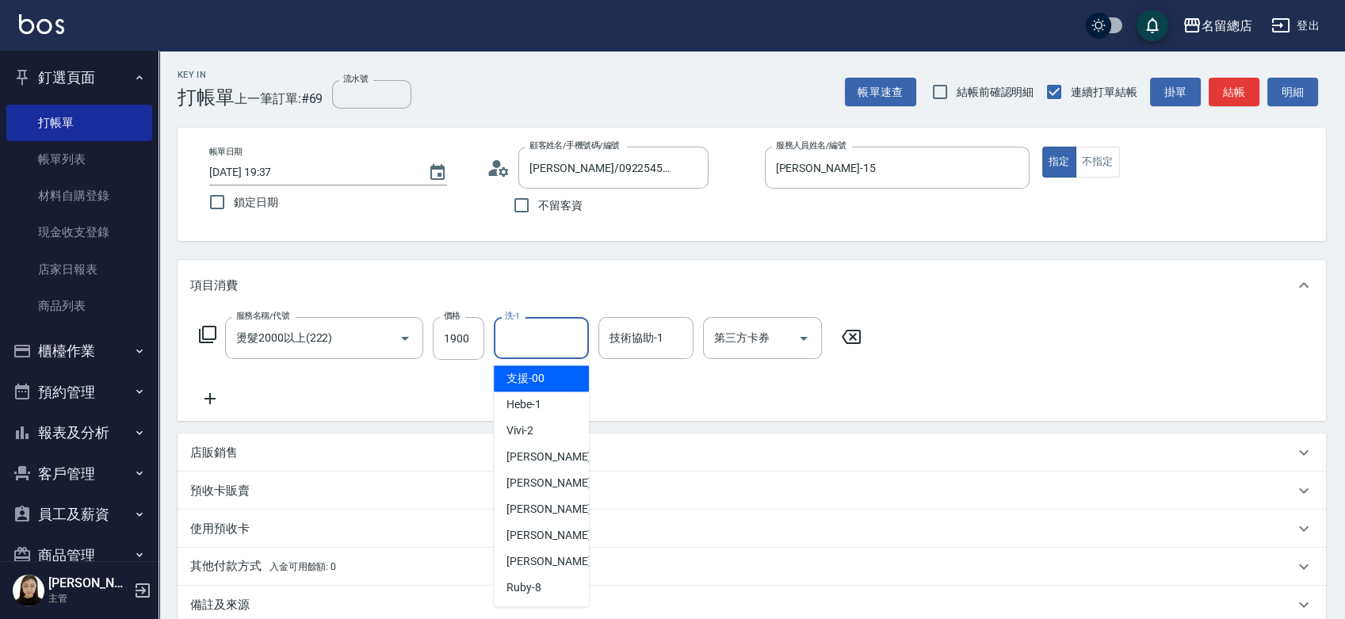
click at [523, 342] on input "洗-1" at bounding box center [541, 338] width 81 height 28
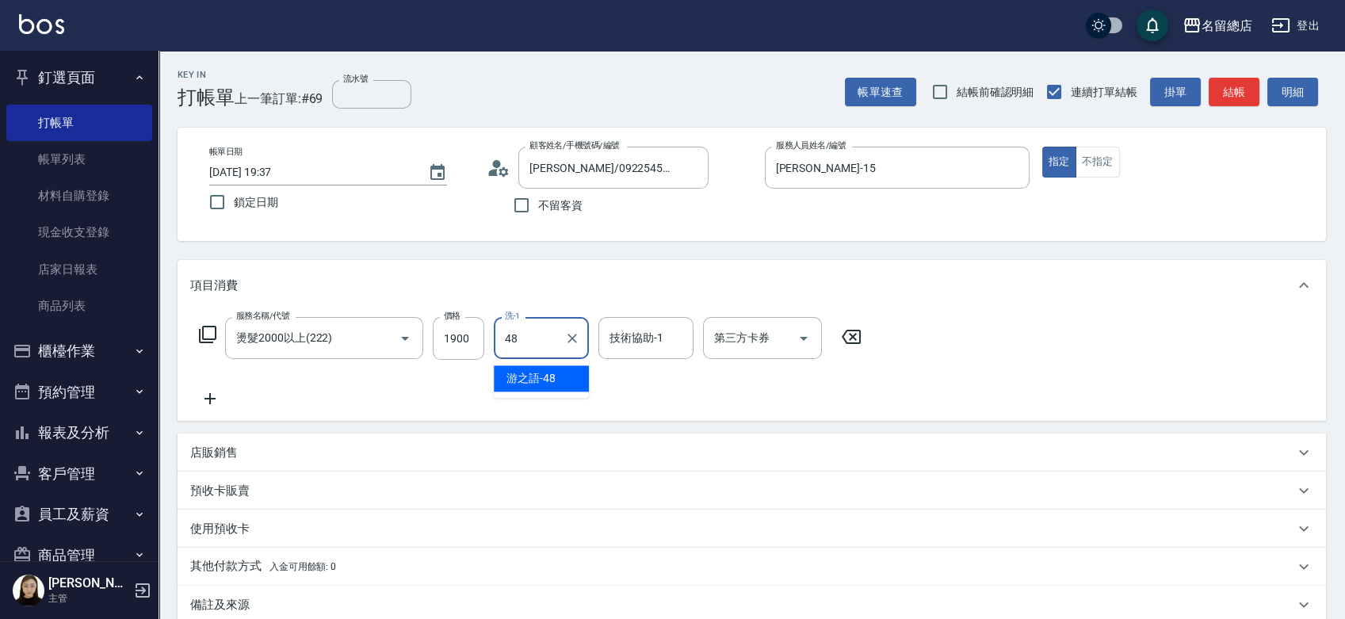
type input "游之語-48"
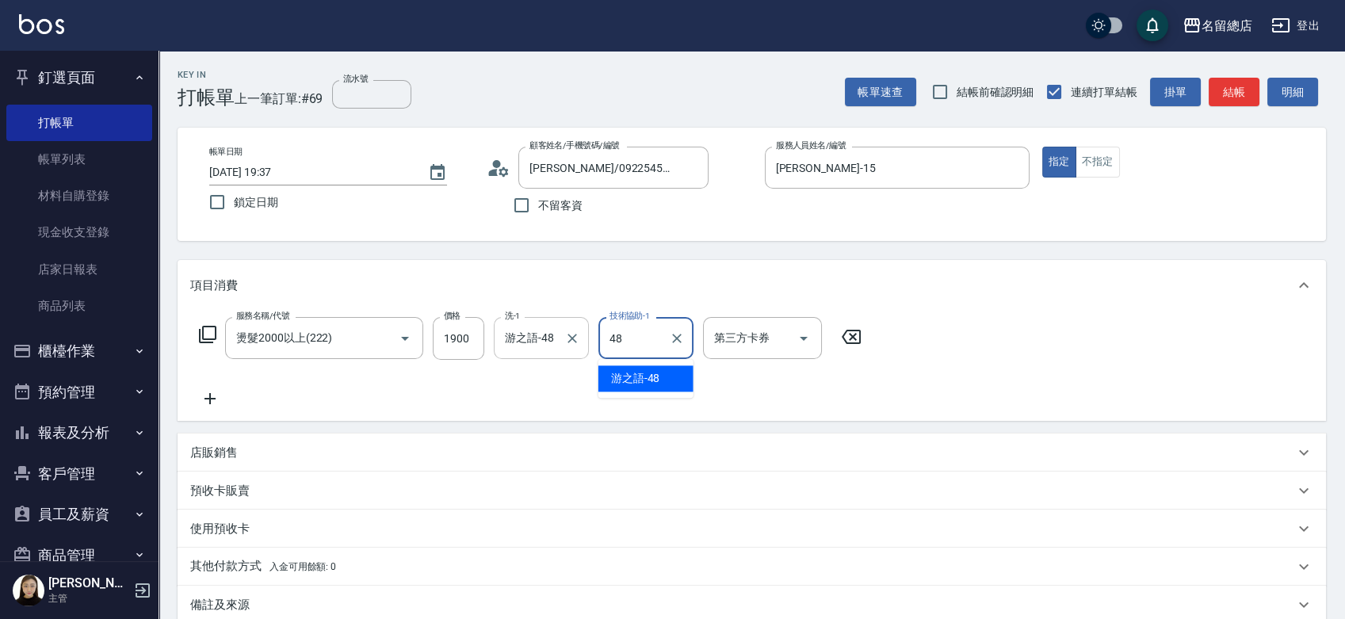
type input "游之語-48"
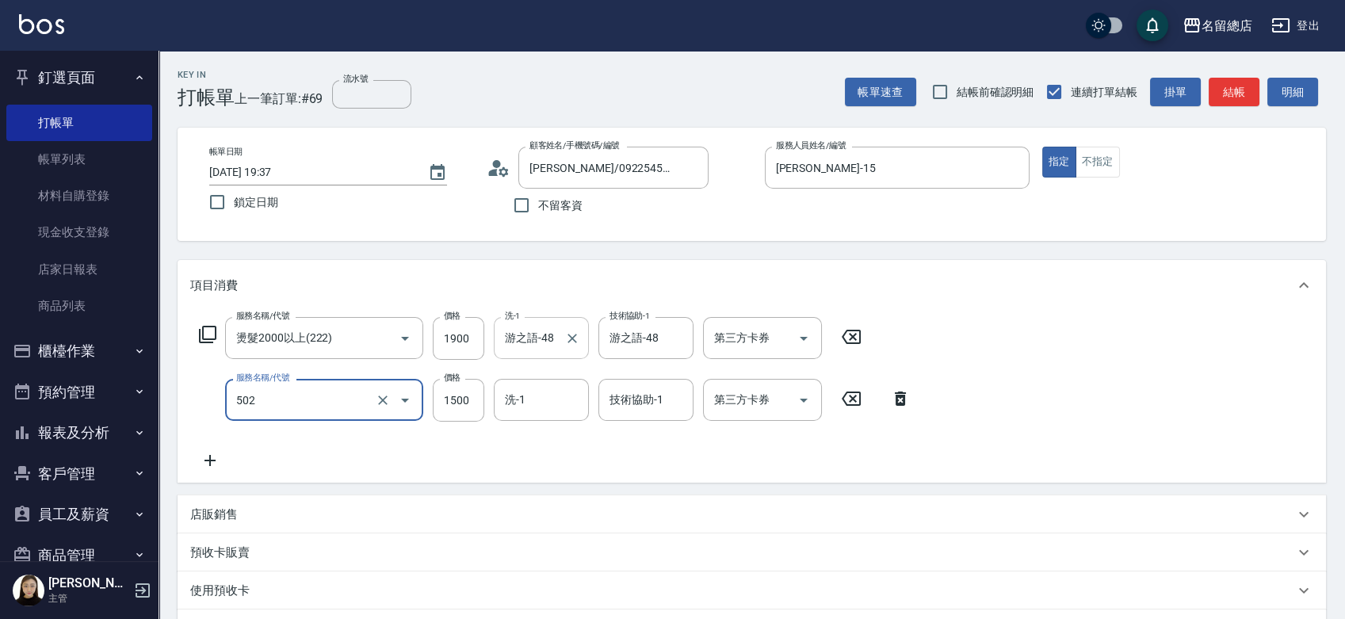
type input "染髮1500以上(502)"
type input "2600"
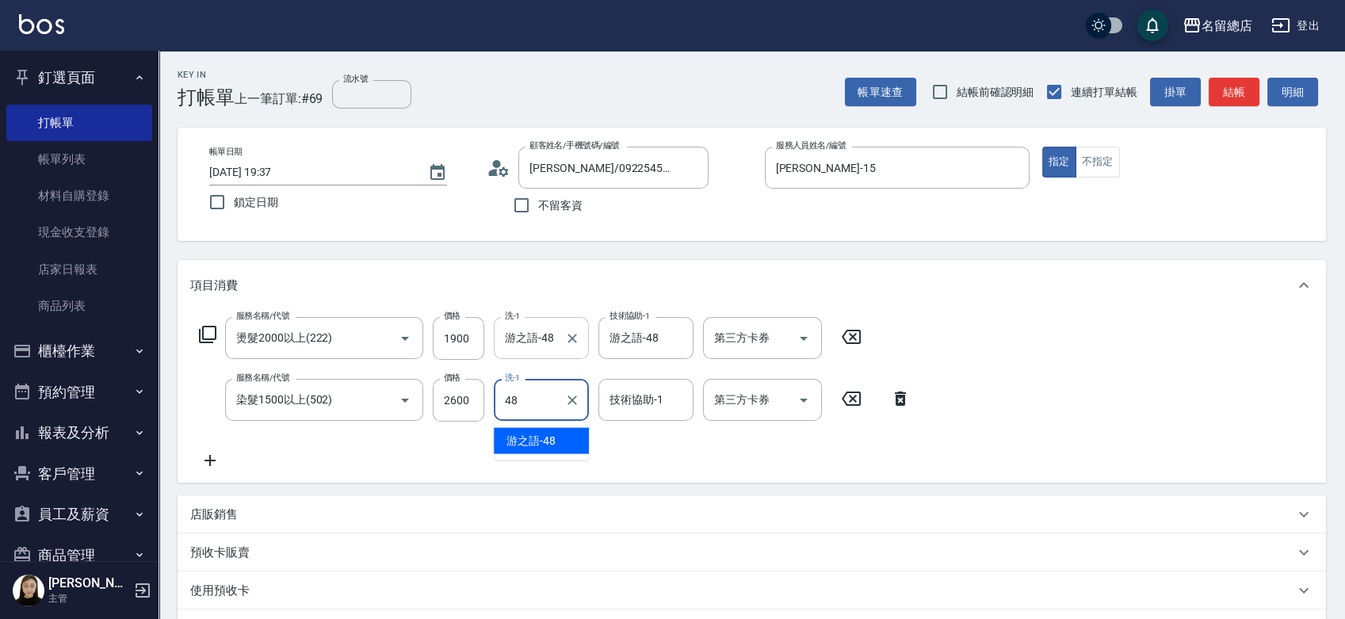
type input "游之語-48"
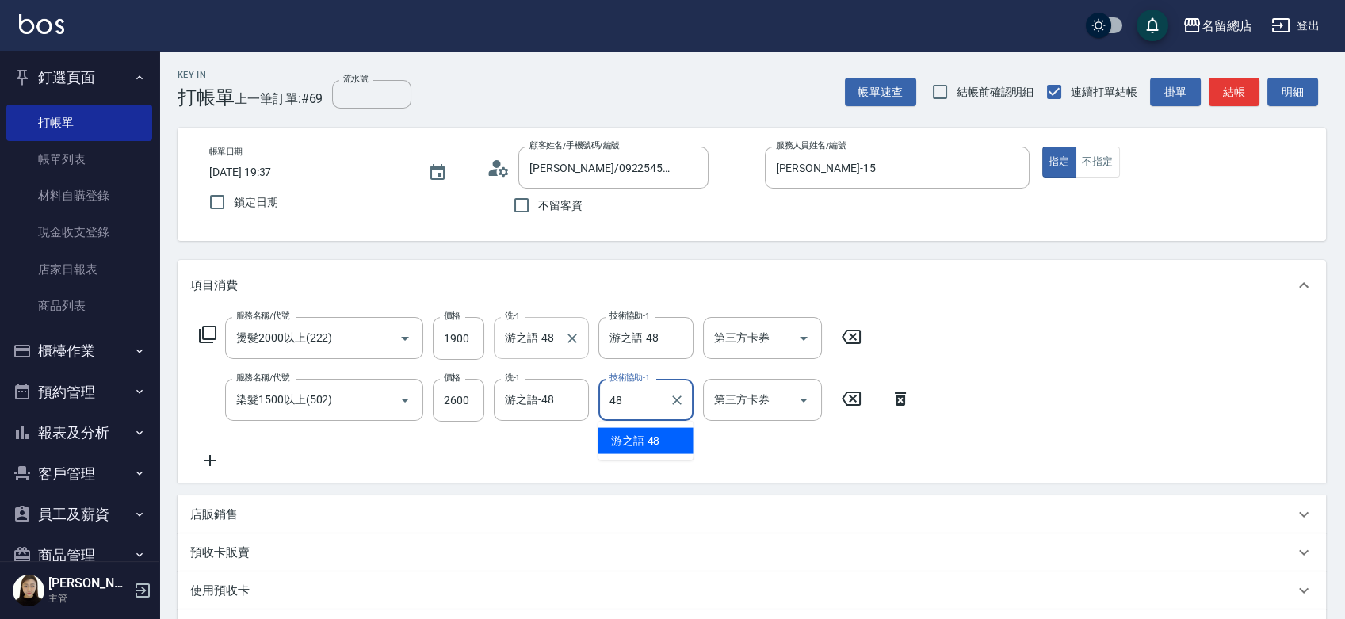
type input "游之語-48"
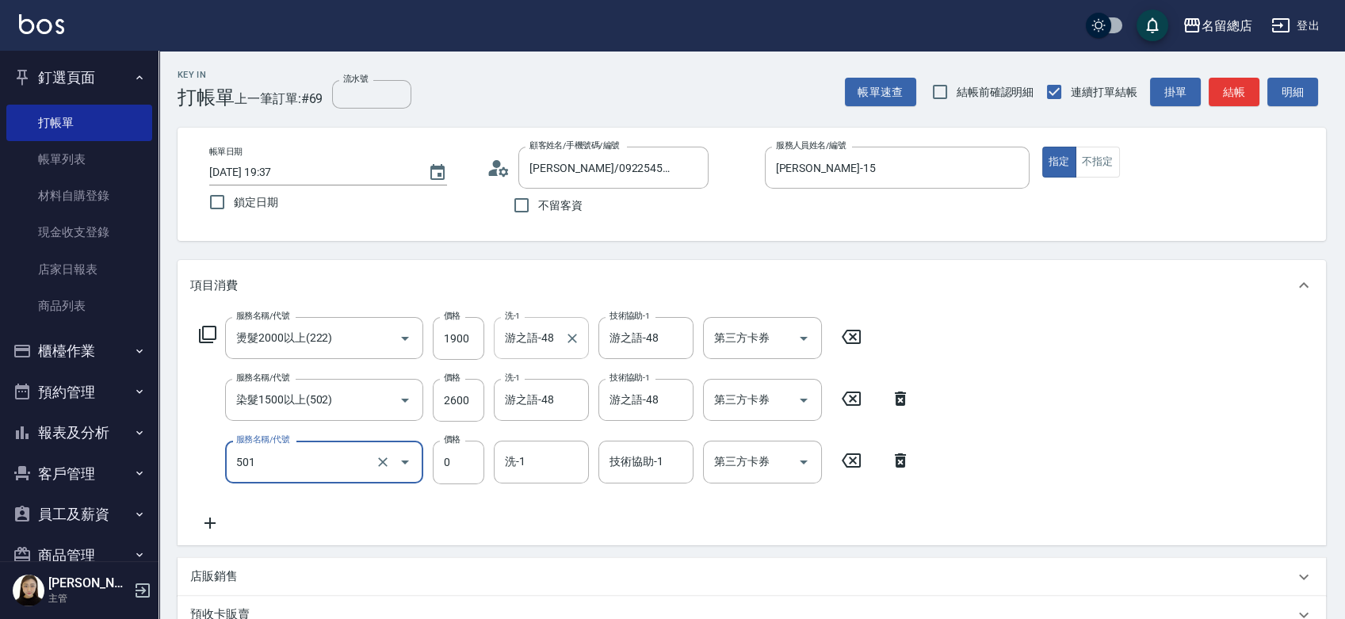
type input "2段蓋卡1300以上(501)"
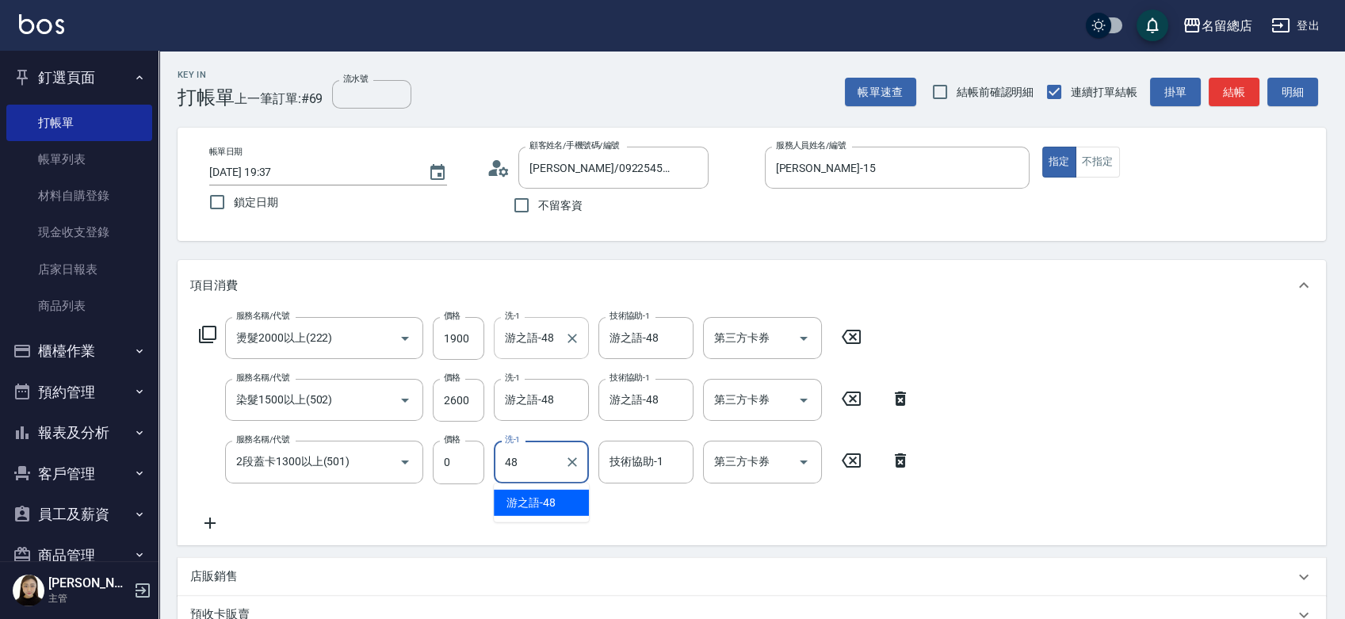
type input "游之語-48"
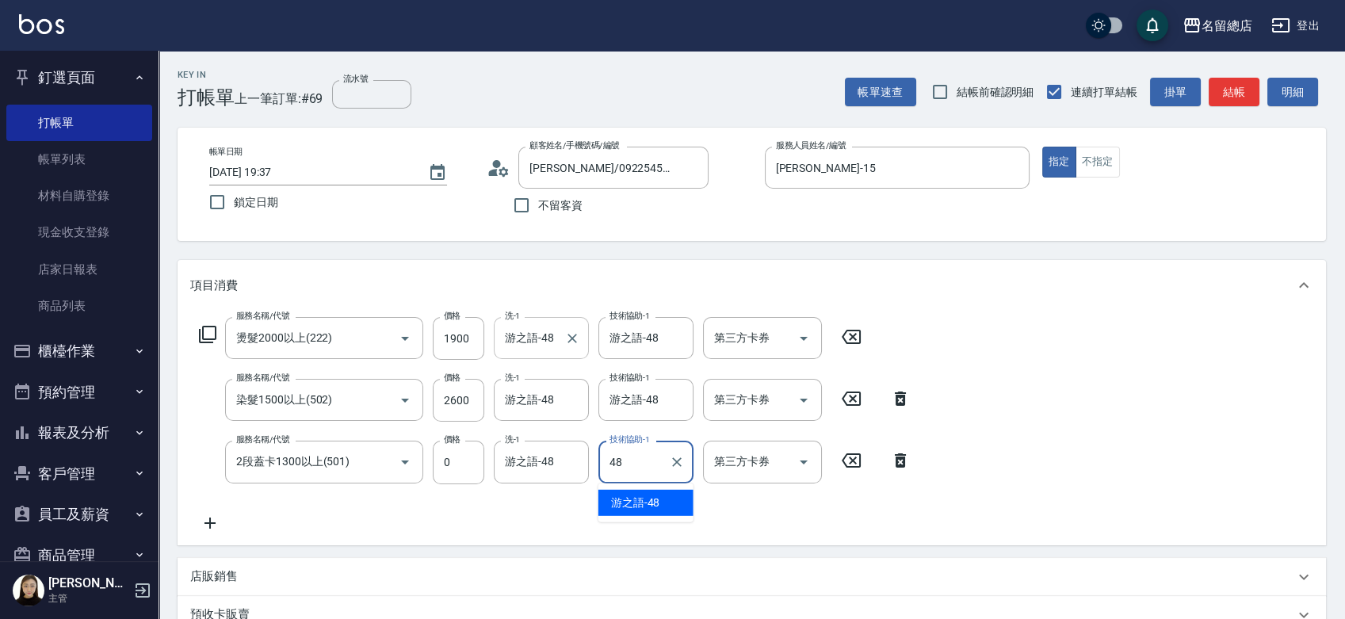
type input "游之語-48"
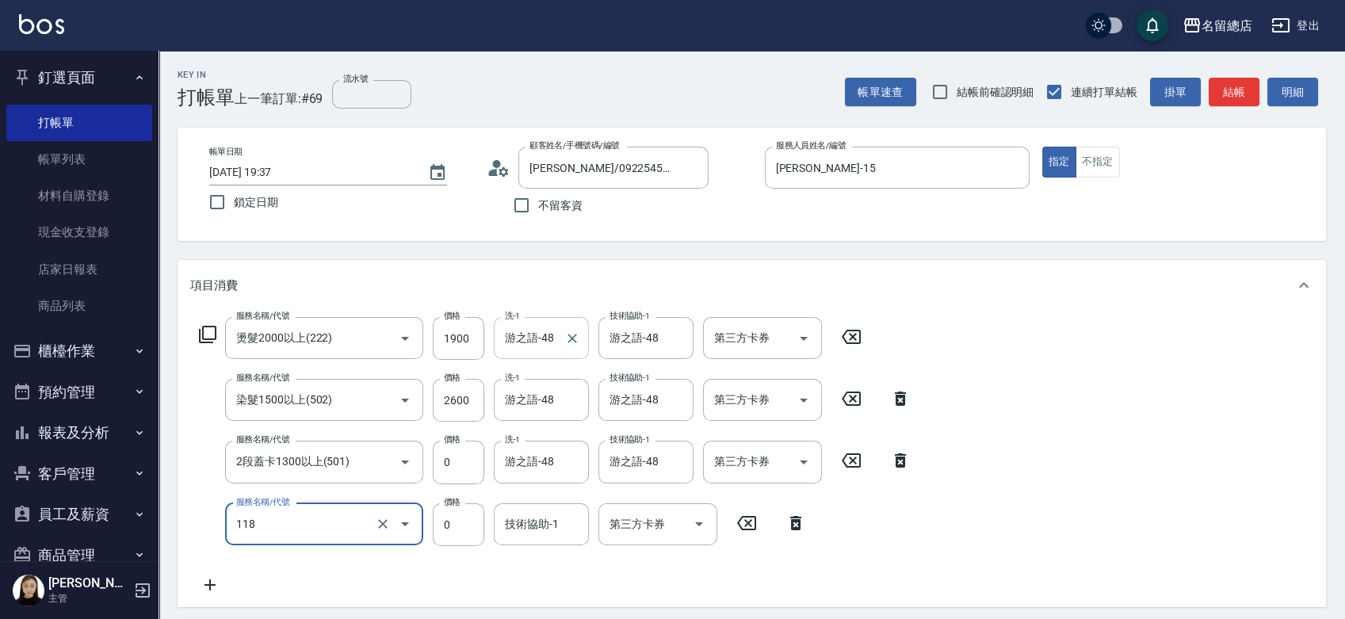
type input "頭皮蓋卡4點(118)"
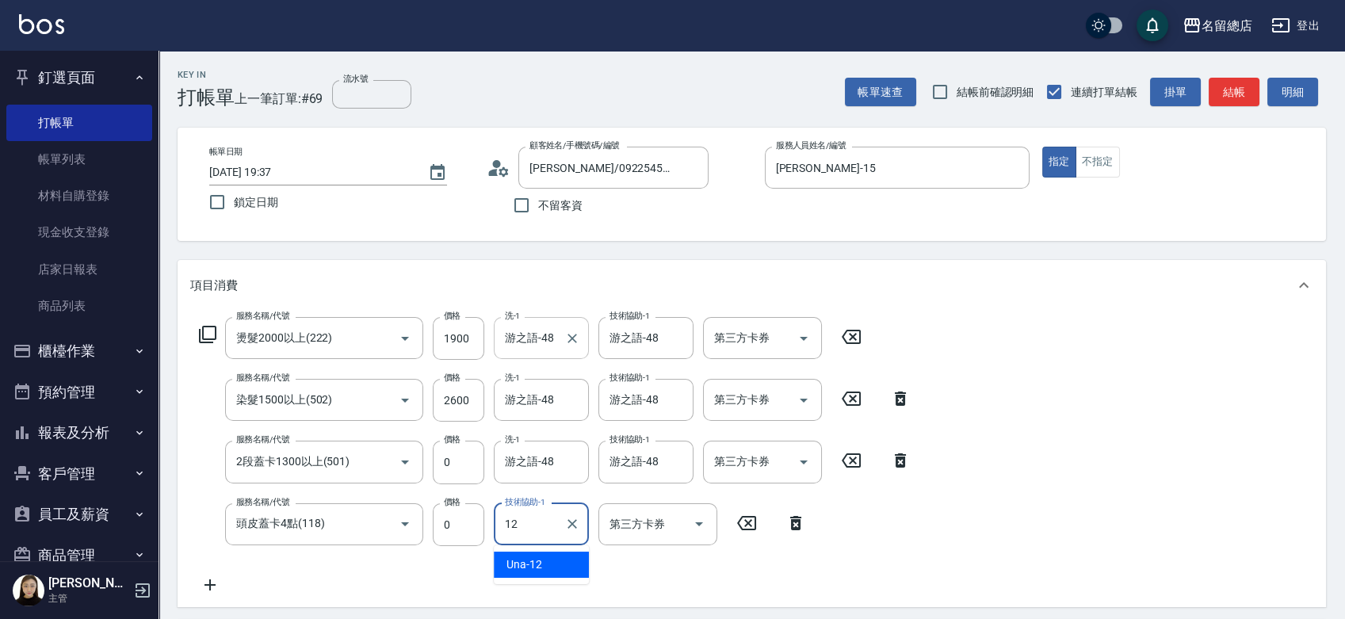
type input "Una-12"
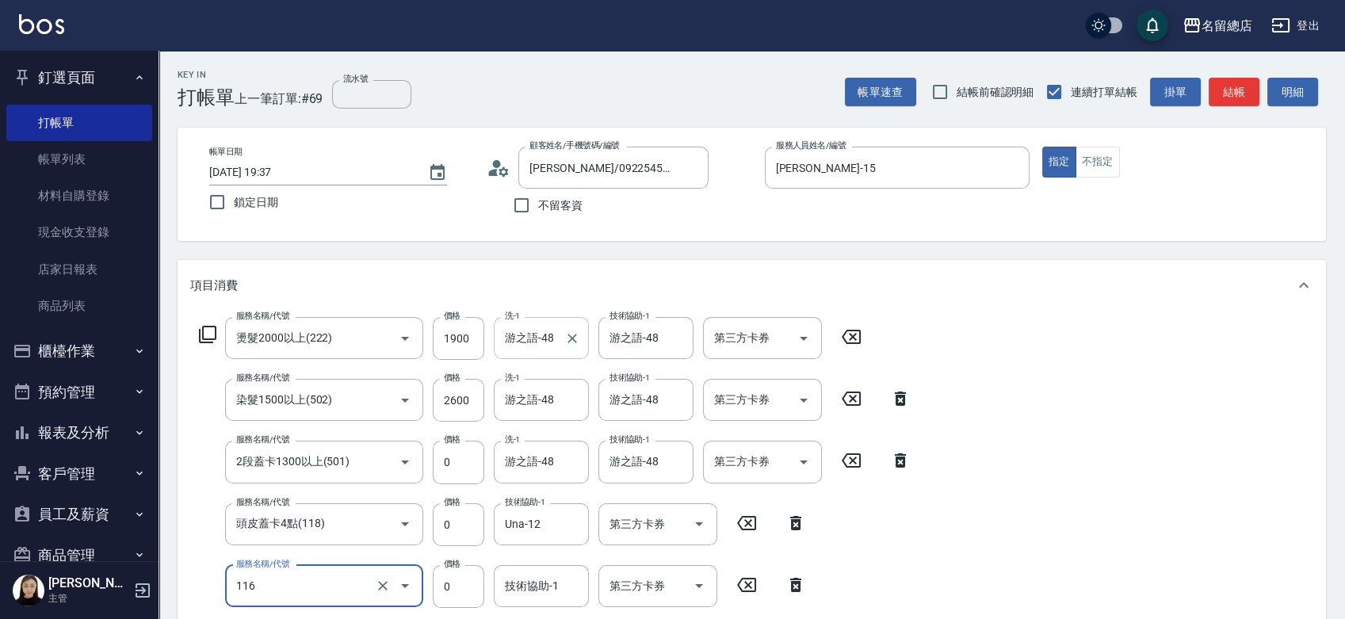
type input "頭皮蓋卡3點(116)"
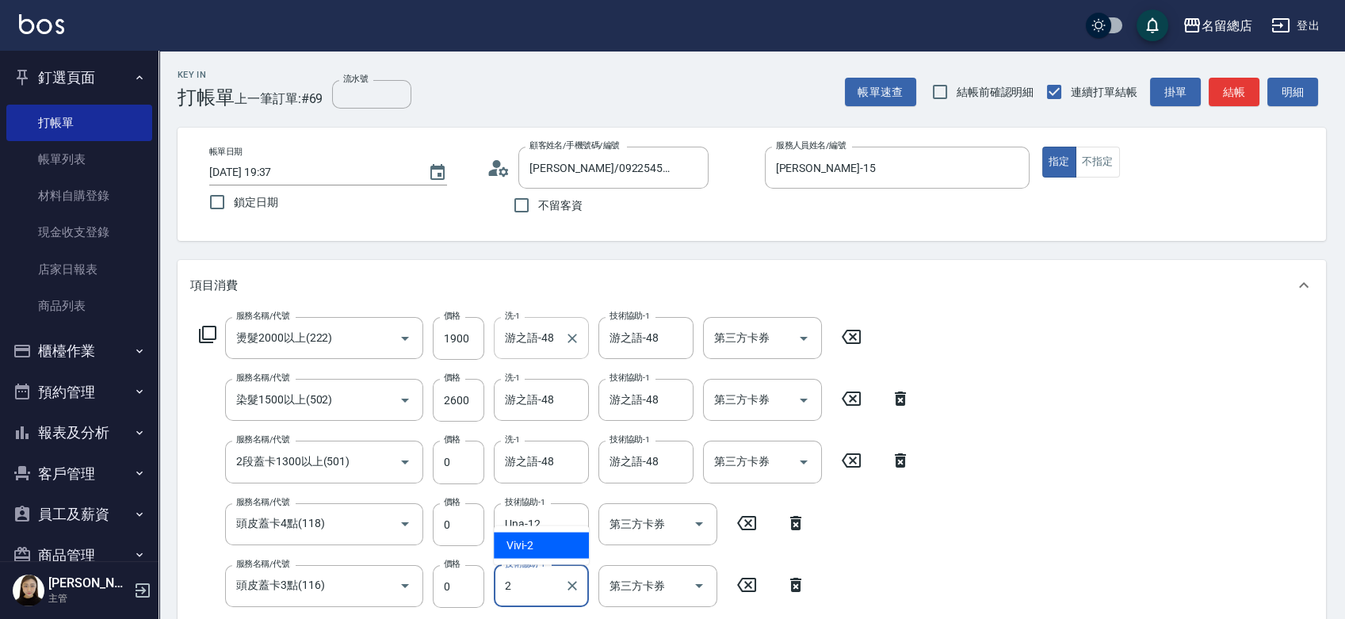
type input "Vivi-2"
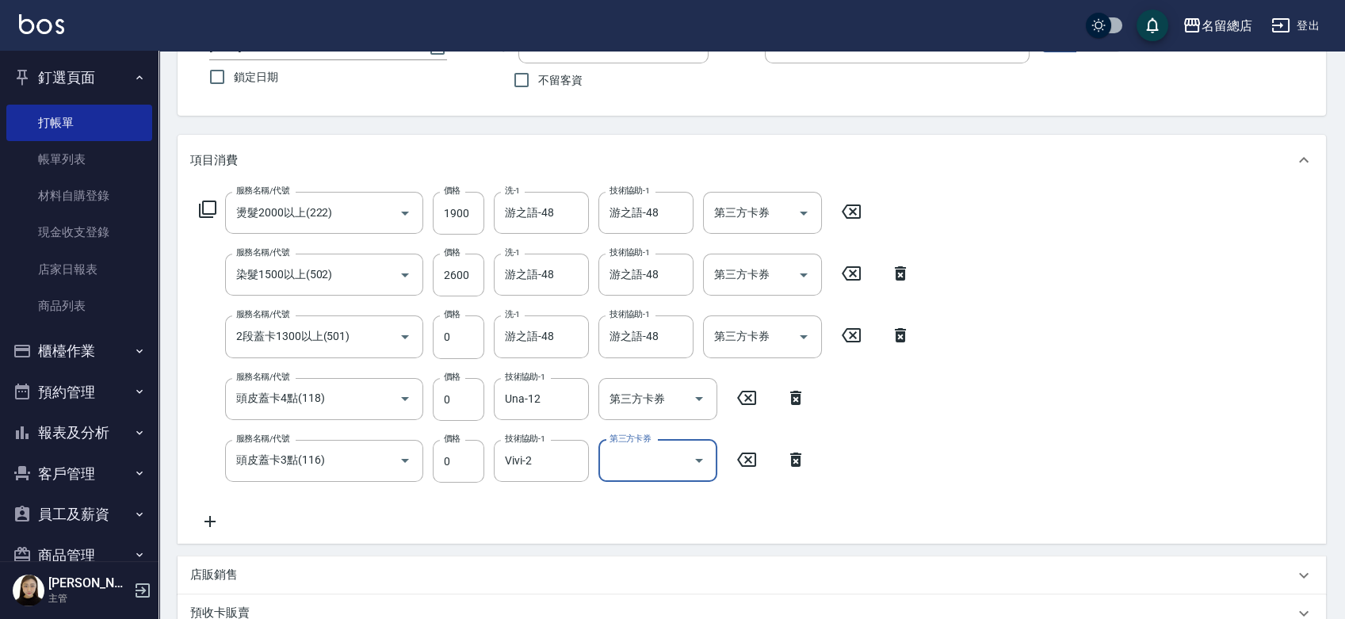
scroll to position [352, 0]
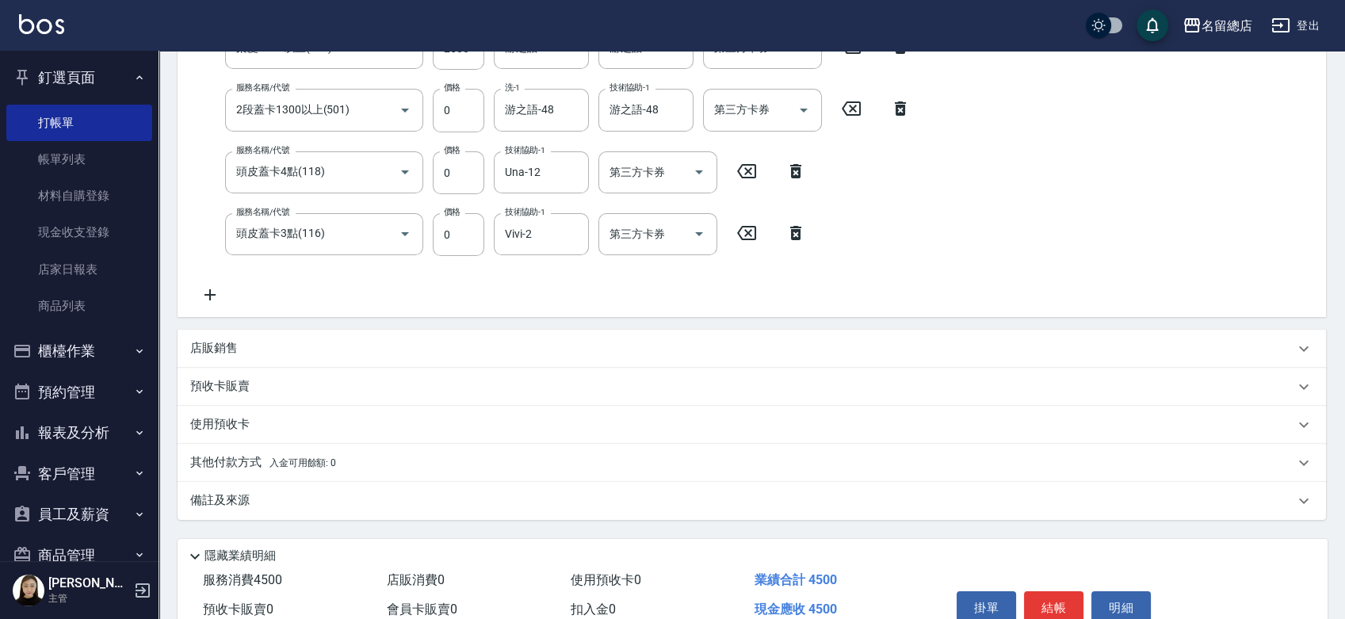
click at [209, 388] on p "預收卡販賣" at bounding box center [219, 386] width 59 height 17
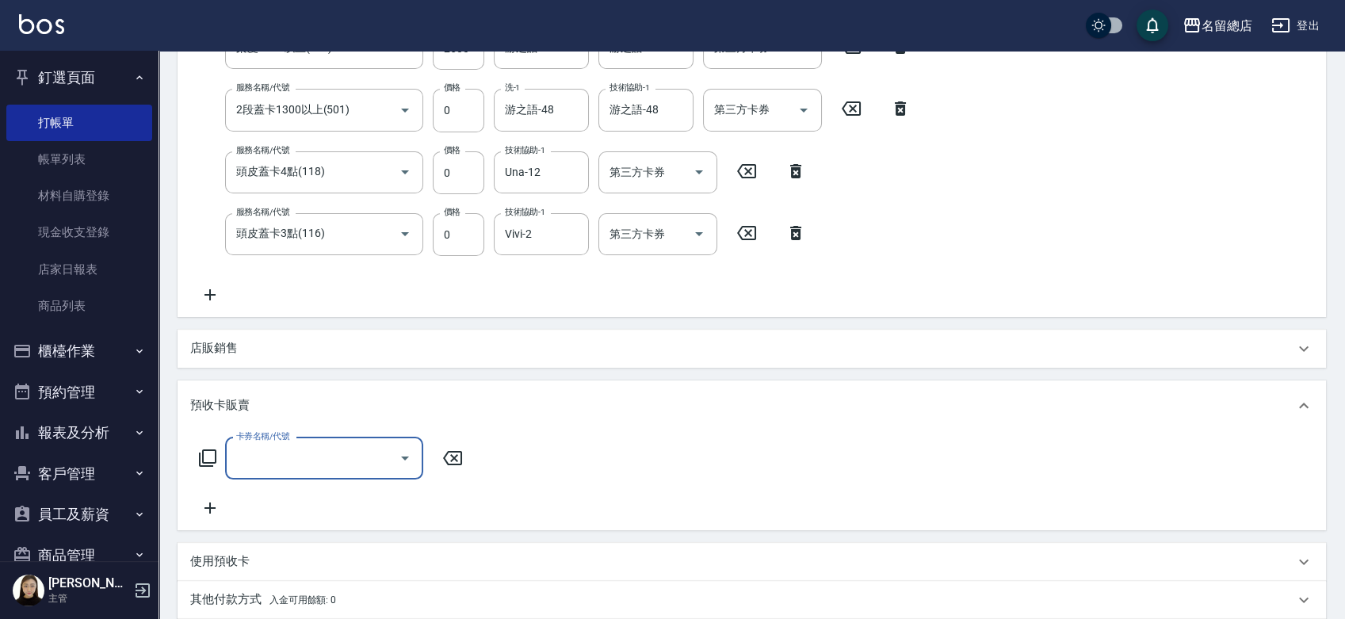
scroll to position [0, 0]
click at [273, 461] on input "卡券名稱/代號" at bounding box center [312, 459] width 160 height 28
type input "二段自備卡(407)"
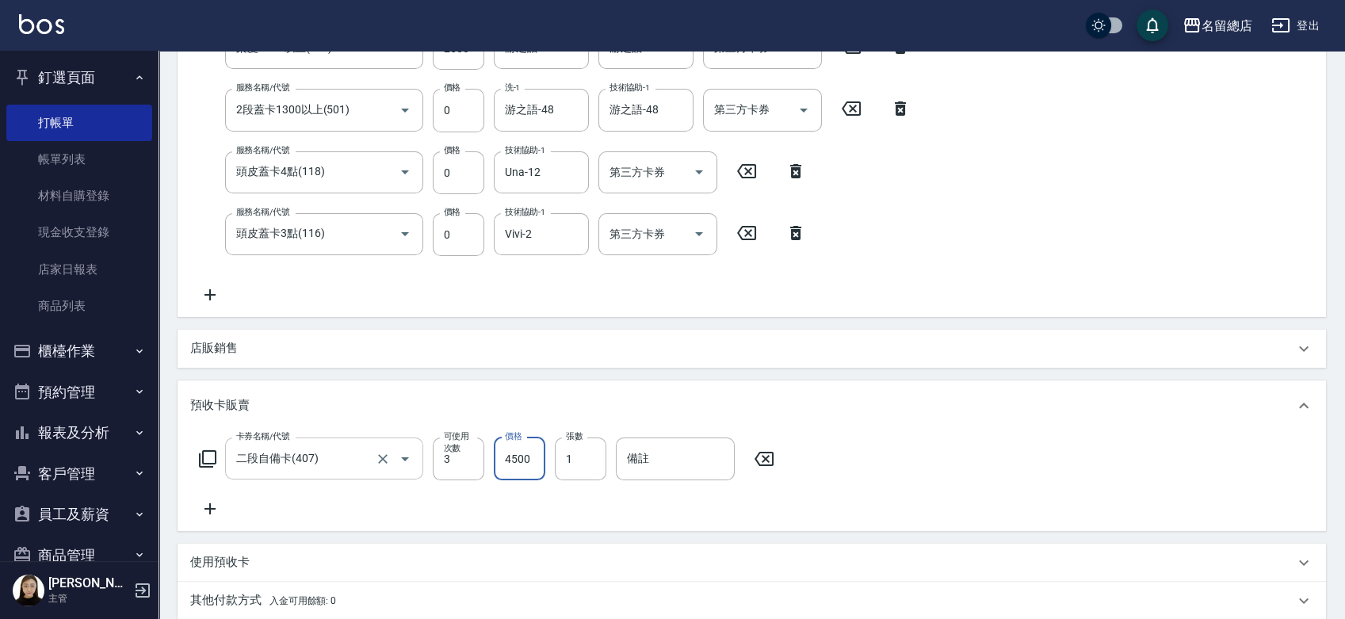
type input "4500"
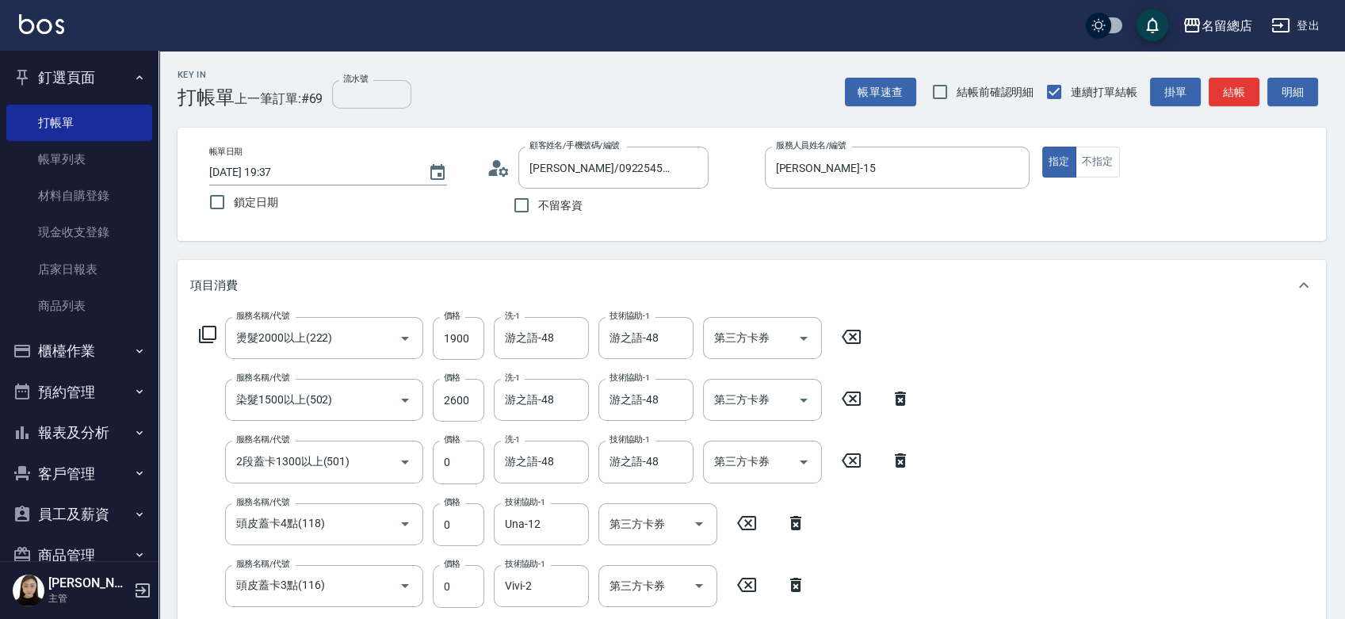
type input "9150"
click at [361, 96] on input "流水號" at bounding box center [371, 94] width 79 height 29
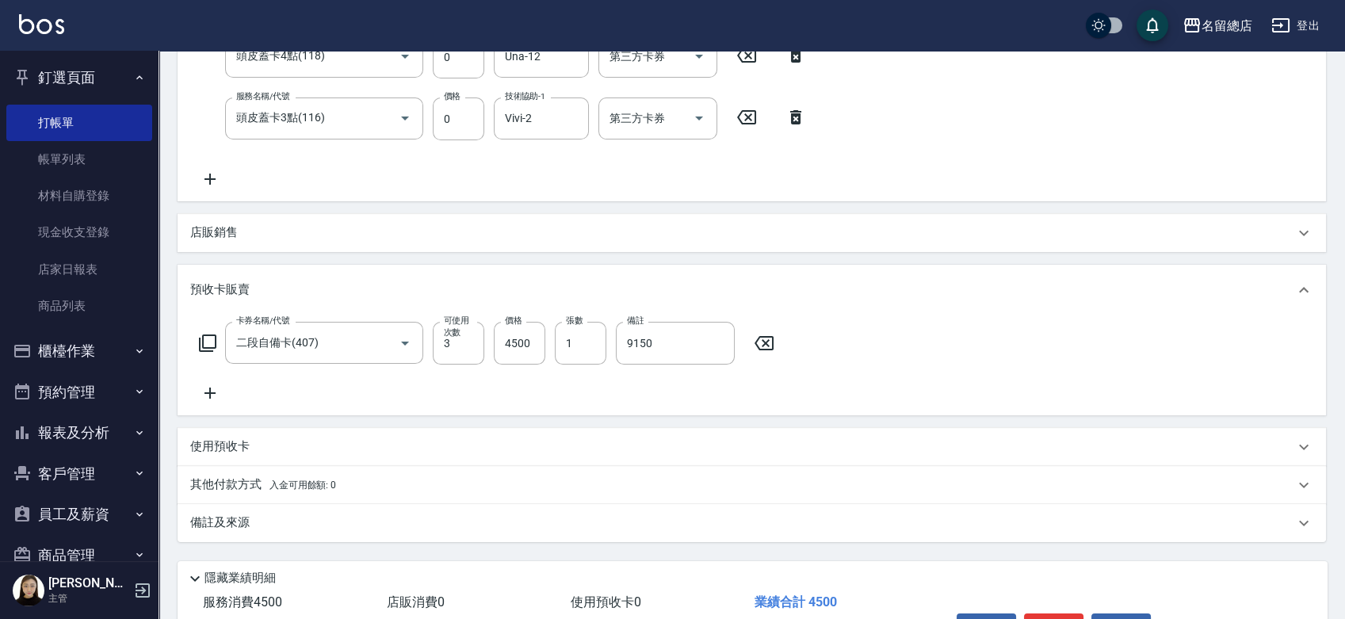
scroll to position [567, 0]
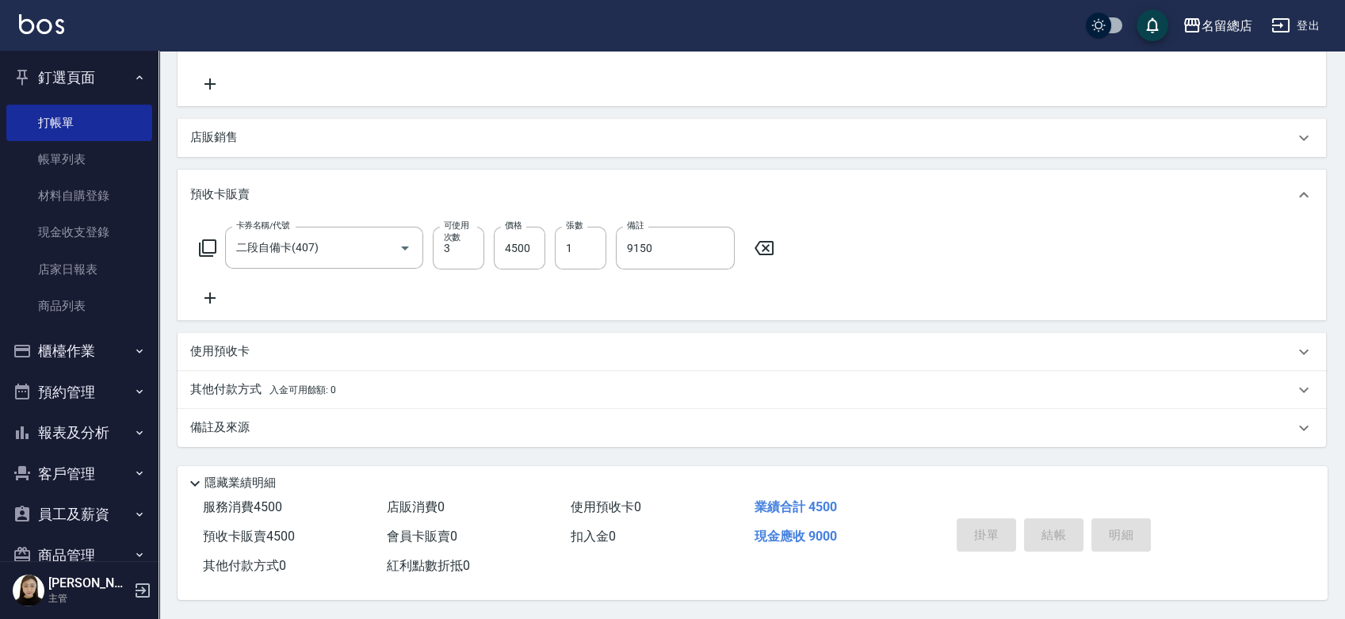
type input "9150"
type input "2025/08/18 19:39"
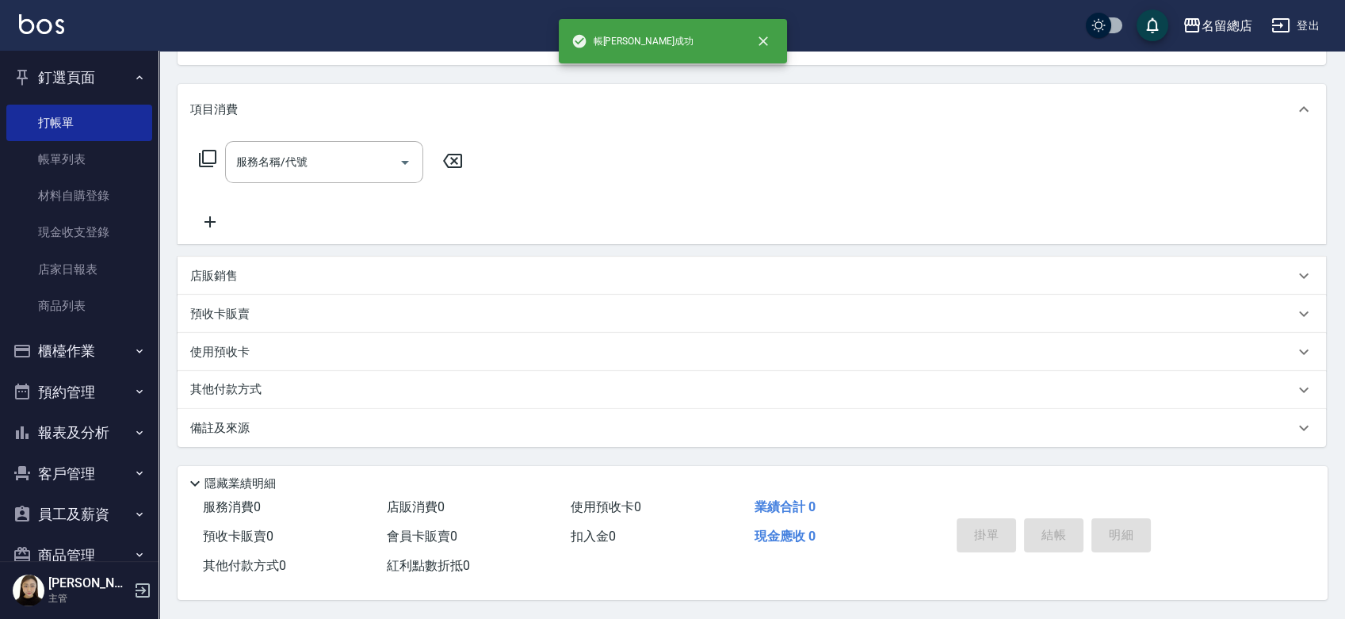
scroll to position [0, 0]
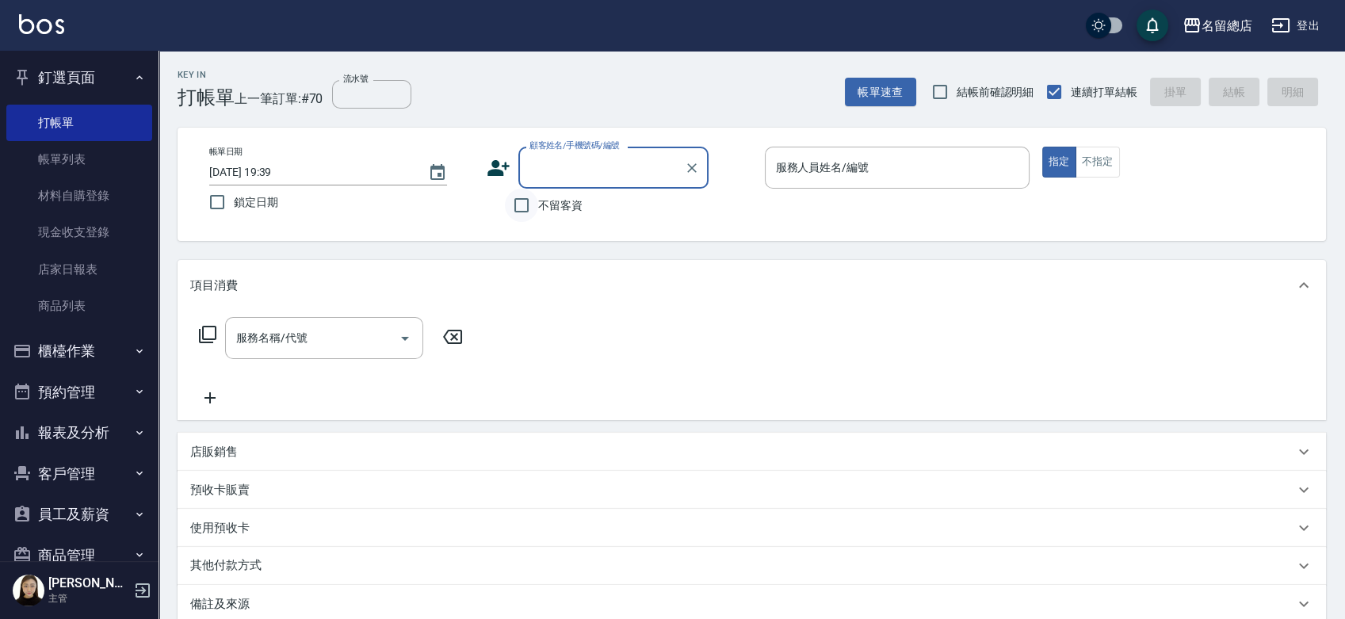
click at [514, 205] on input "不留客資" at bounding box center [521, 205] width 33 height 33
checkbox input "true"
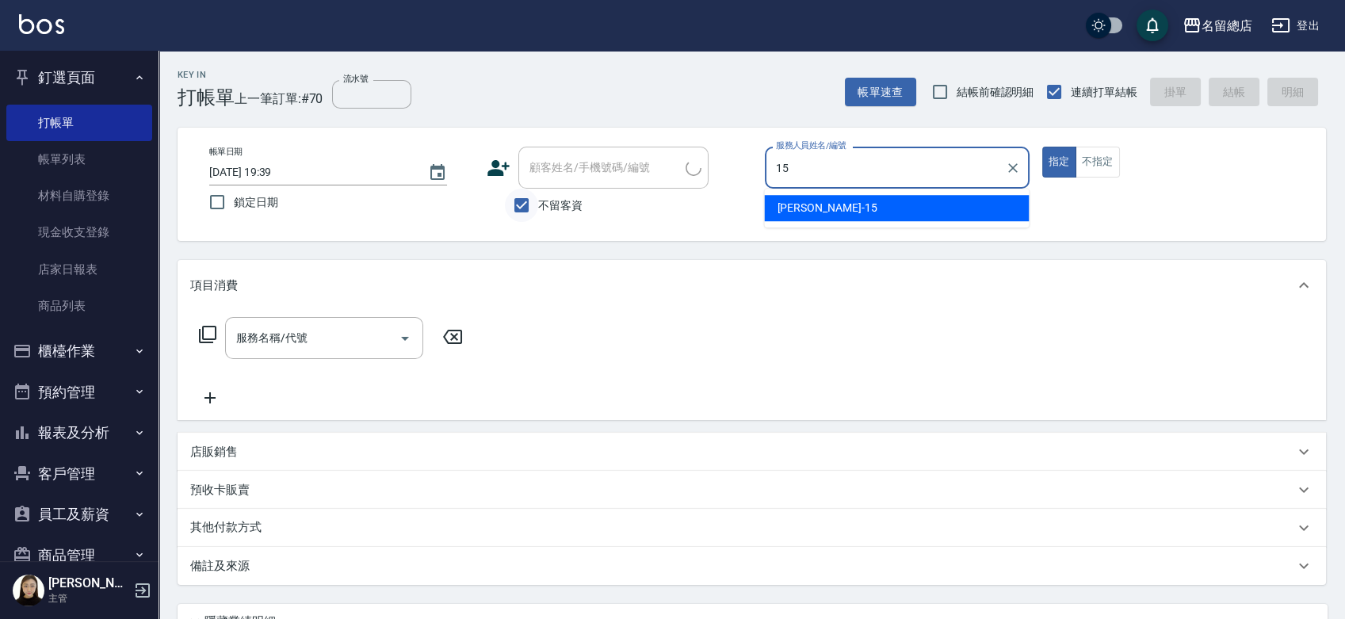
type input "Michelle-15"
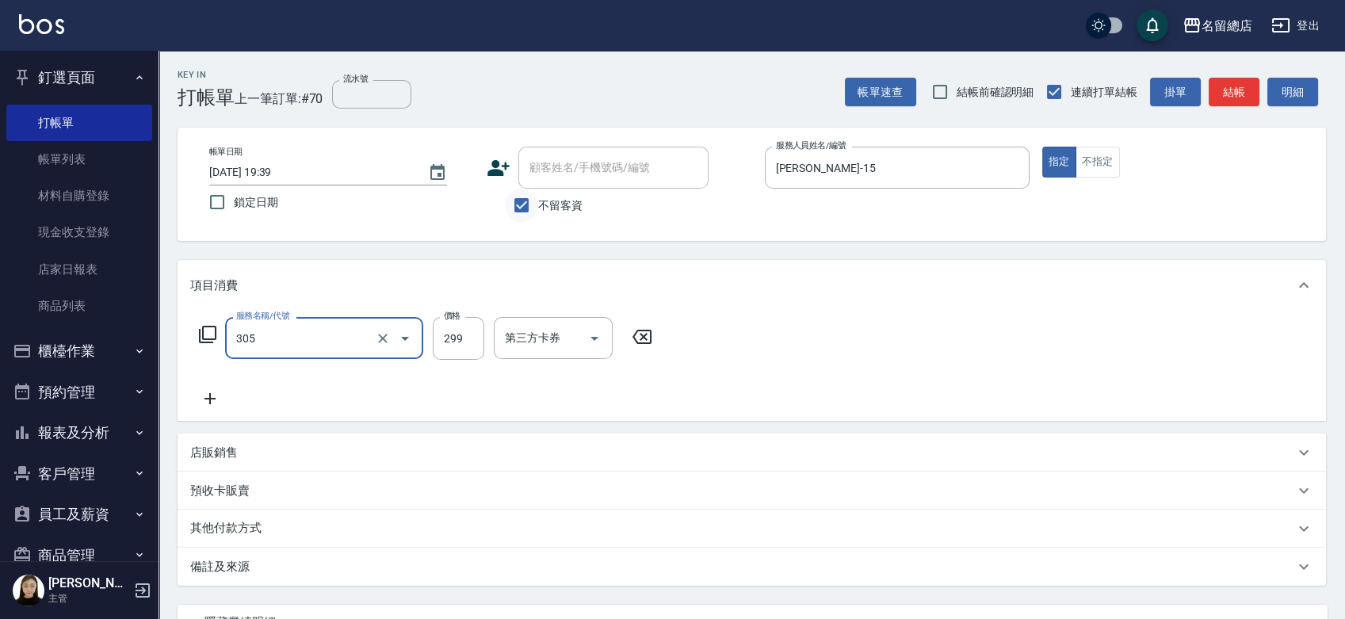
type input "剪髮(305)"
type input "300"
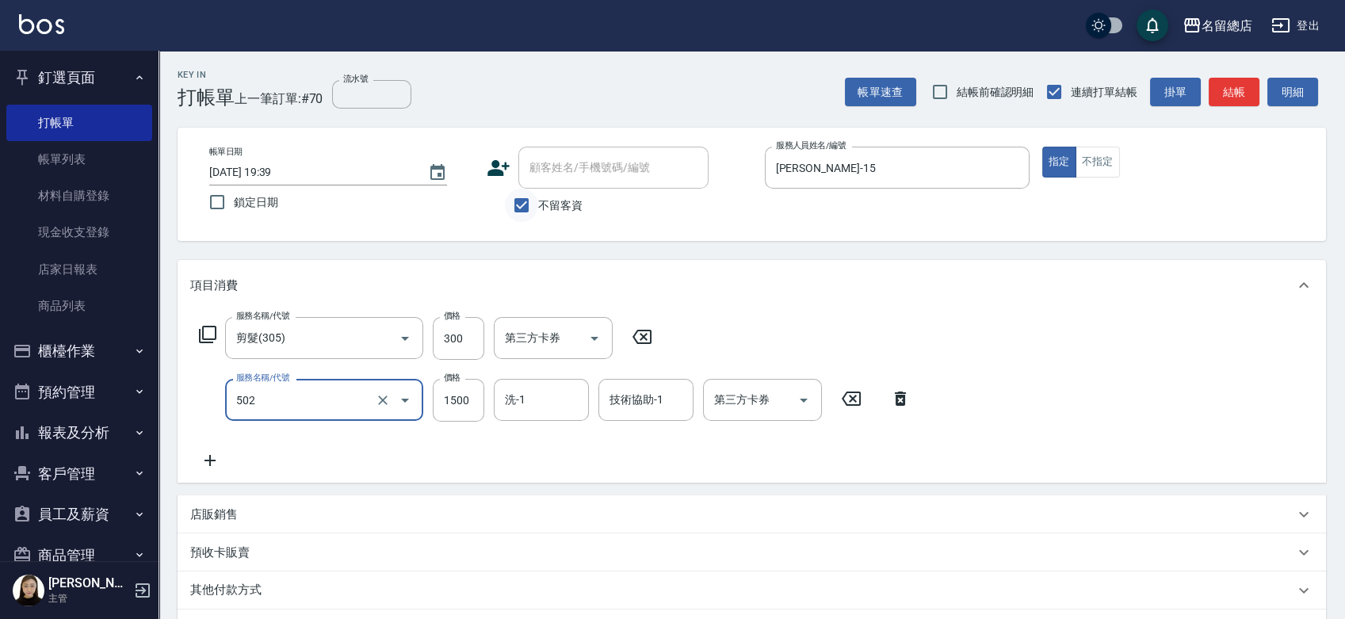
type input "染髮1500以上(502)"
type input "2000"
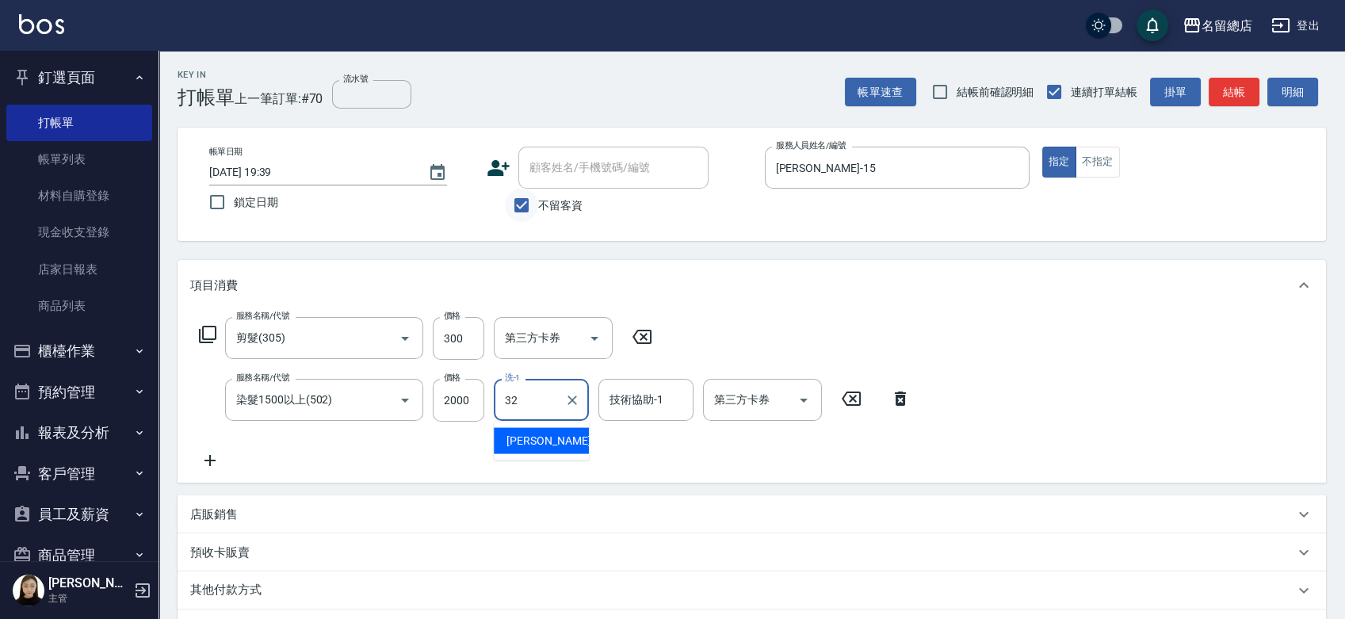
type input "王筱婷-32"
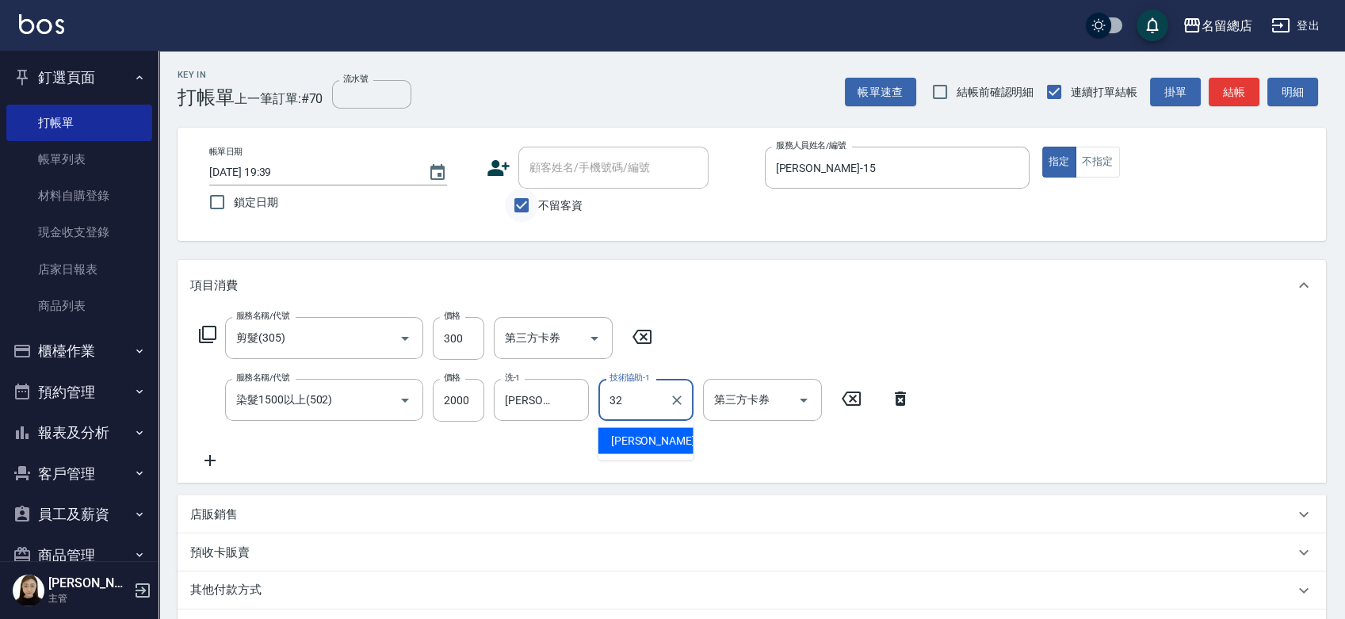
type input "王筱婷-32"
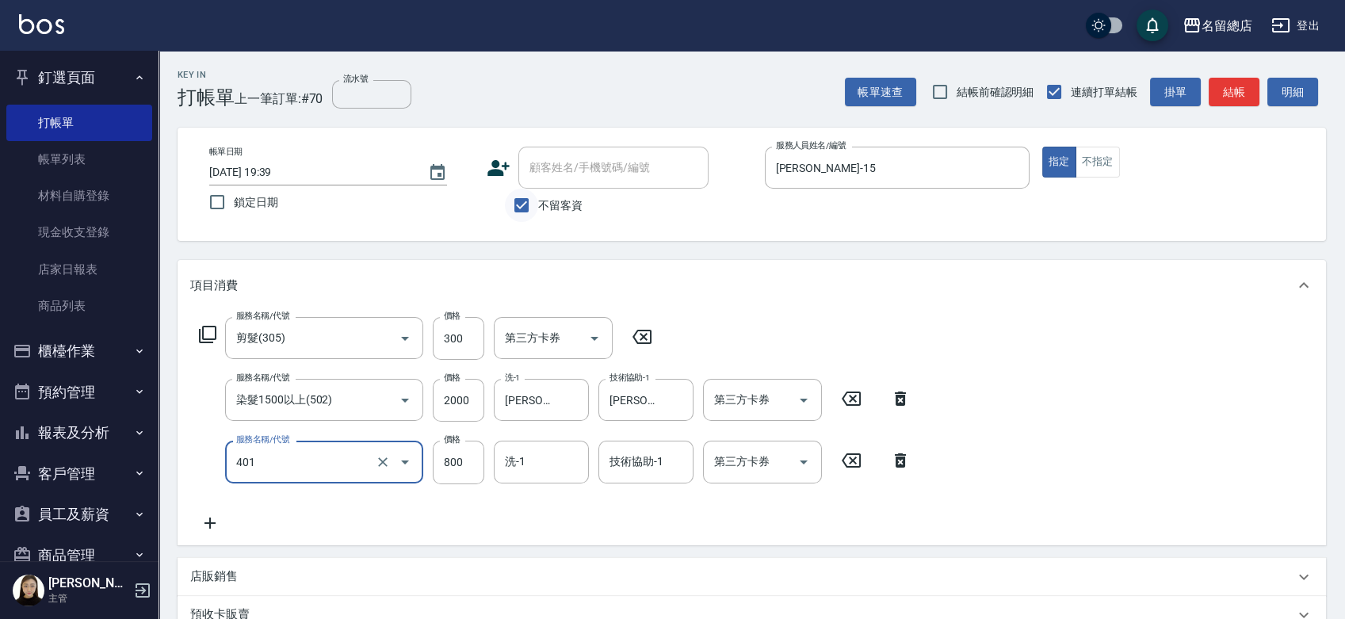
type input "自備護髮(401)"
type input "1900"
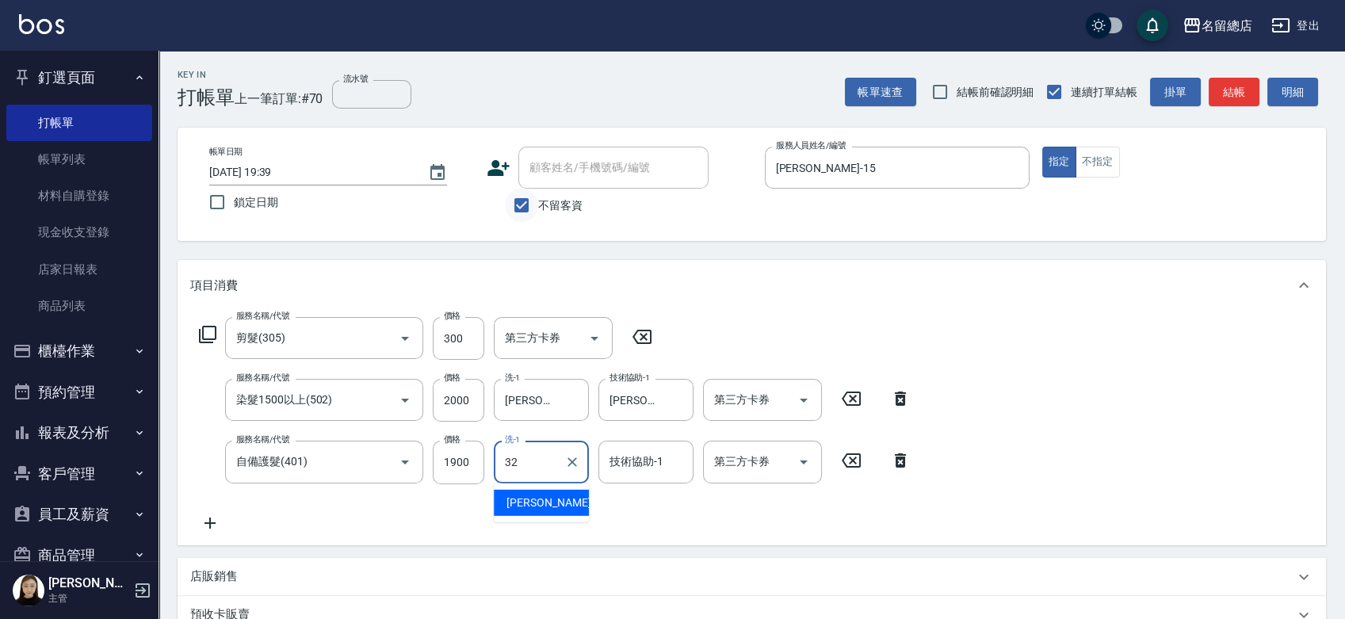
type input "王筱婷-32"
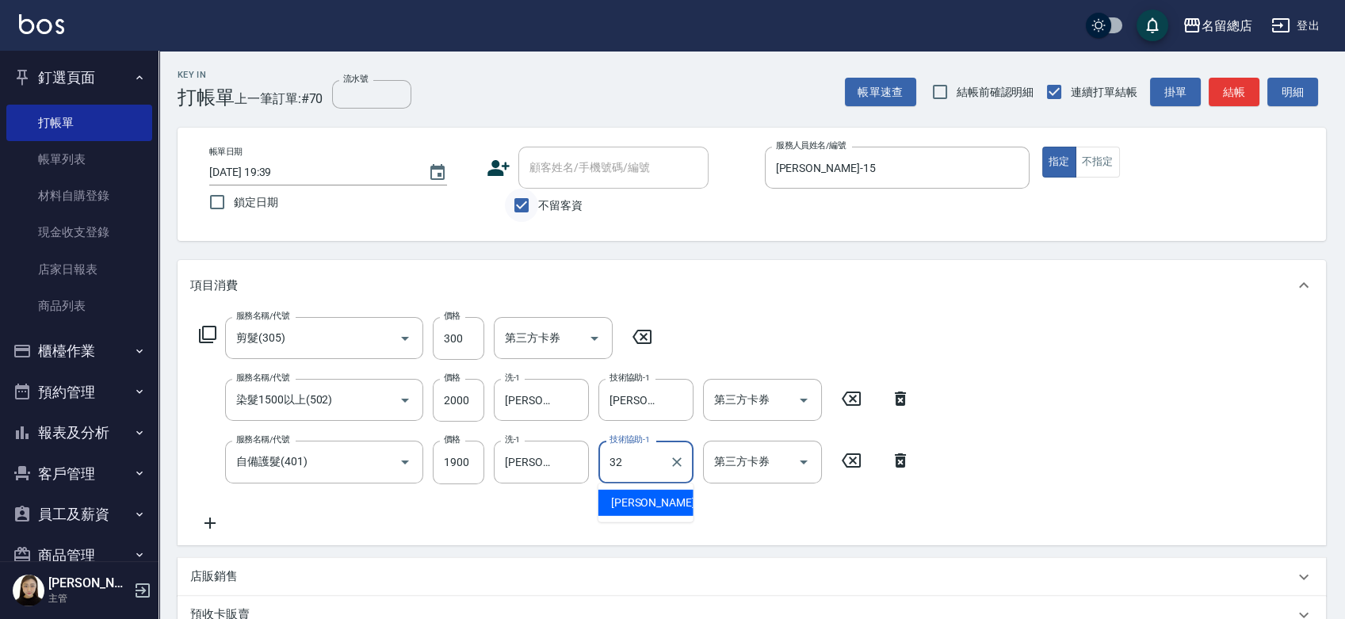
type input "王筱婷-32"
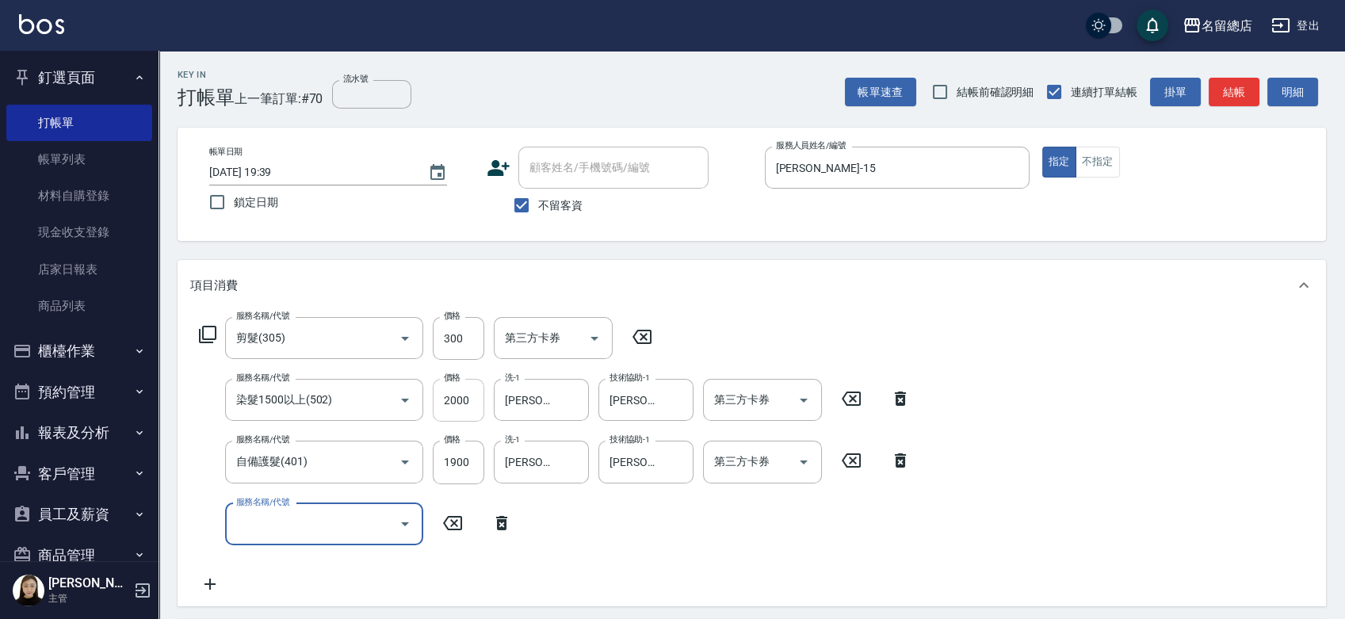
scroll to position [328, 0]
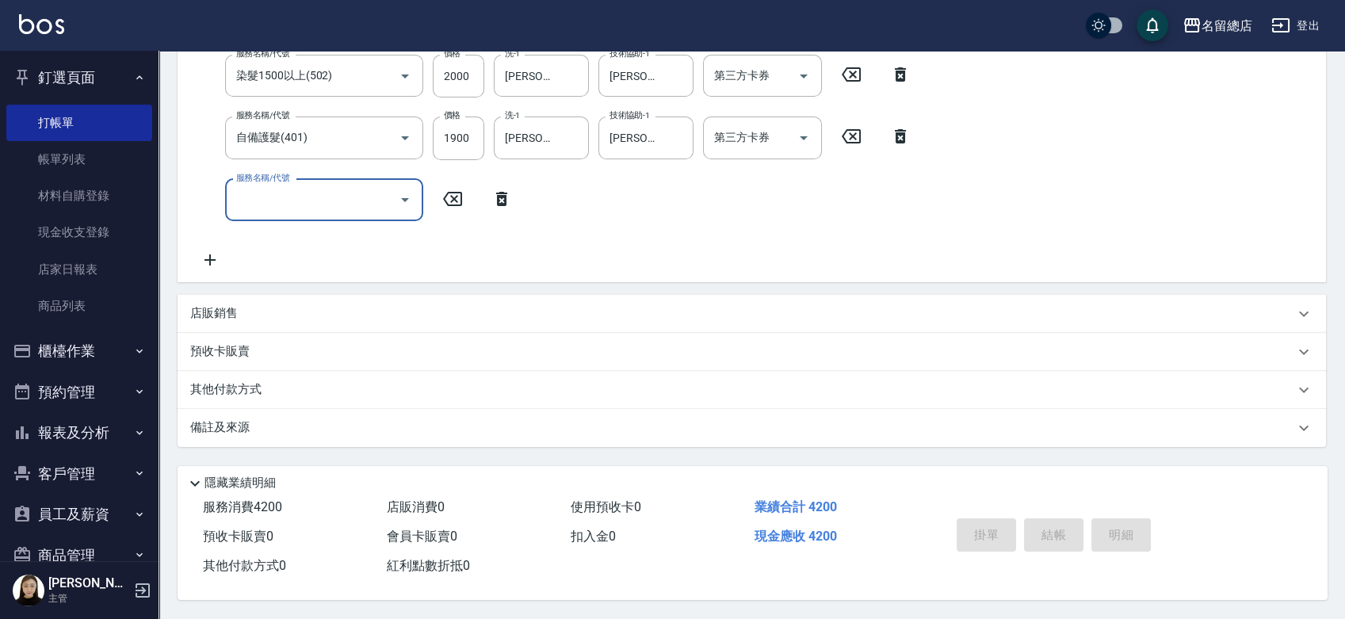
type input "2025/08/18 19:40"
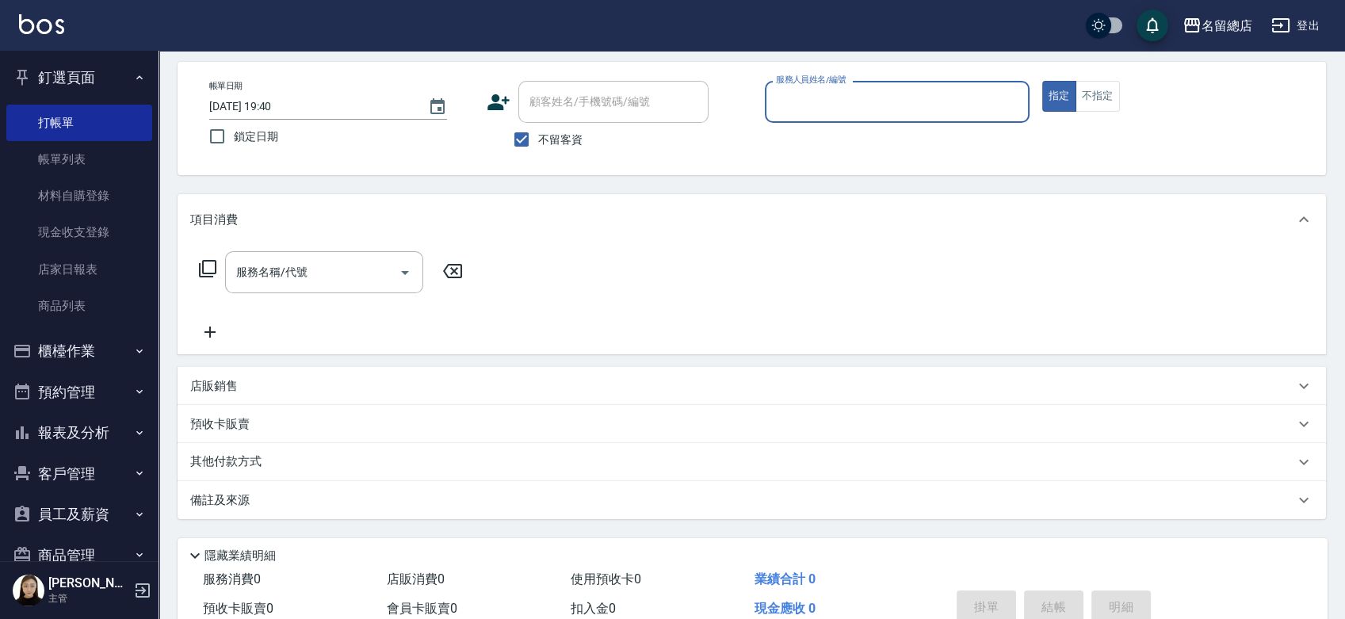
scroll to position [0, 0]
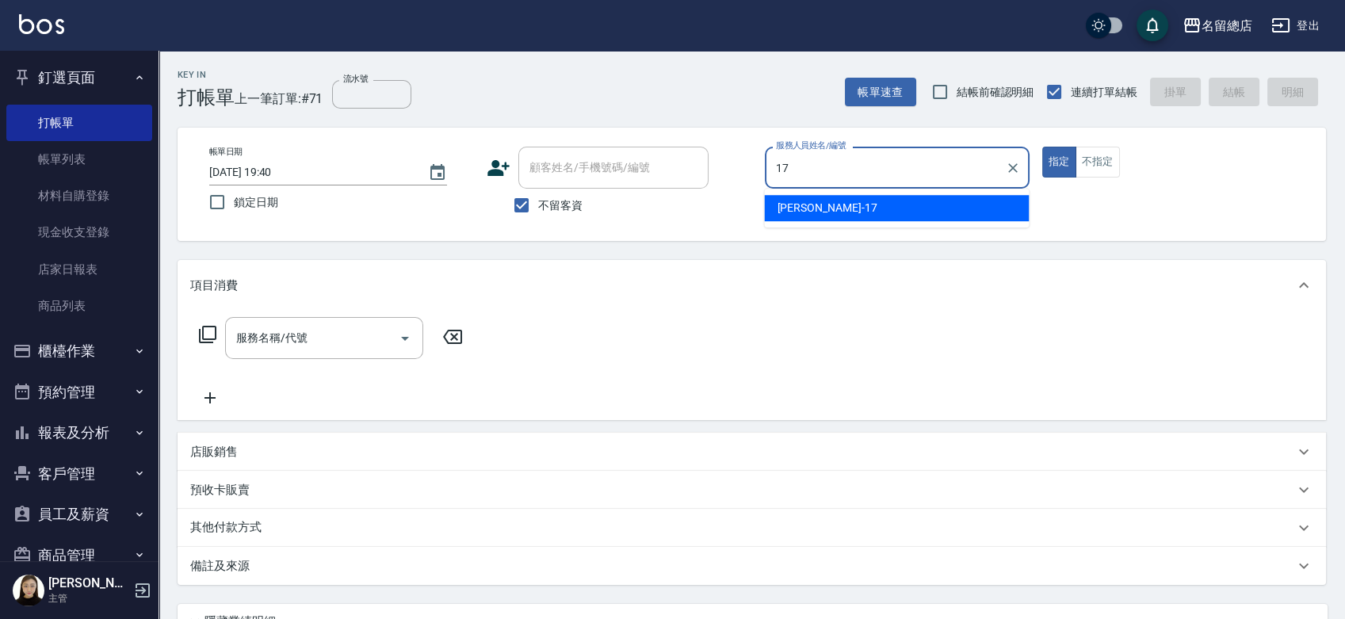
type input "Peter-17"
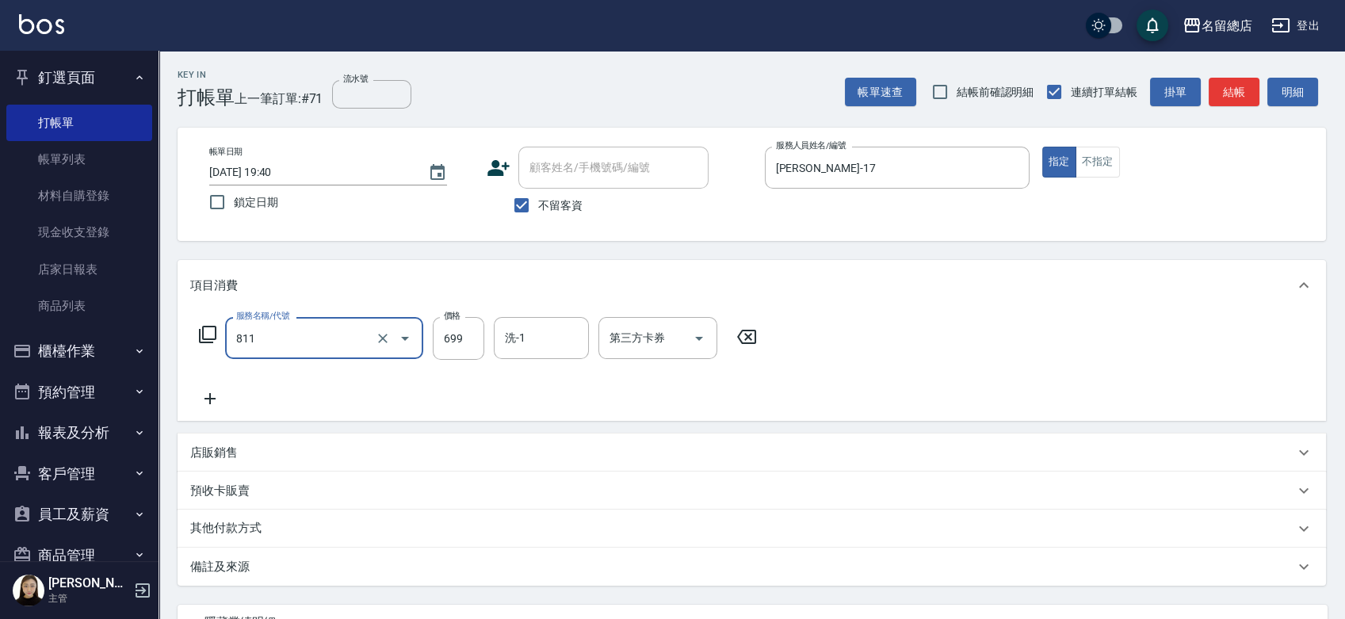
type input "洗+剪(811)"
type input "500"
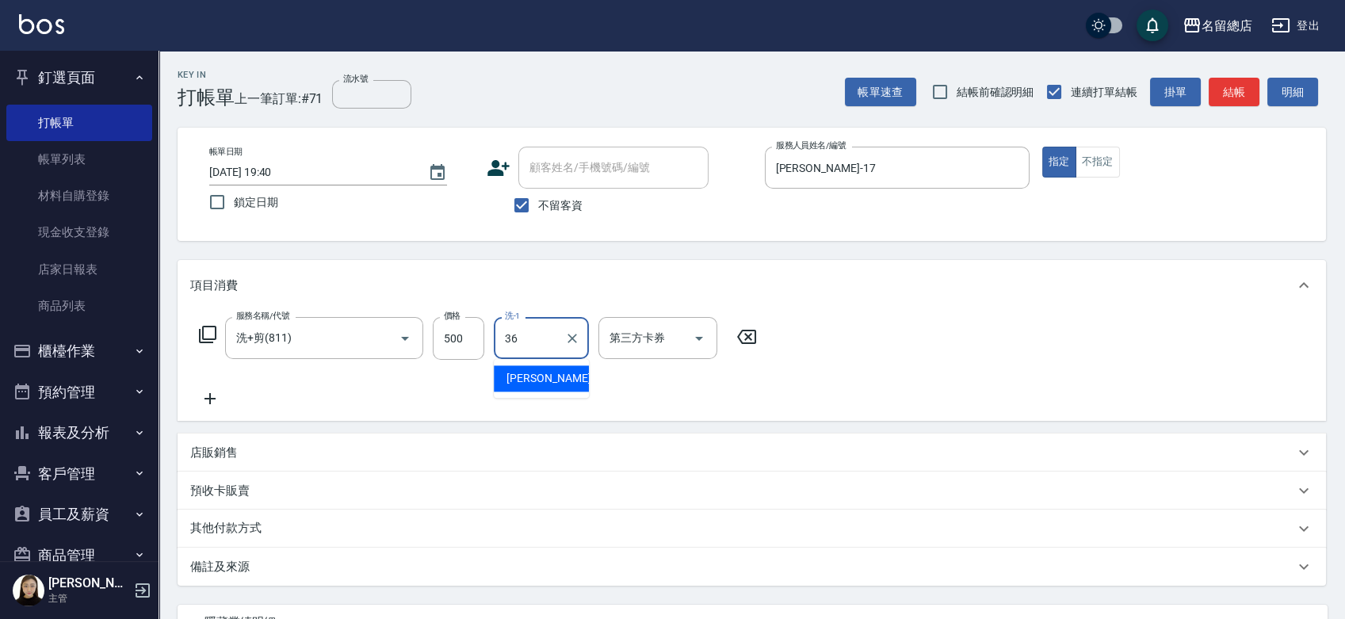
type input "吳爭錡-36"
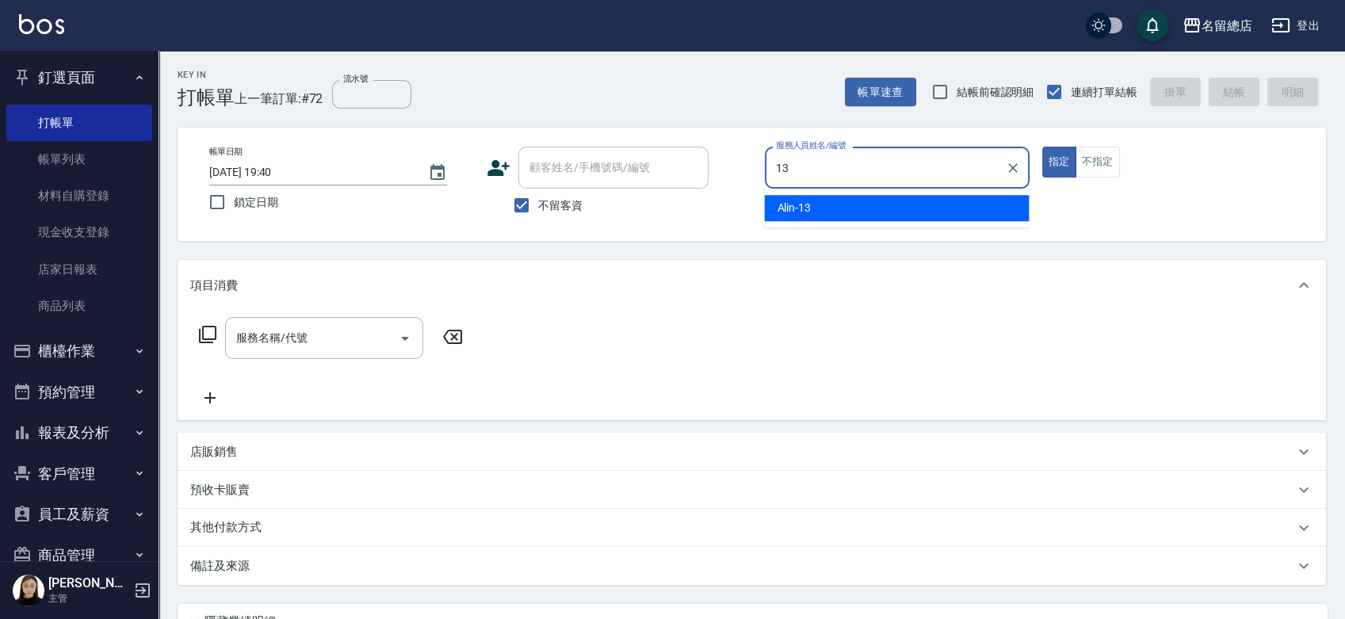
type input "Alin-13"
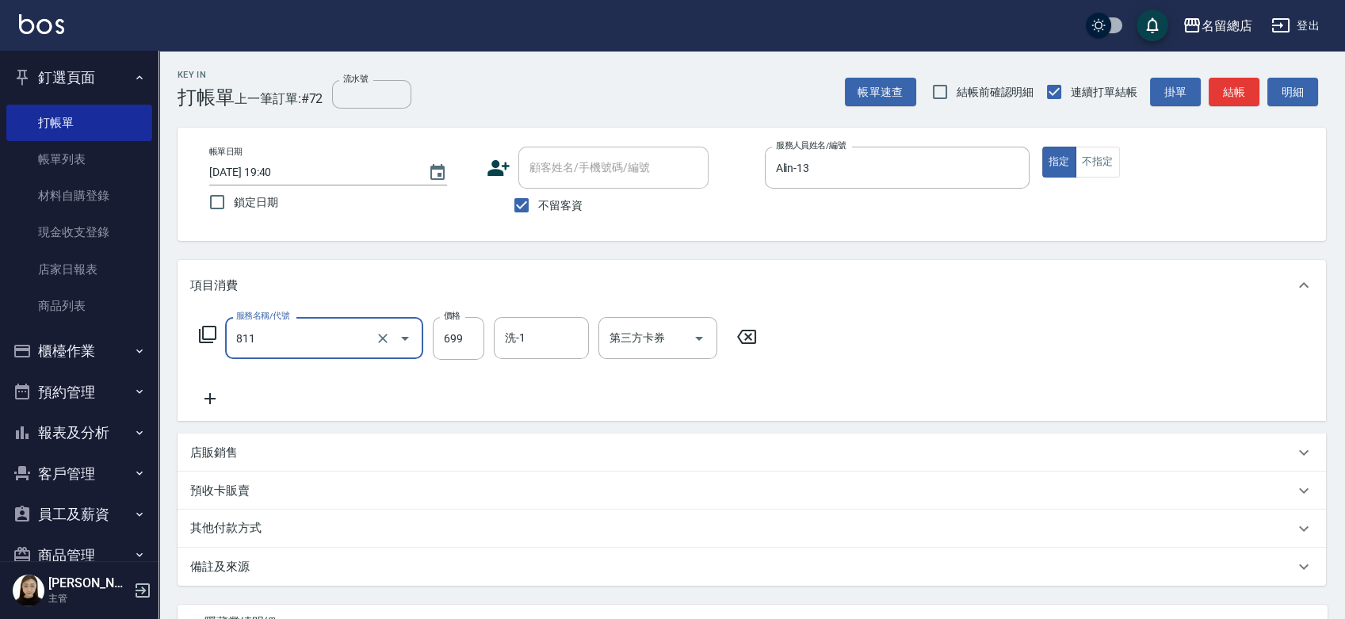
type input "洗+剪(811)"
type input "700"
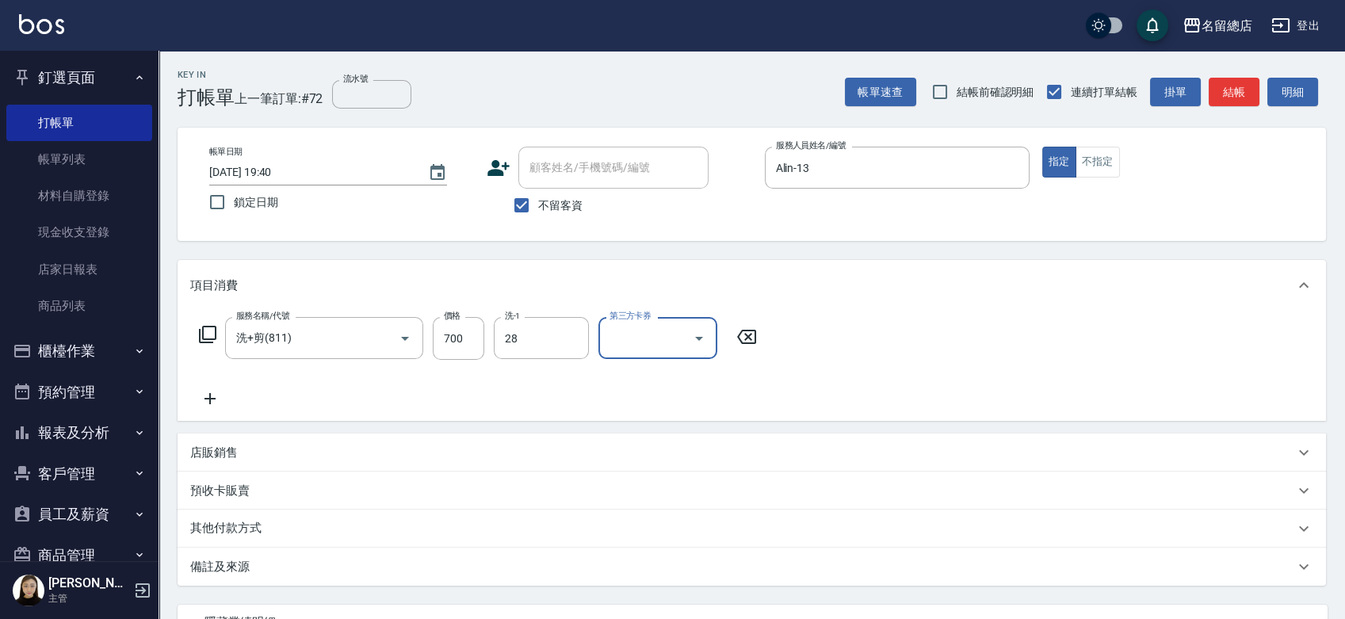
type input "陳予歆-28"
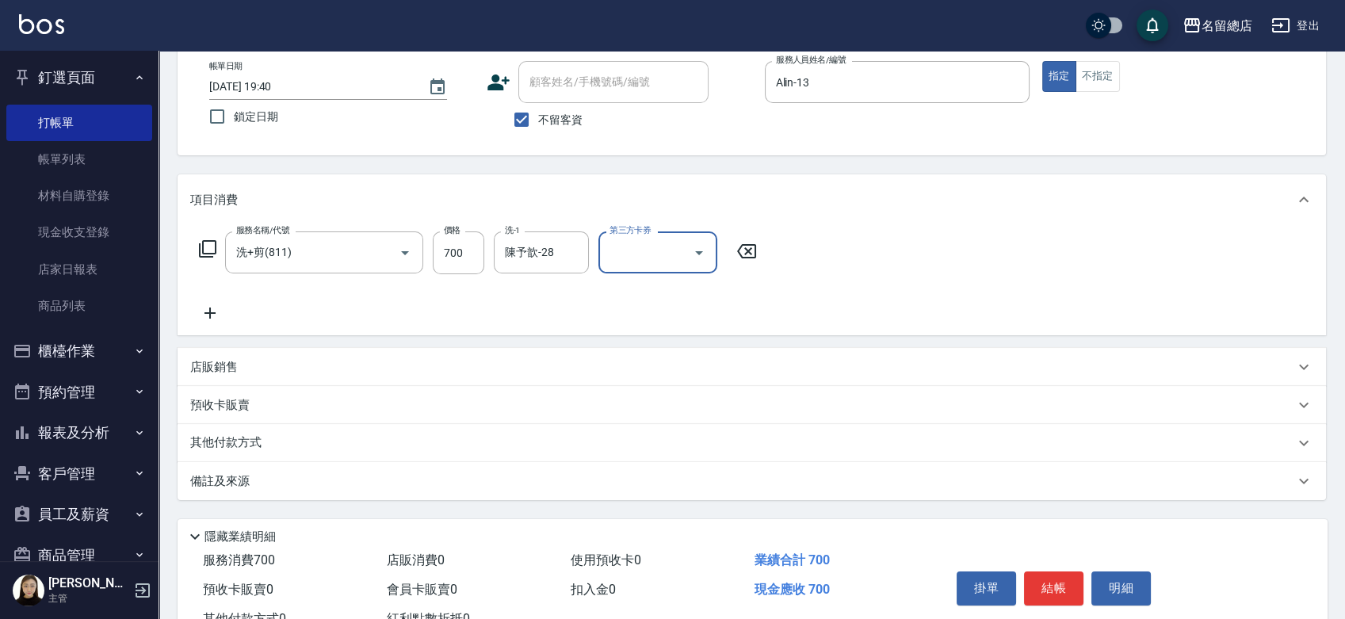
scroll to position [143, 0]
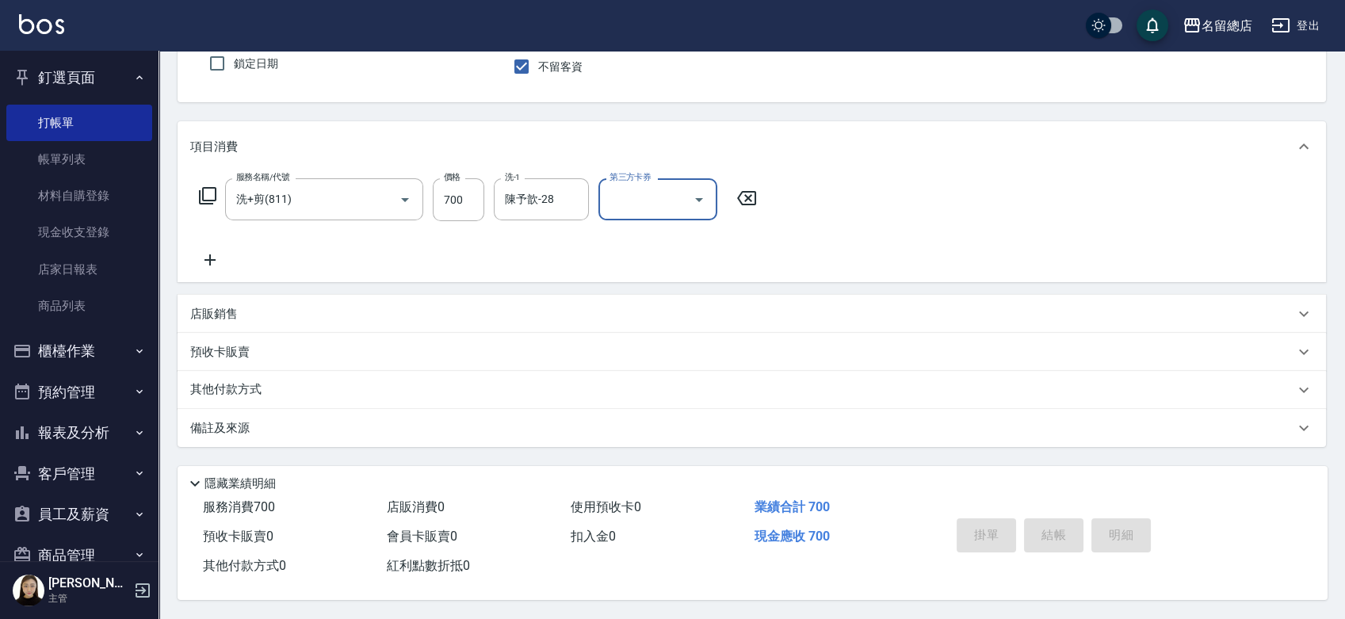
type input "2025/08/18 19:41"
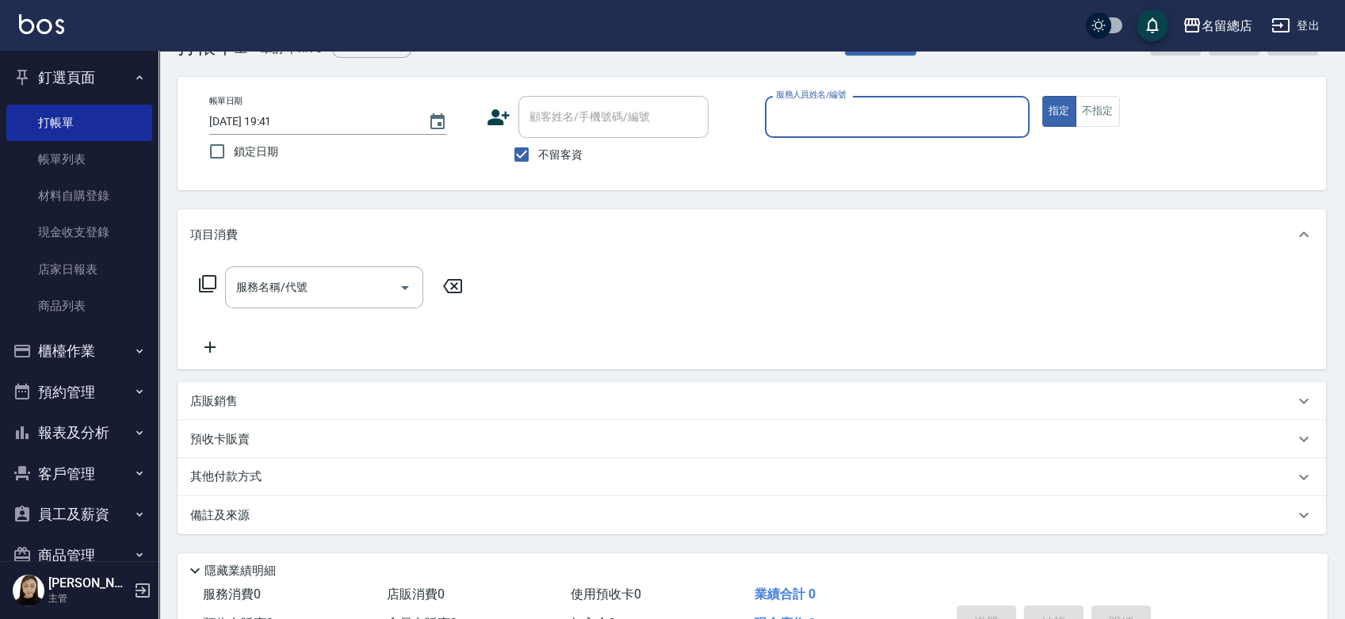
scroll to position [0, 0]
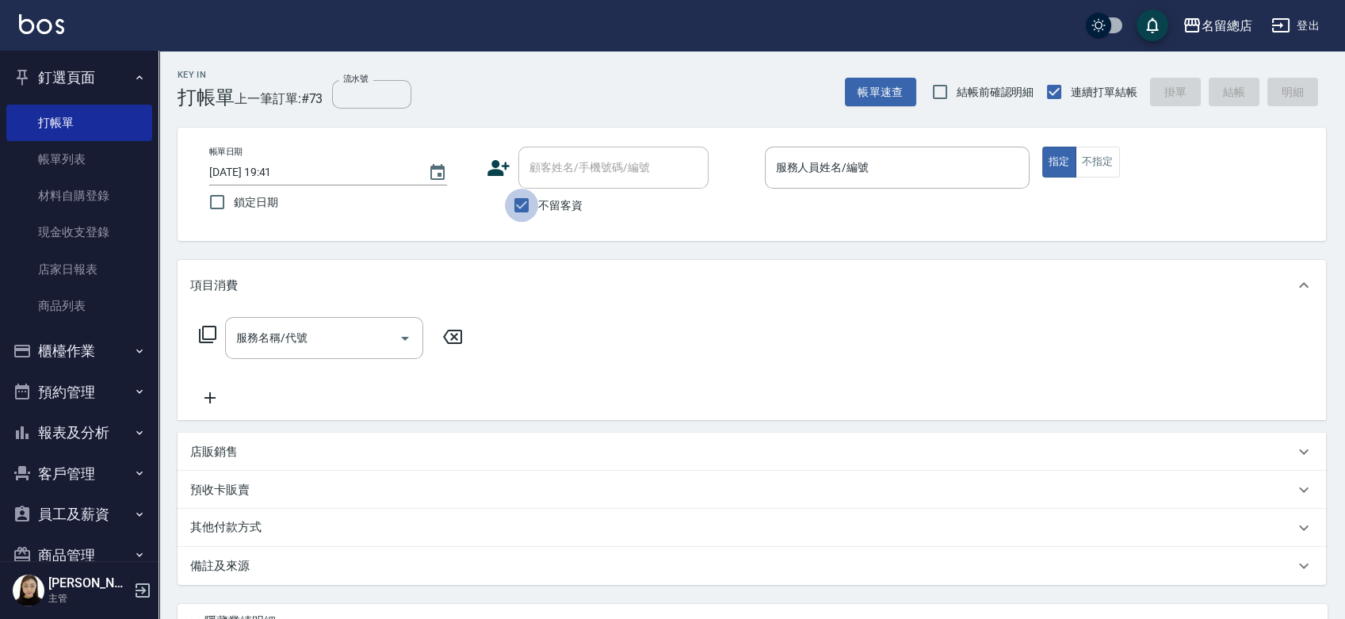
click at [533, 206] on input "不留客資" at bounding box center [521, 205] width 33 height 33
checkbox input "false"
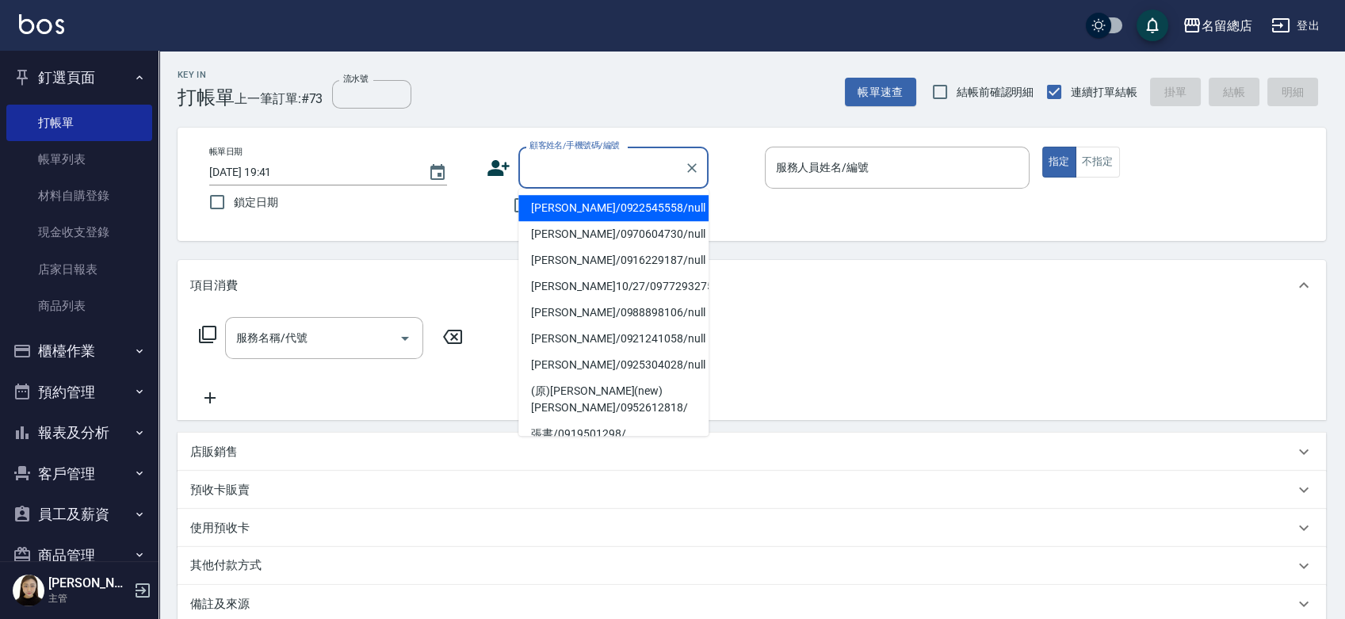
click at [537, 171] on input "顧客姓名/手機號碼/編號" at bounding box center [602, 168] width 152 height 28
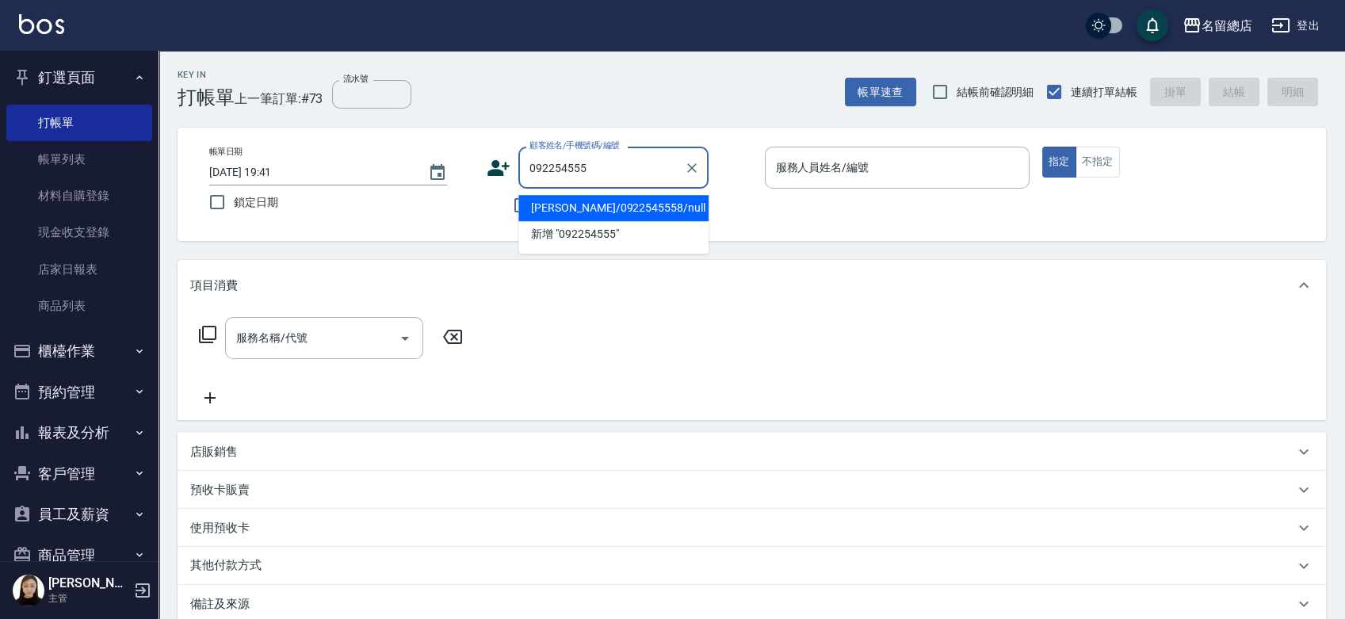
click at [601, 208] on li "王靜華/0922545558/null" at bounding box center [613, 208] width 190 height 26
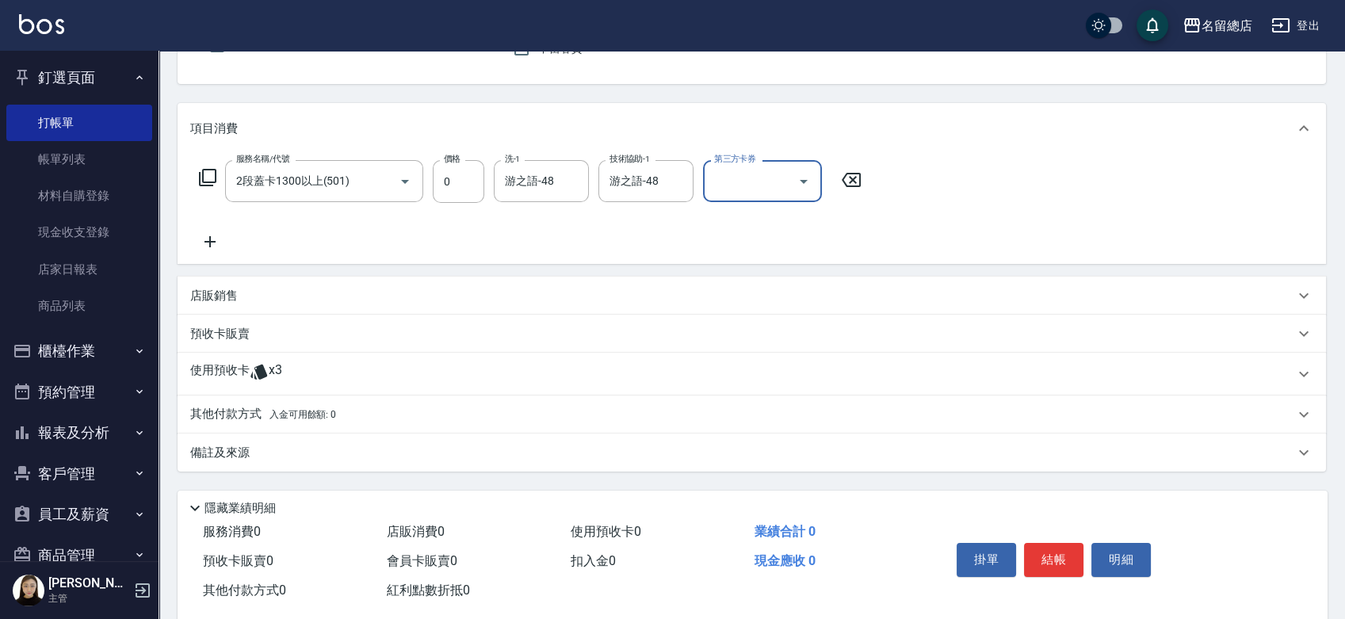
scroll to position [186, 0]
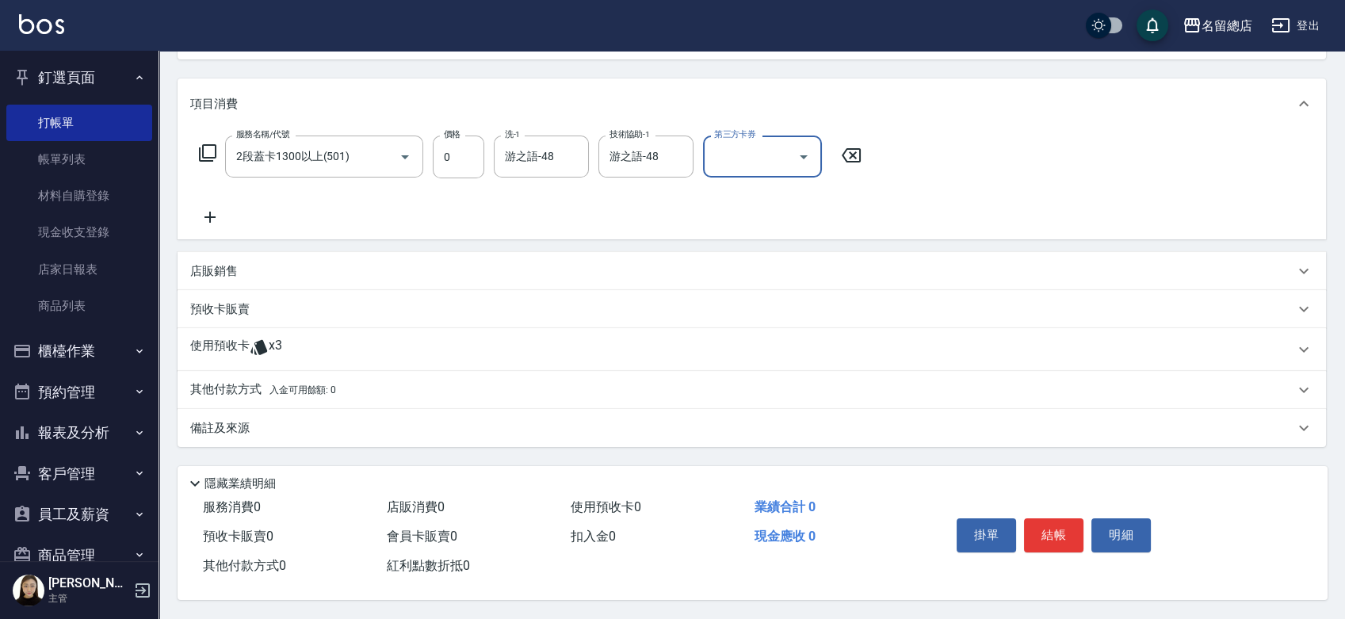
click at [225, 339] on p "使用預收卡" at bounding box center [219, 350] width 59 height 24
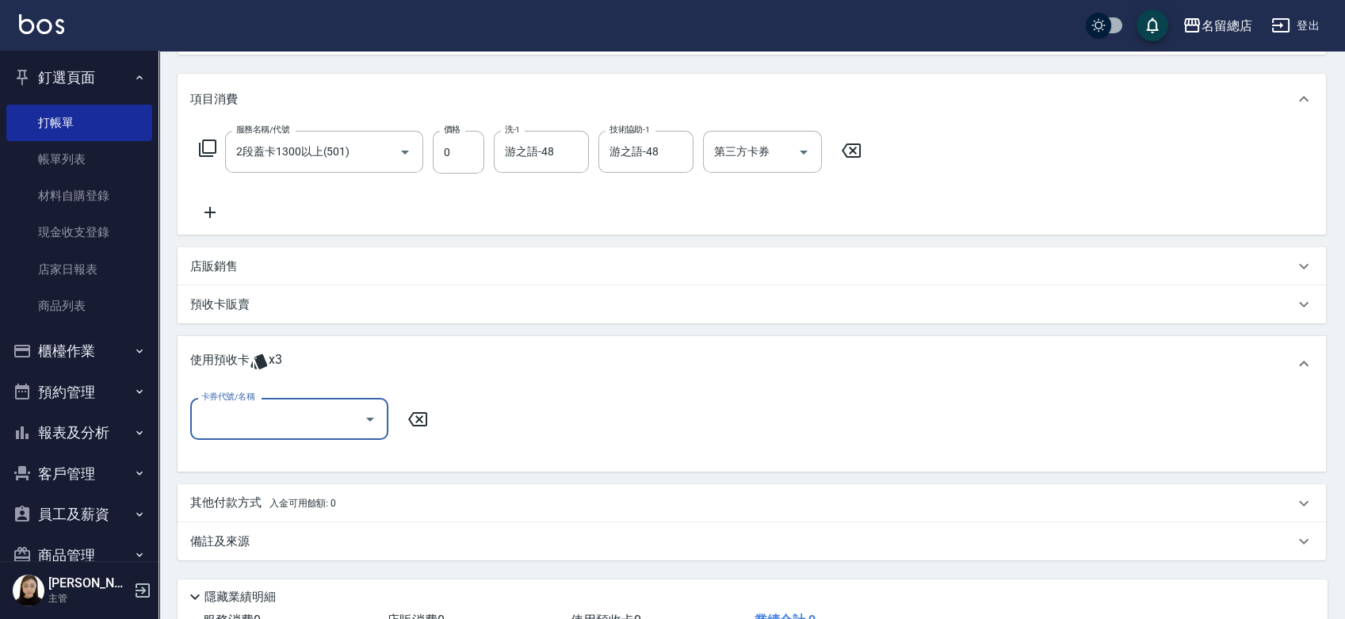
scroll to position [0, 0]
click at [256, 419] on input "卡券代號/名稱" at bounding box center [277, 419] width 160 height 28
click at [277, 459] on div "二段自備卡 剩餘3張 9150" at bounding box center [289, 459] width 198 height 26
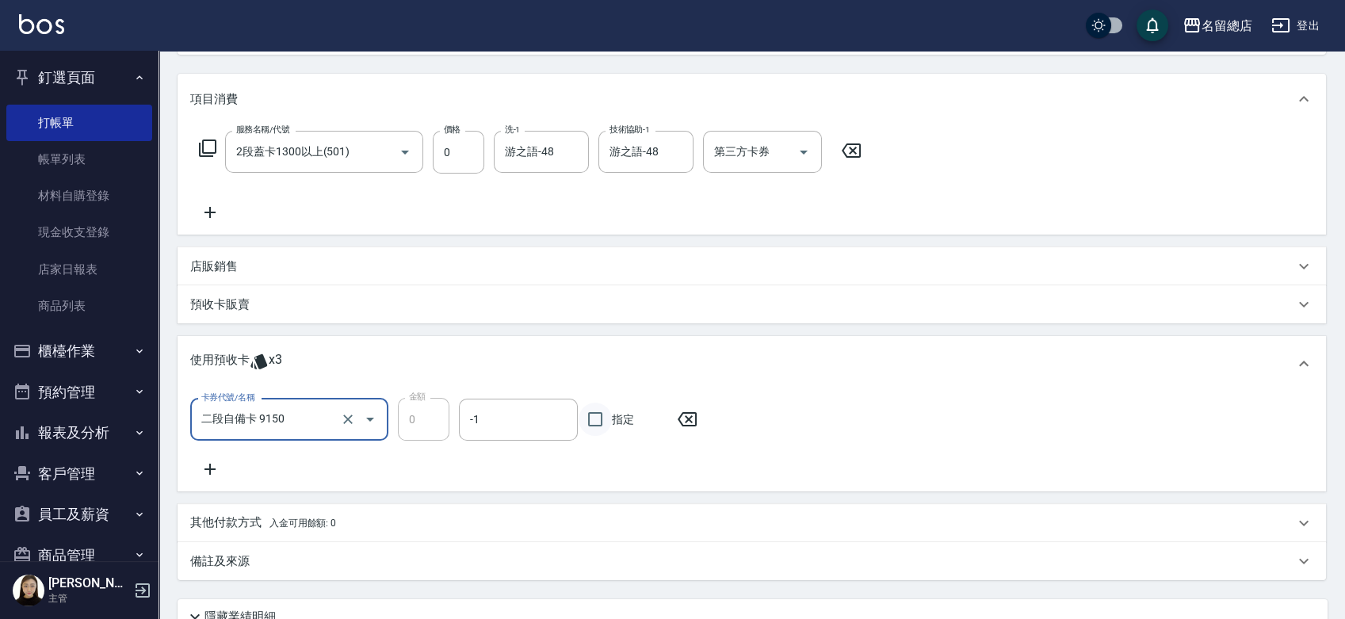
click at [601, 419] on input "指定" at bounding box center [595, 419] width 33 height 33
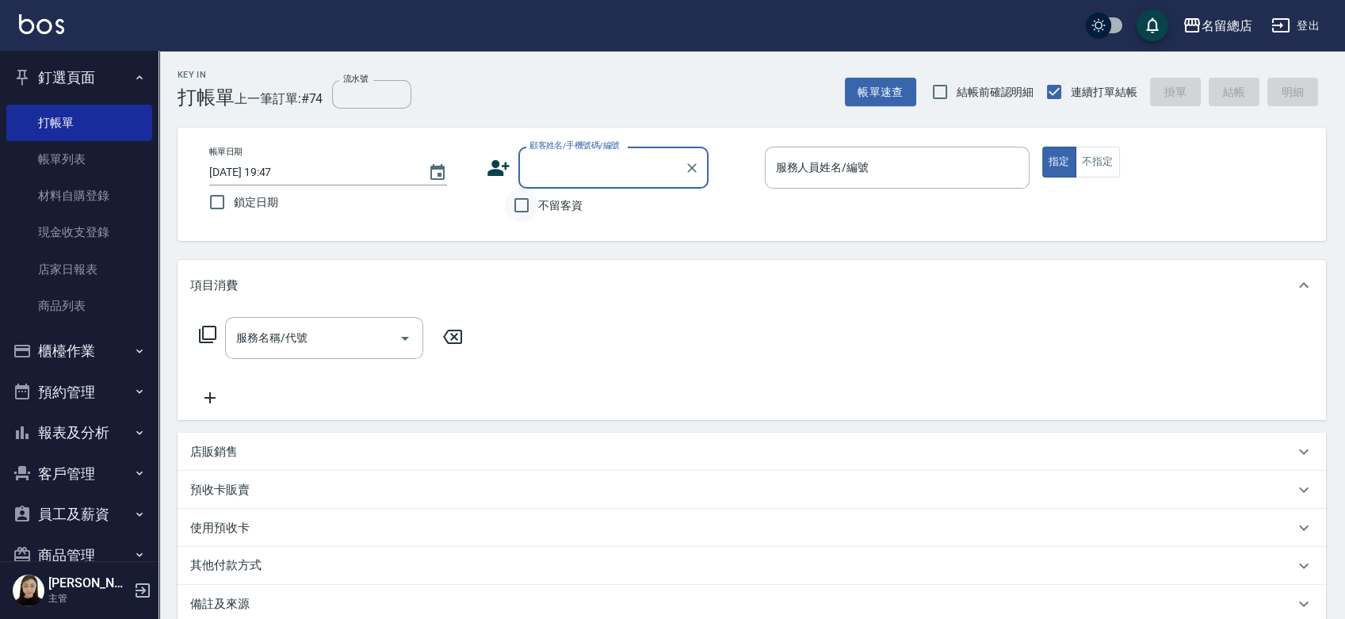
click at [522, 200] on input "不留客資" at bounding box center [521, 205] width 33 height 33
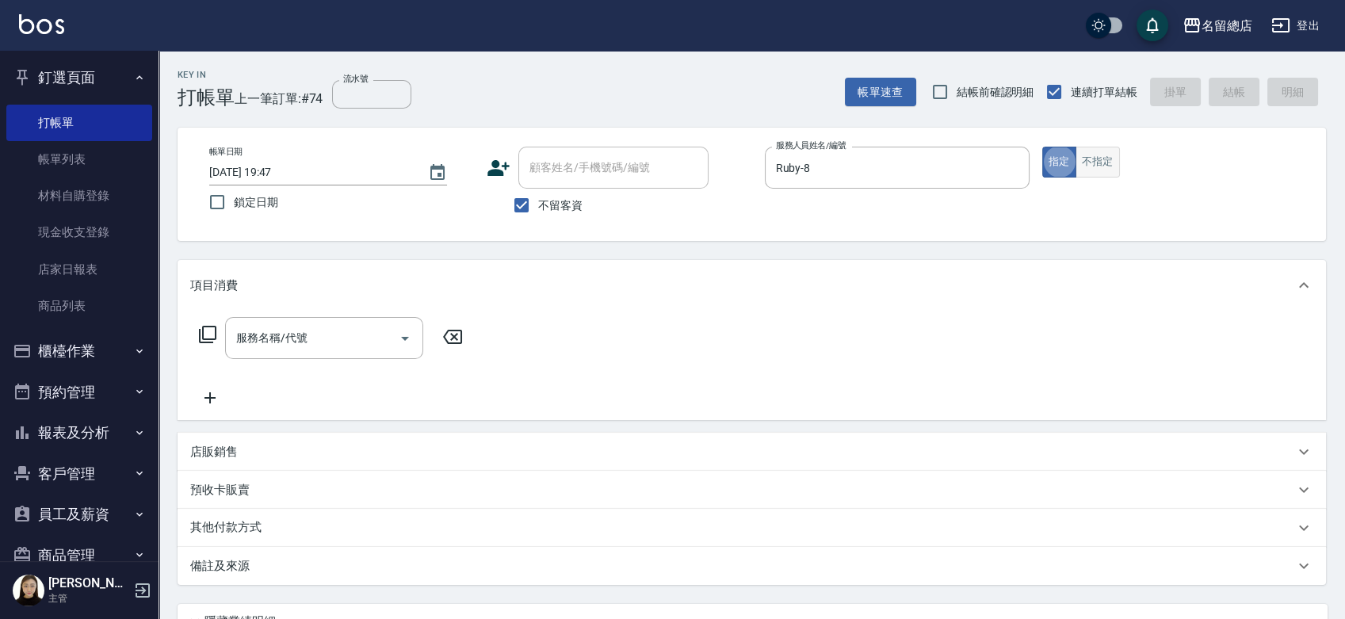
click at [1079, 160] on button "不指定" at bounding box center [1098, 162] width 44 height 31
click at [1063, 169] on button "指定" at bounding box center [1059, 162] width 34 height 31
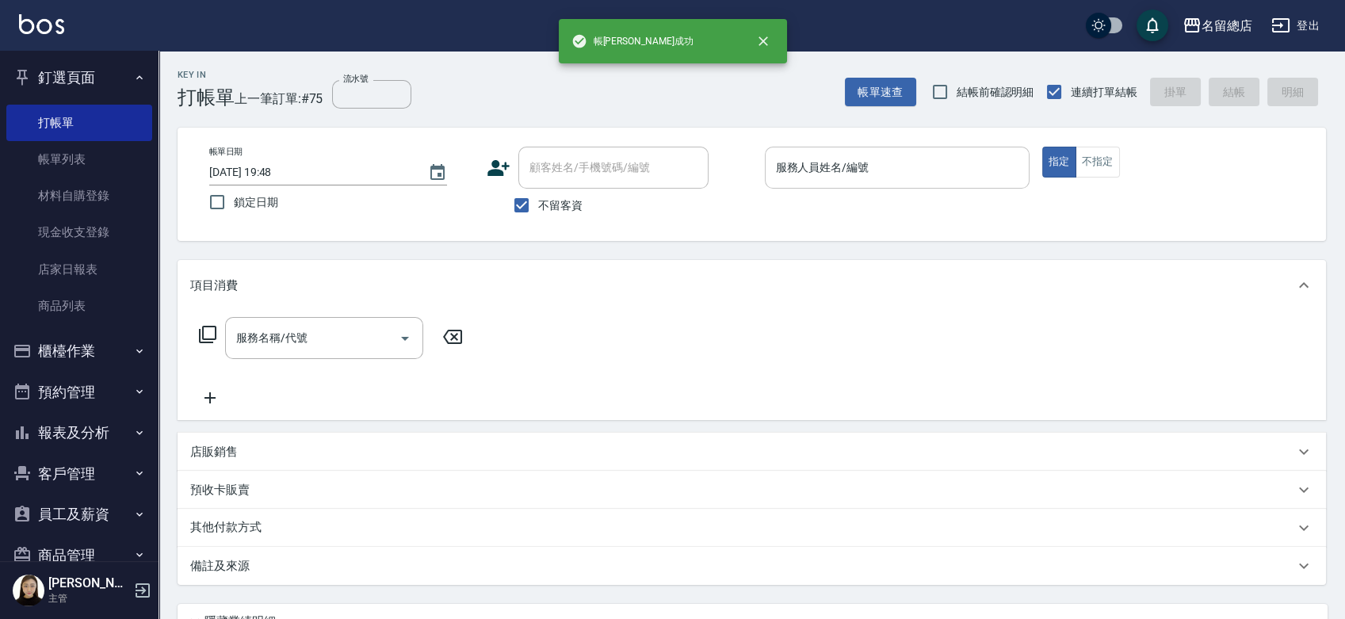
click at [858, 166] on div "服務人員姓名/編號 服務人員姓名/編號" at bounding box center [897, 168] width 265 height 42
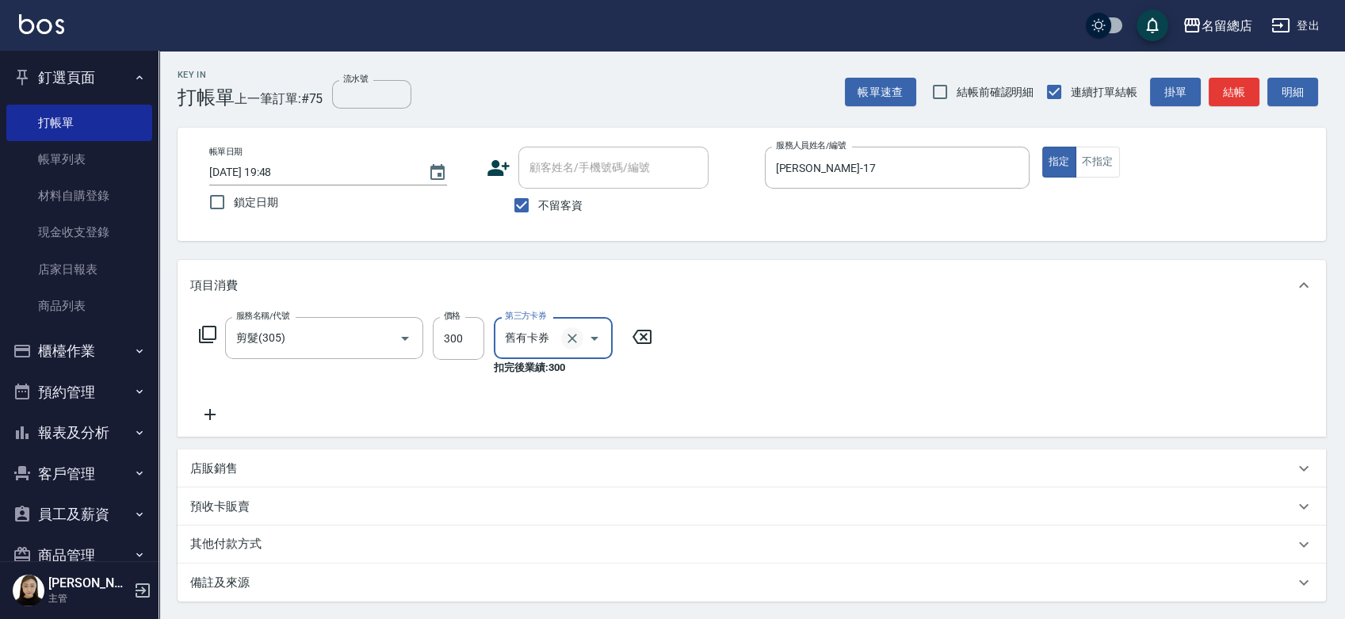
click at [568, 336] on icon "Clear" at bounding box center [572, 339] width 16 height 16
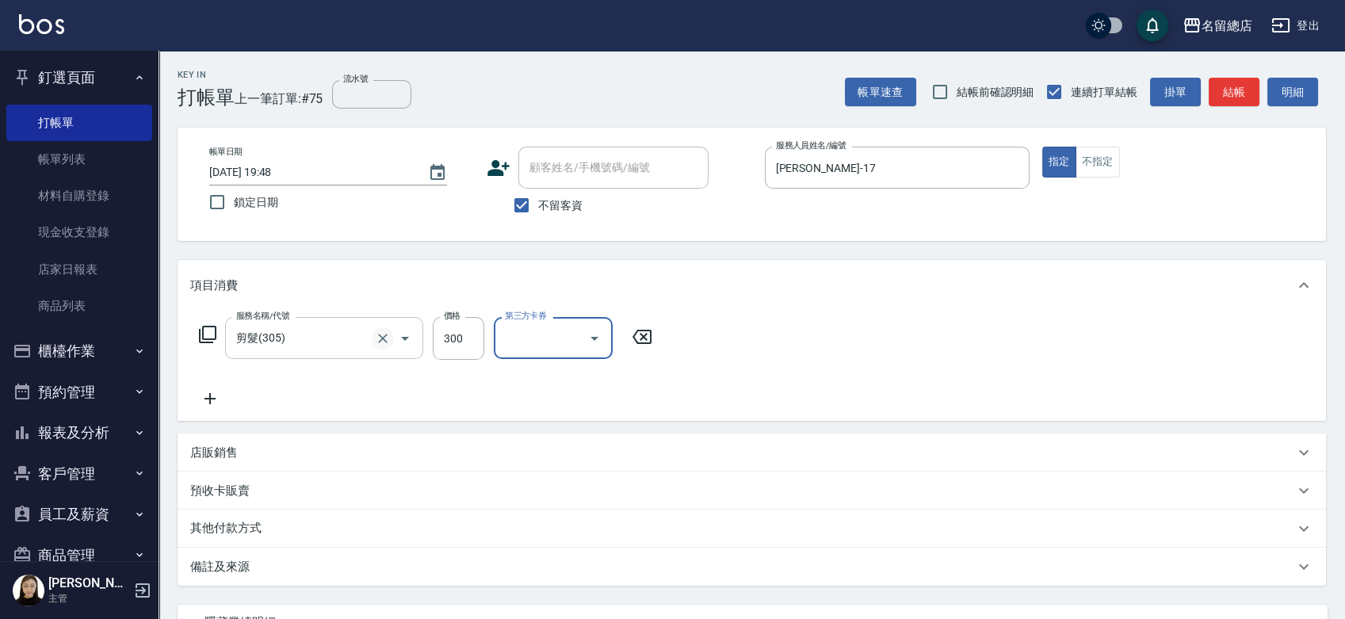
click at [387, 334] on icon "Clear" at bounding box center [383, 339] width 16 height 16
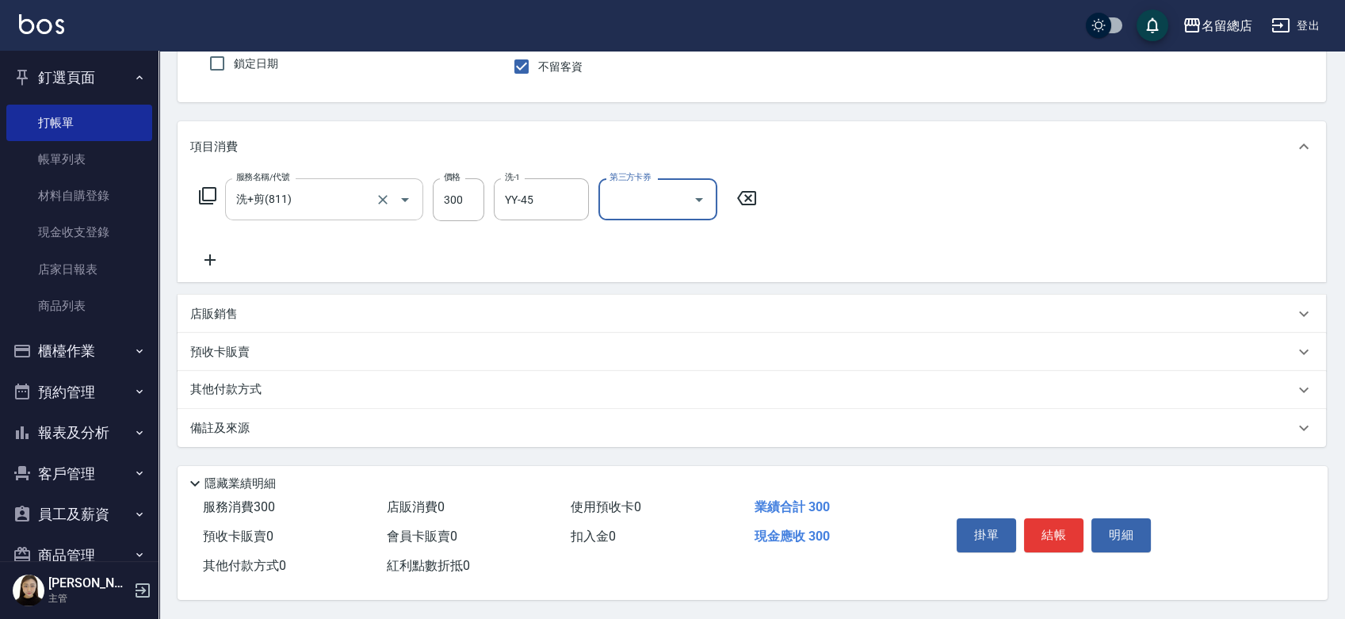
scroll to position [143, 0]
click at [226, 392] on p "其他付款方式" at bounding box center [229, 389] width 79 height 17
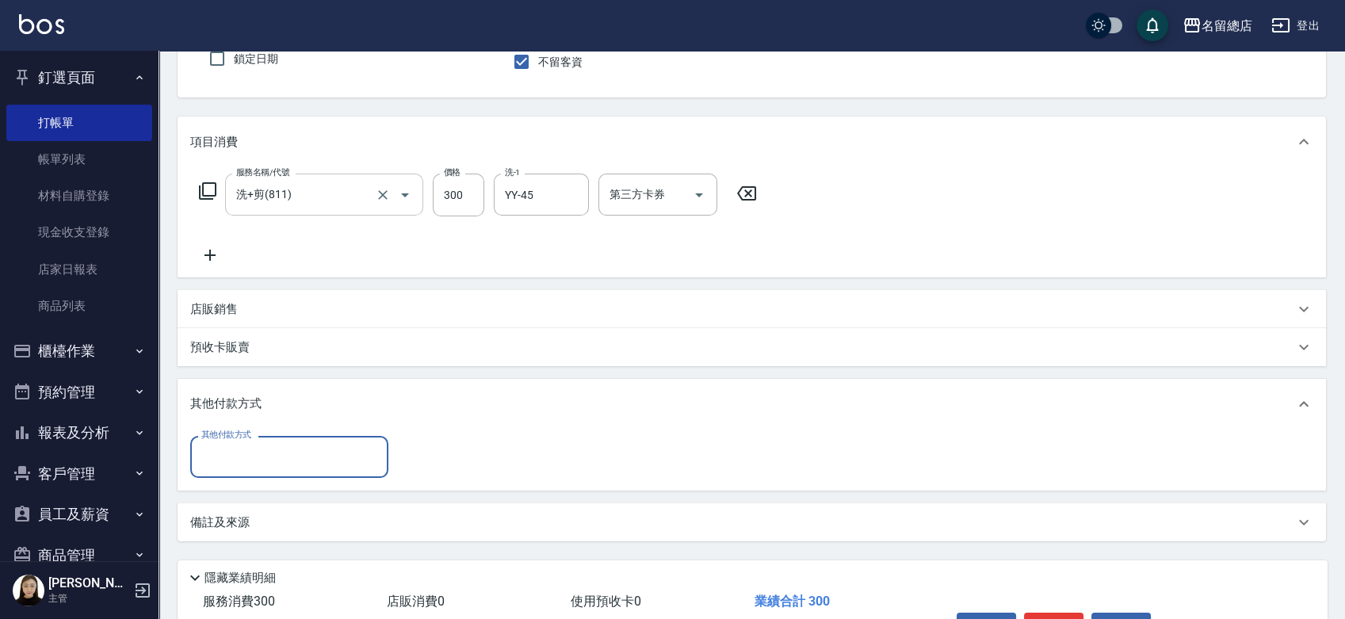
scroll to position [0, 0]
click at [230, 466] on input "其他付款方式" at bounding box center [289, 457] width 184 height 28
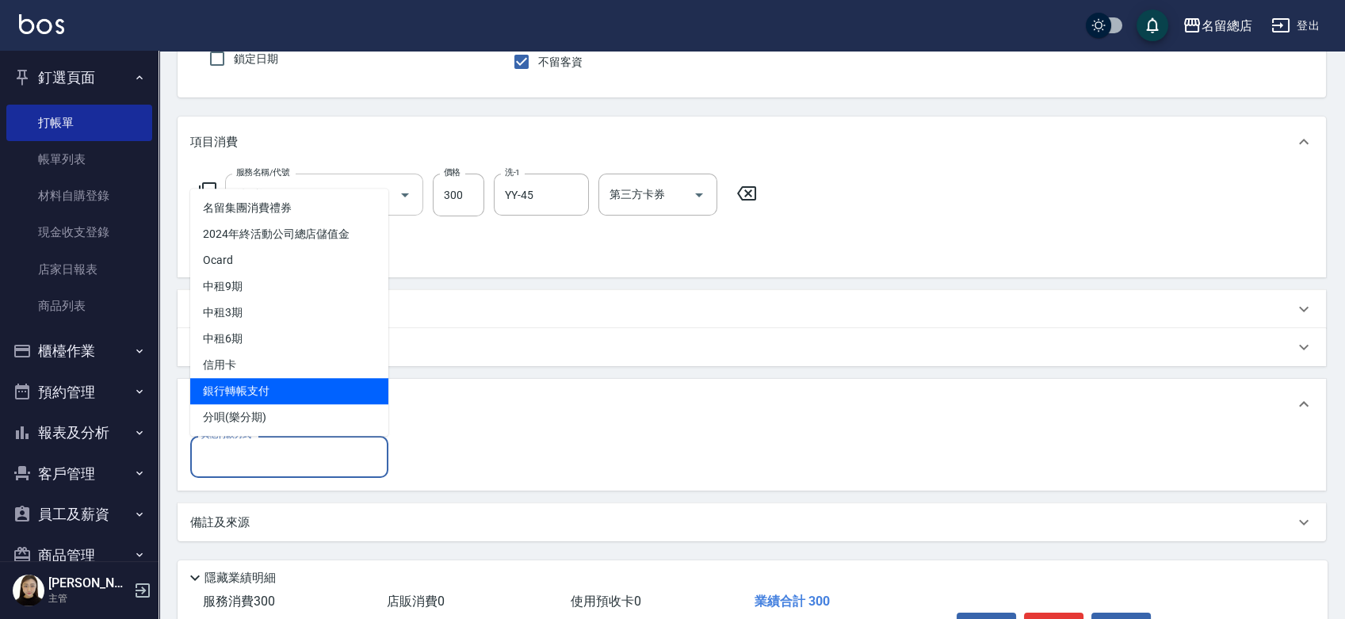
click at [235, 390] on span "銀行轉帳支付" at bounding box center [289, 391] width 198 height 26
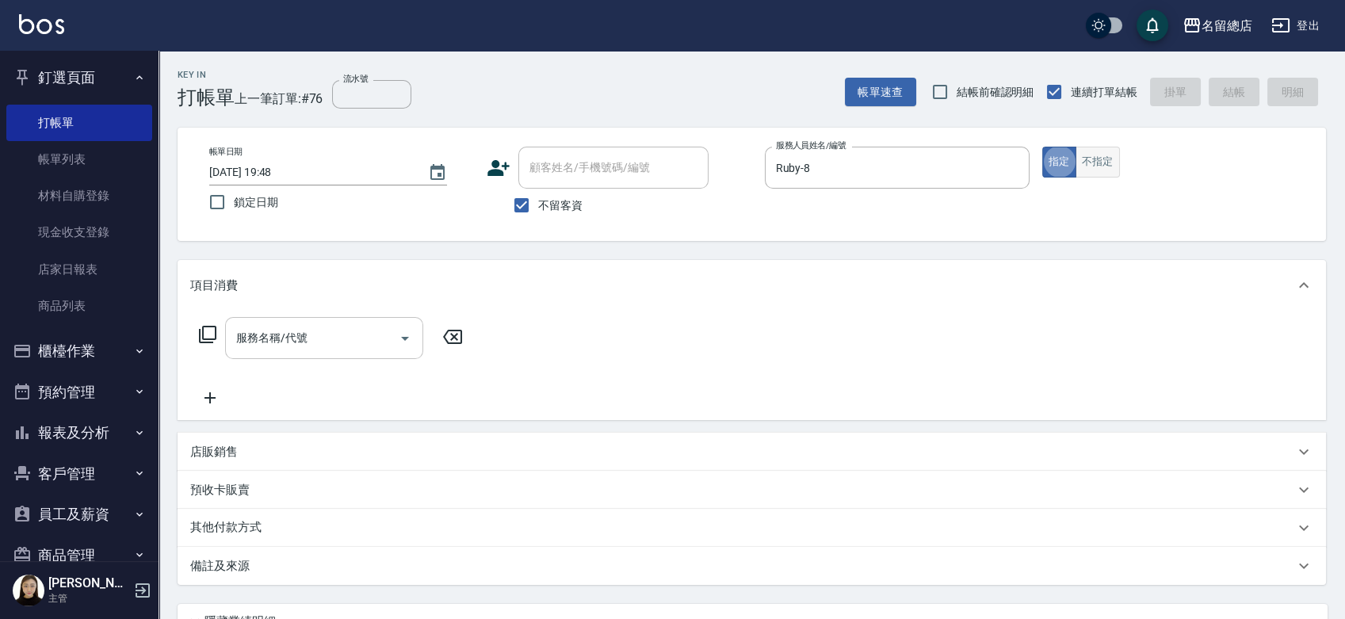
click at [1091, 166] on button "不指定" at bounding box center [1098, 162] width 44 height 31
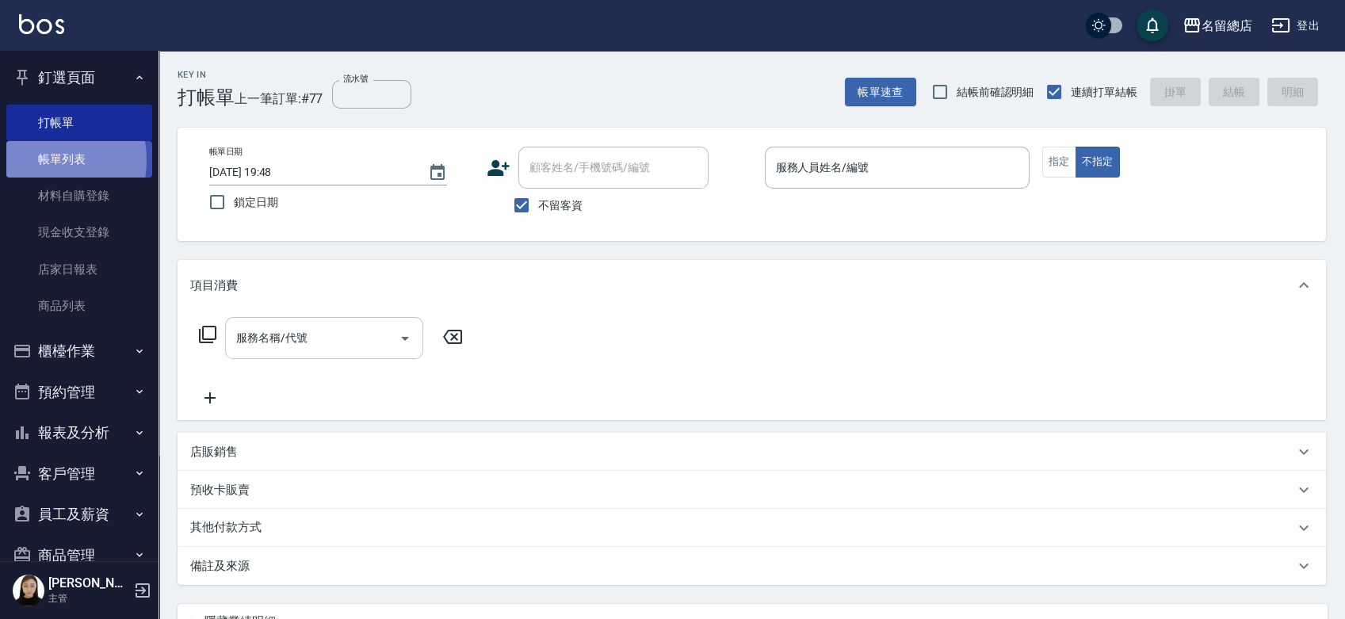
click at [37, 160] on link "帳單列表" at bounding box center [79, 159] width 146 height 36
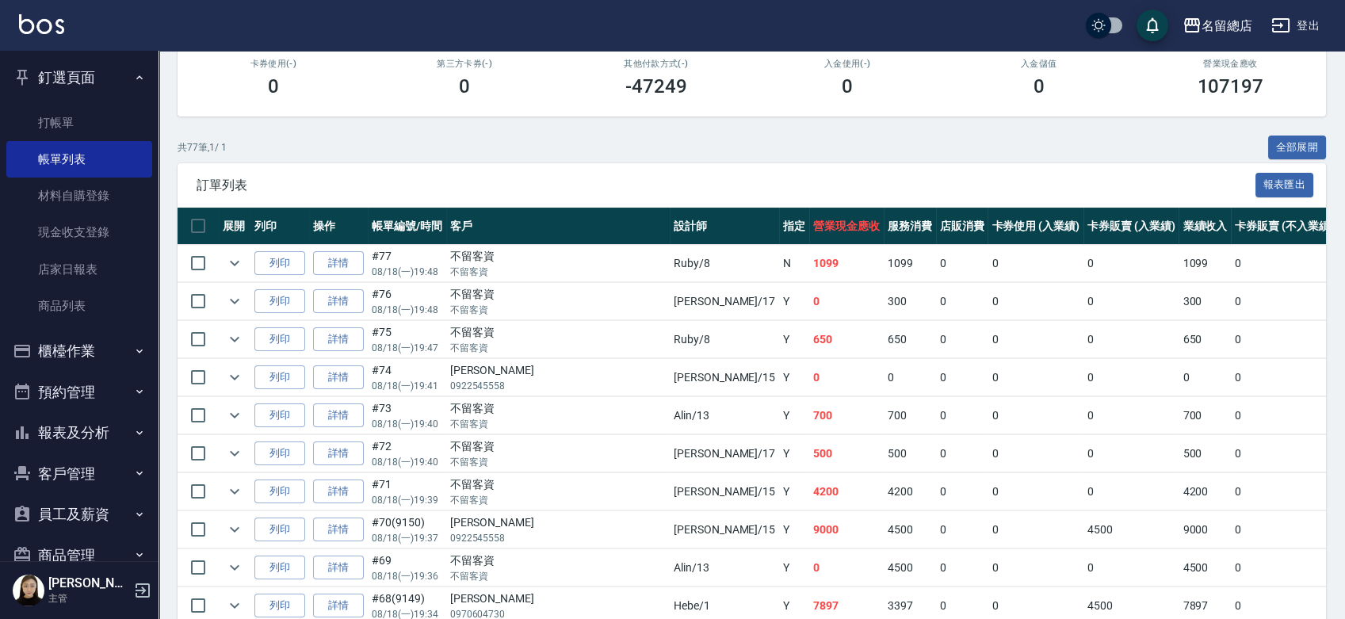
scroll to position [176, 0]
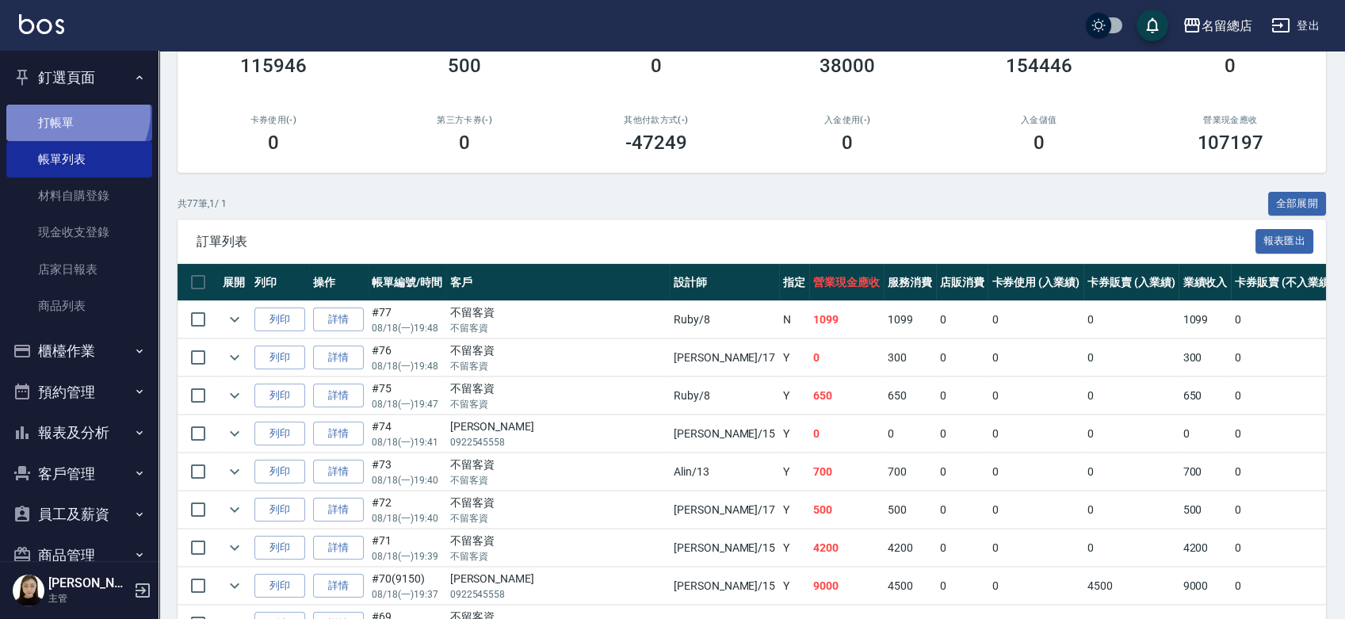
click at [74, 113] on link "打帳單" at bounding box center [79, 123] width 146 height 36
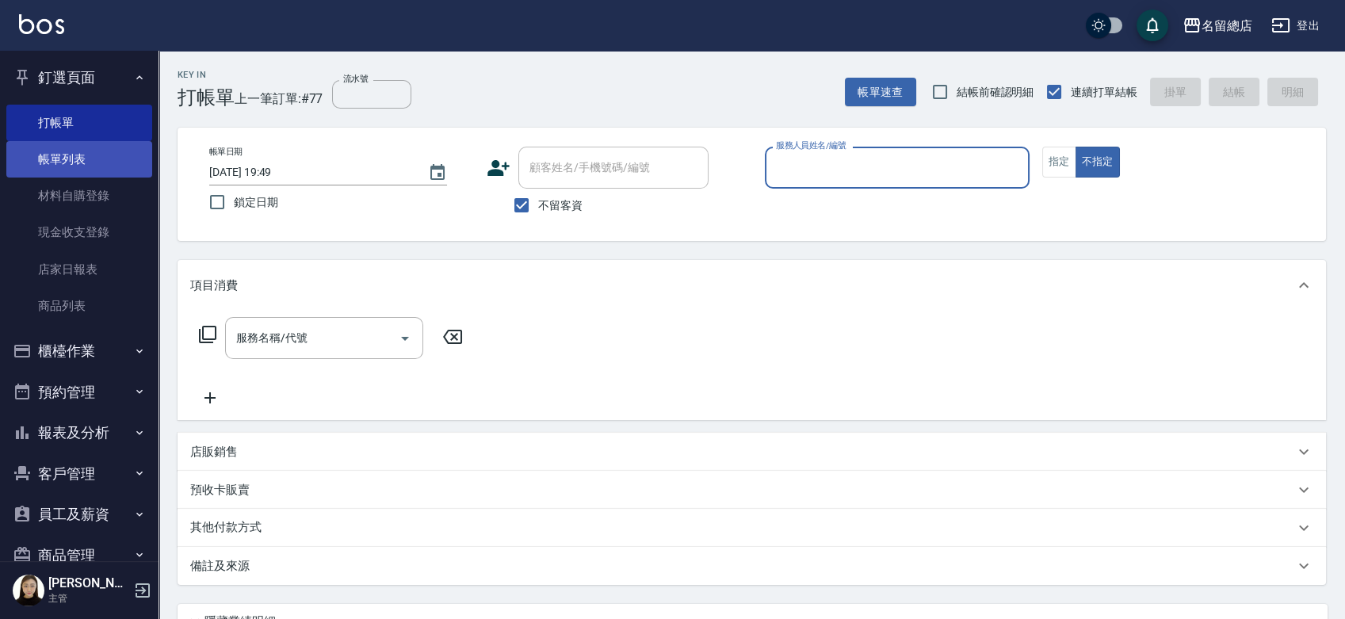
click at [78, 153] on link "帳單列表" at bounding box center [79, 159] width 146 height 36
click at [61, 159] on link "帳單列表" at bounding box center [79, 159] width 146 height 36
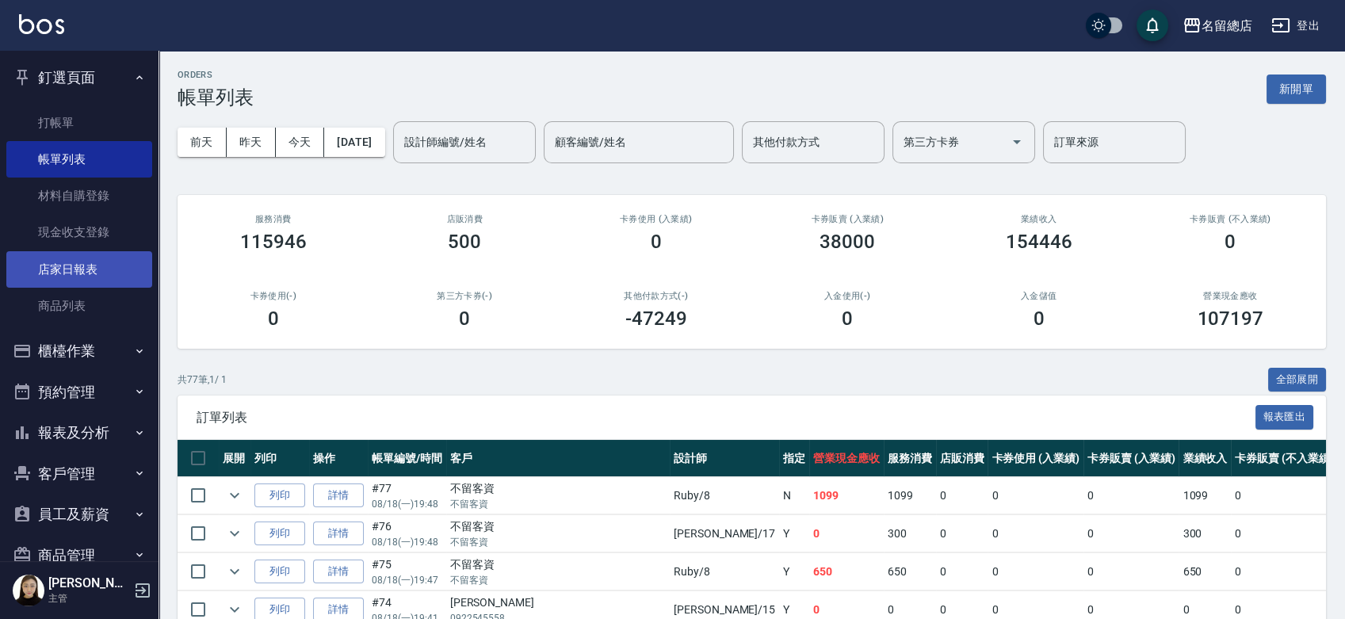
click at [56, 277] on link "店家日報表" at bounding box center [79, 269] width 146 height 36
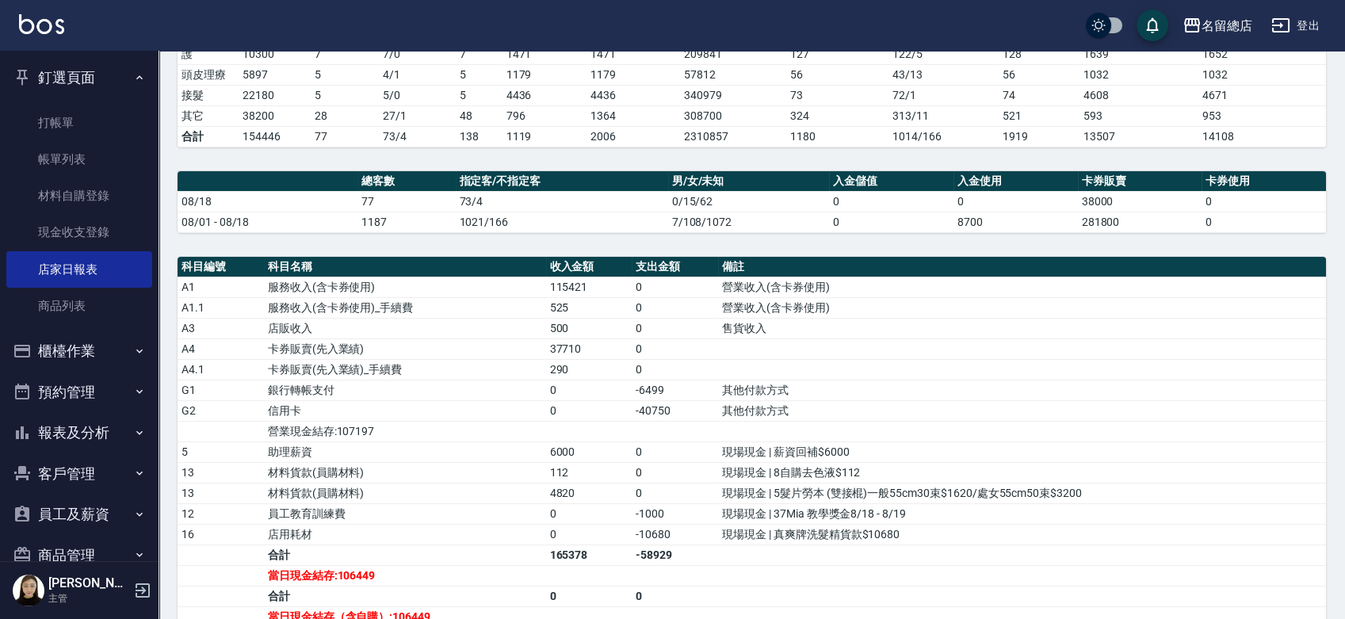
scroll to position [407, 0]
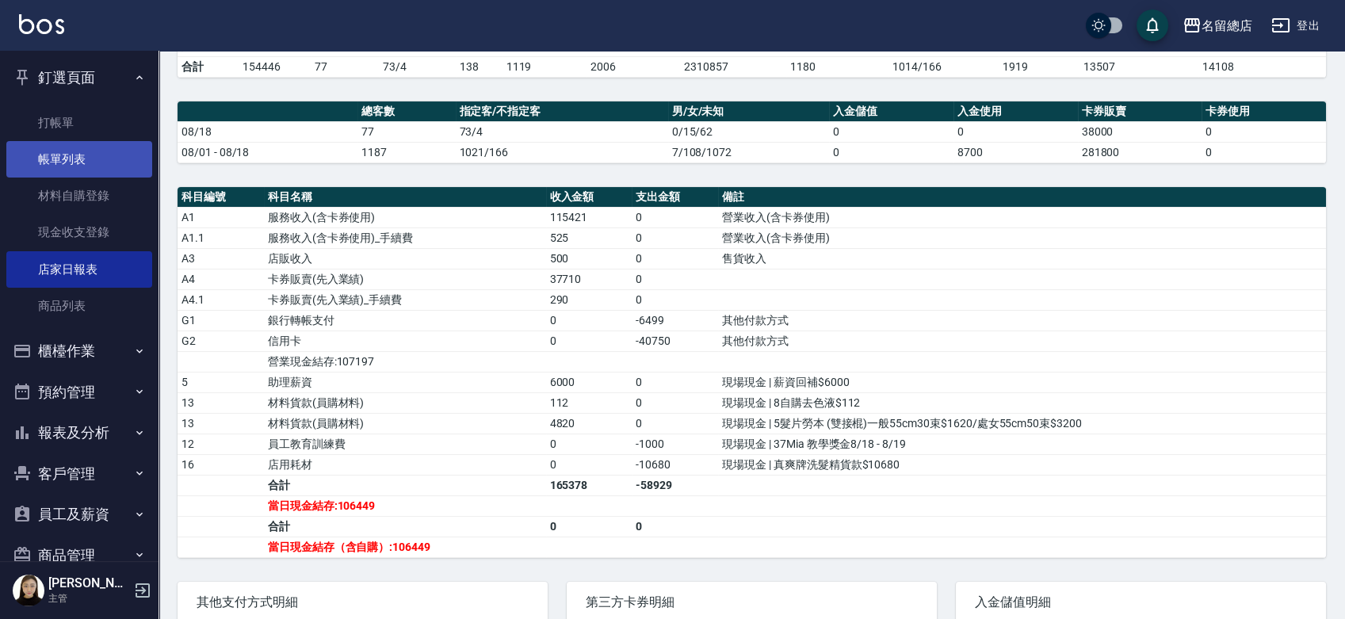
click at [35, 163] on link "帳單列表" at bounding box center [79, 159] width 146 height 36
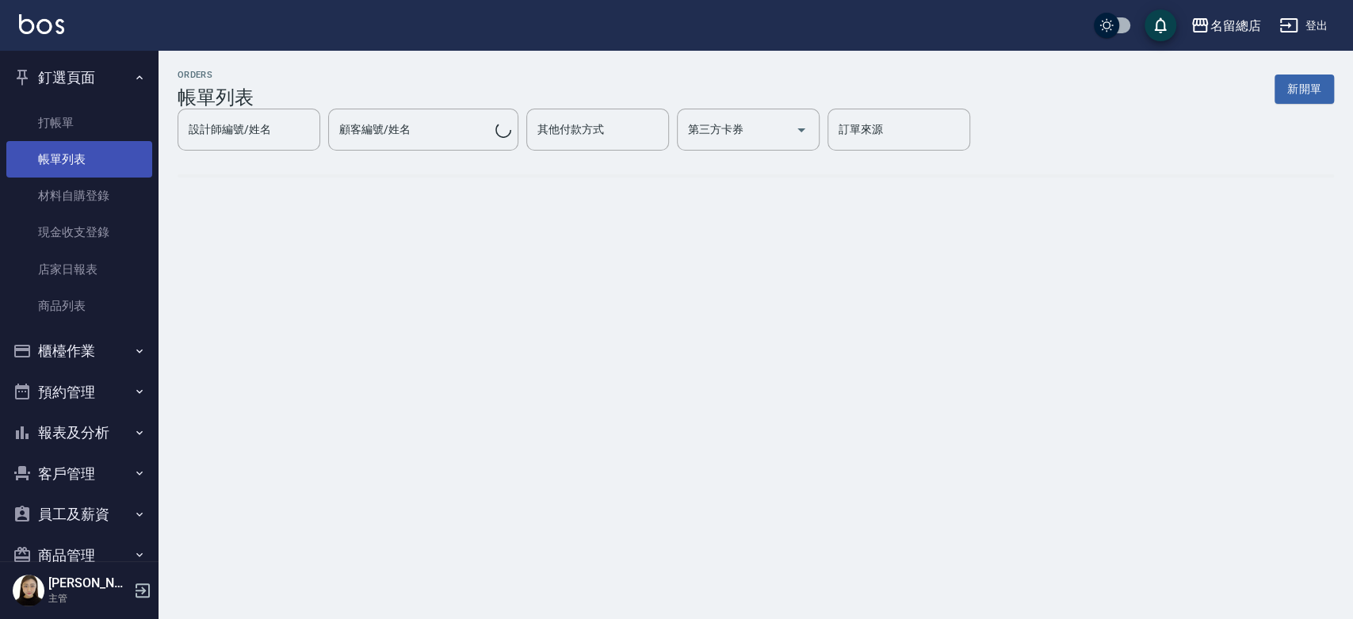
click at [35, 163] on link "帳單列表" at bounding box center [79, 159] width 146 height 36
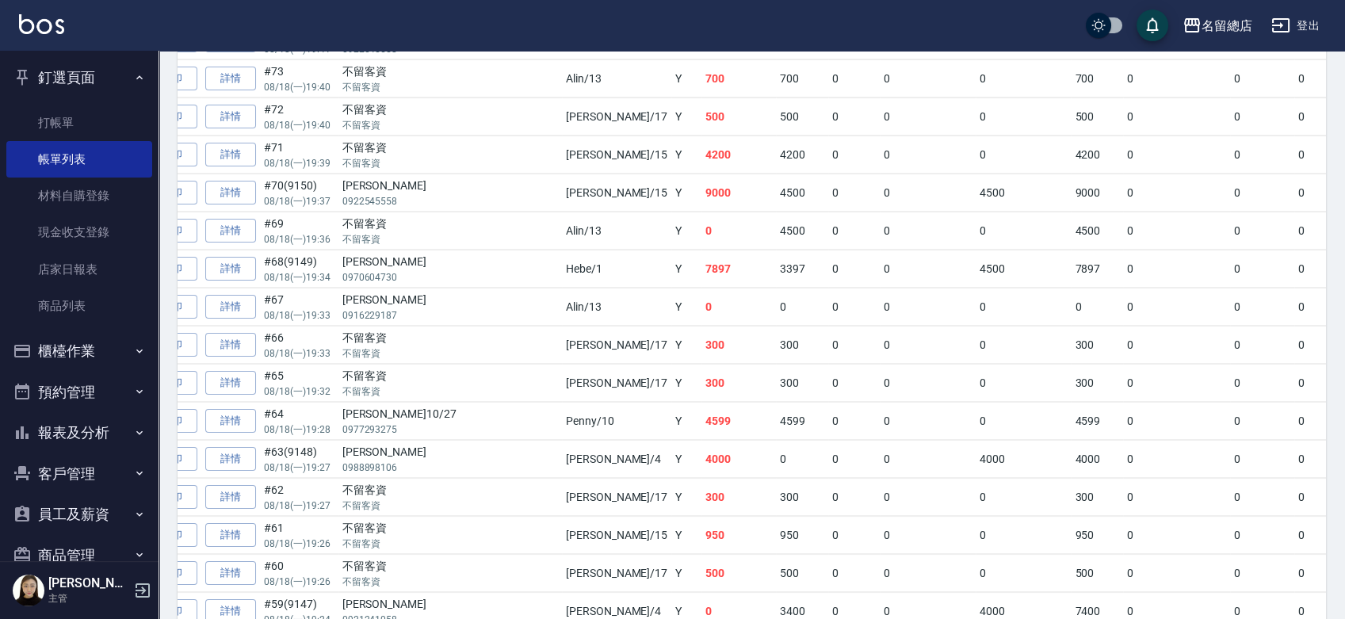
scroll to position [559, 0]
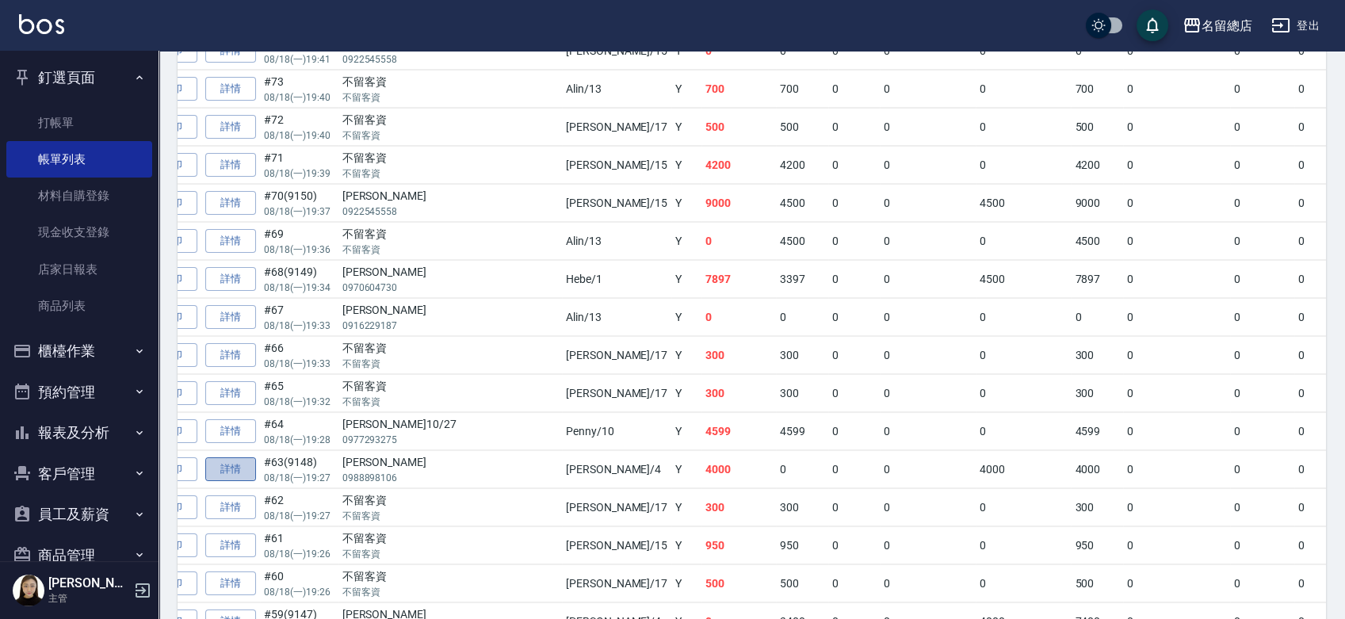
click at [239, 467] on link "詳情" at bounding box center [230, 469] width 51 height 25
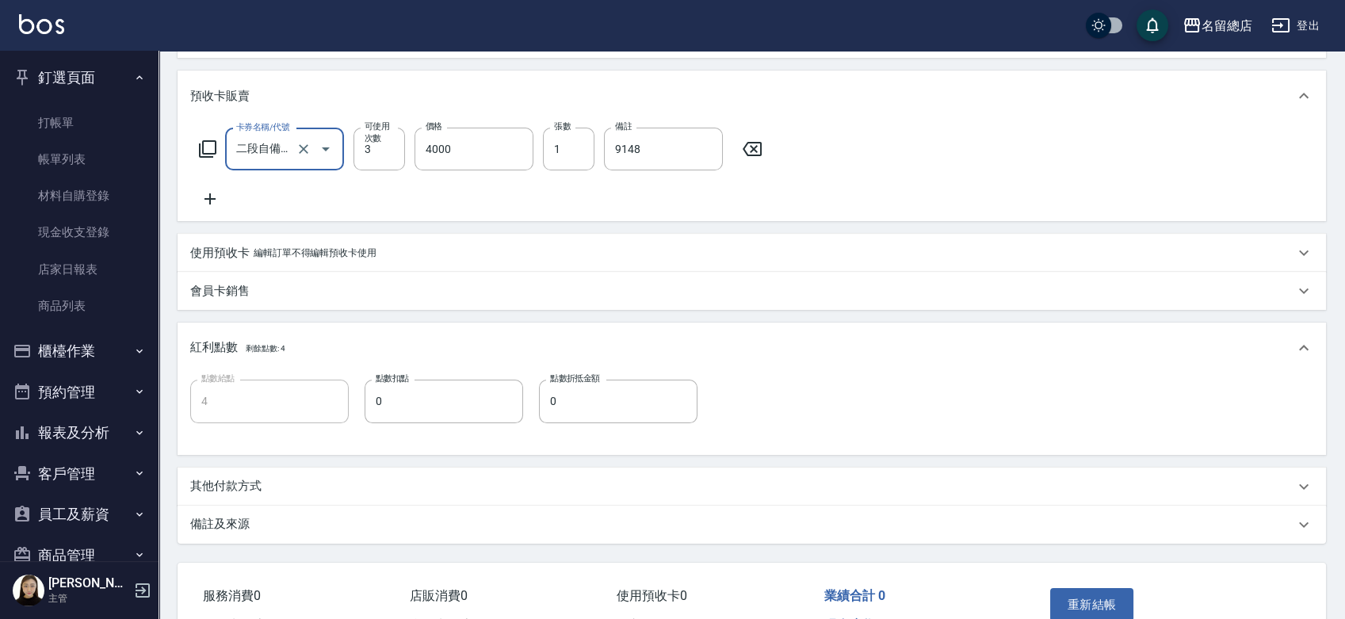
scroll to position [440, 0]
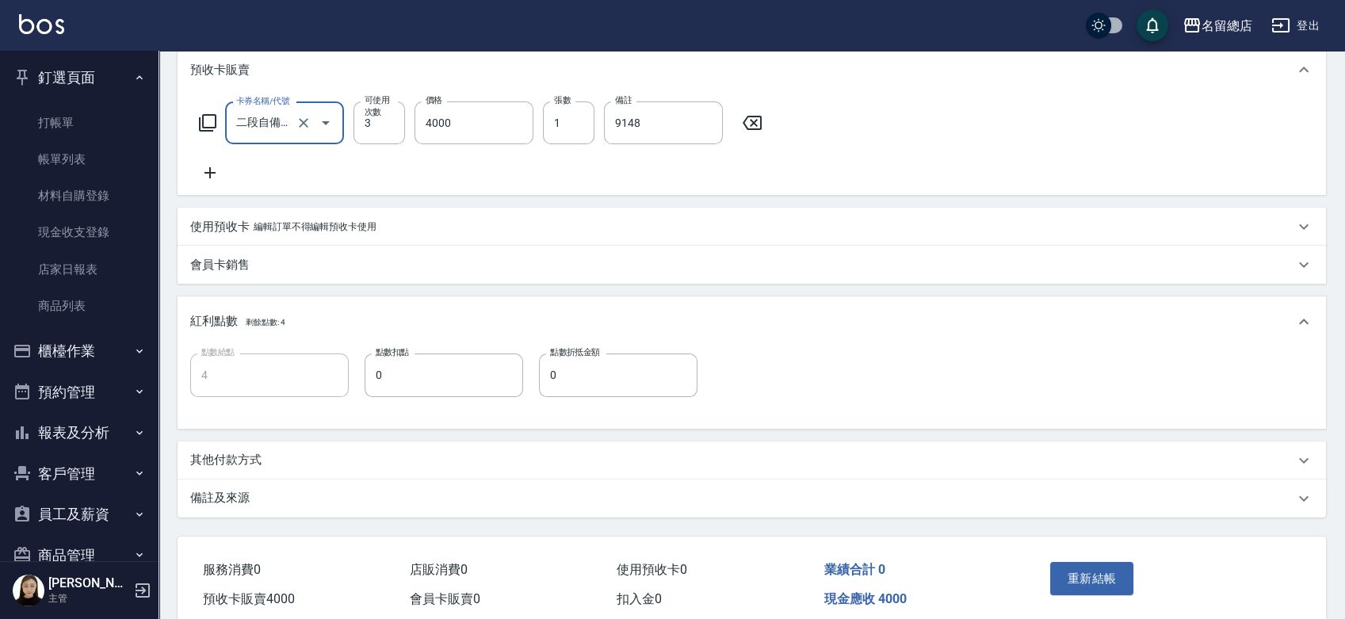
click at [219, 452] on p "其他付款方式" at bounding box center [225, 460] width 71 height 17
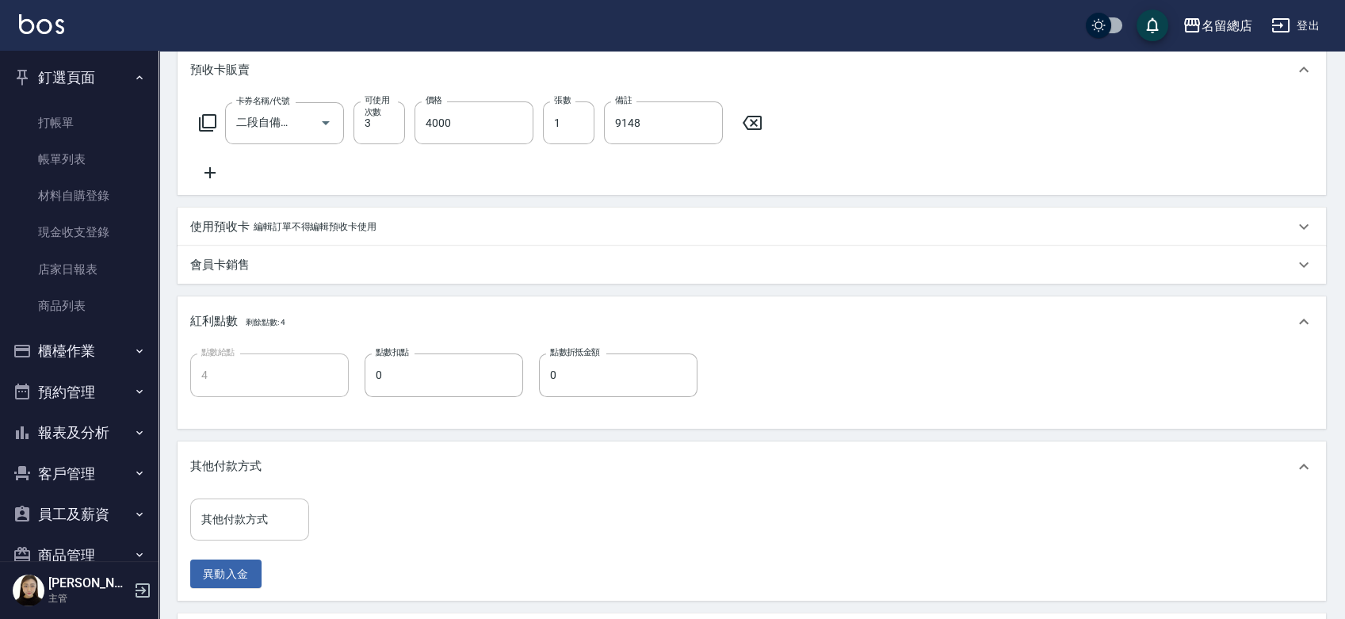
click at [234, 529] on input "其他付款方式" at bounding box center [249, 520] width 105 height 28
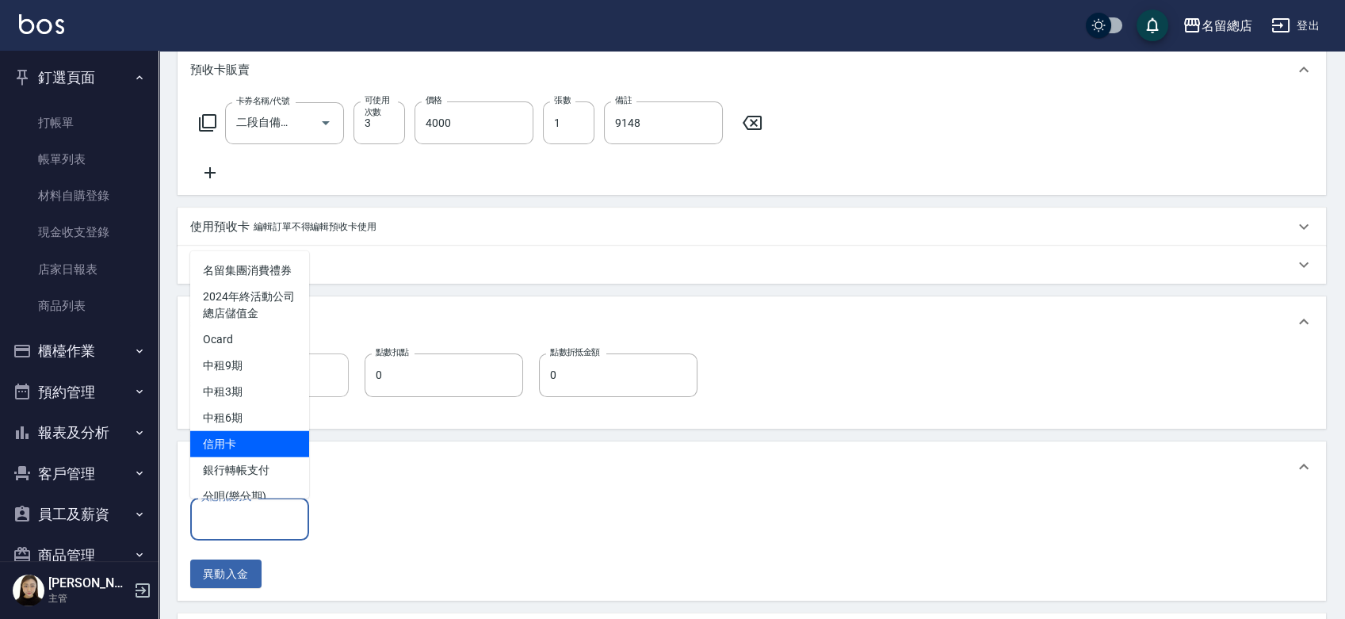
click at [250, 456] on span "信用卡" at bounding box center [249, 443] width 119 height 26
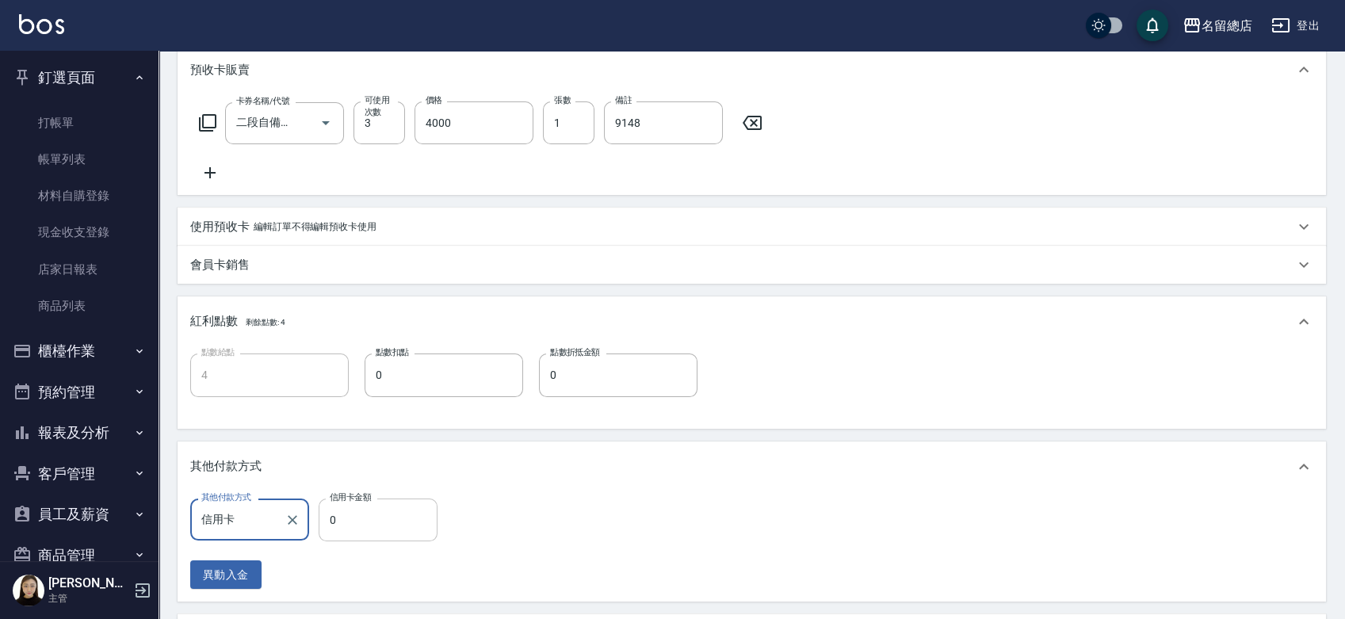
click at [336, 510] on input "0" at bounding box center [378, 520] width 119 height 43
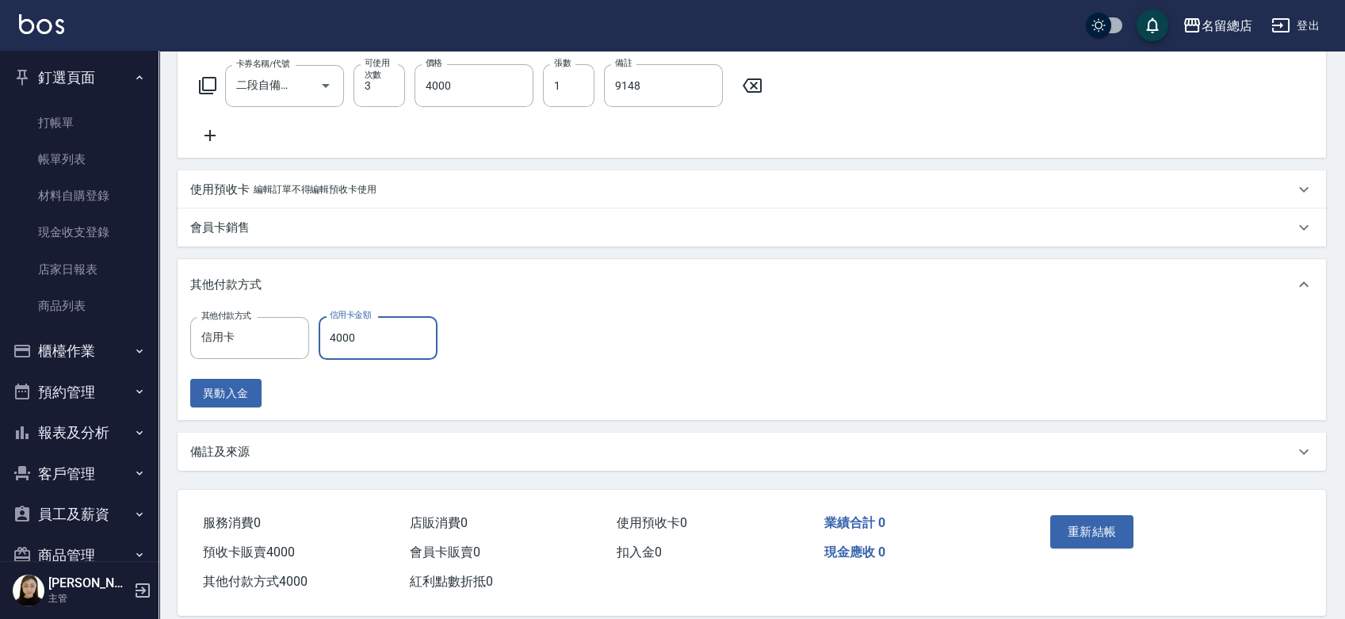
scroll to position [498, 0]
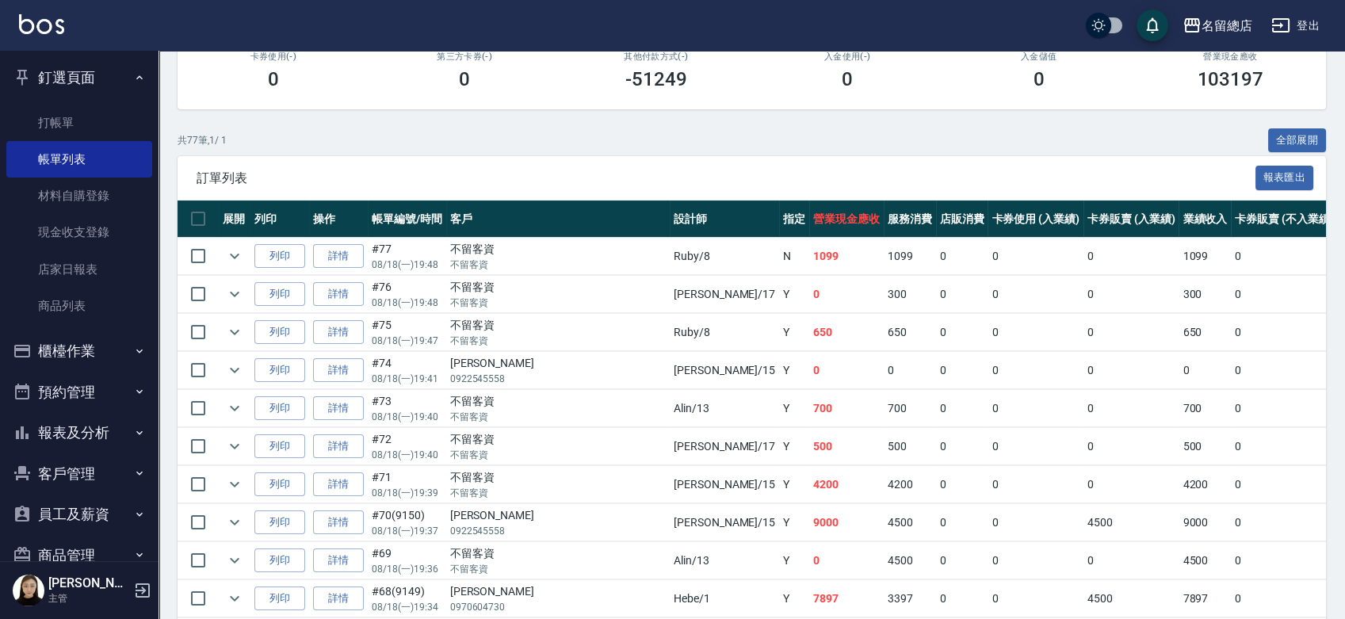
scroll to position [176, 0]
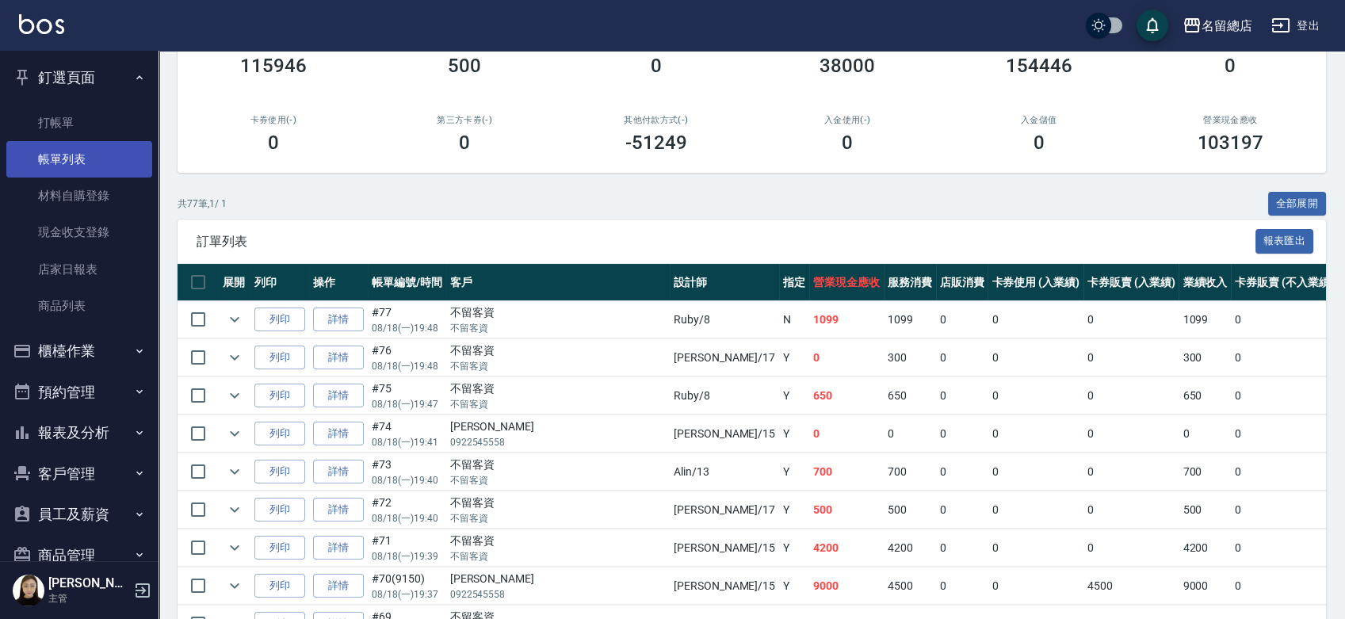
click at [56, 155] on link "帳單列表" at bounding box center [79, 159] width 146 height 36
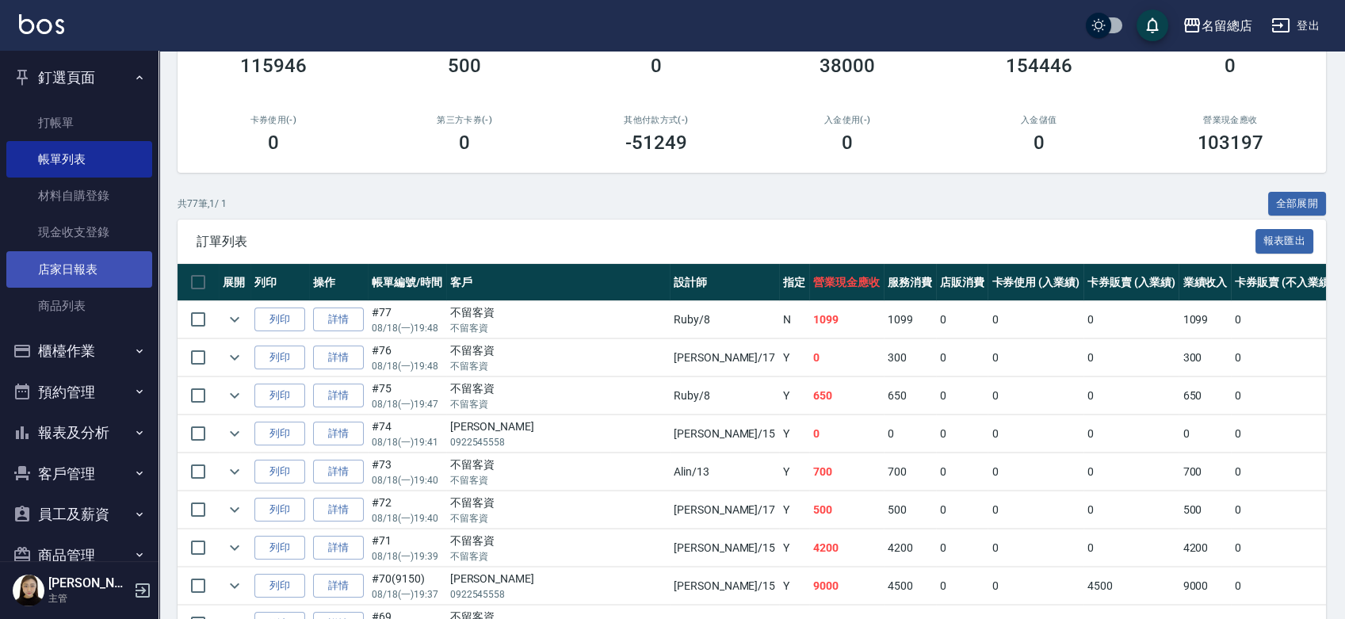
click at [67, 281] on link "店家日報表" at bounding box center [79, 269] width 146 height 36
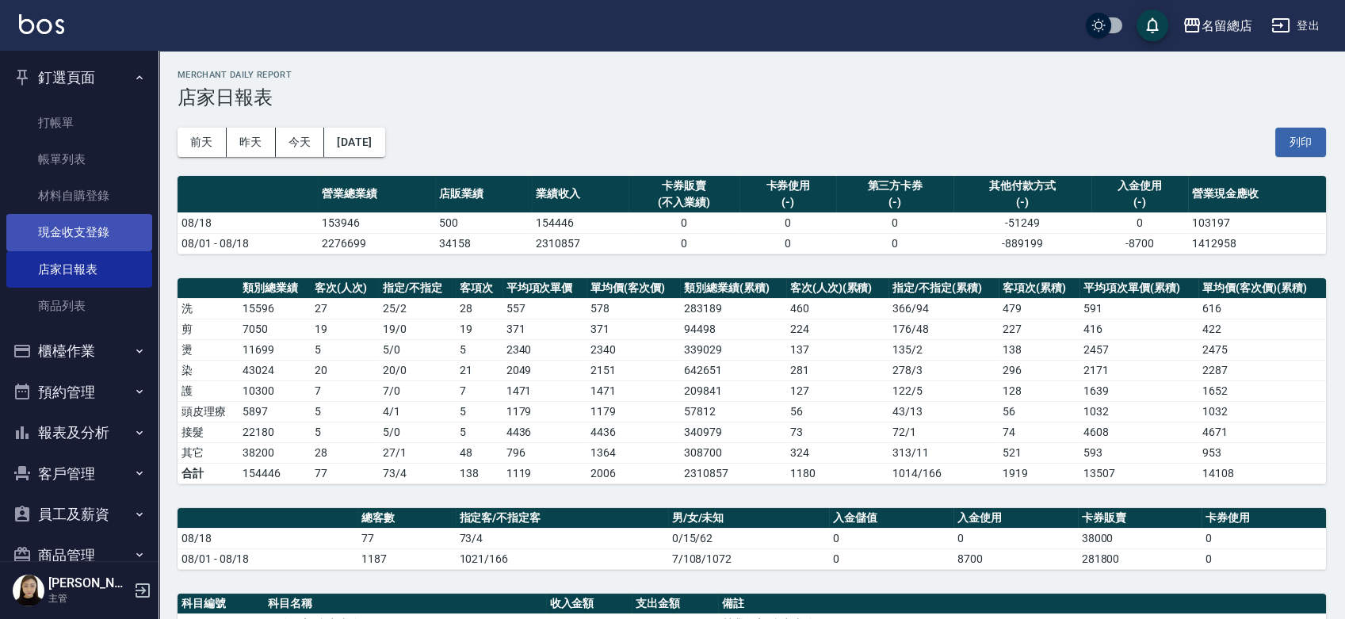
click at [76, 239] on link "現金收支登錄" at bounding box center [79, 232] width 146 height 36
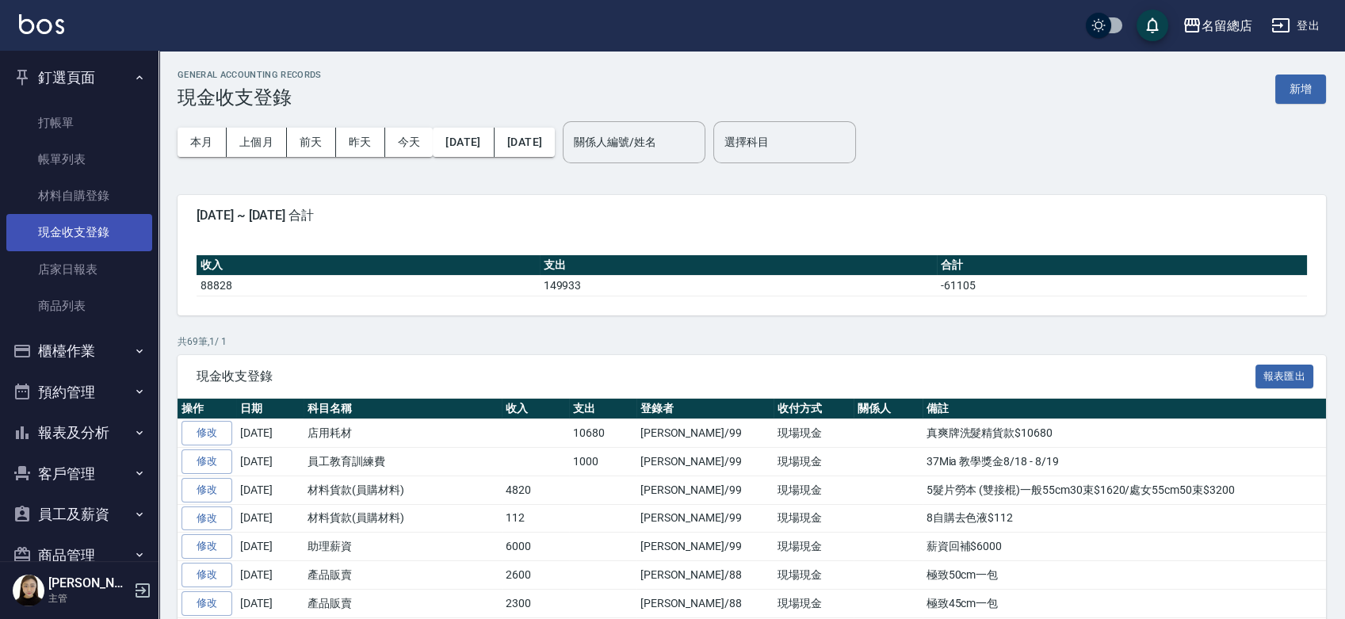
click at [78, 237] on link "現金收支登錄" at bounding box center [79, 232] width 146 height 36
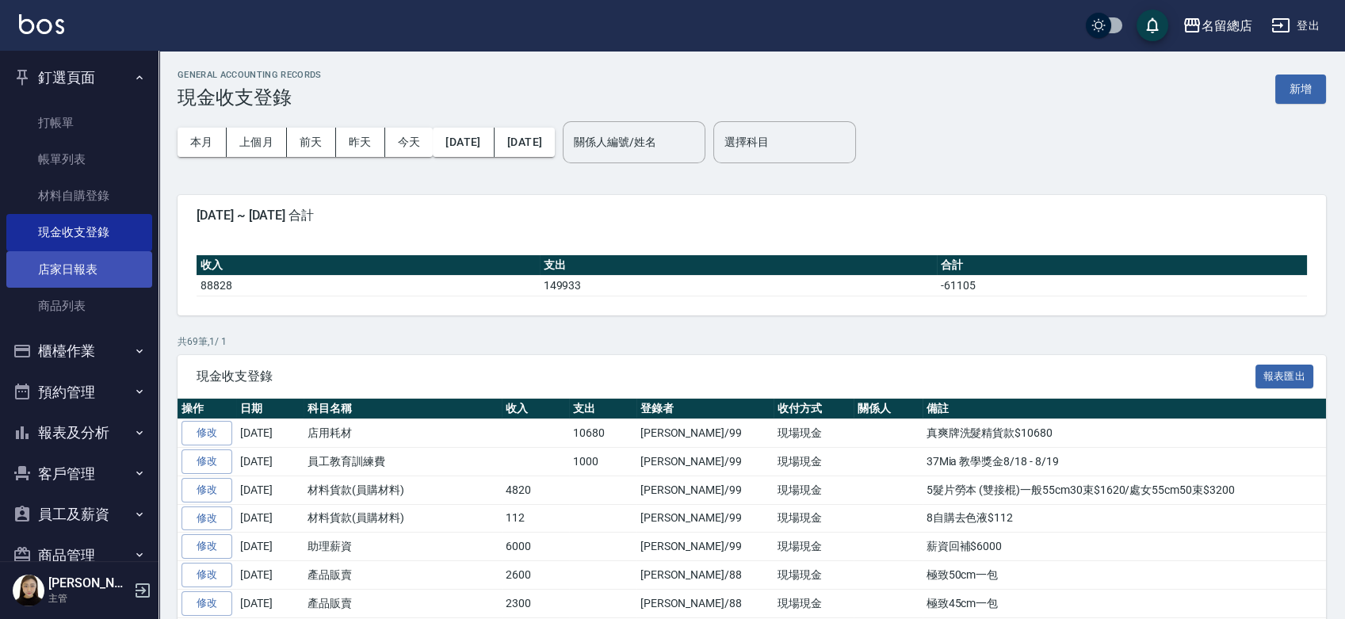
click at [59, 272] on link "店家日報表" at bounding box center [79, 269] width 146 height 36
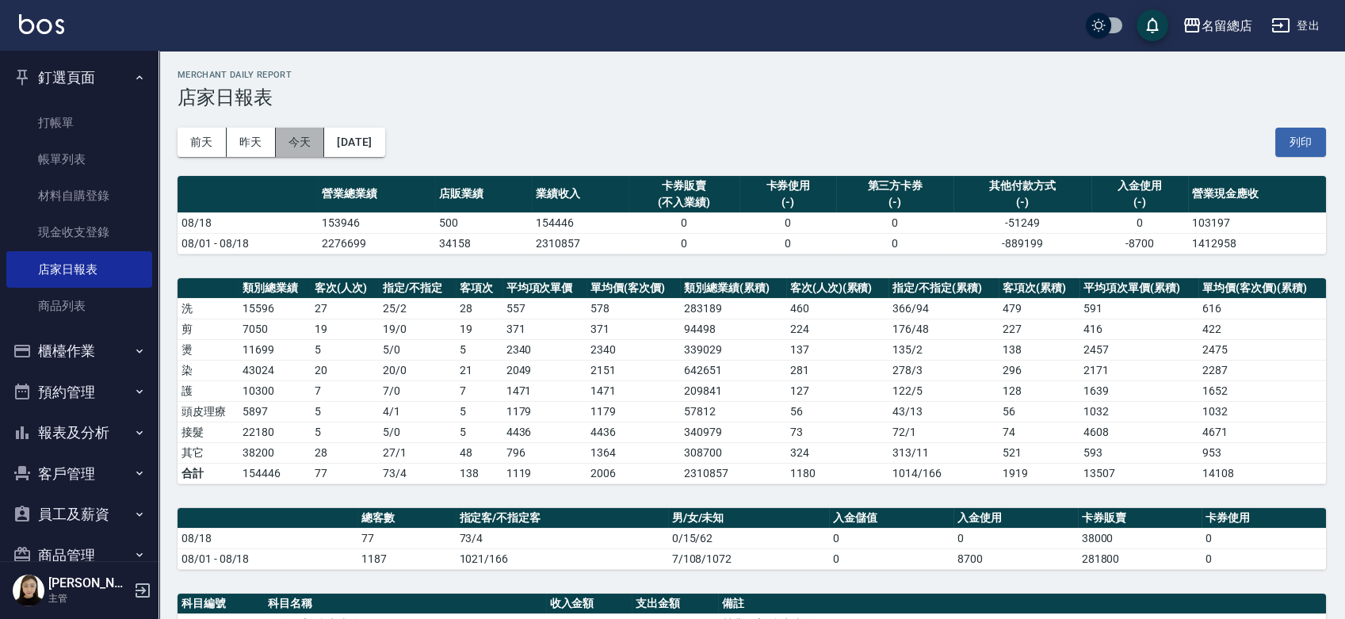
click at [298, 142] on button "今天" at bounding box center [300, 142] width 49 height 29
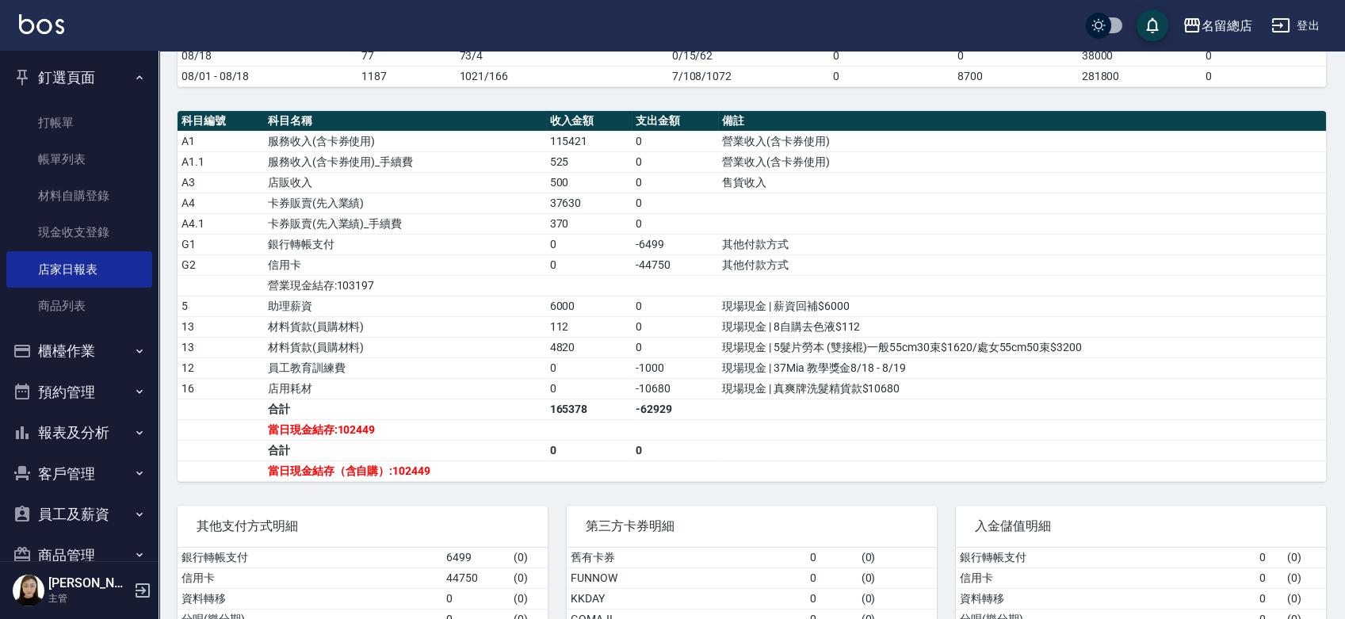
scroll to position [528, 0]
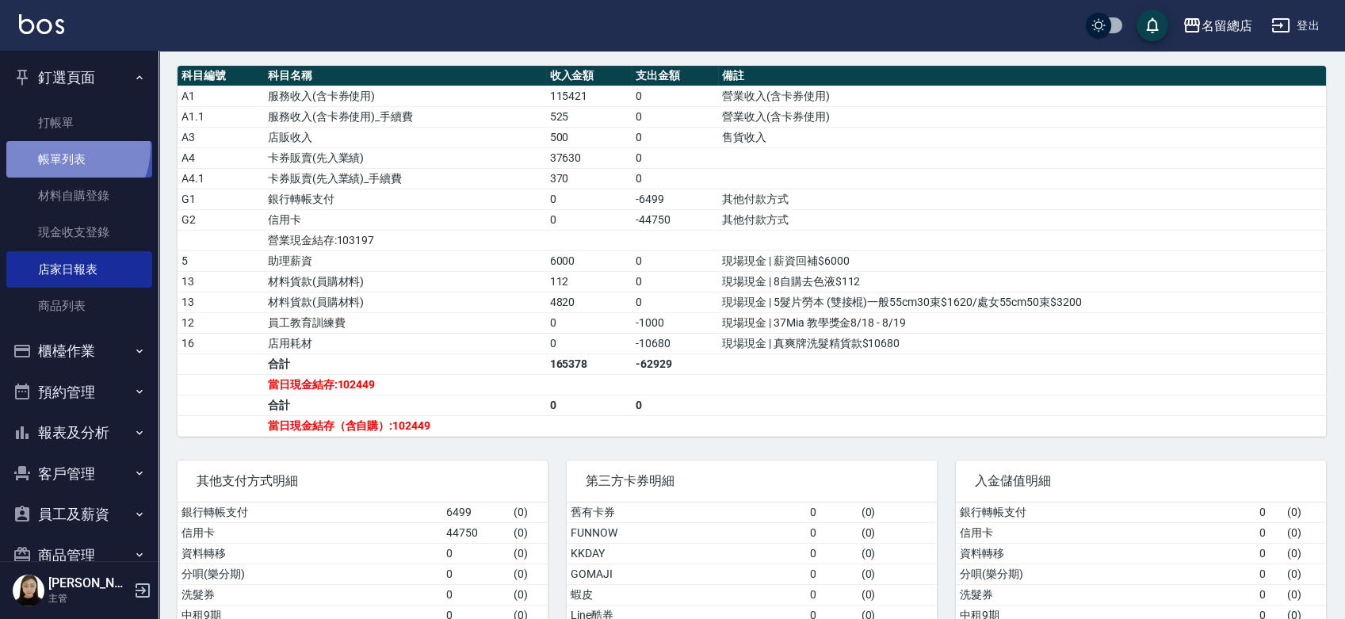
click at [70, 148] on link "帳單列表" at bounding box center [79, 159] width 146 height 36
click at [62, 153] on link "帳單列表" at bounding box center [79, 159] width 146 height 36
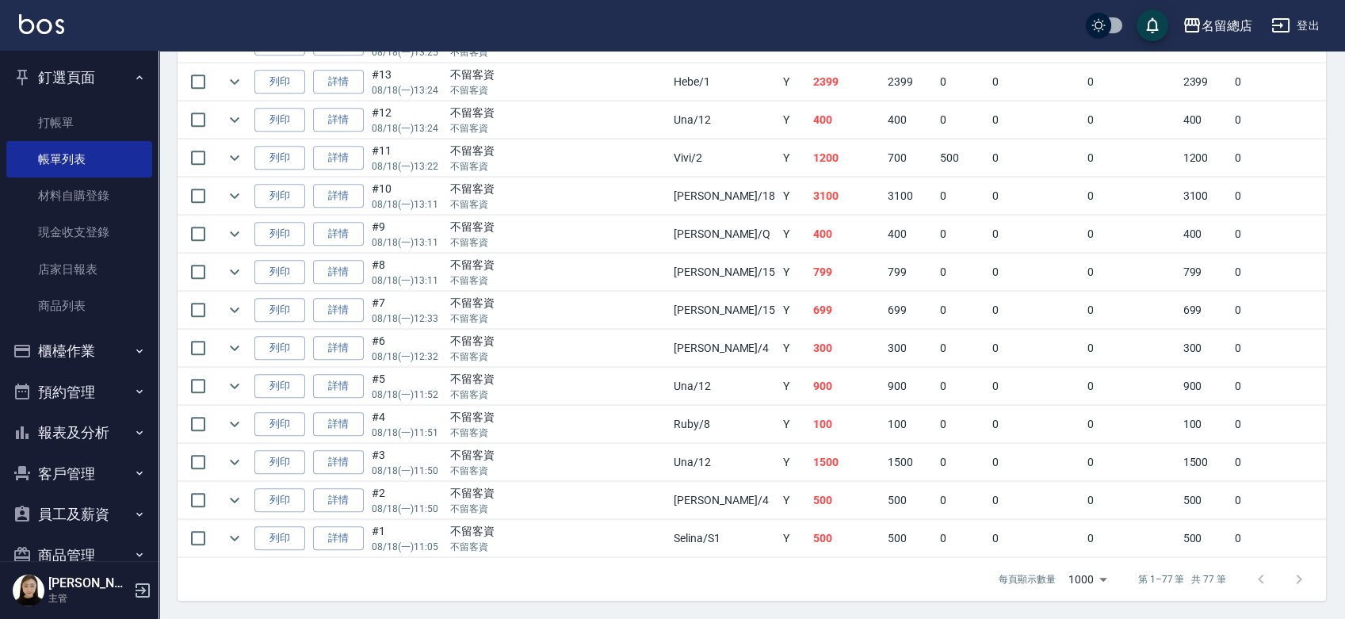
scroll to position [2409, 0]
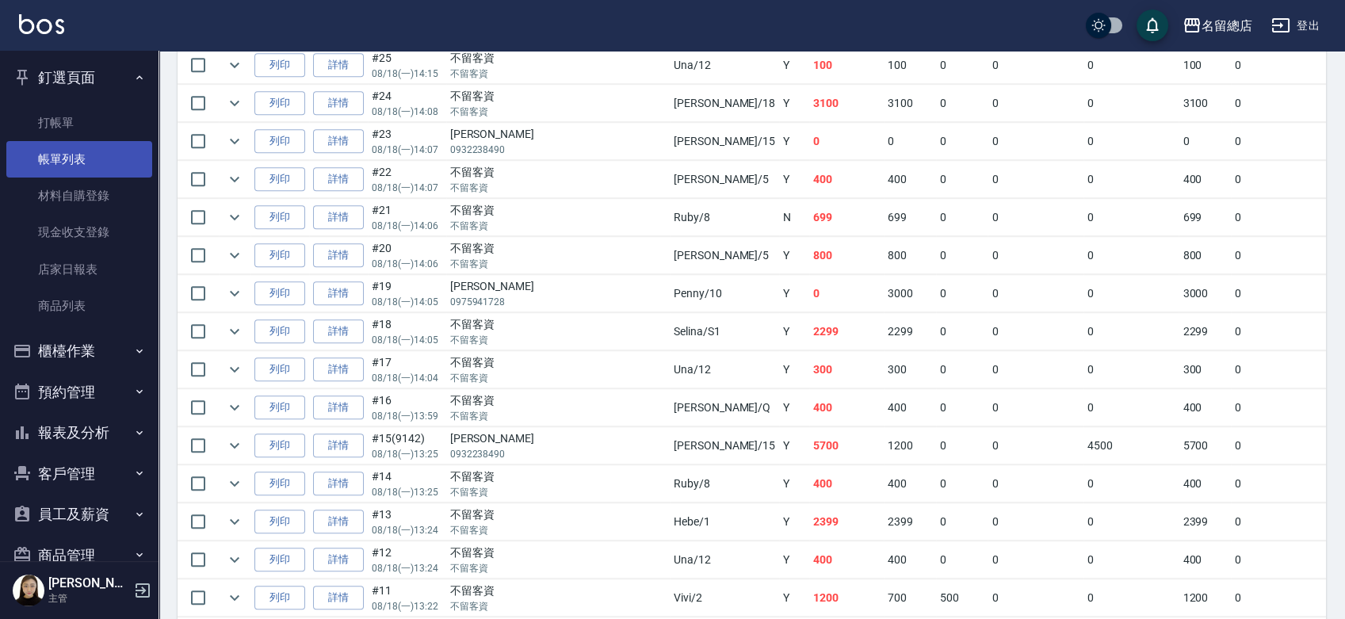
click at [85, 162] on link "帳單列表" at bounding box center [79, 159] width 146 height 36
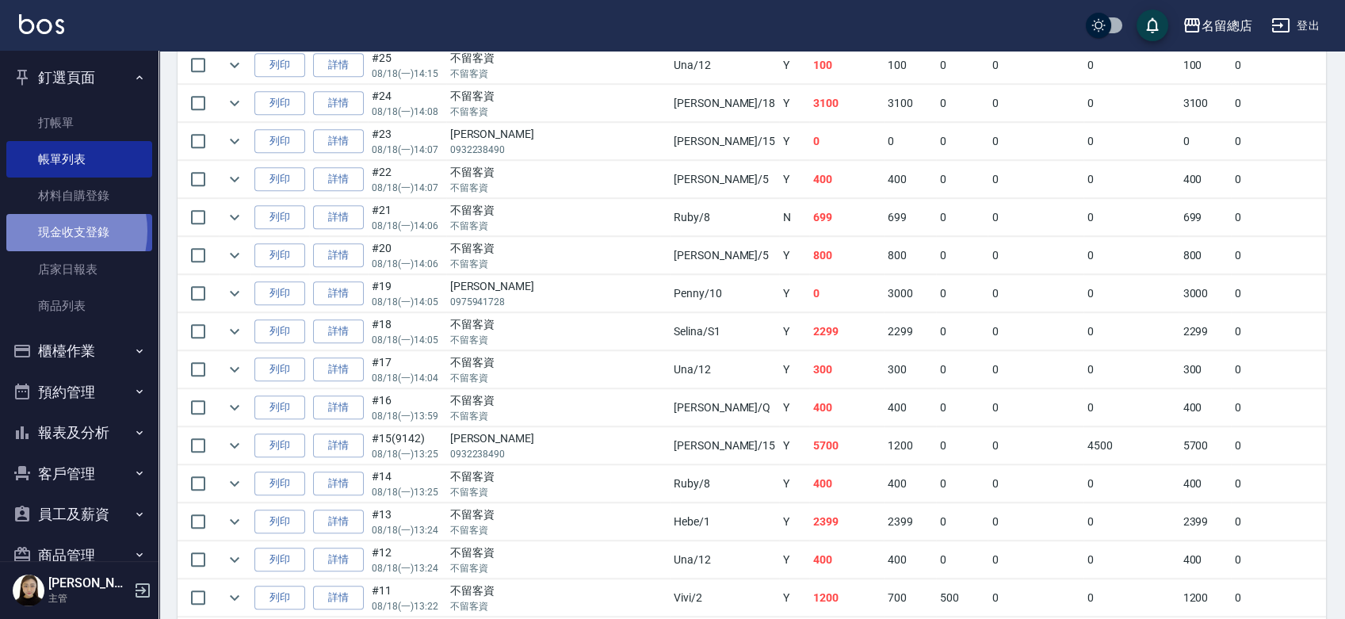
click at [45, 231] on link "現金收支登錄" at bounding box center [79, 232] width 146 height 36
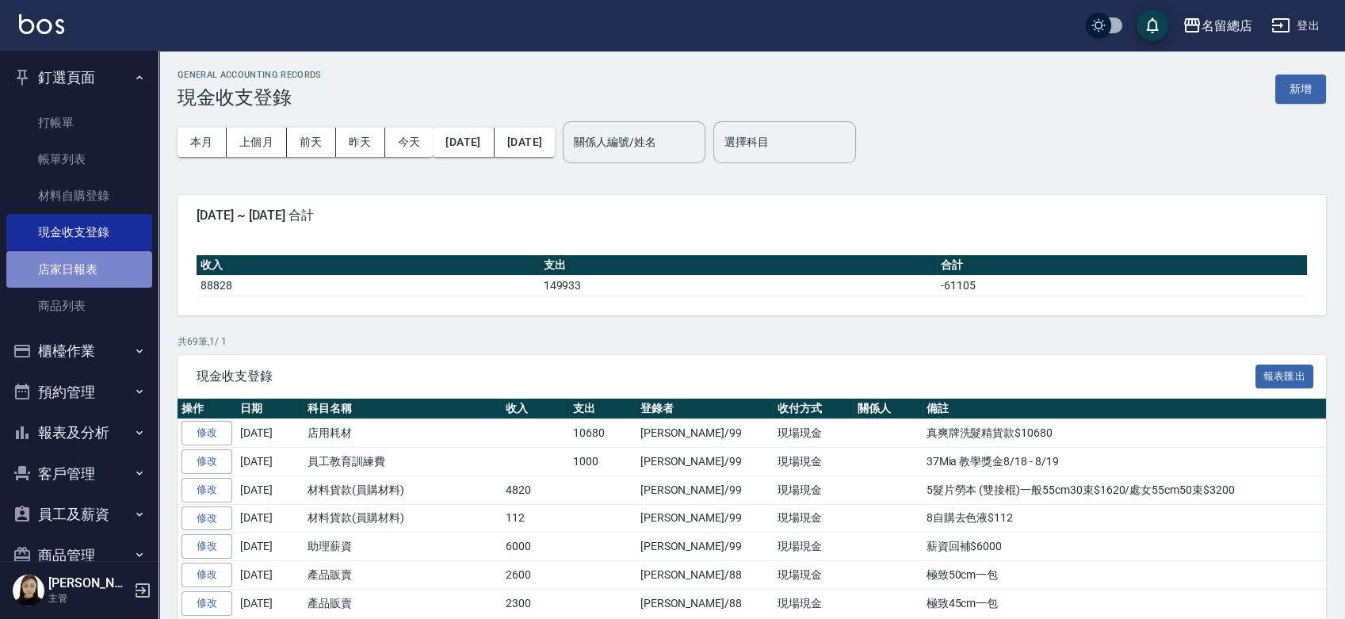
click at [82, 267] on link "店家日報表" at bounding box center [79, 269] width 146 height 36
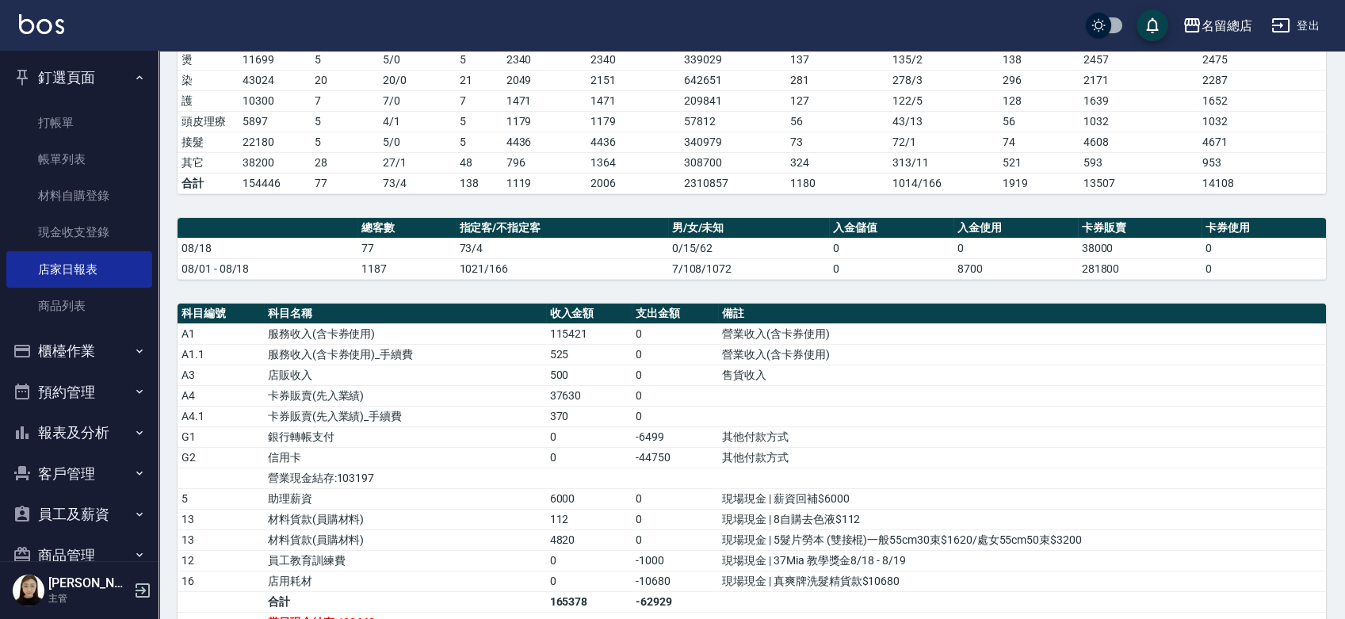
scroll to position [528, 0]
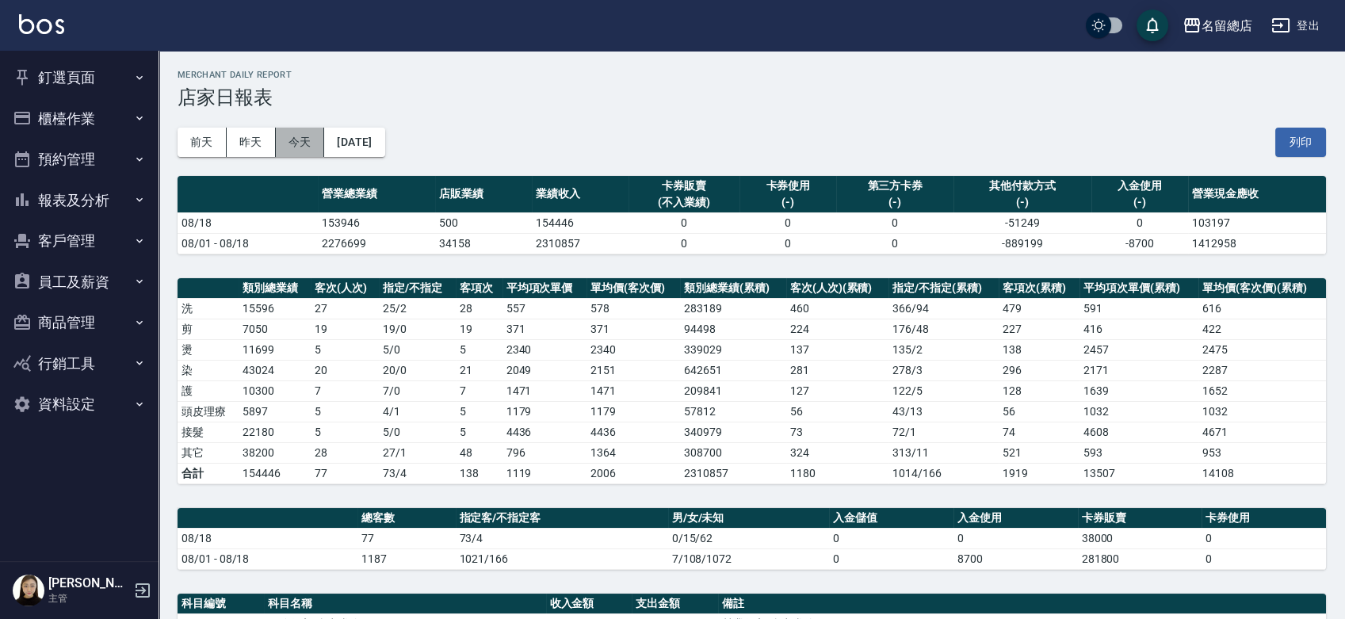
click at [293, 144] on button "今天" at bounding box center [300, 142] width 49 height 29
click at [1289, 132] on button "列印" at bounding box center [1300, 142] width 51 height 29
click at [1306, 129] on button "列印" at bounding box center [1300, 142] width 51 height 29
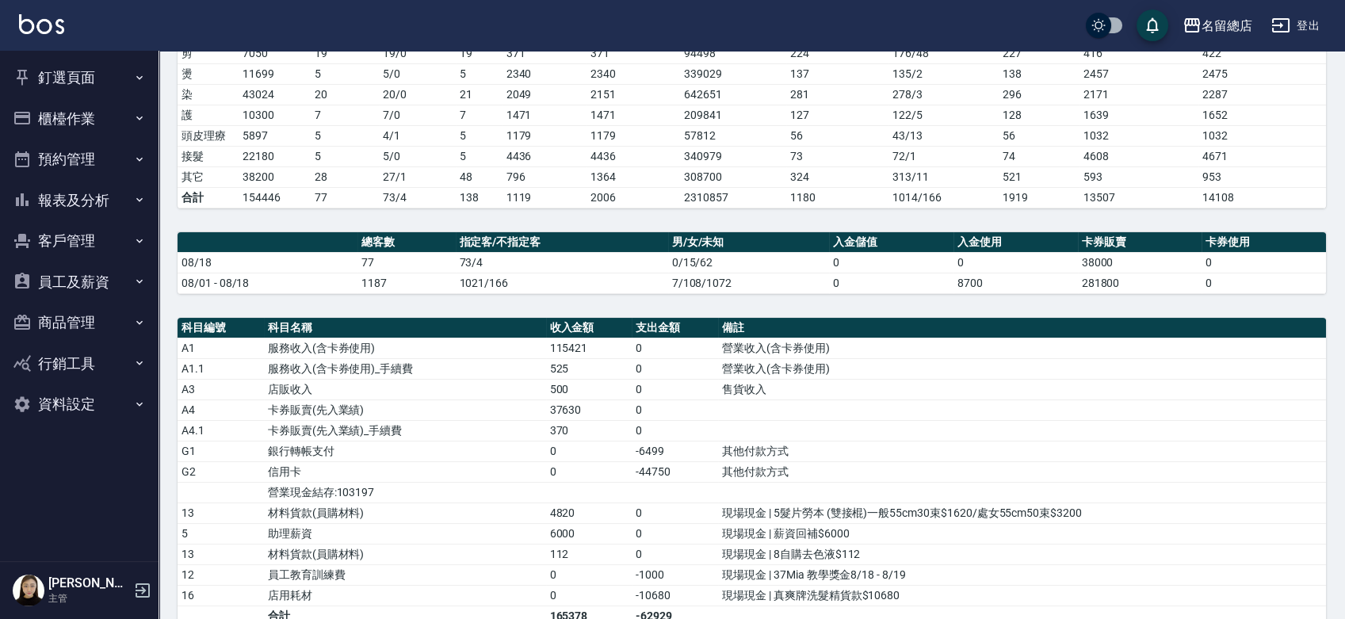
scroll to position [440, 0]
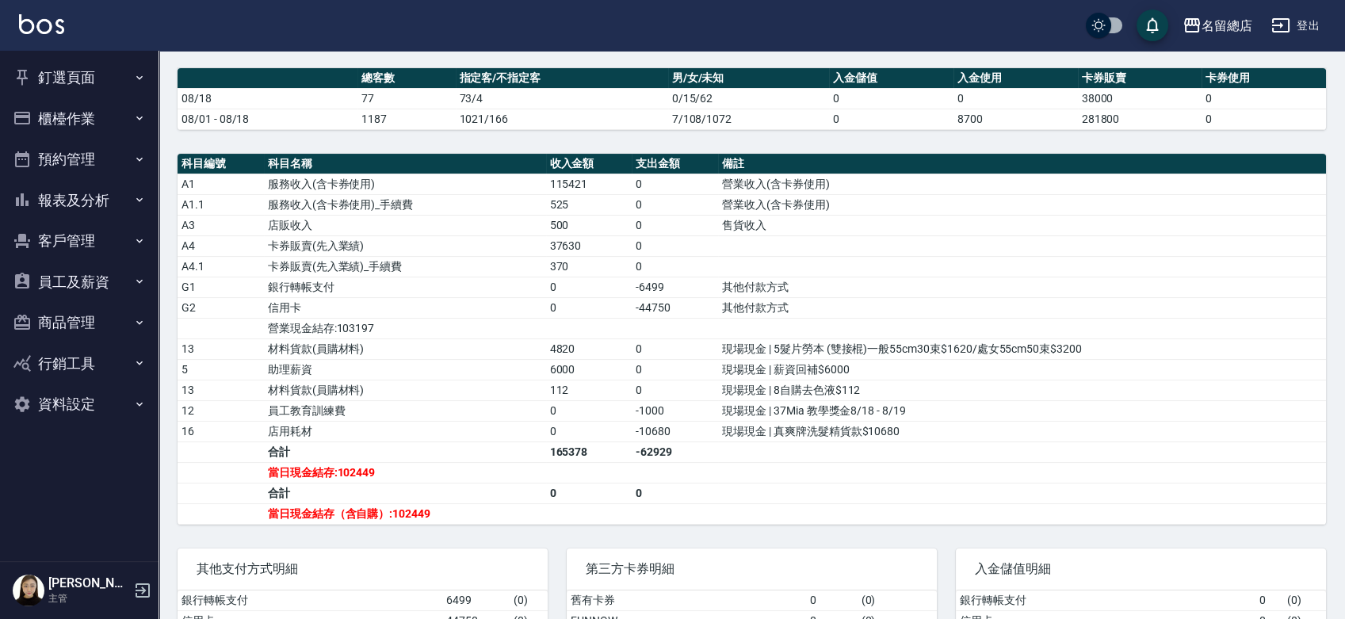
click at [125, 585] on h5 "[PERSON_NAME]" at bounding box center [88, 583] width 81 height 16
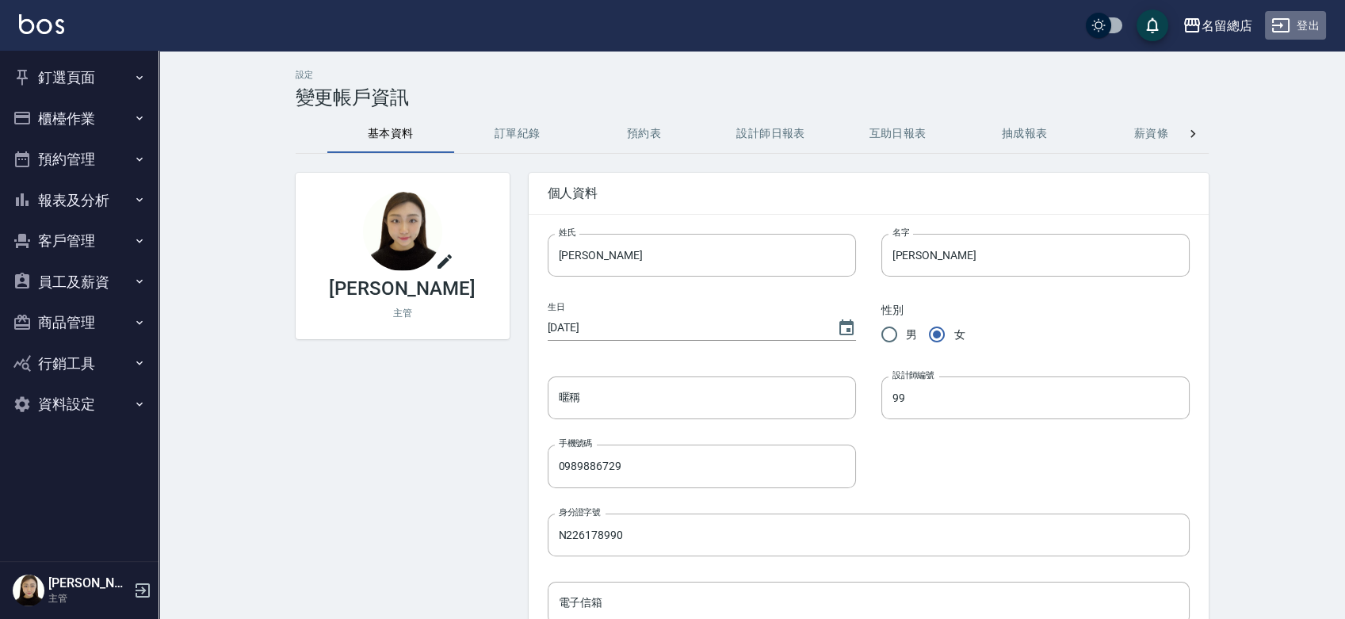
click at [1301, 18] on button "登出" at bounding box center [1295, 25] width 61 height 29
